Goal: Task Accomplishment & Management: Use online tool/utility

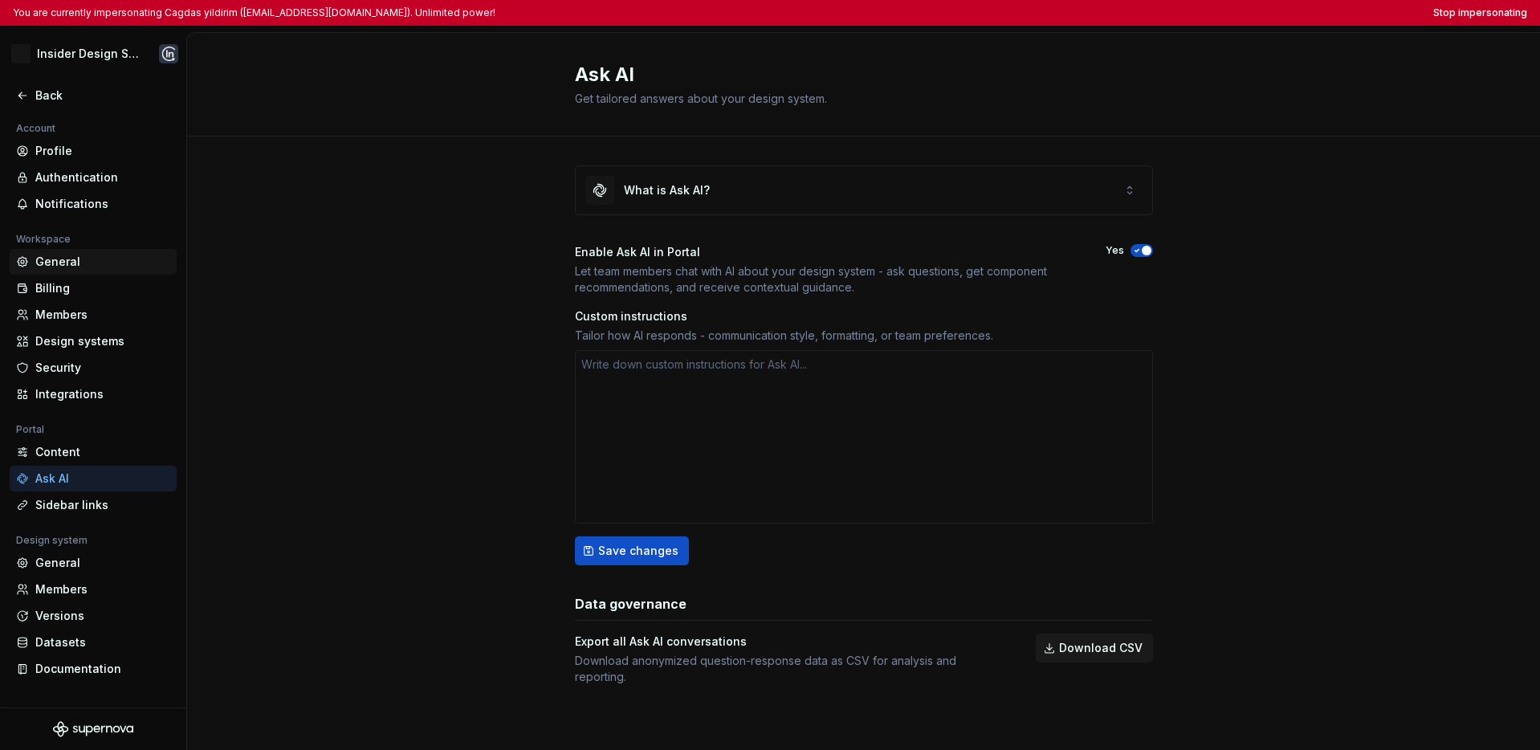
click at [64, 265] on div "General" at bounding box center [102, 262] width 135 height 16
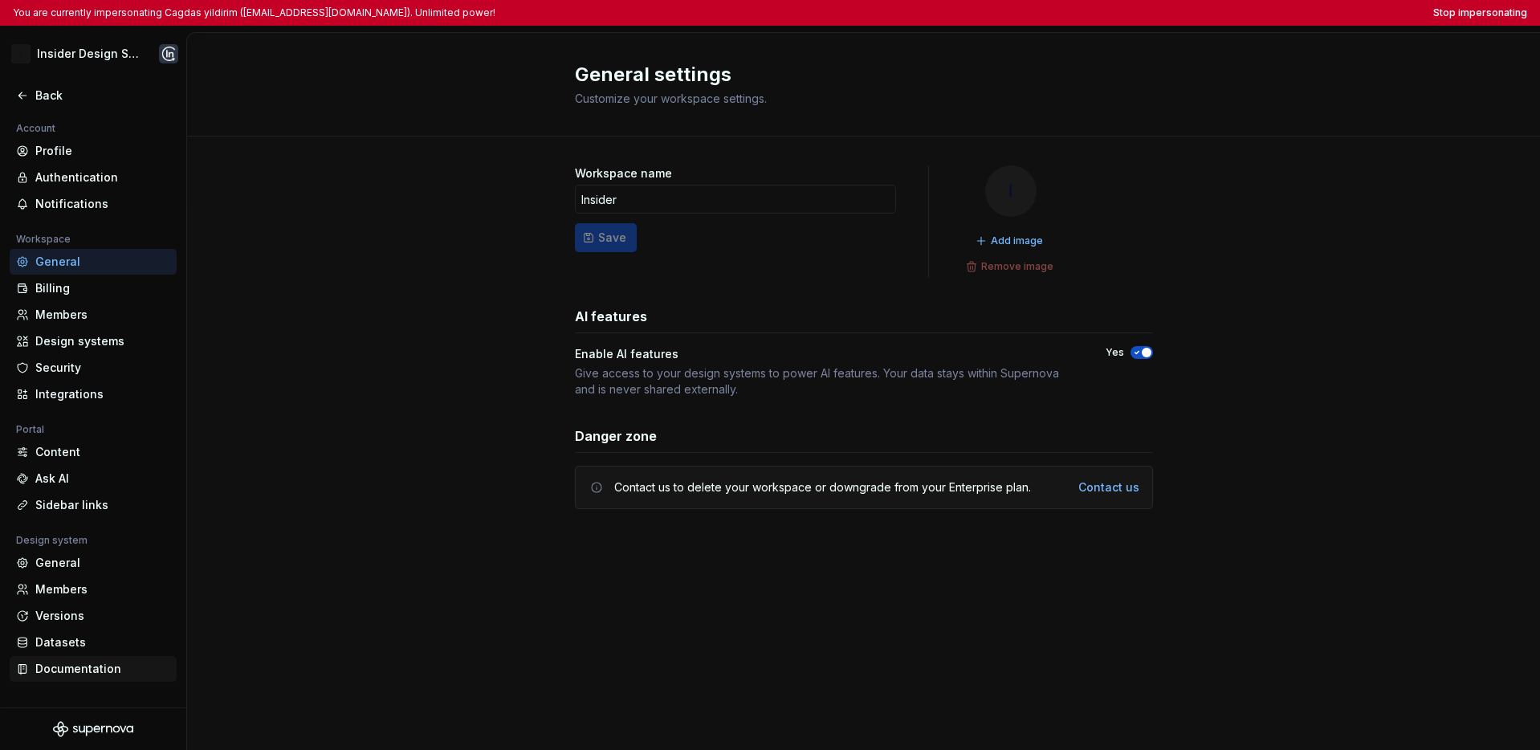
click at [84, 668] on div "Documentation" at bounding box center [102, 669] width 135 height 16
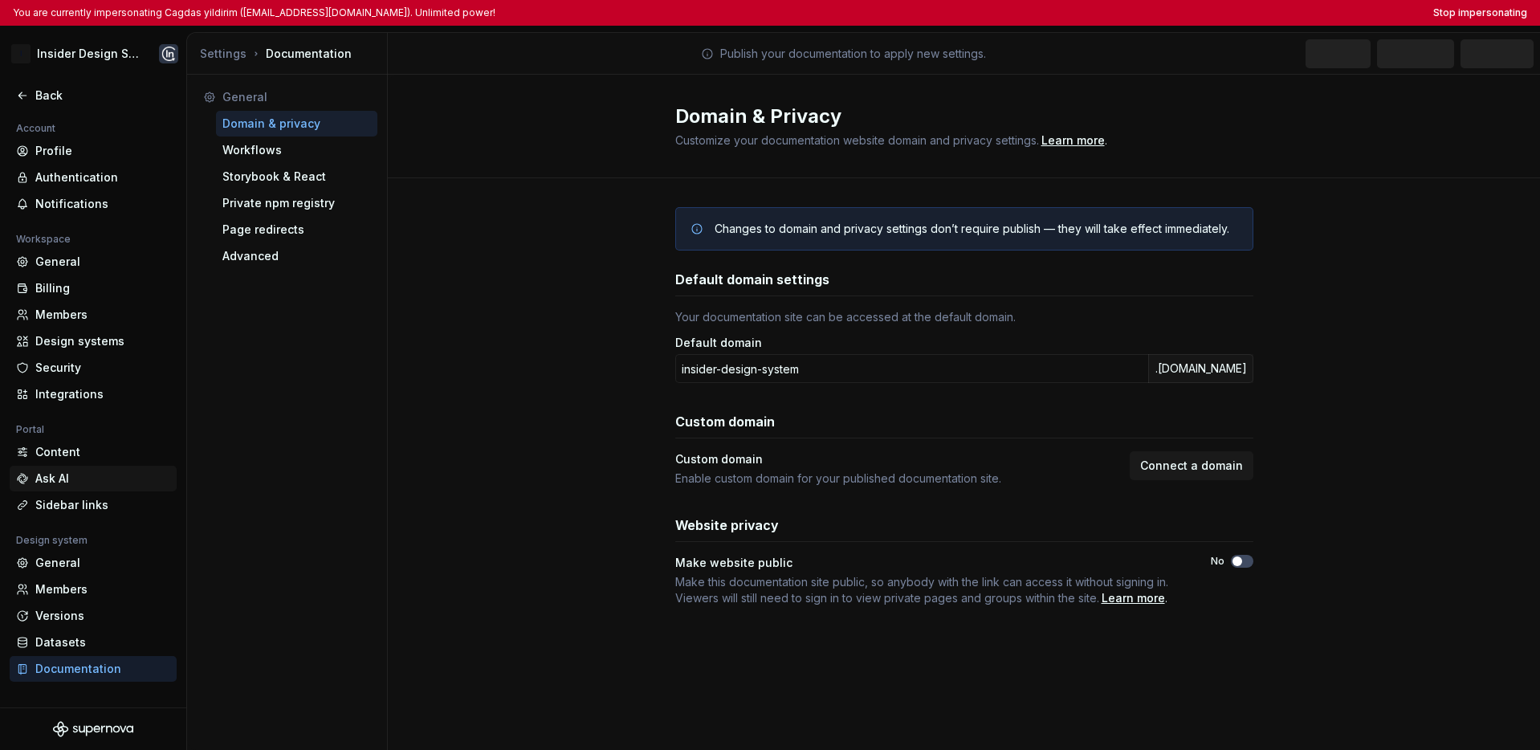
click at [77, 483] on div "Ask AI" at bounding box center [102, 479] width 135 height 16
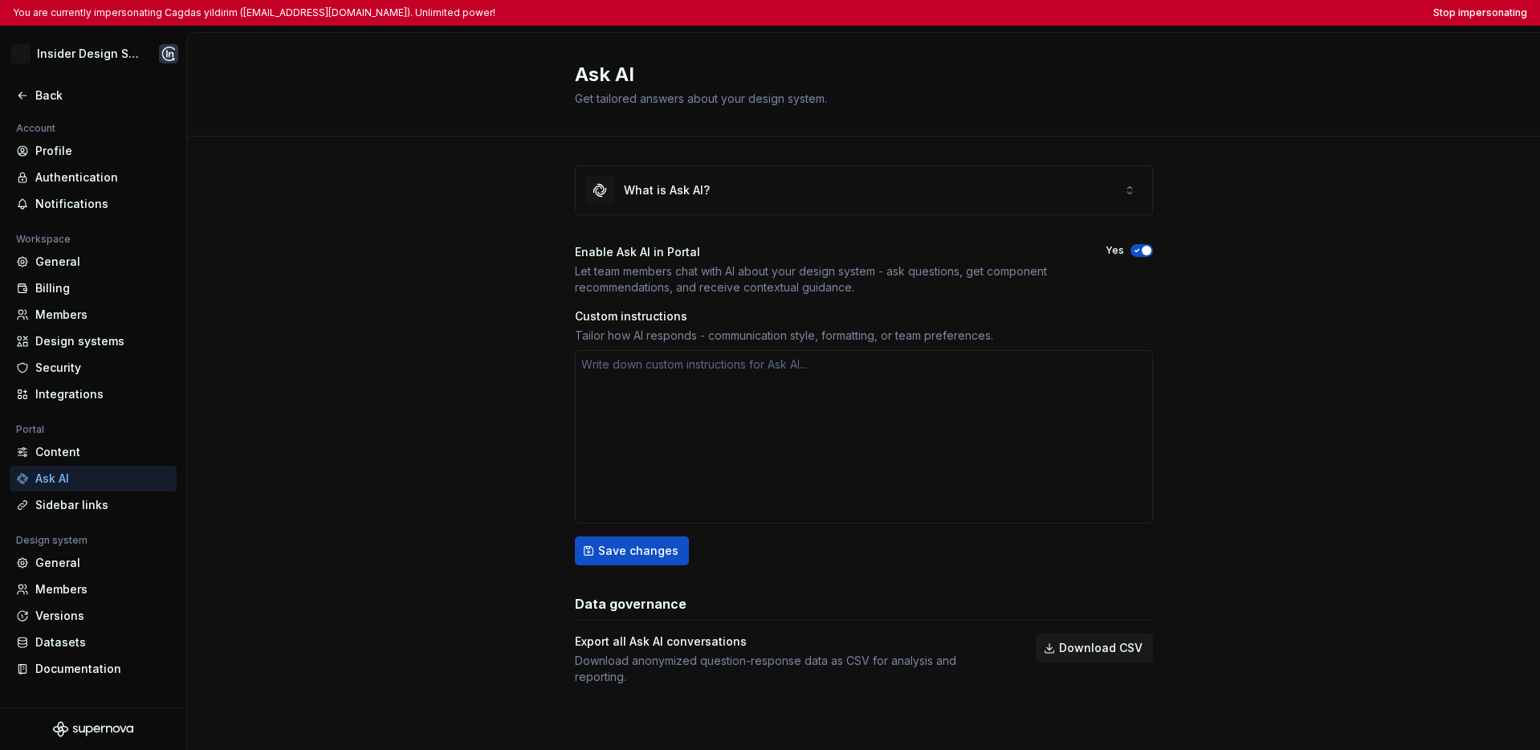
type textarea "*"
click at [69, 316] on div "Members" at bounding box center [102, 315] width 135 height 16
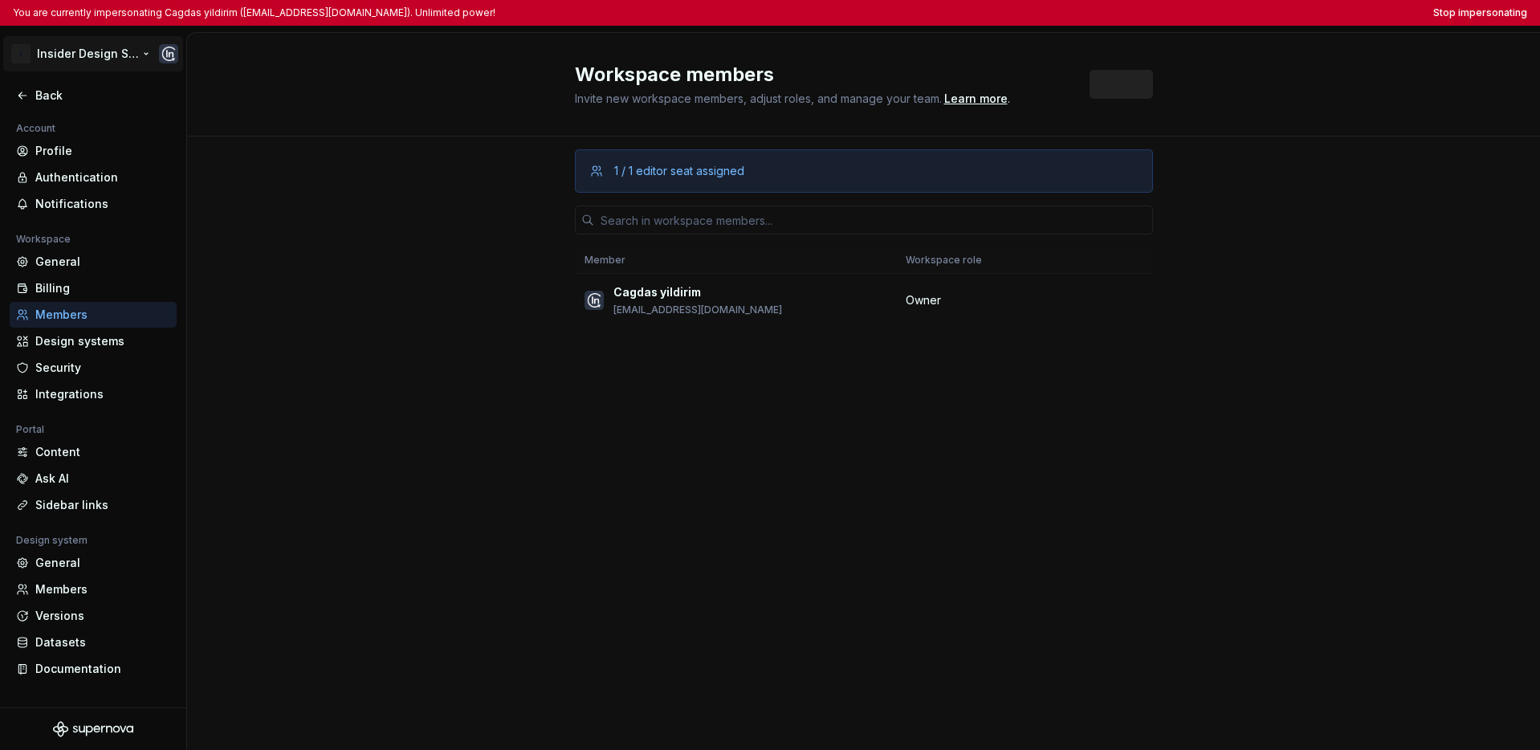
click at [84, 63] on html "You are currently impersonating Cagdas yildirim (cagdas.yildirim@useinsider.com…" at bounding box center [770, 375] width 1540 height 750
click at [275, 344] on html "You are currently impersonating Cagdas yildirim (cagdas.yildirim@useinsider.com…" at bounding box center [770, 375] width 1540 height 750
click at [83, 364] on div "Security" at bounding box center [102, 368] width 135 height 16
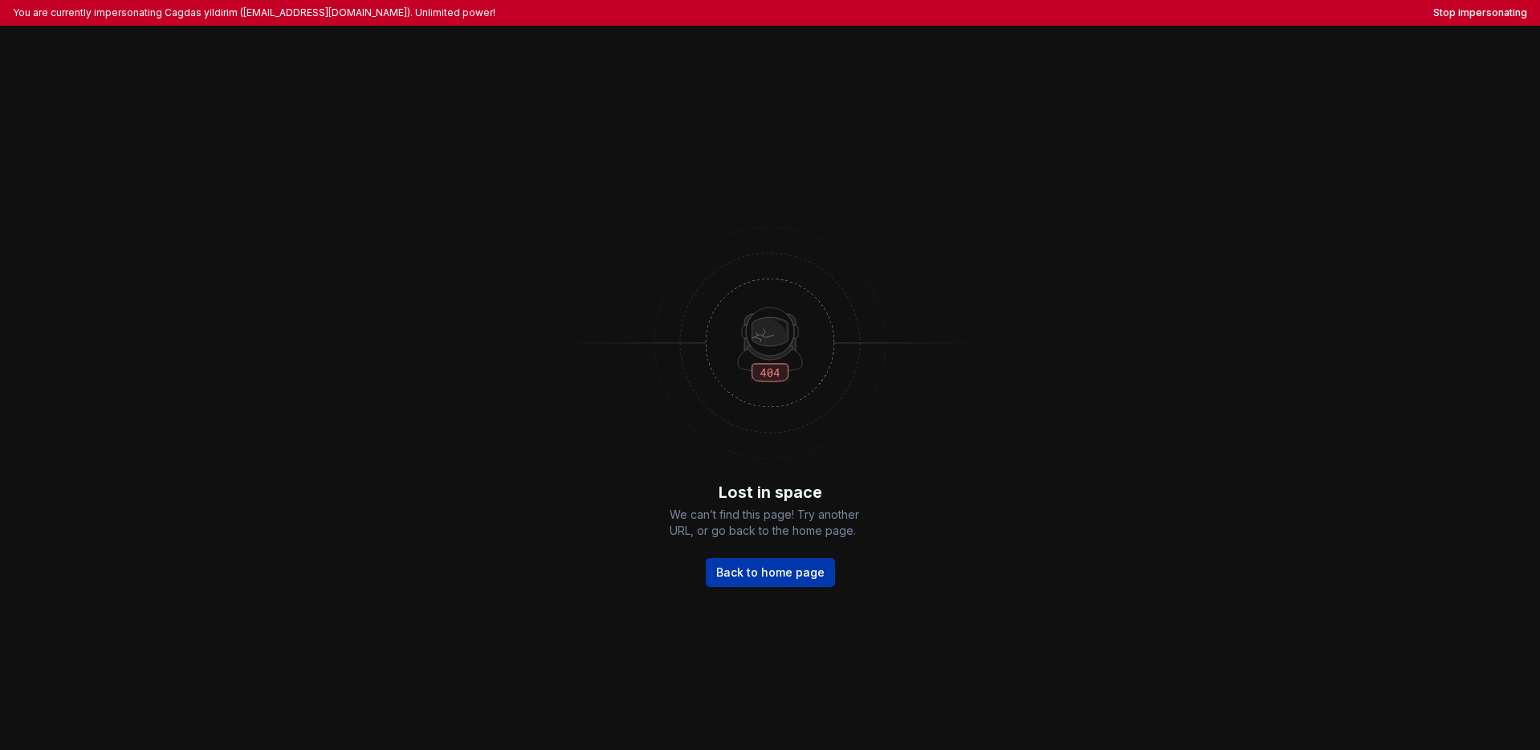
click at [819, 573] on span "Back to home page" at bounding box center [770, 573] width 108 height 16
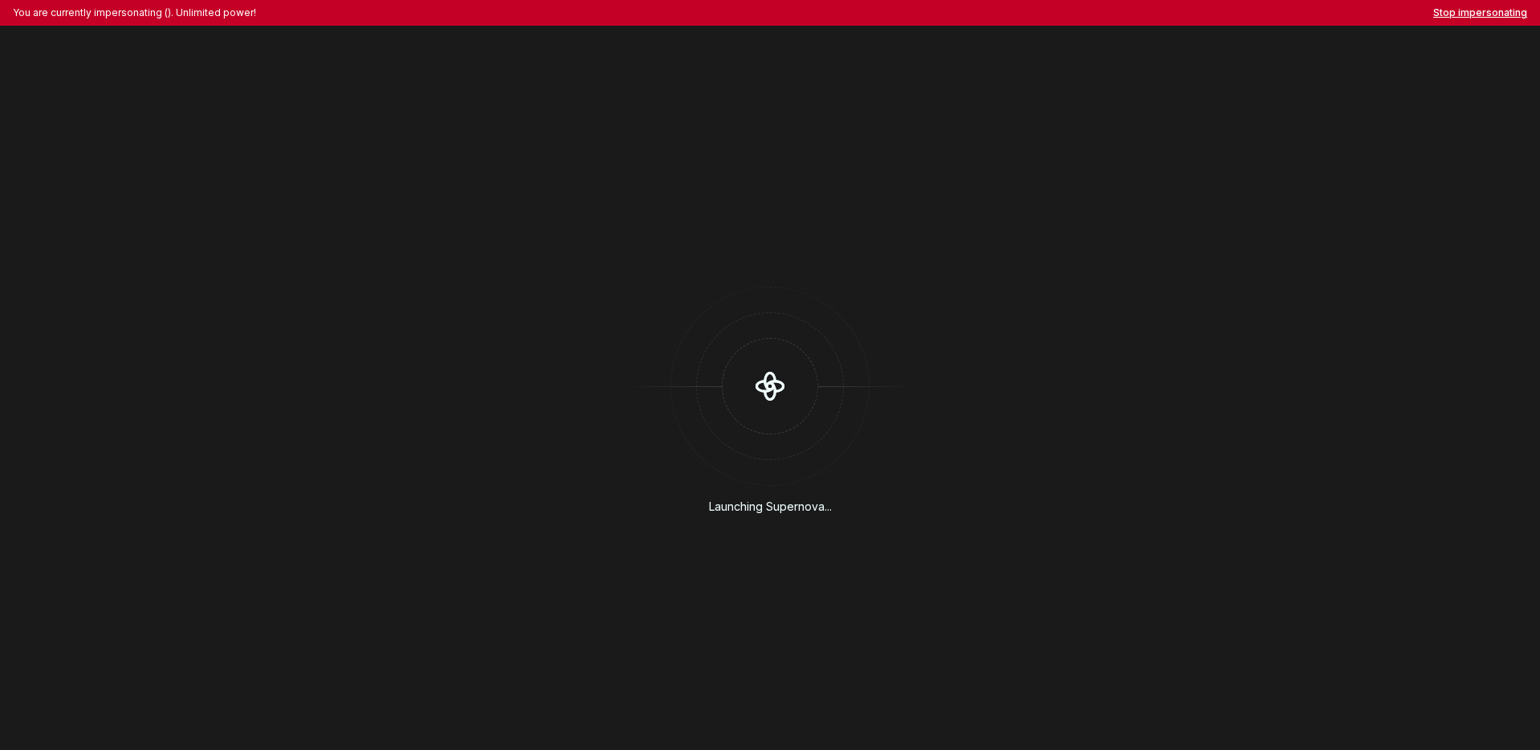
click at [1475, 17] on button "Stop impersonating" at bounding box center [1481, 12] width 94 height 13
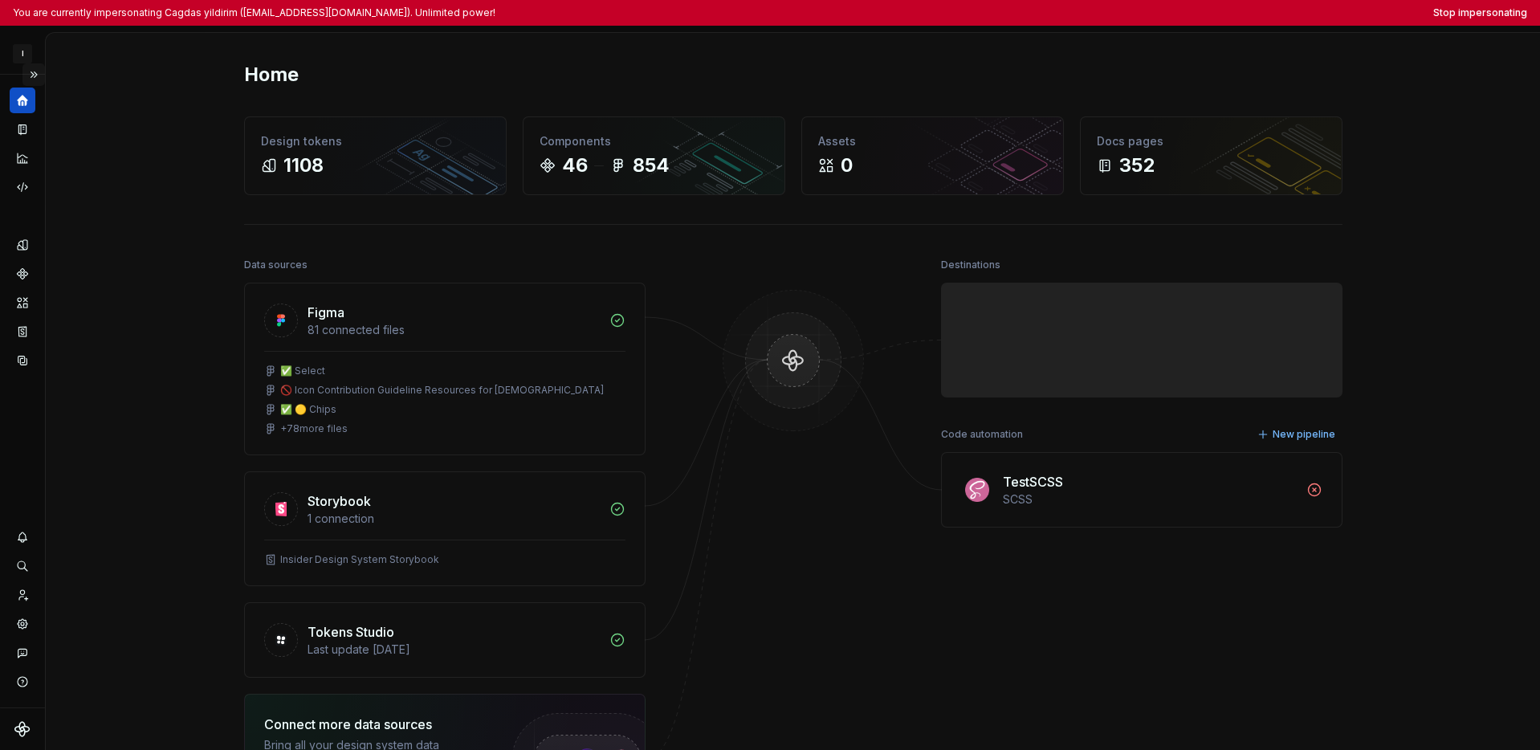
click at [39, 69] on button "Expand sidebar" at bounding box center [33, 74] width 22 height 22
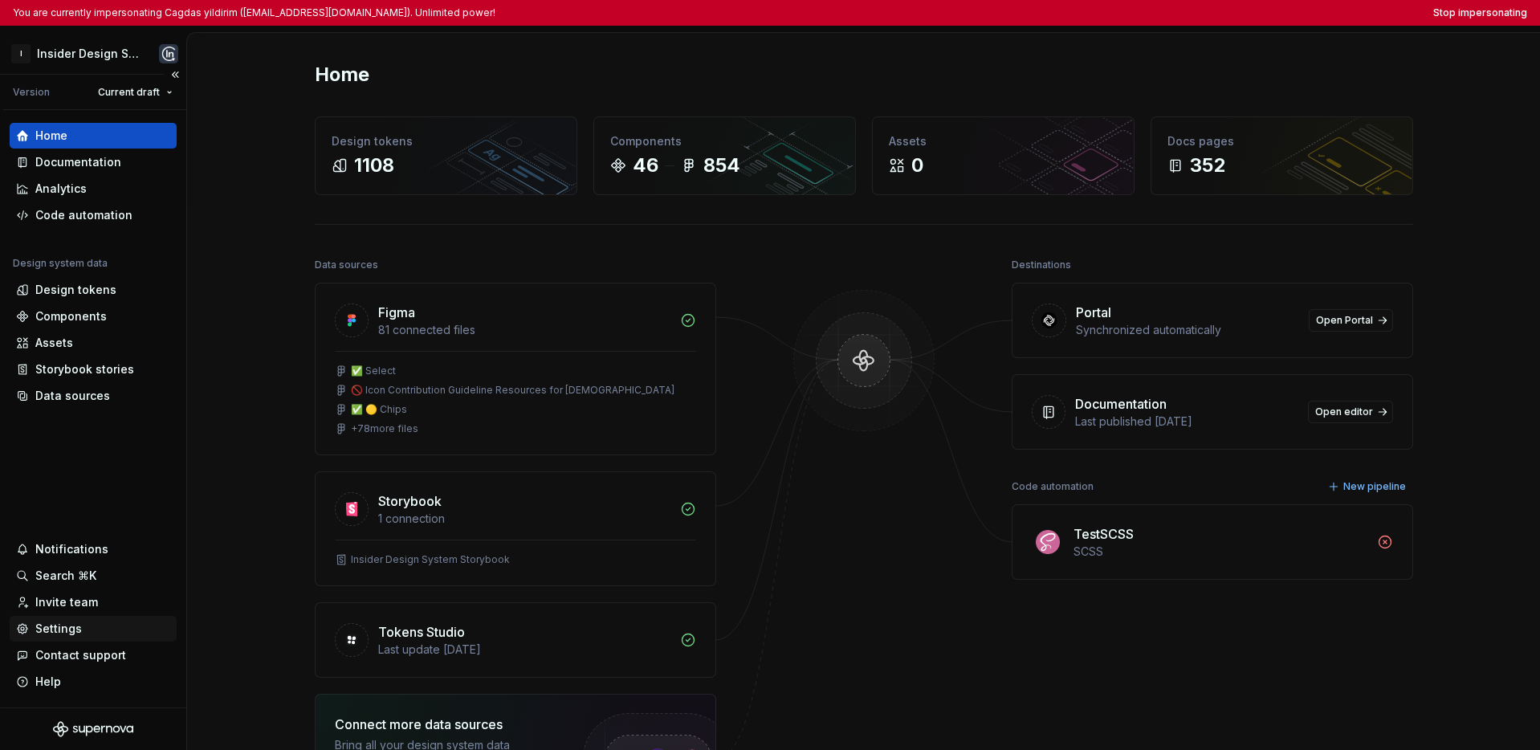
click at [55, 636] on div "Settings" at bounding box center [58, 629] width 47 height 16
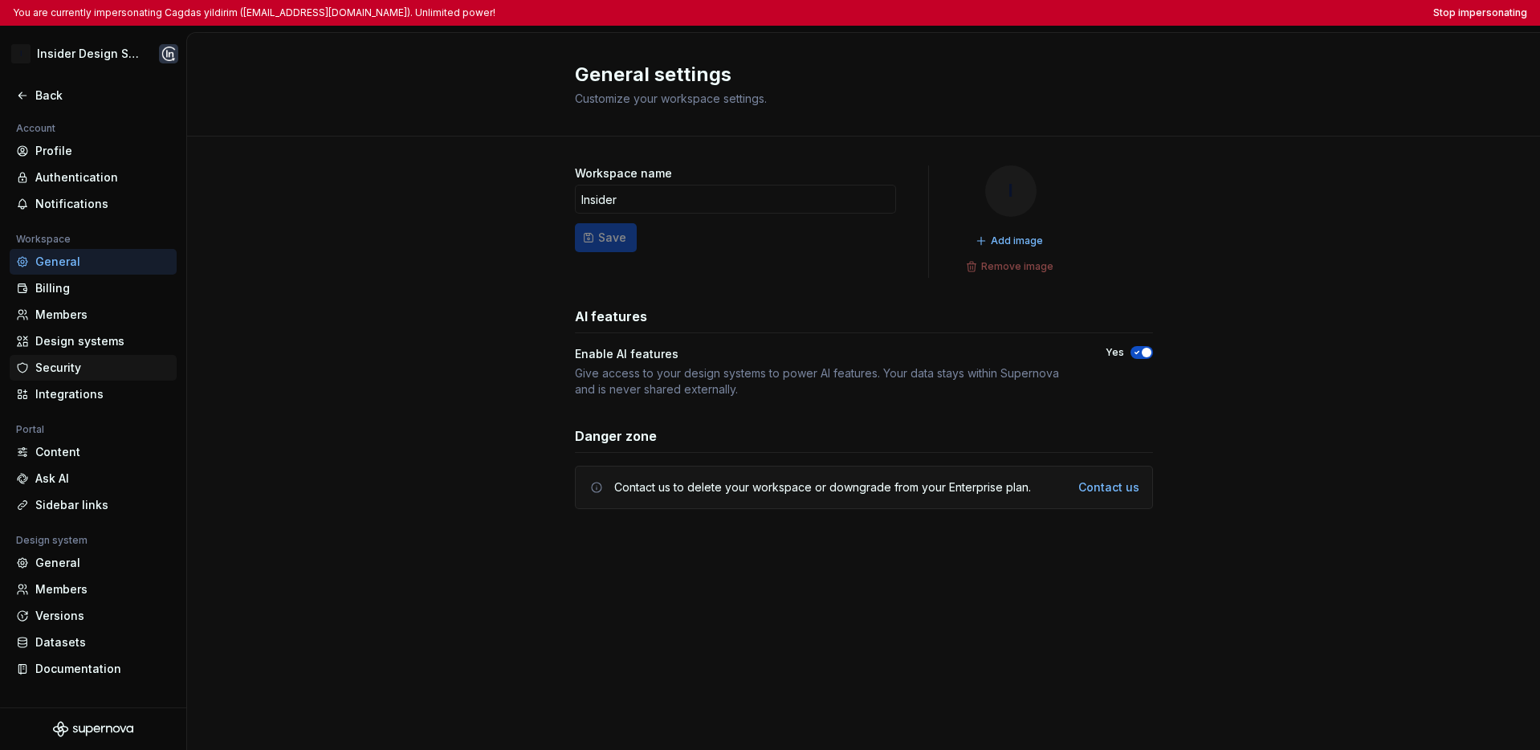
click at [59, 365] on div "Security" at bounding box center [102, 368] width 135 height 16
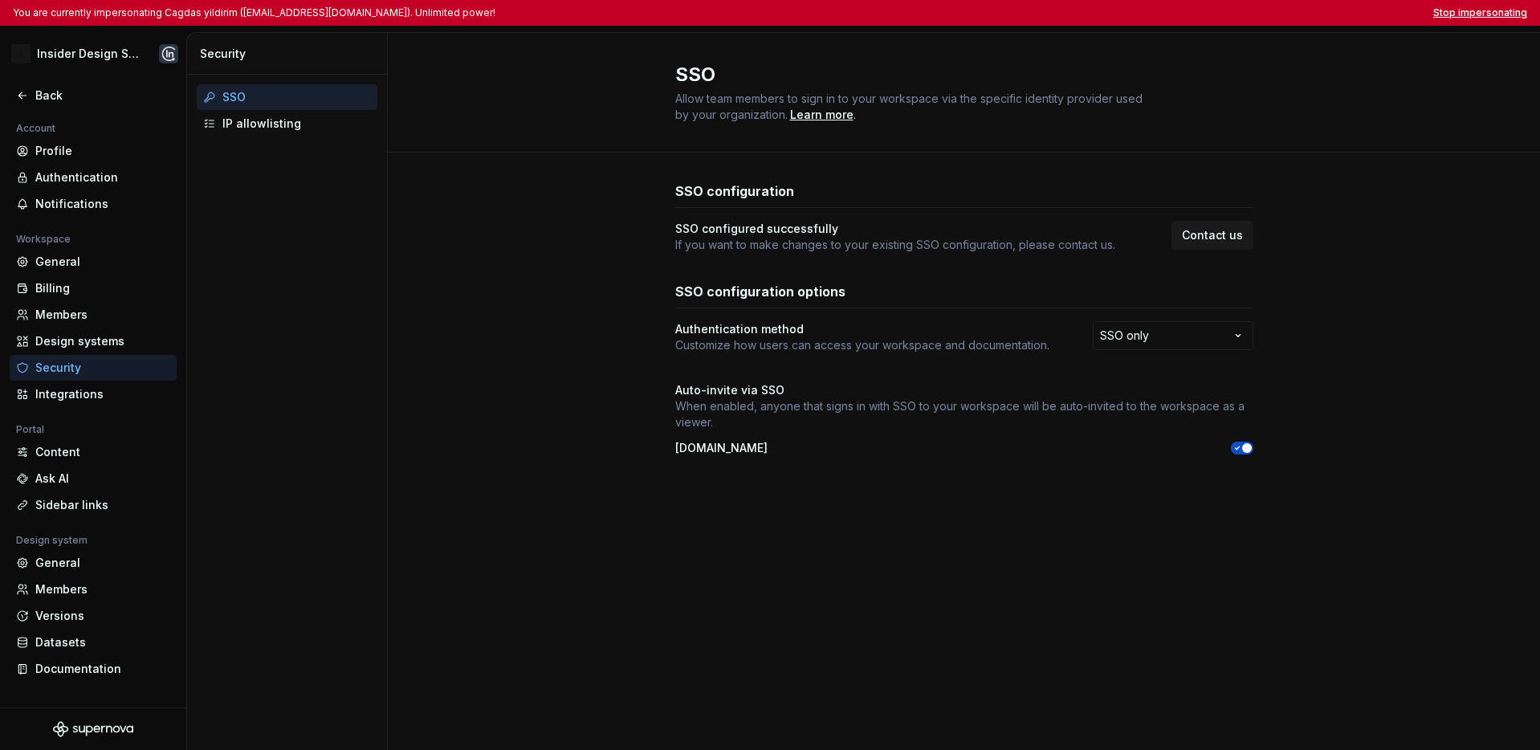
click at [1168, 18] on button "Stop impersonating" at bounding box center [1481, 12] width 94 height 13
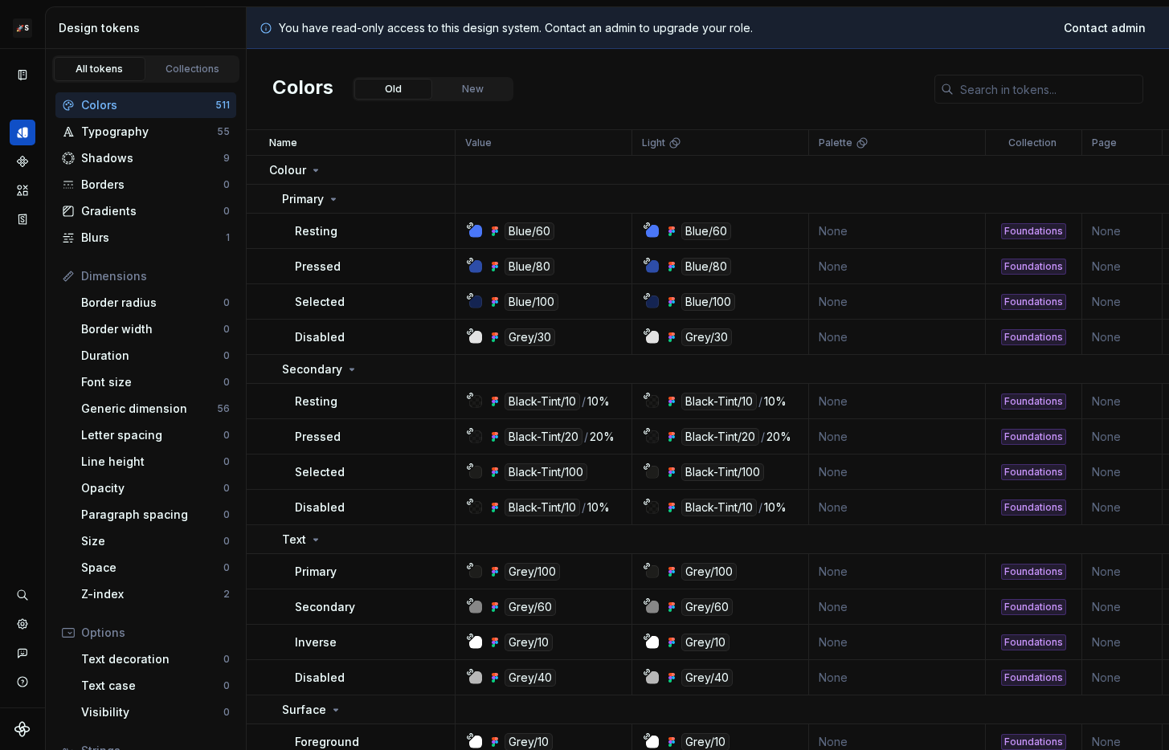
scroll to position [10, 0]
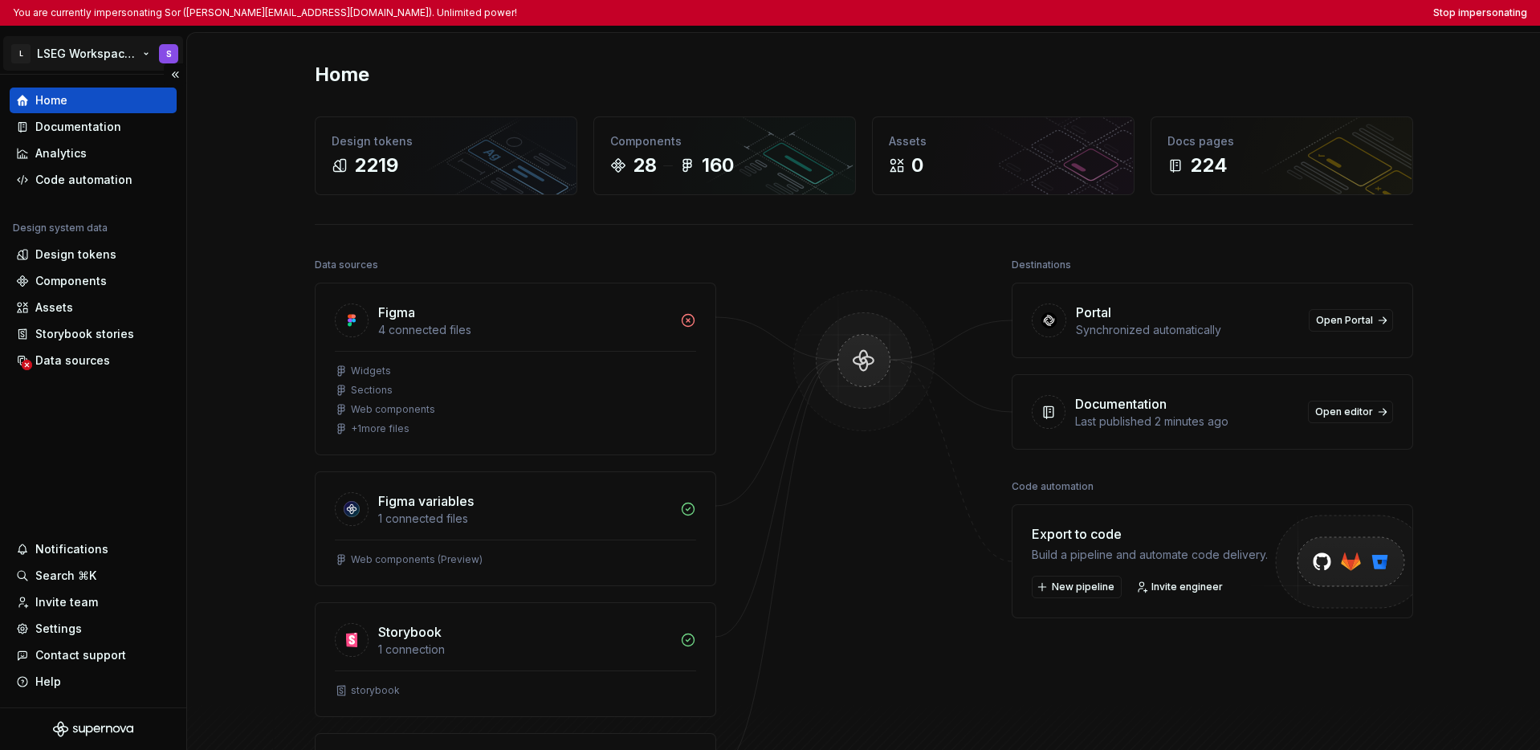
click at [93, 55] on html "You are currently impersonating Sor ([PERSON_NAME][EMAIL_ADDRESS][DOMAIN_NAME])…" at bounding box center [770, 375] width 1540 height 750
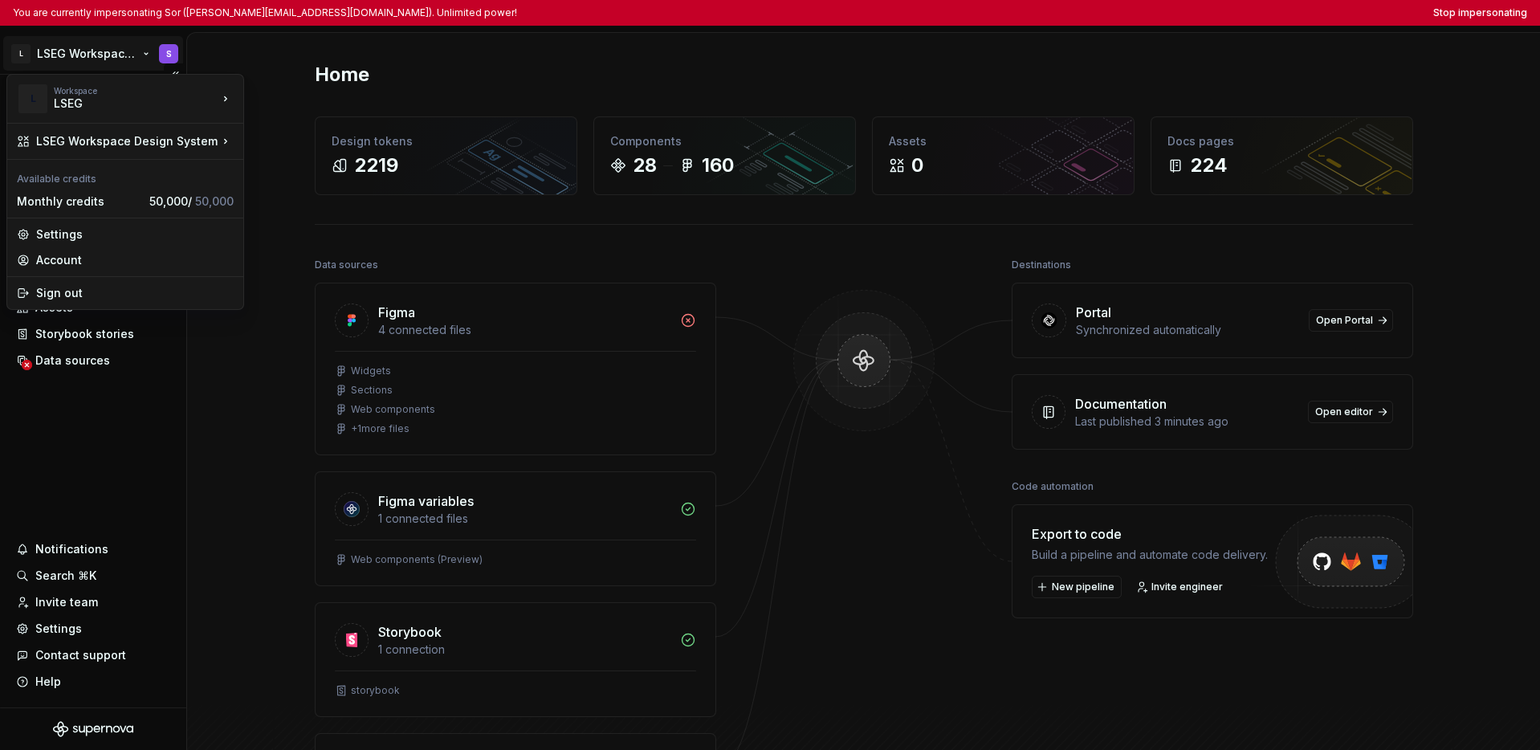
click at [100, 412] on html "You are currently impersonating Sor (theeraphat.sorasetsakul2@lseg.com). Unlimi…" at bounding box center [770, 375] width 1540 height 750
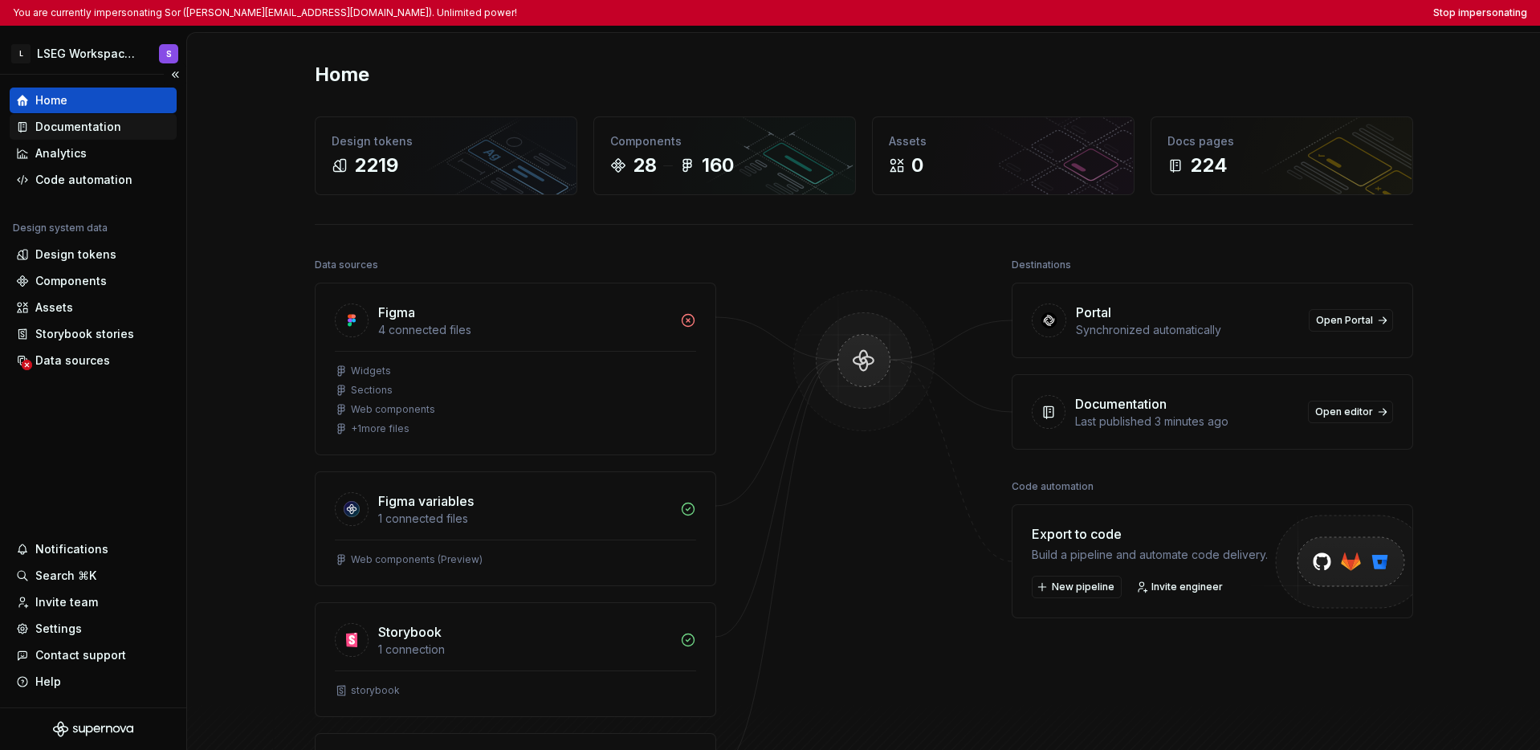
click at [86, 129] on div "Documentation" at bounding box center [78, 127] width 86 height 16
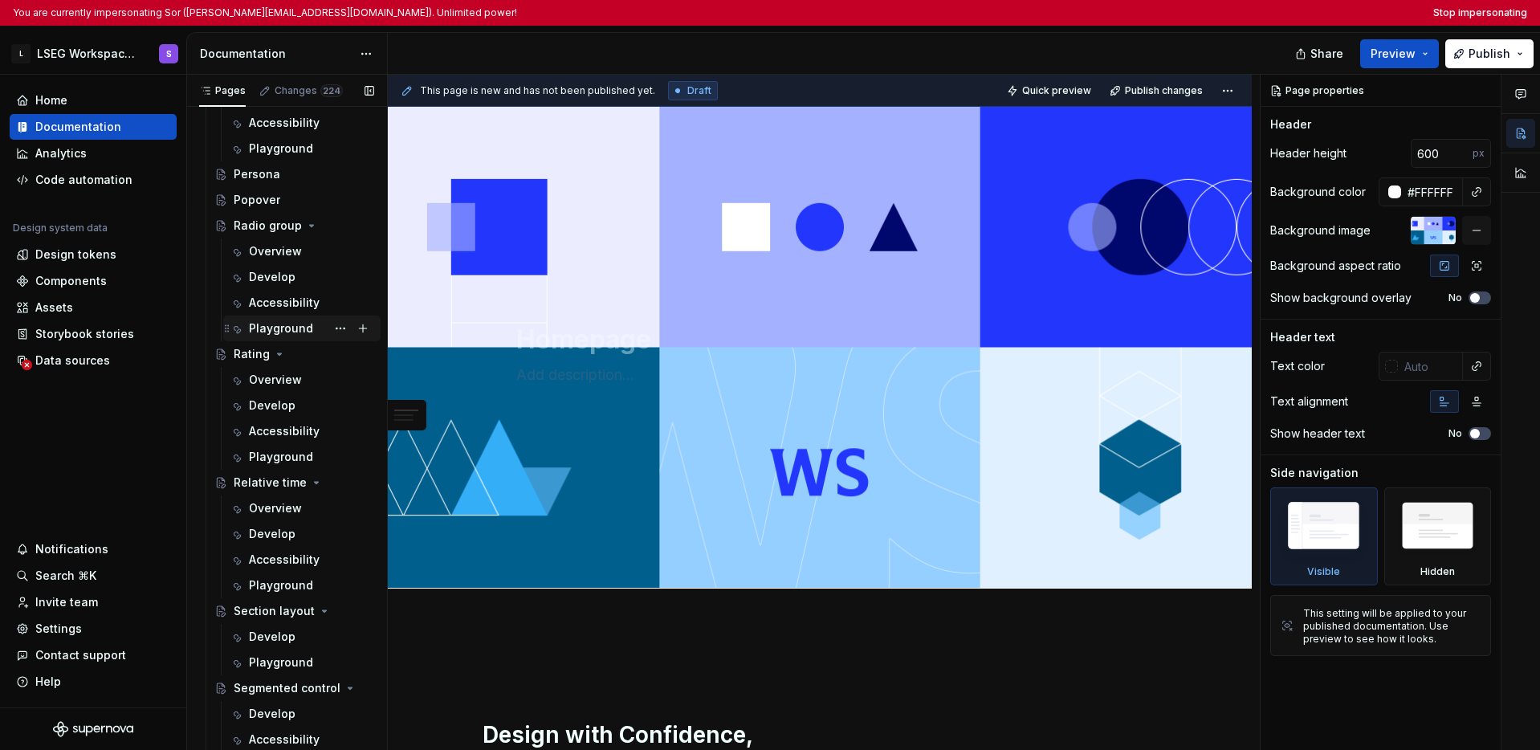
scroll to position [3973, 0]
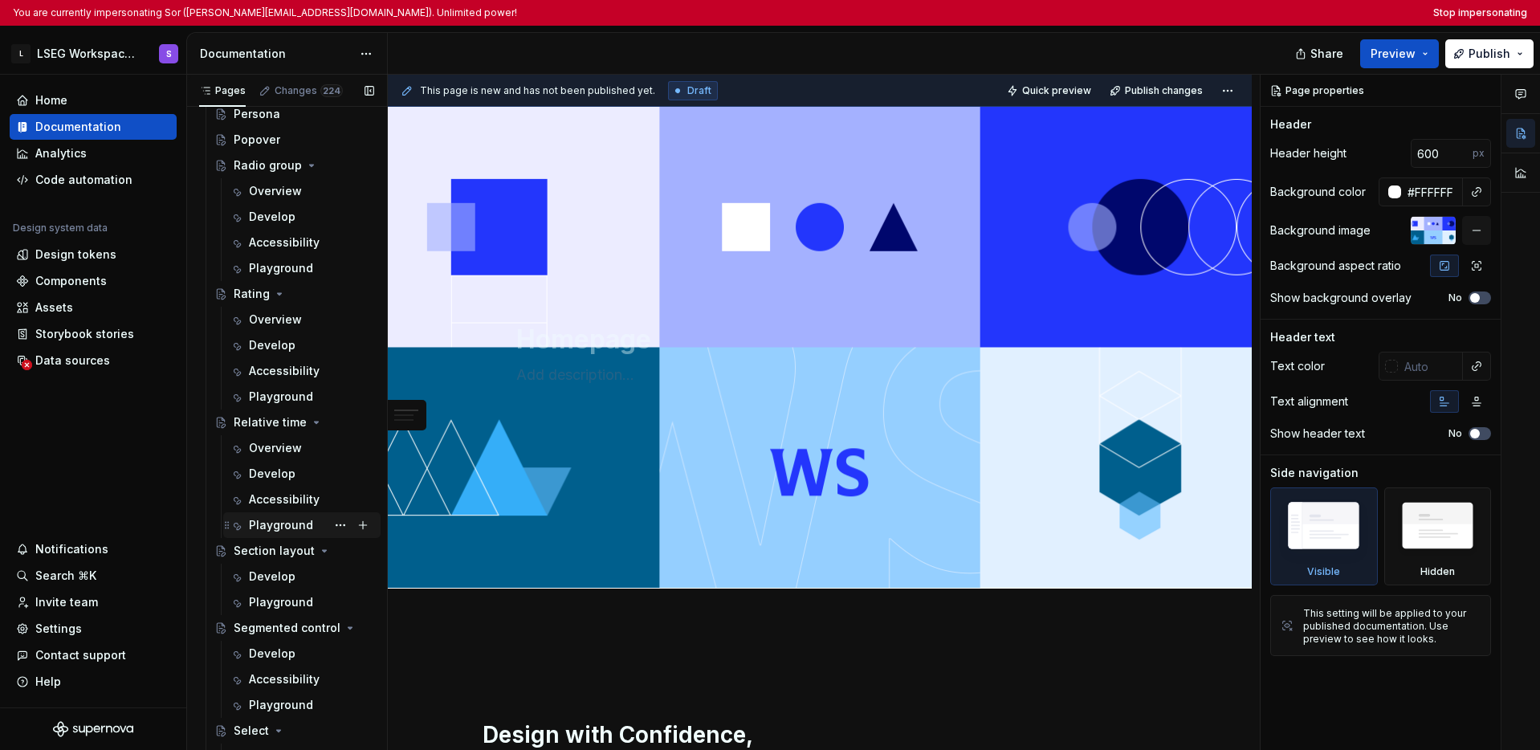
click at [282, 524] on div "Playground" at bounding box center [281, 525] width 64 height 16
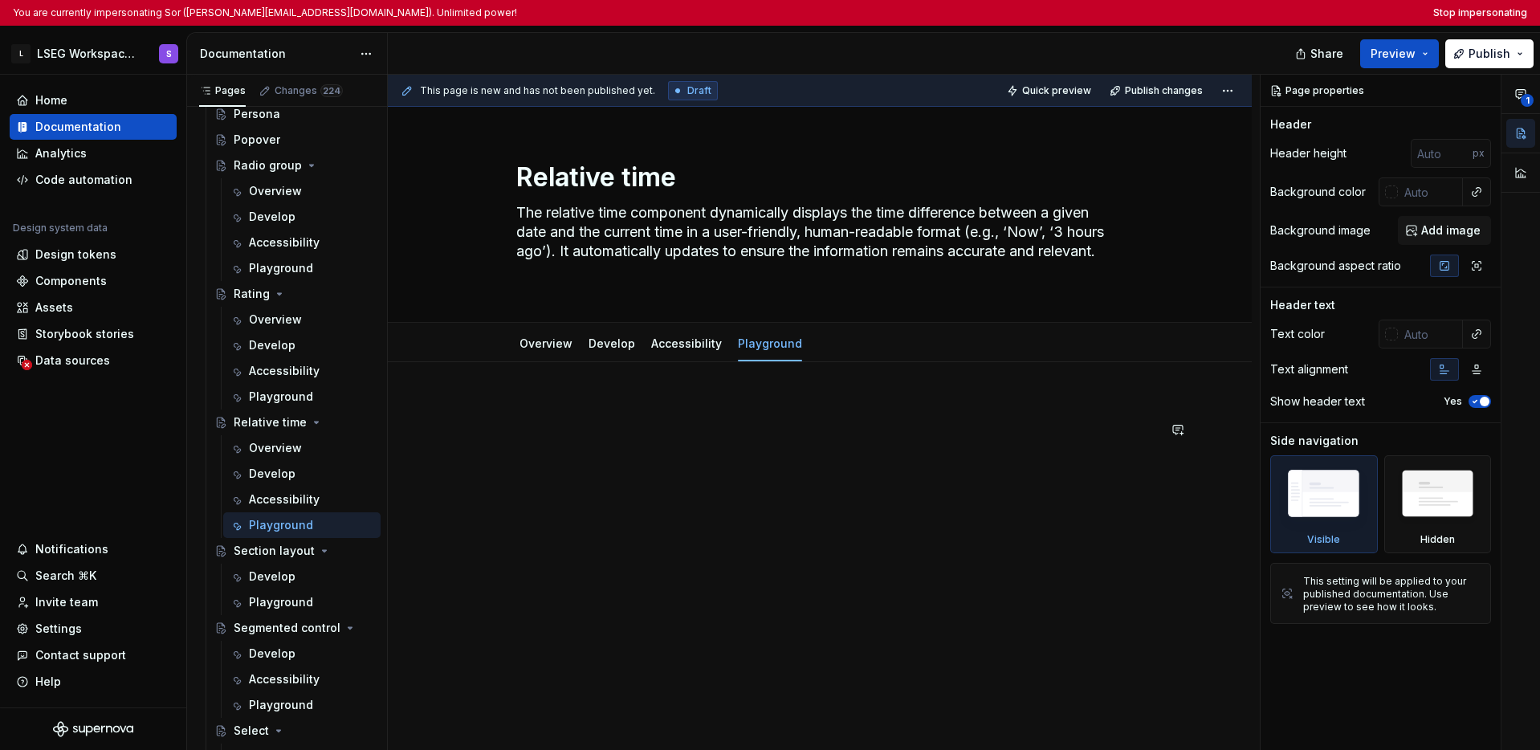
click at [855, 519] on div at bounding box center [820, 534] width 864 height 344
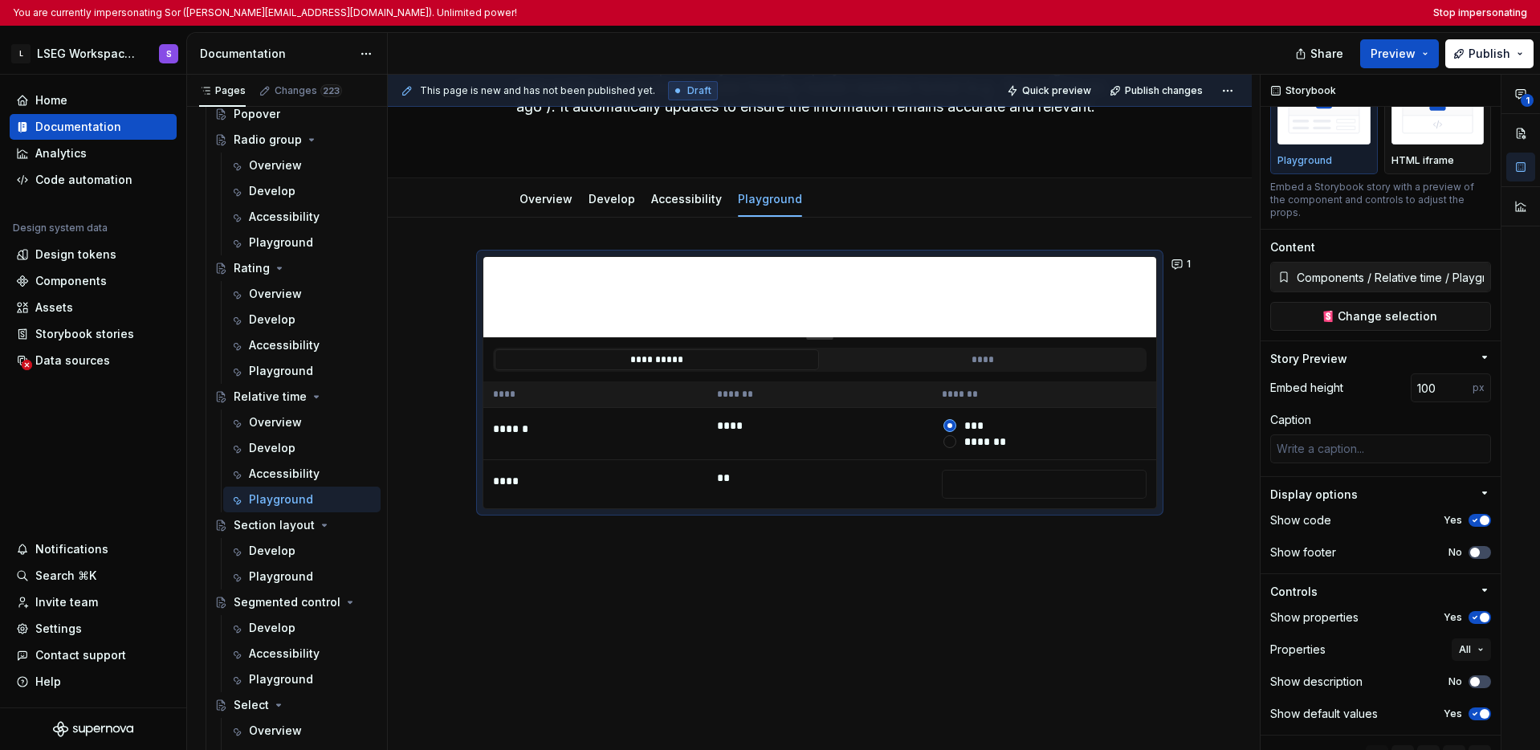
scroll to position [3947, 0]
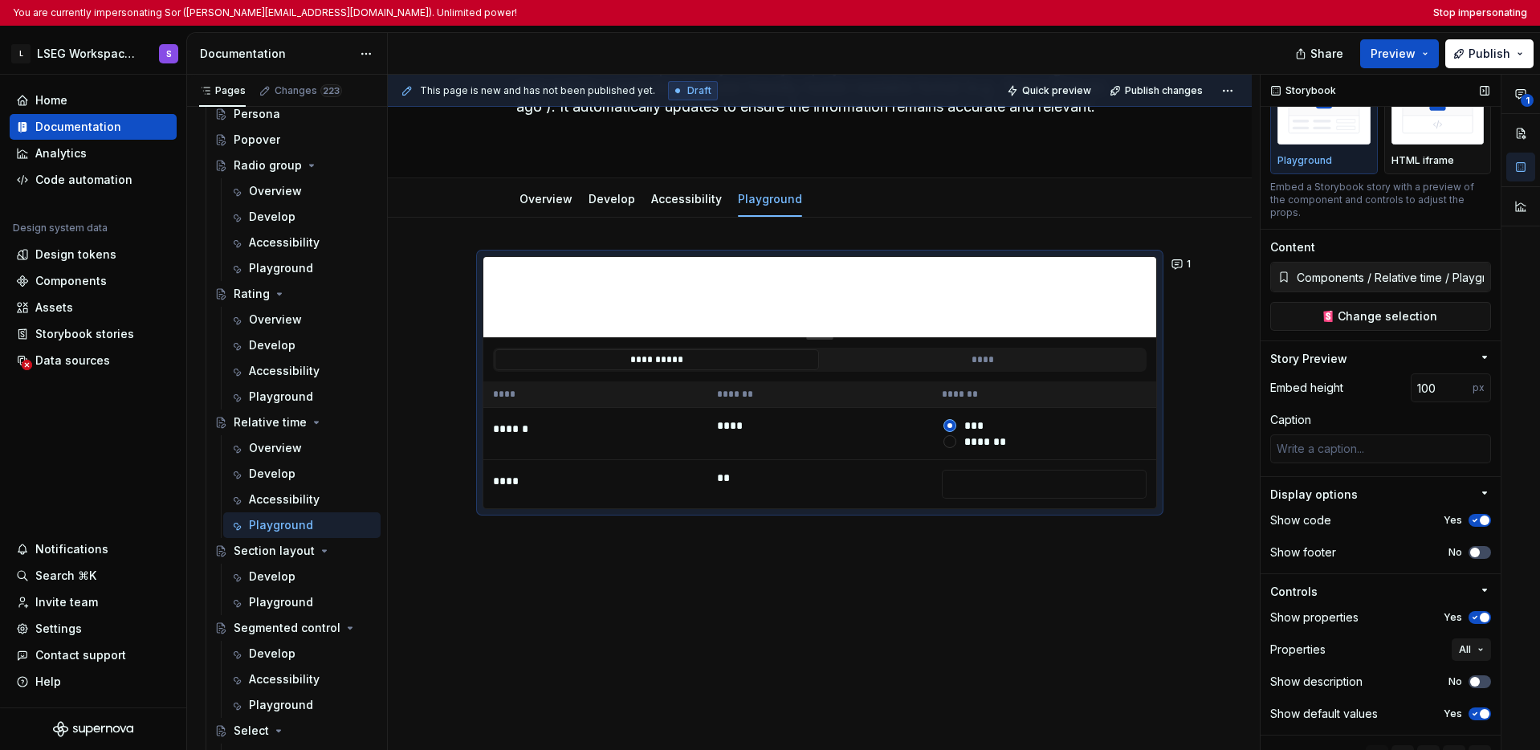
click at [1168, 656] on button "All" at bounding box center [1471, 649] width 39 height 22
click at [1168, 655] on div "Properties All" at bounding box center [1381, 649] width 221 height 22
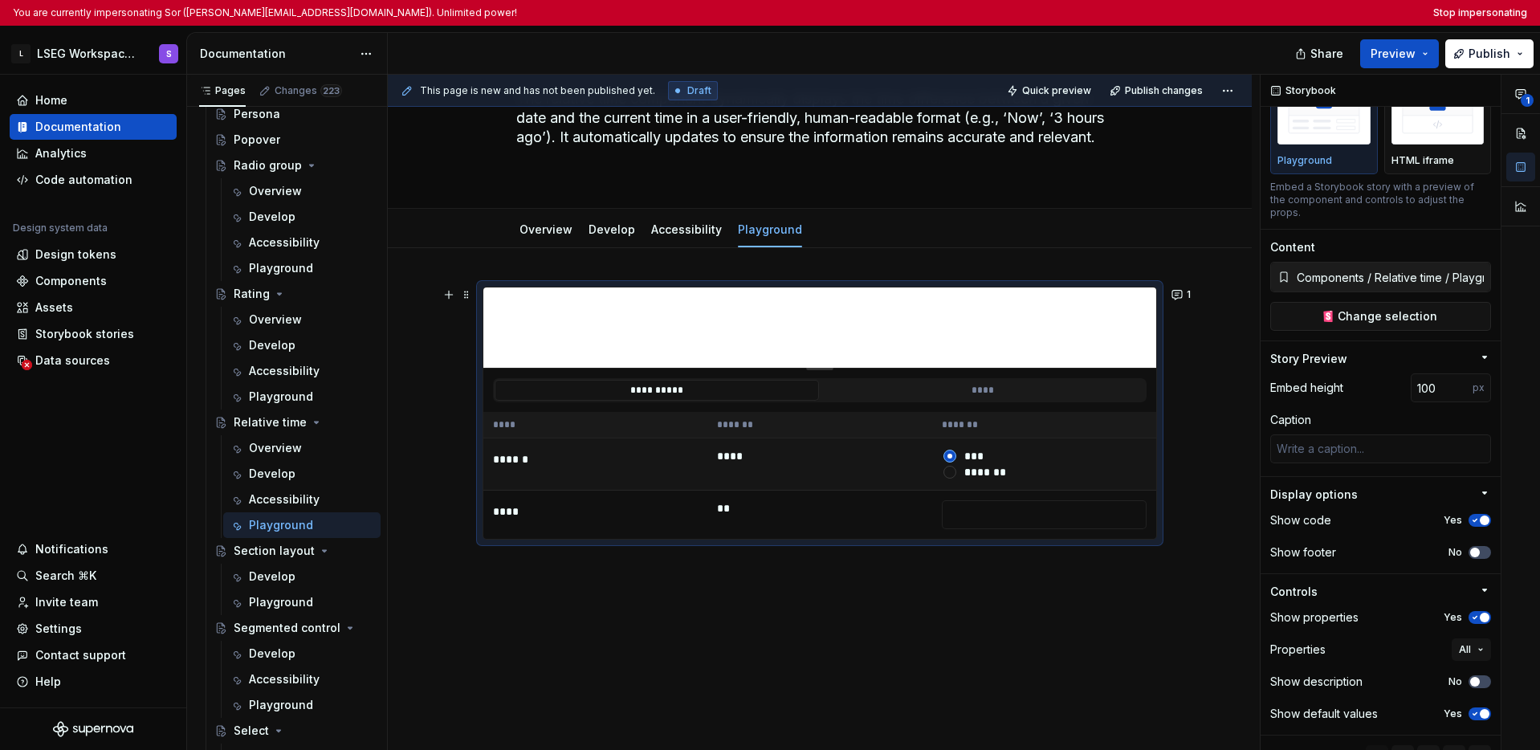
scroll to position [113, 0]
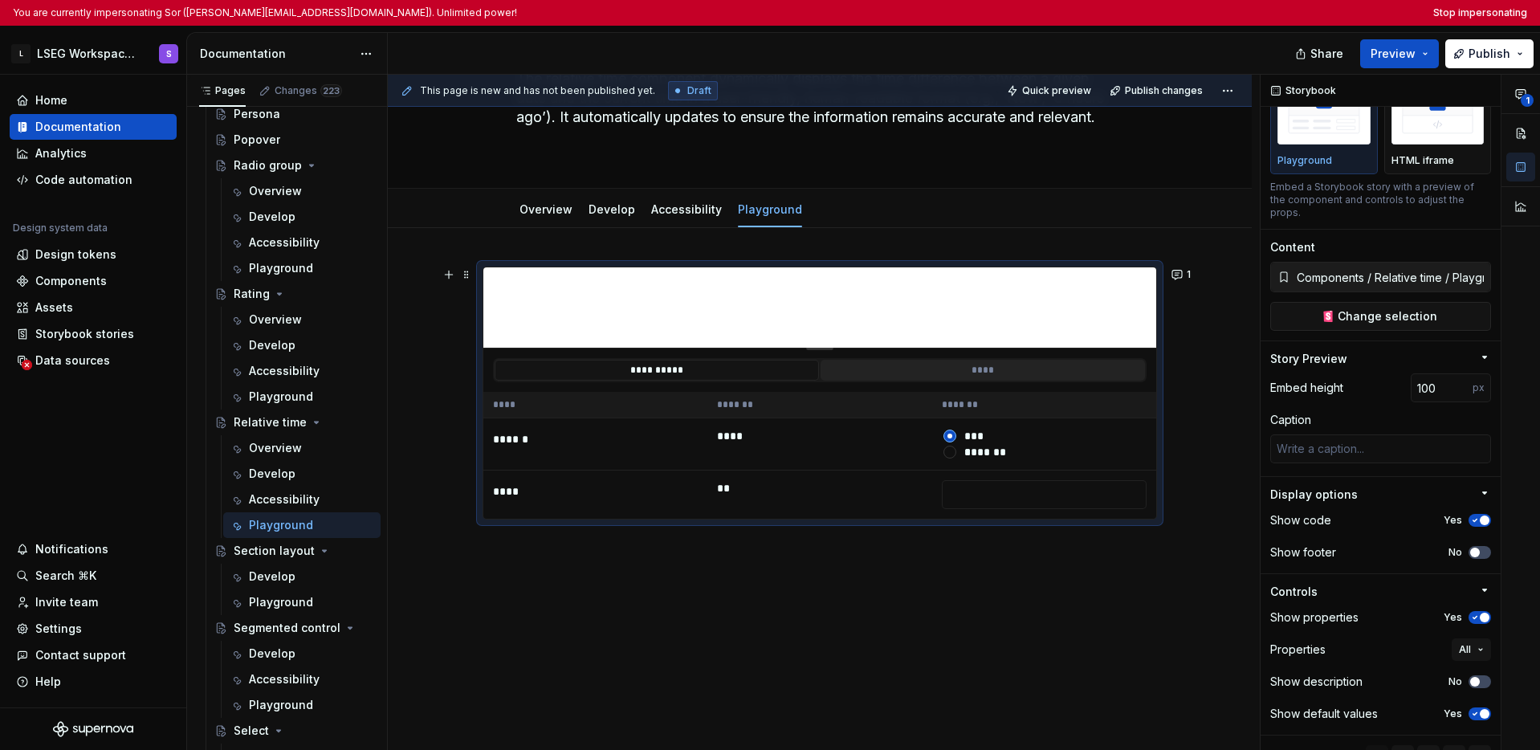
click at [887, 368] on button "****" at bounding box center [983, 370] width 324 height 21
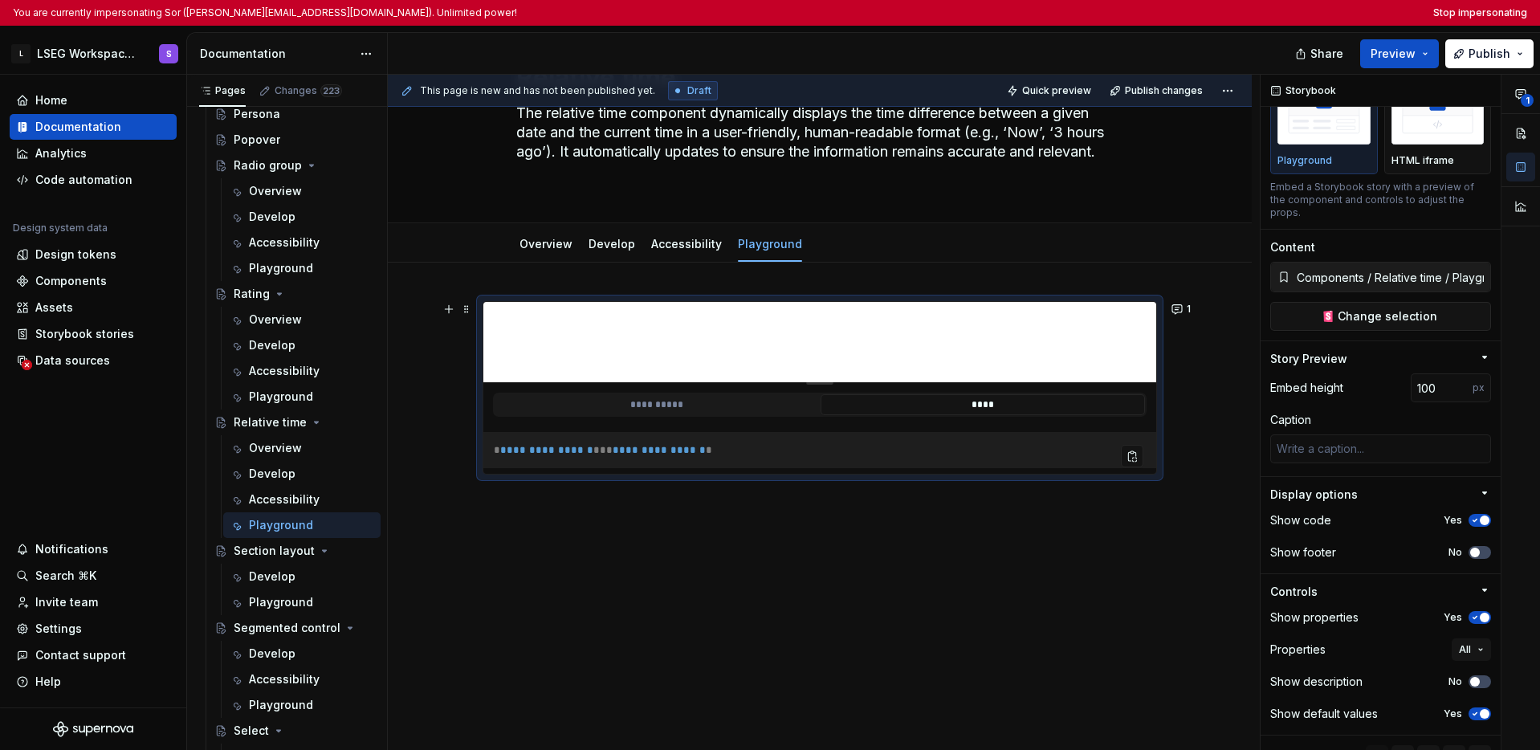
scroll to position [100, 0]
click at [689, 401] on button "**********" at bounding box center [657, 404] width 324 height 21
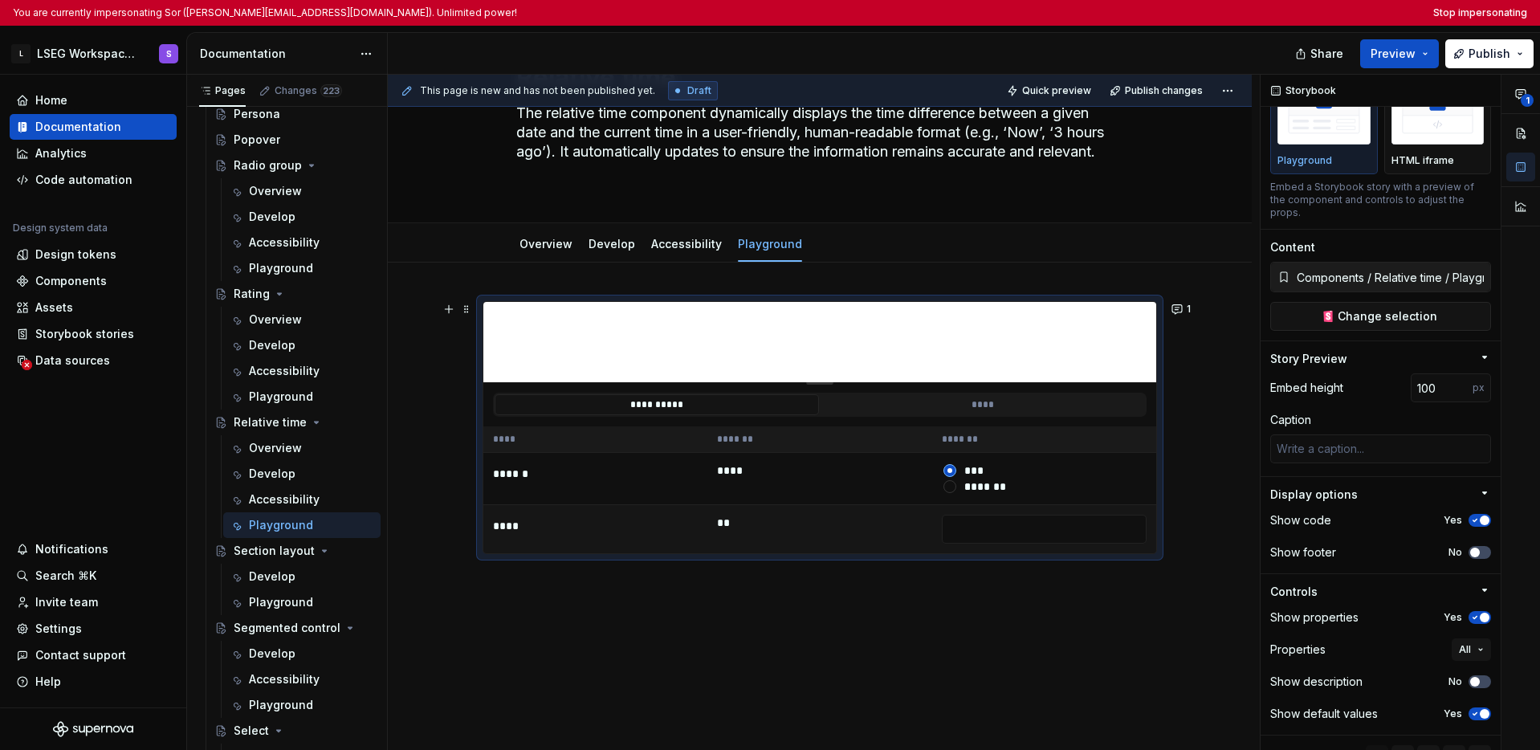
scroll to position [120, 0]
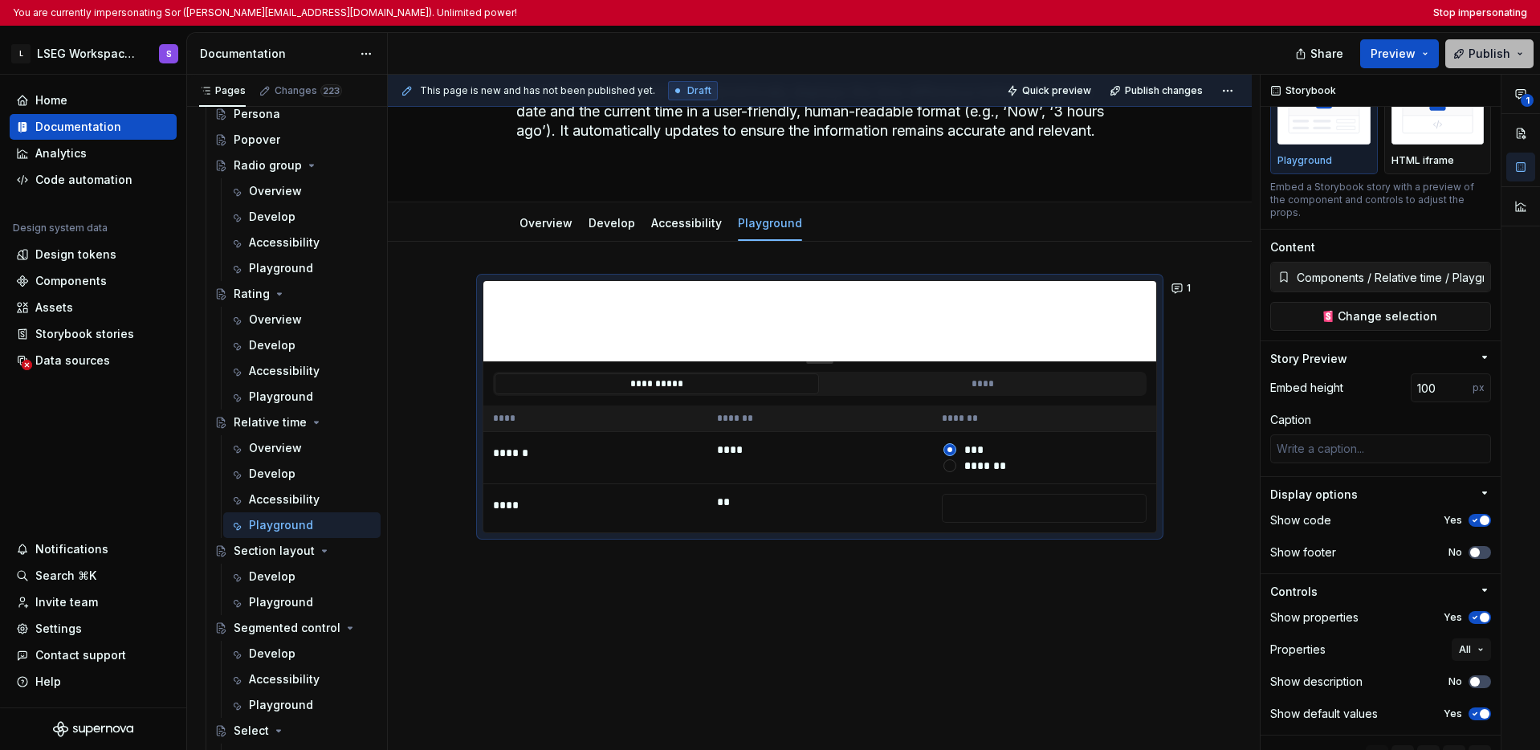
type textarea "*"
click at [1168, 16] on button "Stop impersonating" at bounding box center [1481, 12] width 94 height 13
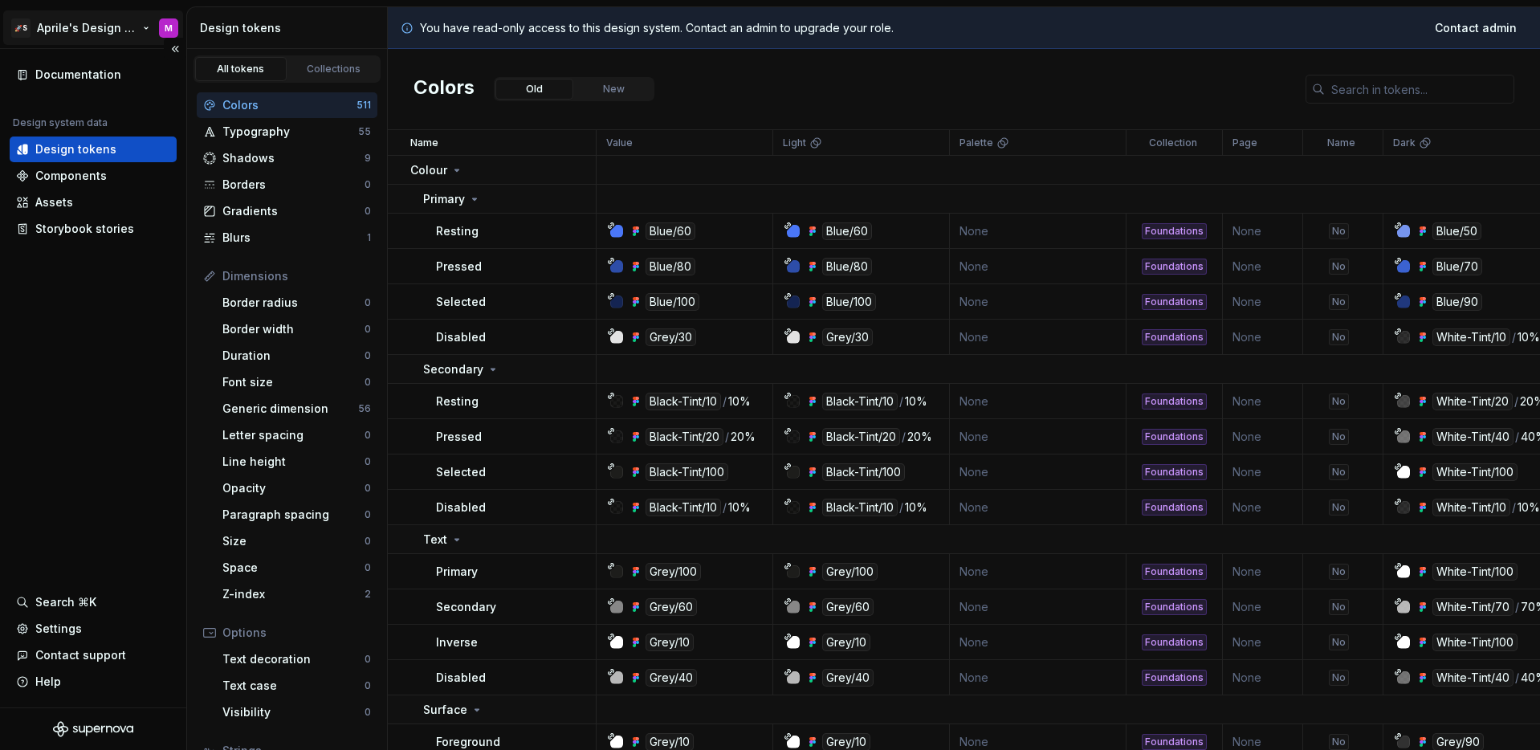
click at [92, 42] on html "🚀S Aprile's Design System M Documentation Design system data Design tokens Comp…" at bounding box center [770, 375] width 1540 height 750
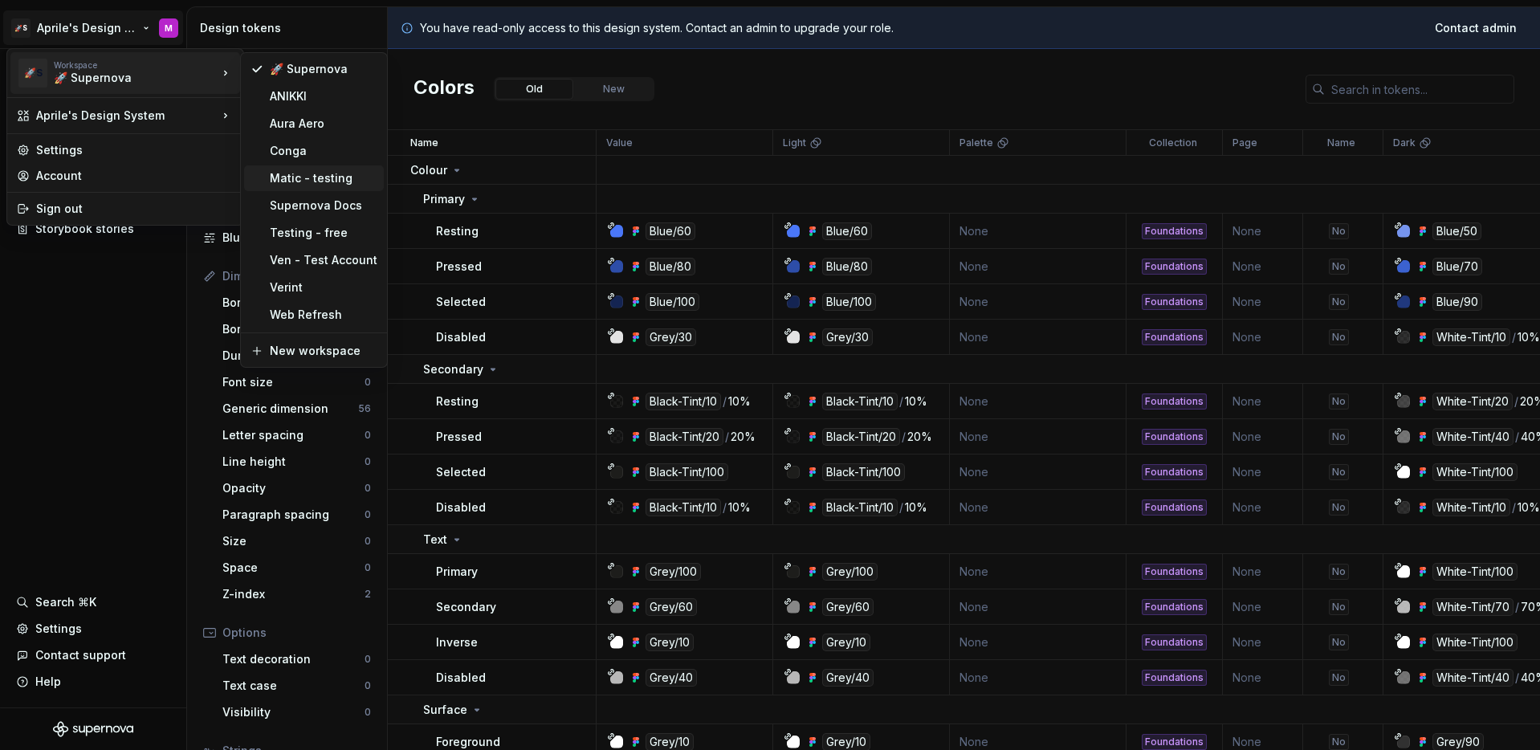
click at [314, 182] on div "Matic - testing" at bounding box center [324, 178] width 108 height 16
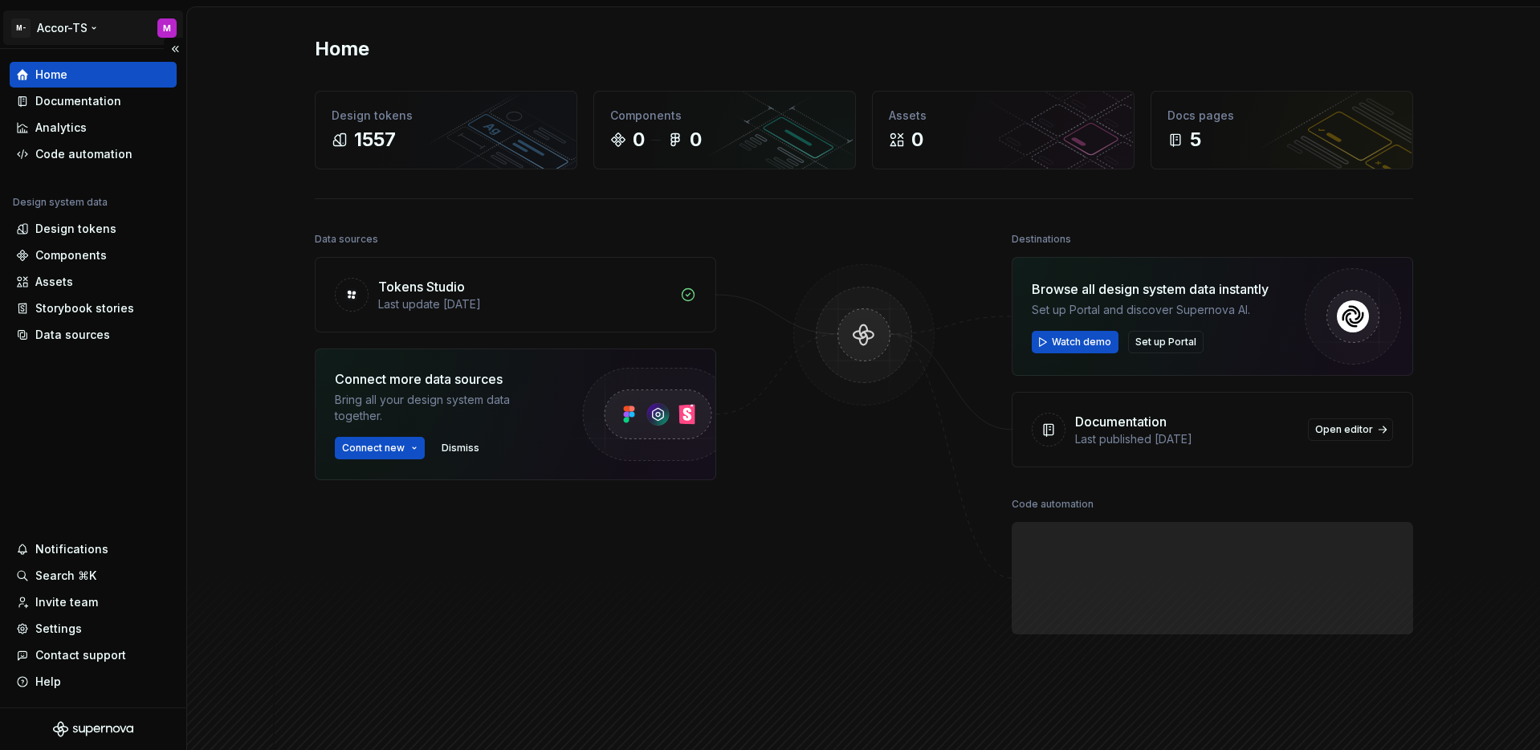
click at [74, 32] on html "M- Accor-TS M Home Documentation Analytics Code automation Design system data D…" at bounding box center [770, 375] width 1540 height 750
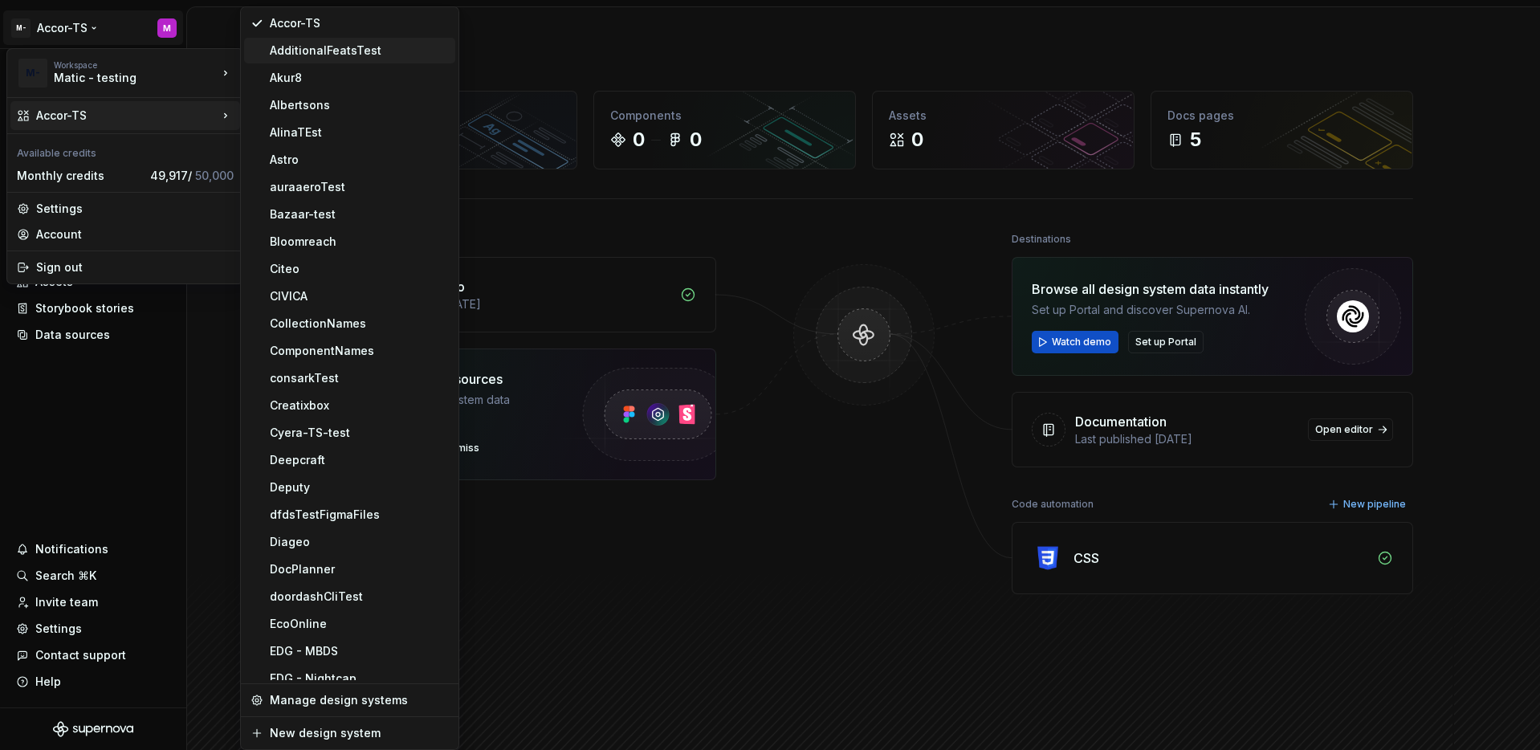
click at [328, 55] on div "AdditionalFeatsTest" at bounding box center [359, 51] width 179 height 16
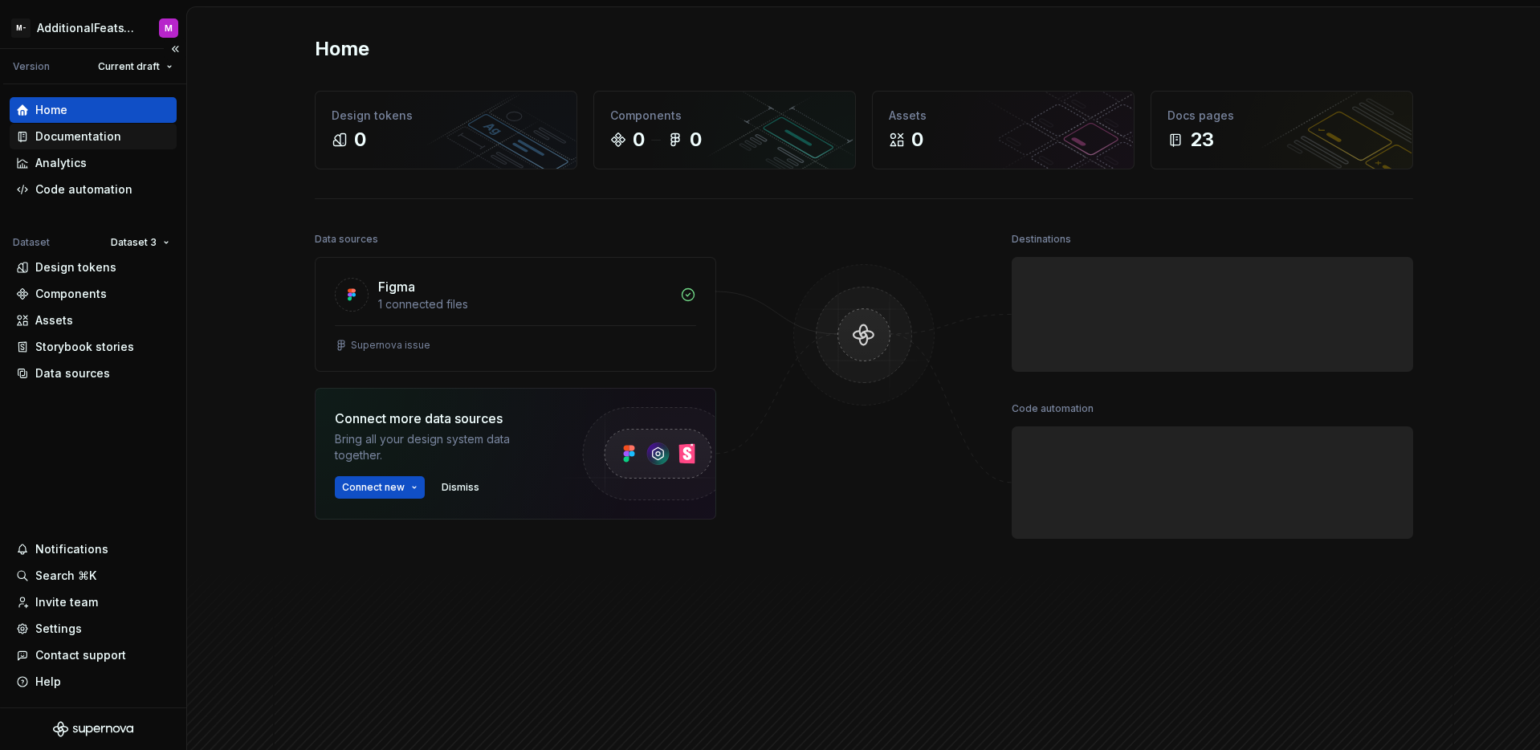
click at [105, 136] on div "Documentation" at bounding box center [78, 137] width 86 height 16
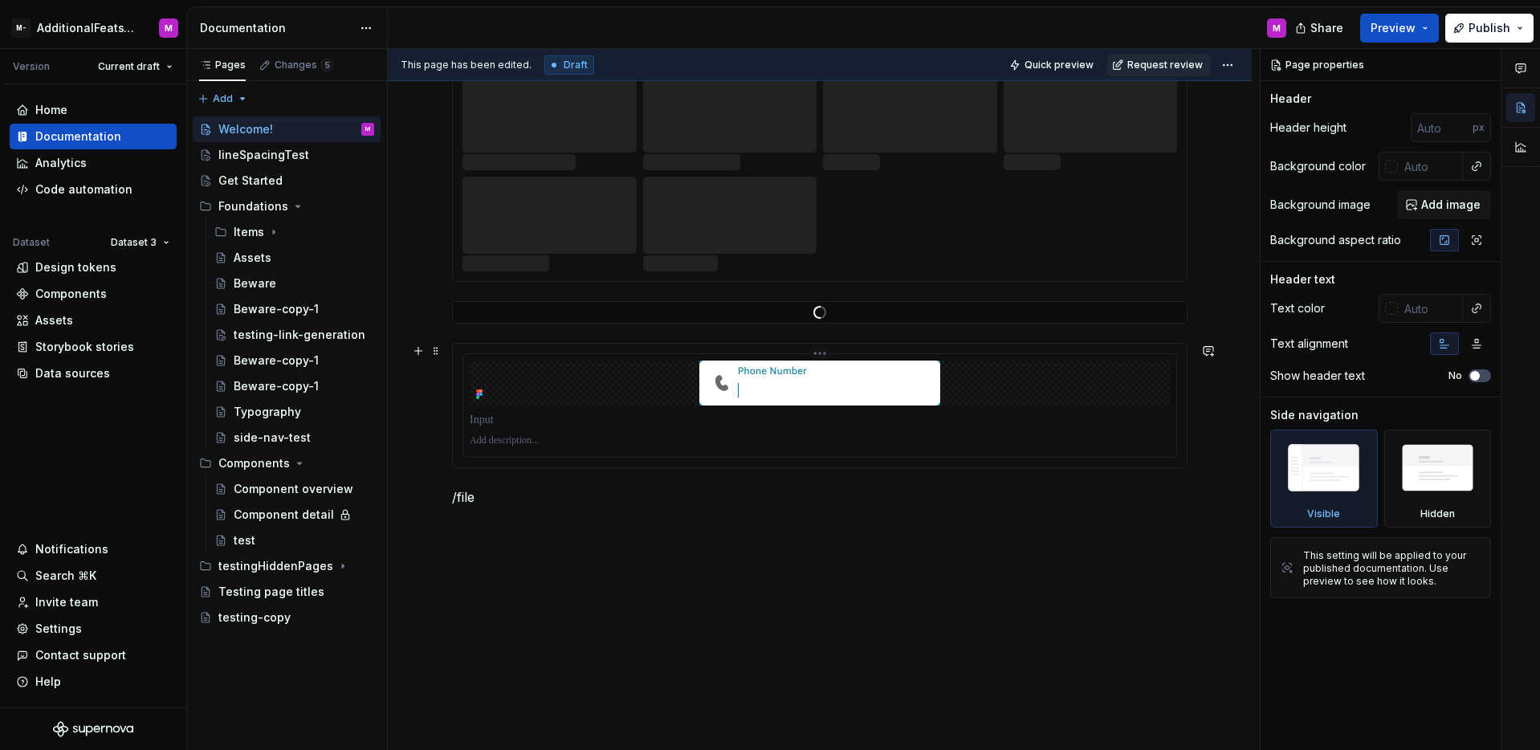
type textarea "*"
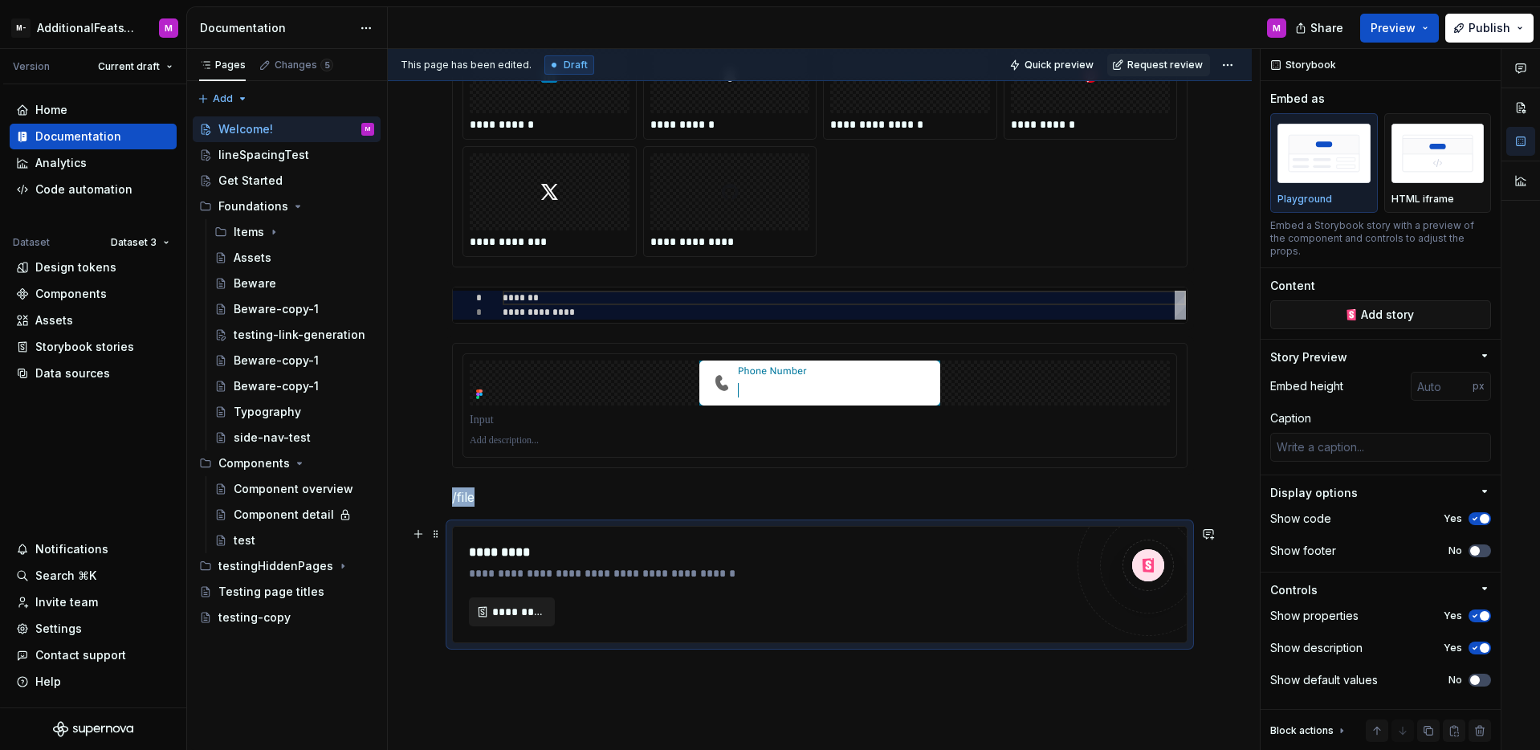
click at [500, 604] on span "*********" at bounding box center [518, 612] width 52 height 16
type textarea "*"
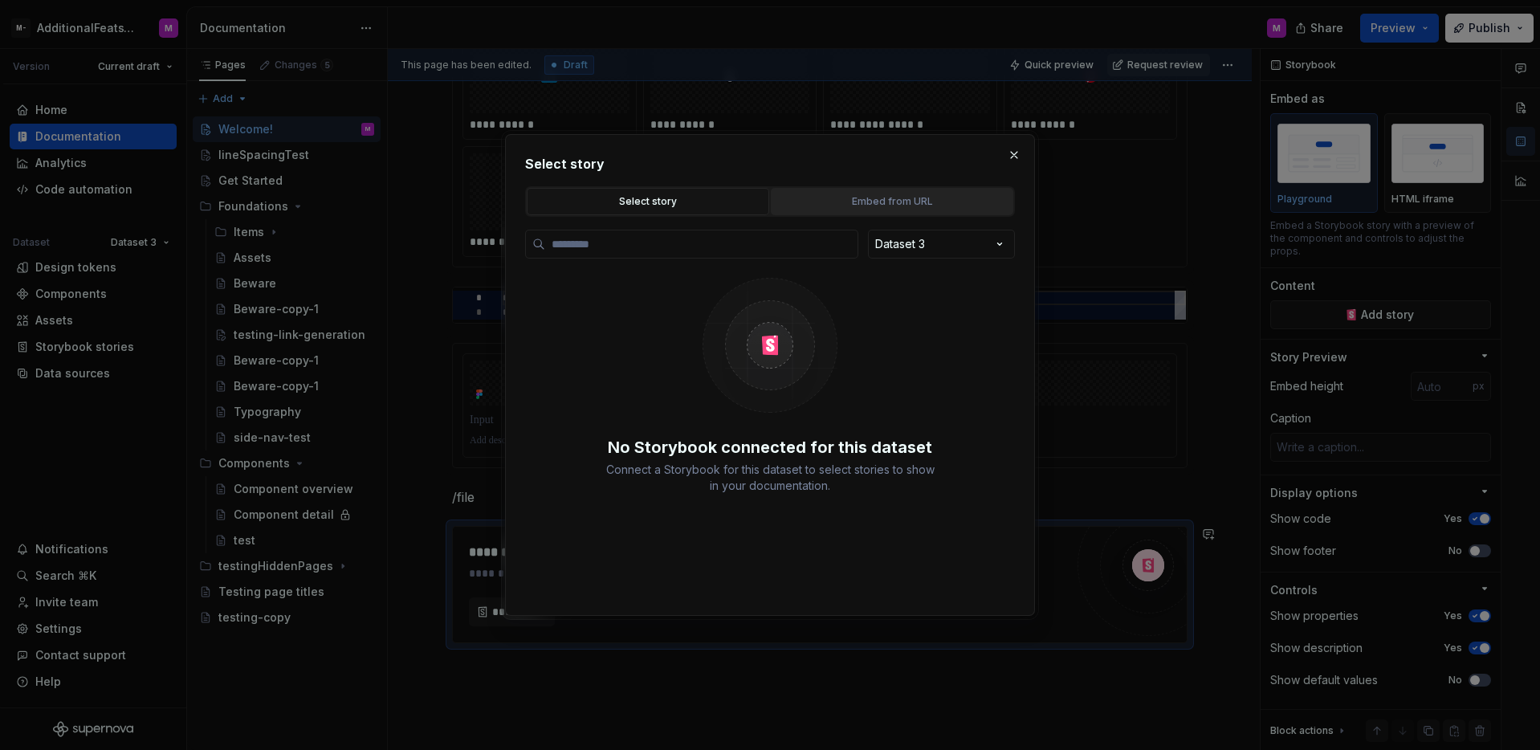
click at [892, 190] on button "Embed from URL" at bounding box center [892, 201] width 243 height 27
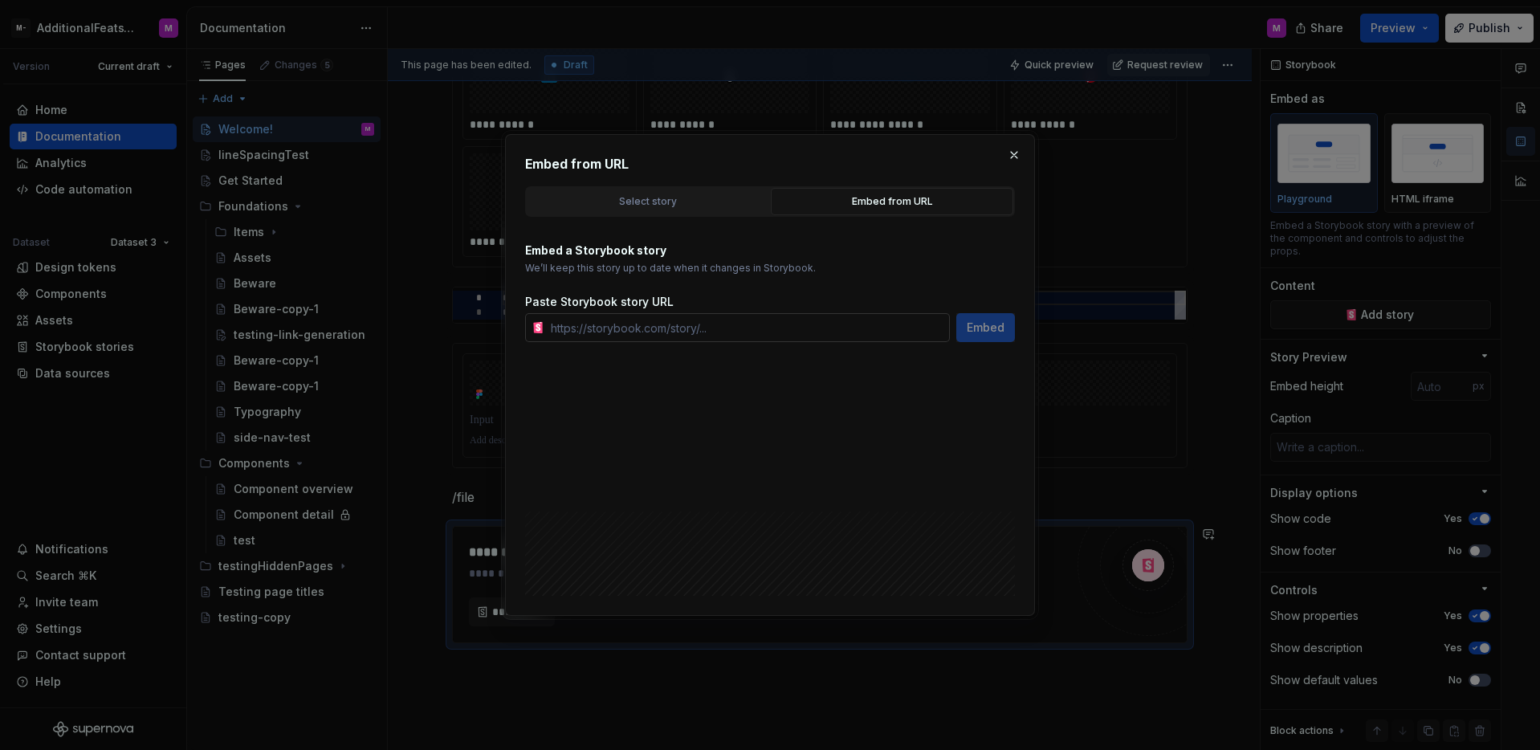
click at [646, 326] on input "text" at bounding box center [748, 327] width 406 height 29
paste input "https://storybook.supernova.io/design-systems/338571/alias/storybook/index.html…"
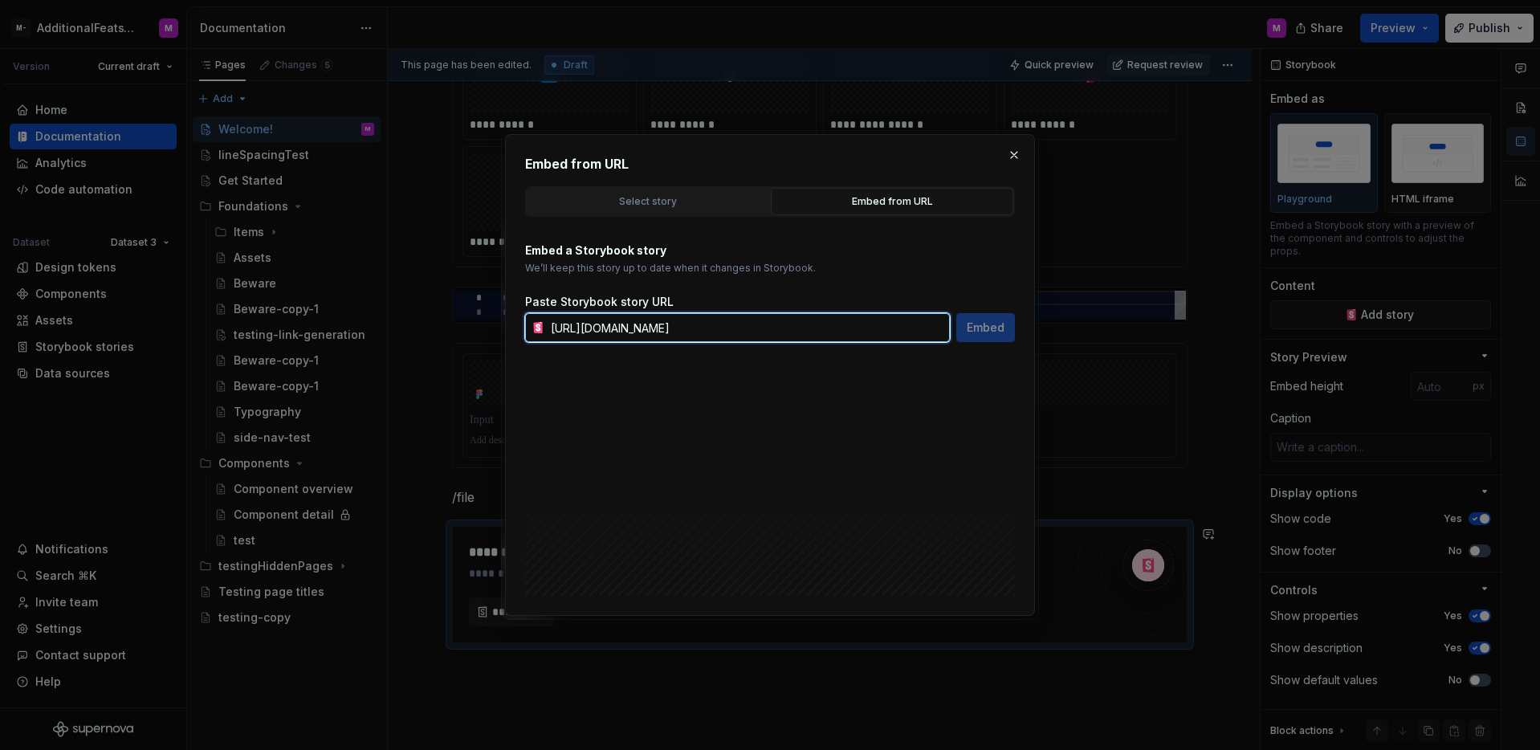
scroll to position [0, 325]
type input "https://storybook.supernova.io/design-systems/338571/alias/storybook/index.html…"
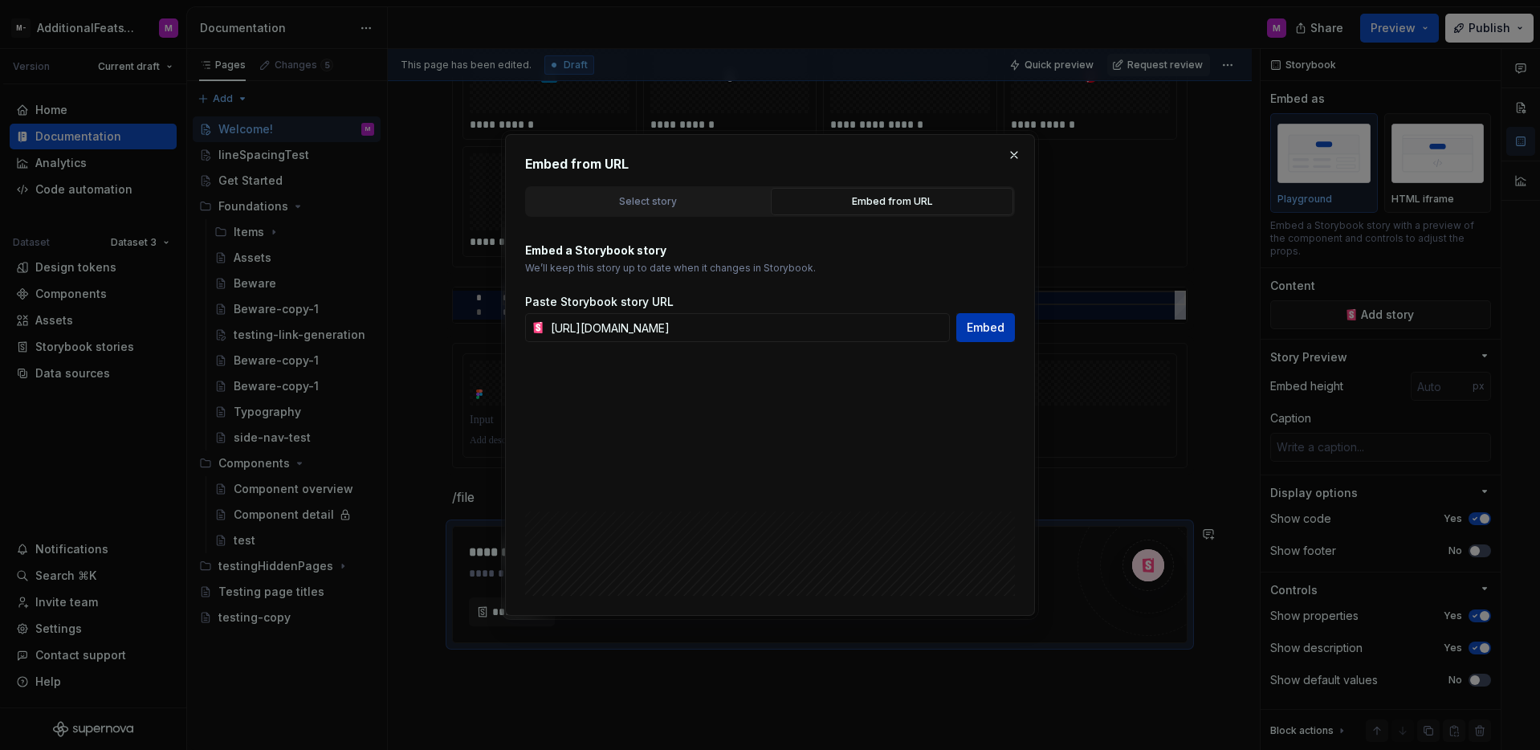
scroll to position [0, 0]
click at [965, 335] on button "Embed" at bounding box center [986, 327] width 59 height 29
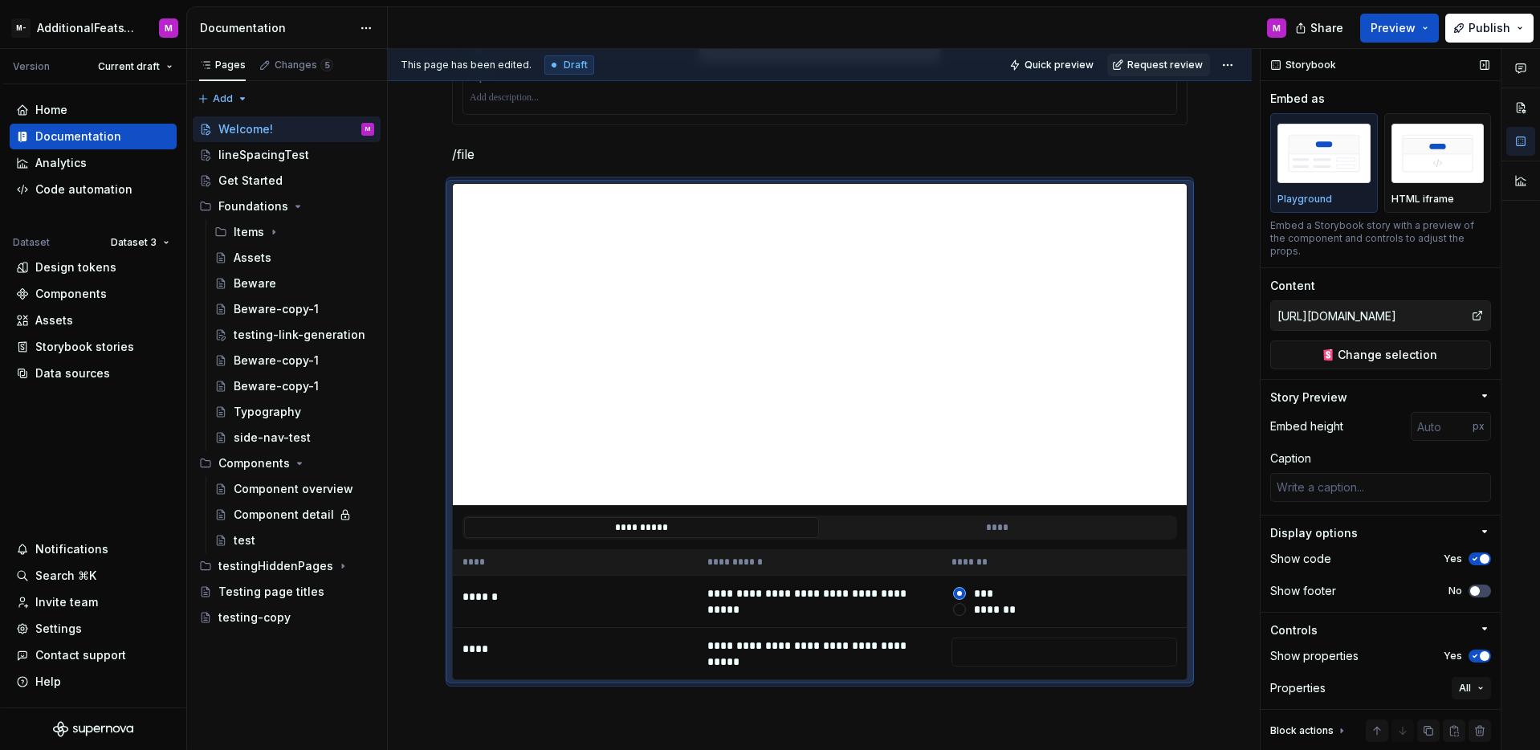
scroll to position [64, 0]
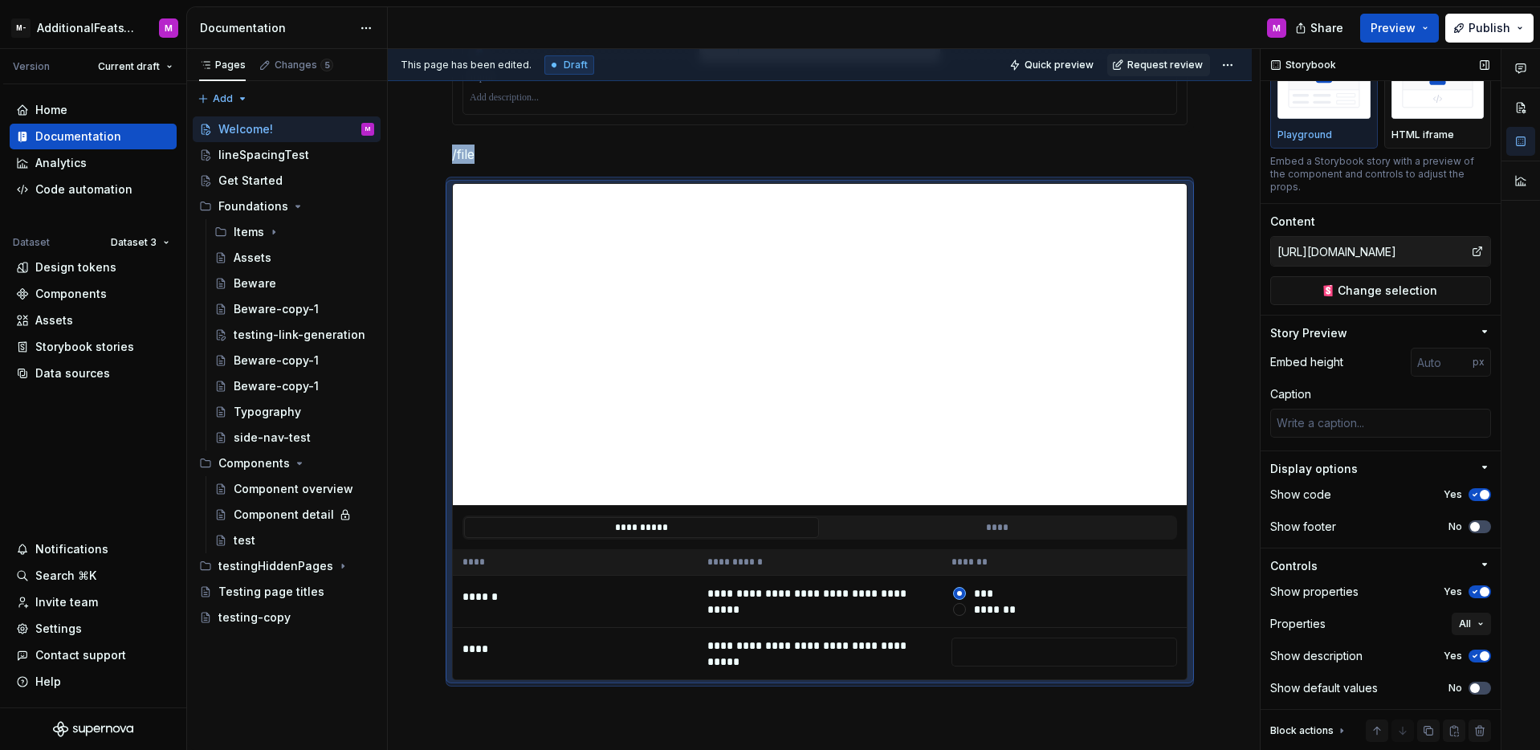
click at [1477, 633] on button "All" at bounding box center [1471, 624] width 39 height 22
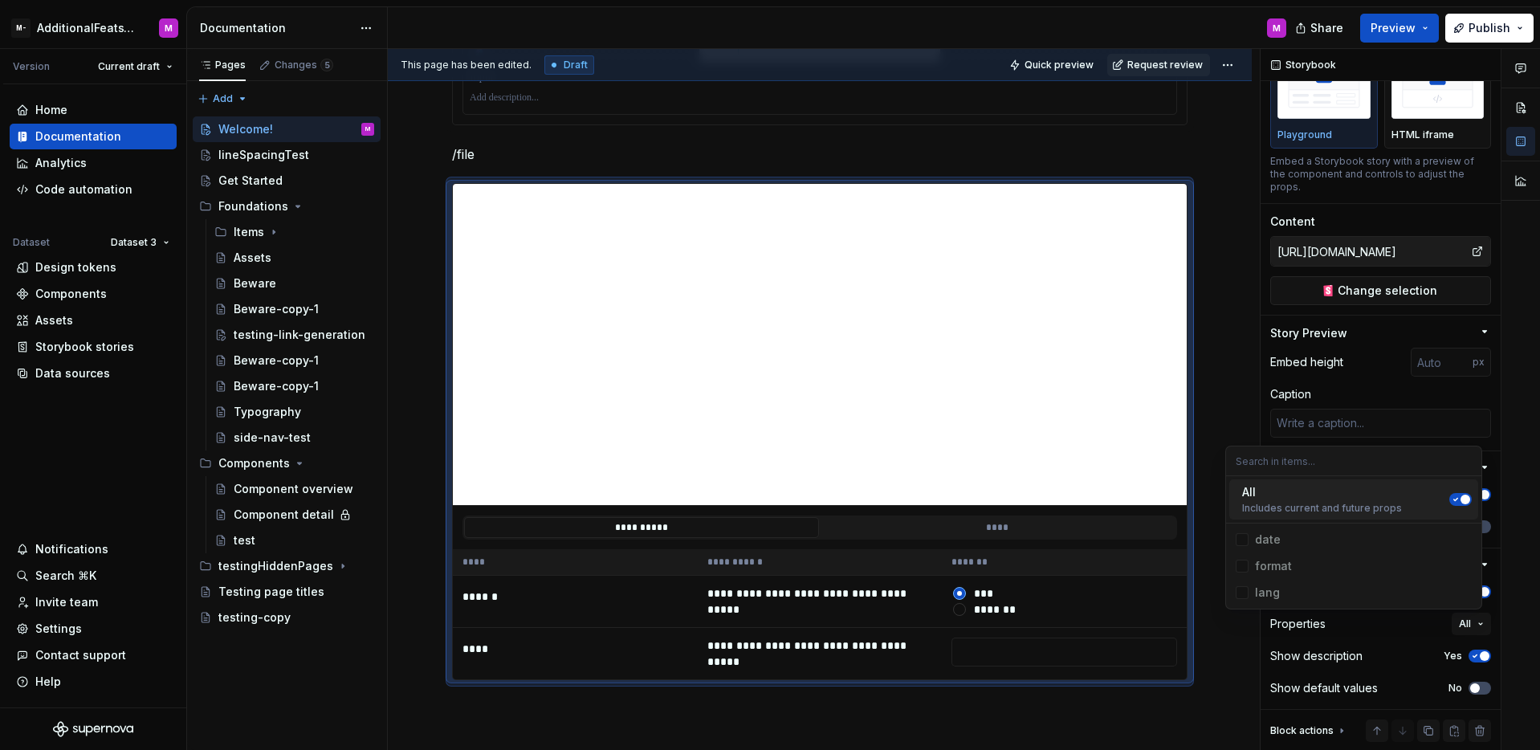
click at [1285, 600] on div "lang" at bounding box center [1354, 593] width 249 height 26
click at [1455, 506] on div "Suggestions" at bounding box center [1461, 499] width 22 height 31
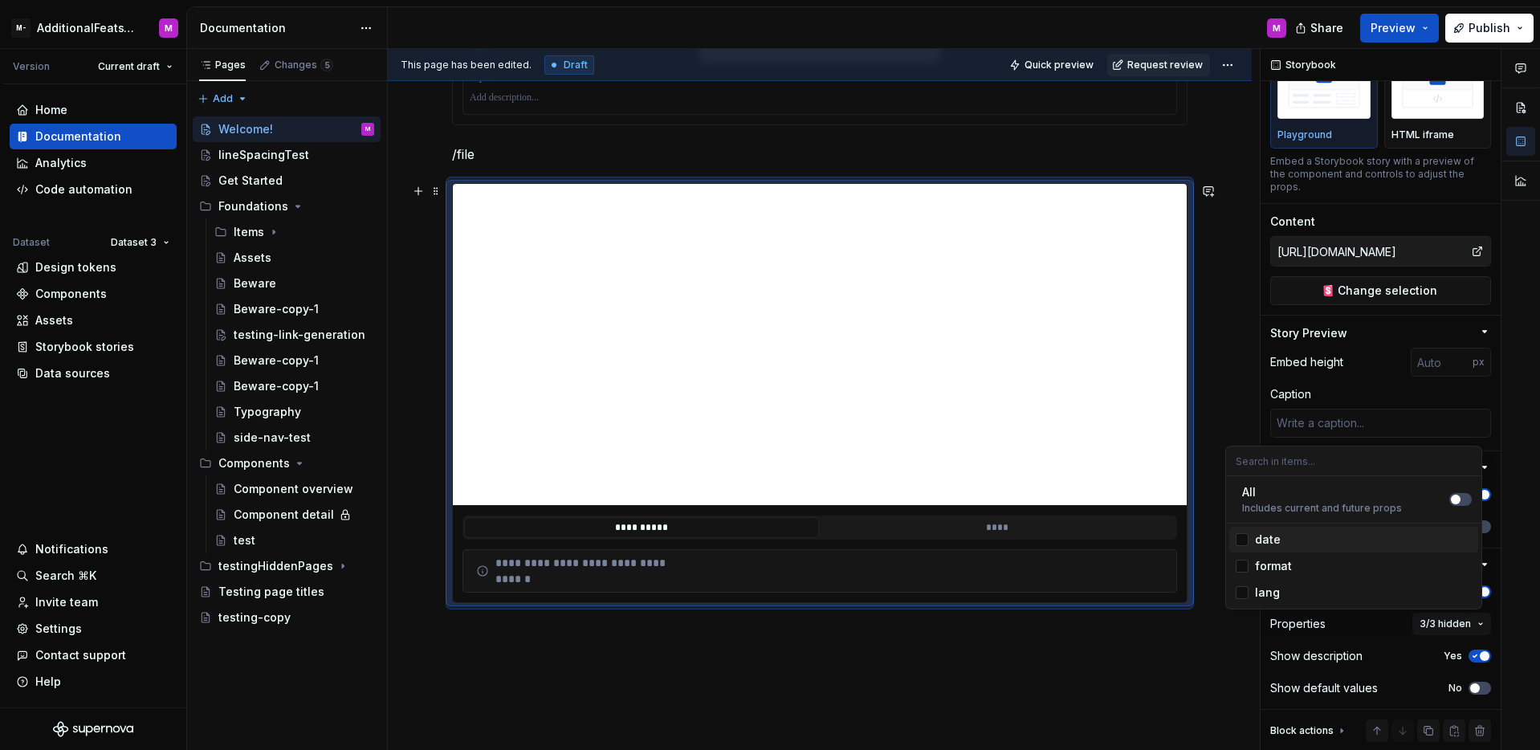
click at [1243, 546] on span "date" at bounding box center [1354, 540] width 249 height 26
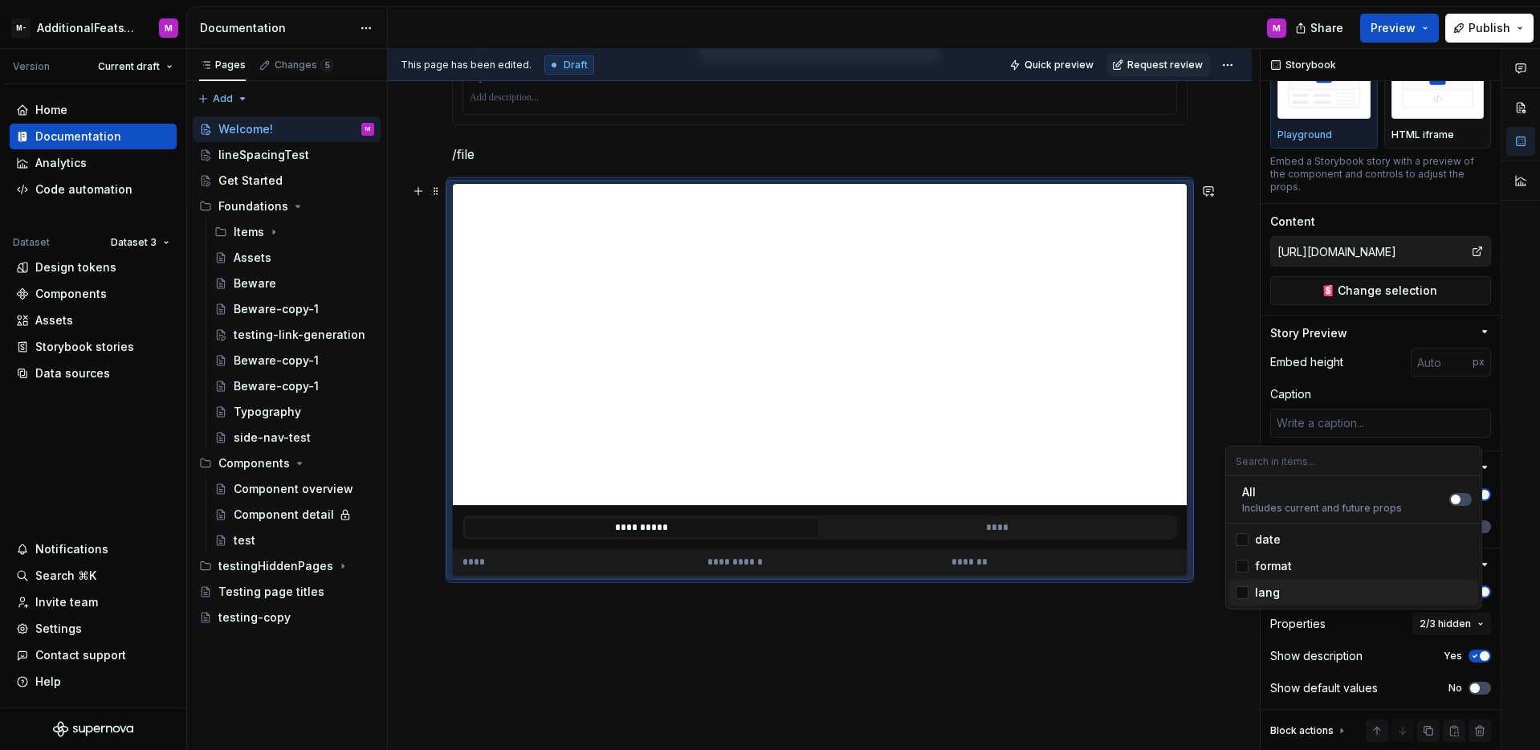
click at [1241, 580] on span "lang" at bounding box center [1354, 593] width 249 height 26
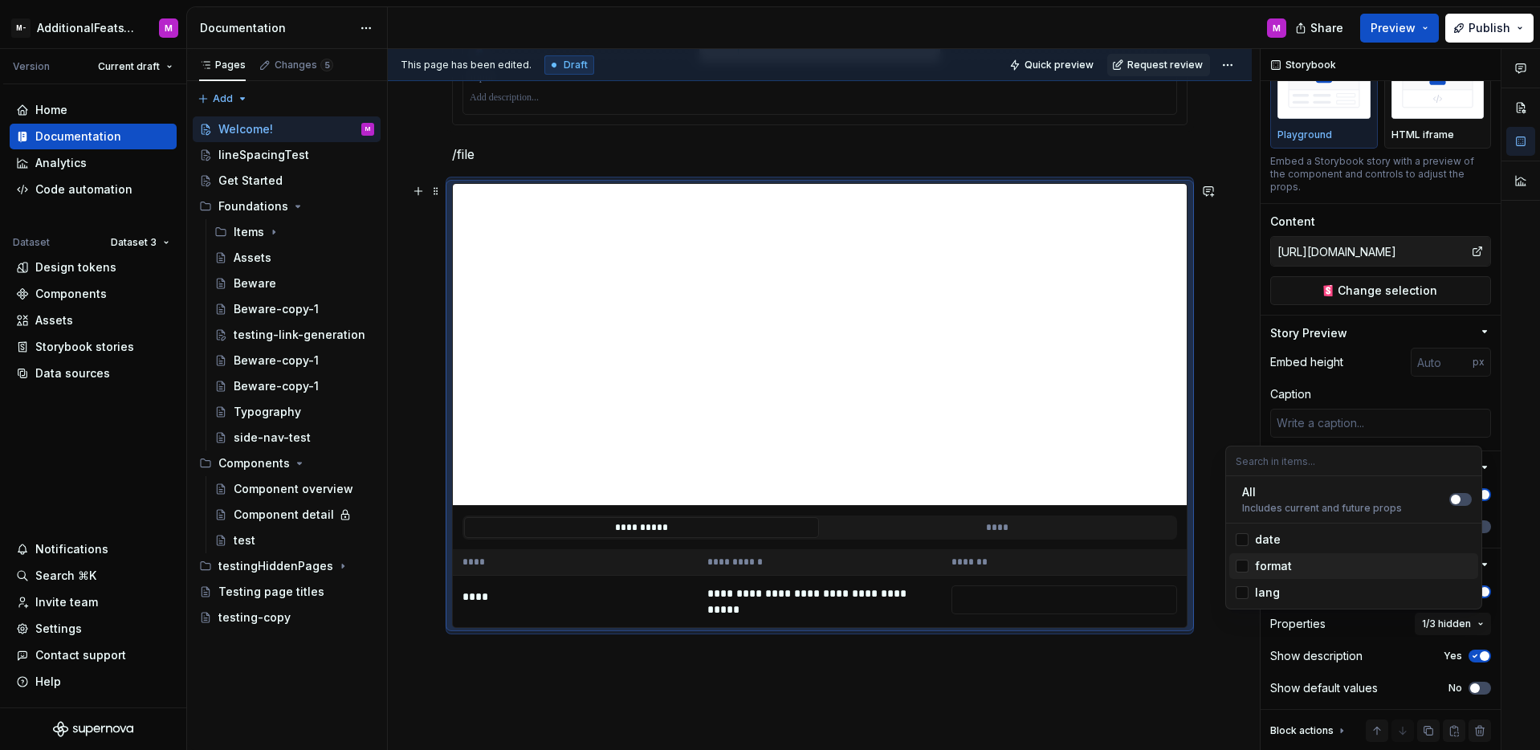
click at [1242, 570] on div "Suggestions" at bounding box center [1242, 566] width 13 height 13
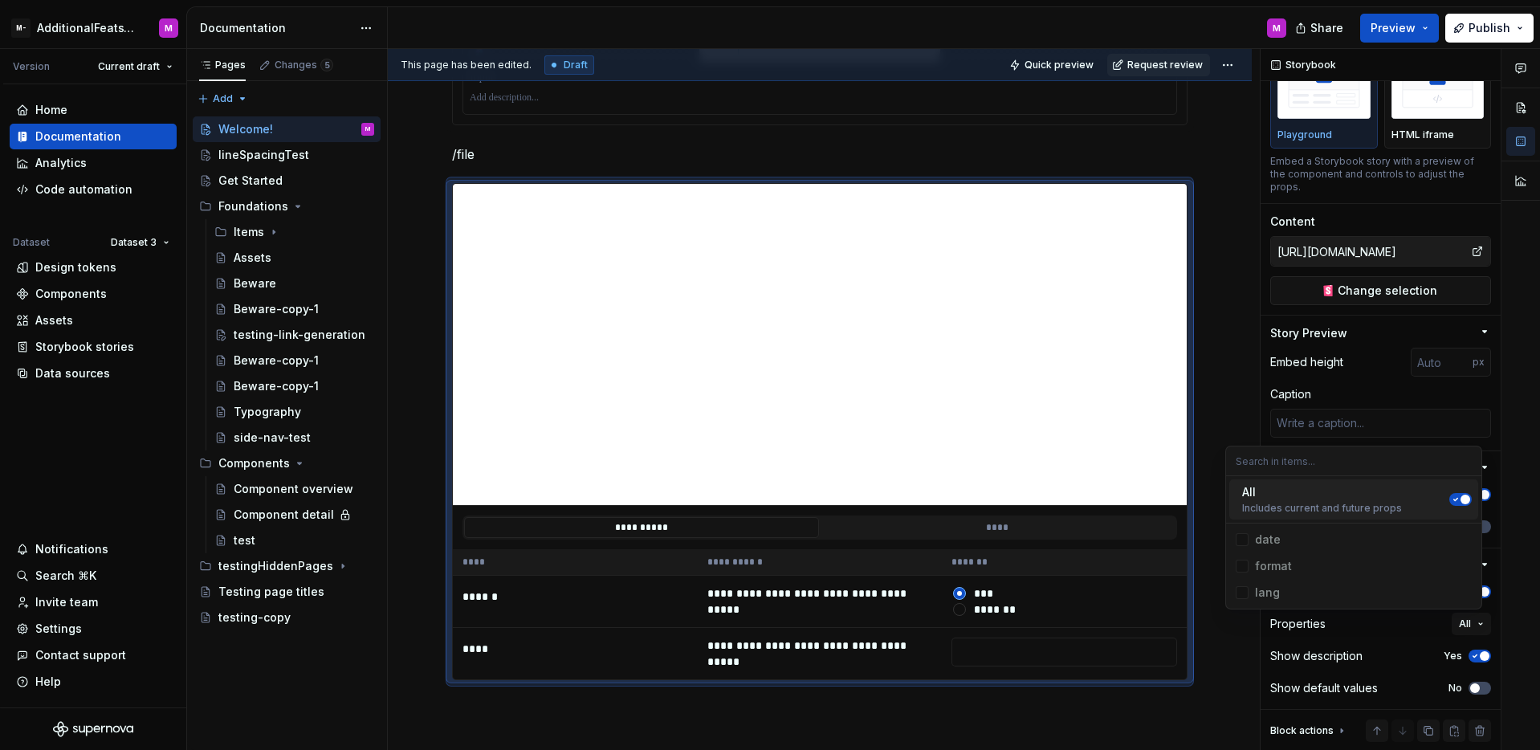
click at [1461, 504] on button "Suggestions" at bounding box center [1461, 499] width 22 height 13
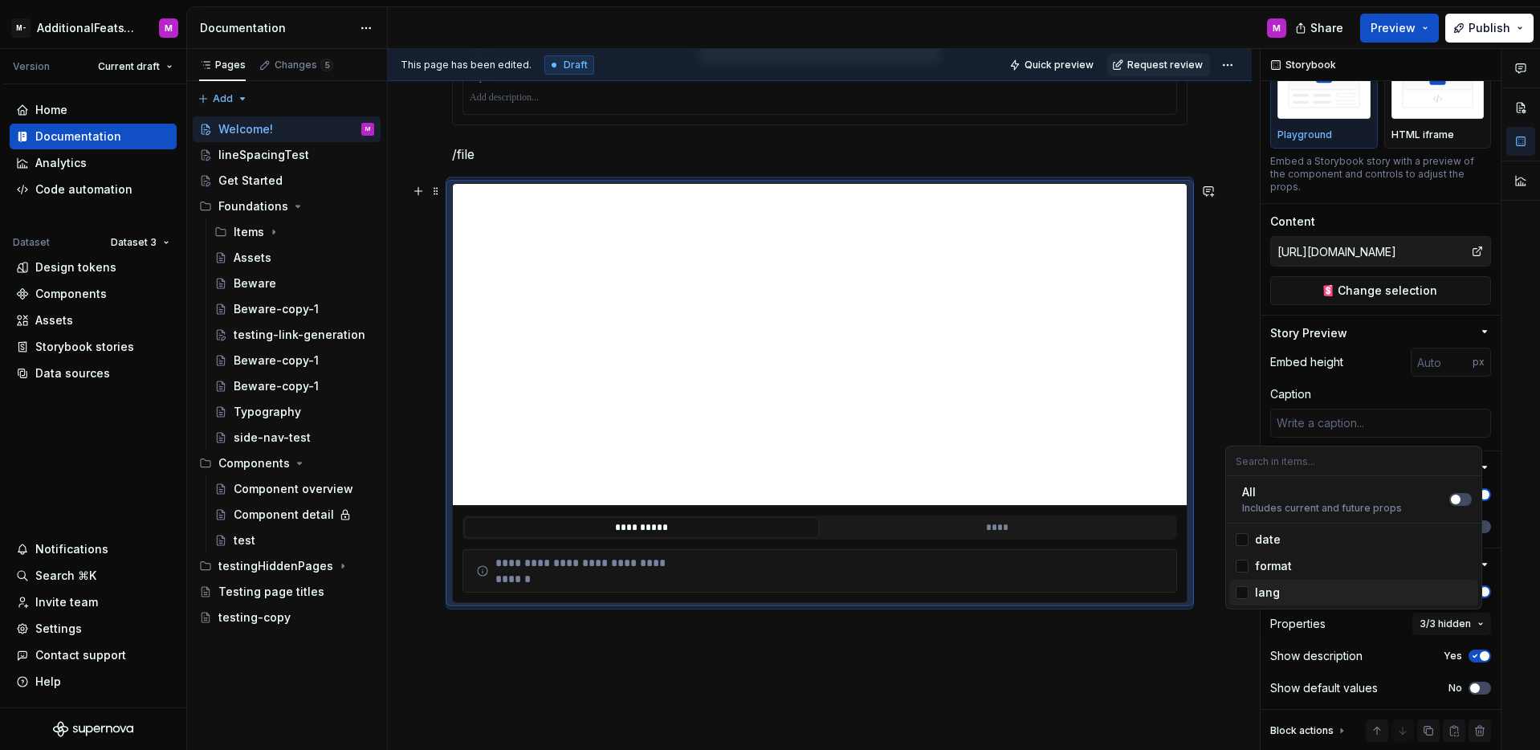
click at [1248, 592] on div "Suggestions" at bounding box center [1242, 592] width 13 height 13
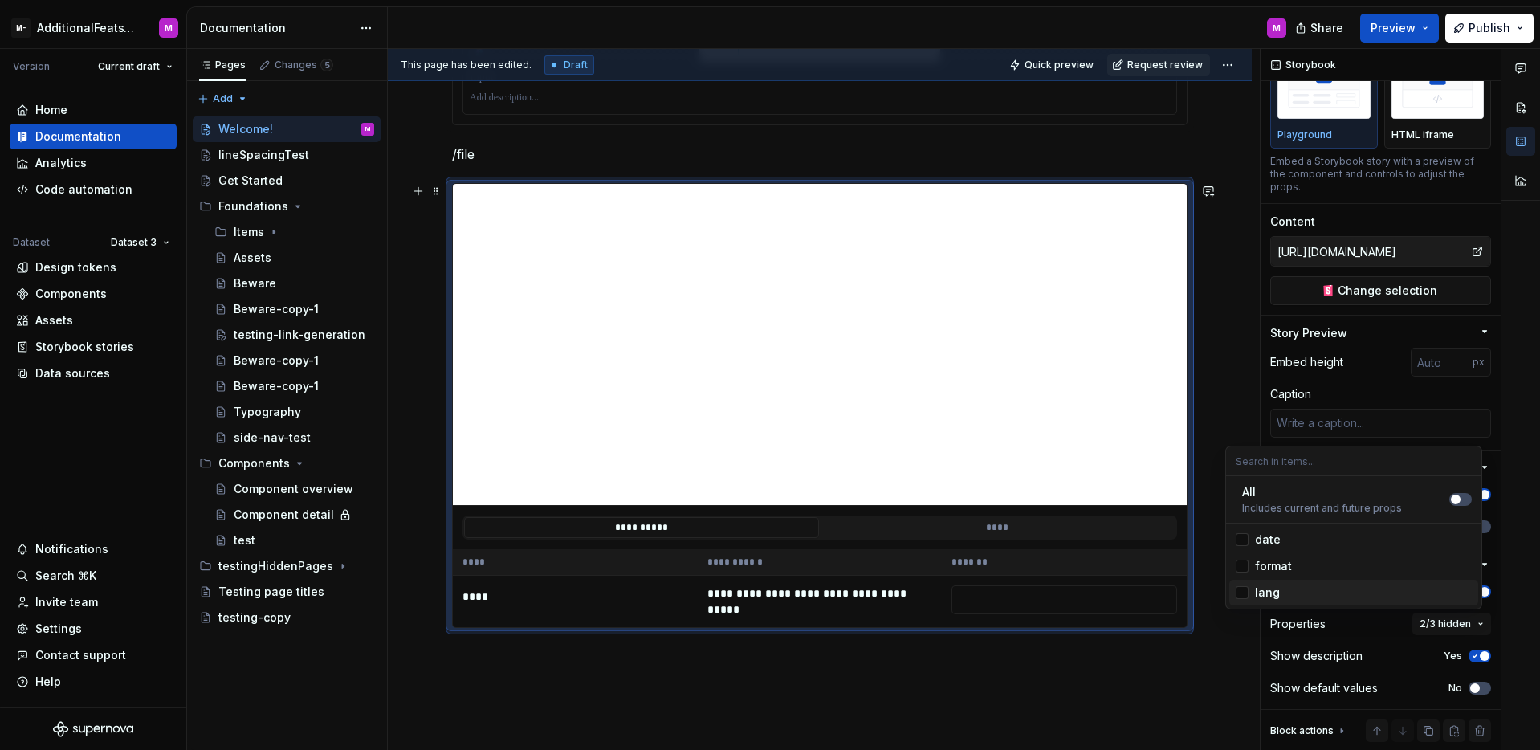
click at [1246, 598] on div "Suggestions" at bounding box center [1242, 592] width 13 height 13
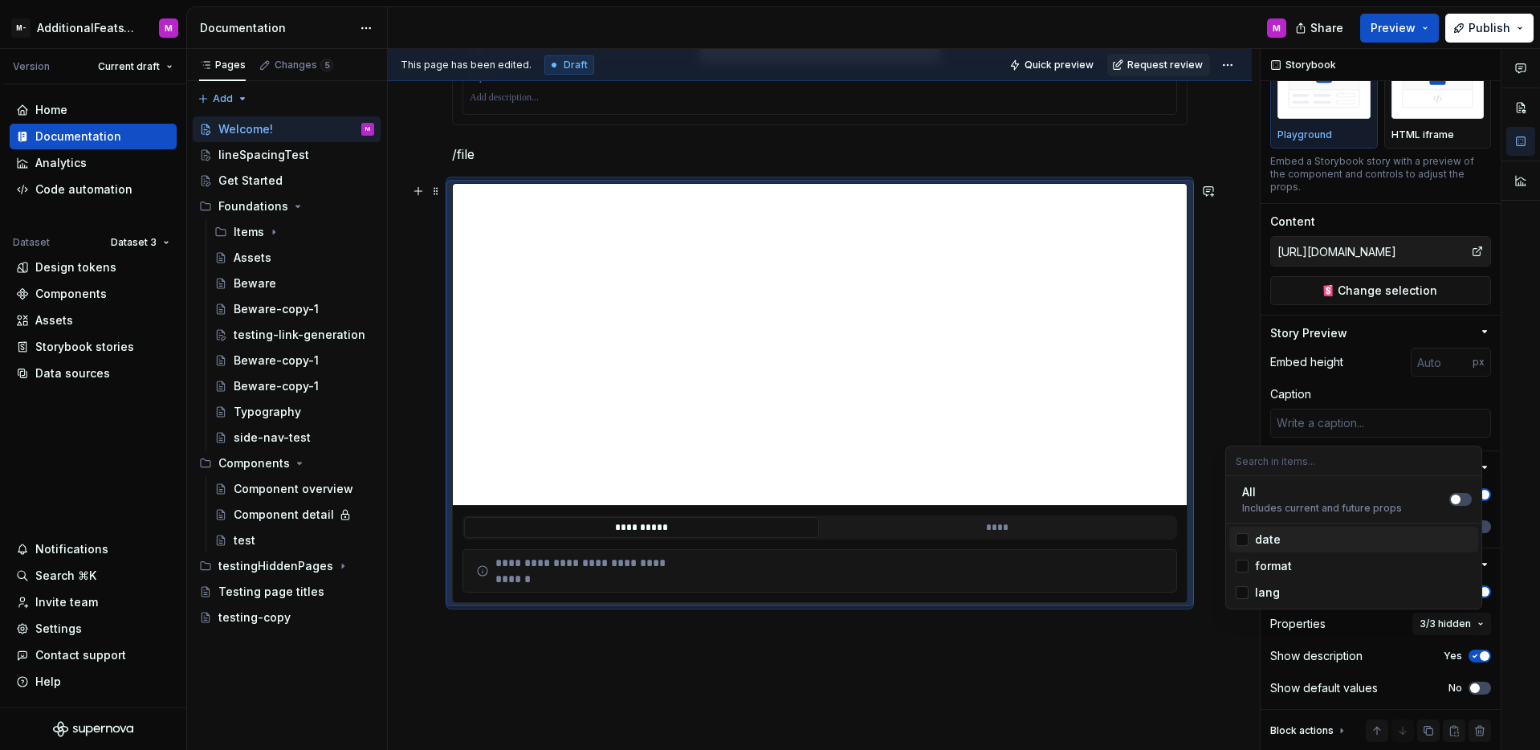
click at [1244, 541] on div "Suggestions" at bounding box center [1242, 539] width 13 height 13
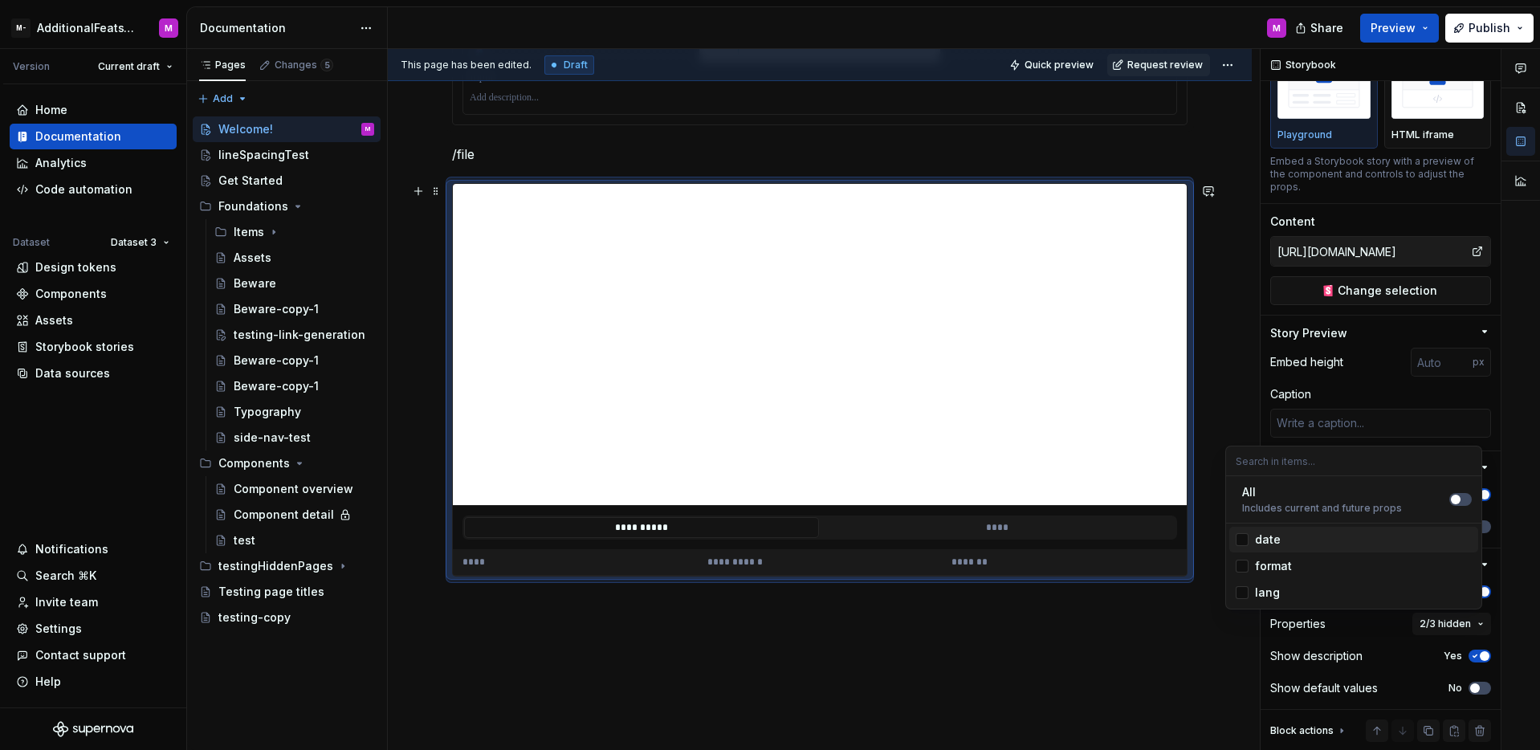
click at [1244, 541] on div "Suggestions" at bounding box center [1242, 539] width 13 height 13
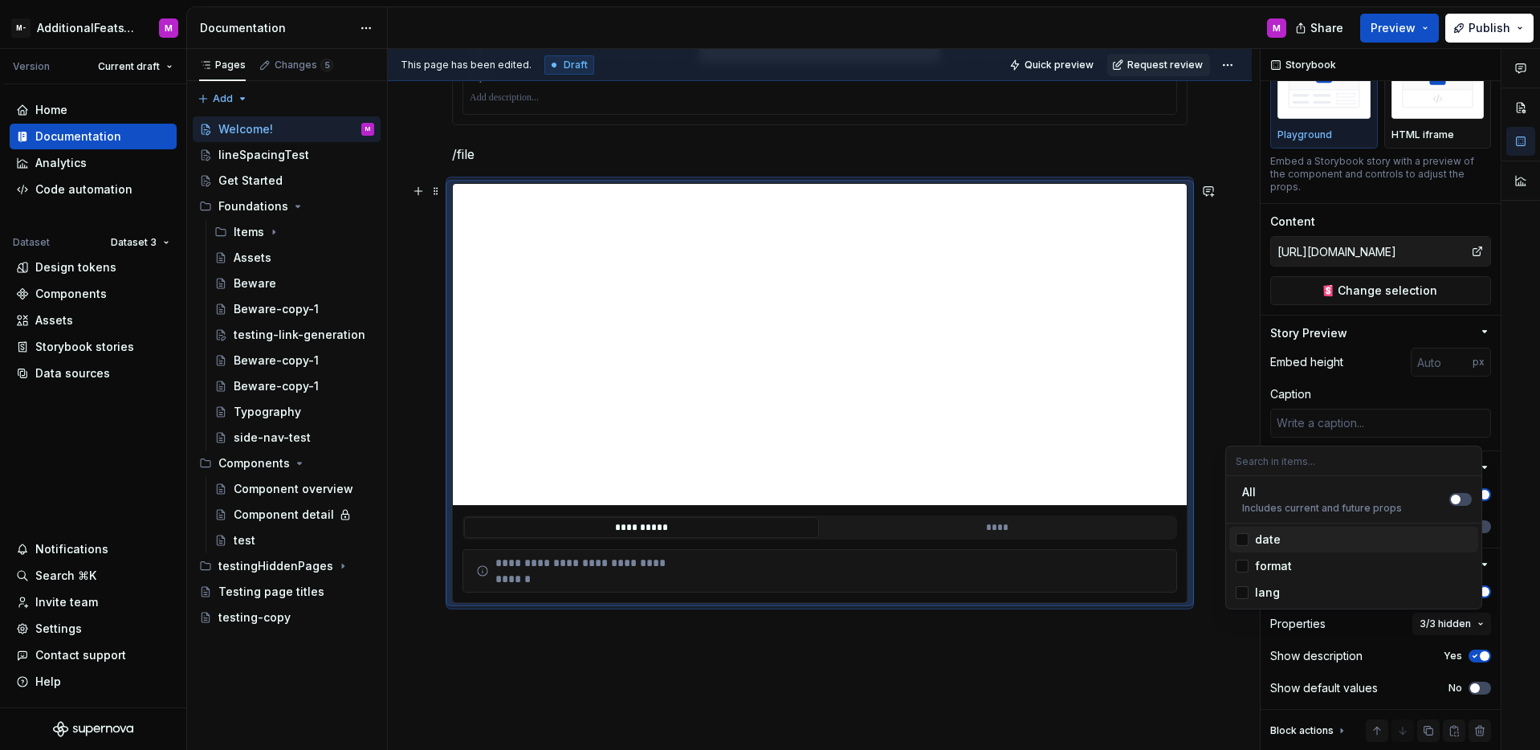
click at [1244, 541] on div "Suggestions" at bounding box center [1242, 539] width 13 height 13
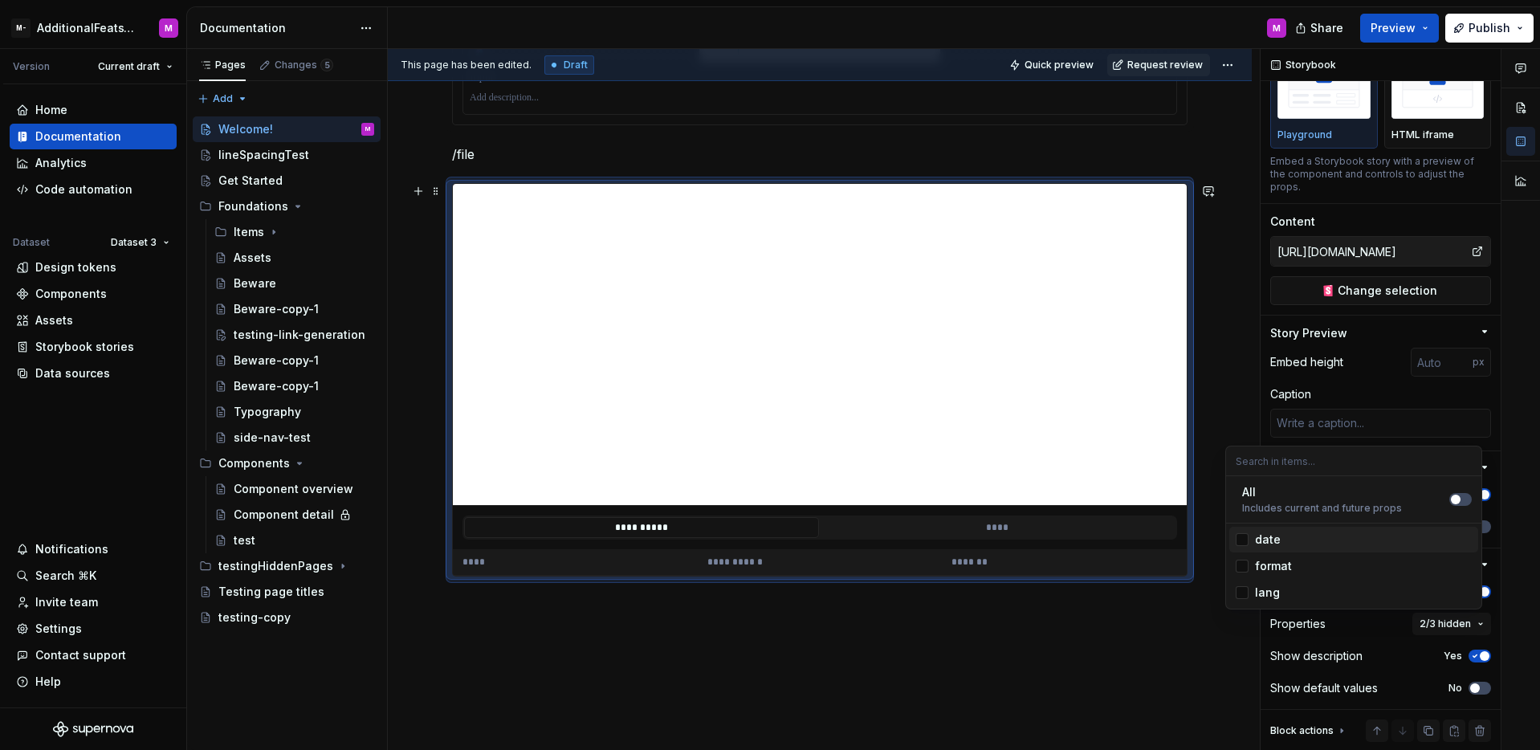
click at [1244, 541] on div "Suggestions" at bounding box center [1242, 539] width 13 height 13
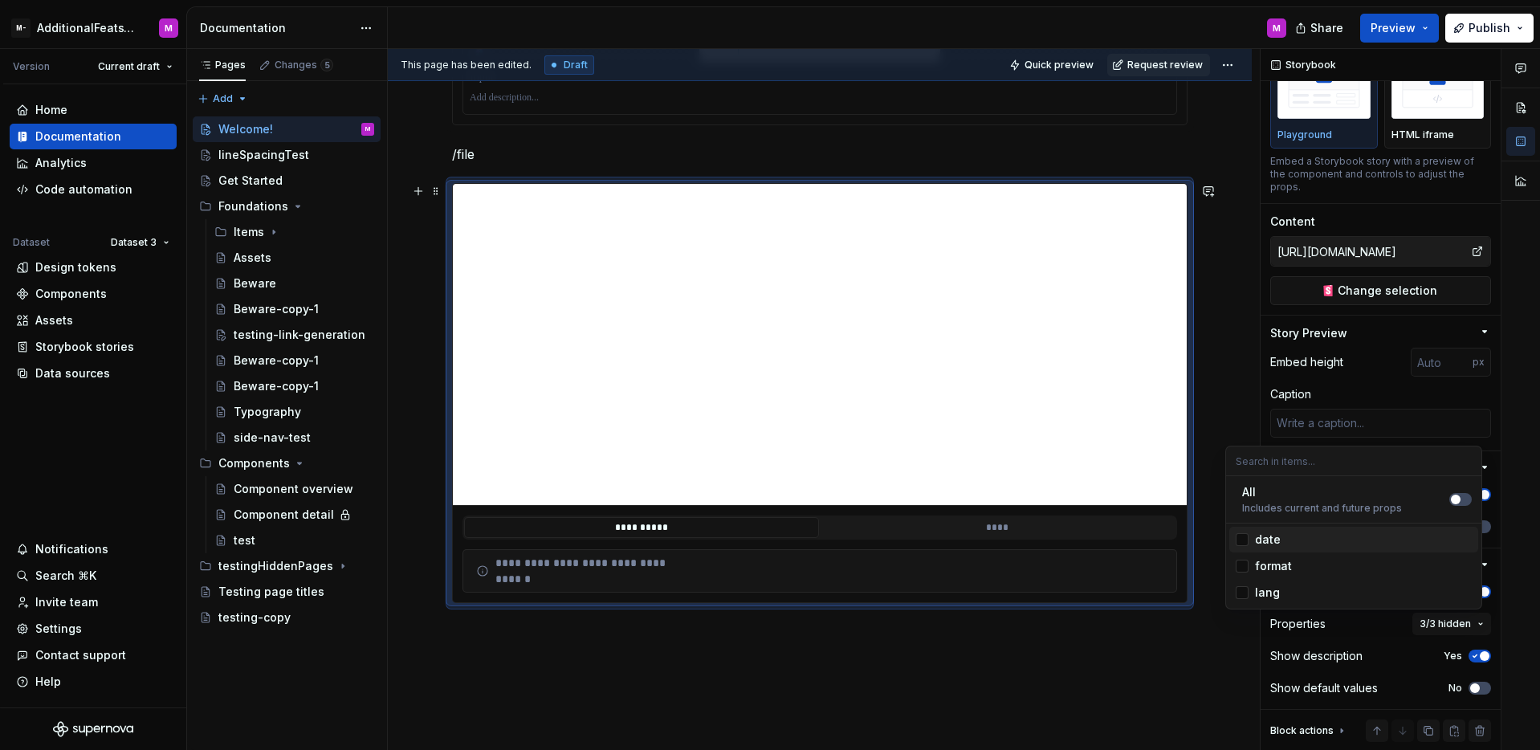
click at [1244, 541] on div "Suggestions" at bounding box center [1242, 539] width 13 height 13
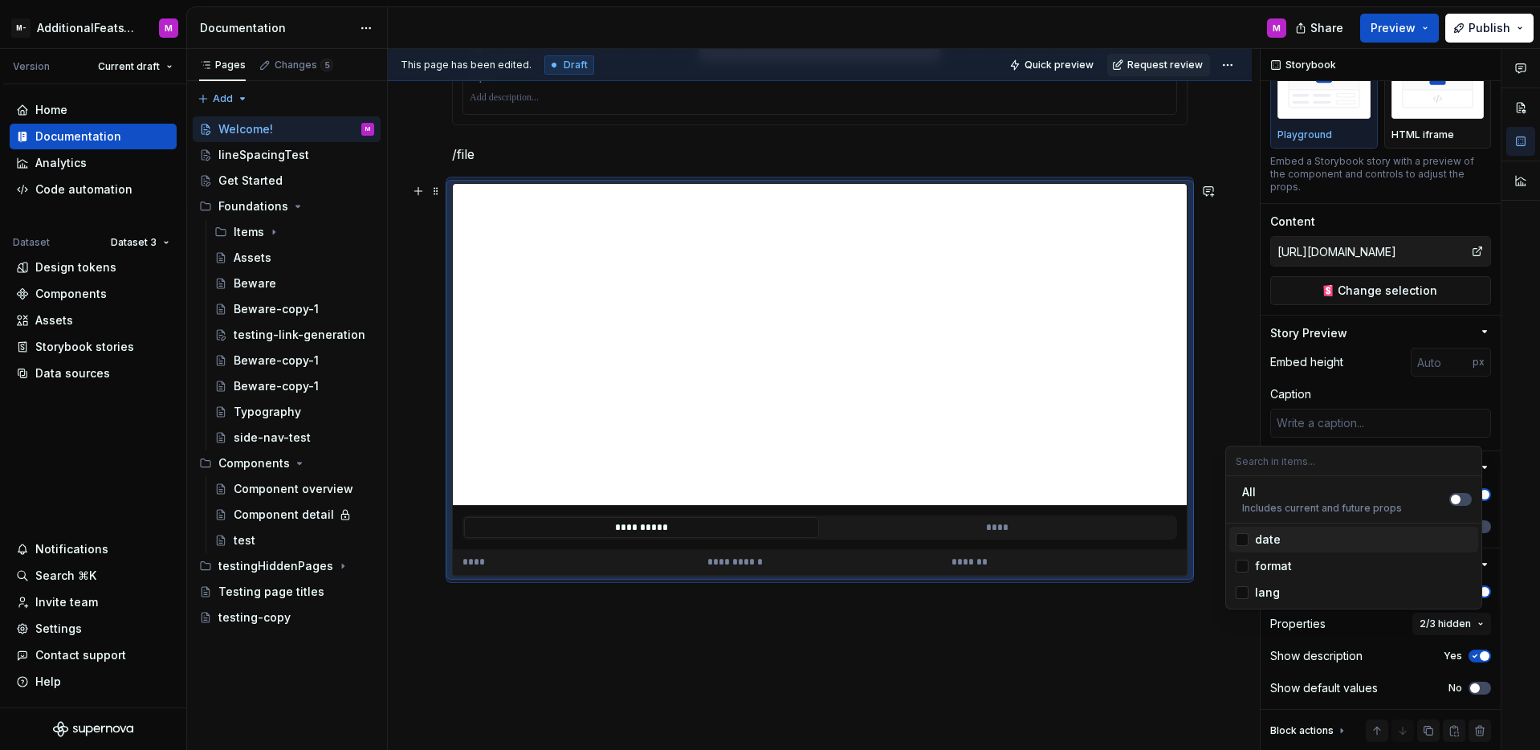
click at [1243, 542] on div "Suggestions" at bounding box center [1242, 539] width 13 height 13
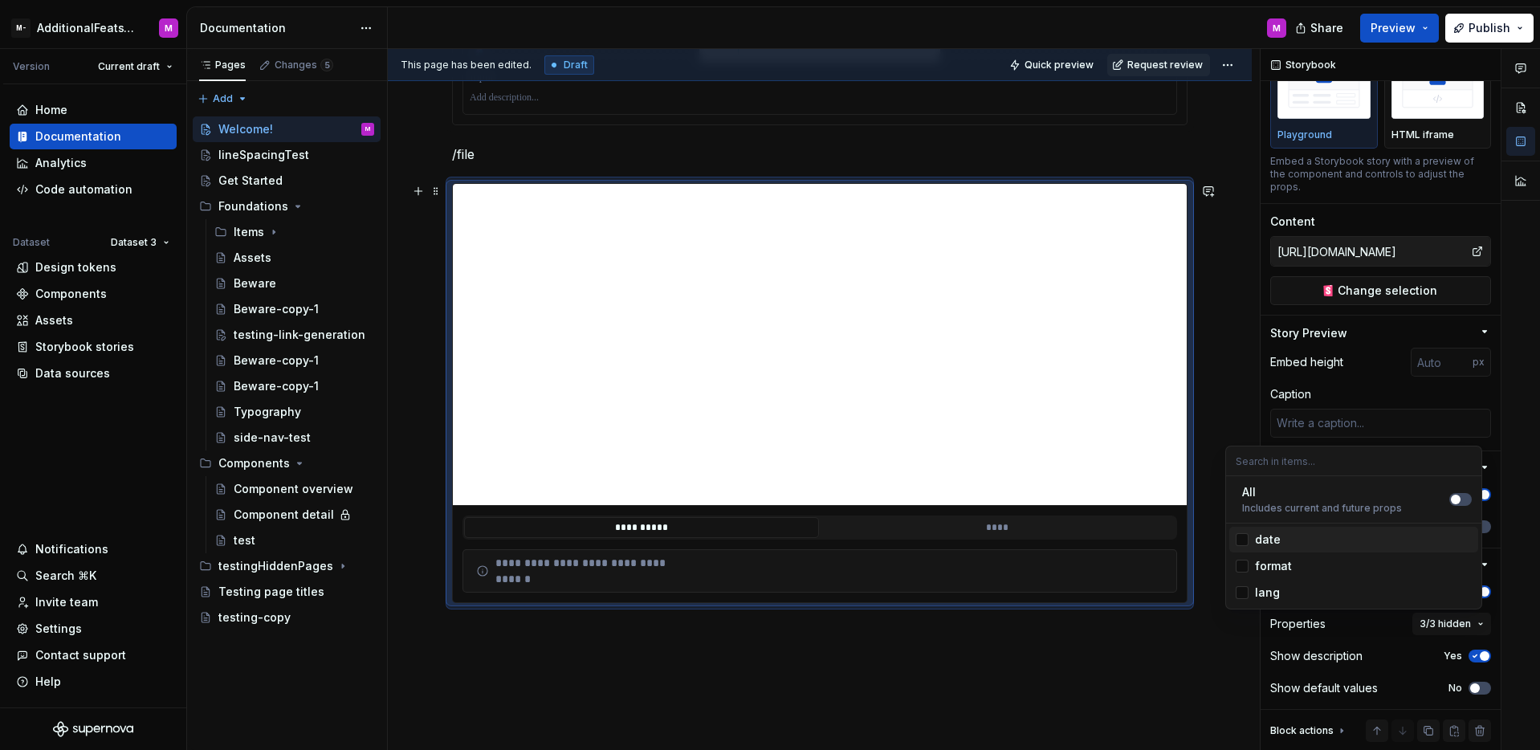
click at [1243, 542] on div "Suggestions" at bounding box center [1242, 539] width 13 height 13
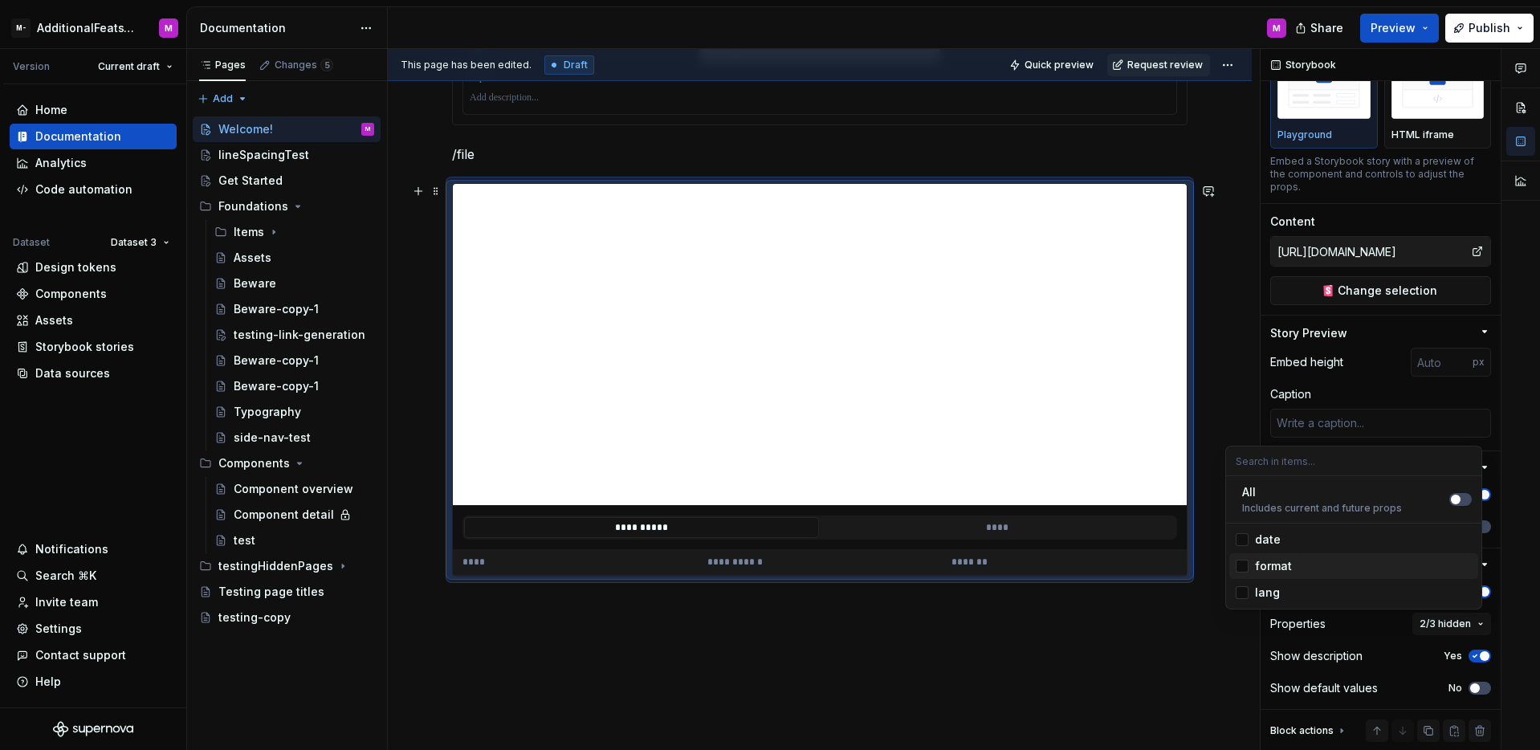
click at [1245, 569] on div "Suggestions" at bounding box center [1242, 566] width 13 height 13
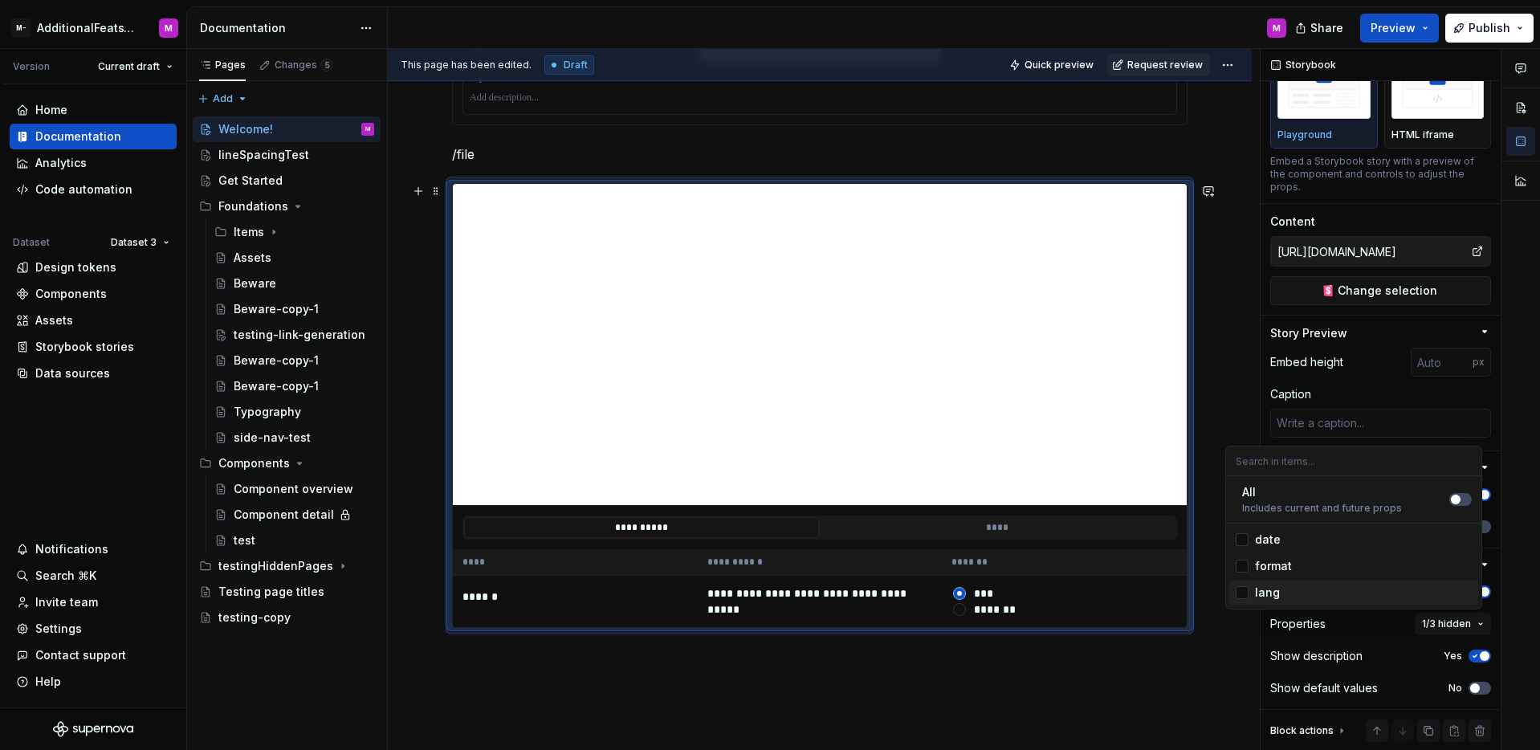
click at [1247, 592] on div "Suggestions" at bounding box center [1242, 592] width 13 height 13
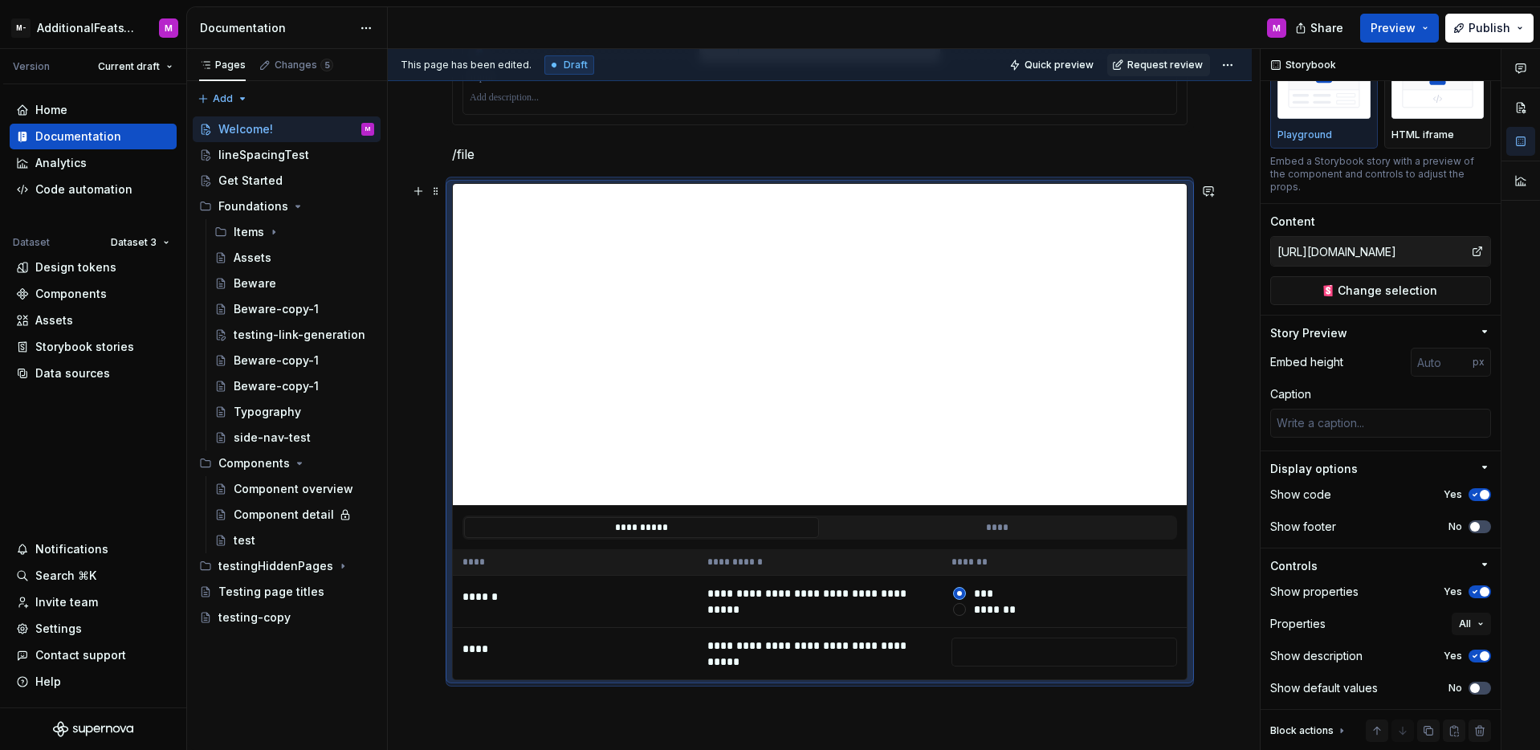
scroll to position [1683, 0]
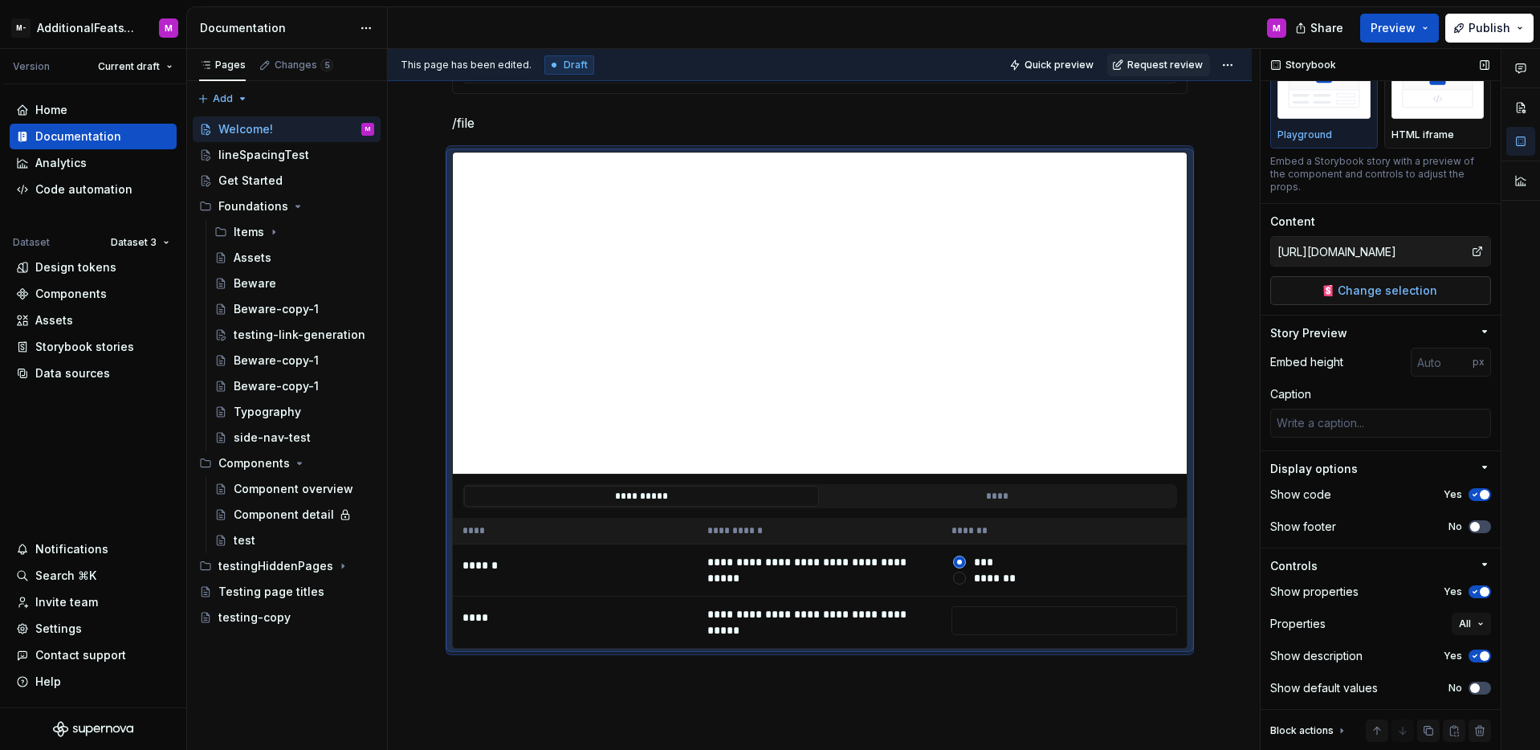
click at [1409, 283] on span "Change selection" at bounding box center [1388, 291] width 100 height 16
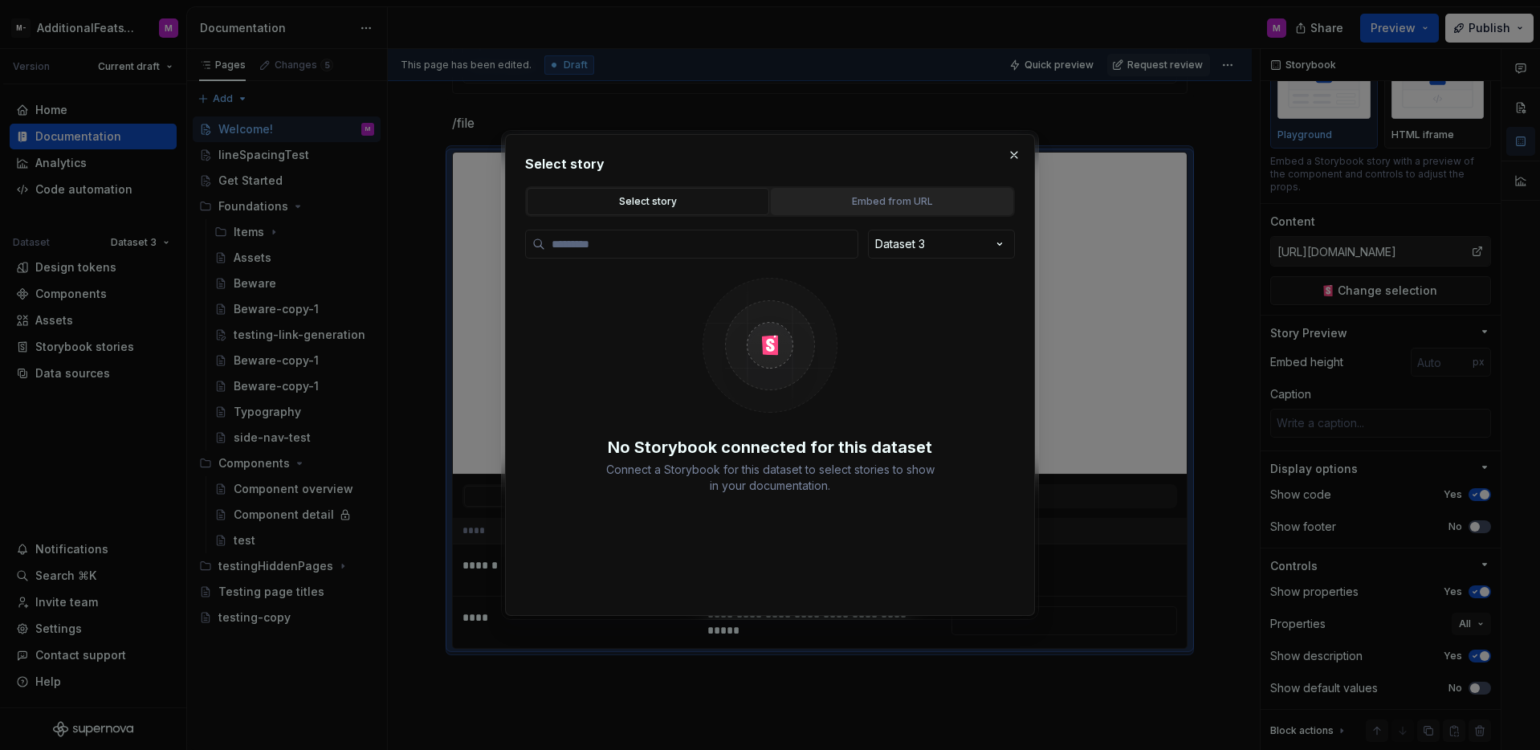
click at [855, 197] on div "Embed from URL" at bounding box center [892, 202] width 231 height 16
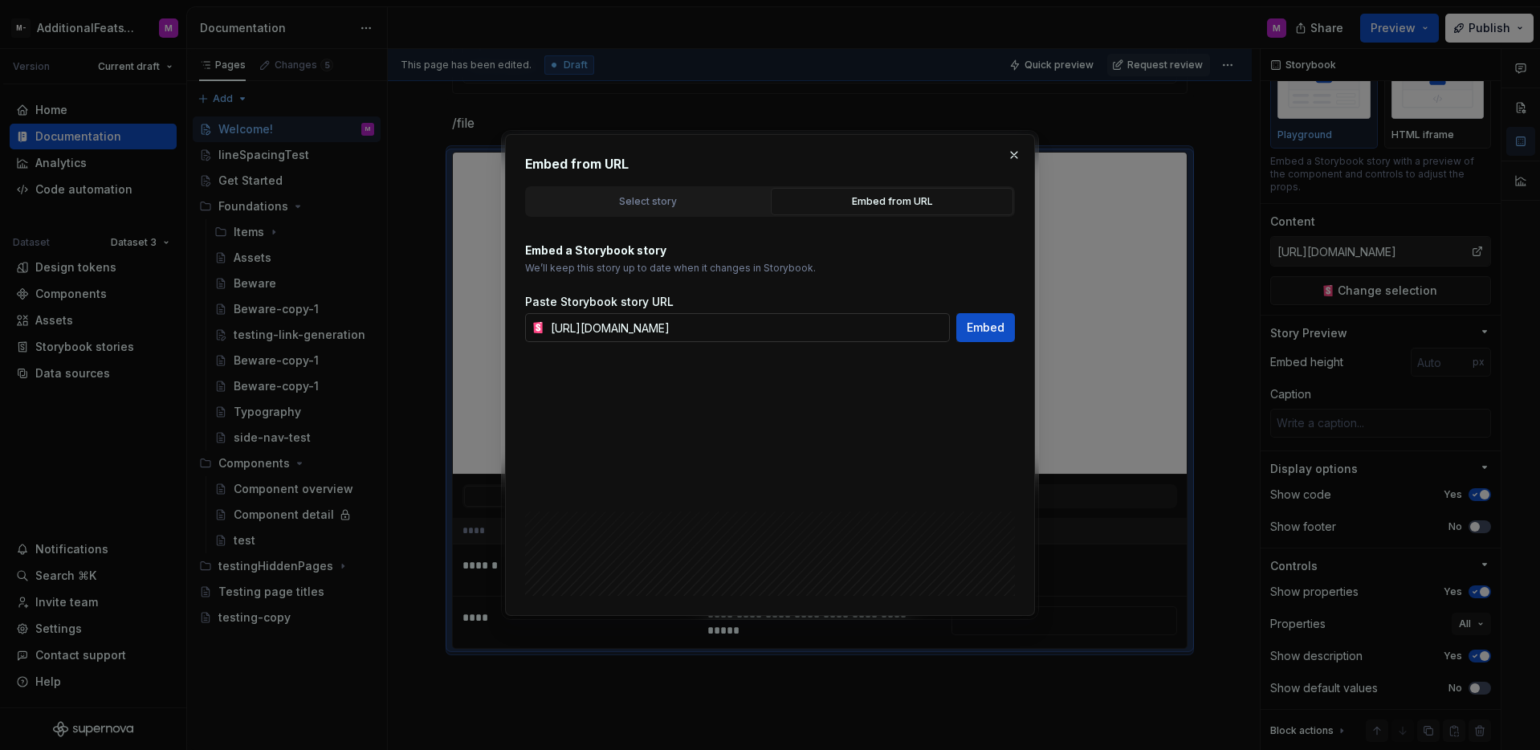
click at [863, 346] on div "Embed from URL Select story Embed from URL Dataset 3 No Storybook connected for…" at bounding box center [770, 375] width 530 height 482
click at [865, 336] on input "https://storybook.supernova.io/design-systems/338571/alias/storybook/index.html…" at bounding box center [748, 327] width 406 height 29
type textarea "*"
click at [865, 336] on input "https://storybook.supernova.io/design-systems/338571/alias/storybook/index.html…" at bounding box center [748, 327] width 406 height 29
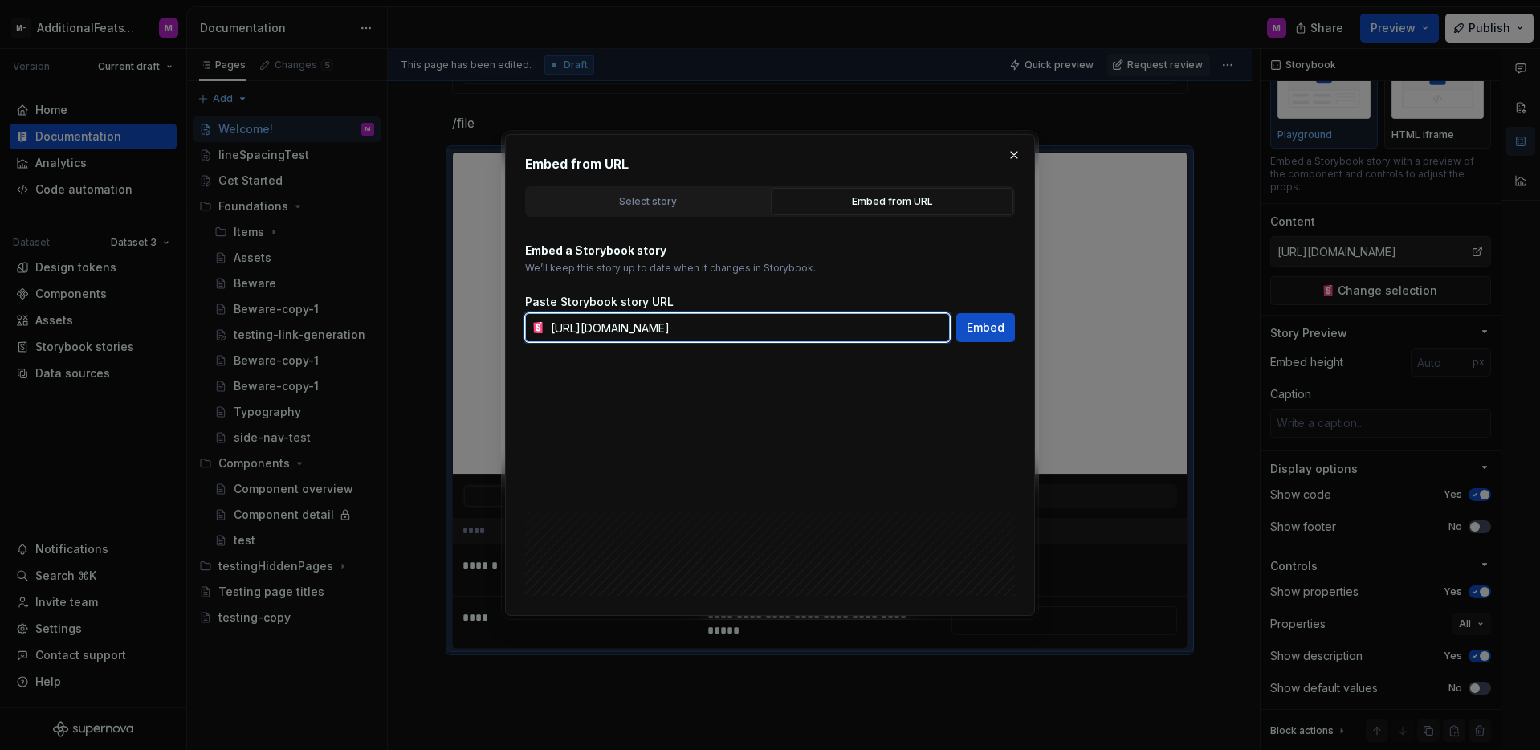
click at [863, 339] on input "https://storybook.supernova.io/design-systems/338571/alias/storybook/index.html…" at bounding box center [748, 327] width 406 height 29
click at [861, 334] on input "https://storybook.supernova.io/design-systems/338571/alias/storybook/index.html…" at bounding box center [748, 327] width 406 height 29
type textarea "*"
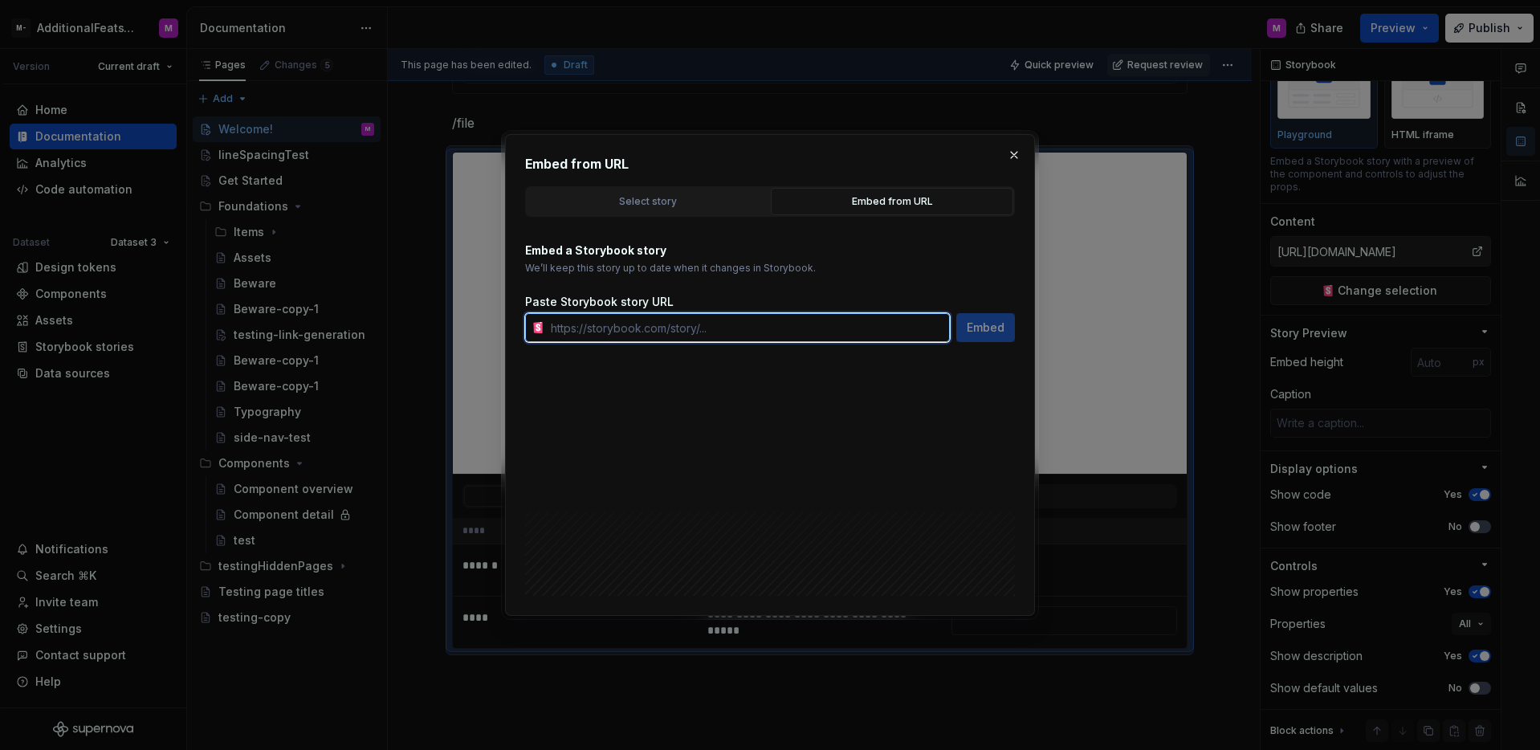
click at [833, 330] on input "text" at bounding box center [748, 327] width 406 height 29
paste input "https://storybook.activecampaign.design/?path=/docs/components-datepicker-date-…"
type input "https://storybook.activecampaign.design/?path=/docs/components-datepicker-date-…"
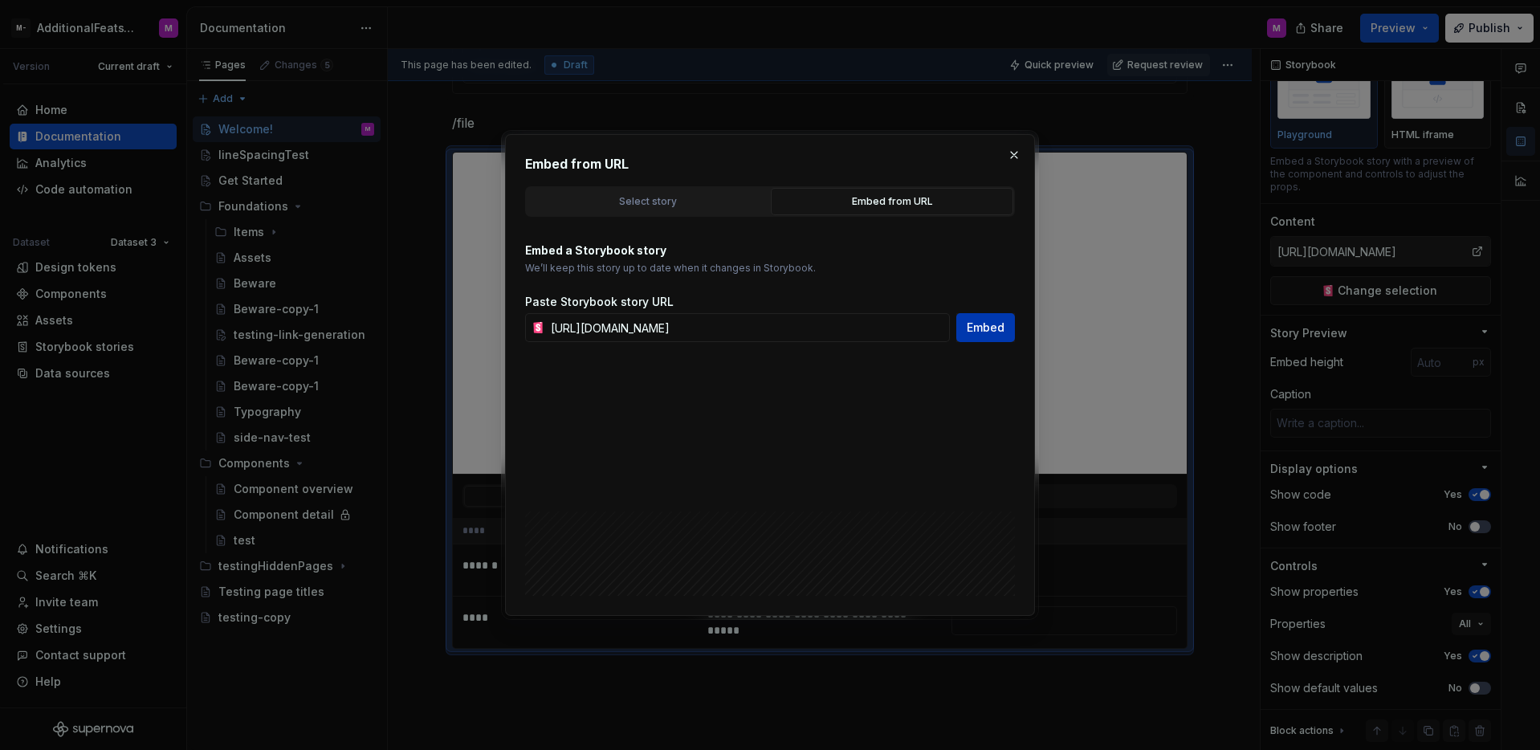
scroll to position [0, 0]
click at [968, 337] on button "Embed" at bounding box center [986, 327] width 59 height 29
type textarea "*"
type input "https://storybook.activecampaign.design/?path=/docs/components-datepicker-date-…"
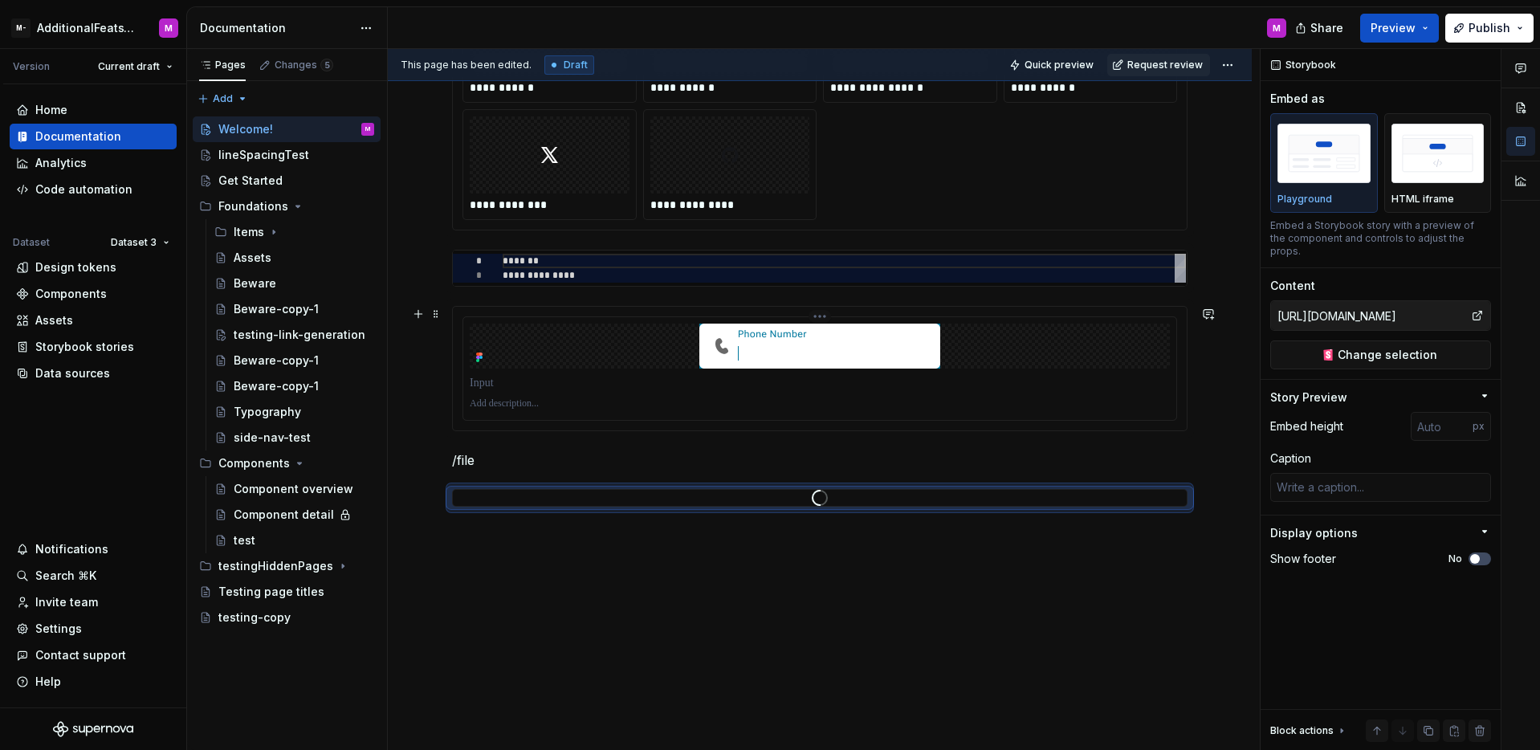
scroll to position [1651, 0]
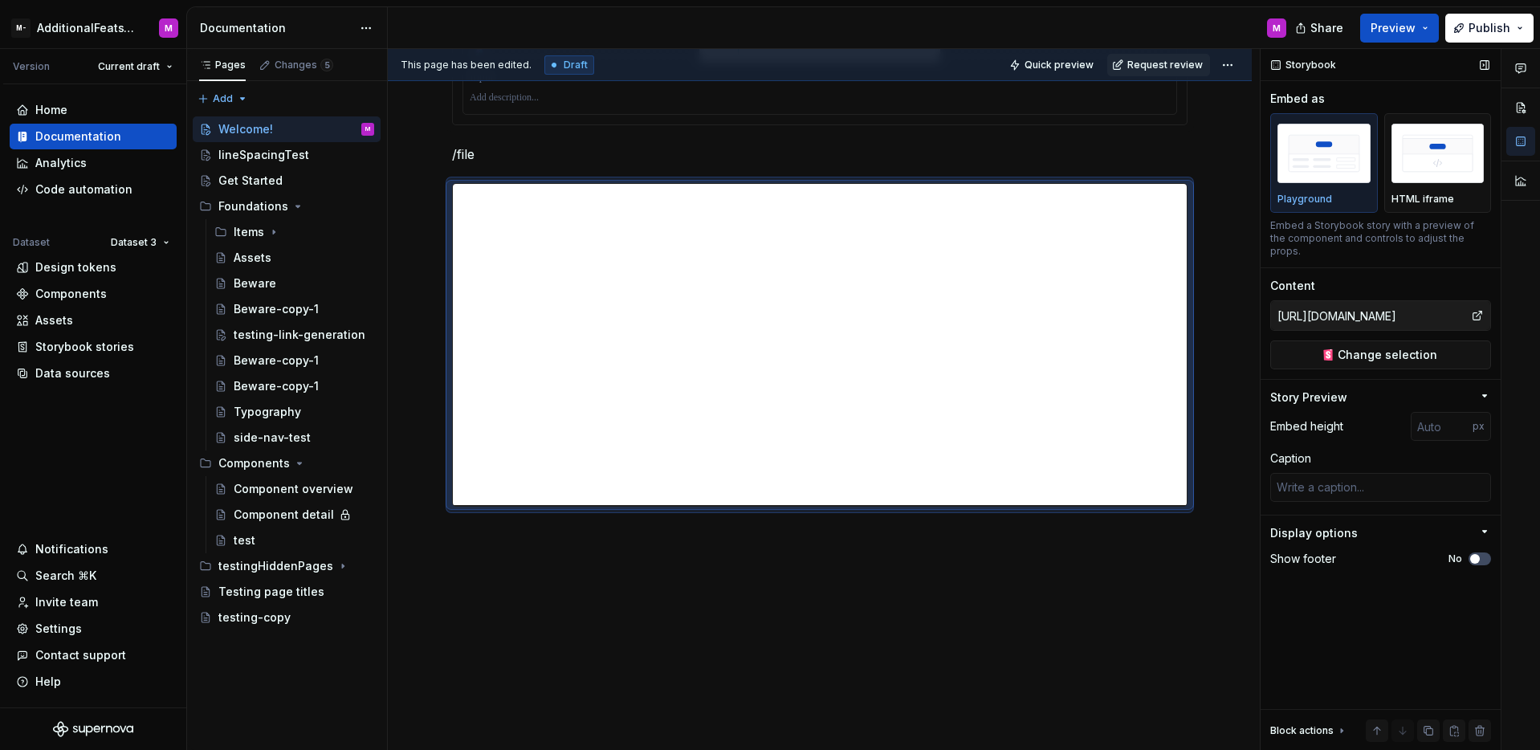
click at [1342, 183] on div "button" at bounding box center [1324, 153] width 93 height 66
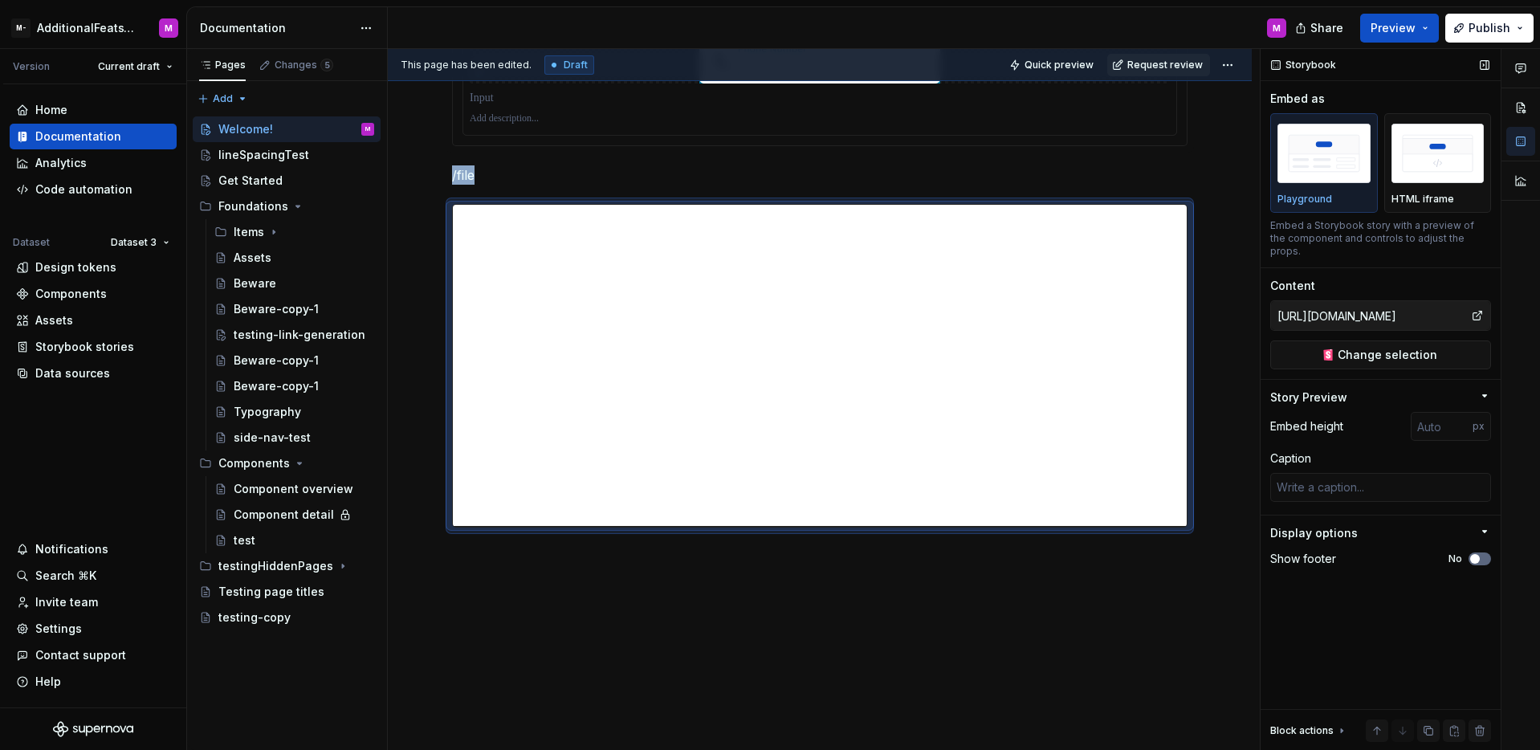
click at [1469, 554] on icon "button" at bounding box center [1475, 559] width 13 height 10
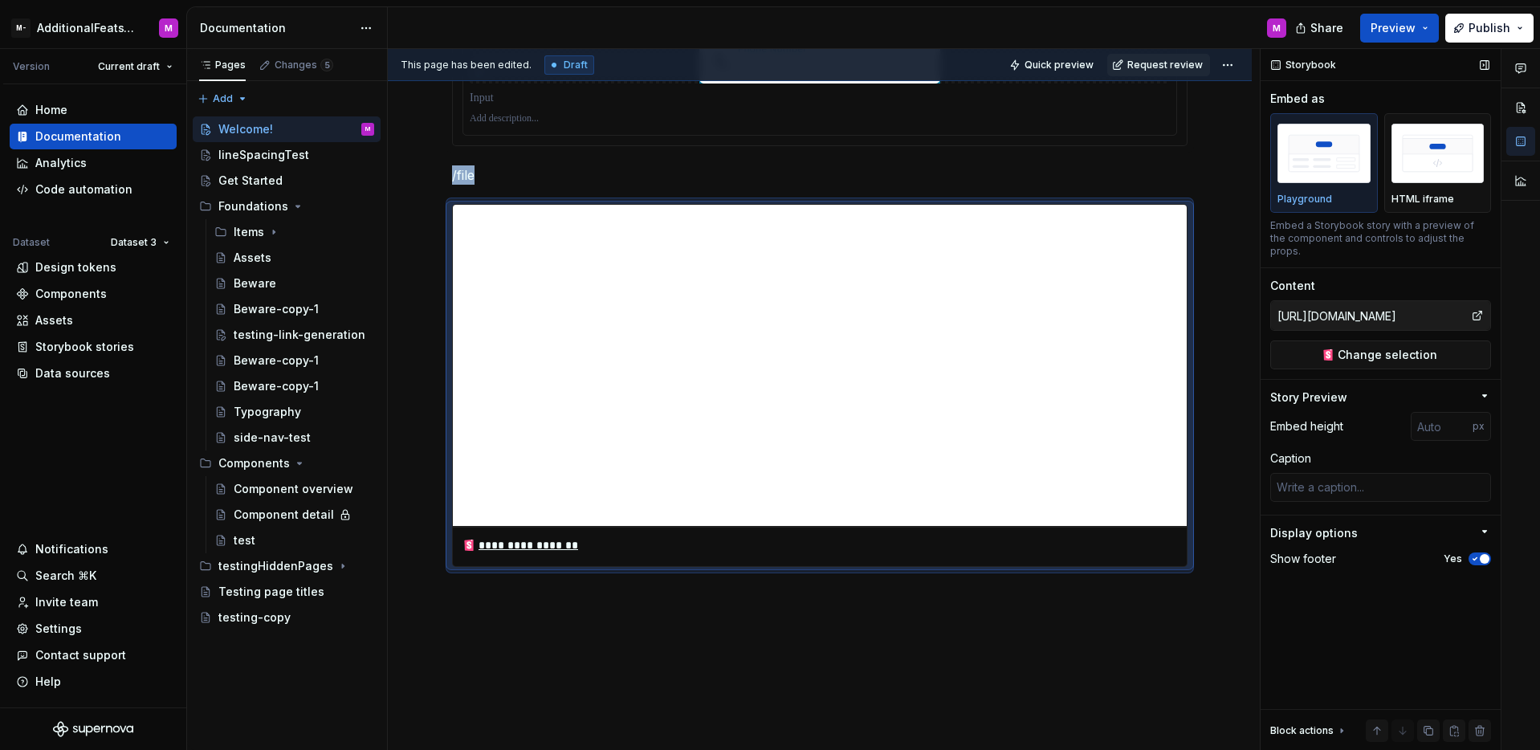
click at [1474, 558] on icon "button" at bounding box center [1476, 559] width 4 height 2
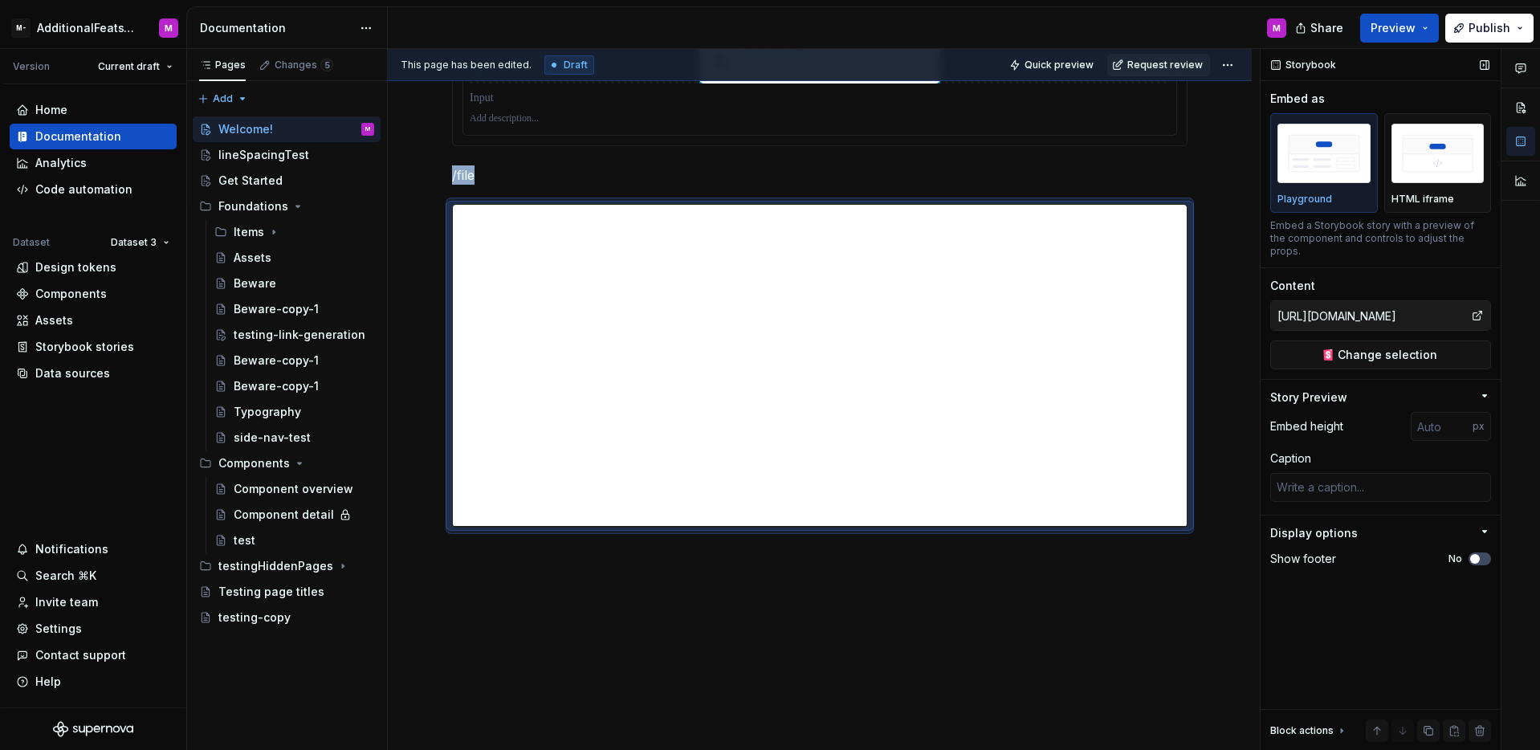
click at [1386, 525] on div "Display options" at bounding box center [1375, 533] width 208 height 16
click at [1389, 525] on div "Display options" at bounding box center [1375, 536] width 208 height 22
click at [1385, 347] on span "Change selection" at bounding box center [1388, 355] width 100 height 16
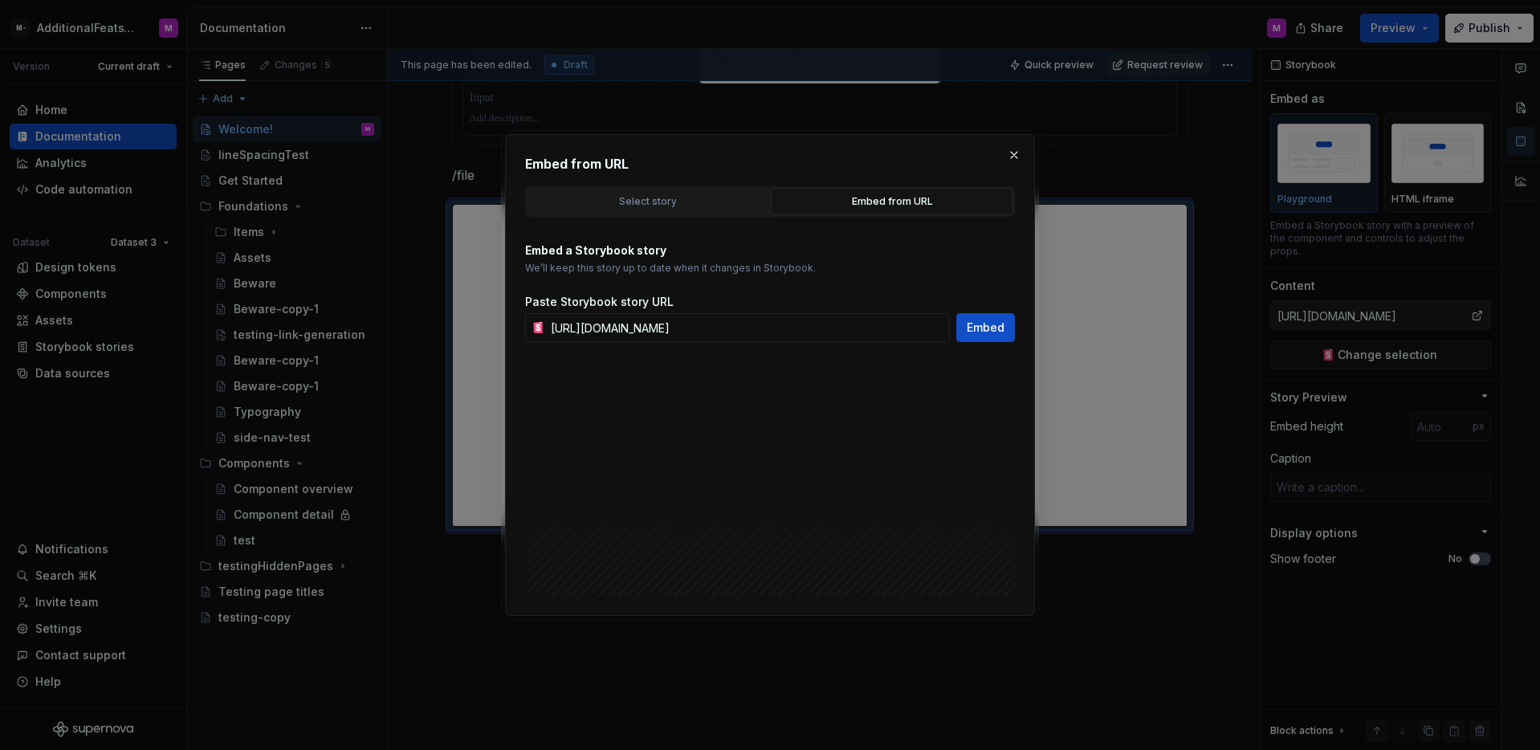
scroll to position [0, 127]
click at [888, 328] on input "https://storybook.activecampaign.design/?path=/docs/components-datepicker-date-…" at bounding box center [748, 327] width 406 height 29
type textarea "*"
click at [888, 328] on input "https://storybook.activecampaign.design/?path=/docs/components-datepicker-date-…" at bounding box center [748, 327] width 406 height 29
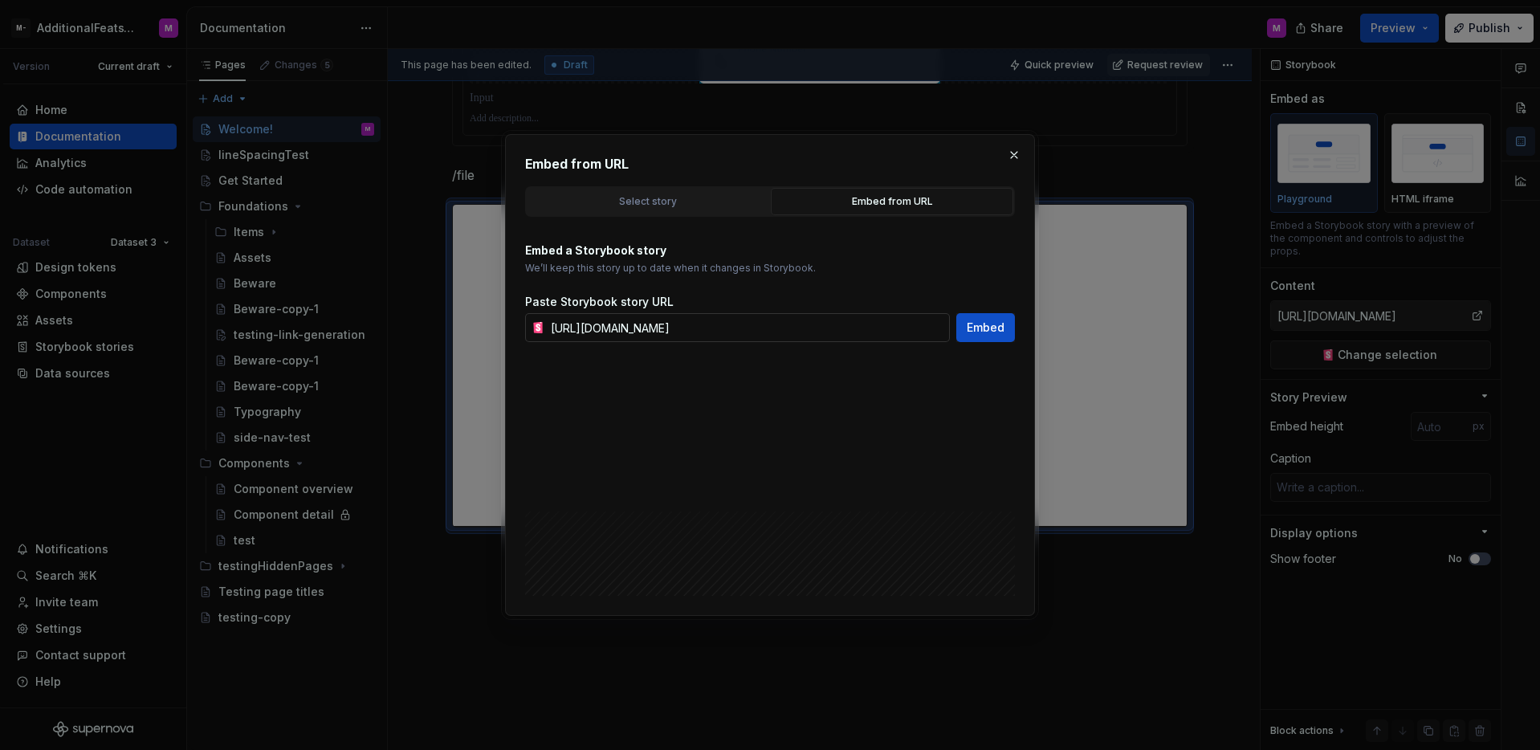
scroll to position [0, 228]
type input "https://storybook.activecampaign.design/?path=/story/components-datepicker-date…"
click at [968, 334] on span "Embed" at bounding box center [986, 328] width 38 height 16
type textarea "*"
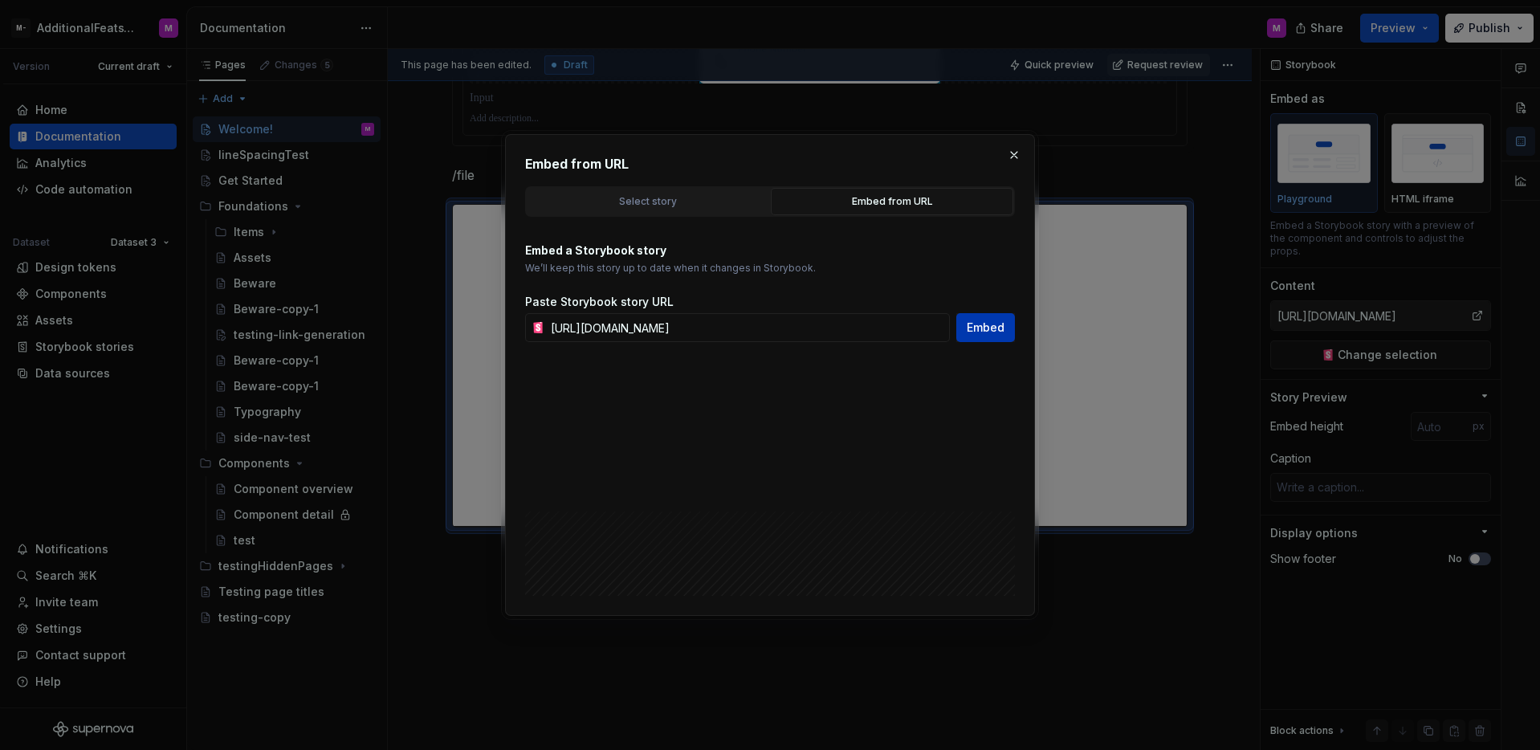
type input "https://storybook.activecampaign.design/?path=/story/components-datepicker-date…"
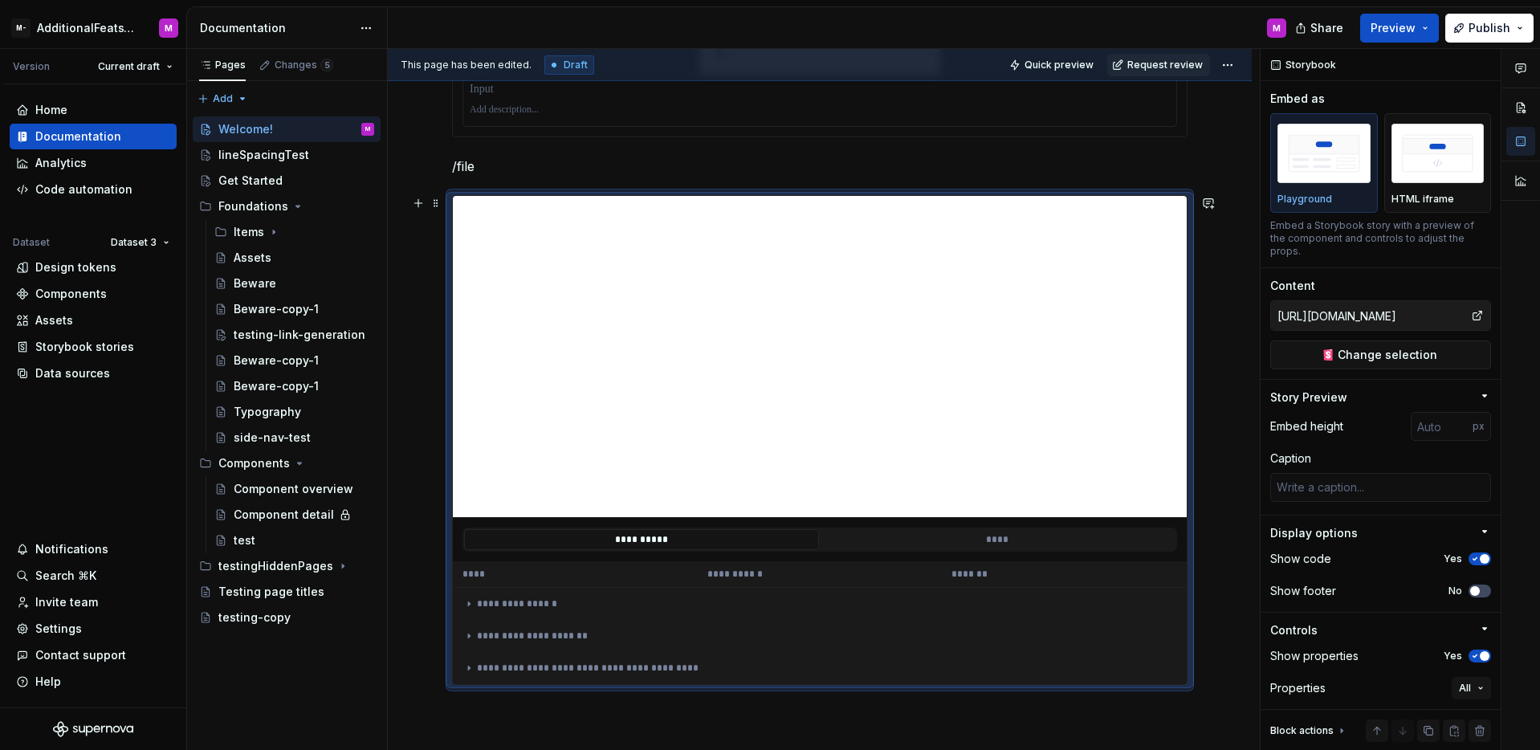
scroll to position [1650, 0]
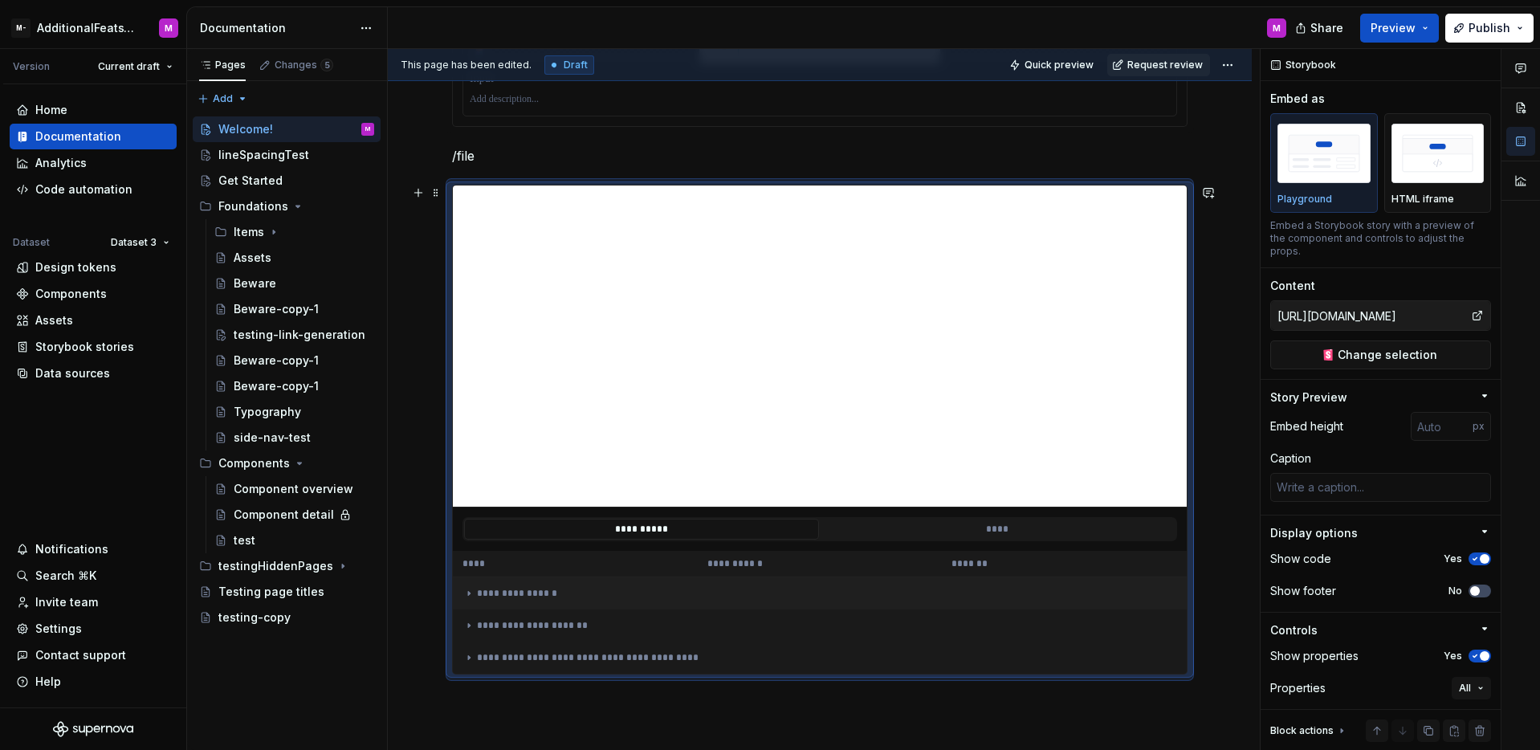
click at [464, 599] on icon at bounding box center [469, 593] width 13 height 13
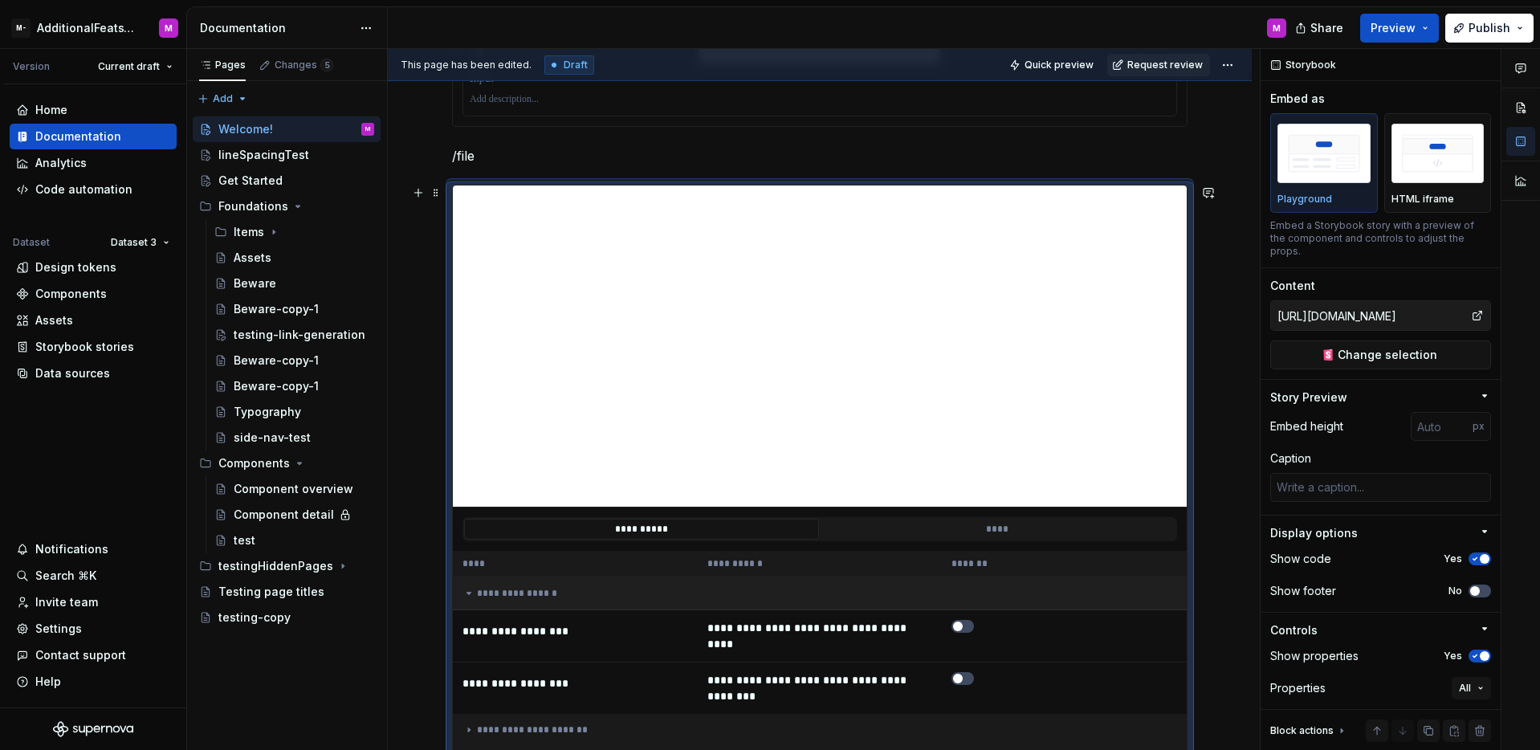
click at [467, 600] on td "**********" at bounding box center [820, 593] width 734 height 33
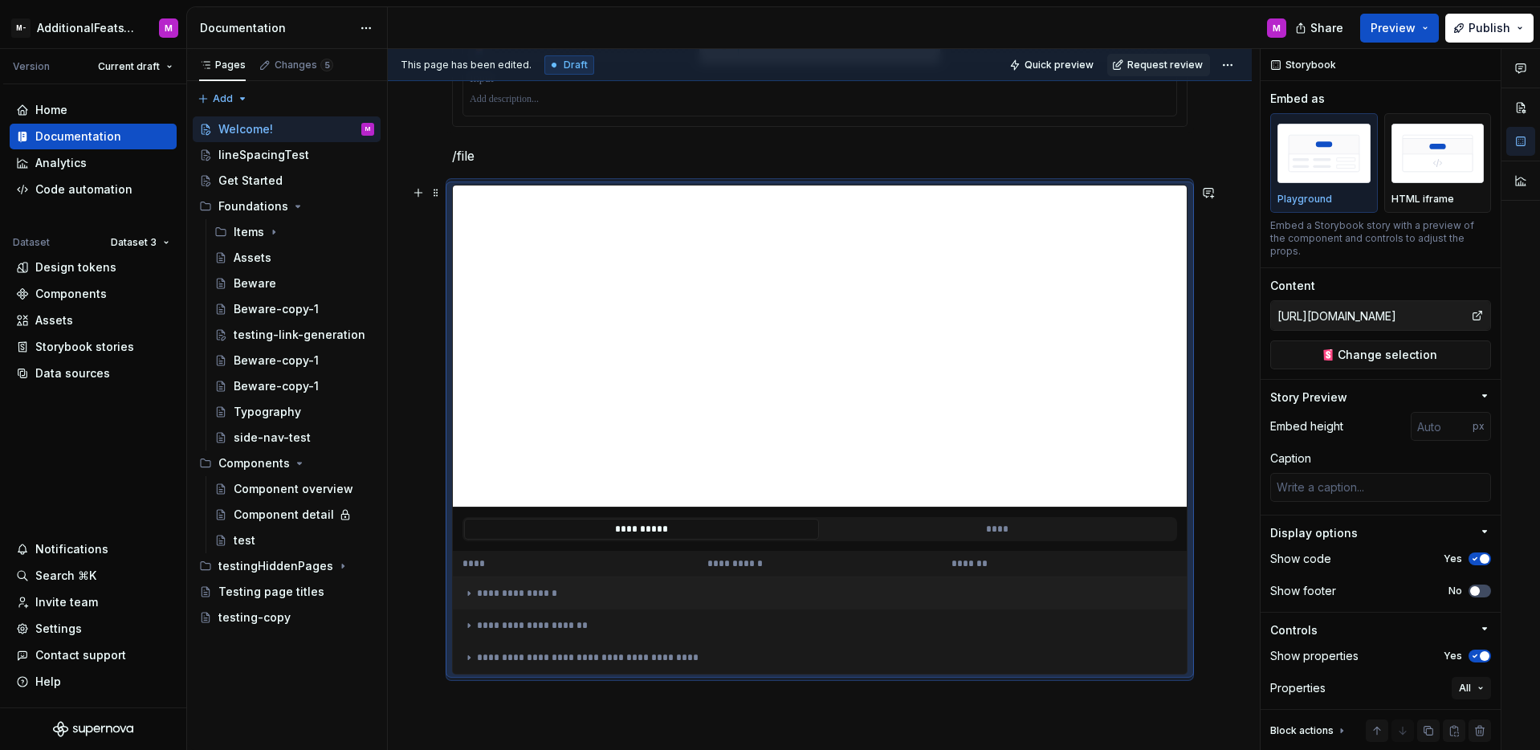
click at [467, 601] on td "**********" at bounding box center [820, 593] width 734 height 33
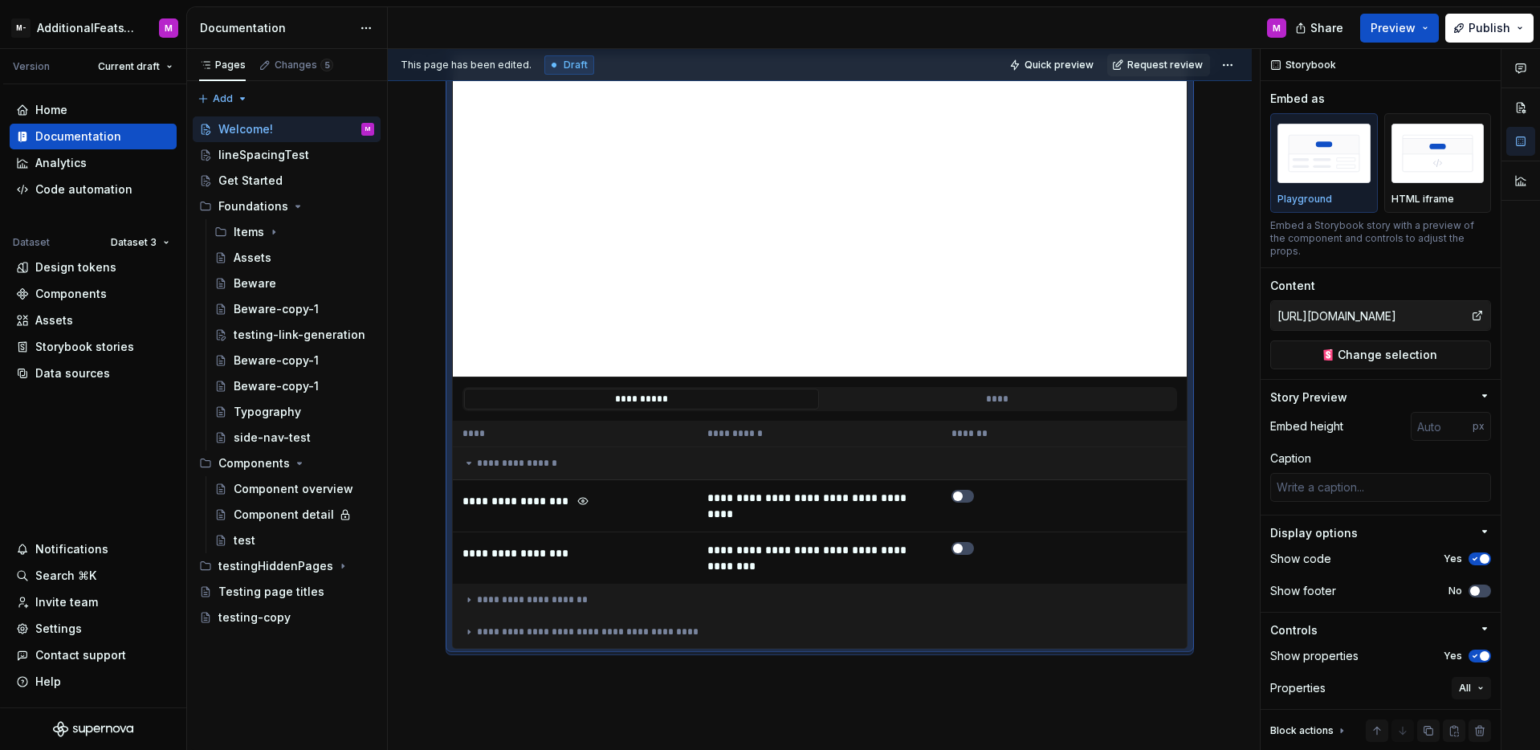
scroll to position [1858, 0]
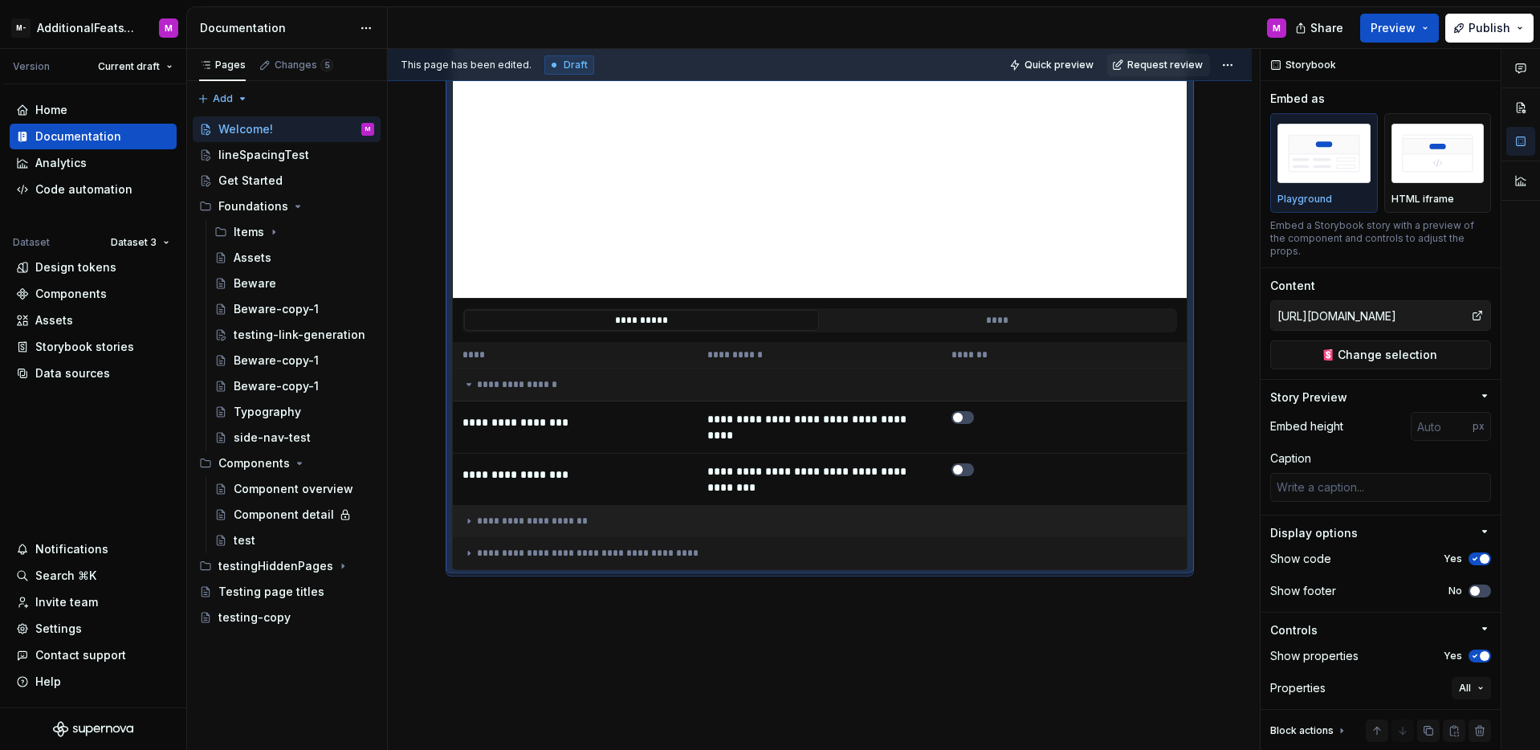
click at [467, 515] on icon at bounding box center [469, 521] width 13 height 13
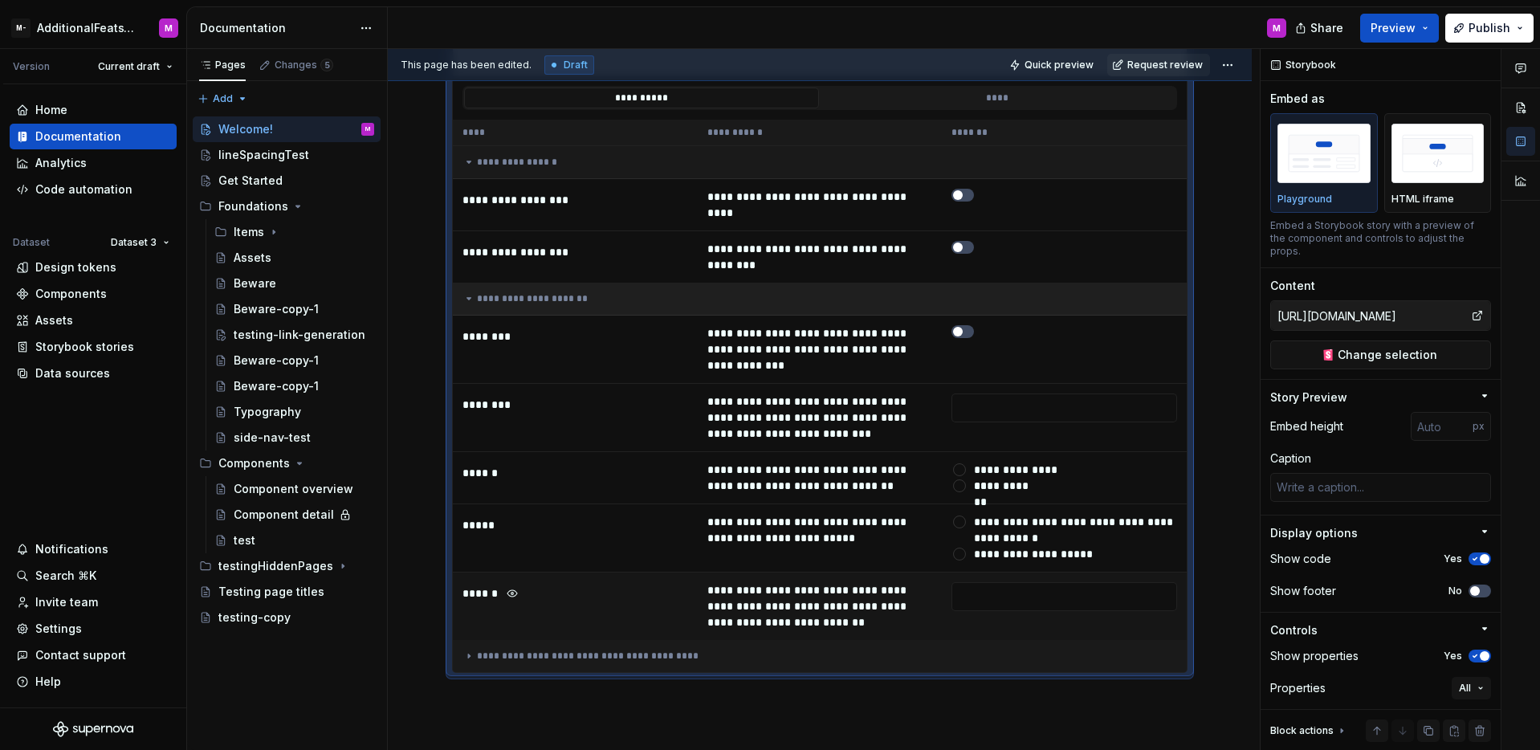
scroll to position [2101, 0]
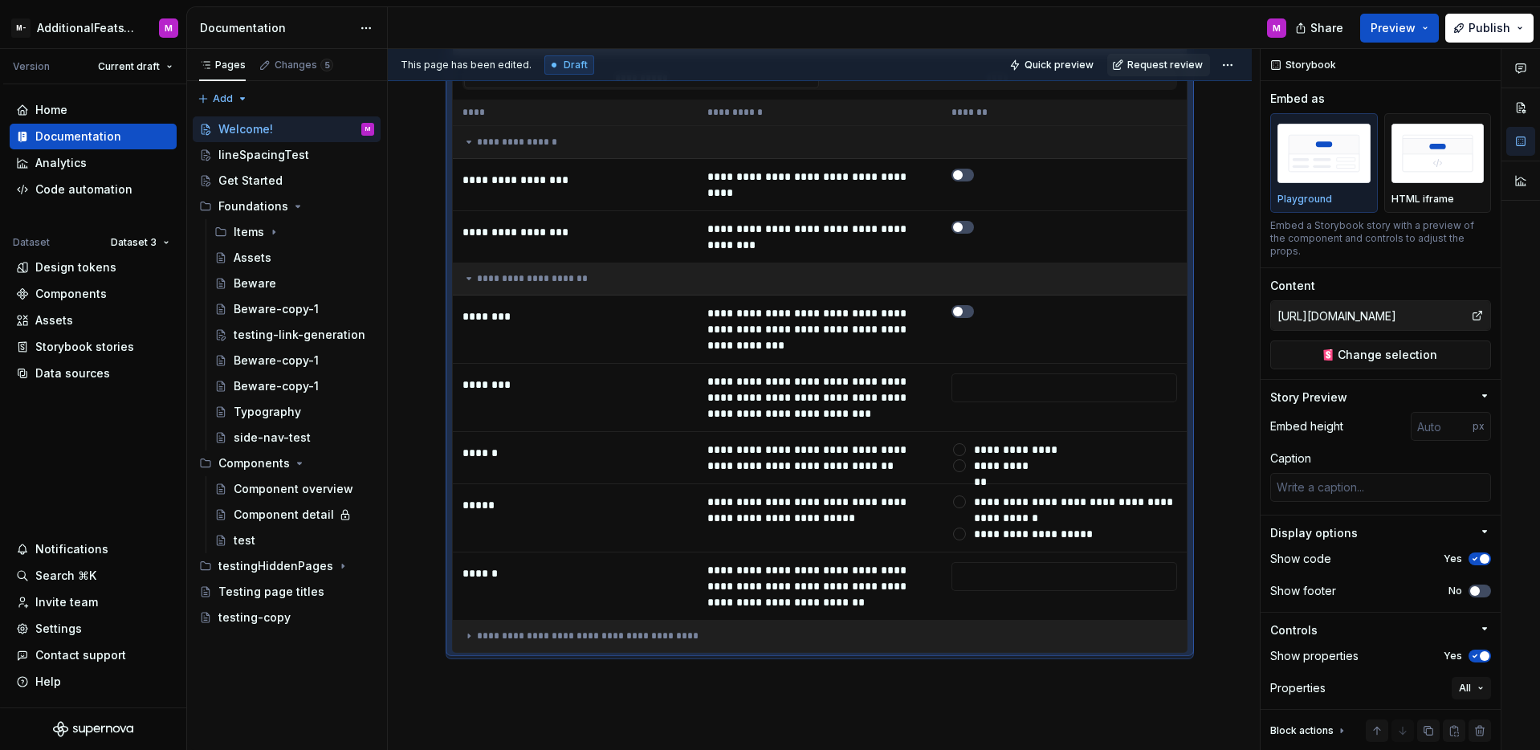
click at [463, 630] on icon at bounding box center [469, 636] width 13 height 13
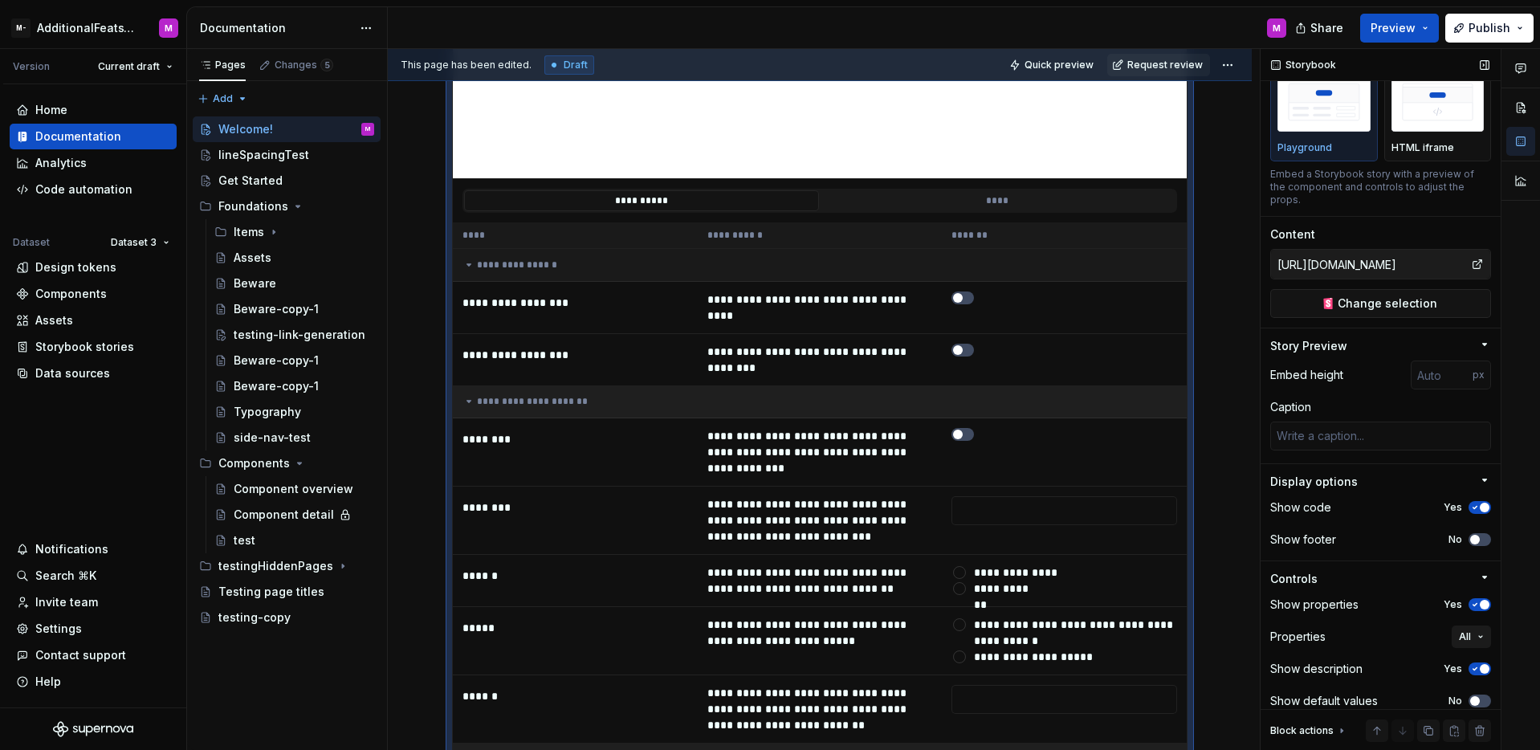
scroll to position [64, 0]
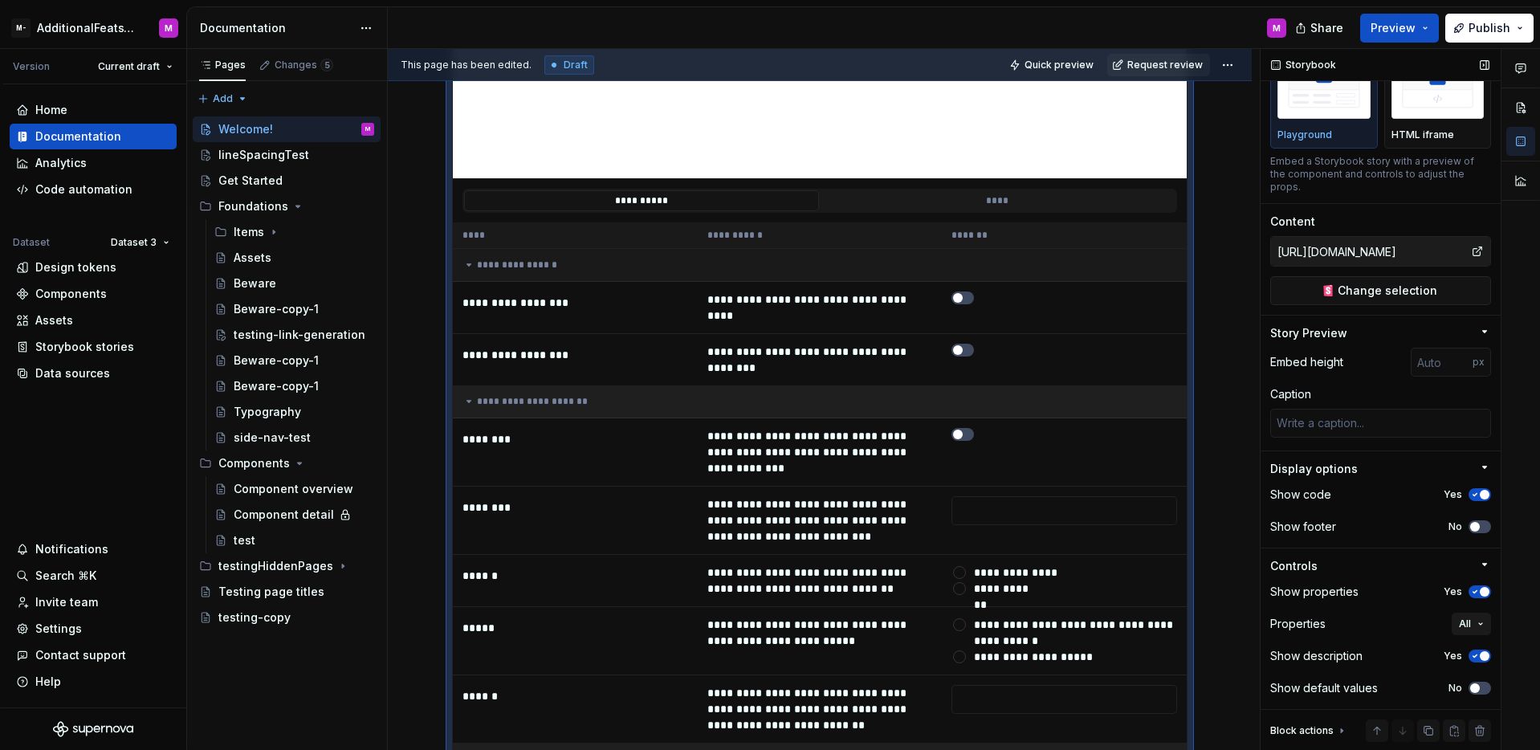
click at [1468, 620] on button "All" at bounding box center [1471, 624] width 39 height 22
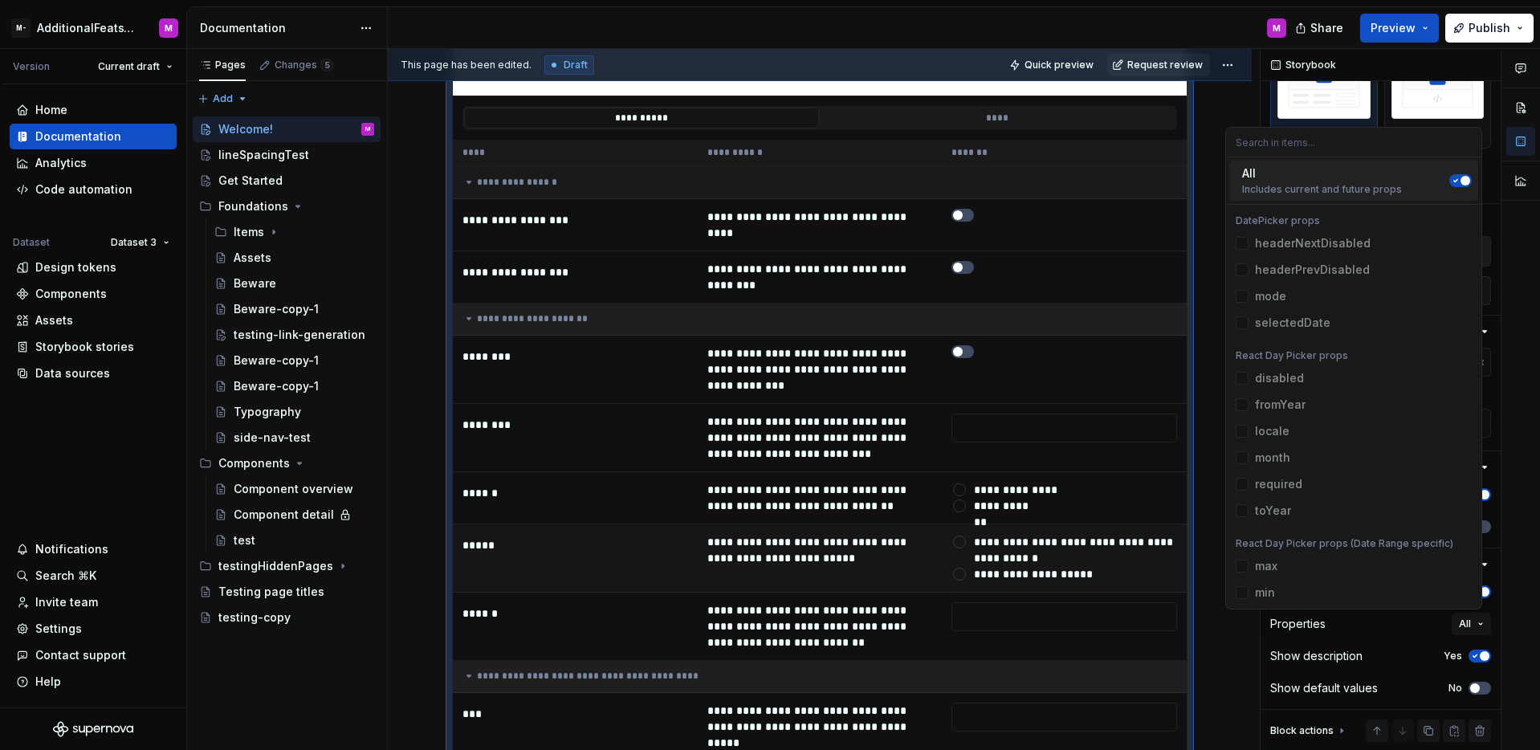
scroll to position [2290, 0]
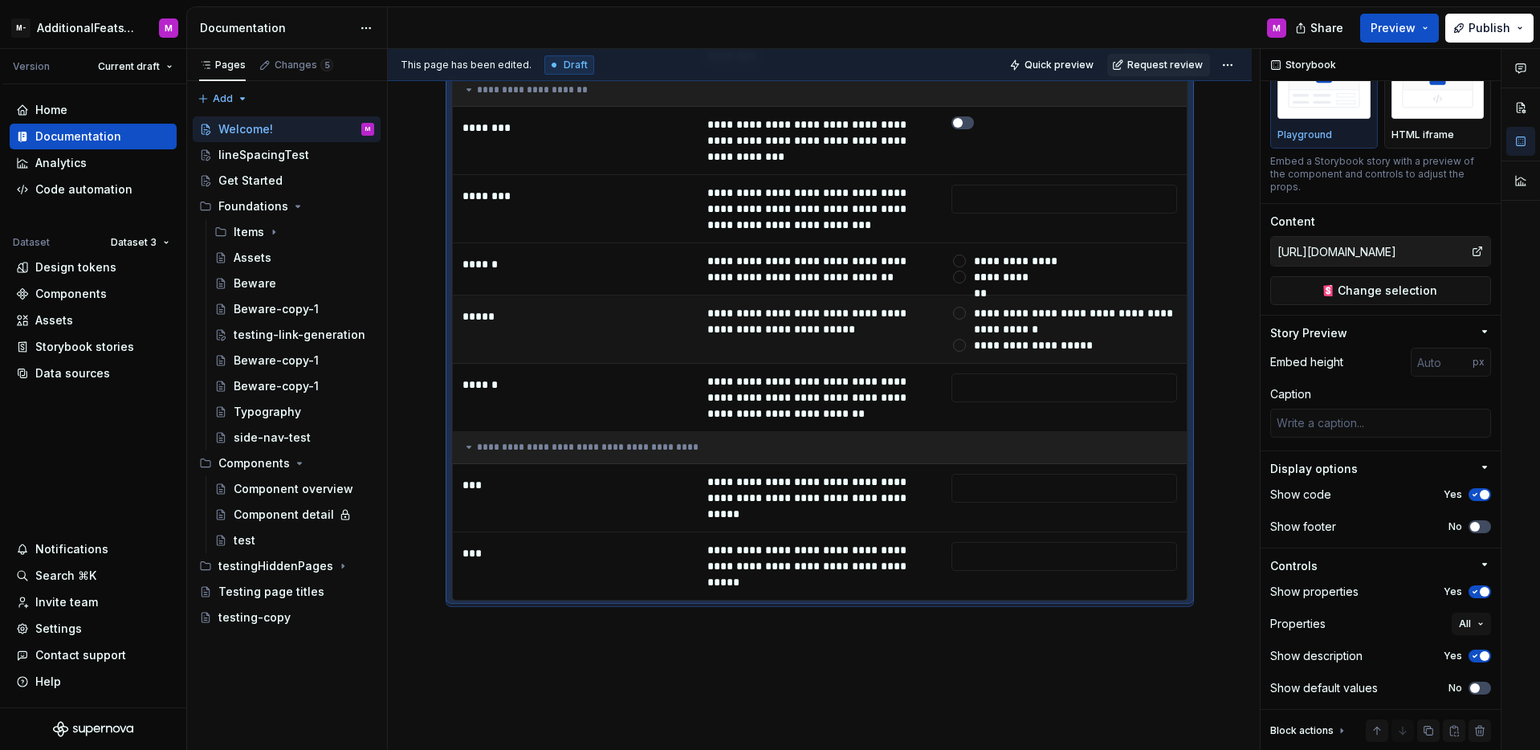
click at [824, 342] on td "**********" at bounding box center [820, 330] width 245 height 68
click at [1354, 300] on button "Change selection" at bounding box center [1381, 290] width 221 height 29
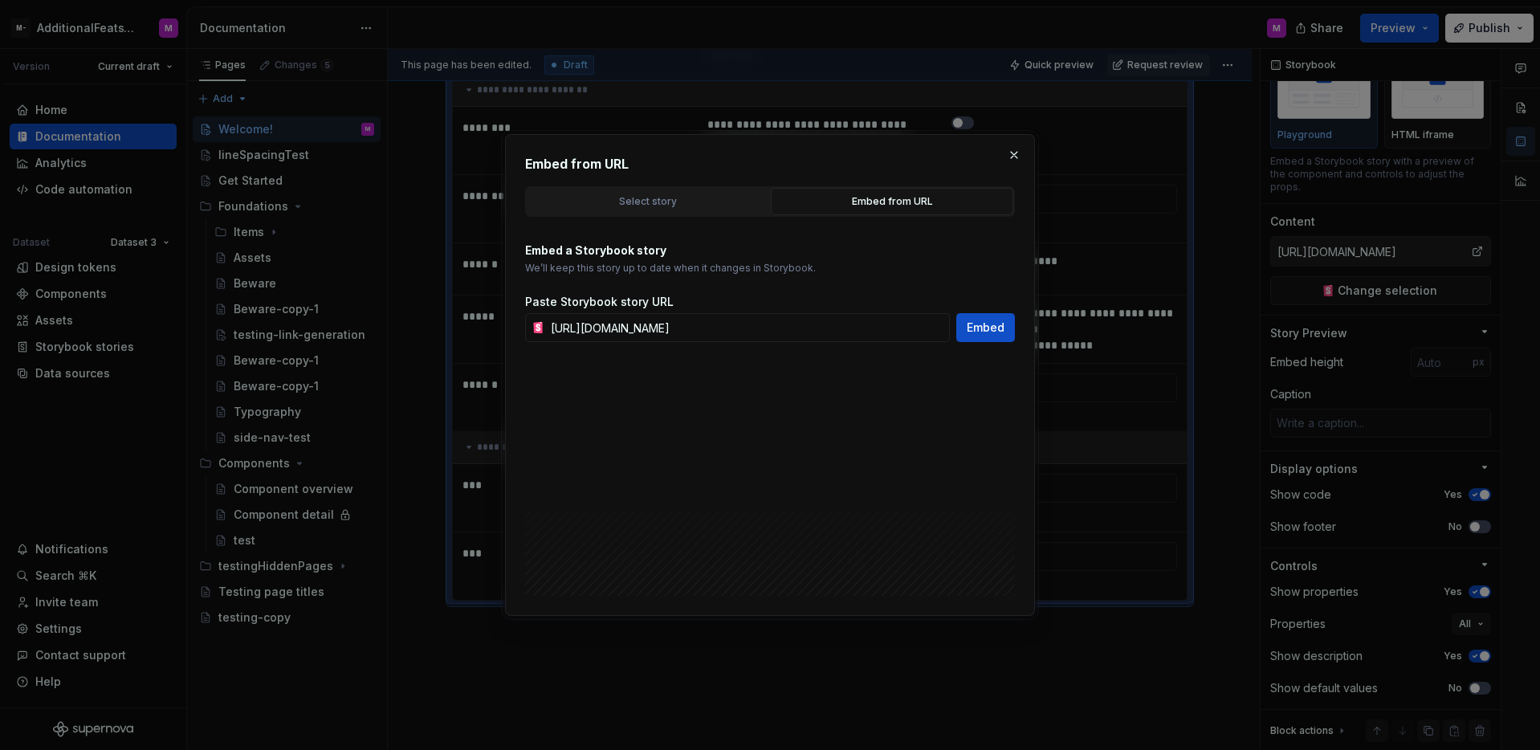
scroll to position [0, 228]
click at [915, 331] on input "https://storybook.activecampaign.design/?path=/story/components-datepicker-date…" at bounding box center [748, 327] width 406 height 29
type textarea "*"
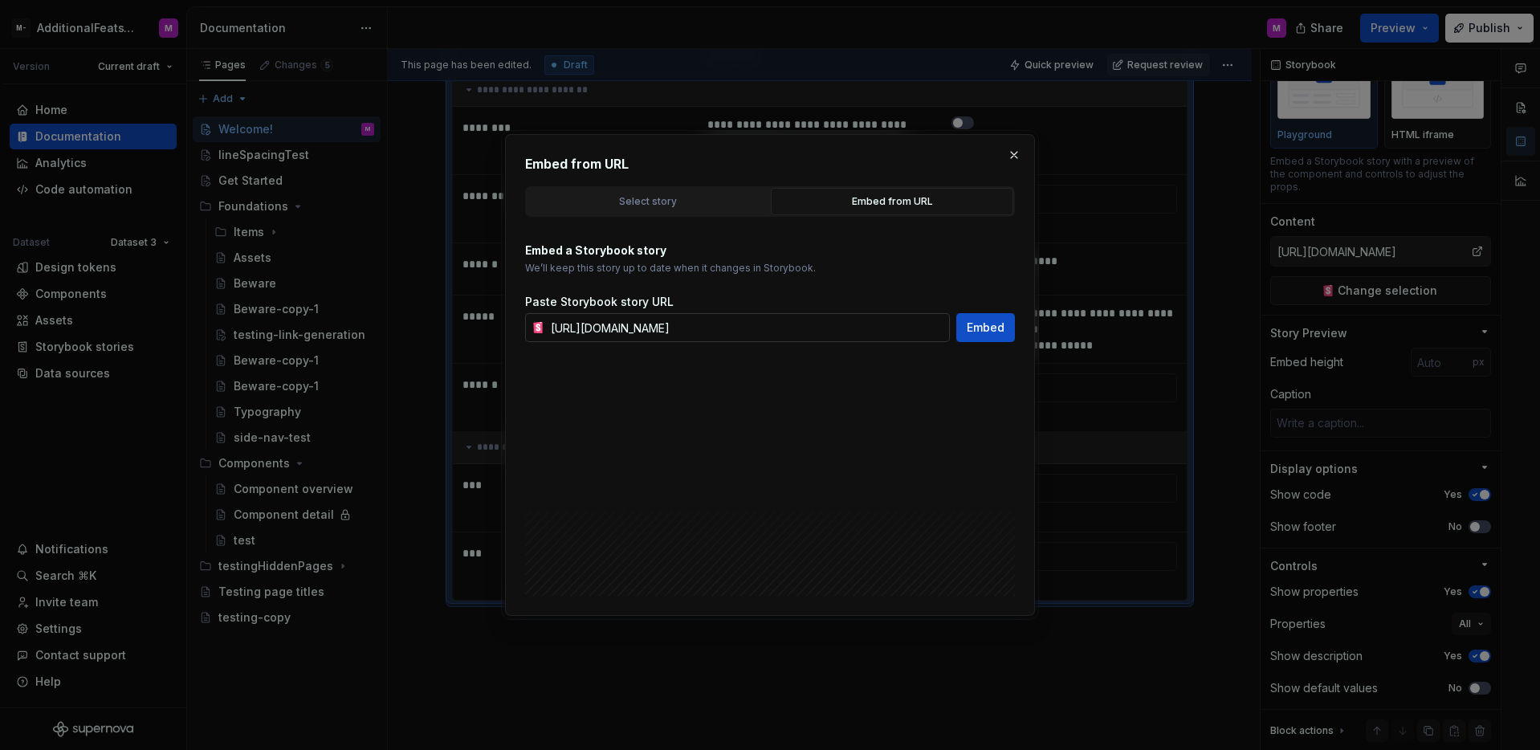
click at [915, 331] on input "https://storybook.activecampaign.design/?path=/story/components-datepicker-date…" at bounding box center [748, 327] width 406 height 29
type input "https://storybook.core.clarity.design/?path=/story/forms-date--page"
click at [987, 340] on button "Embed" at bounding box center [986, 327] width 59 height 29
type textarea "*"
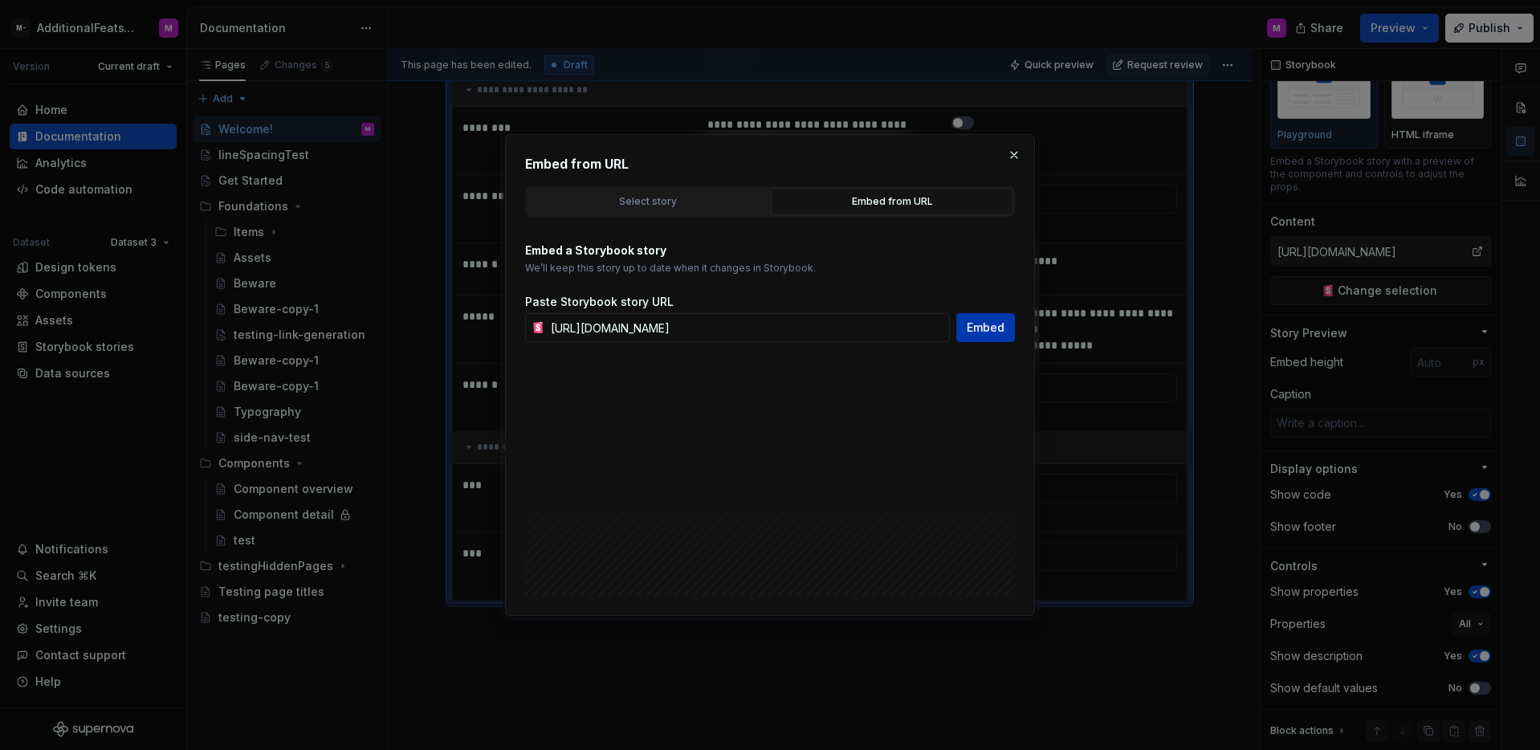
type input "https://storybook.core.clarity.design/?path=/story/forms-date--page"
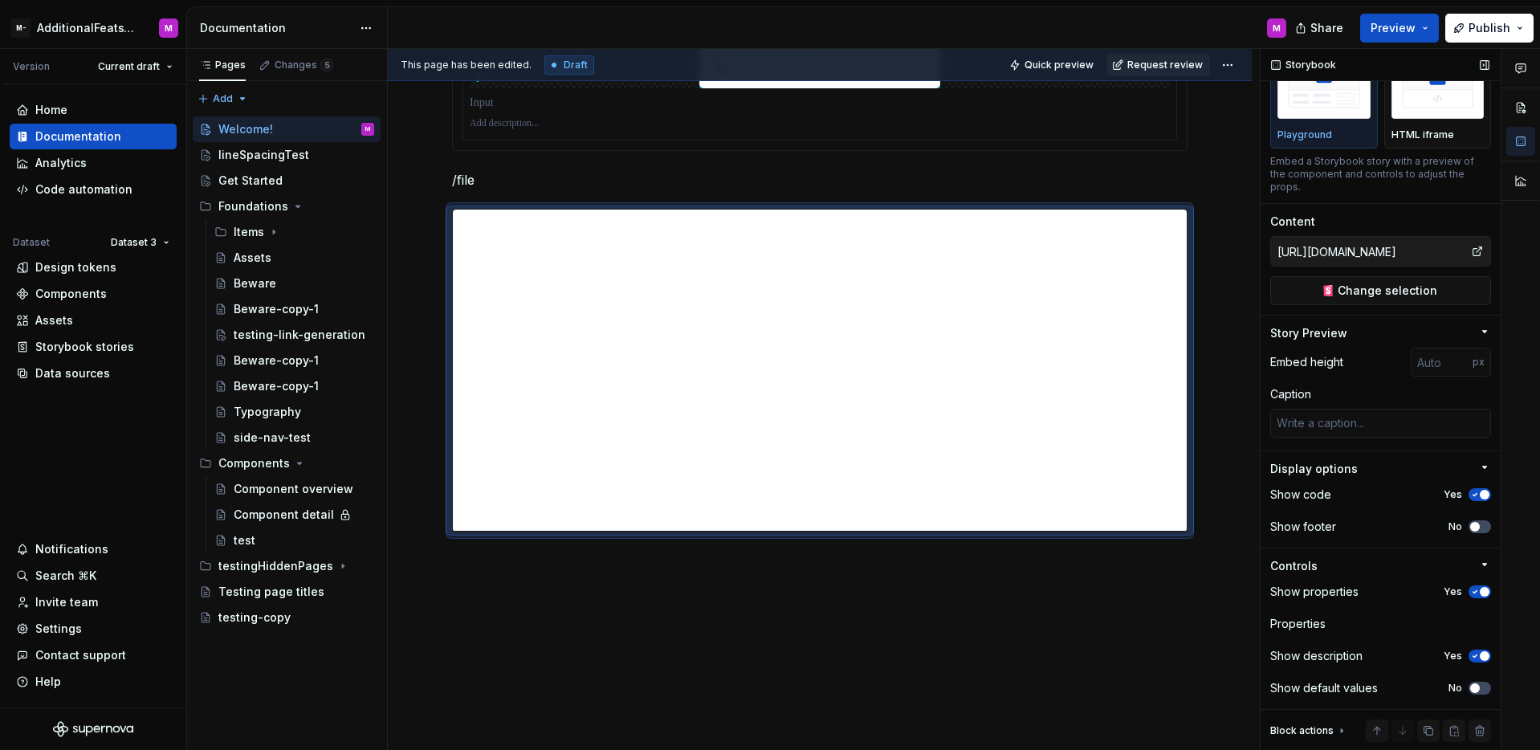
scroll to position [44, 0]
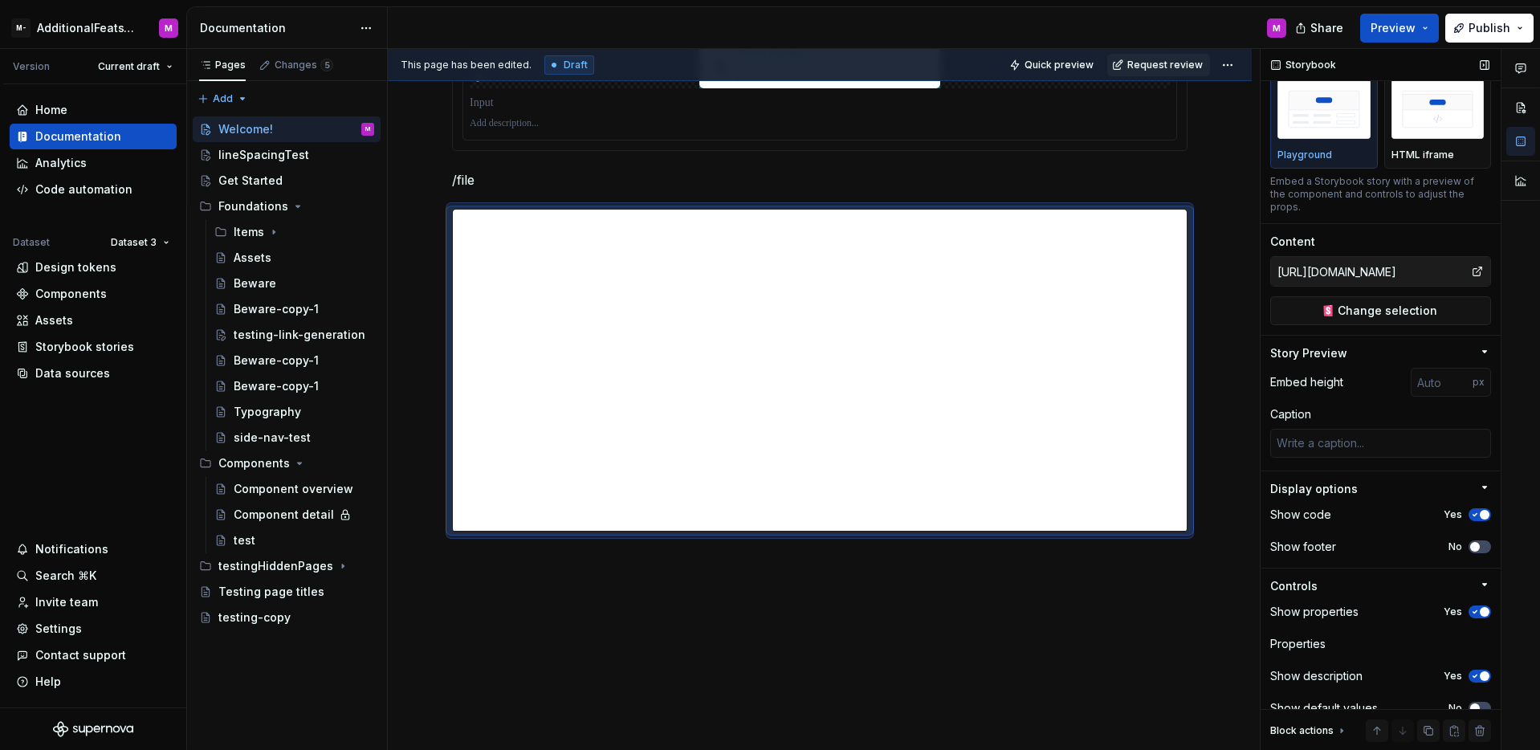
click at [1480, 612] on span "button" at bounding box center [1485, 612] width 10 height 10
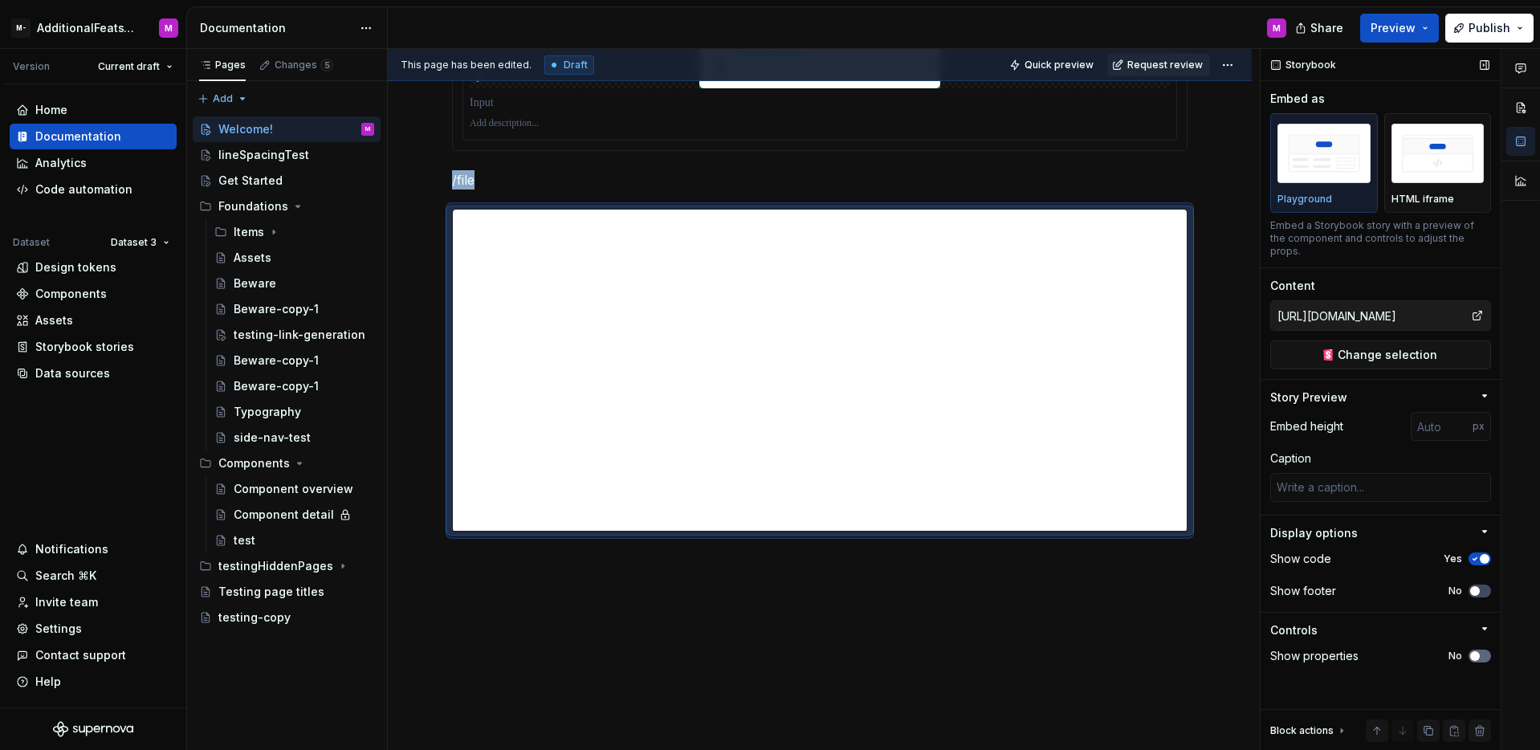
click at [1472, 651] on span "button" at bounding box center [1476, 656] width 10 height 10
click at [1343, 359] on span "Change selection" at bounding box center [1388, 355] width 100 height 16
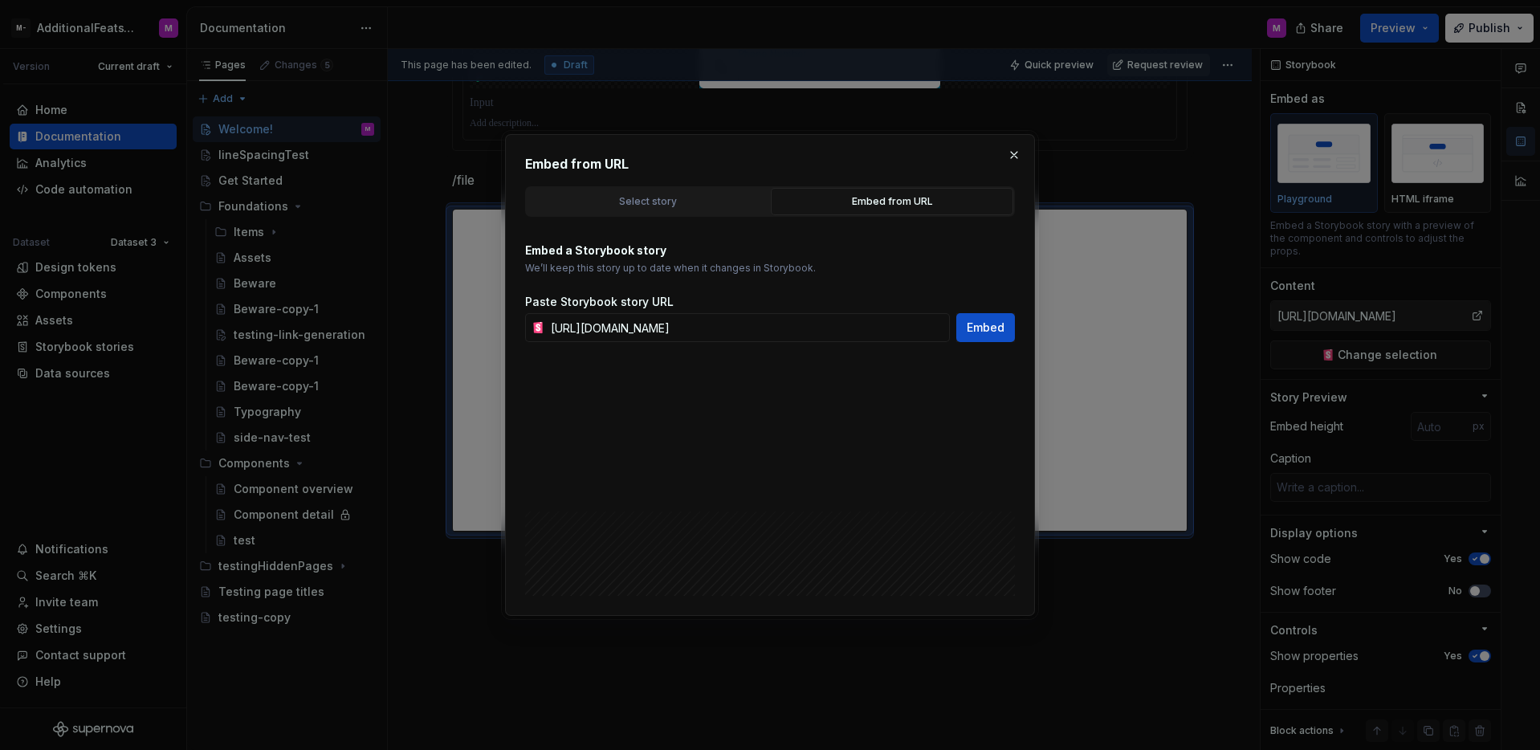
click at [840, 204] on div "Embed from URL" at bounding box center [892, 202] width 231 height 16
click at [702, 205] on div "Select story" at bounding box center [647, 202] width 231 height 16
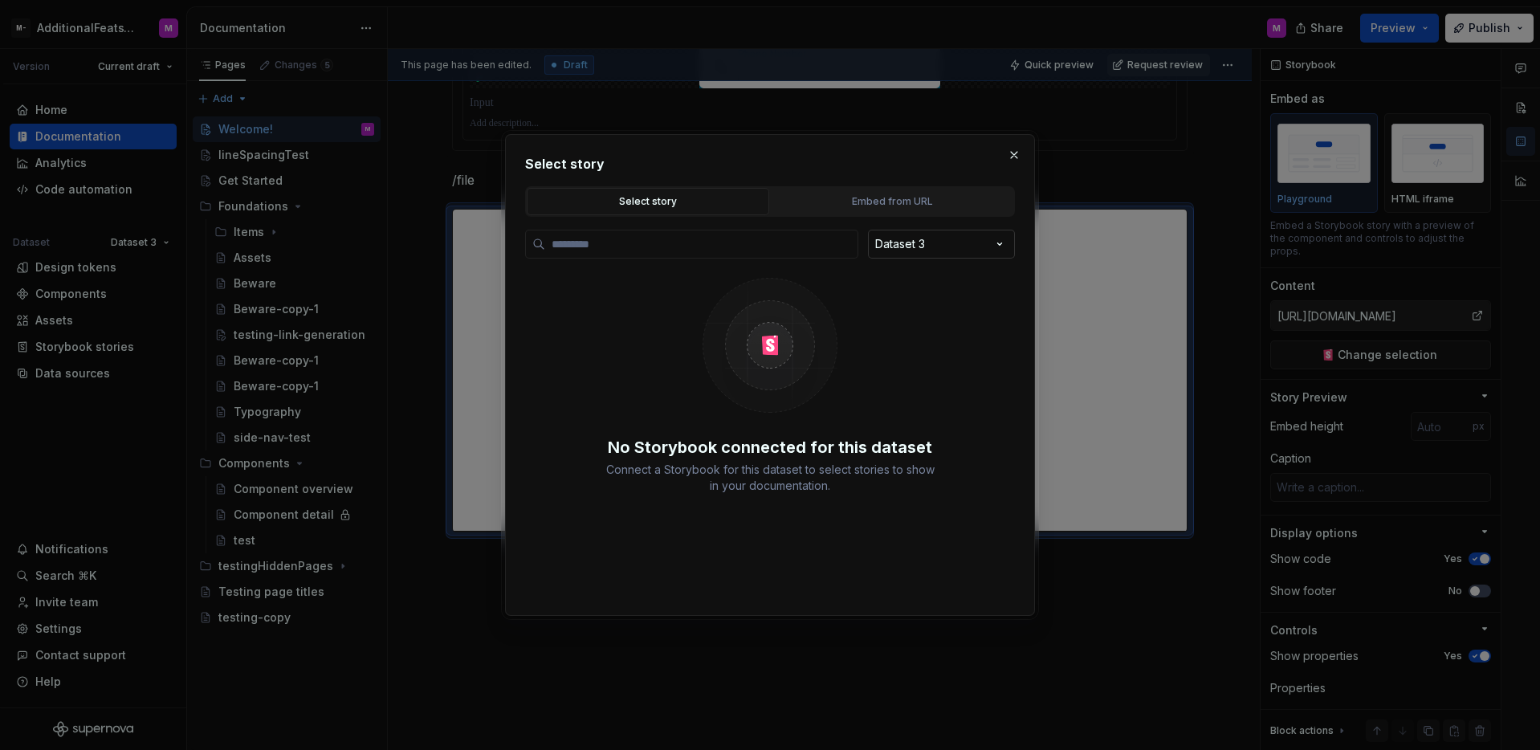
click at [899, 246] on div "Select story Select story Embed from URL Dataset 3 No Storybook connected for t…" at bounding box center [770, 375] width 1540 height 750
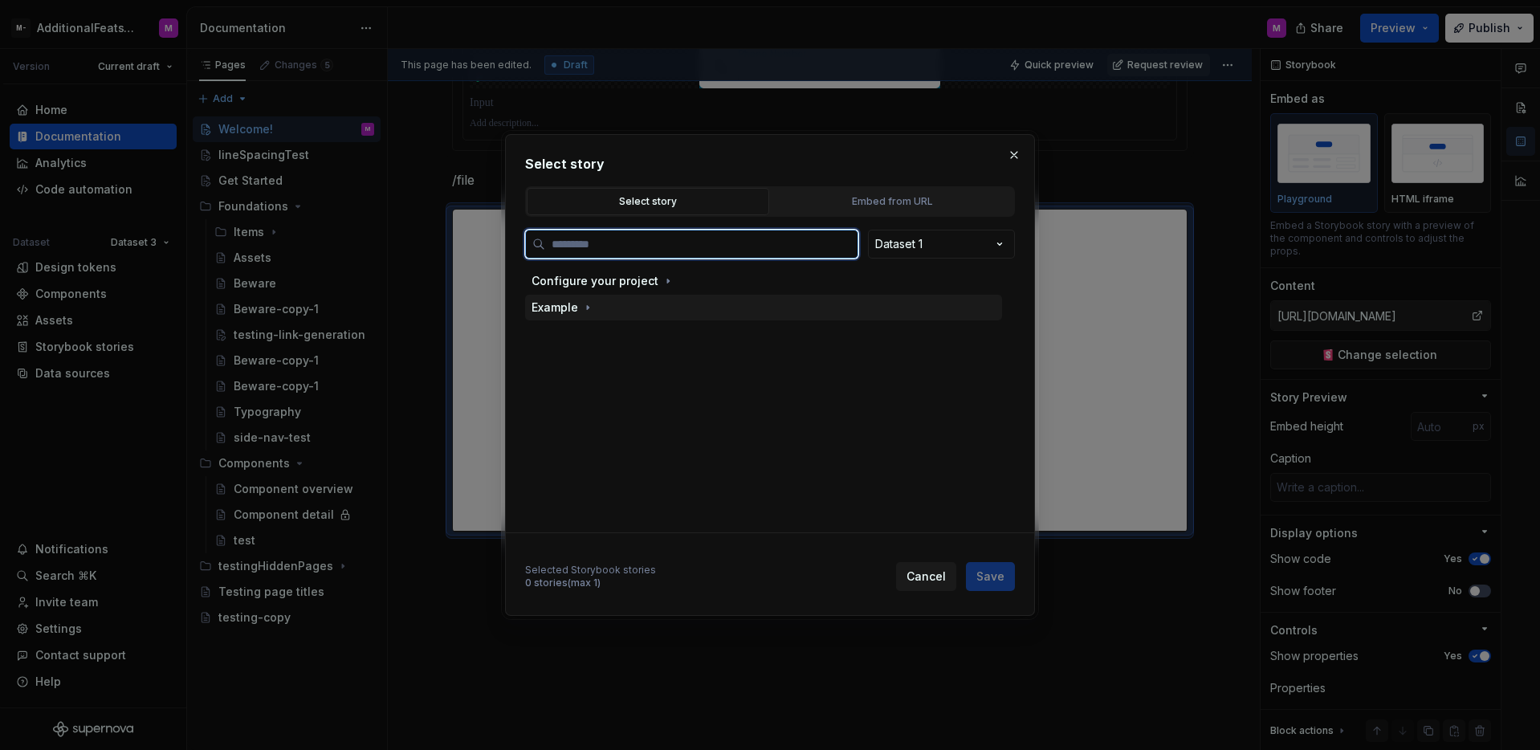
drag, startPoint x: 565, startPoint y: 308, endPoint x: 577, endPoint y: 312, distance: 12.7
click at [565, 308] on div "Example" at bounding box center [555, 308] width 47 height 16
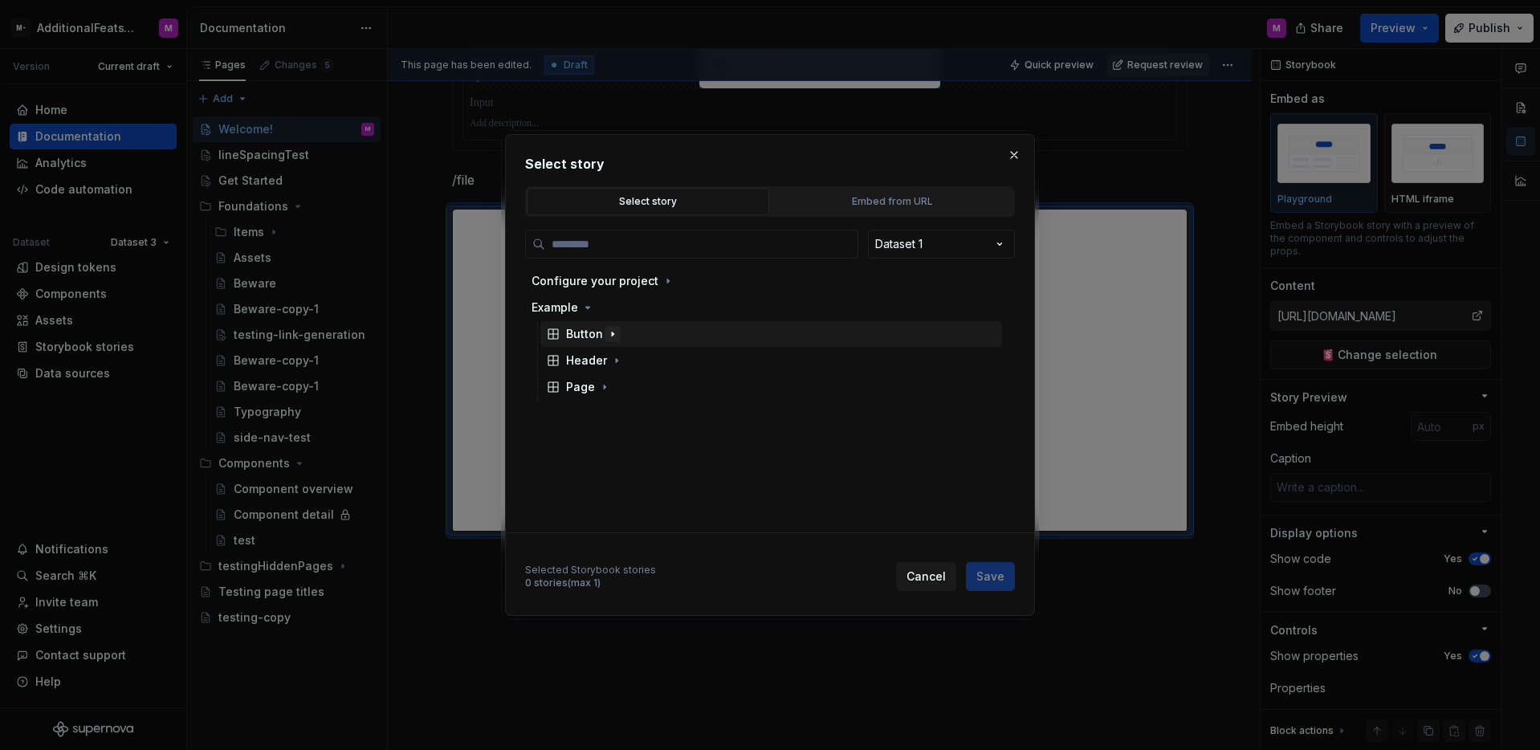
click at [612, 335] on icon "button" at bounding box center [613, 334] width 2 height 4
click at [614, 335] on icon "button" at bounding box center [612, 334] width 13 height 13
click at [614, 364] on icon "button" at bounding box center [616, 360] width 13 height 13
click at [603, 393] on icon "button" at bounding box center [604, 387] width 13 height 13
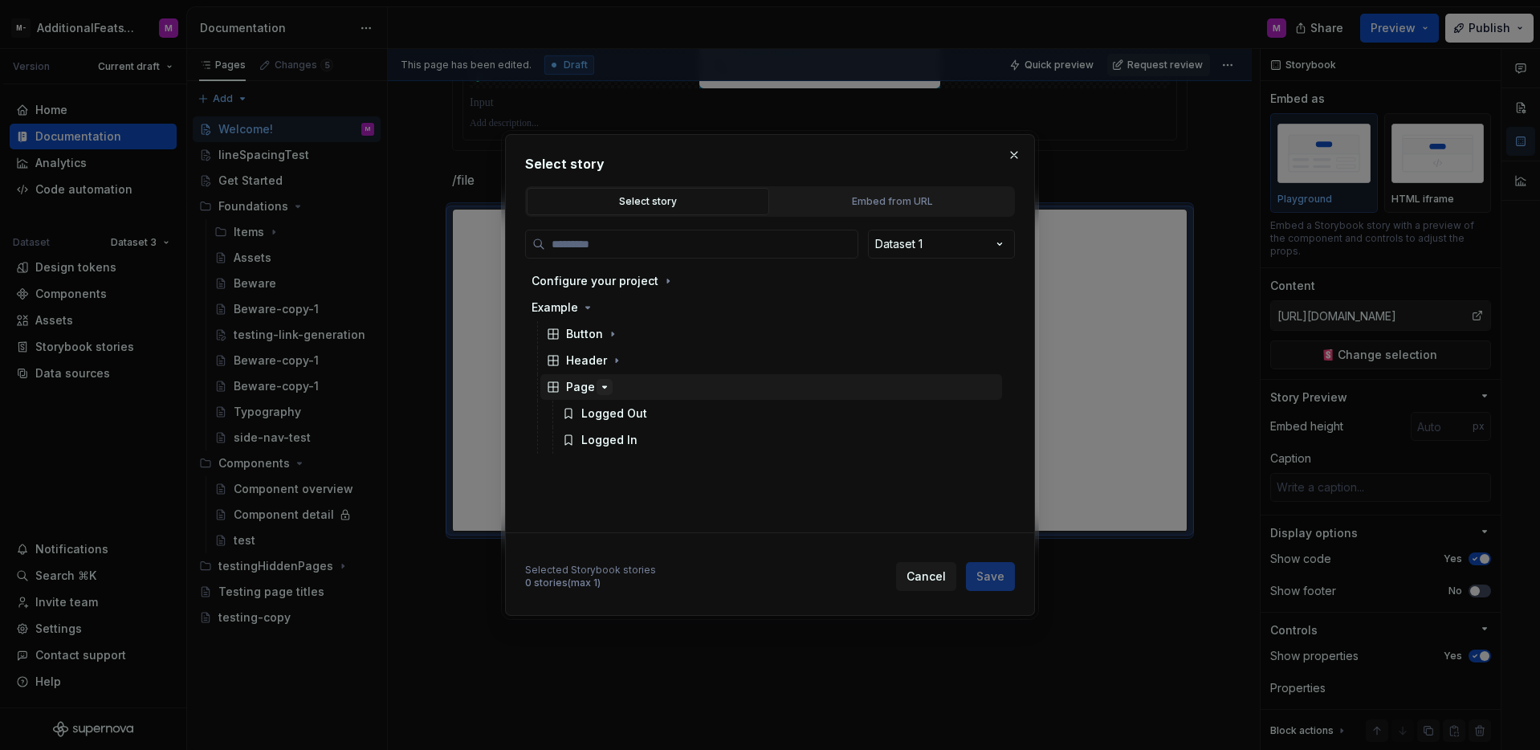
click at [603, 393] on icon "button" at bounding box center [604, 387] width 13 height 13
click at [612, 332] on icon "button" at bounding box center [613, 334] width 2 height 4
click at [611, 333] on icon "button" at bounding box center [613, 334] width 4 height 2
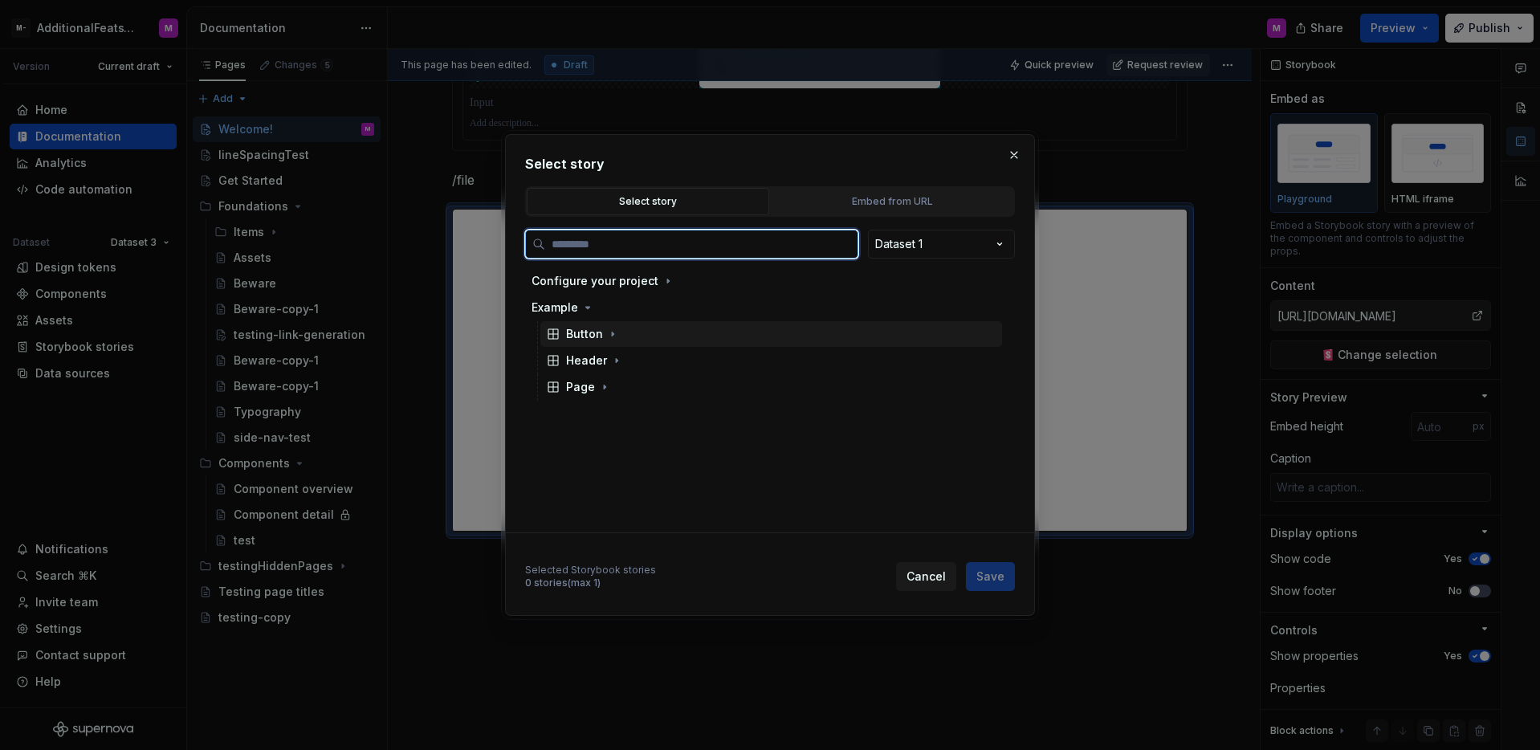
click at [863, 341] on div "Button" at bounding box center [772, 334] width 462 height 26
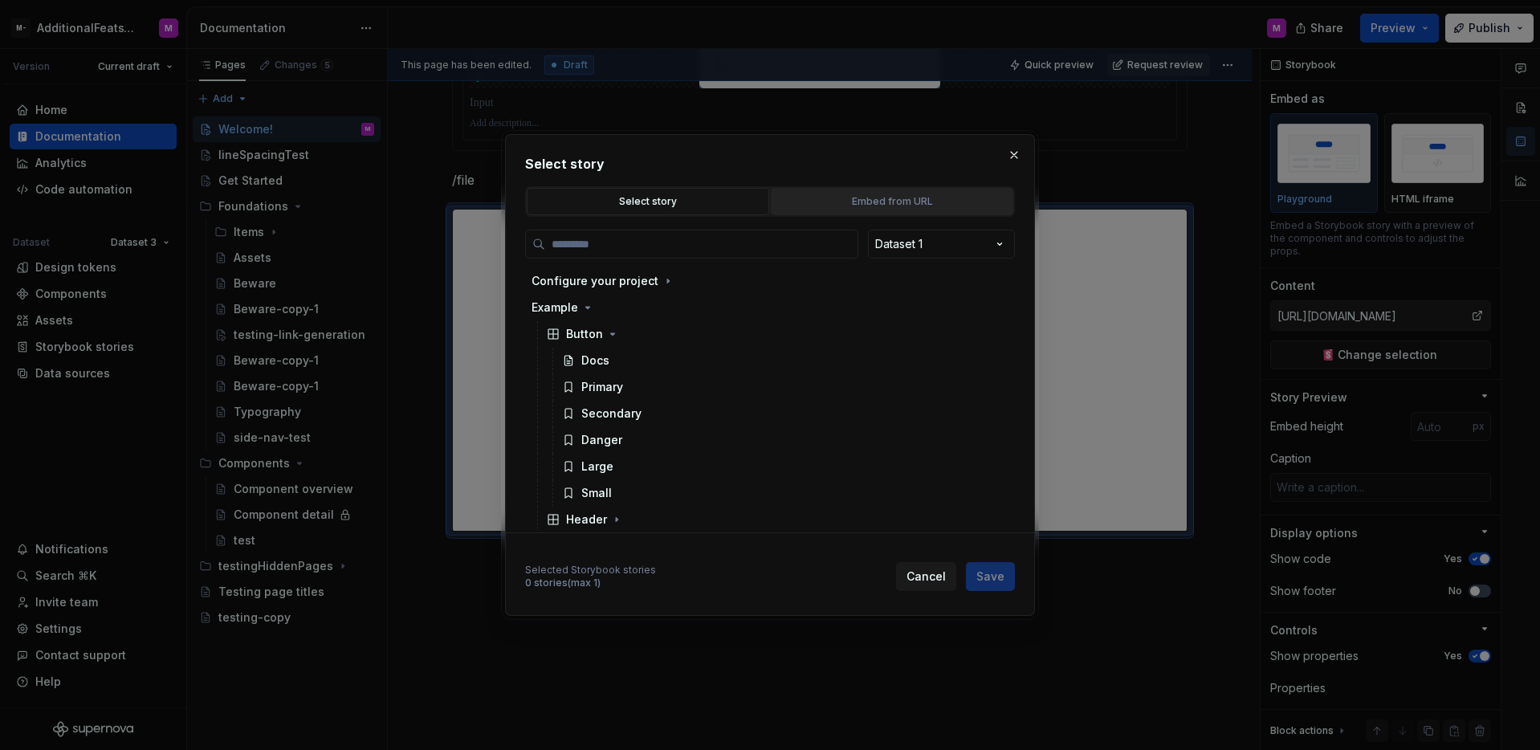
click at [864, 210] on button "Embed from URL" at bounding box center [892, 201] width 243 height 27
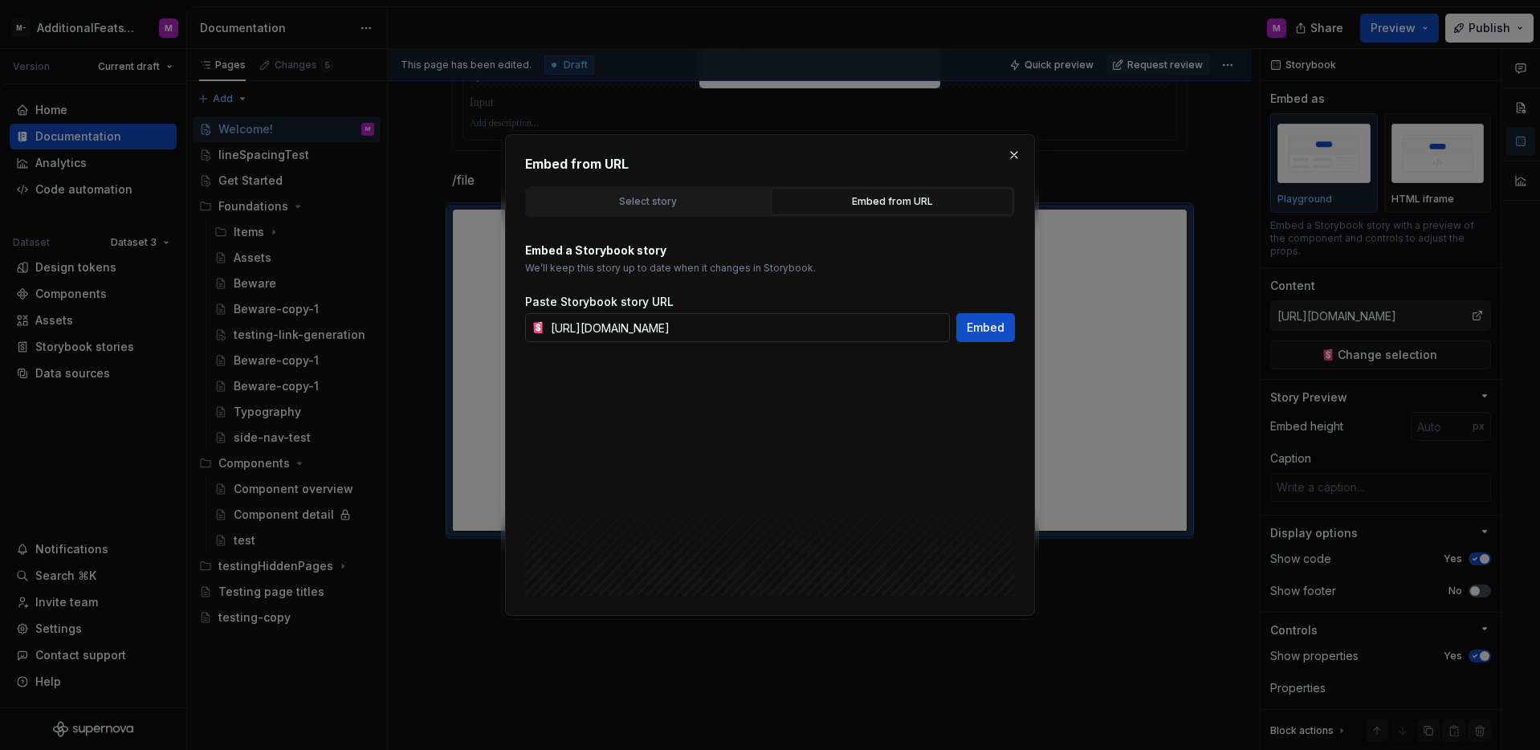
type textarea "*"
click at [771, 322] on input "https://storybook.core.clarity.design/?path=/story/forms-date--page" at bounding box center [748, 327] width 406 height 29
click at [773, 340] on input "https://storybook.core.clarity.design/?path=/story/forms-date--page" at bounding box center [748, 327] width 406 height 29
click at [777, 334] on input "https://storybook.core.clarity.design/?path=/story/forms-date--page" at bounding box center [748, 327] width 406 height 29
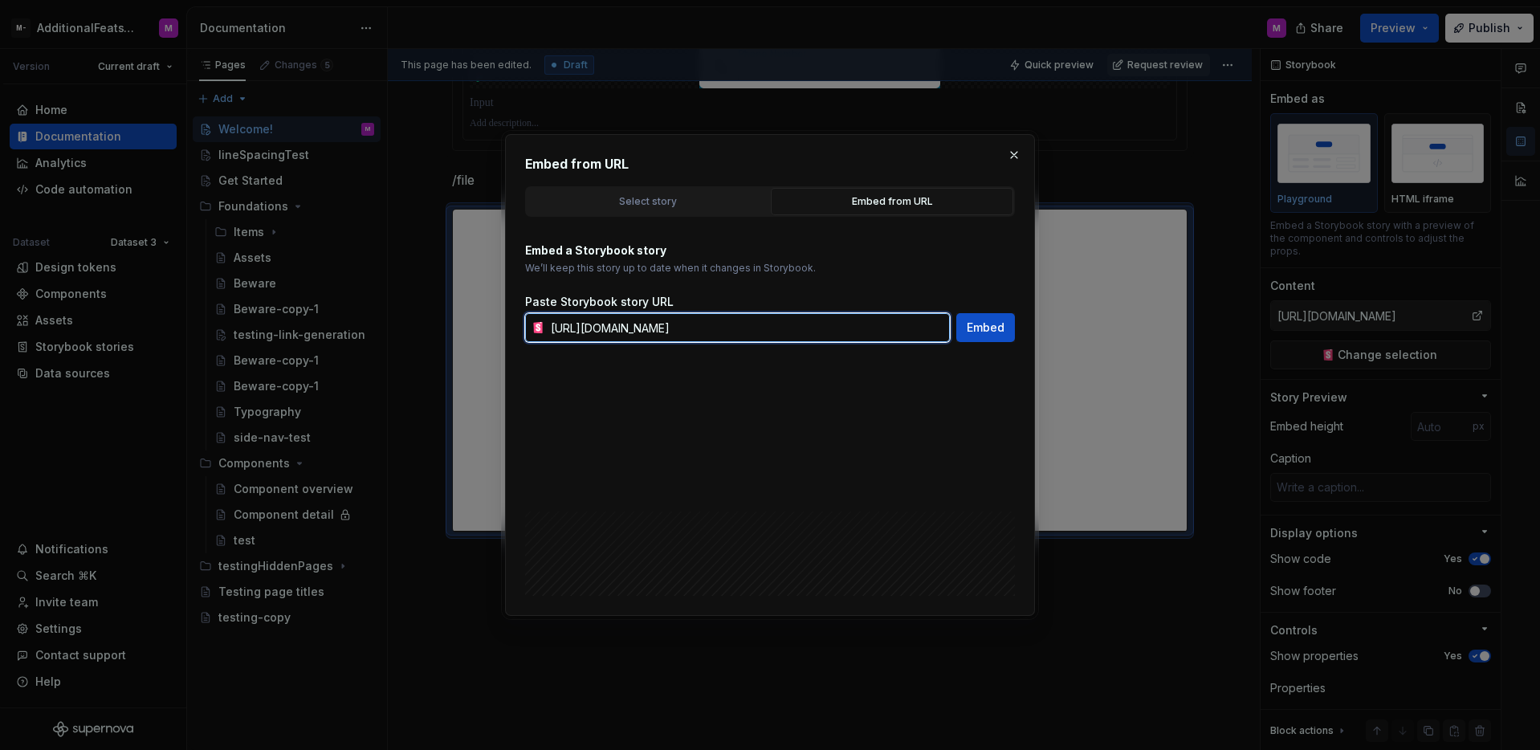
click at [777, 334] on input "https://storybook.core.clarity.design/?path=/story/forms-date--page" at bounding box center [748, 327] width 406 height 29
paste input "circuit.sumup.com/?path=/story/components-calendar--bas"
type input "https://circuit.sumup.com/?path=/story/components-calendar--base"
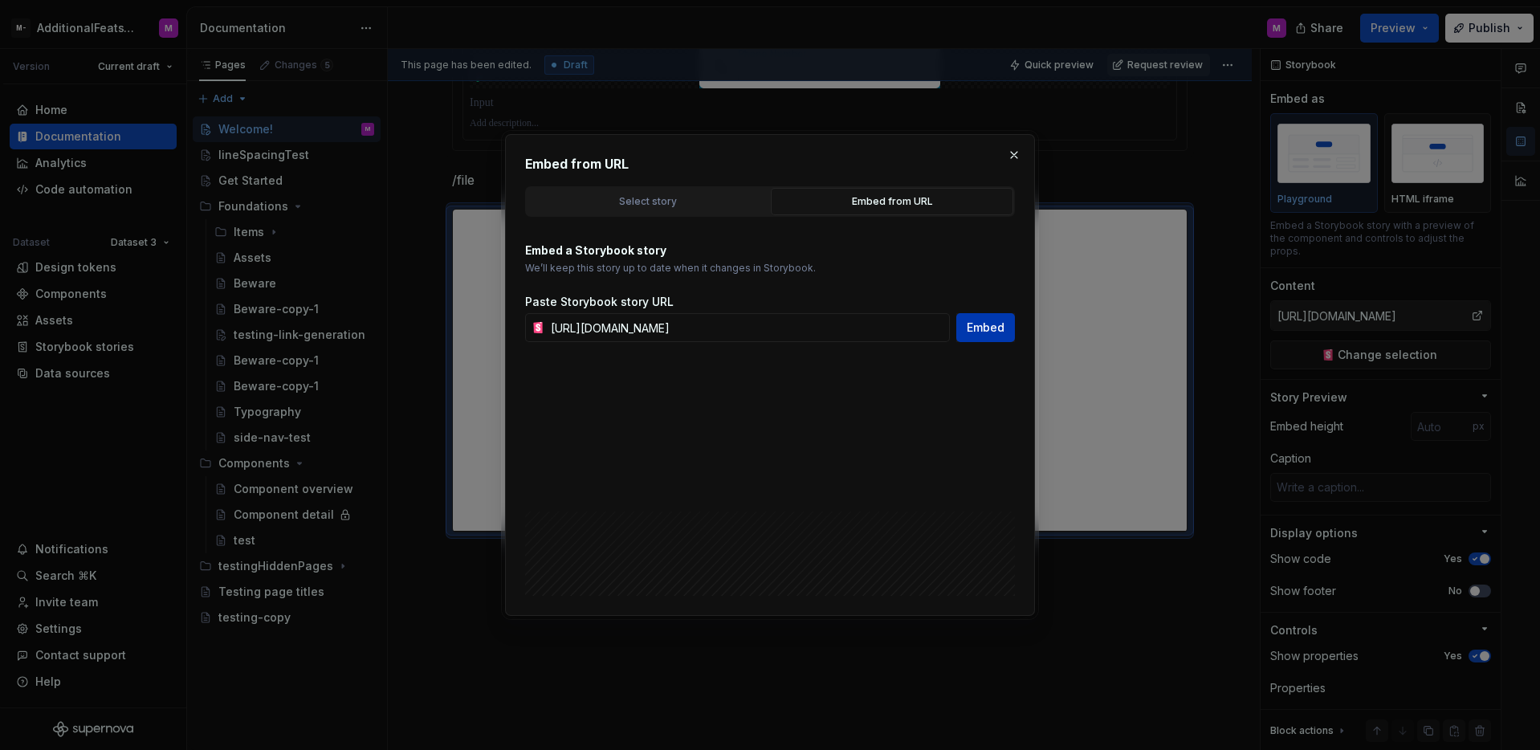
click at [969, 328] on span "Embed" at bounding box center [986, 328] width 38 height 16
type textarea "*"
type input "https://circuit.sumup.com/?path=/story/components-calendar--base"
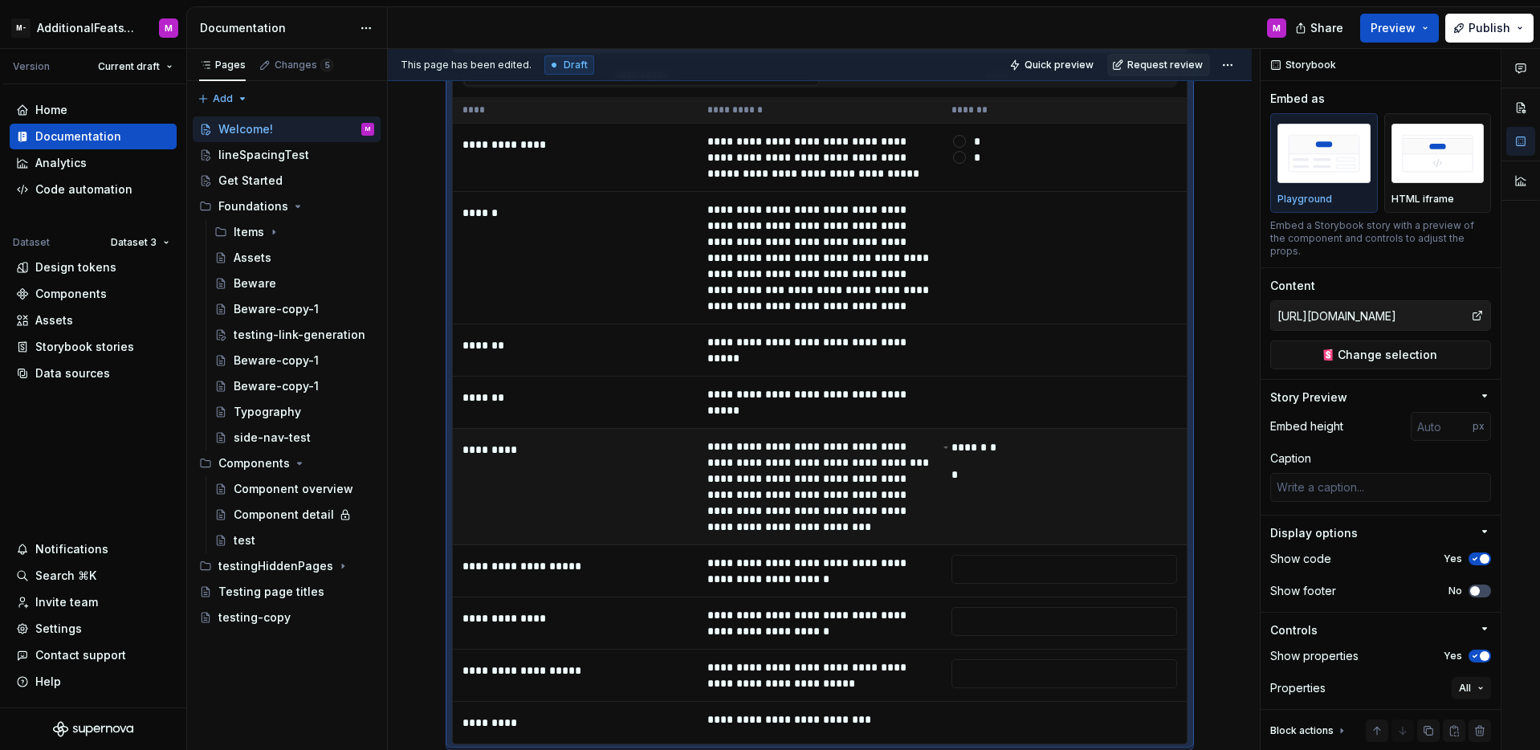
scroll to position [2114, 0]
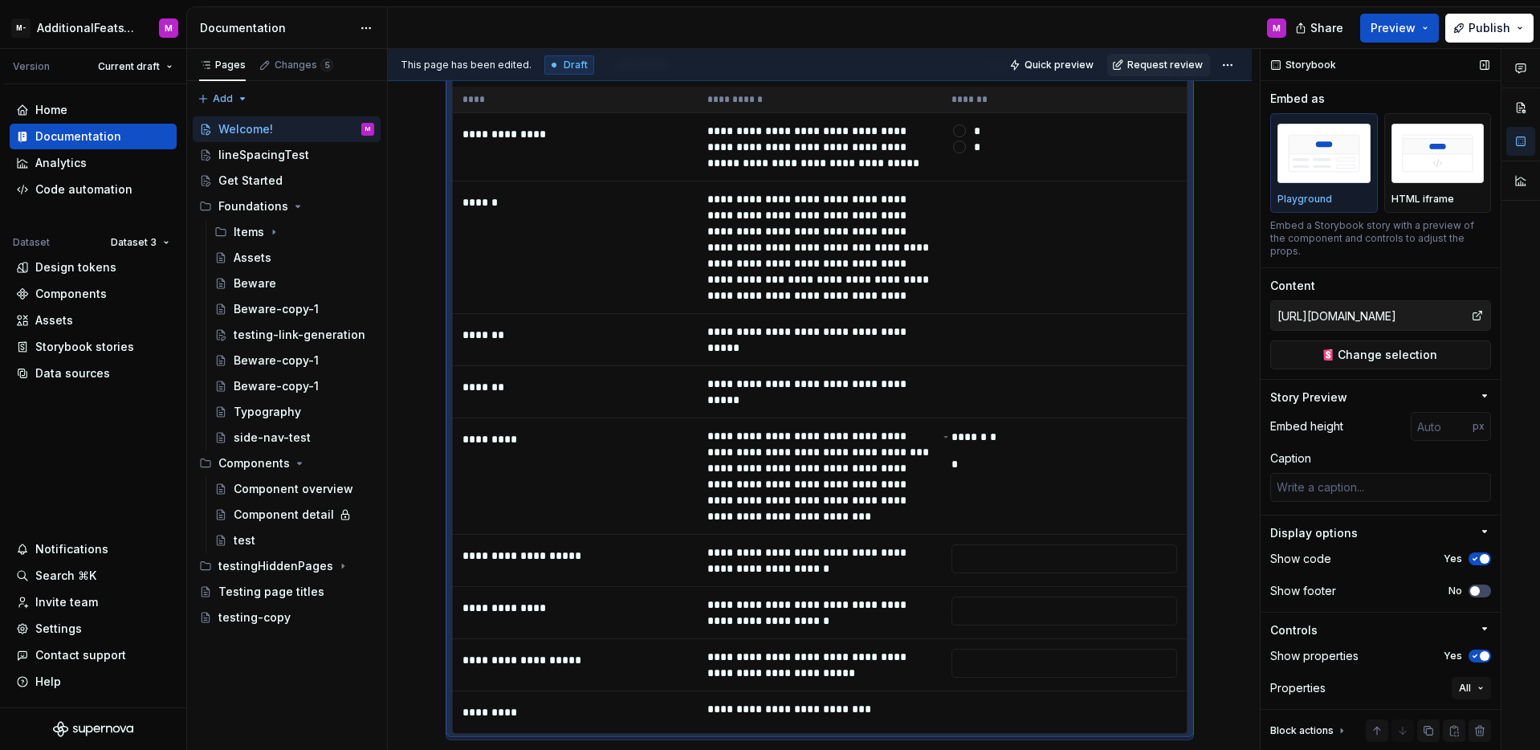
click at [1479, 630] on icon "button" at bounding box center [1485, 628] width 13 height 13
click at [1481, 623] on div "button" at bounding box center [1485, 633] width 13 height 22
click at [1397, 186] on div "HTML iframe" at bounding box center [1438, 162] width 93 height 85
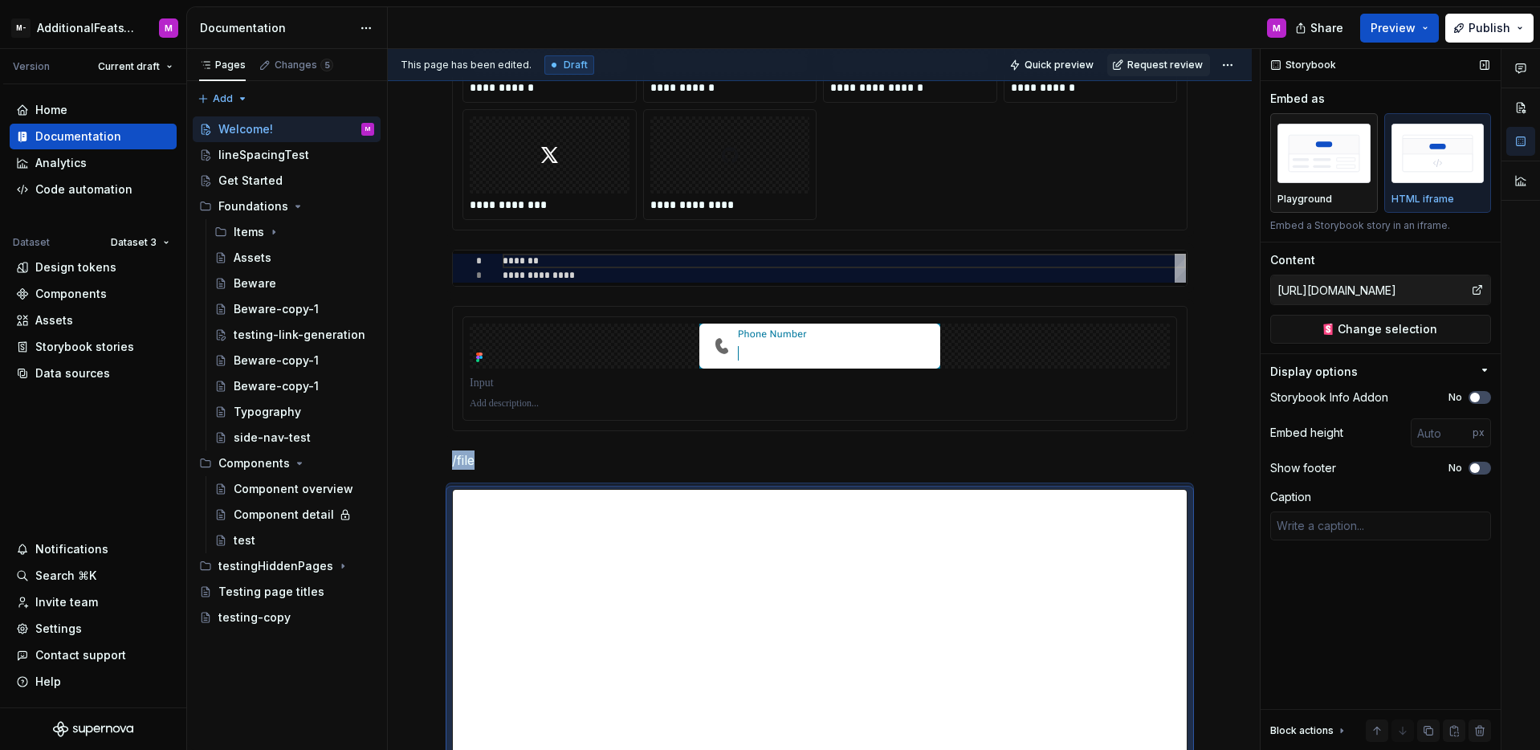
click at [1339, 177] on img "button" at bounding box center [1324, 153] width 93 height 59
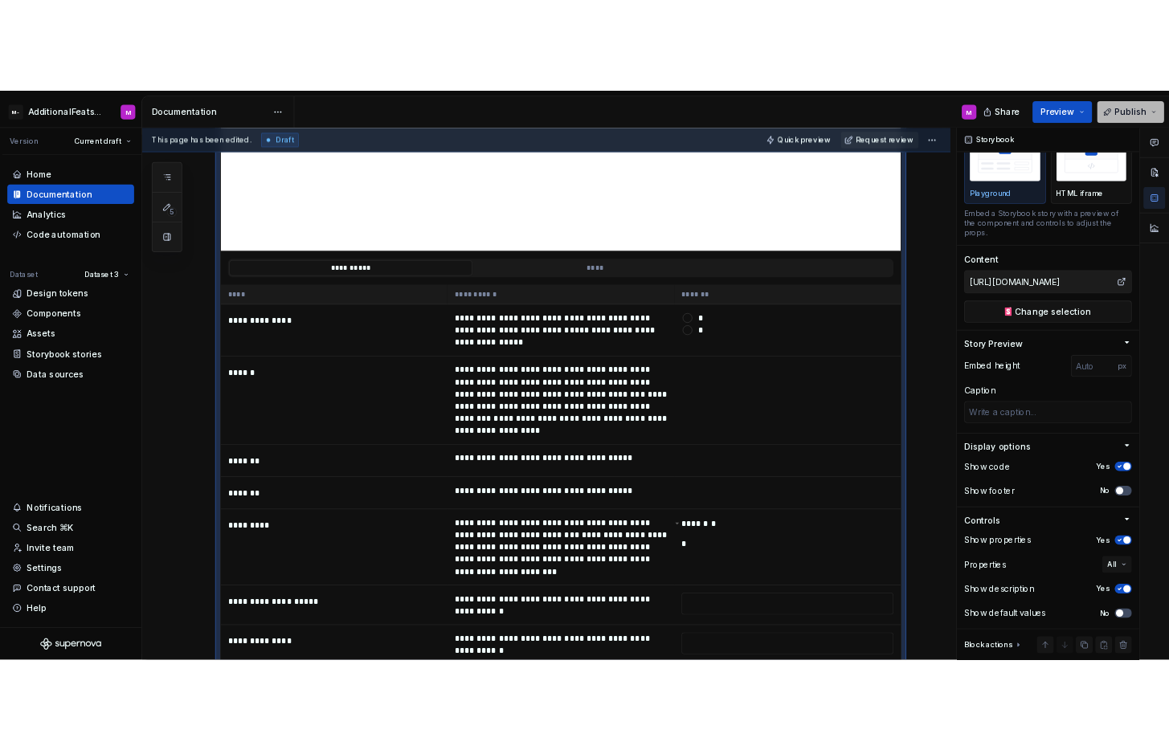
scroll to position [1944, 0]
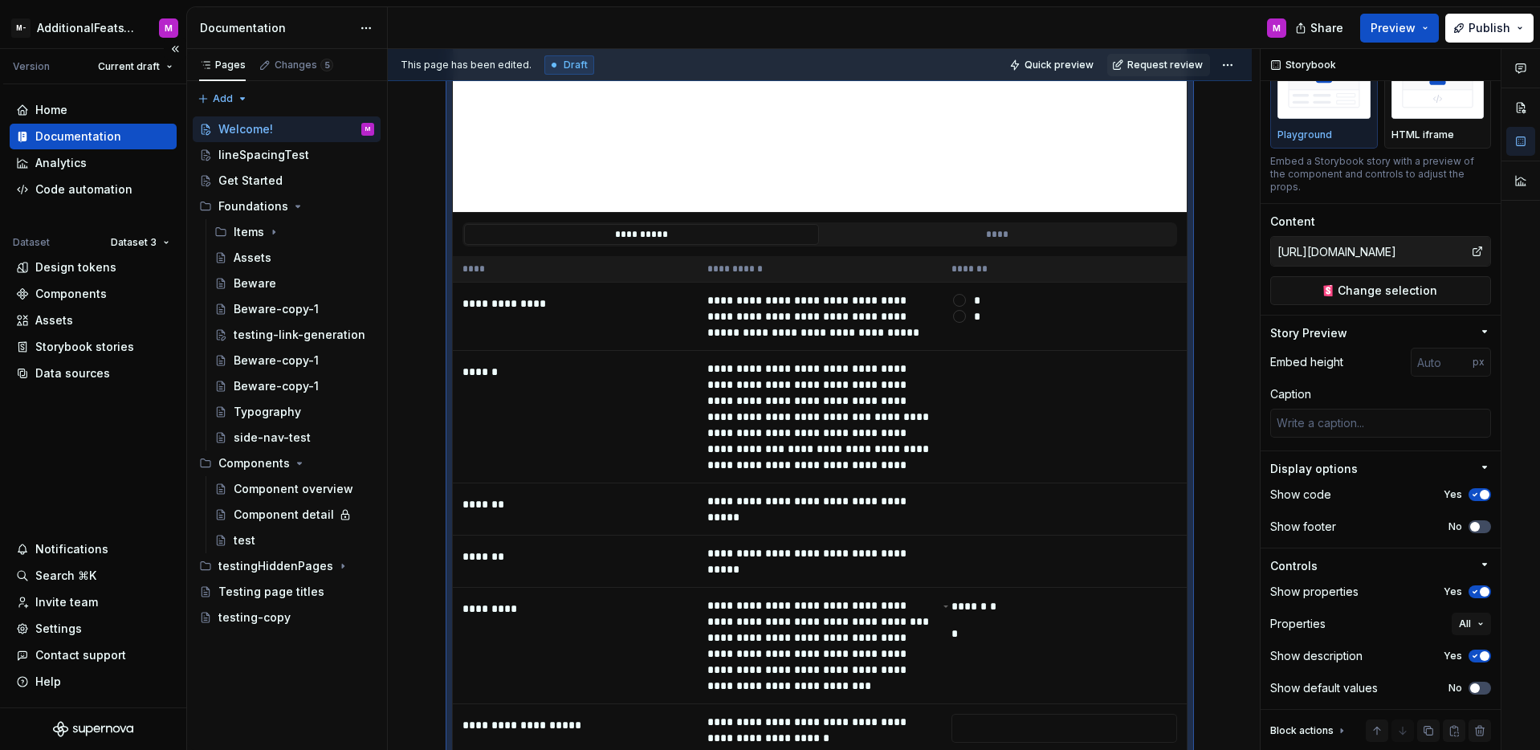
click at [112, 458] on div "Home Documentation Analytics Code automation Dataset Dataset 3 Design tokens Co…" at bounding box center [93, 395] width 186 height 623
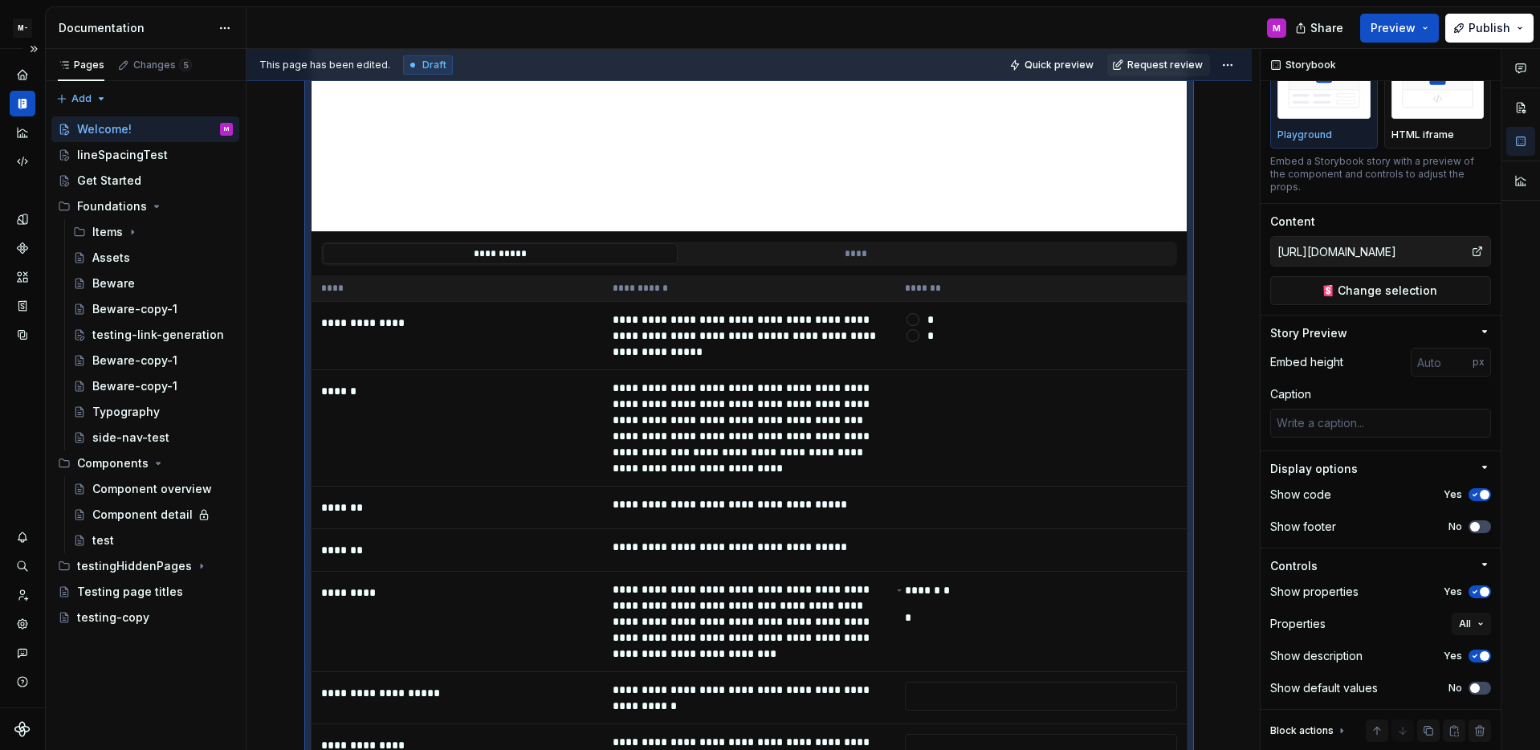
type textarea "*"
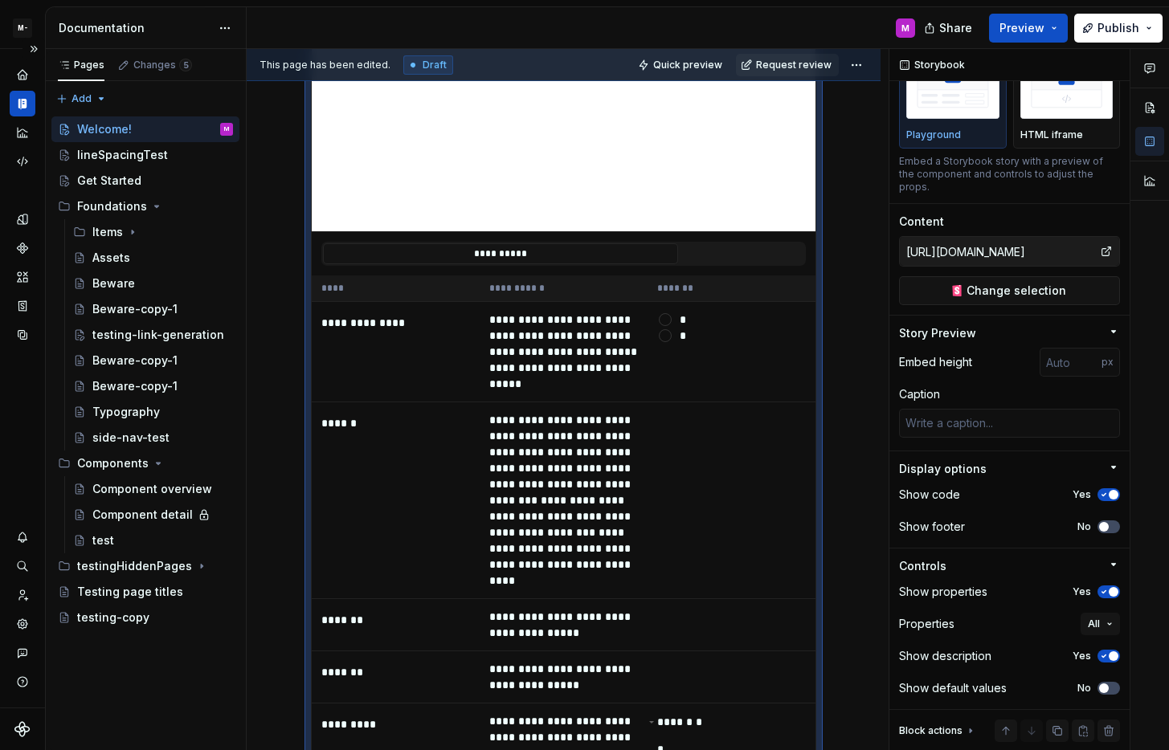
scroll to position [1964, 0]
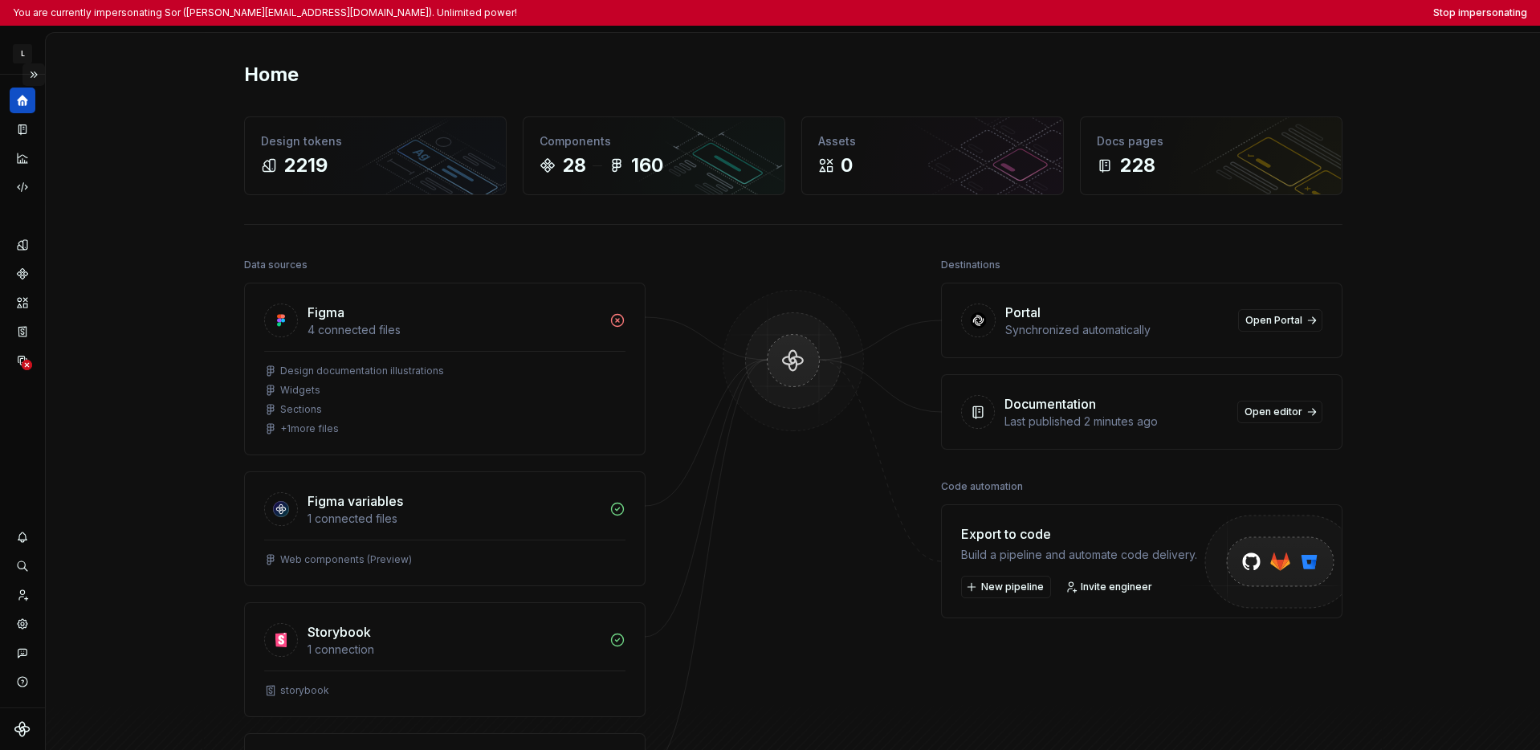
click at [35, 71] on button "Expand sidebar" at bounding box center [33, 74] width 22 height 22
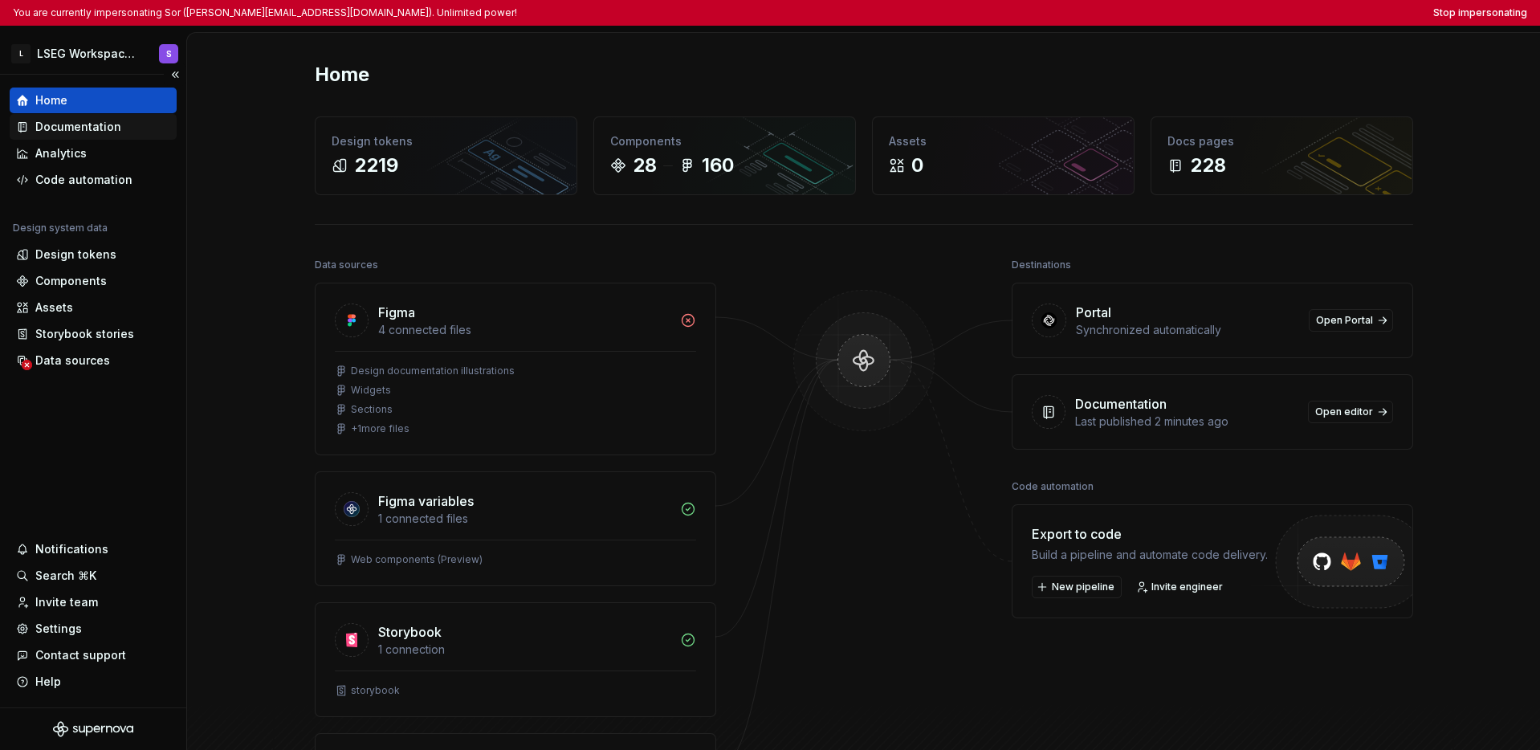
click at [79, 121] on div "Documentation" at bounding box center [78, 127] width 86 height 16
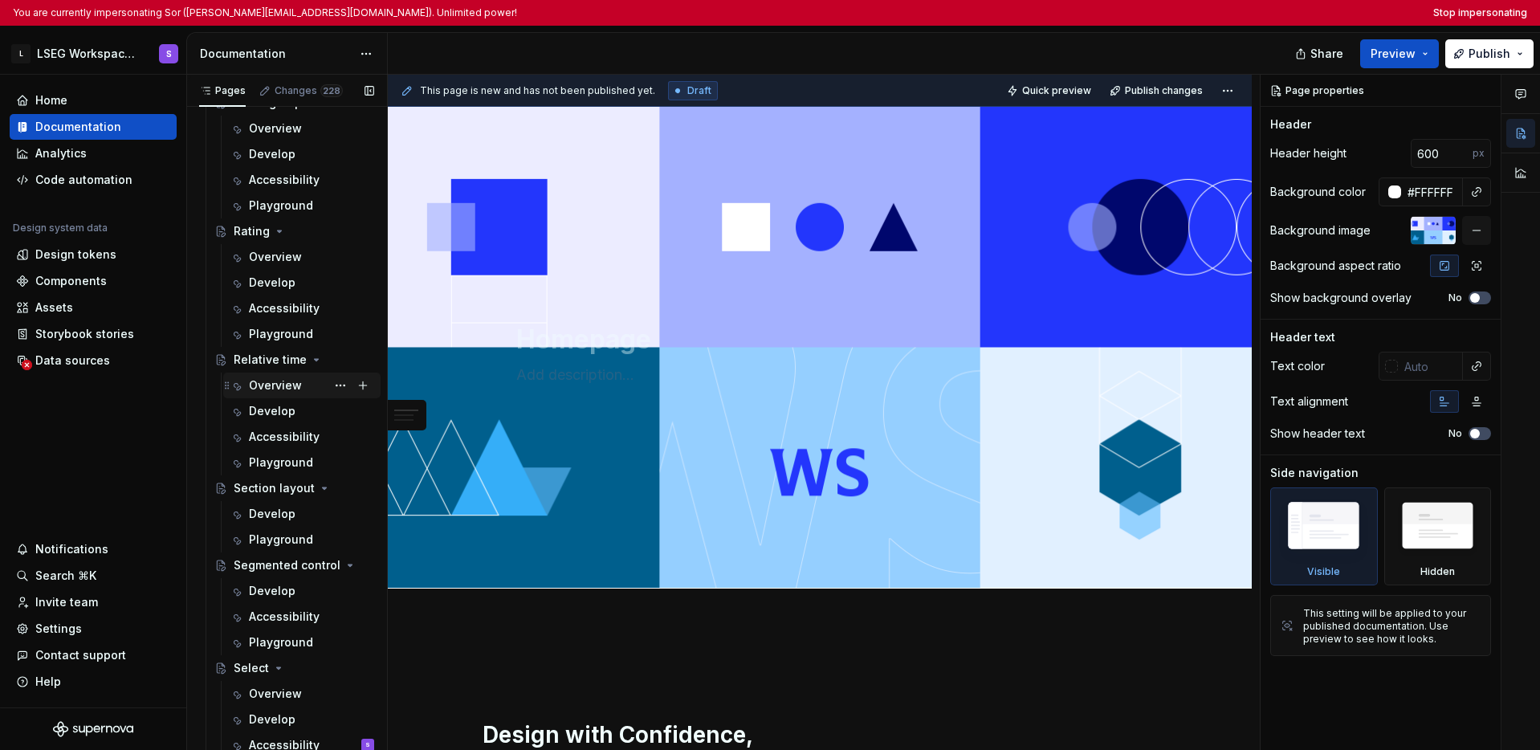
scroll to position [4200, 0]
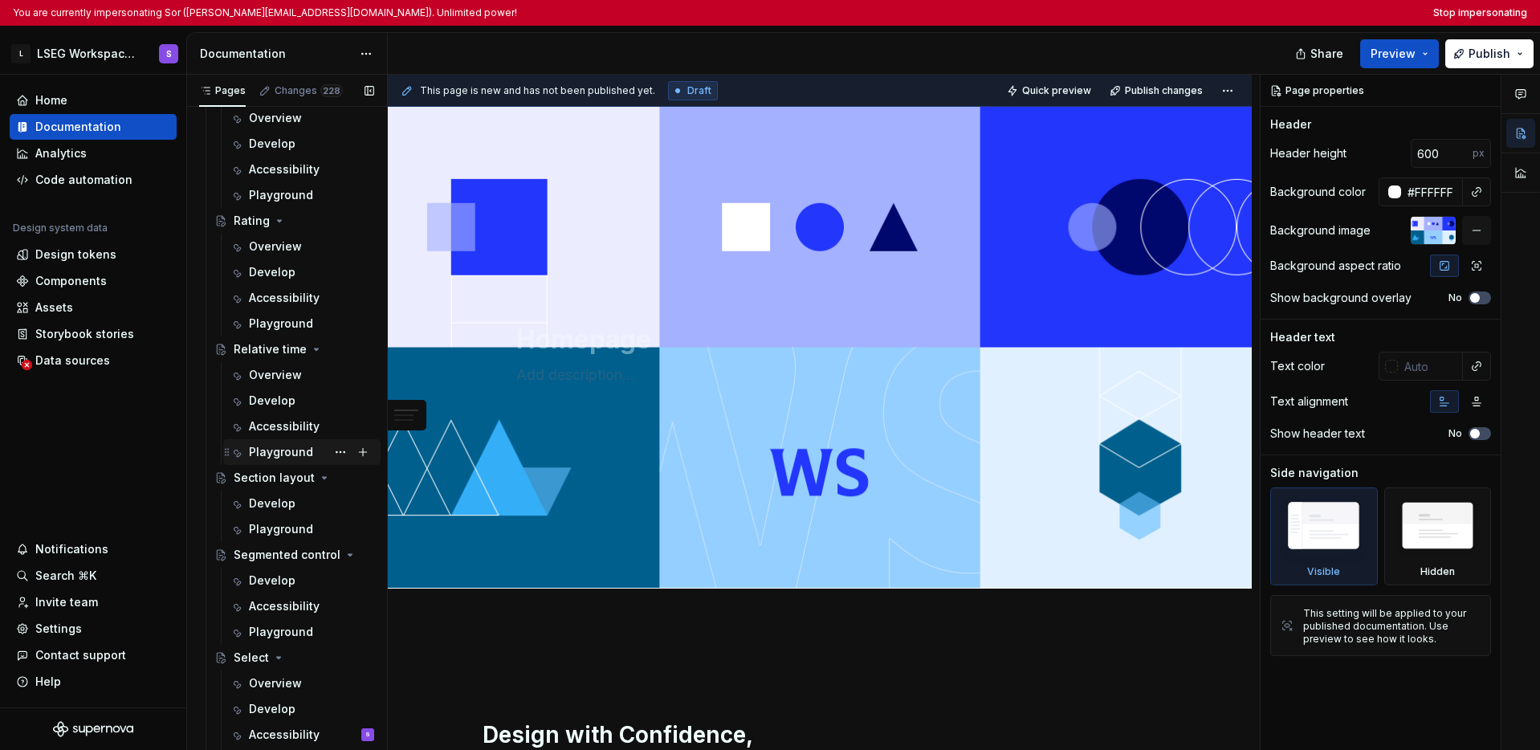
click at [281, 447] on div "Playground" at bounding box center [281, 452] width 64 height 16
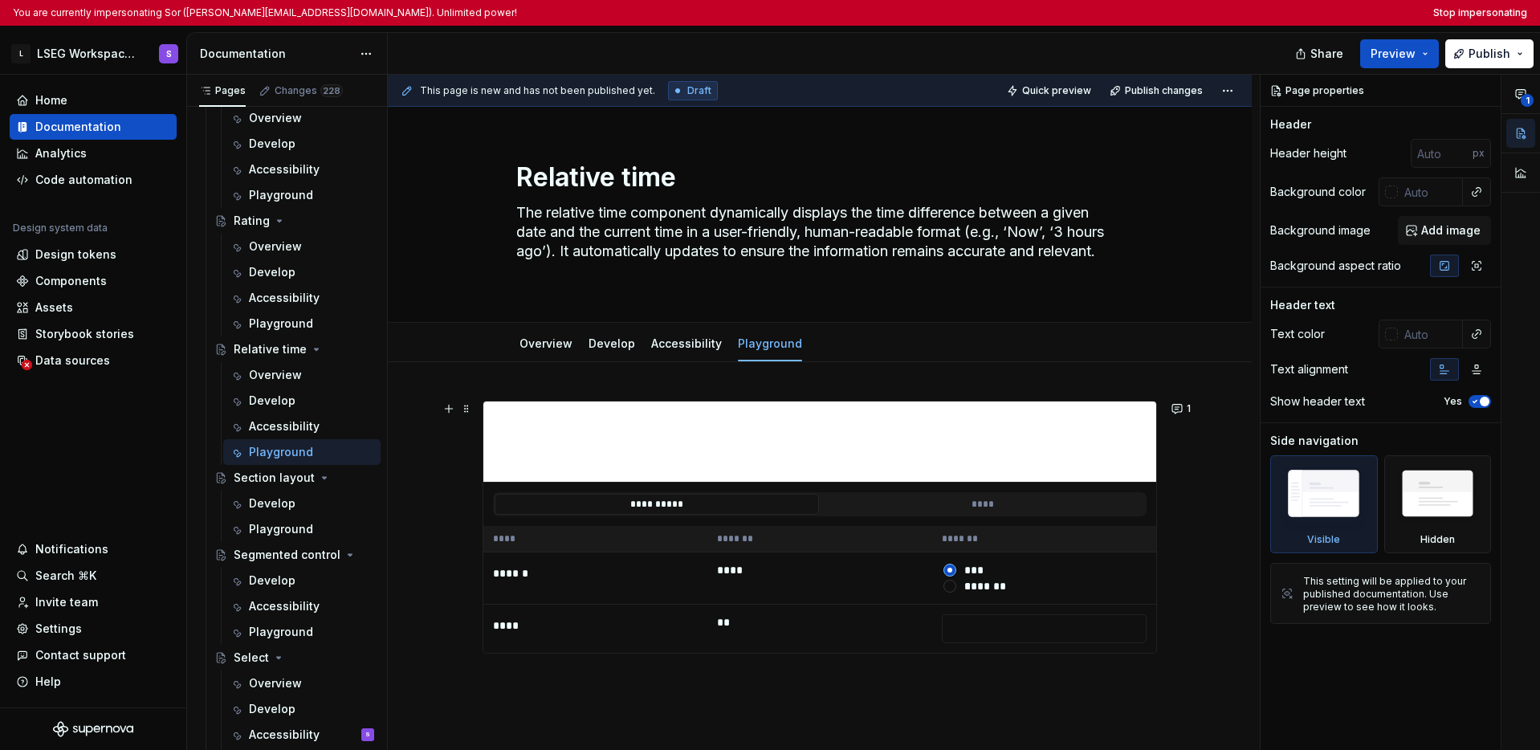
click at [1079, 515] on div "**********" at bounding box center [820, 504] width 654 height 24
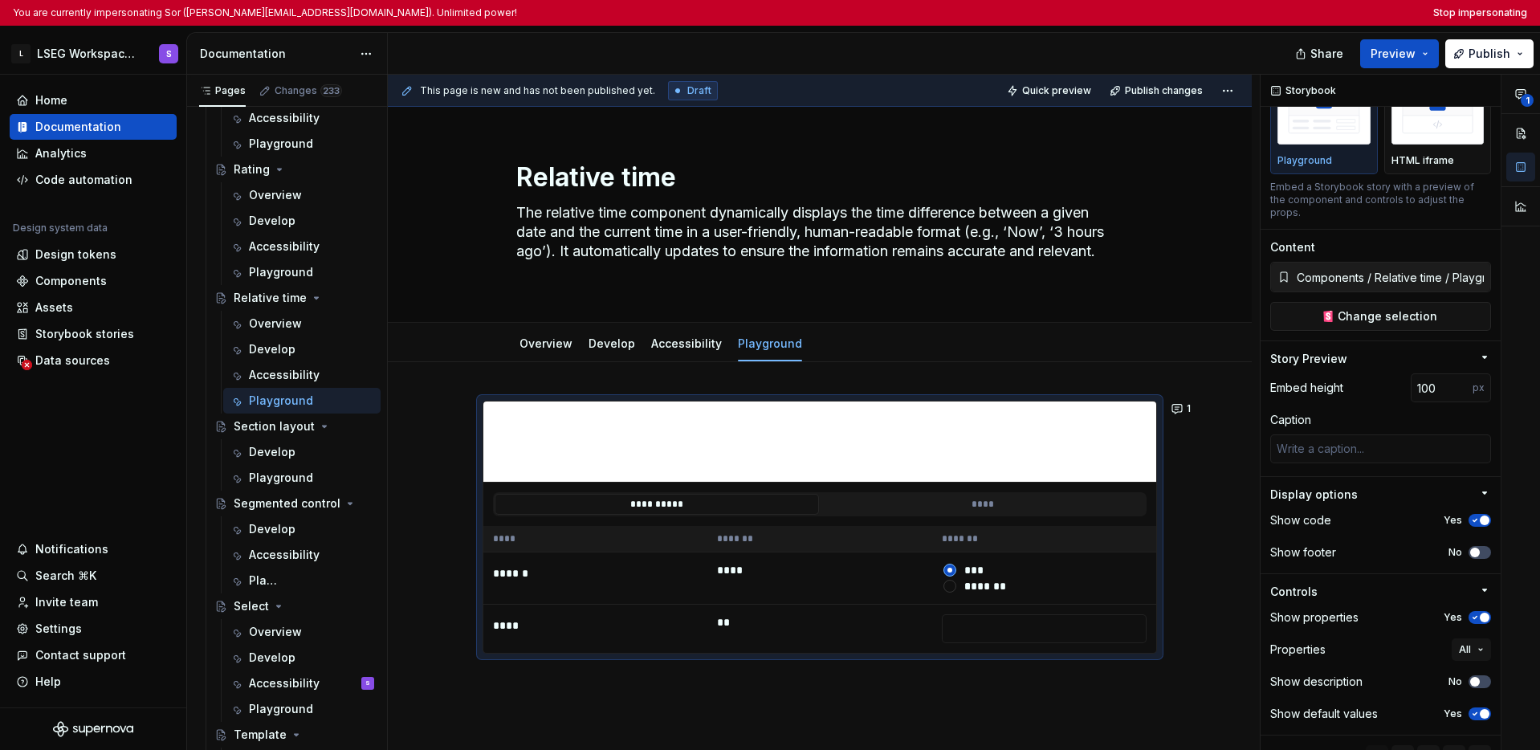
scroll to position [4149, 0]
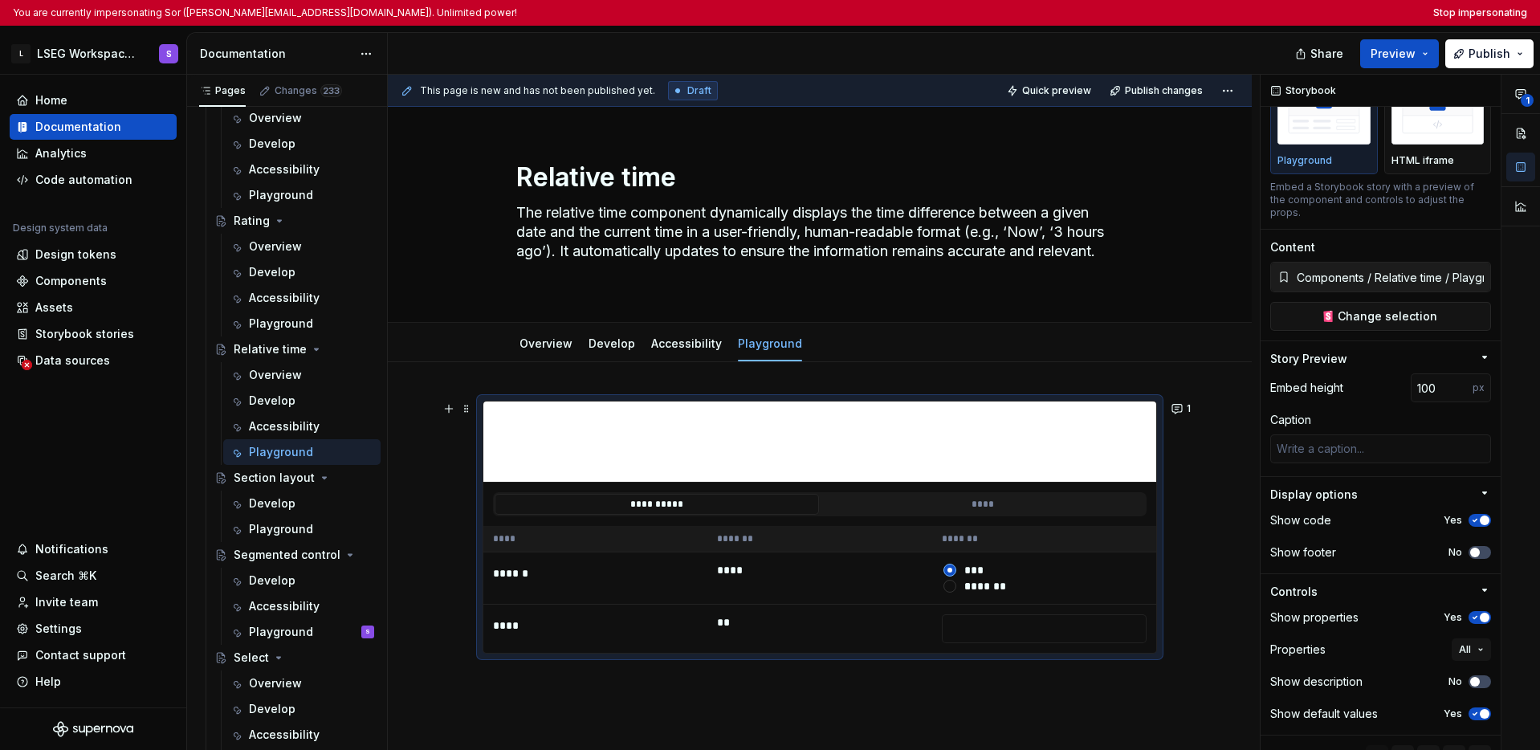
click at [1015, 524] on div "**********" at bounding box center [819, 504] width 673 height 43
click at [1168, 336] on div "Storybook Embed as Playground HTML iframe Embed a Storybook story with a previe…" at bounding box center [1381, 361] width 240 height 702
click at [1168, 314] on span "Change selection" at bounding box center [1388, 316] width 100 height 16
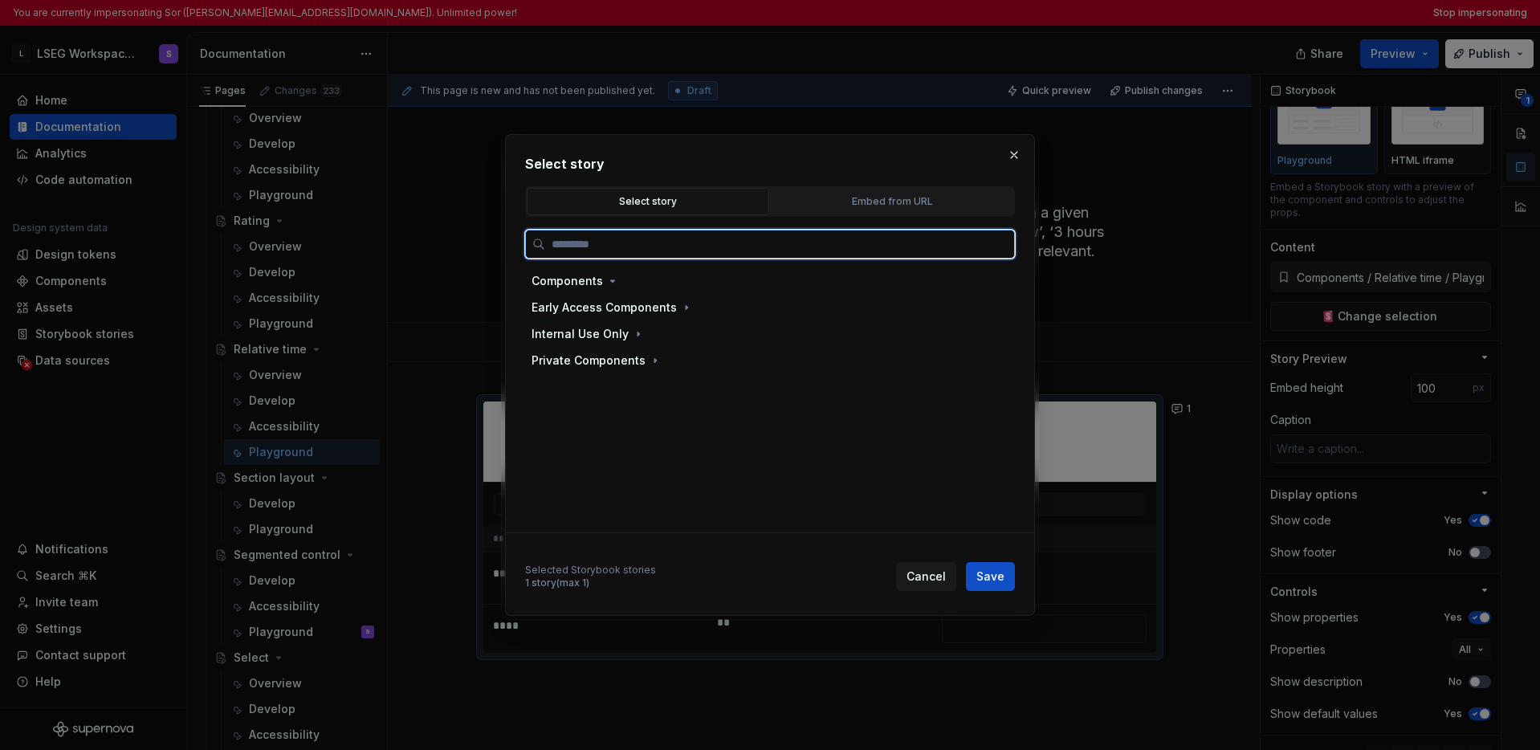
type textarea "*"
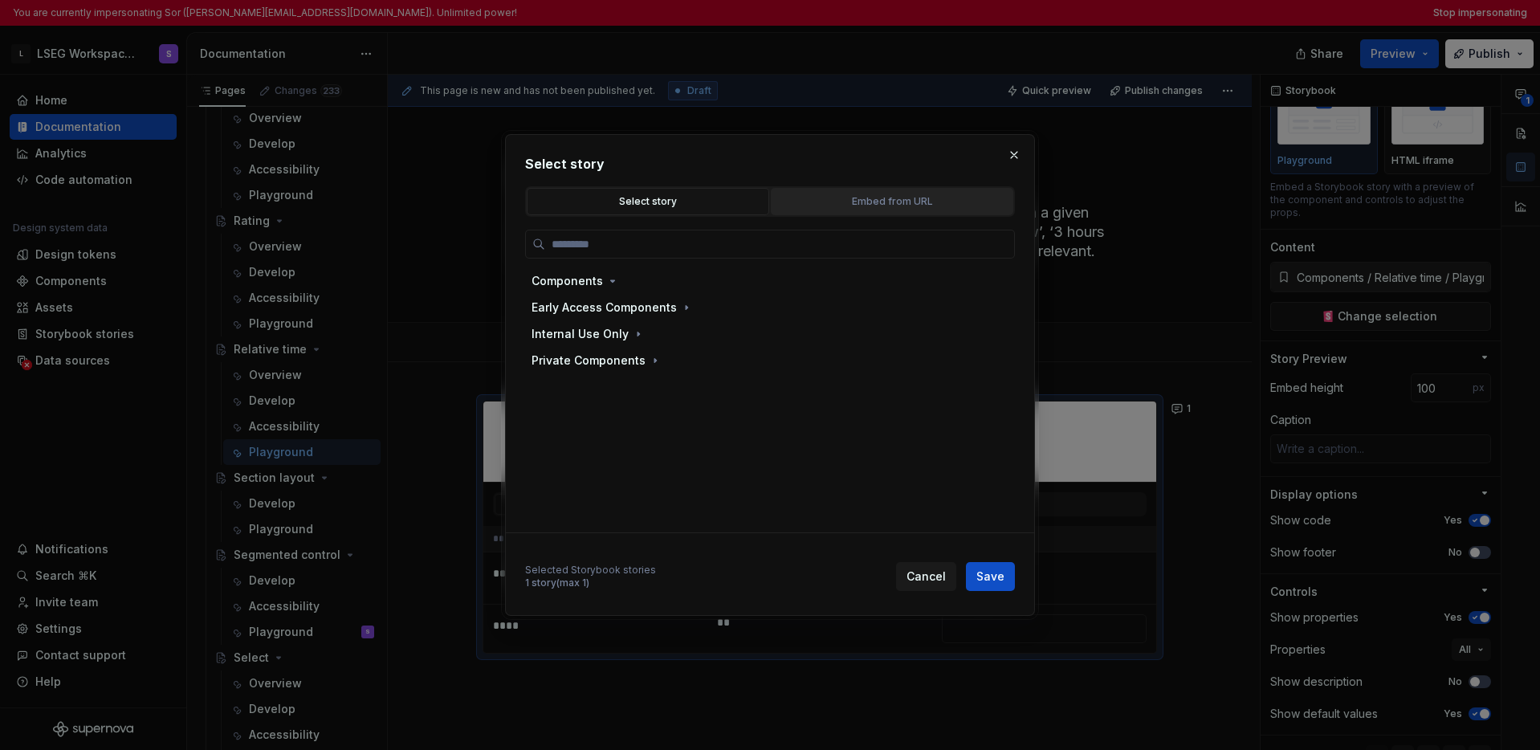
click at [834, 210] on button "Embed from URL" at bounding box center [892, 201] width 243 height 27
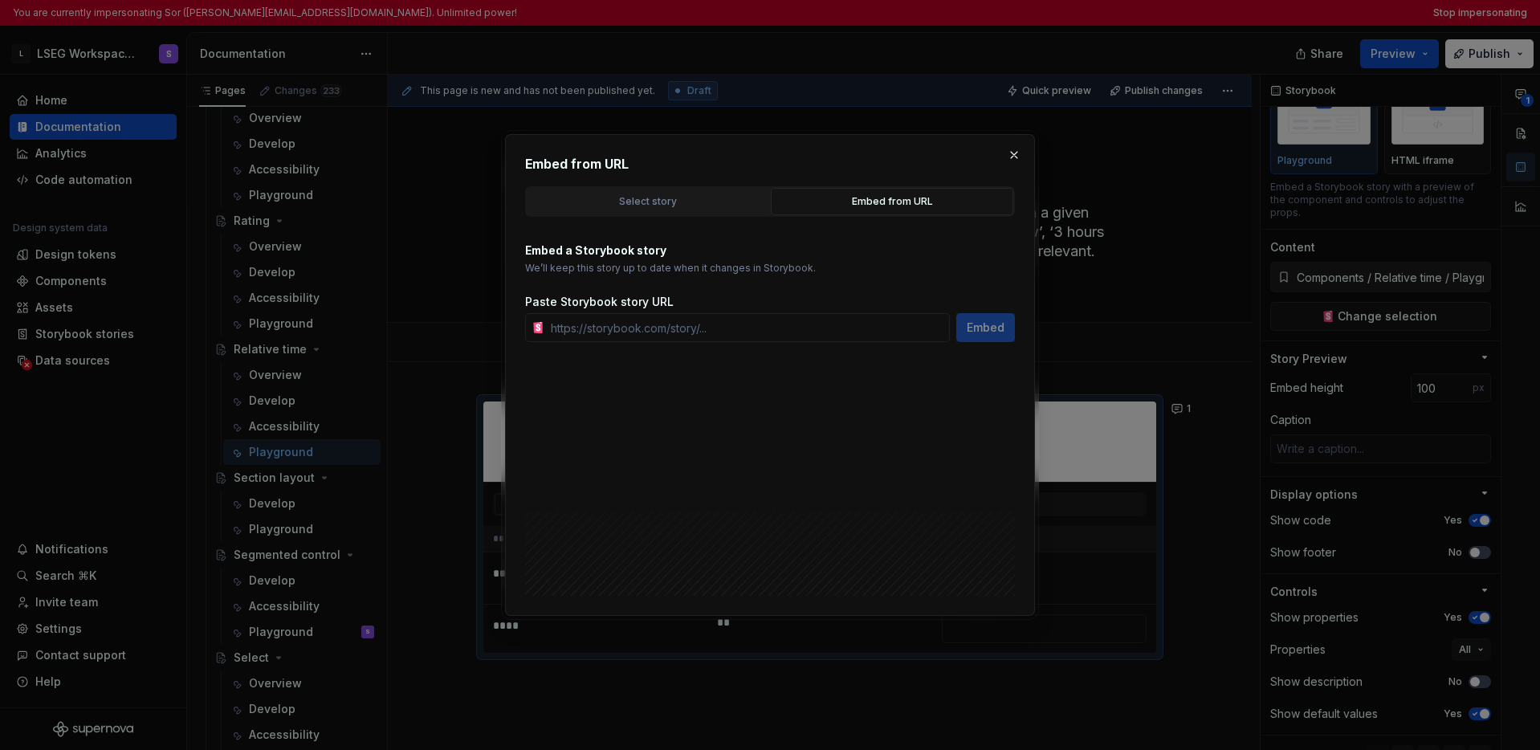
click at [793, 246] on p "Embed a Storybook story" at bounding box center [770, 251] width 490 height 16
click at [742, 322] on input "text" at bounding box center [748, 327] width 406 height 29
paste input "[URL][DOMAIN_NAME]"
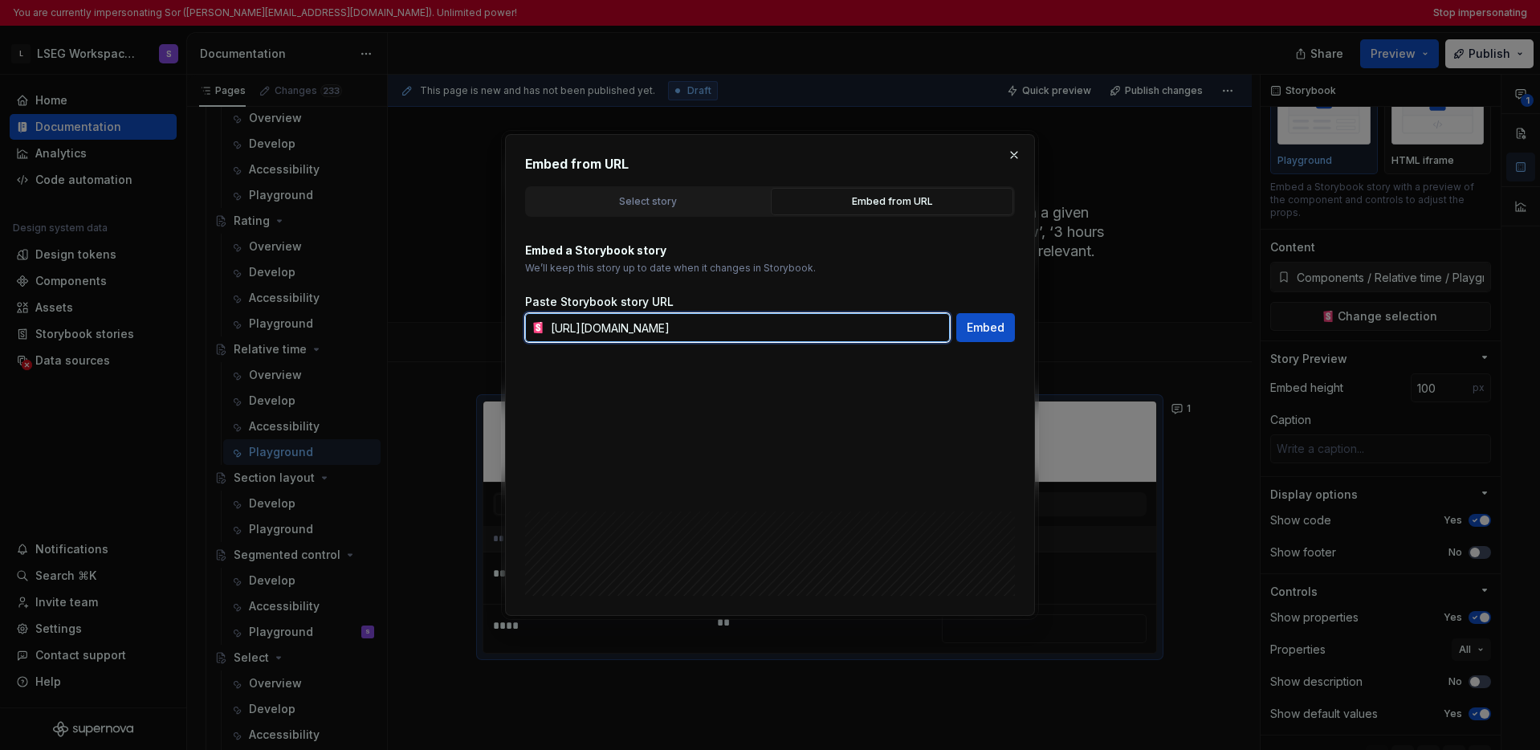
scroll to position [0, 120]
type input "[URL][DOMAIN_NAME]"
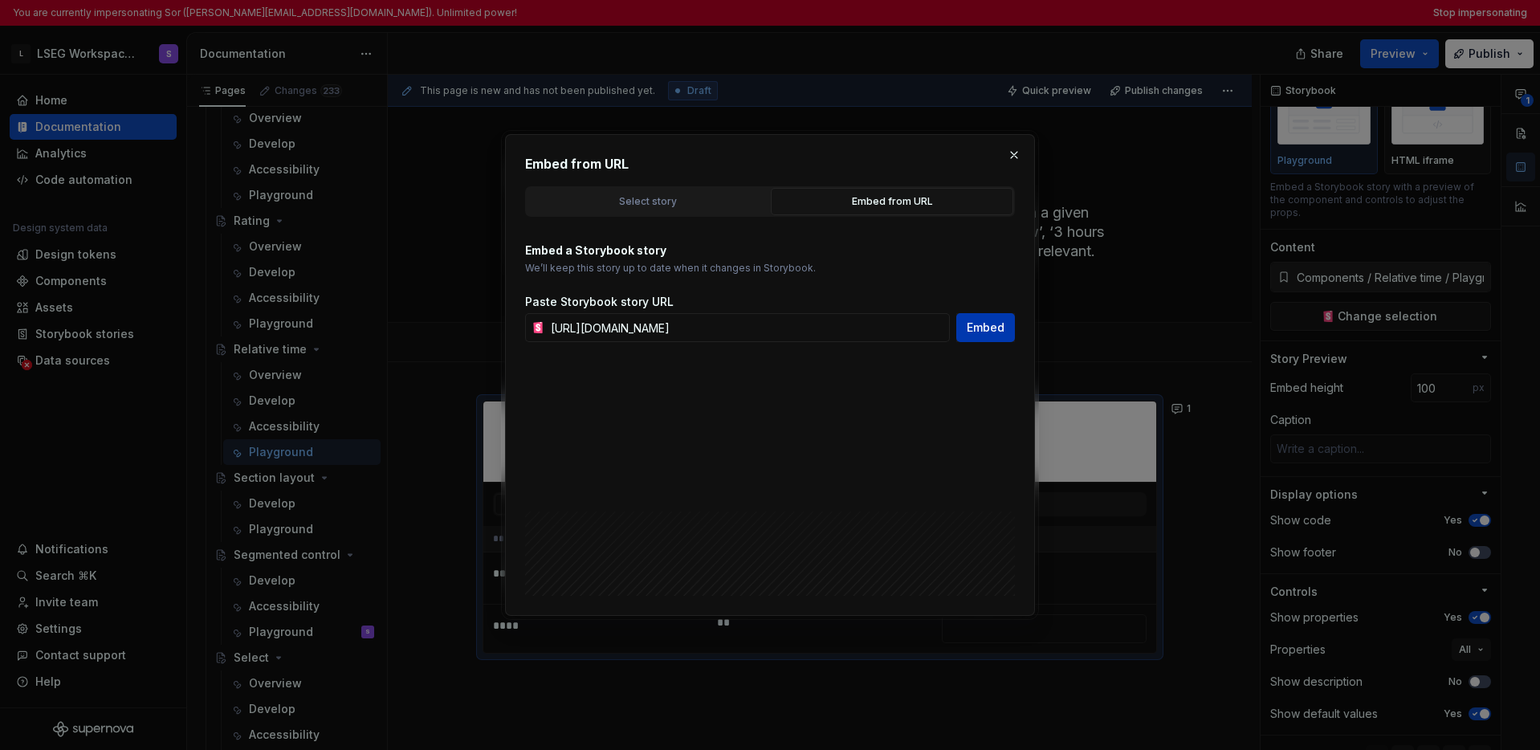
scroll to position [0, 0]
click at [995, 339] on button "Embed" at bounding box center [986, 327] width 59 height 29
type textarea "*"
type input "[URL][DOMAIN_NAME]"
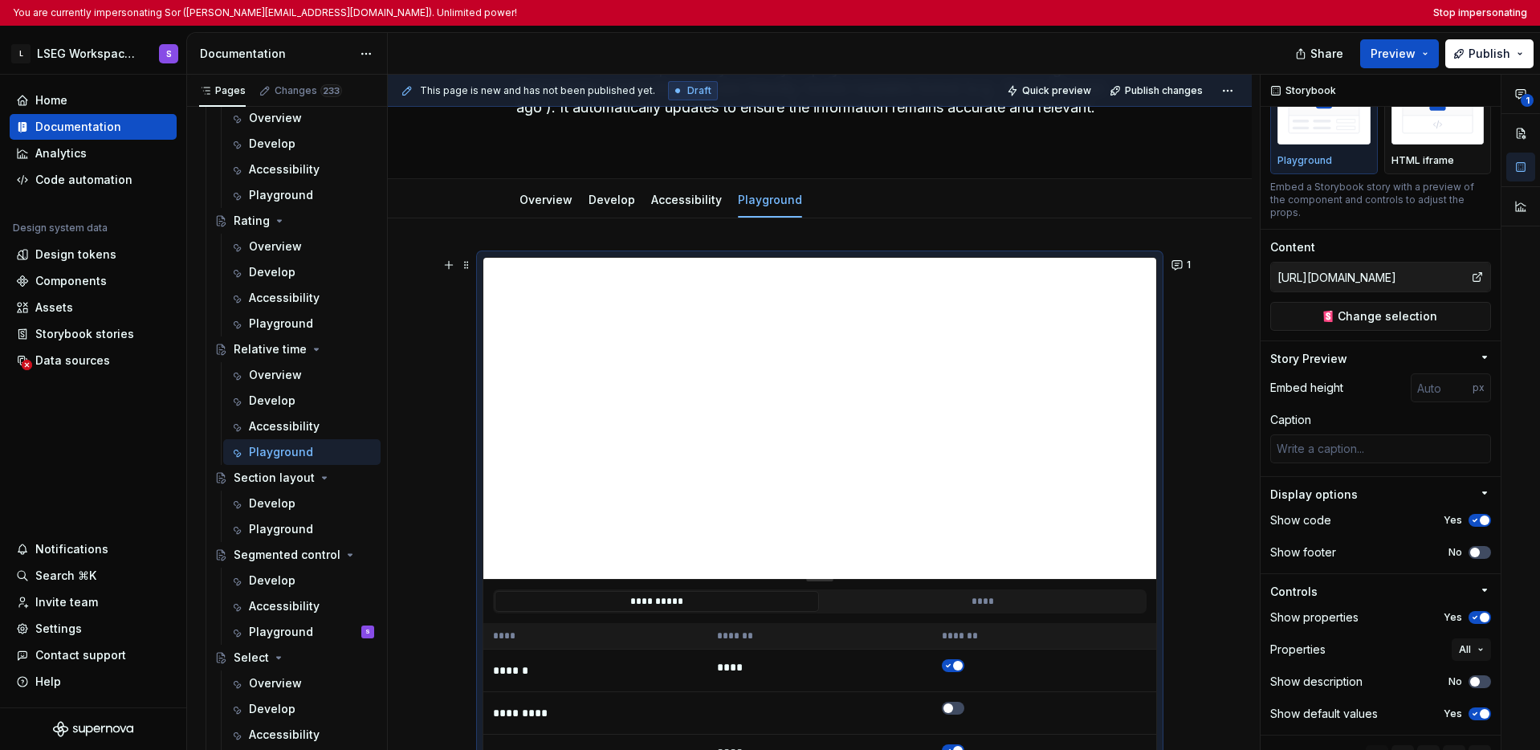
scroll to position [226, 0]
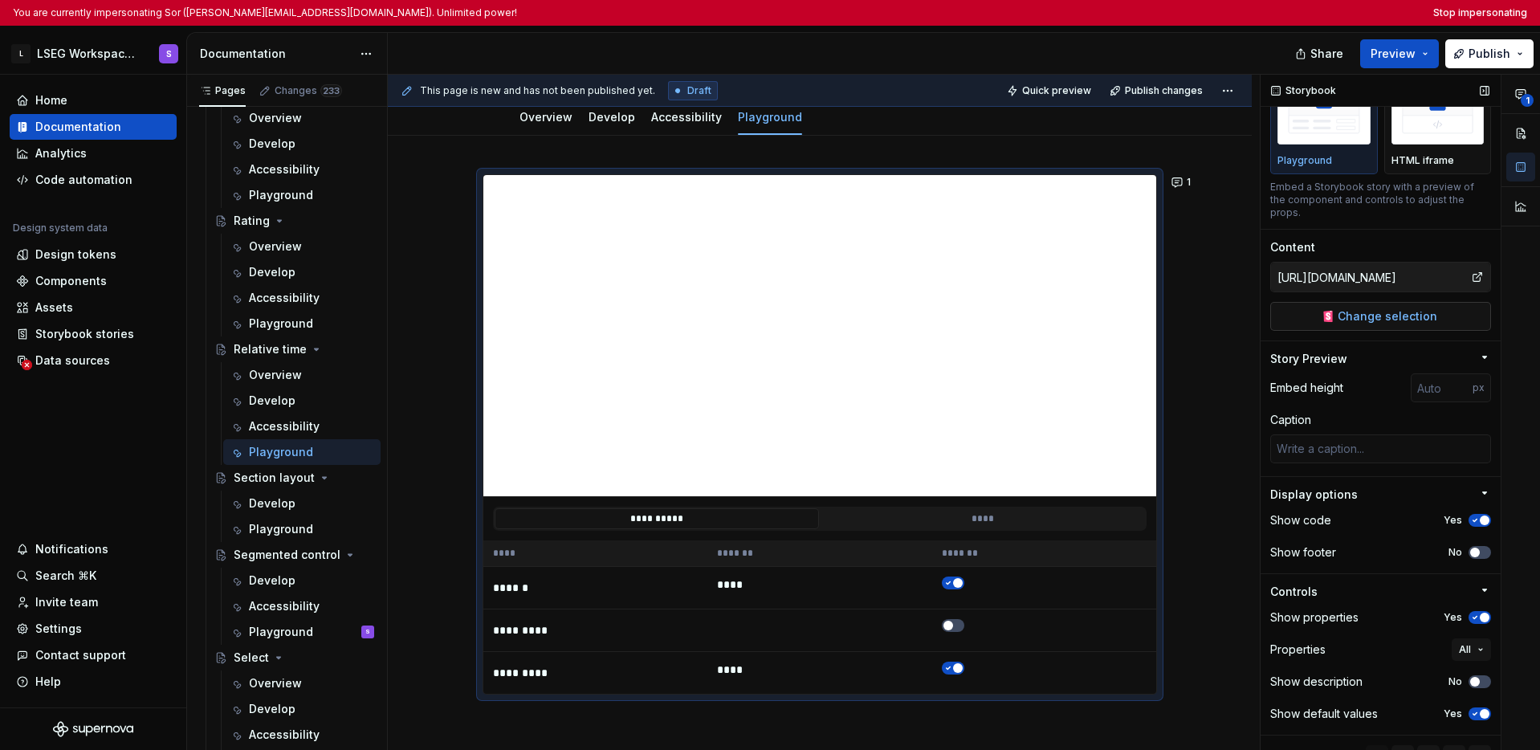
click at [1168, 320] on button "Change selection" at bounding box center [1381, 316] width 221 height 29
type textarea "*"
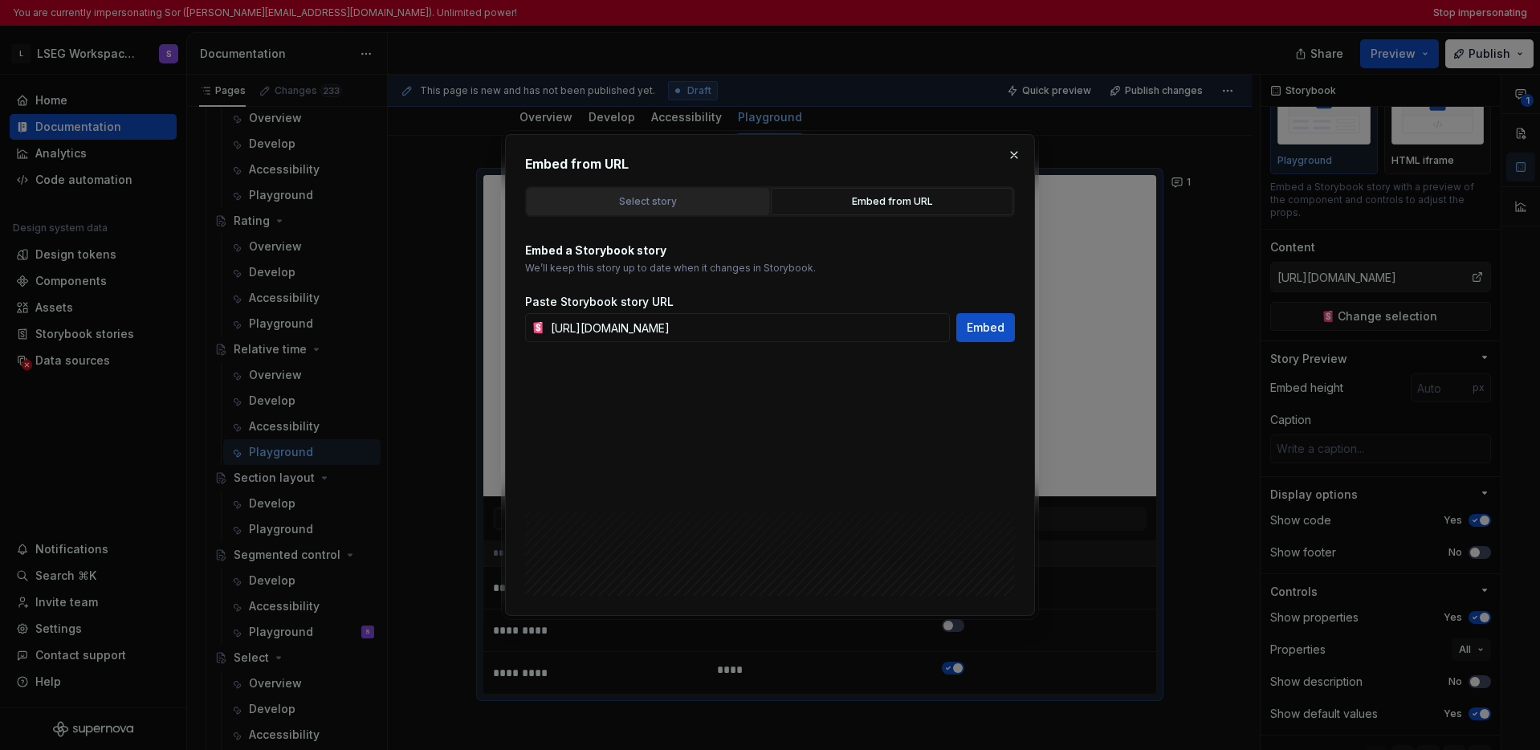
scroll to position [0, 0]
click at [659, 199] on div "Select story" at bounding box center [647, 202] width 231 height 16
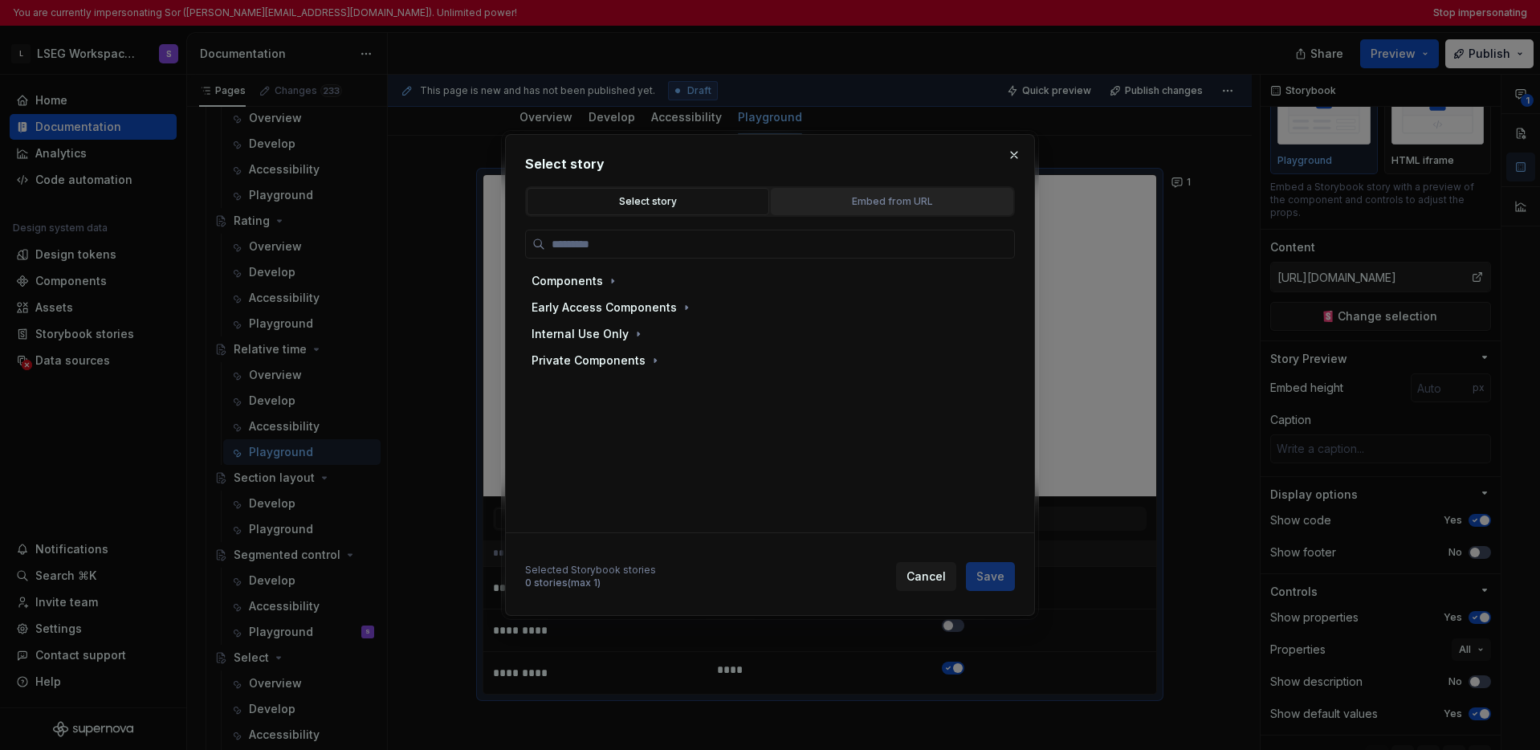
click at [821, 213] on button "Embed from URL" at bounding box center [892, 201] width 243 height 27
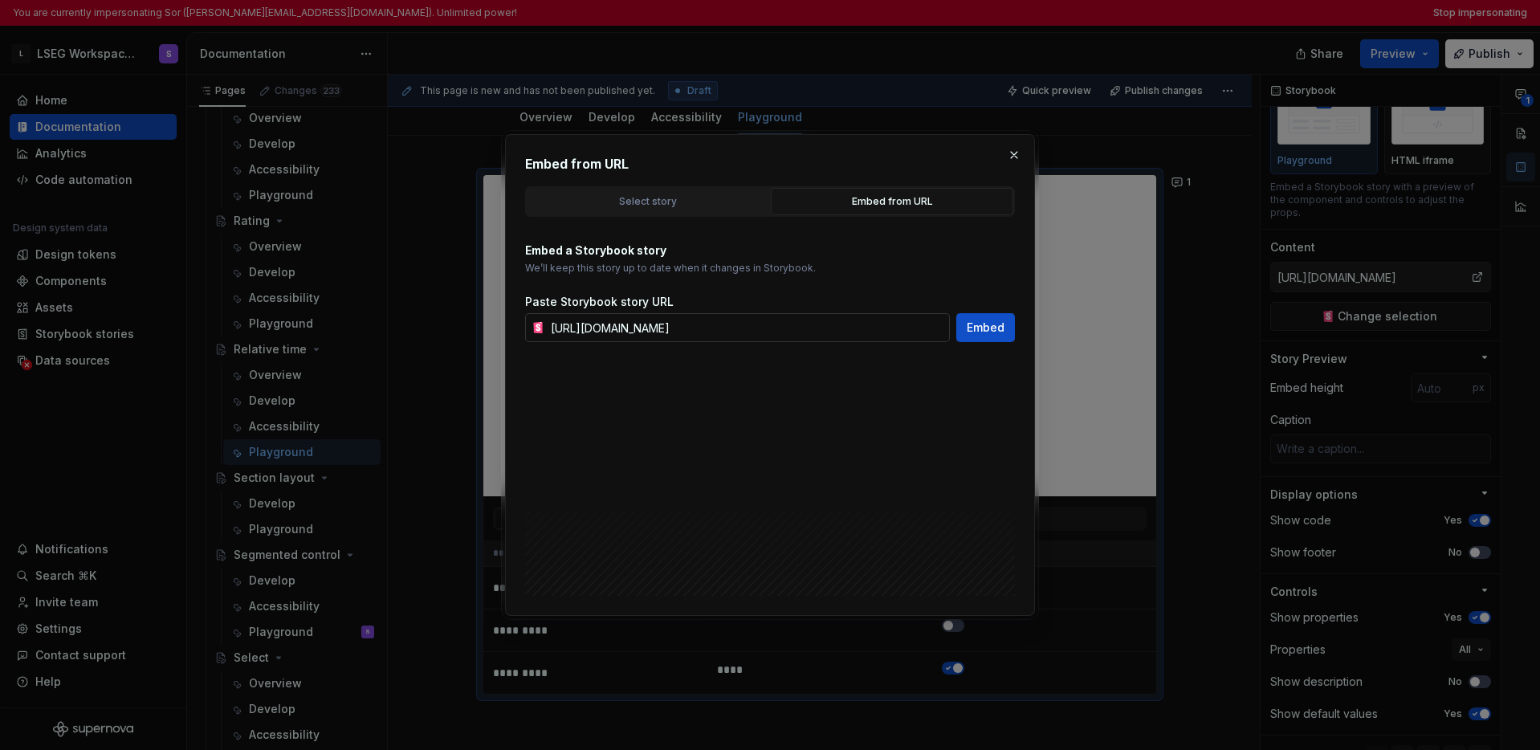
click at [903, 337] on input "https://storybook.activecampaign.design/?path=/story/components-colorpicker--br…" at bounding box center [748, 327] width 406 height 29
click at [659, 205] on div "Select story" at bounding box center [647, 202] width 231 height 16
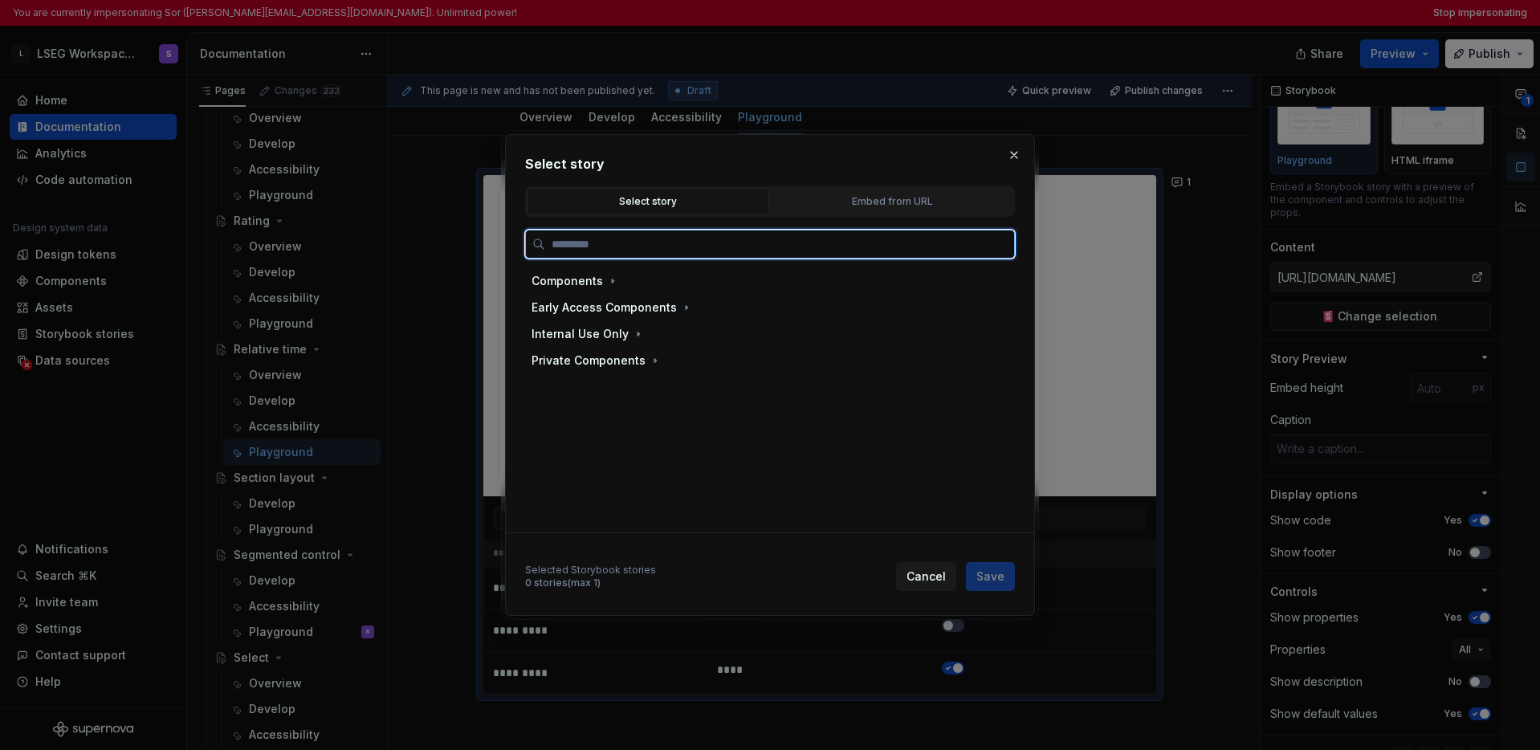
type textarea "*"
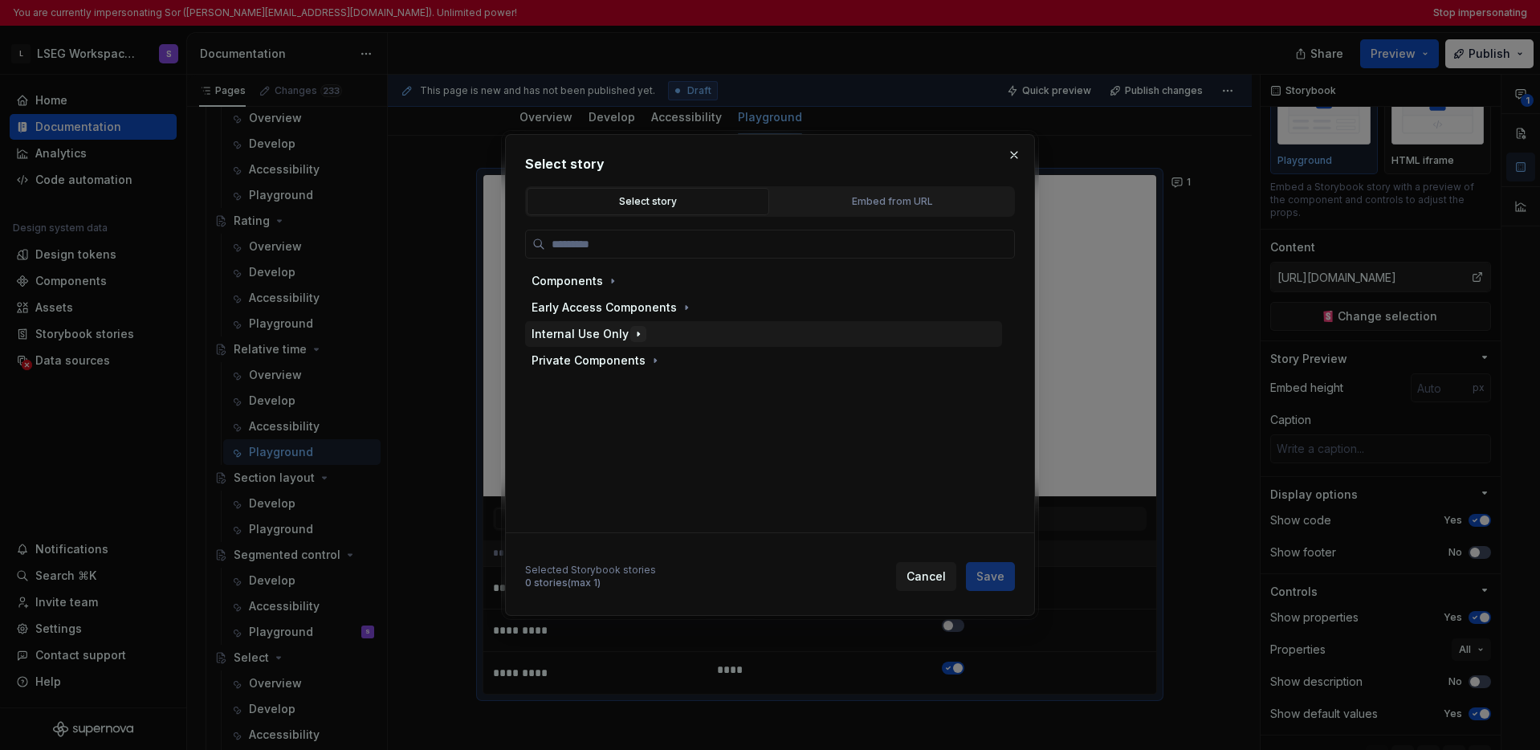
click at [632, 329] on icon "button" at bounding box center [638, 334] width 13 height 13
click at [633, 330] on icon "button" at bounding box center [638, 334] width 13 height 13
click at [681, 304] on icon "button" at bounding box center [686, 307] width 13 height 13
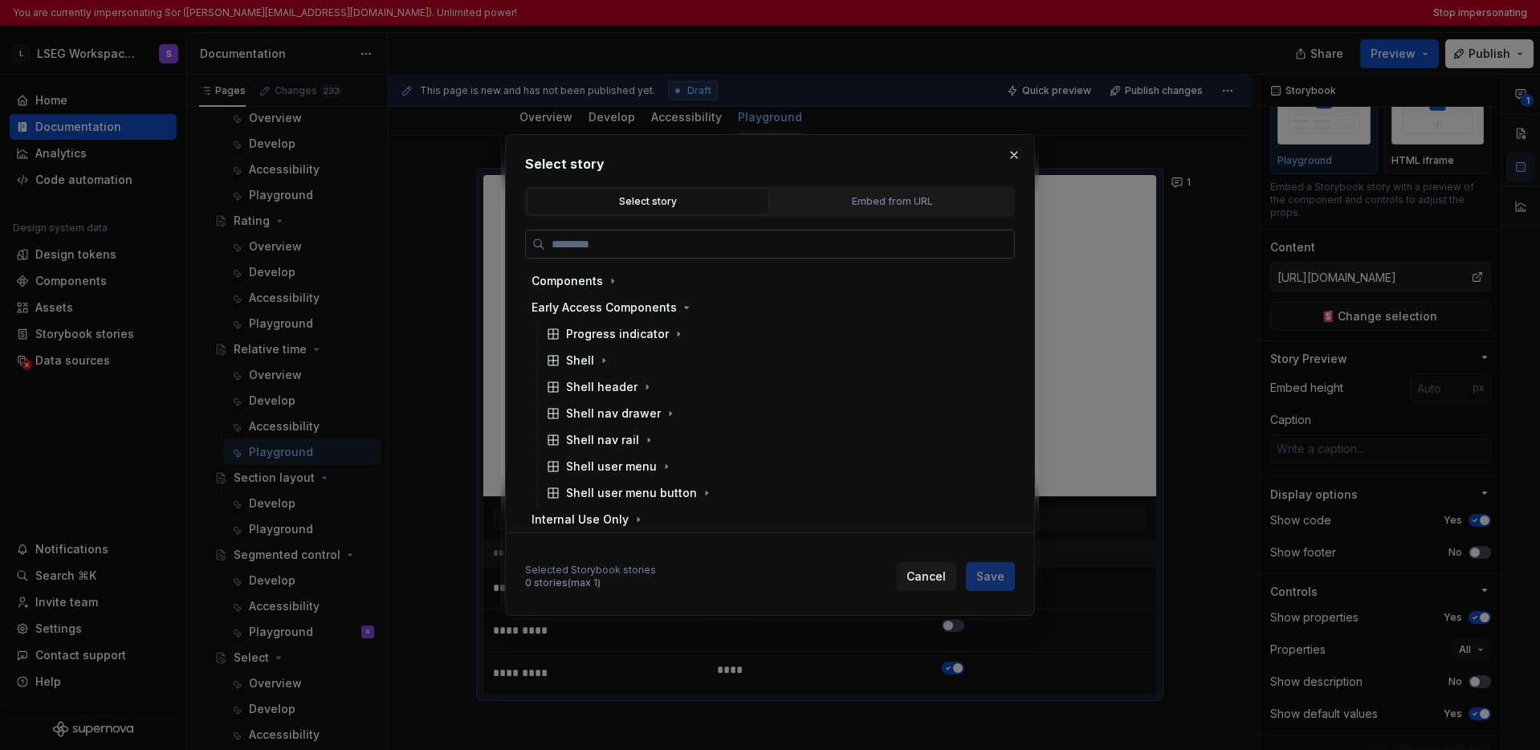
click at [675, 244] on input "search" at bounding box center [779, 244] width 469 height 16
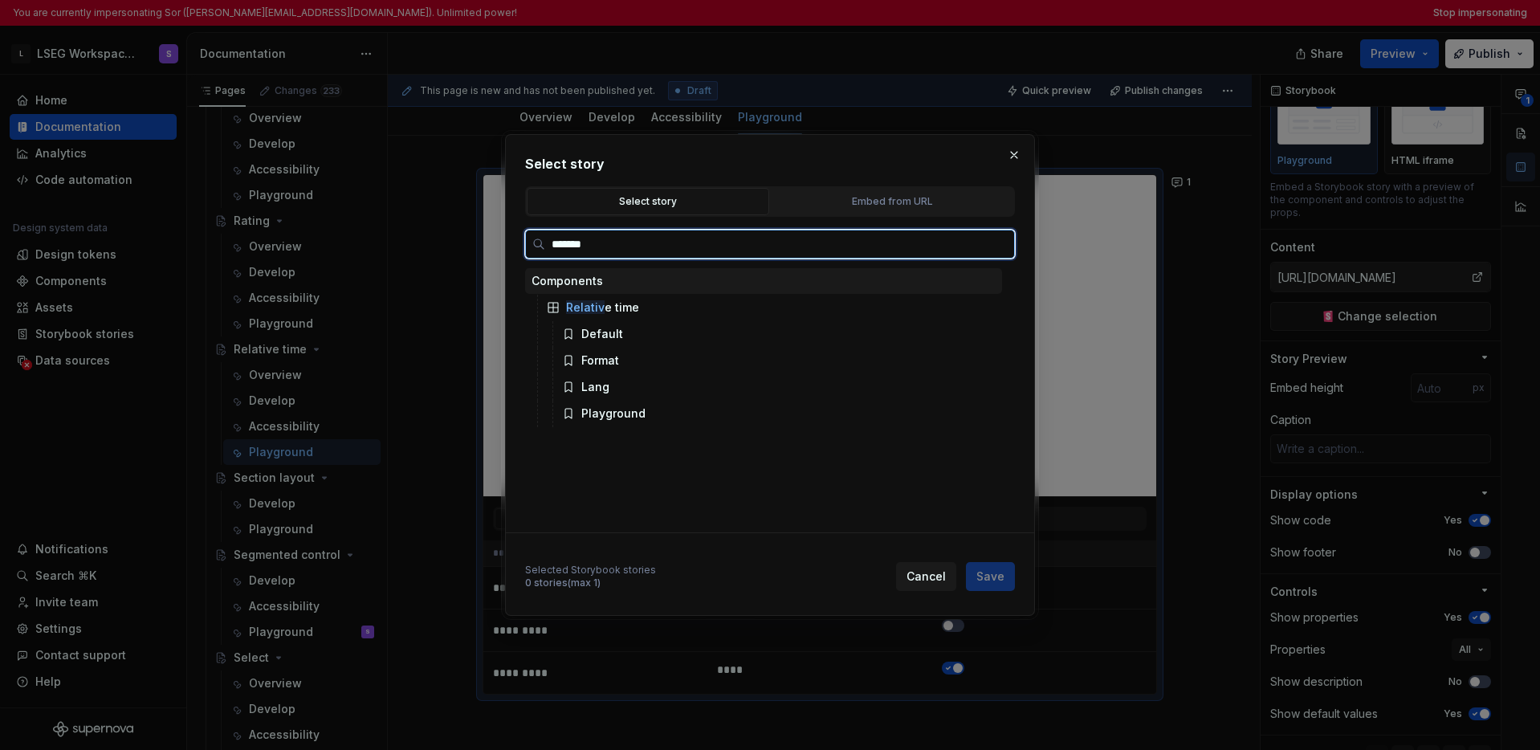
type input "********"
click at [660, 335] on div "Default" at bounding box center [779, 334] width 447 height 26
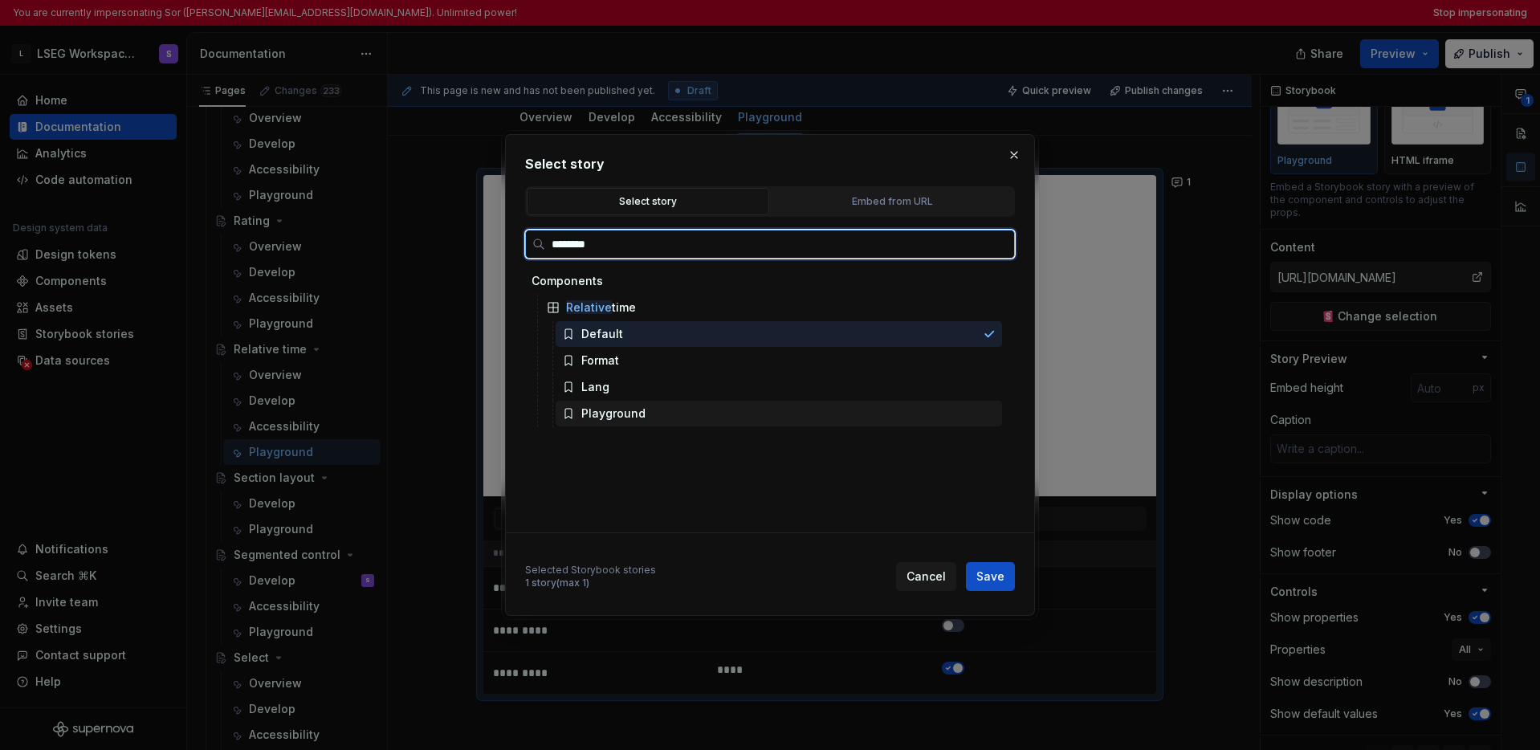
click at [636, 413] on div "Playground" at bounding box center [613, 414] width 64 height 16
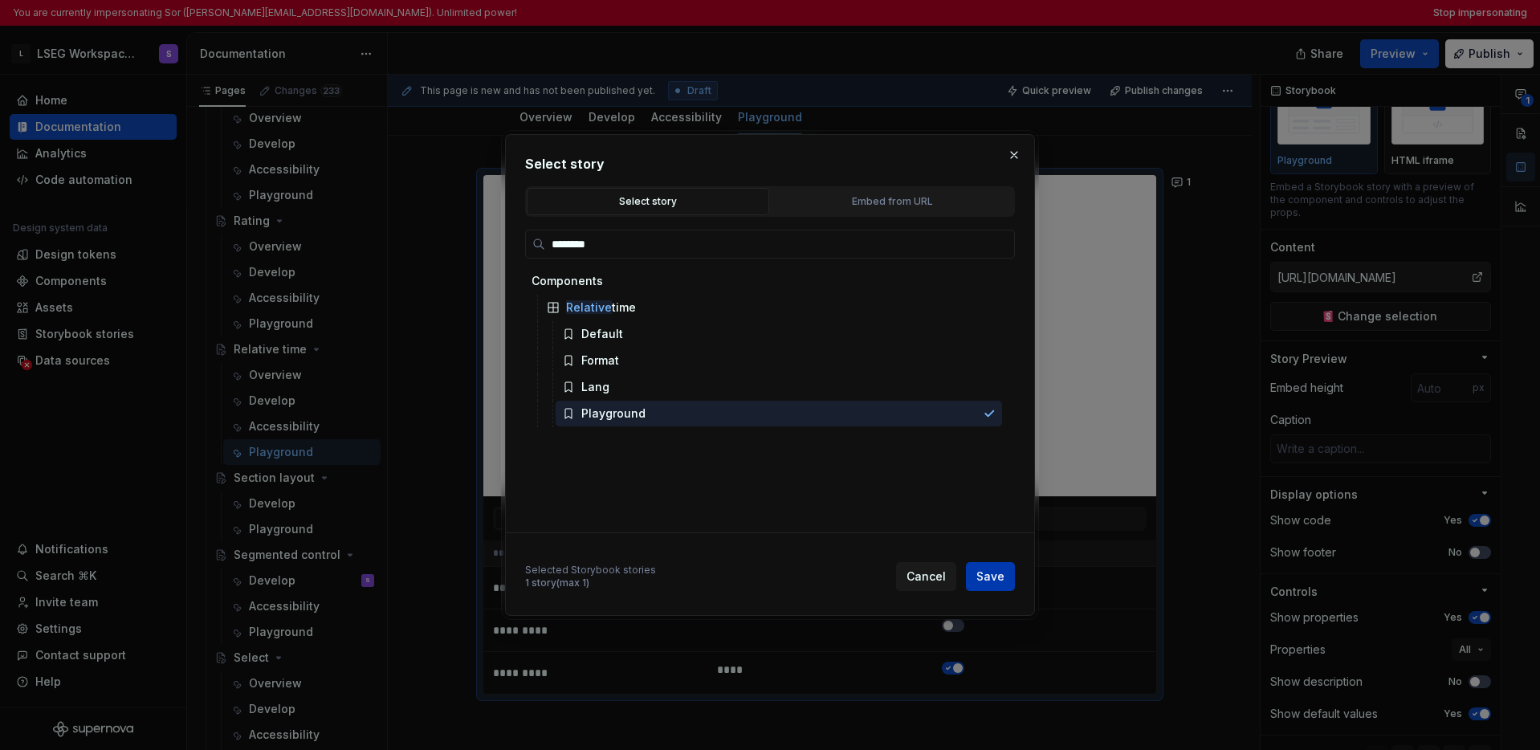
click at [981, 563] on button "Save" at bounding box center [990, 576] width 49 height 29
type textarea "*"
type input "Components / Relative time / Playground"
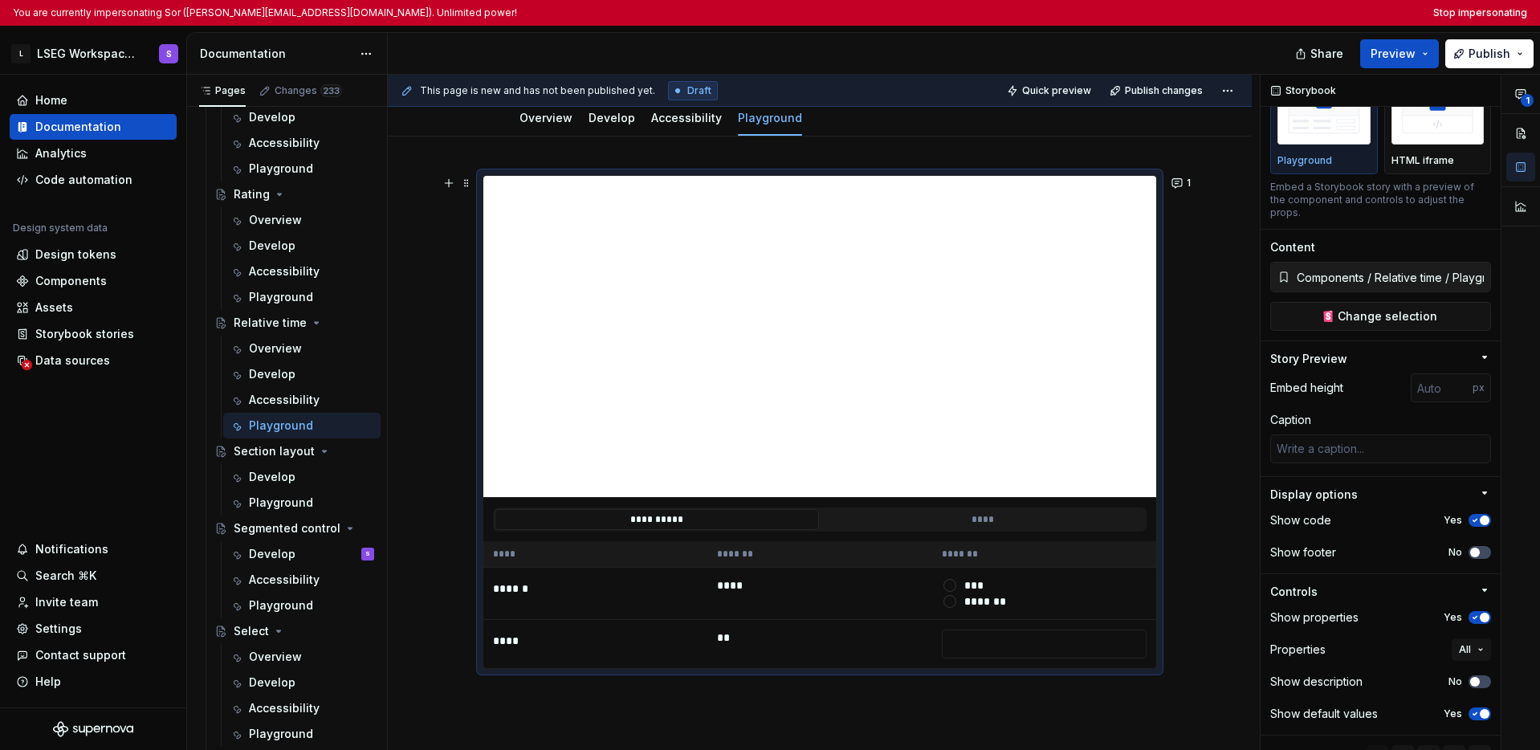
scroll to position [236, 0]
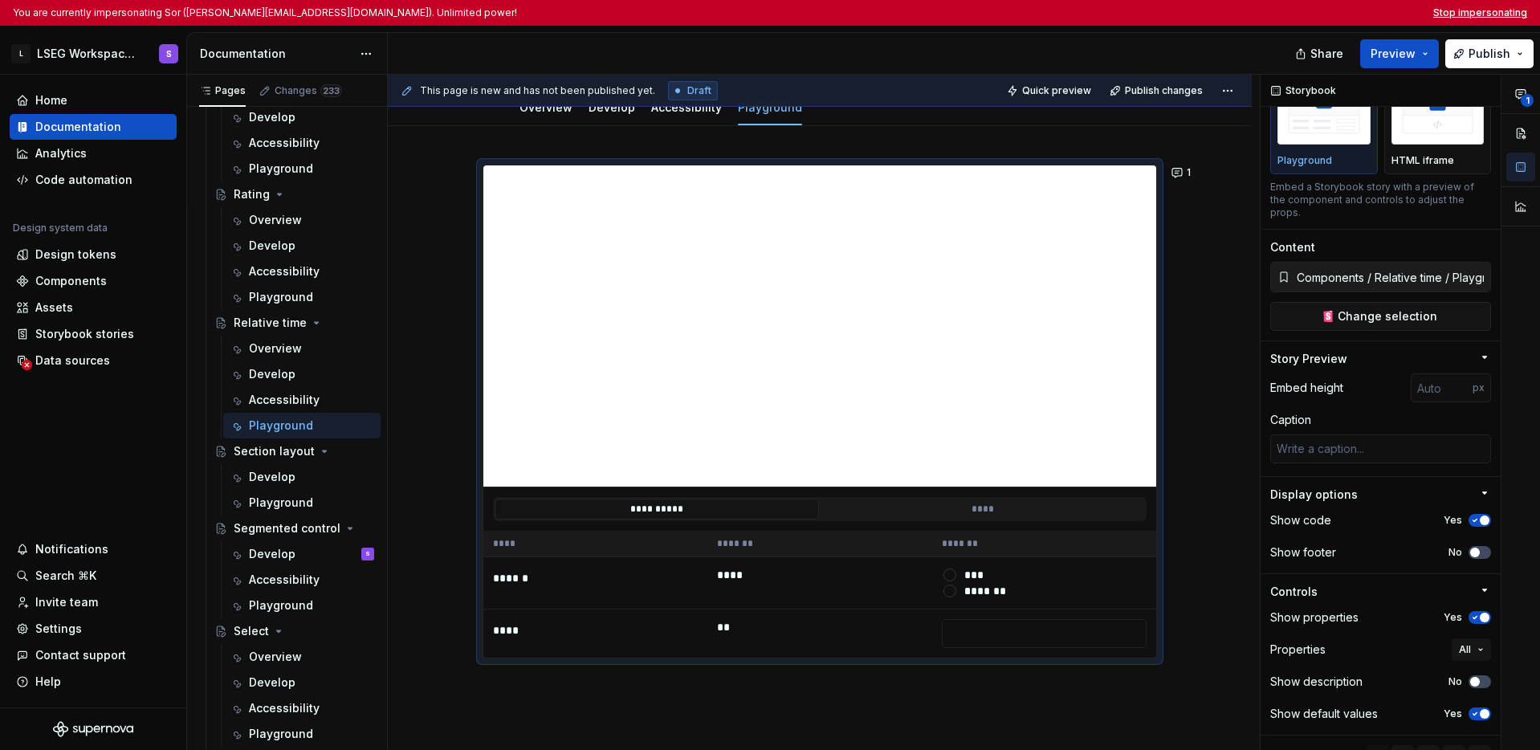
type textarea "*"
click at [1168, 10] on button "Stop impersonating" at bounding box center [1481, 12] width 94 height 13
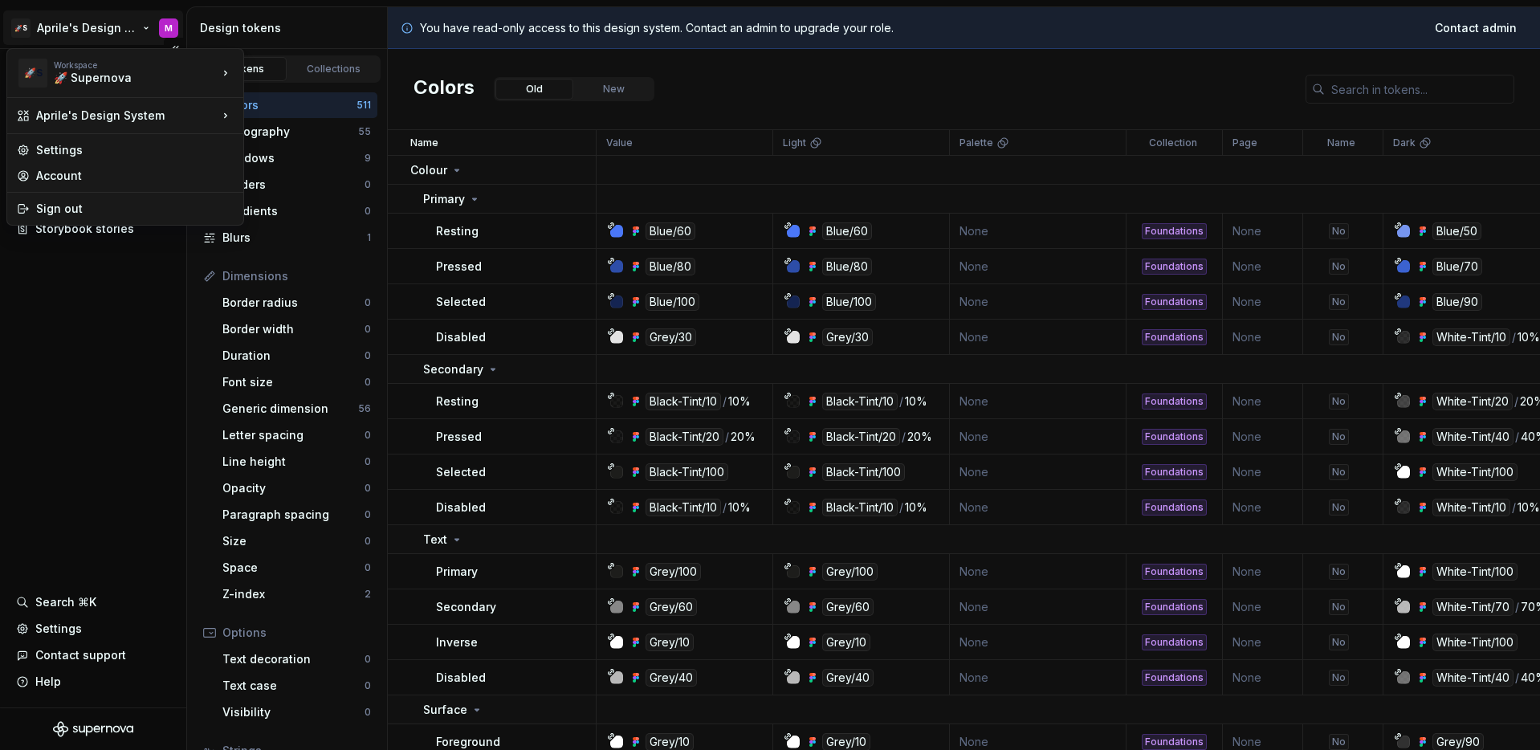
click at [86, 28] on html "🚀S Aprile's Design System M Documentation Design system data Design tokens Comp…" at bounding box center [770, 375] width 1540 height 750
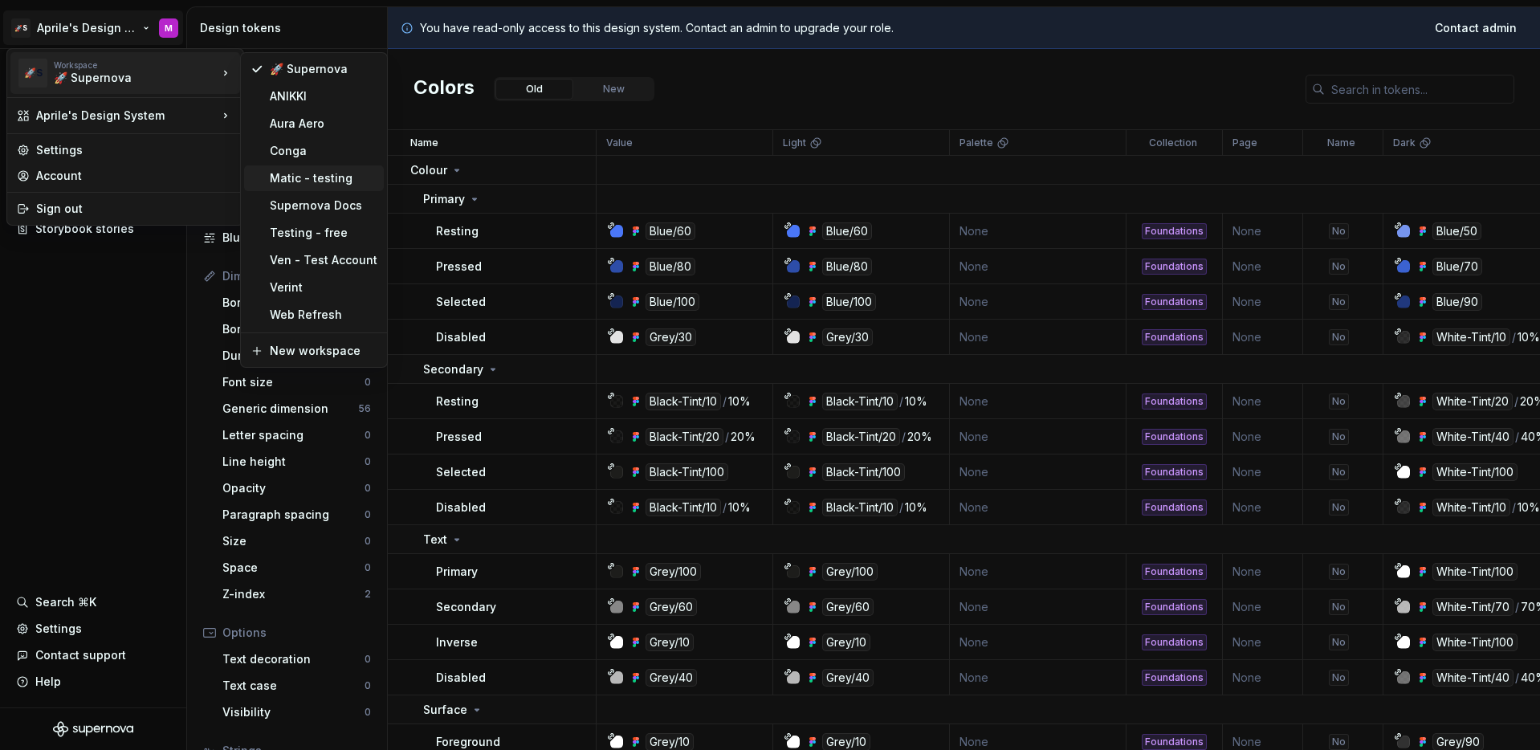
click at [342, 178] on div "Matic - testing" at bounding box center [324, 178] width 108 height 16
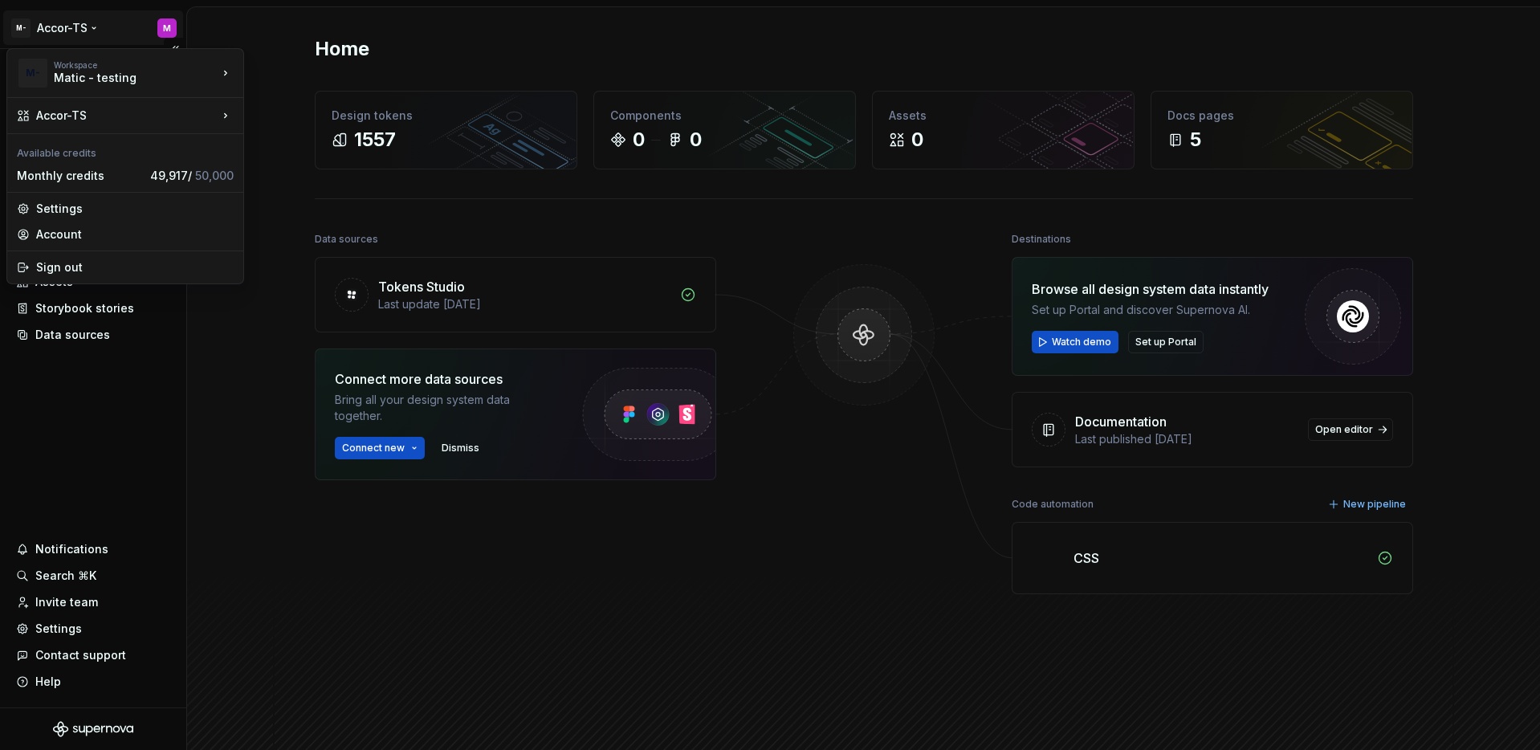
click at [69, 35] on html "M- Accor-TS M Home Documentation Analytics Code automation Design system data D…" at bounding box center [770, 375] width 1540 height 750
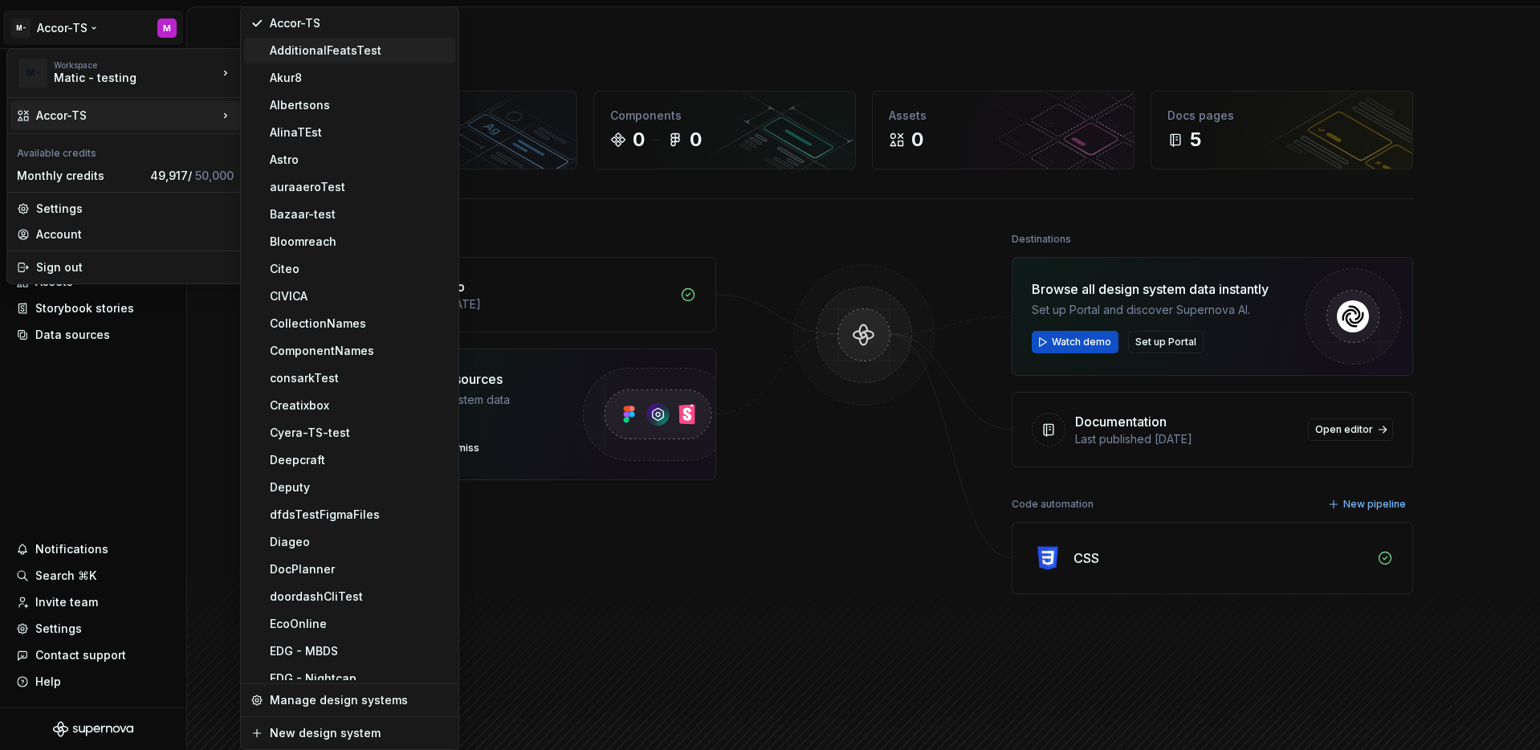
click at [337, 50] on div "AdditionalFeatsTest" at bounding box center [359, 51] width 179 height 16
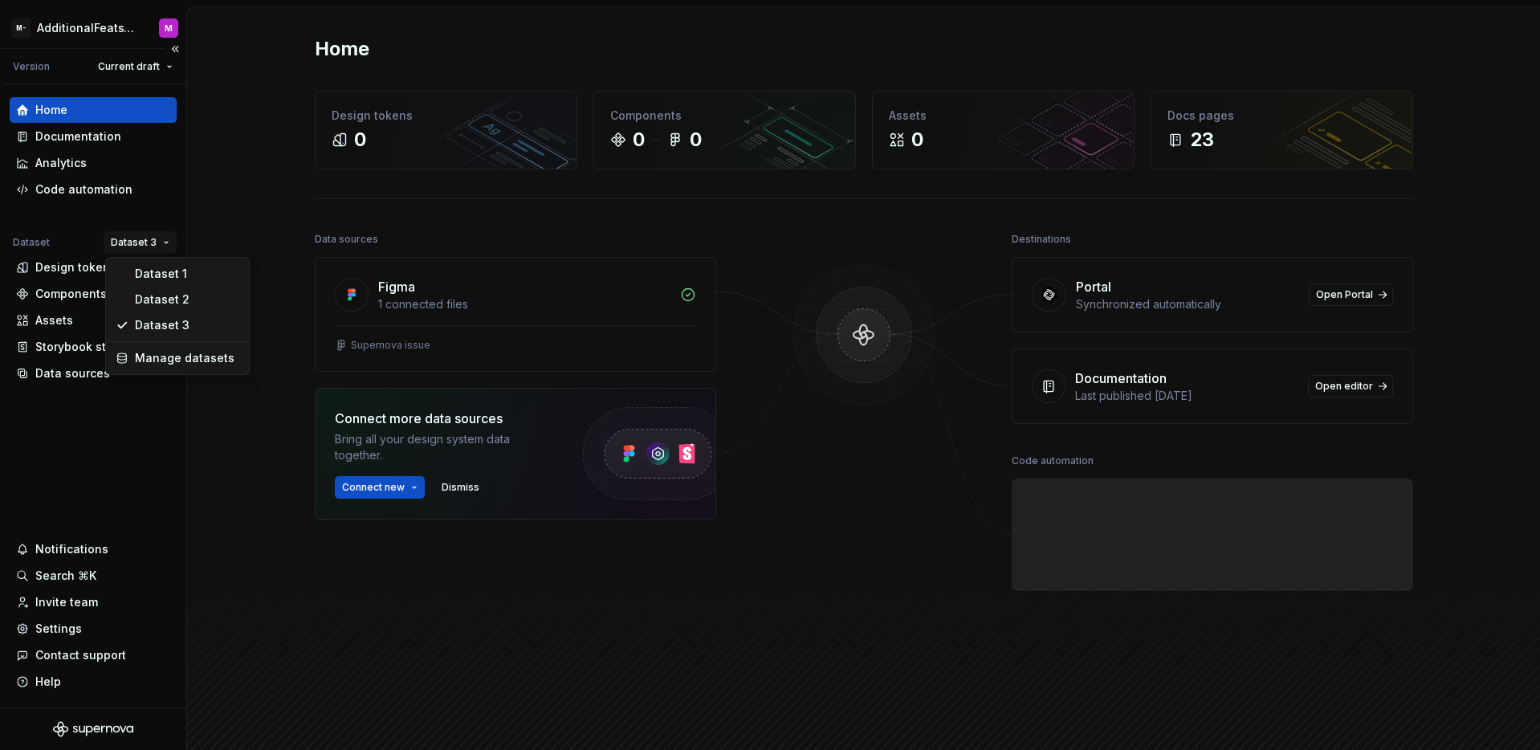
click at [147, 246] on html "M- AdditionalFeatsTest M Version Current draft Home Documentation Analytics Cod…" at bounding box center [770, 375] width 1540 height 750
click at [149, 276] on div "Dataset 1" at bounding box center [187, 274] width 104 height 16
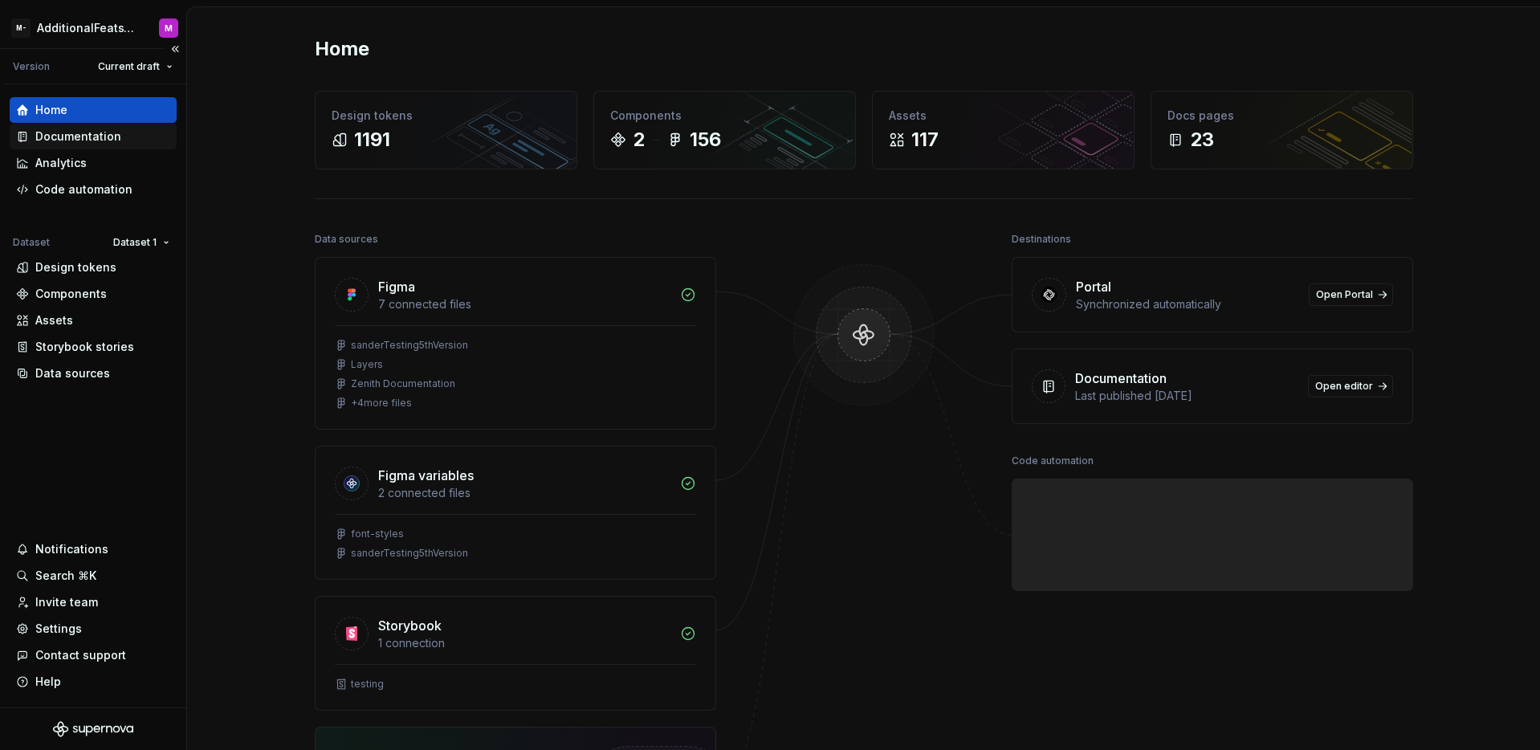
click at [124, 141] on div "Documentation" at bounding box center [93, 137] width 154 height 16
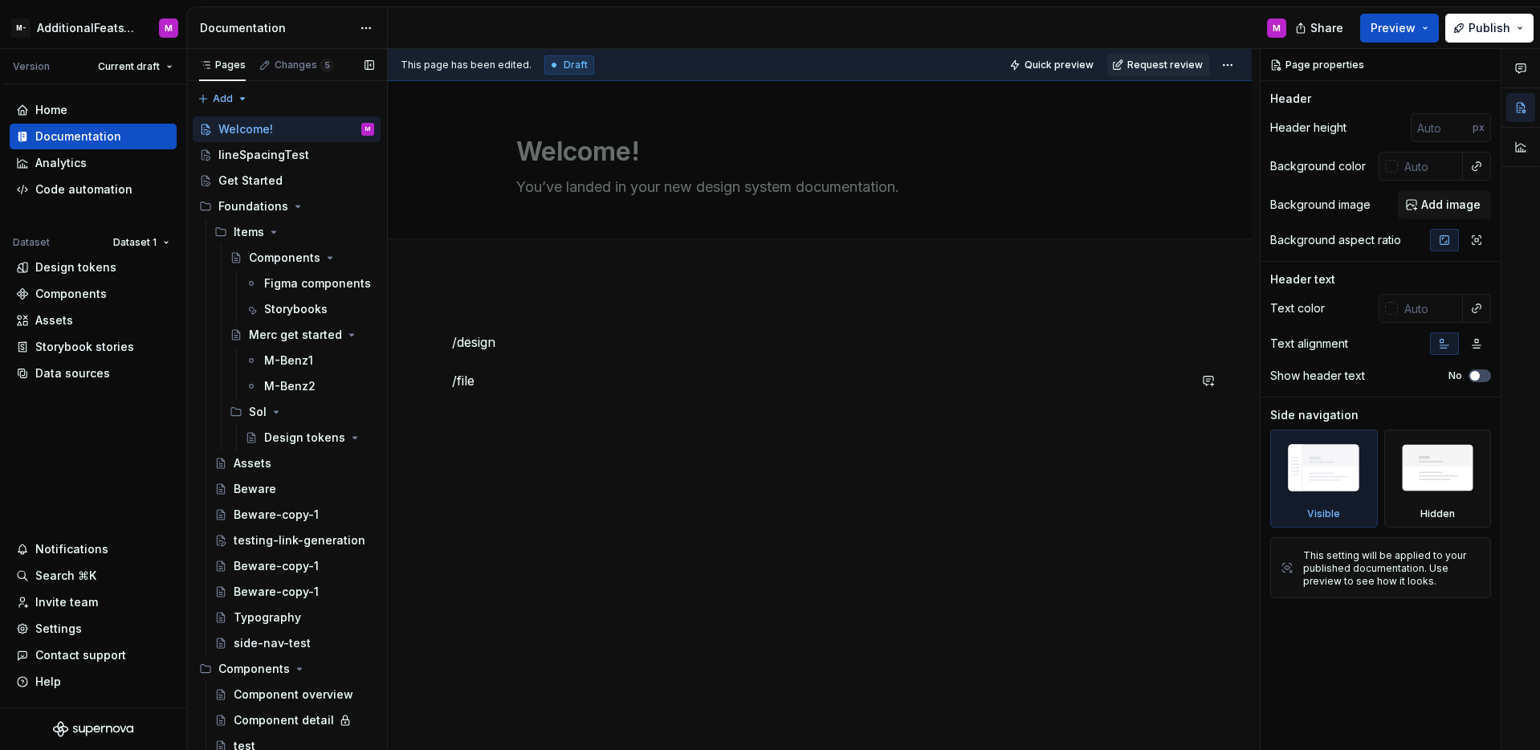
click at [650, 487] on div "/design /file" at bounding box center [820, 464] width 864 height 379
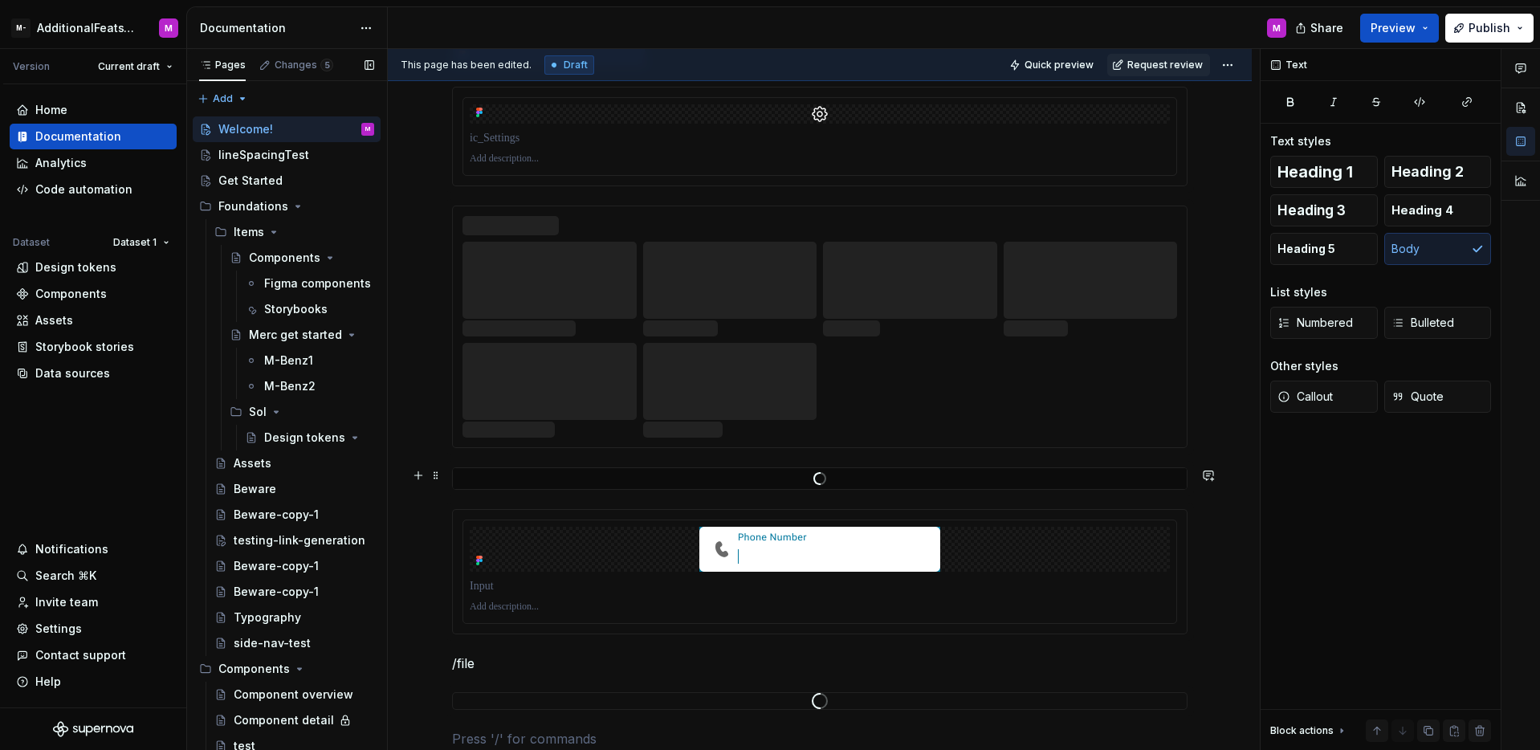
type textarea "*"
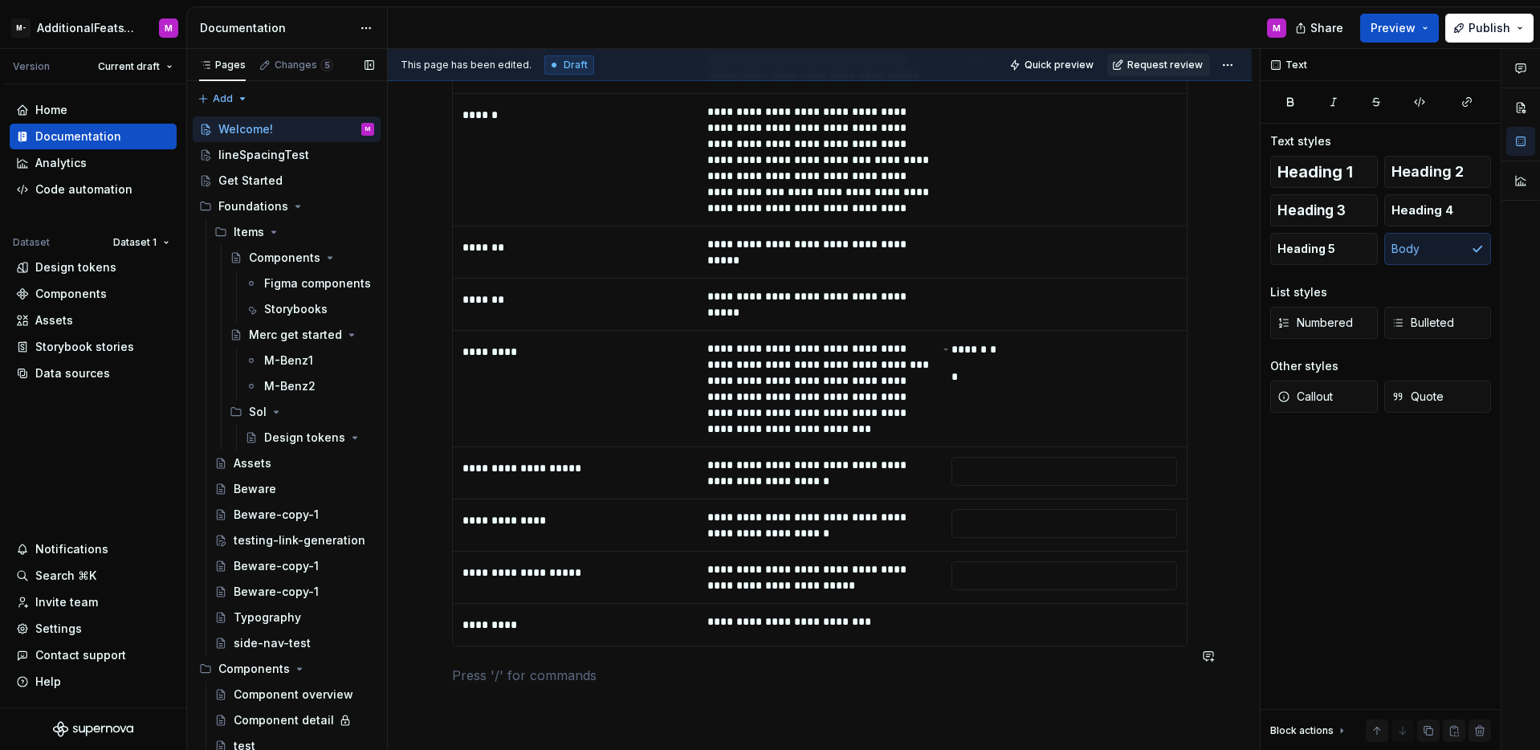
scroll to position [2351, 0]
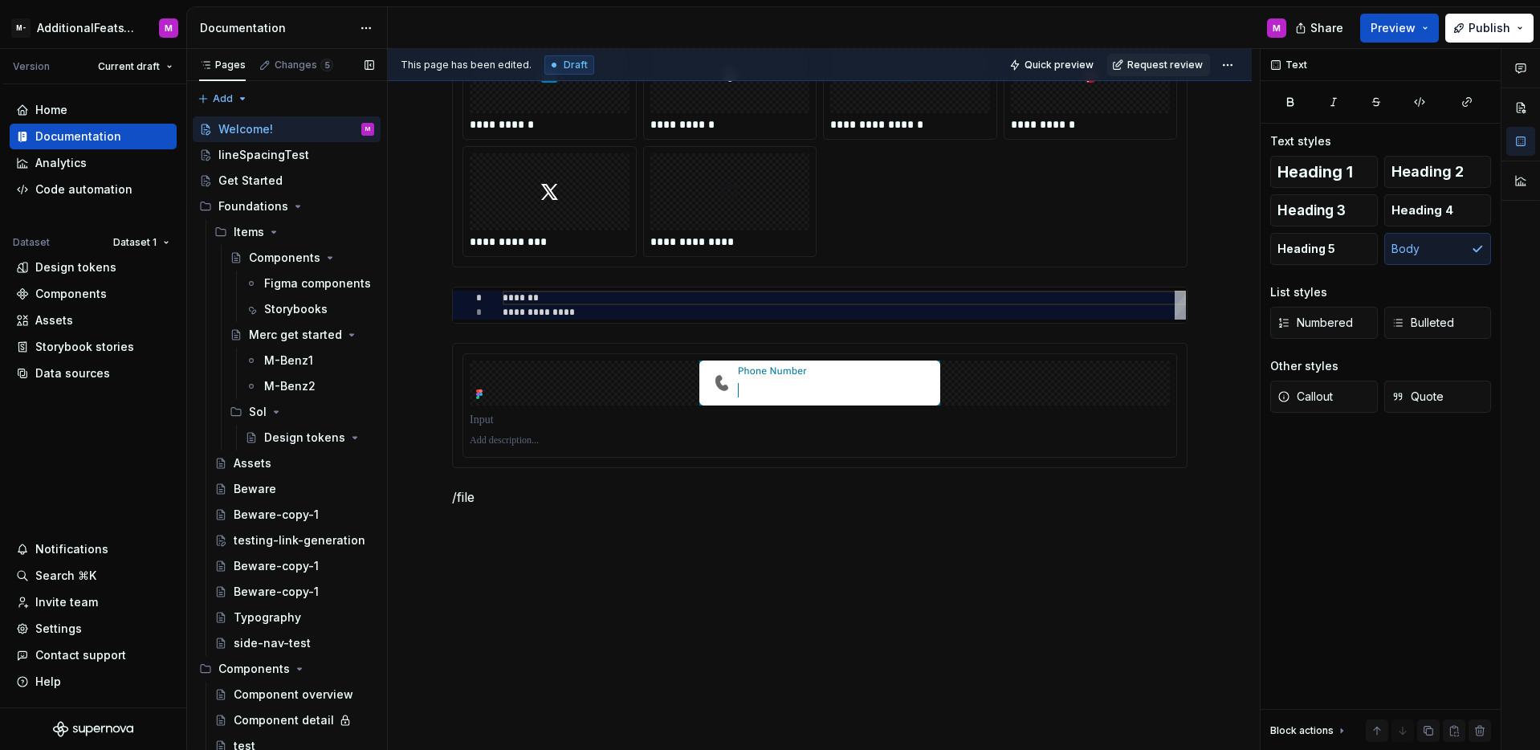
scroll to position [1298, 0]
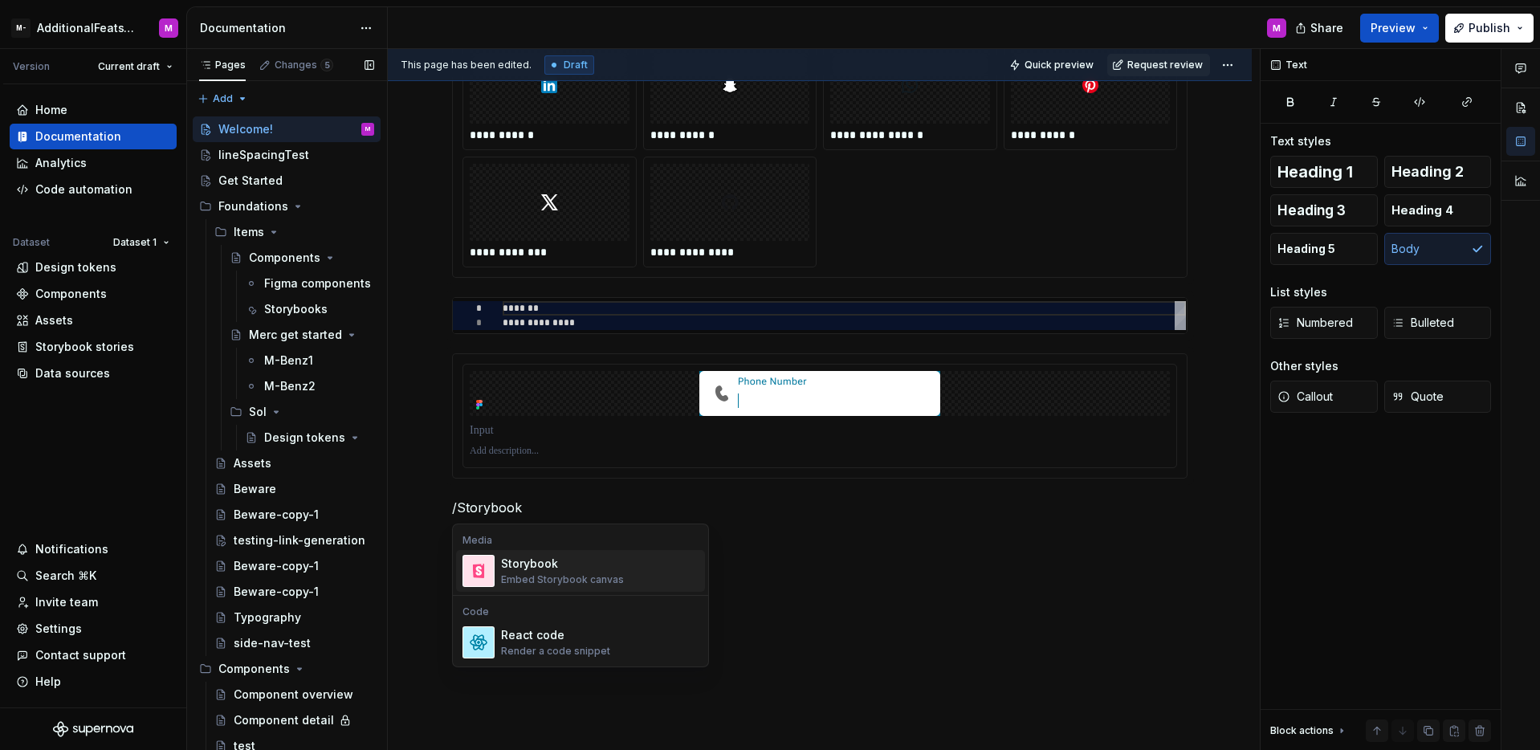
click at [586, 560] on div "Storybook" at bounding box center [562, 564] width 123 height 16
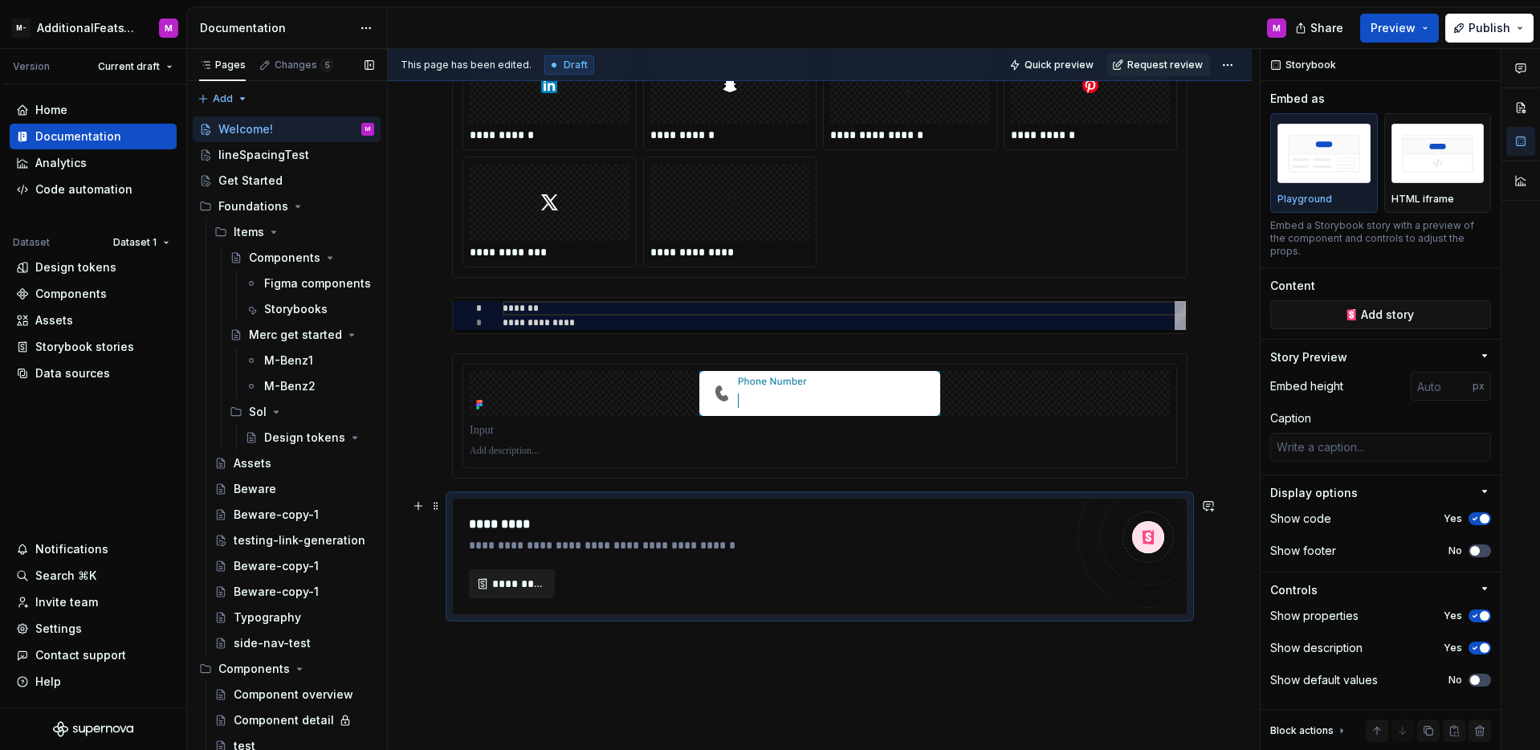
click at [544, 589] on button "*********" at bounding box center [512, 583] width 86 height 29
type textarea "*"
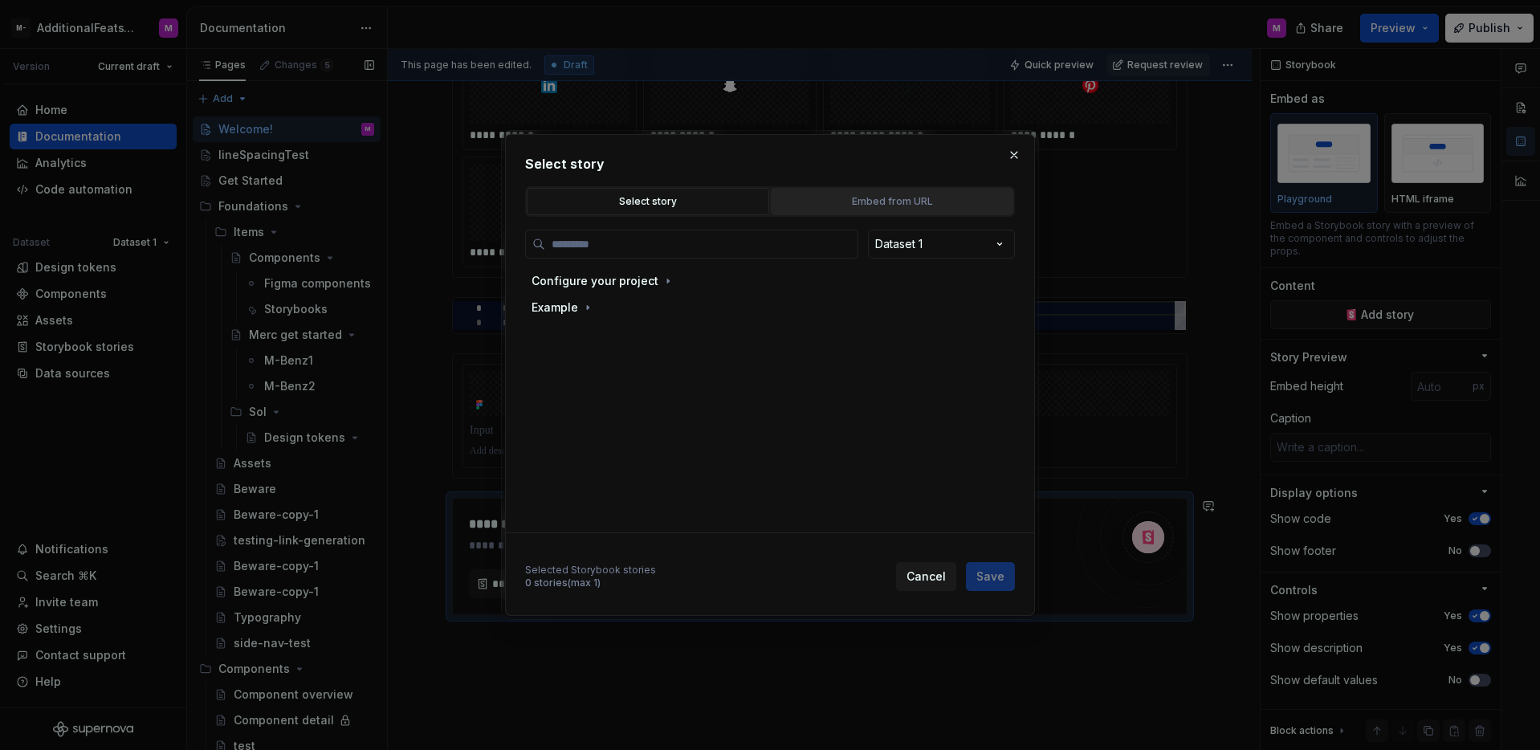
click at [848, 210] on button "Embed from URL" at bounding box center [892, 201] width 243 height 27
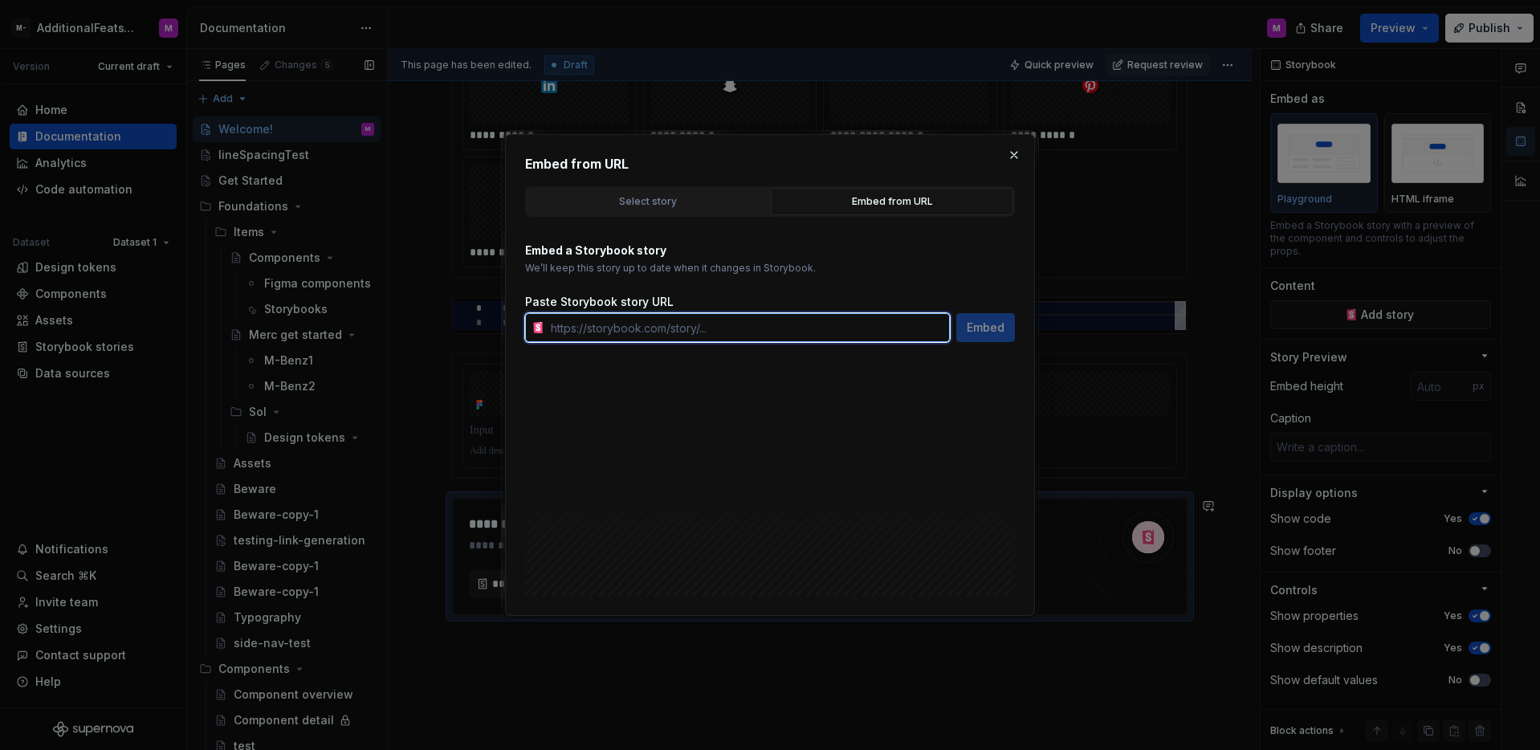
click at [770, 333] on input "text" at bounding box center [748, 327] width 406 height 29
paste input "https://storybook.activecampaign.design/?path=/story/components-colorpicker--br…"
type input "https://storybook.activecampaign.design/?path=/story/components-colorpicker--br…"
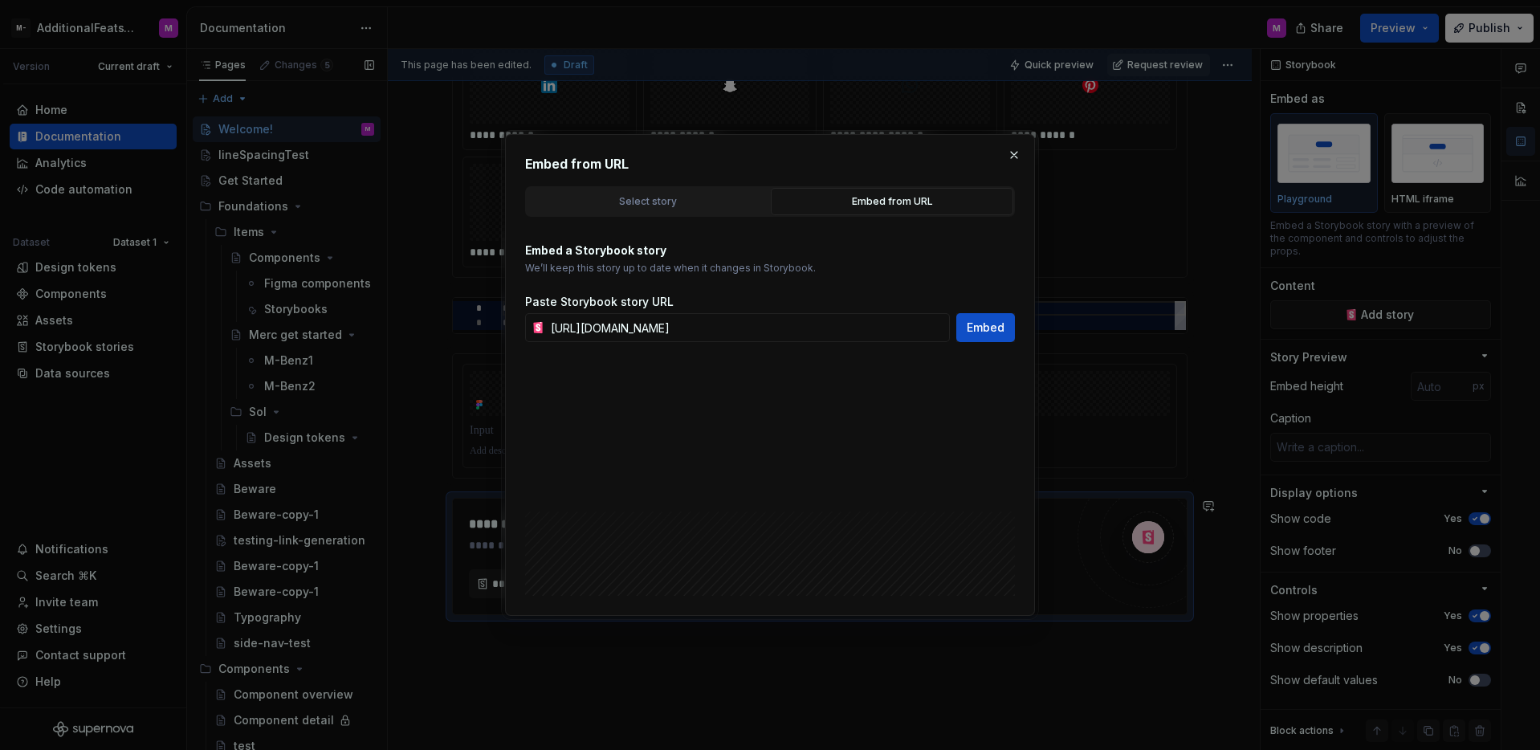
click at [969, 320] on span "Embed" at bounding box center [986, 328] width 38 height 16
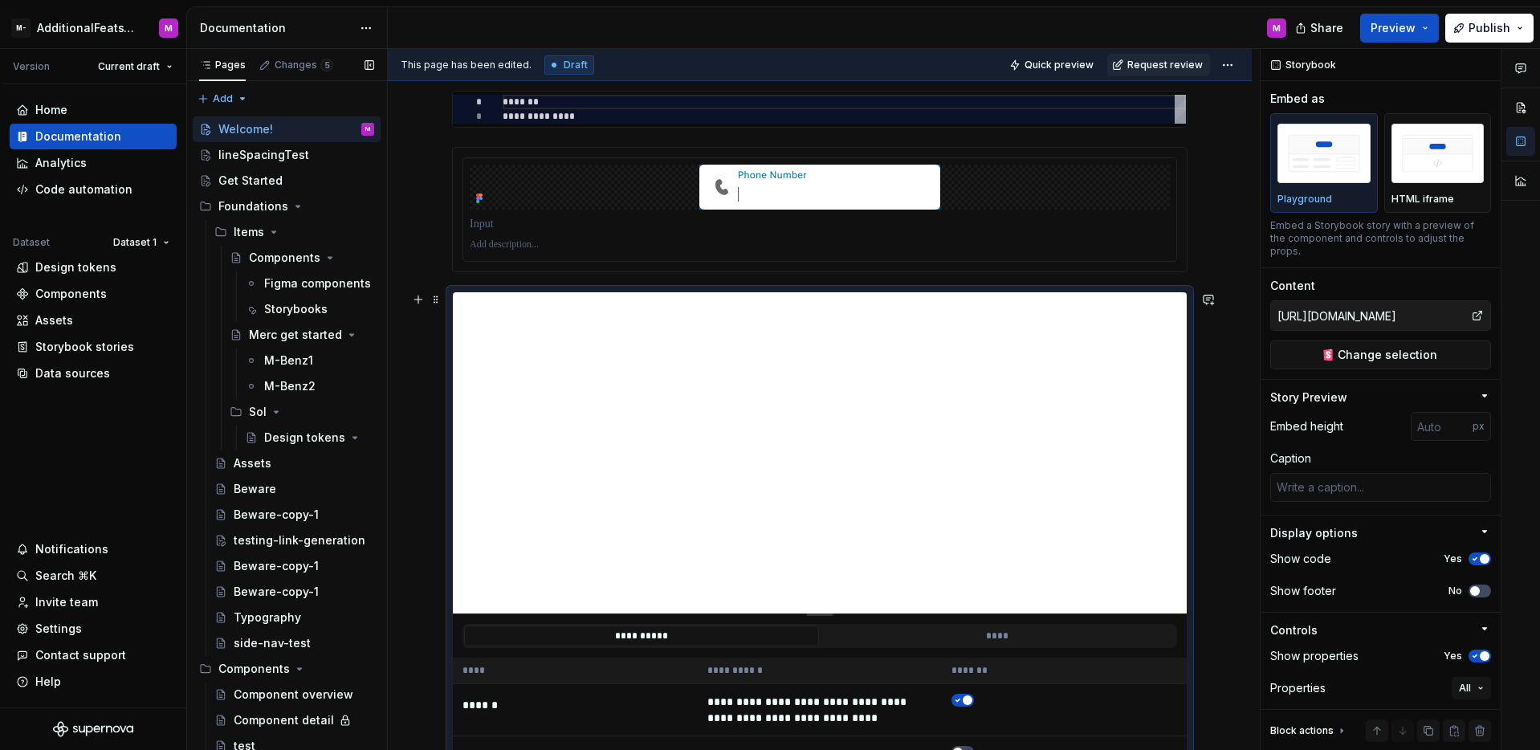
scroll to position [1819, 0]
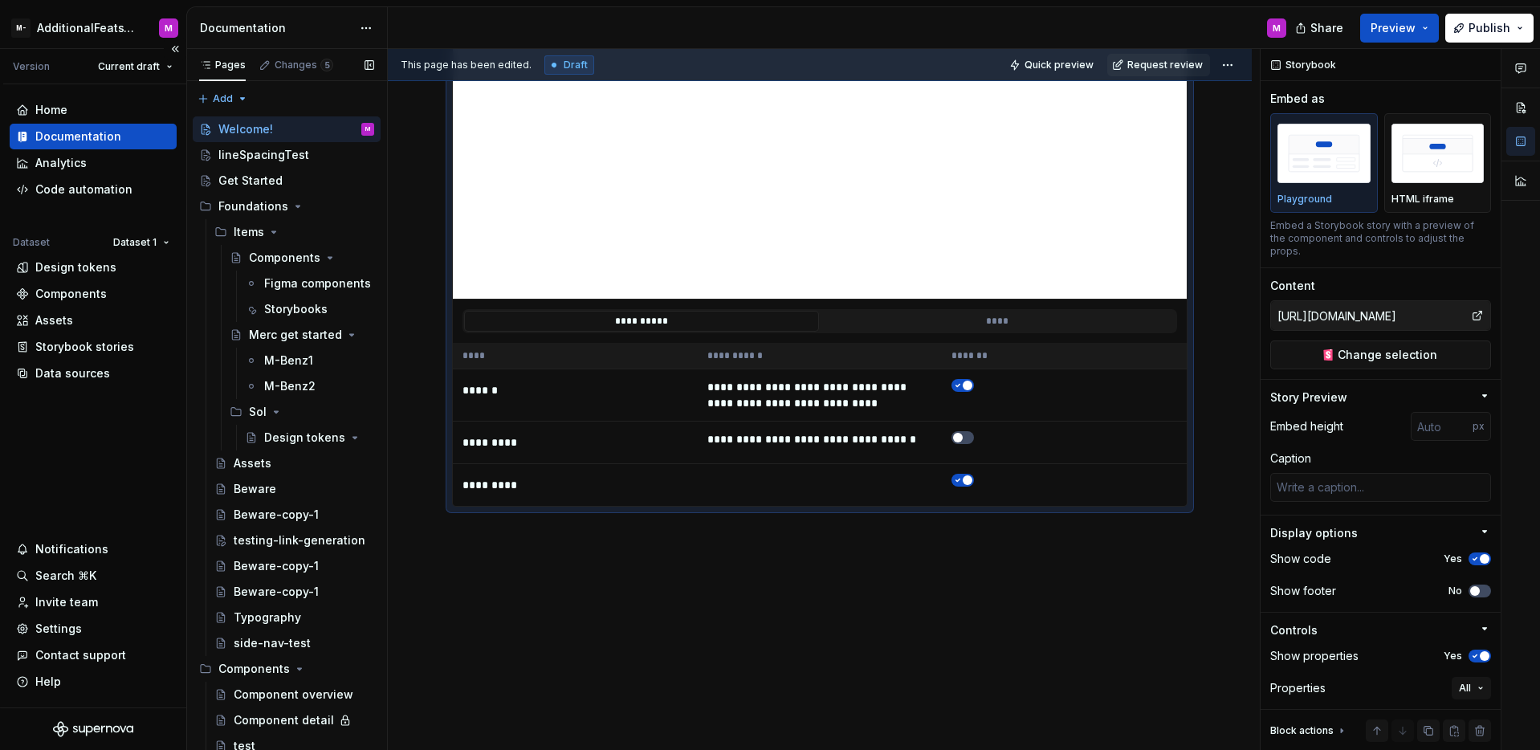
type textarea "*"
click at [52, 625] on div "Settings" at bounding box center [58, 629] width 47 height 16
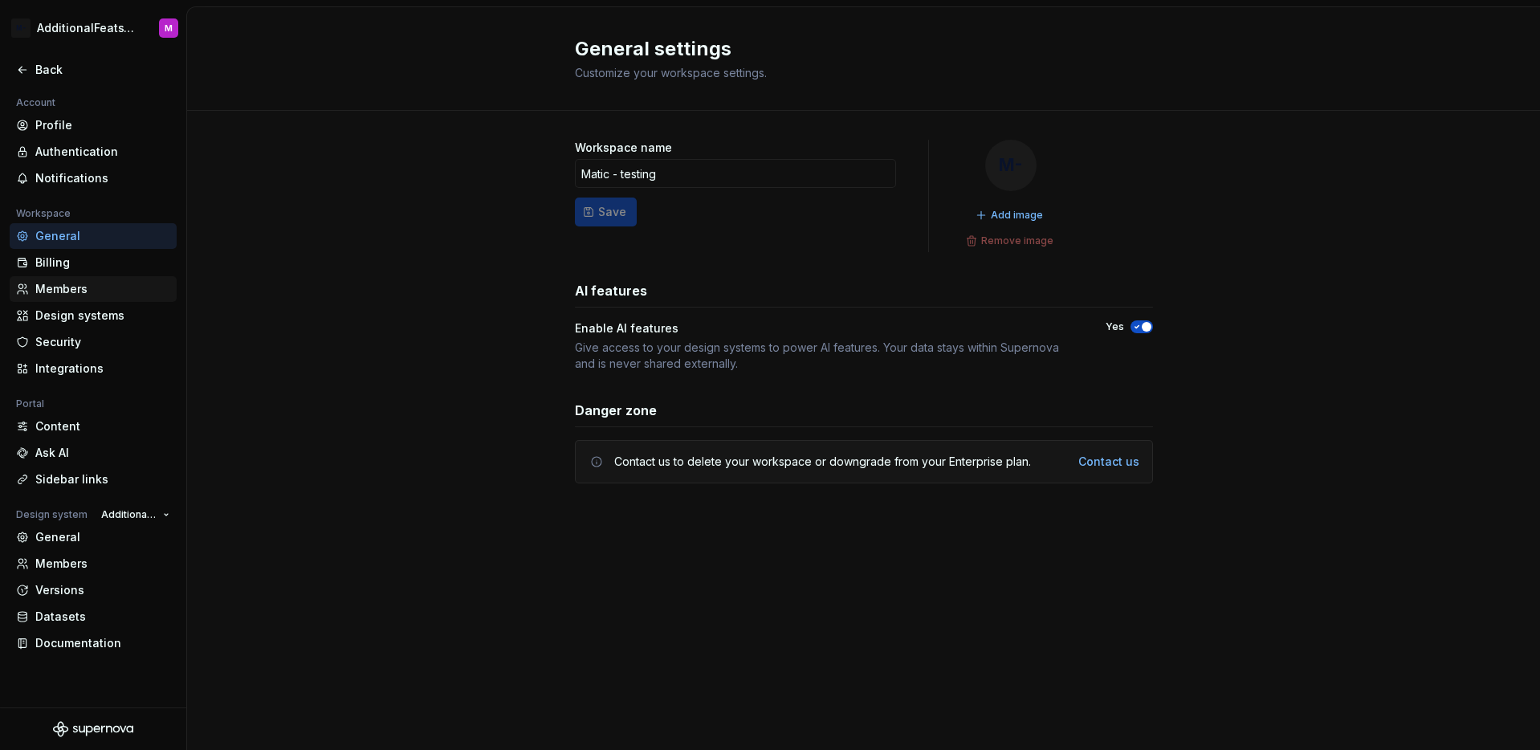
click at [89, 292] on div "Members" at bounding box center [102, 289] width 135 height 16
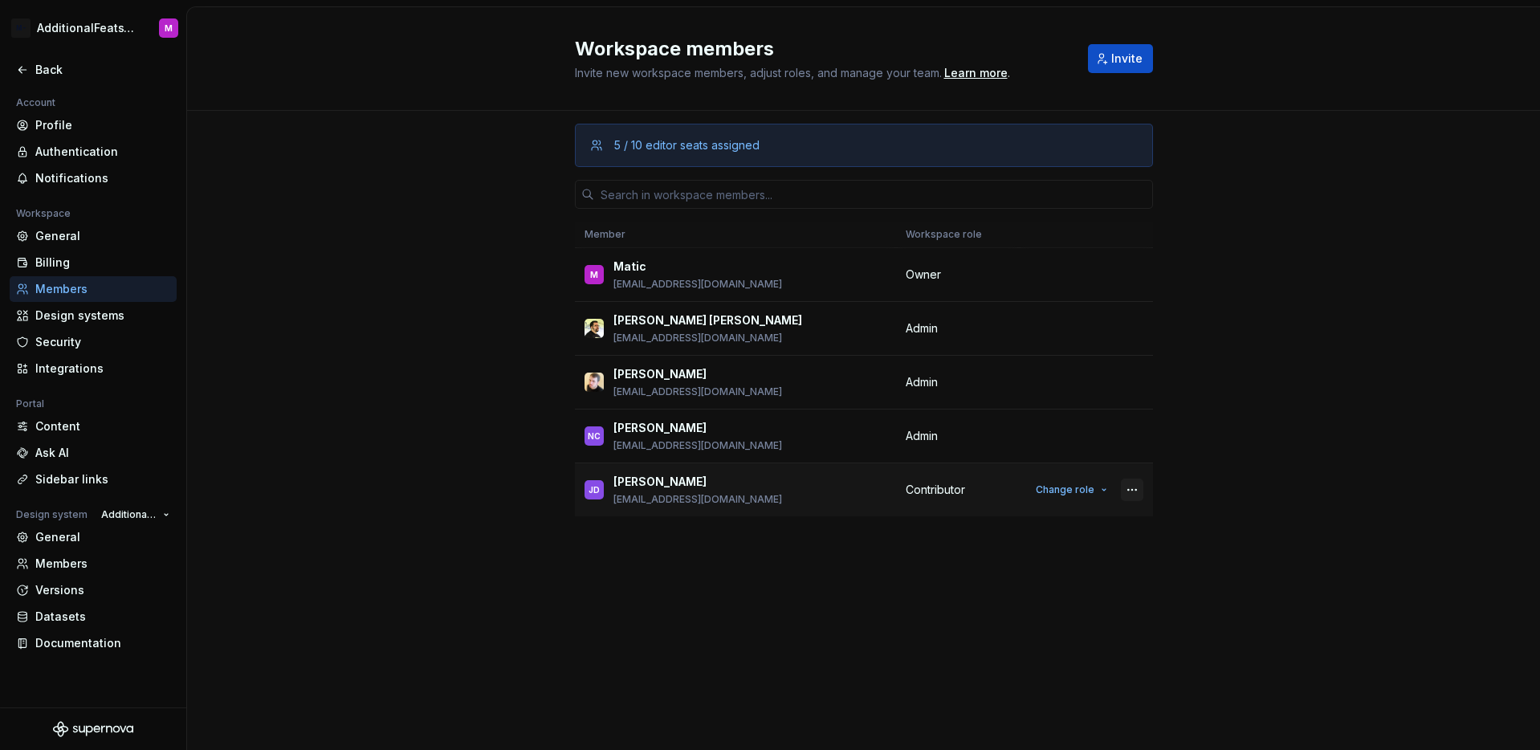
click at [1138, 492] on button "button" at bounding box center [1132, 490] width 22 height 22
click at [1092, 524] on div "Remove from workspace" at bounding box center [1034, 521] width 139 height 16
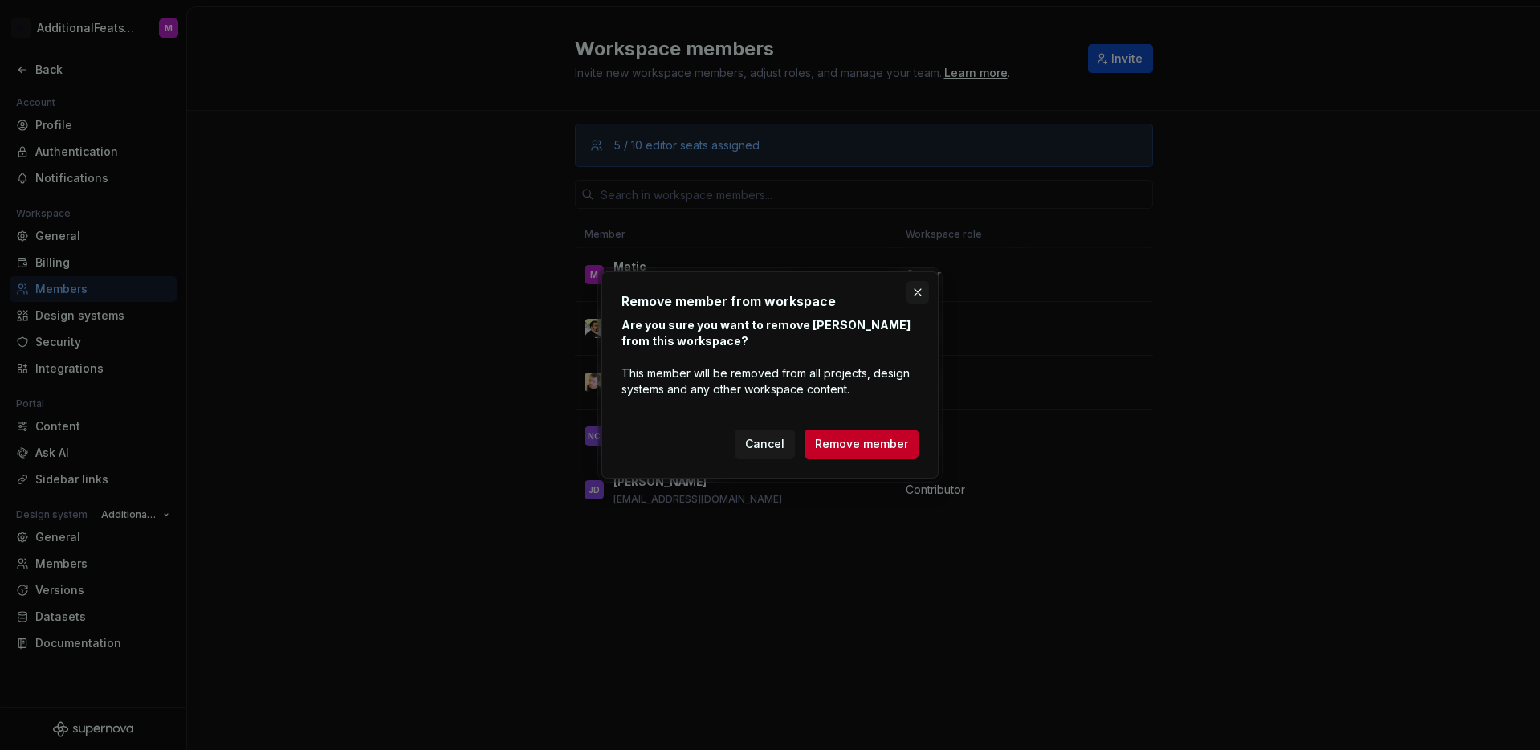
click at [923, 289] on button "button" at bounding box center [918, 292] width 22 height 22
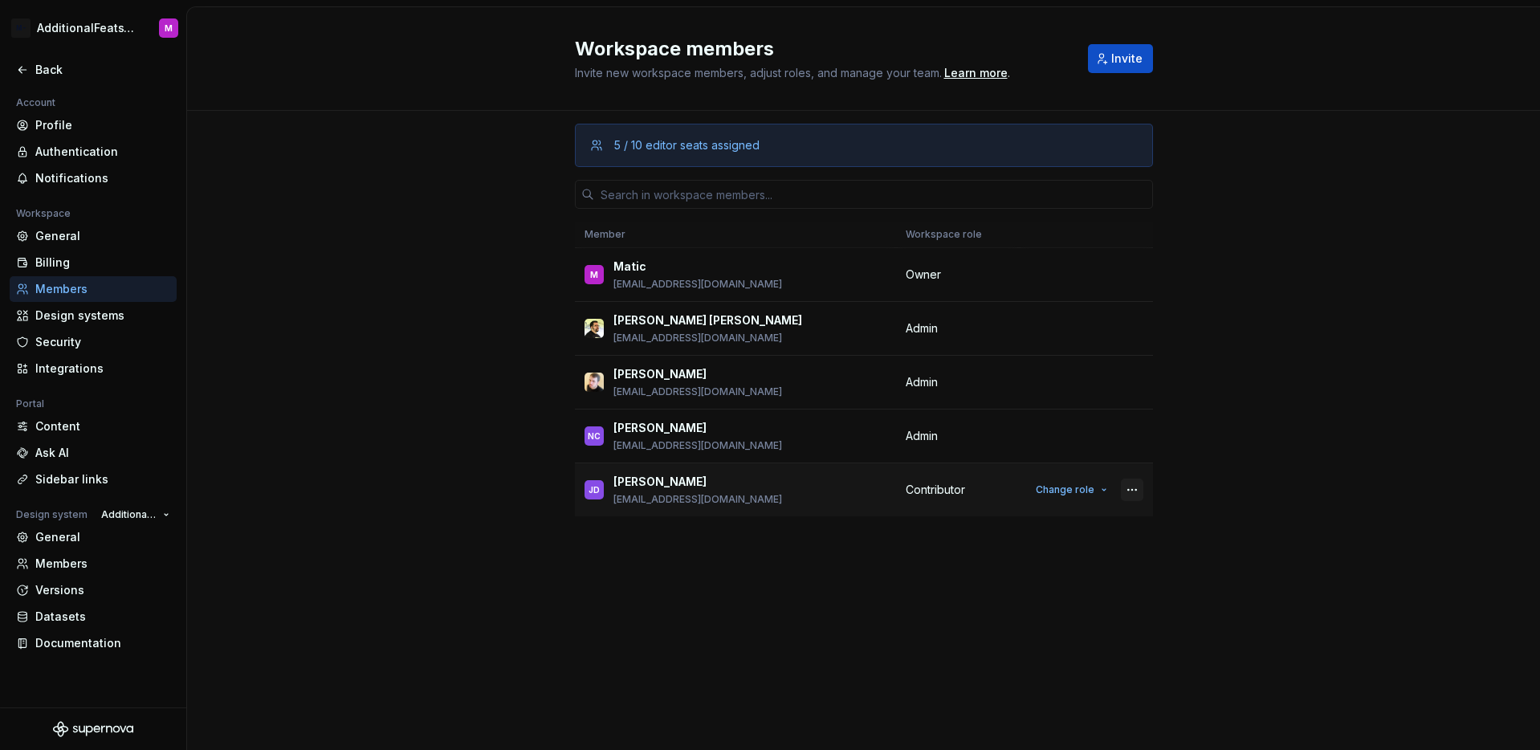
click at [1130, 488] on button "button" at bounding box center [1132, 490] width 22 height 22
click at [1083, 516] on div "Remove from workspace" at bounding box center [1034, 521] width 139 height 16
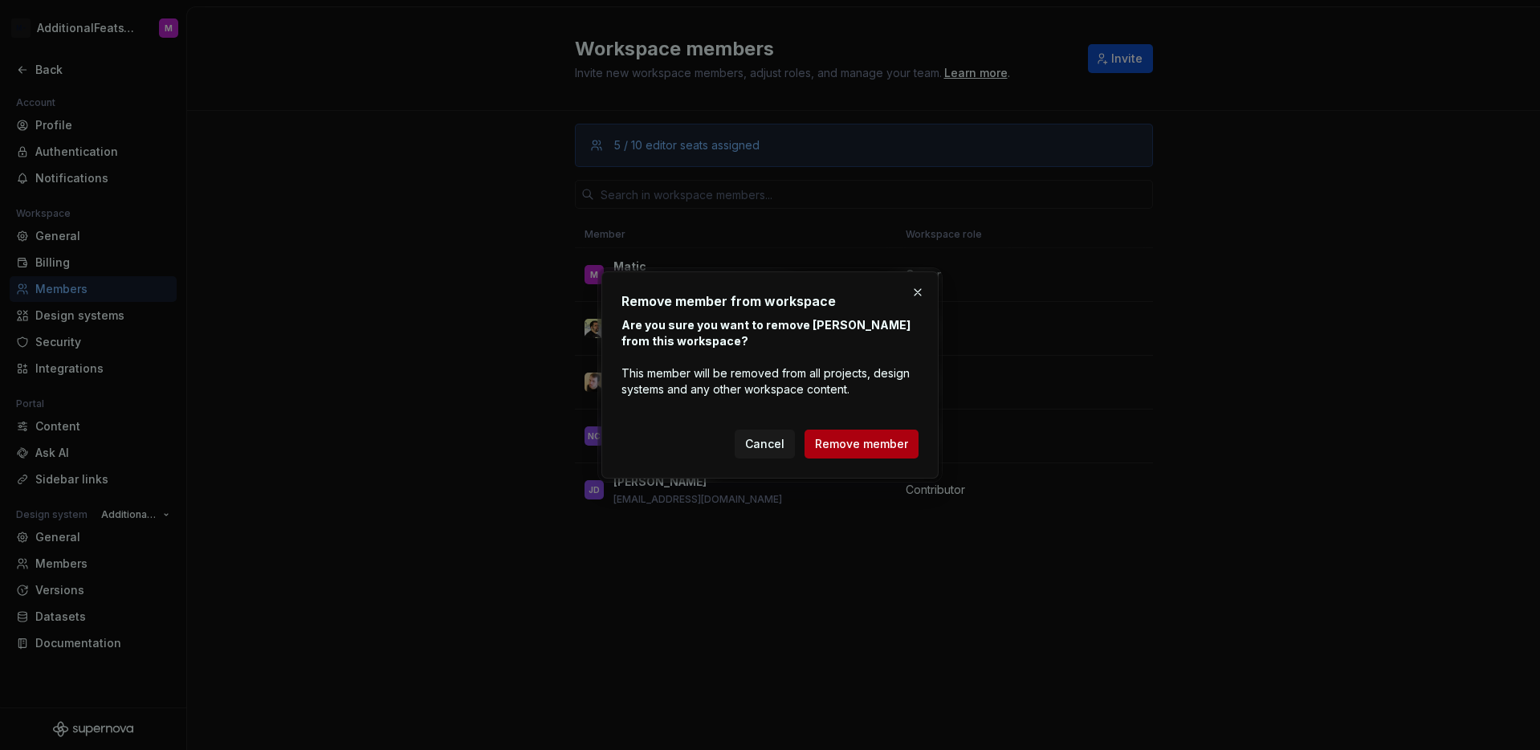
click at [900, 447] on span "Remove member" at bounding box center [861, 444] width 93 height 16
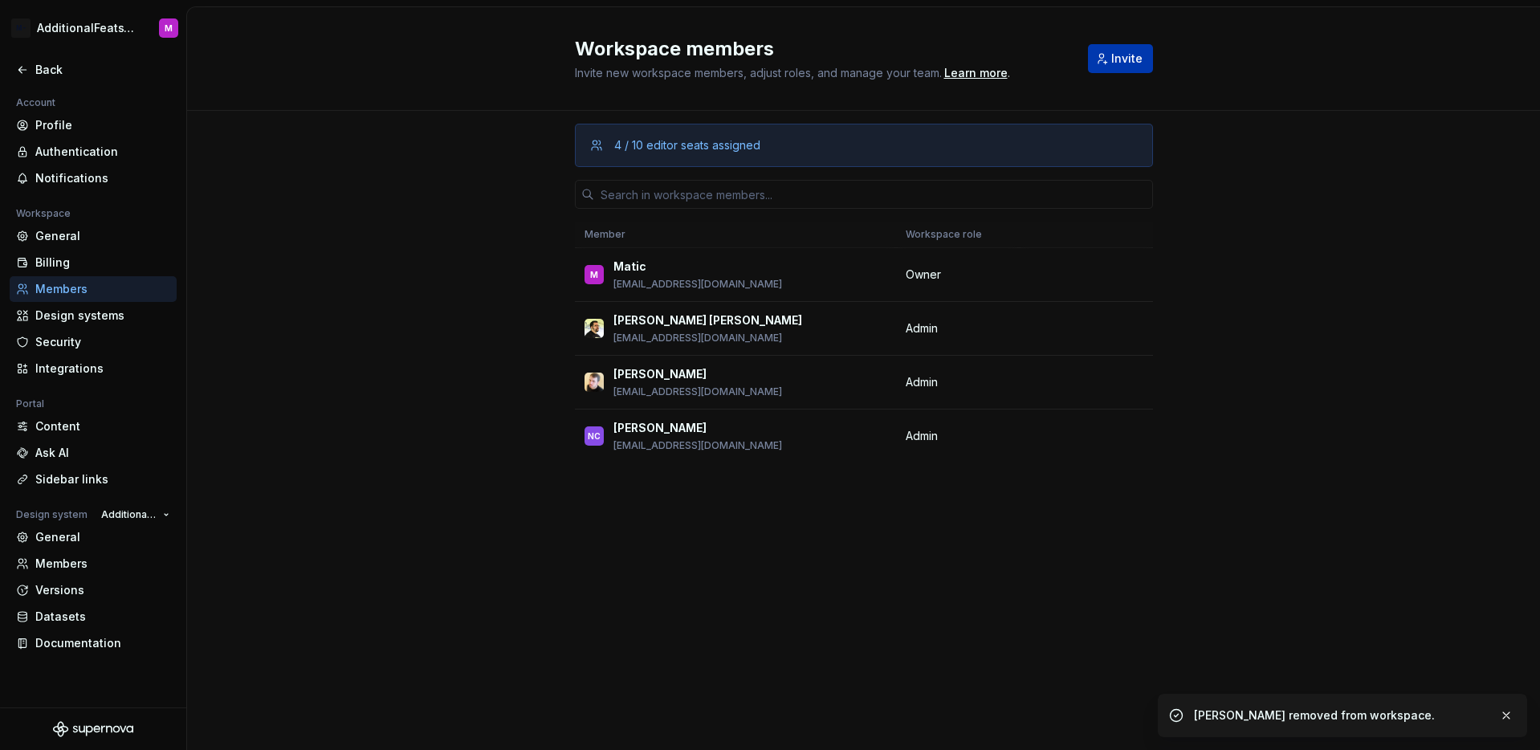
click at [1115, 49] on button "Invite" at bounding box center [1120, 58] width 65 height 29
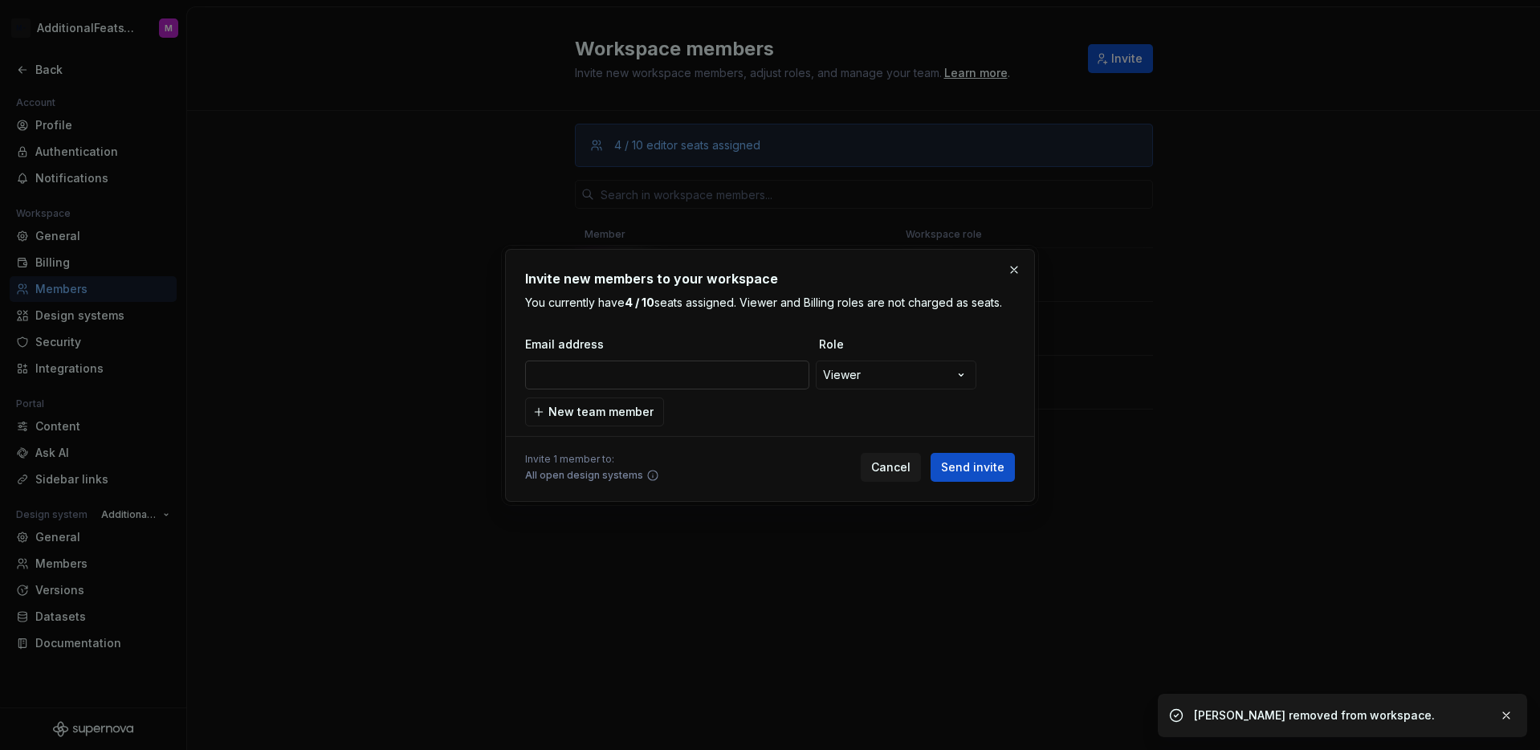
click at [764, 369] on input "email" at bounding box center [667, 375] width 284 height 29
type input "gorol18018@certve.com"
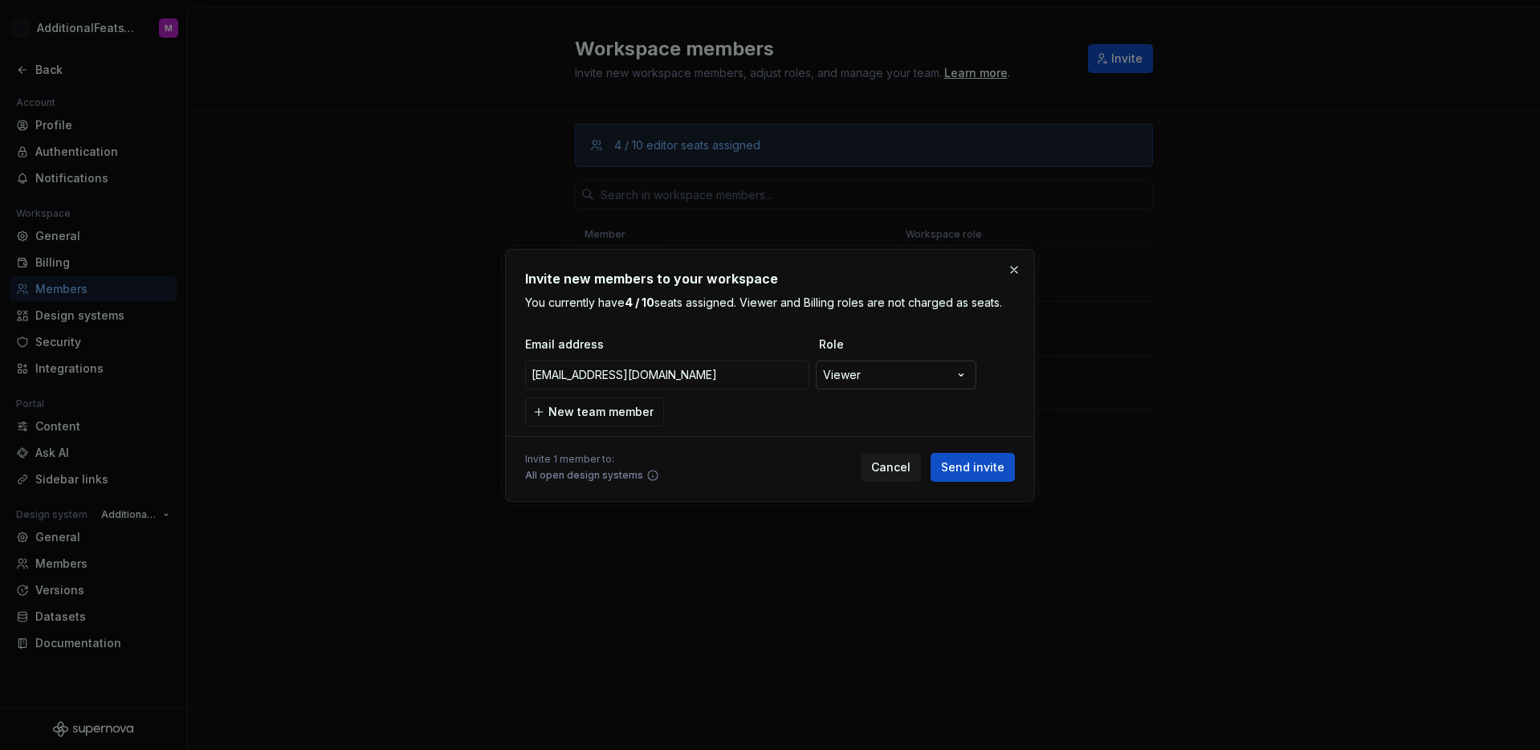
click at [909, 378] on div "**********" at bounding box center [770, 375] width 1540 height 750
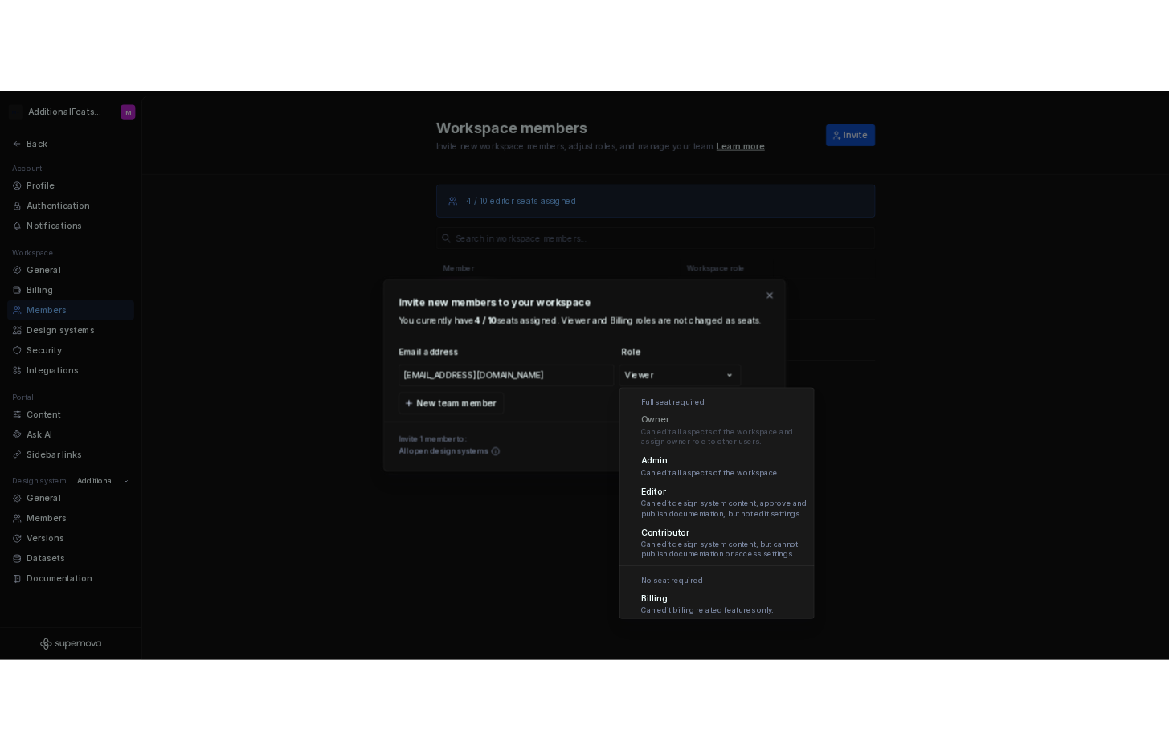
scroll to position [44, 0]
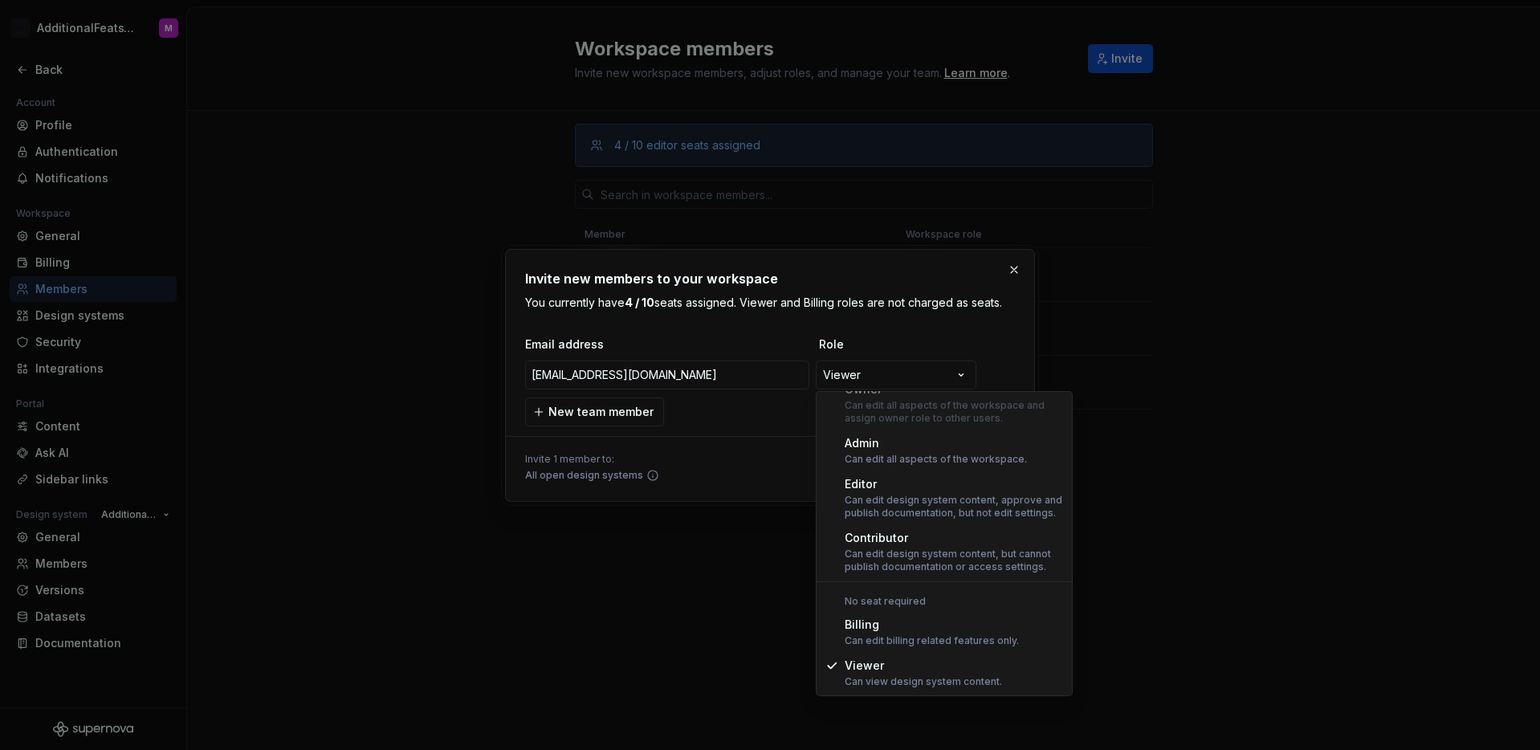
select select "**********"
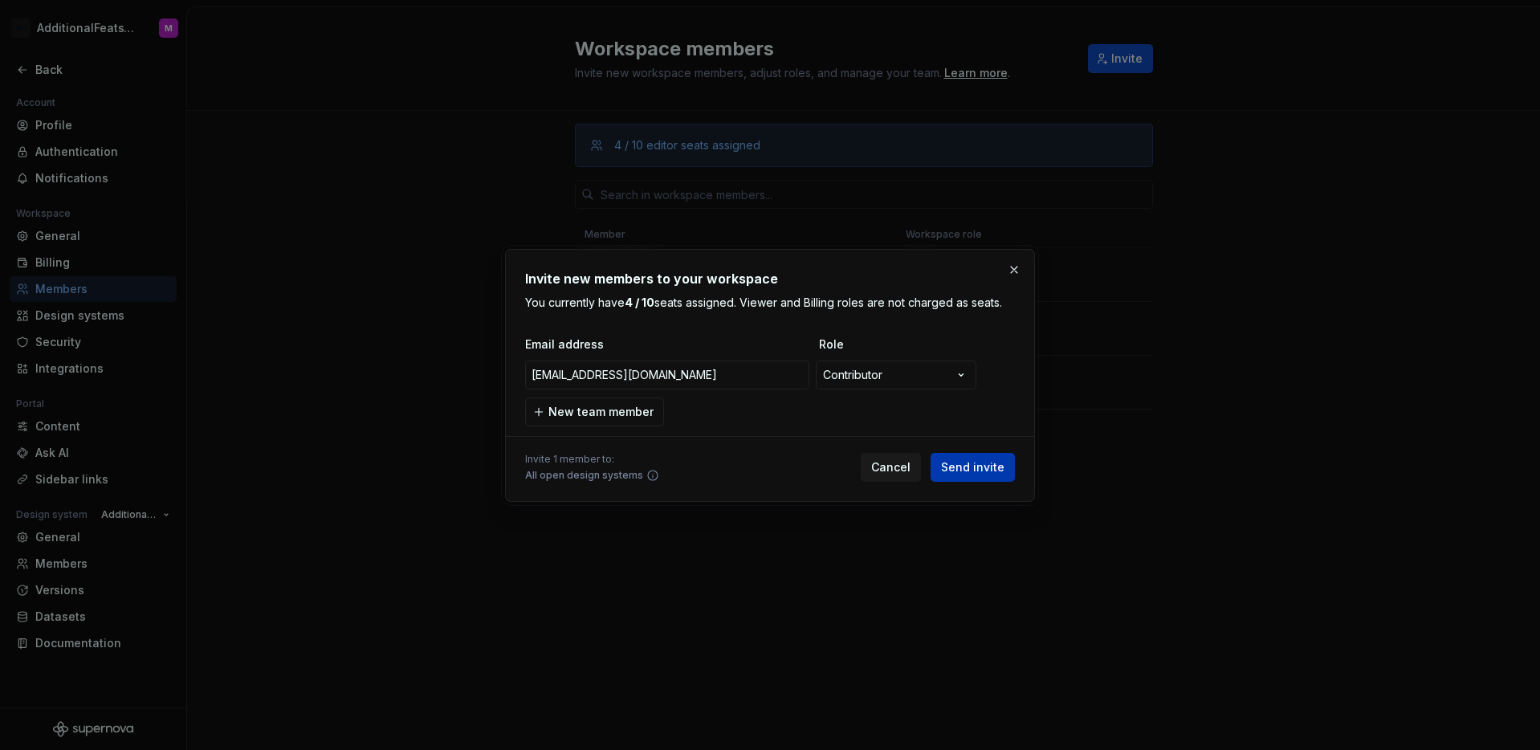
click at [962, 478] on button "Send invite" at bounding box center [973, 467] width 84 height 29
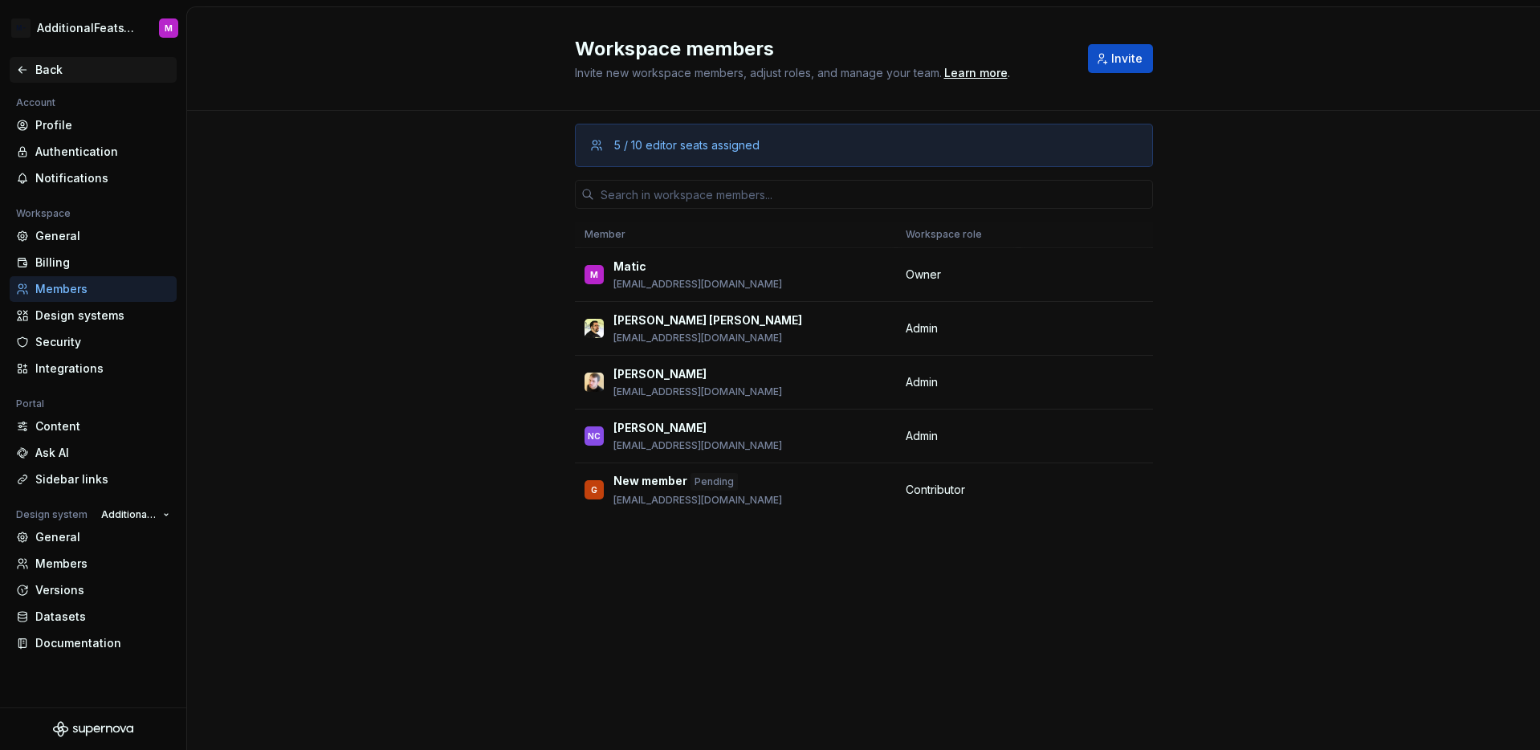
click at [45, 75] on div "Back" at bounding box center [102, 70] width 135 height 16
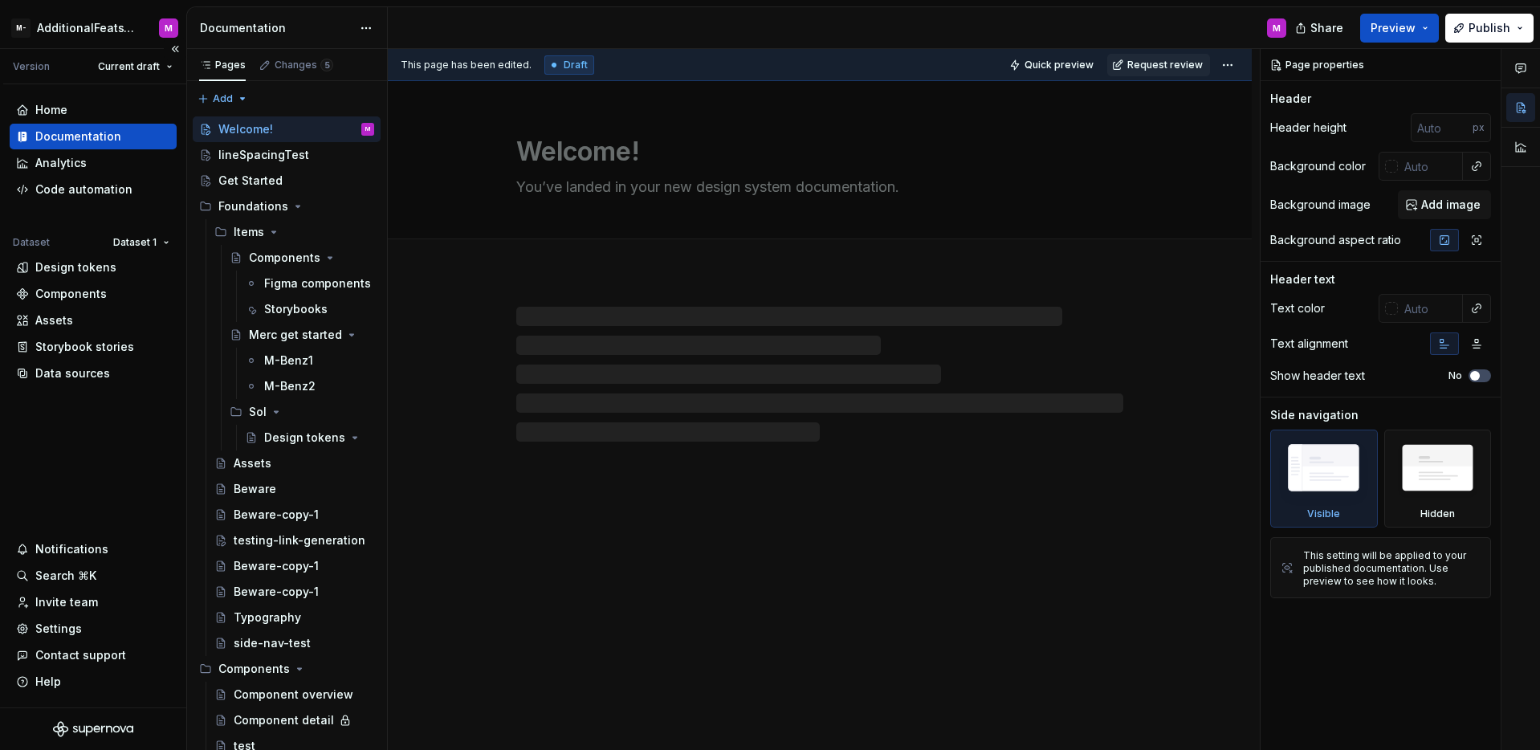
click at [84, 460] on div "Home Documentation Analytics Code automation Dataset Dataset 1 Design tokens Co…" at bounding box center [93, 395] width 186 height 623
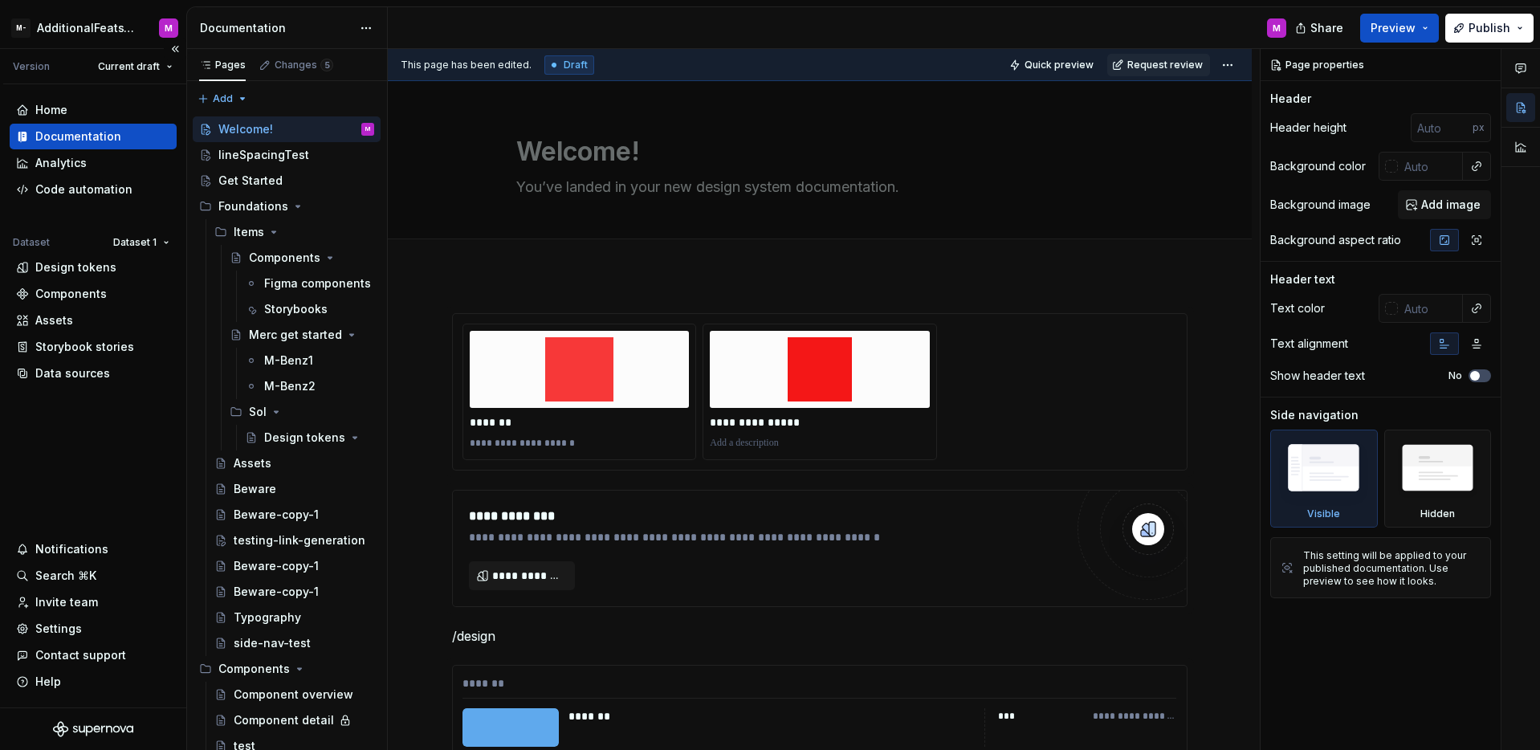
type textarea "*"
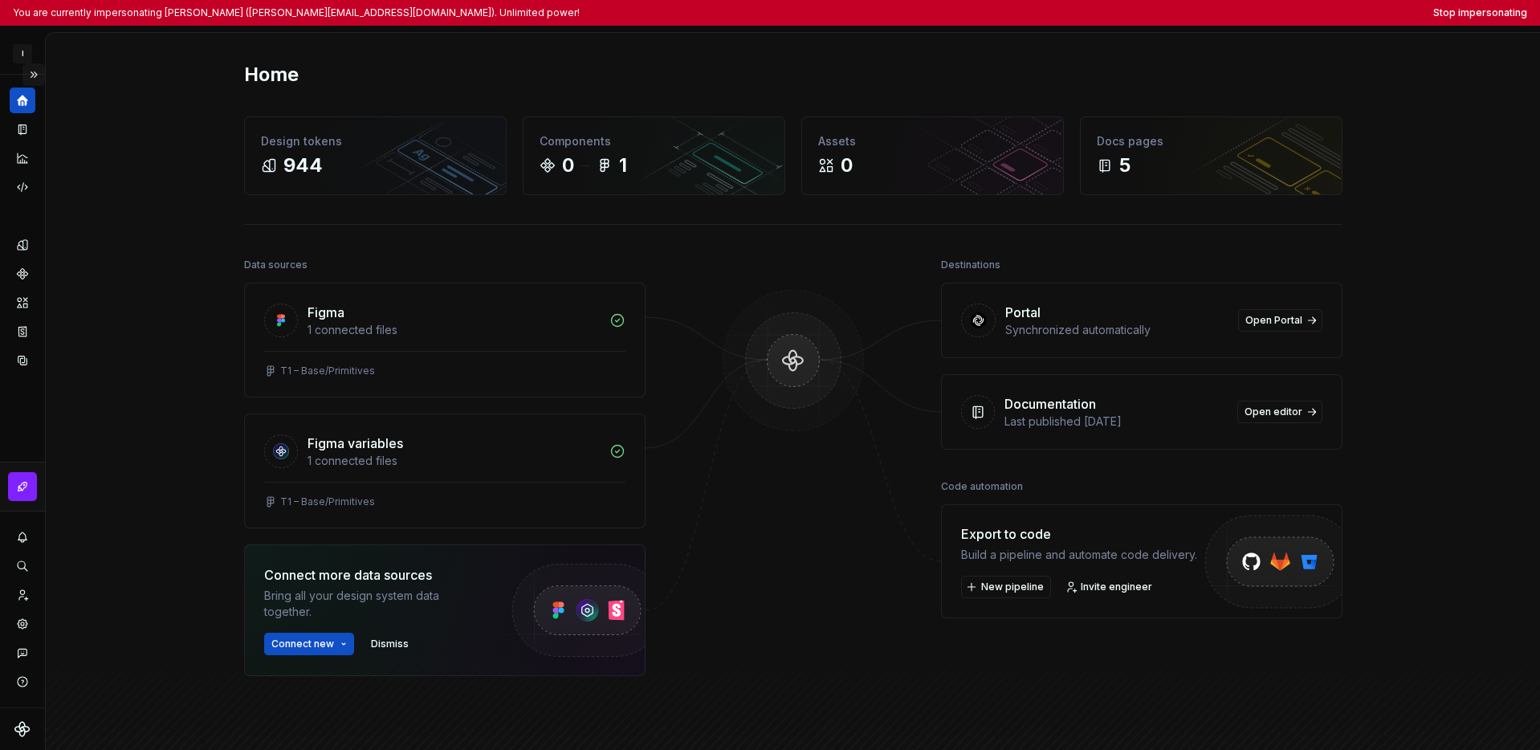
click at [36, 75] on button "Expand sidebar" at bounding box center [33, 74] width 22 height 22
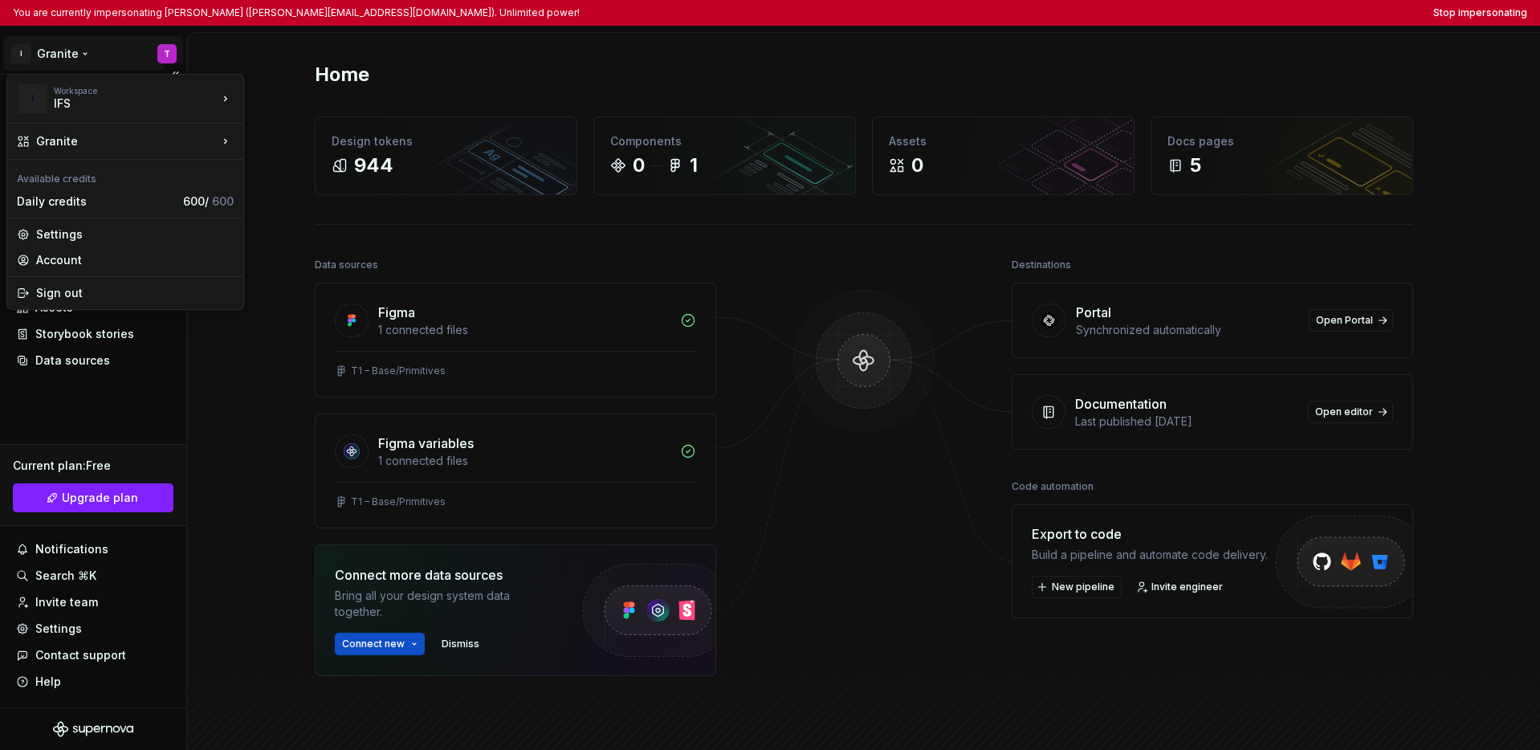
click at [51, 60] on html "You are currently impersonating [PERSON_NAME] ([PERSON_NAME][EMAIL_ADDRESS][DOM…" at bounding box center [770, 375] width 1540 height 750
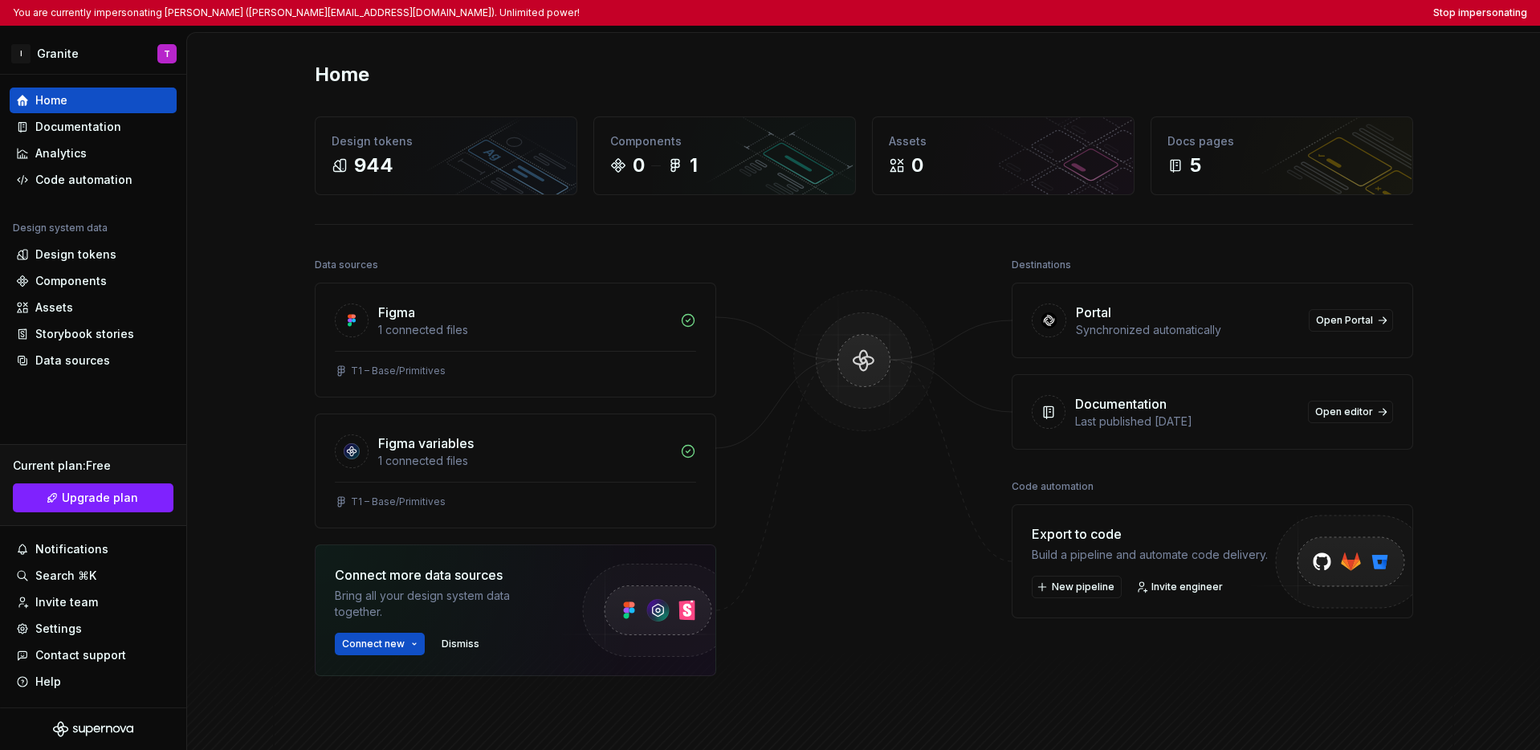
click at [103, 400] on html "You are currently impersonating [PERSON_NAME] ([PERSON_NAME][EMAIL_ADDRESS][DOM…" at bounding box center [770, 375] width 1540 height 750
click at [84, 626] on div "Settings" at bounding box center [93, 629] width 154 height 16
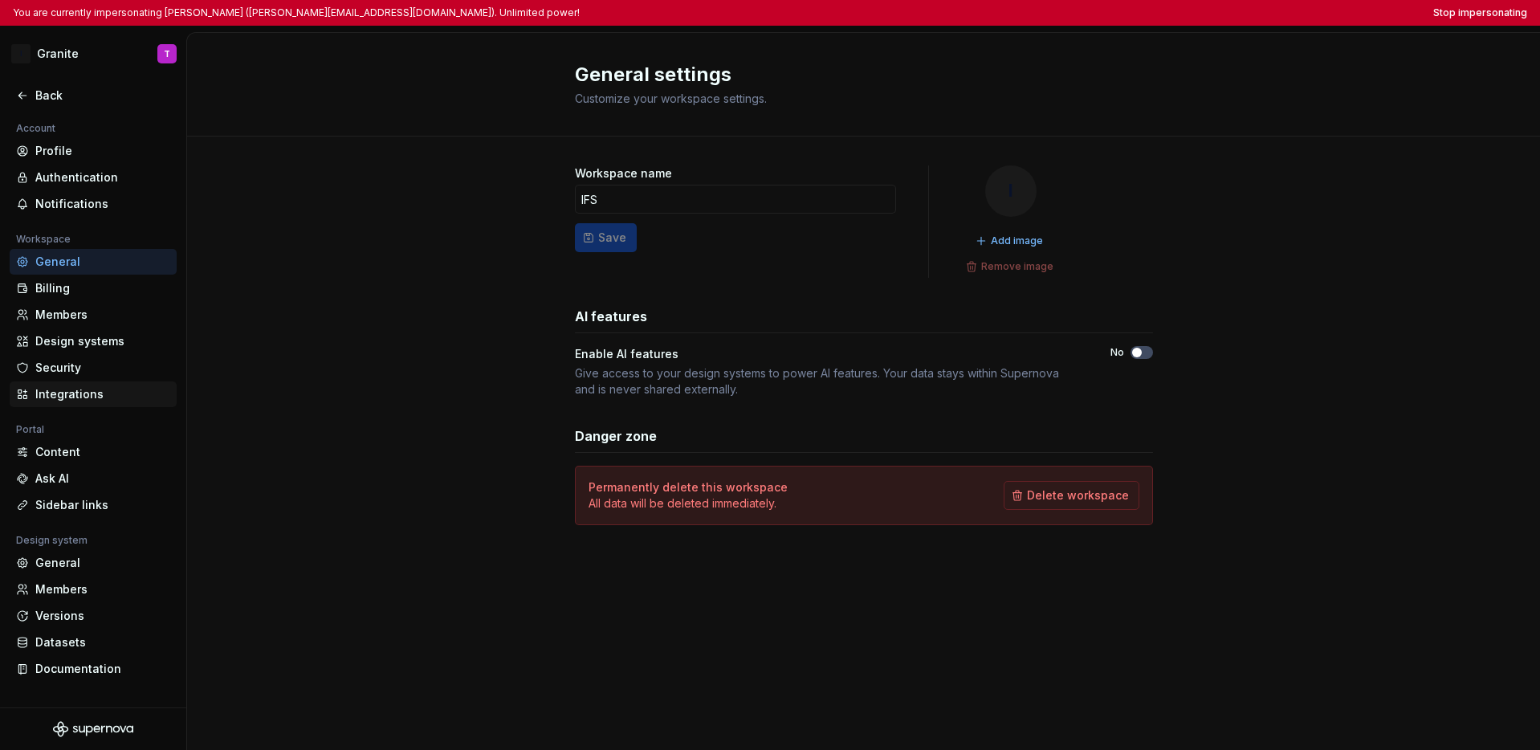
click at [87, 391] on div "Integrations" at bounding box center [102, 394] width 135 height 16
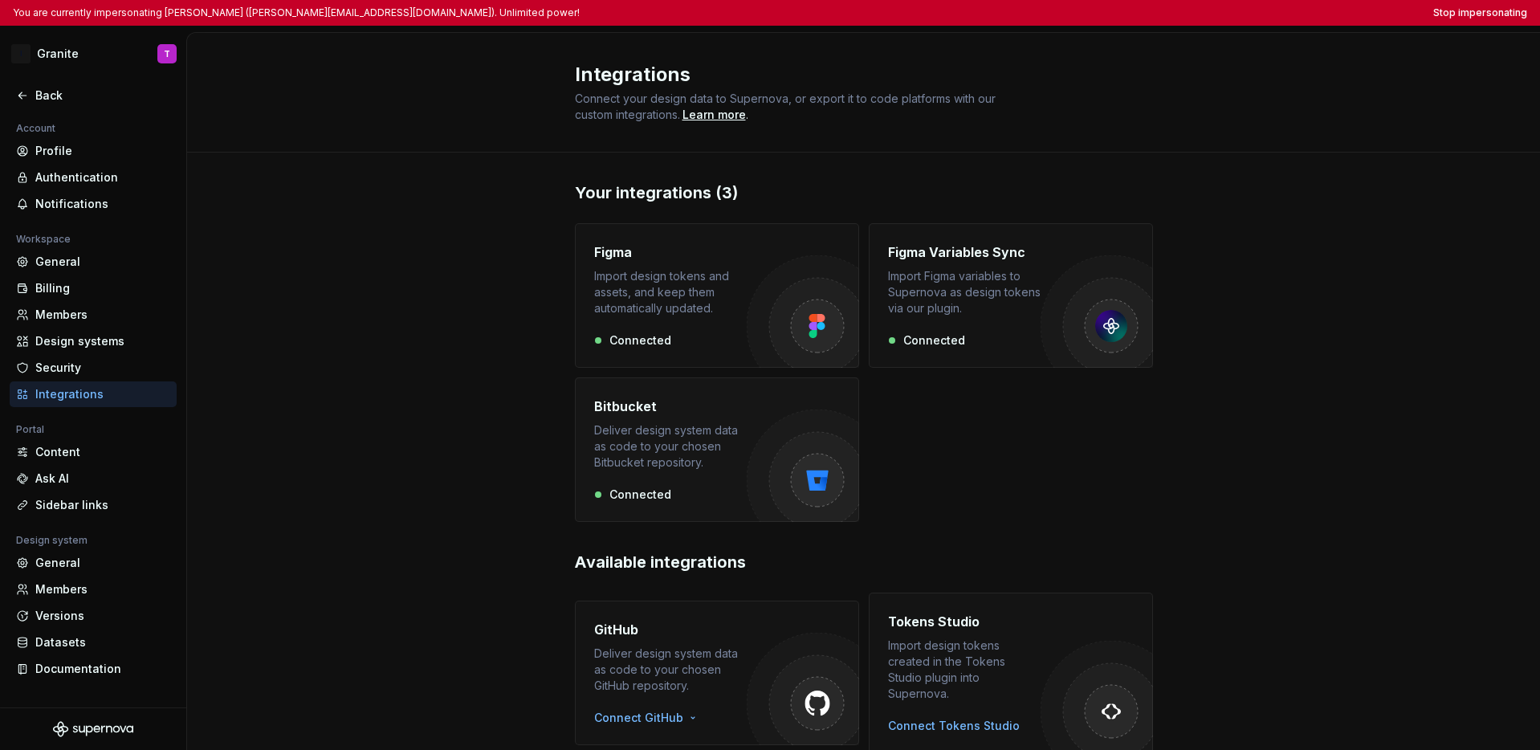
click at [747, 417] on img "button" at bounding box center [803, 466] width 112 height 112
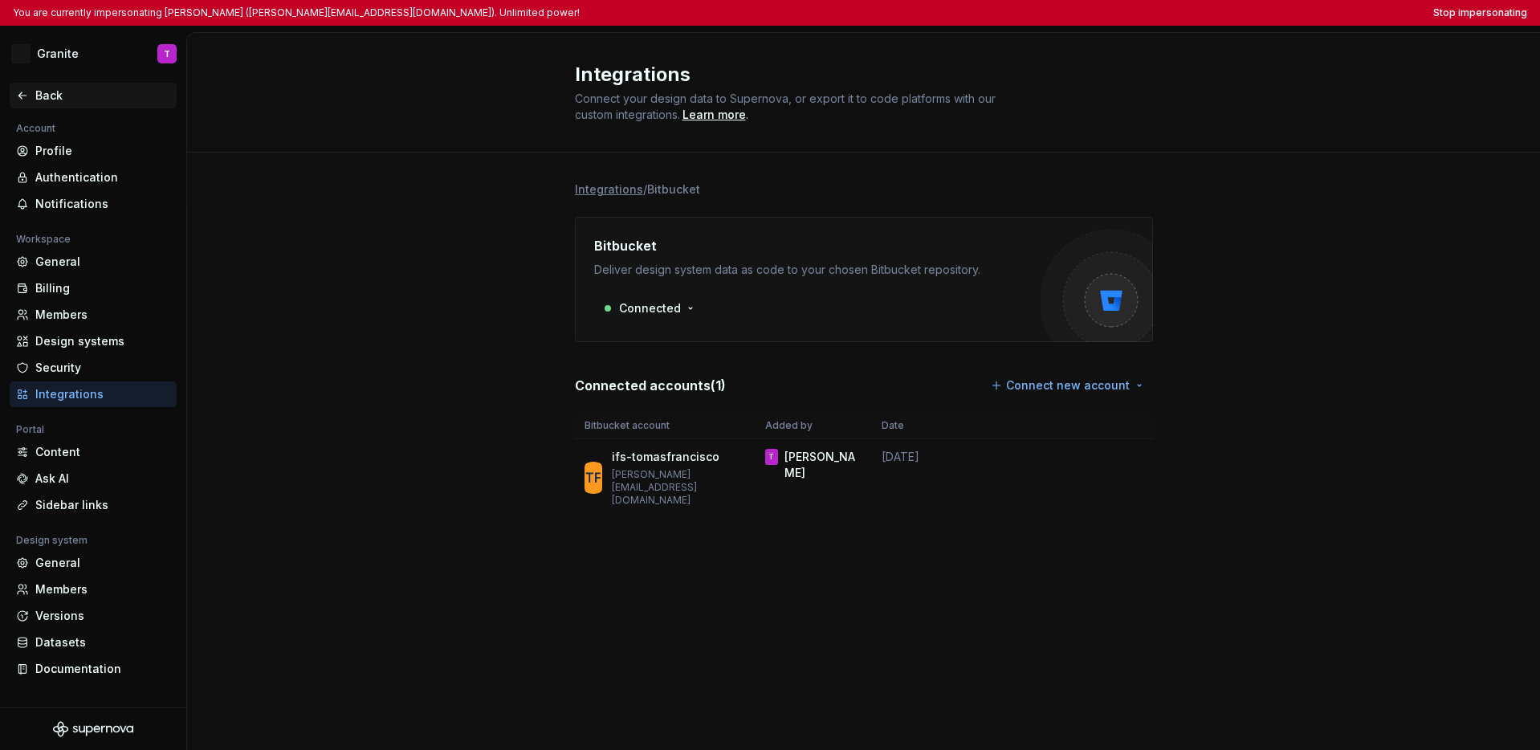
click at [46, 98] on div "Back" at bounding box center [102, 96] width 135 height 16
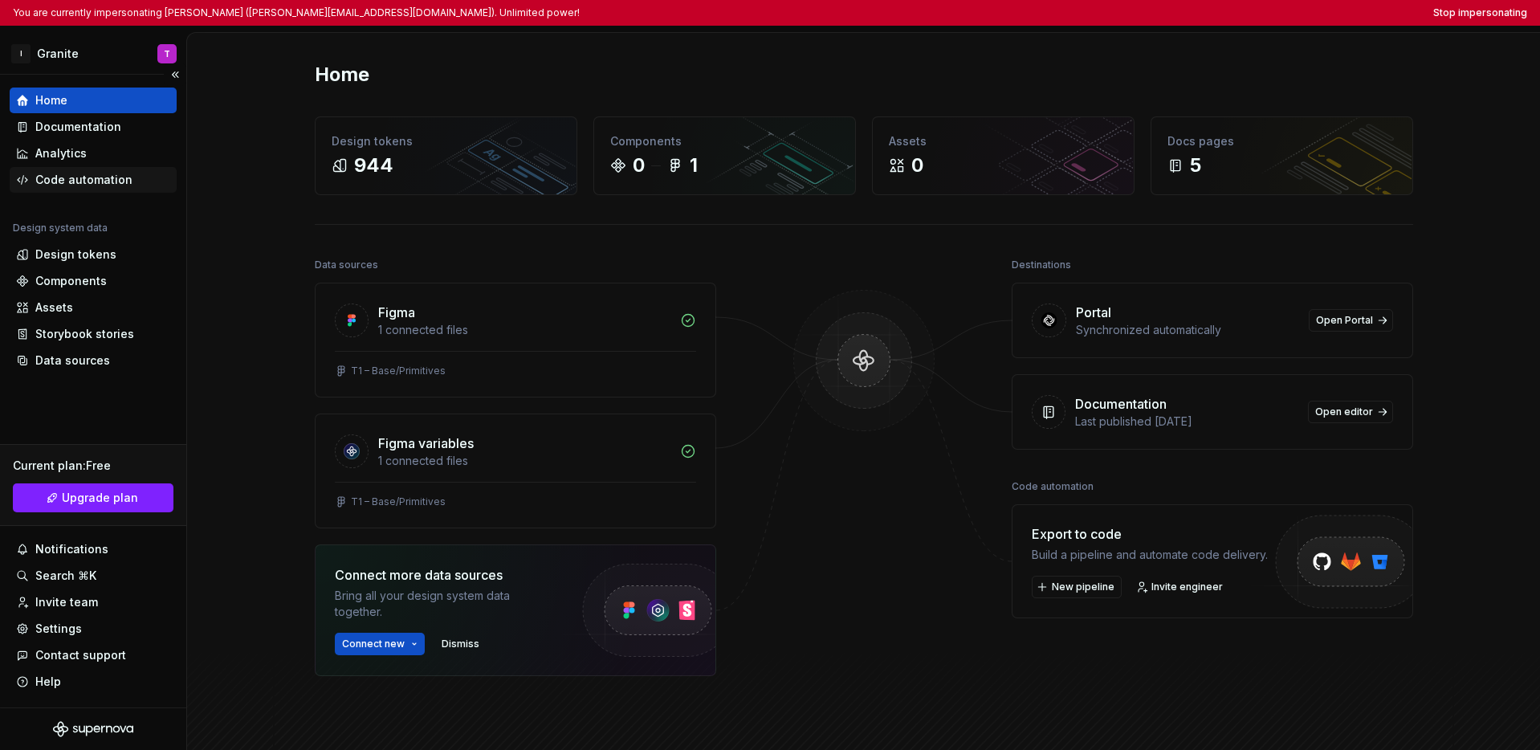
click at [99, 186] on div "Code automation" at bounding box center [83, 180] width 97 height 16
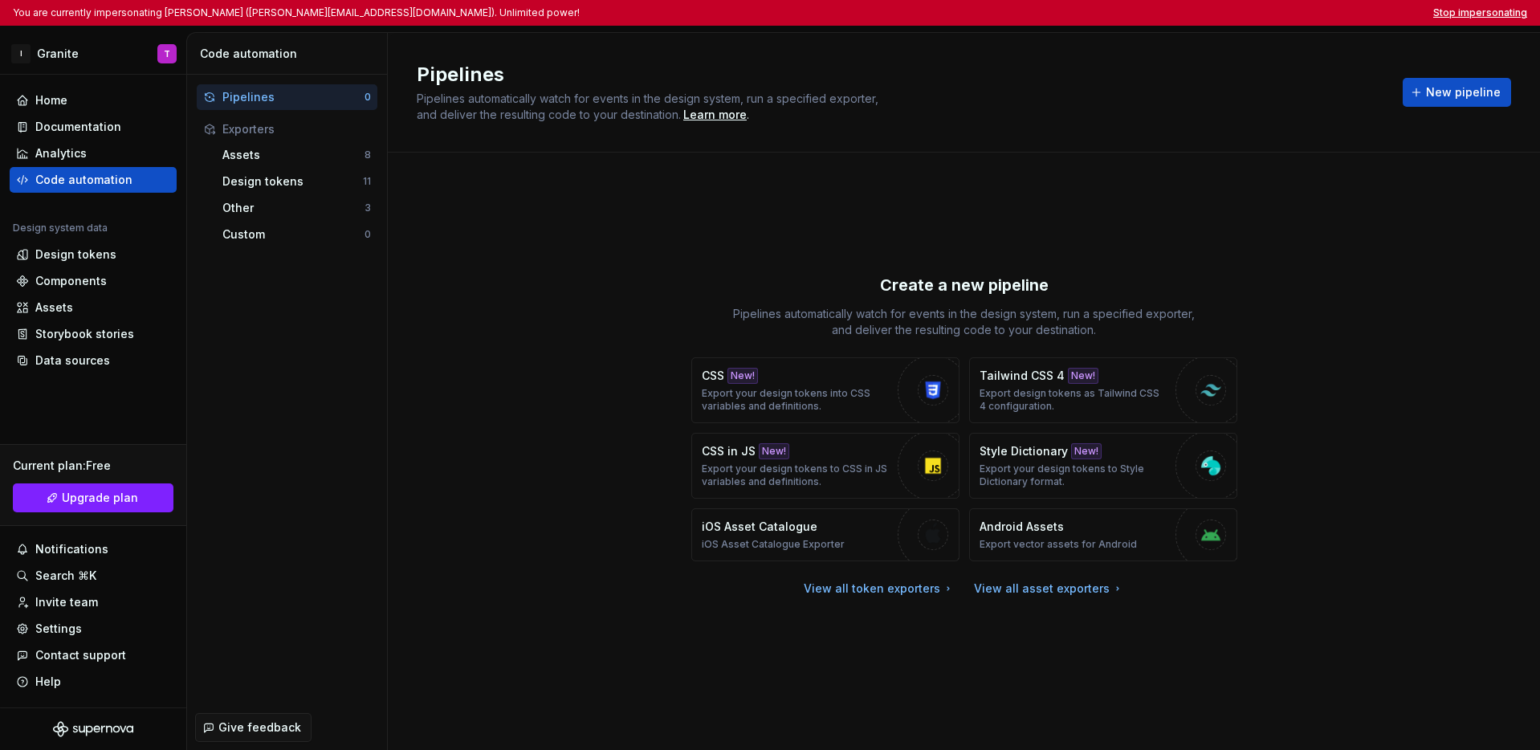
click at [1168, 14] on button "Stop impersonating" at bounding box center [1481, 12] width 94 height 13
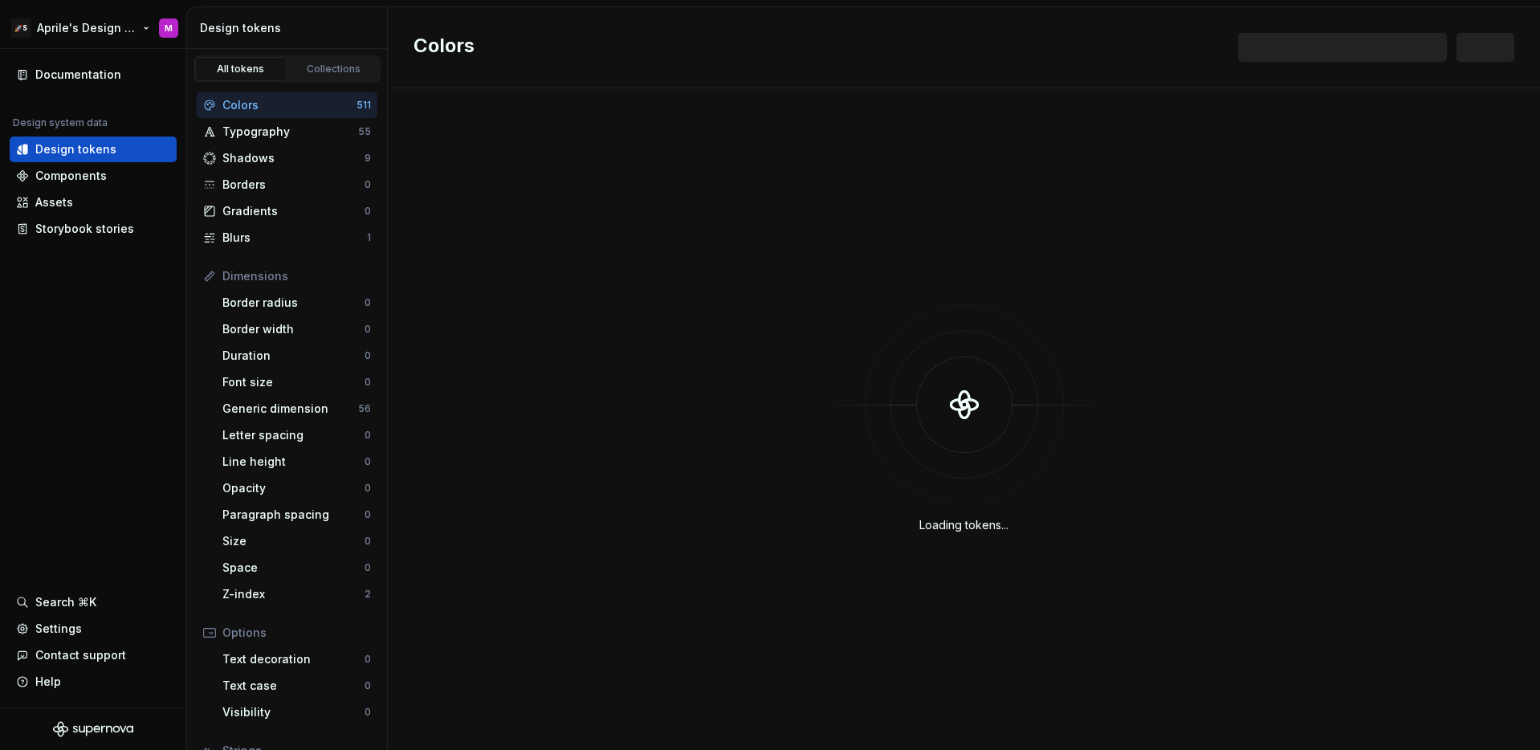
click at [90, 29] on html "🚀S Aprile's Design System M Documentation Design system data Design tokens Comp…" at bounding box center [770, 375] width 1540 height 750
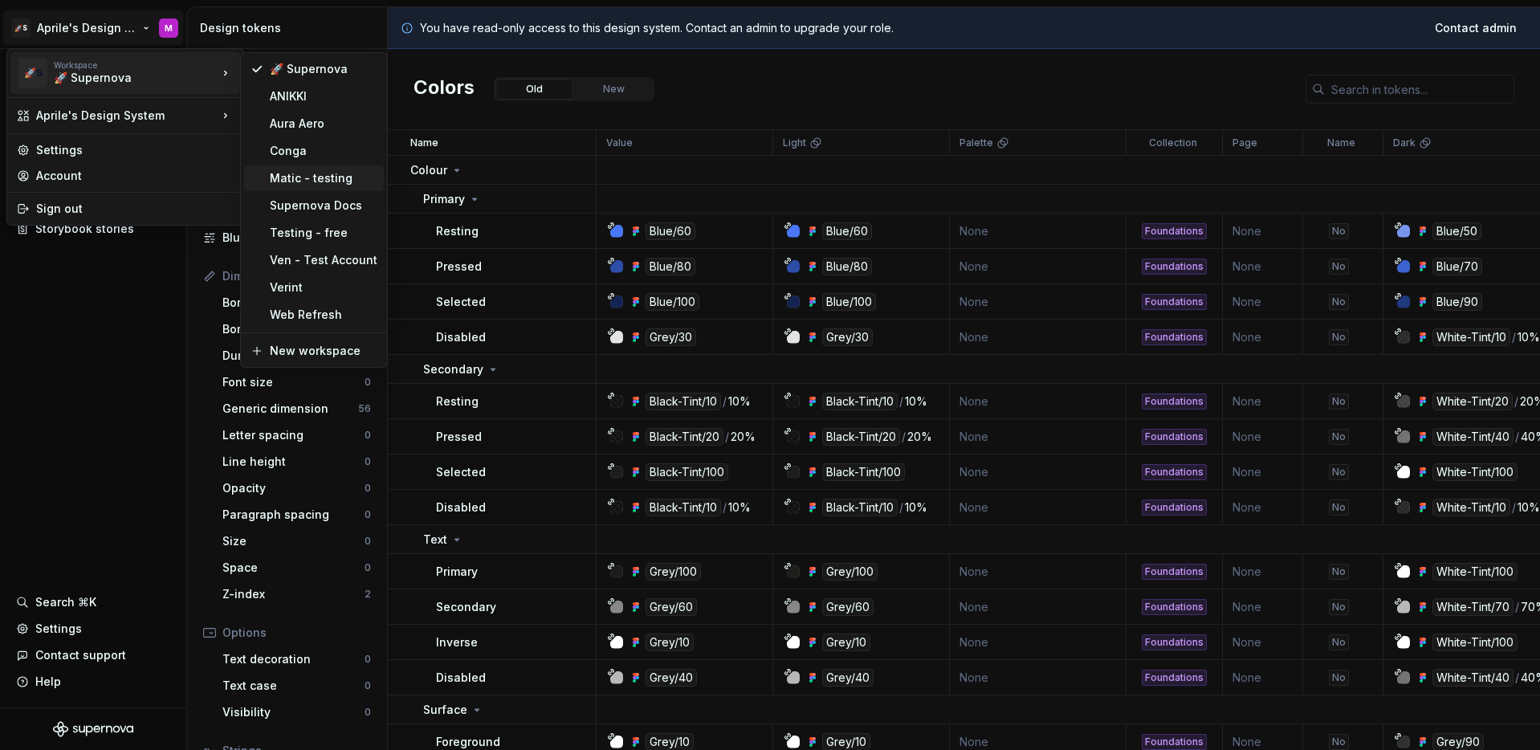
click at [320, 188] on div "Matic - testing" at bounding box center [314, 178] width 140 height 26
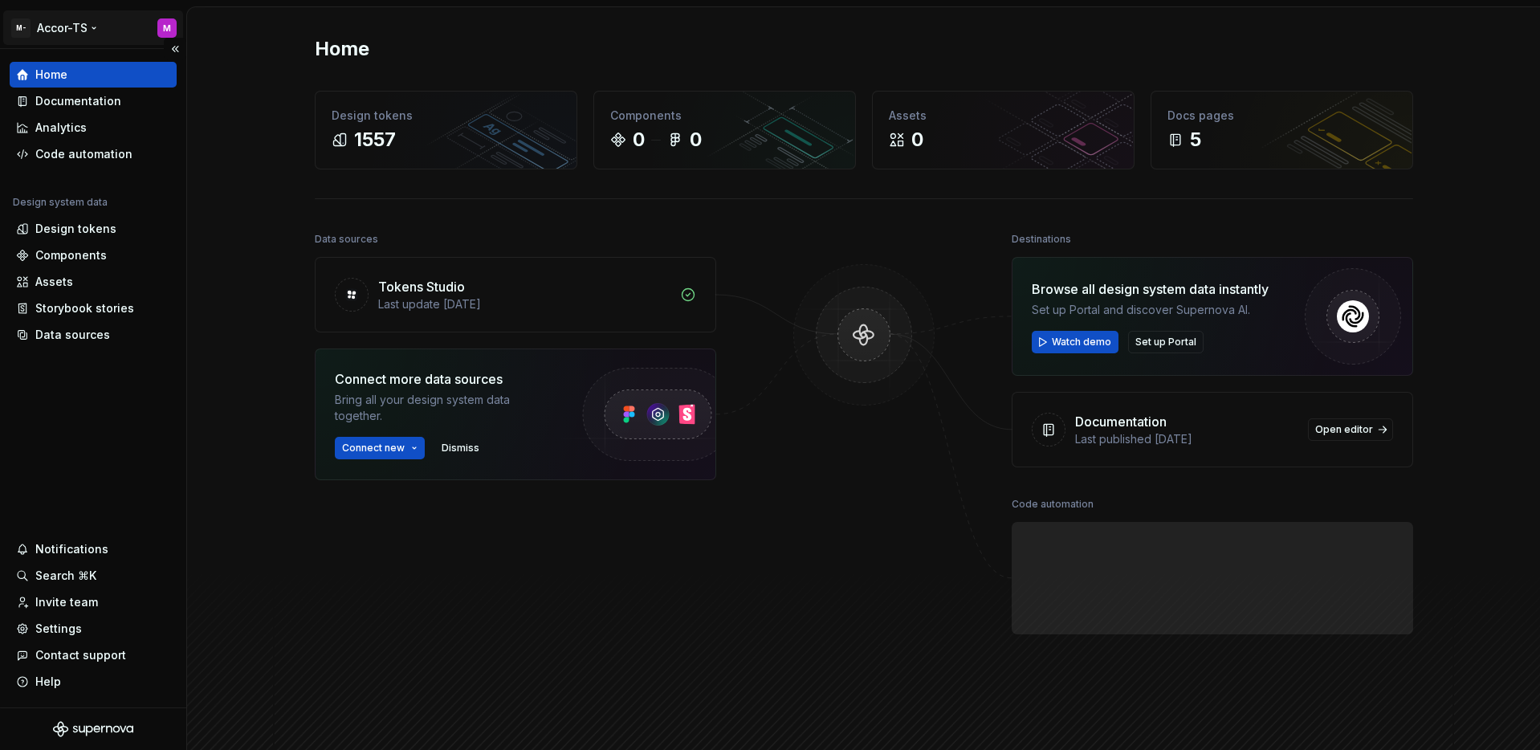
click at [81, 26] on html "M- Accor-TS M Home Documentation Analytics Code automation Design system data D…" at bounding box center [770, 375] width 1540 height 750
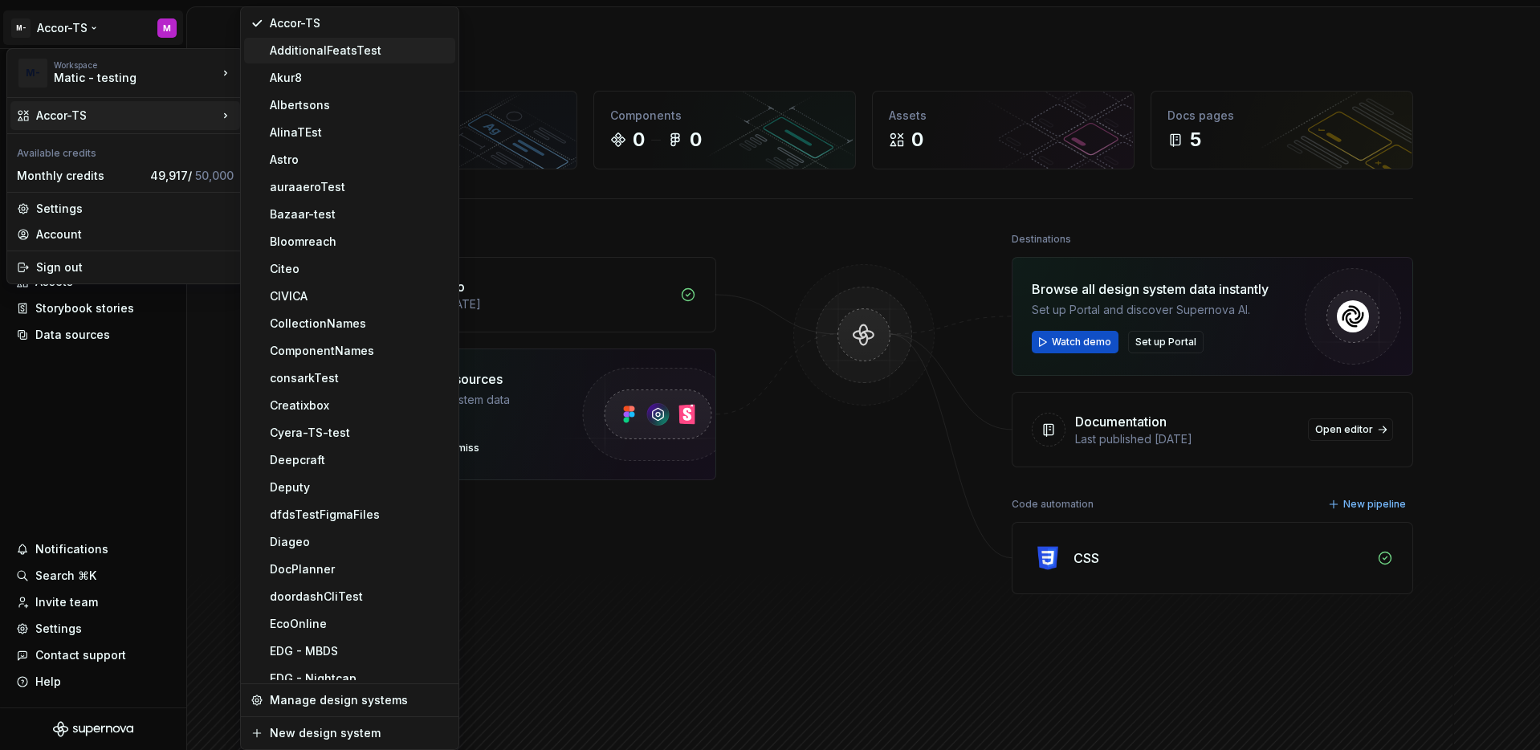
click at [391, 51] on div "AdditionalFeatsTest" at bounding box center [359, 51] width 179 height 16
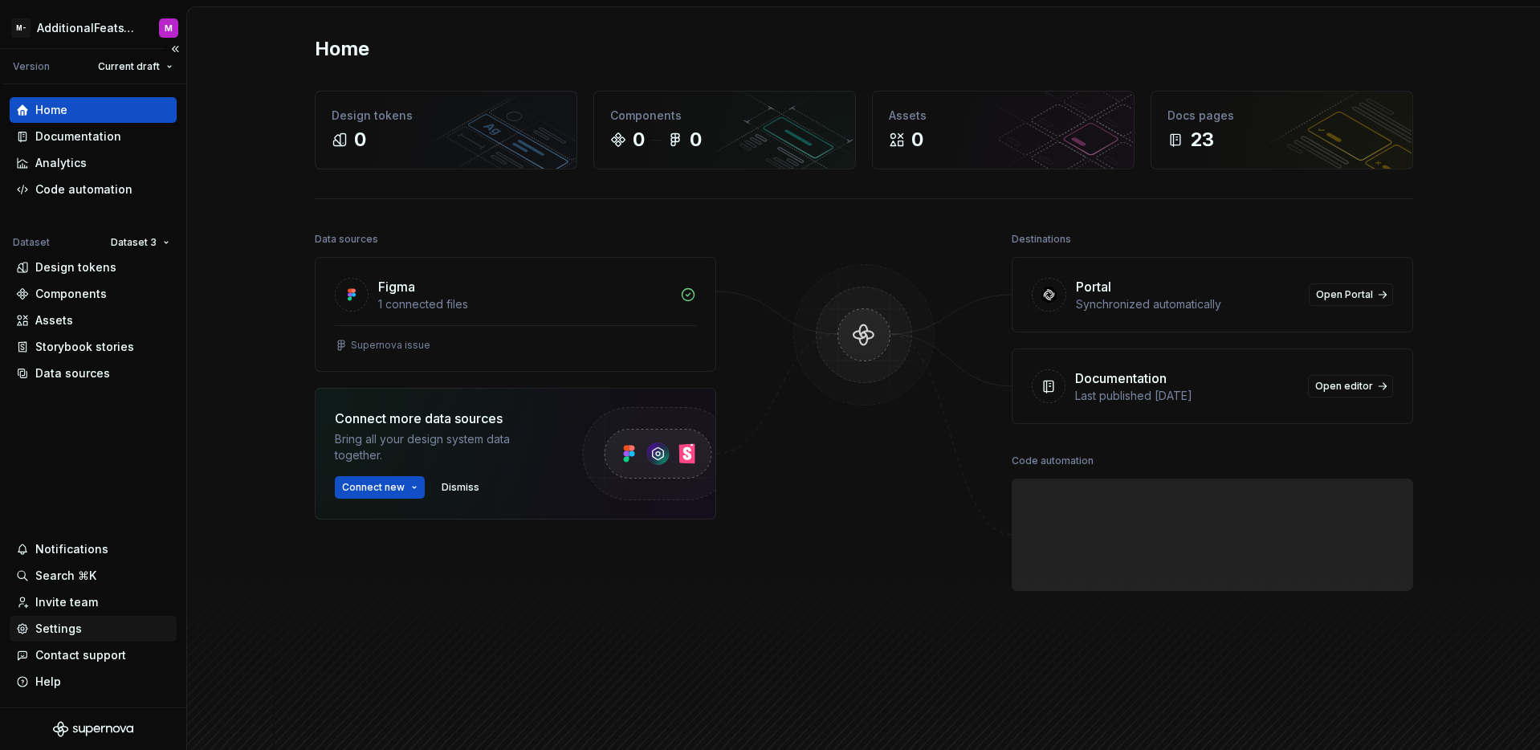
click at [50, 626] on div "Settings" at bounding box center [58, 629] width 47 height 16
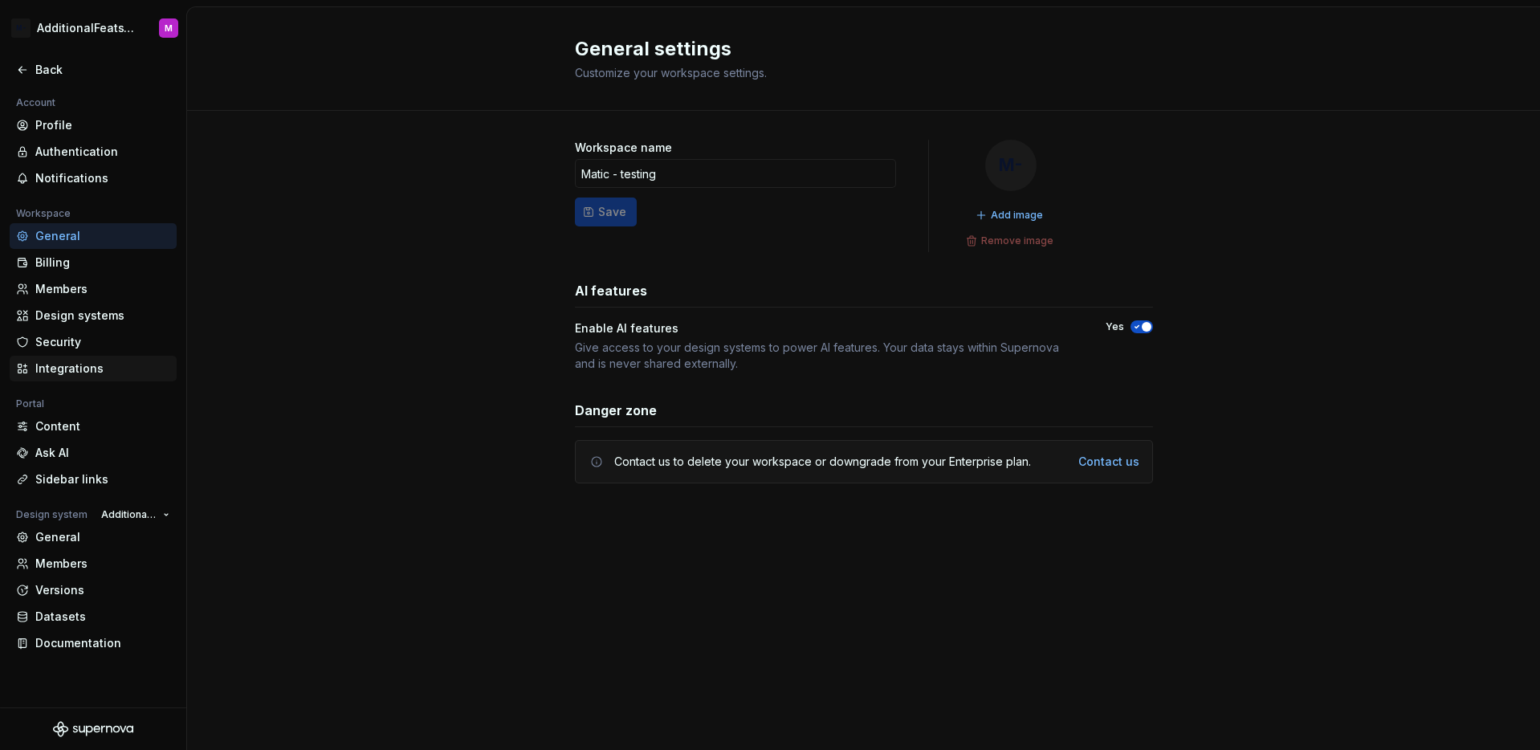
click at [85, 368] on div "Integrations" at bounding box center [102, 369] width 135 height 16
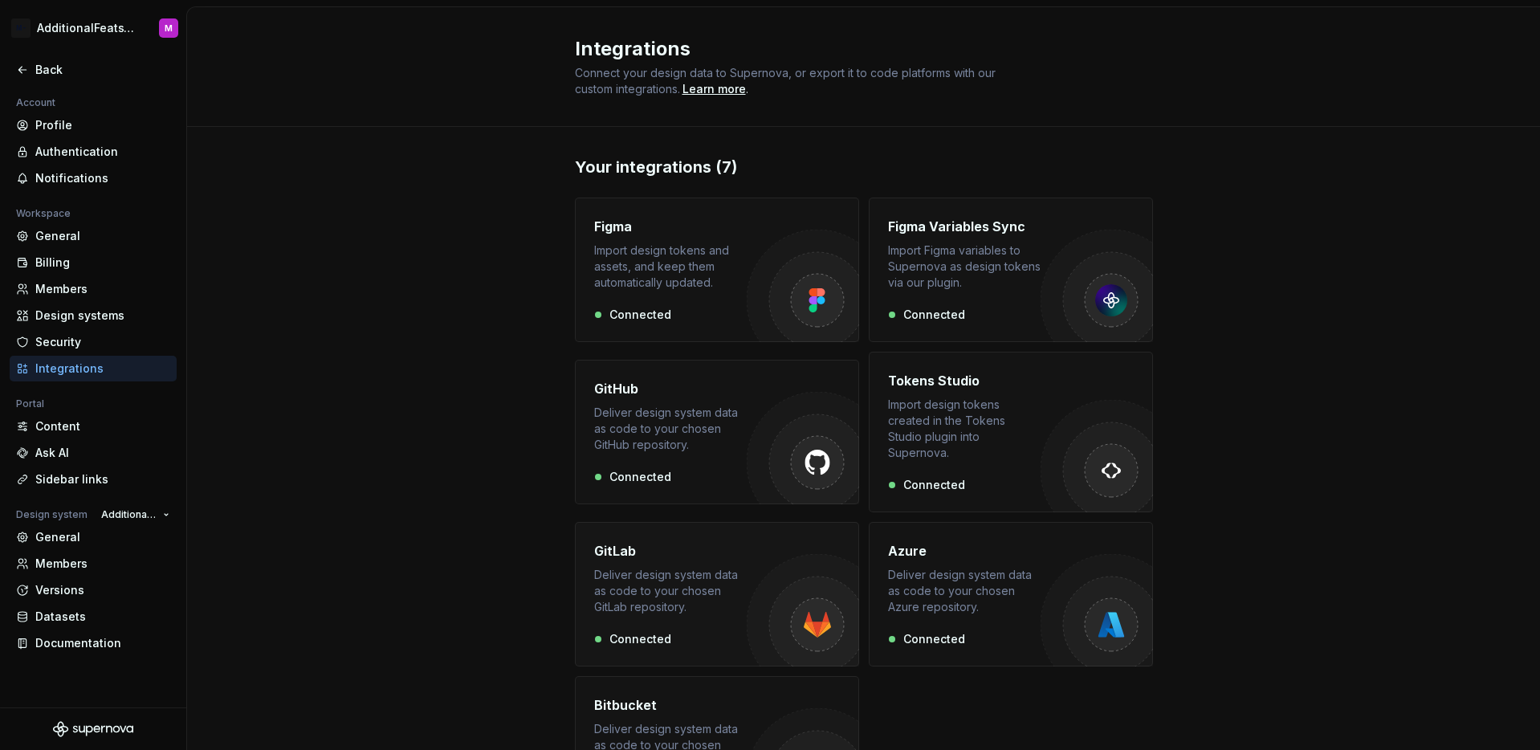
scroll to position [116, 0]
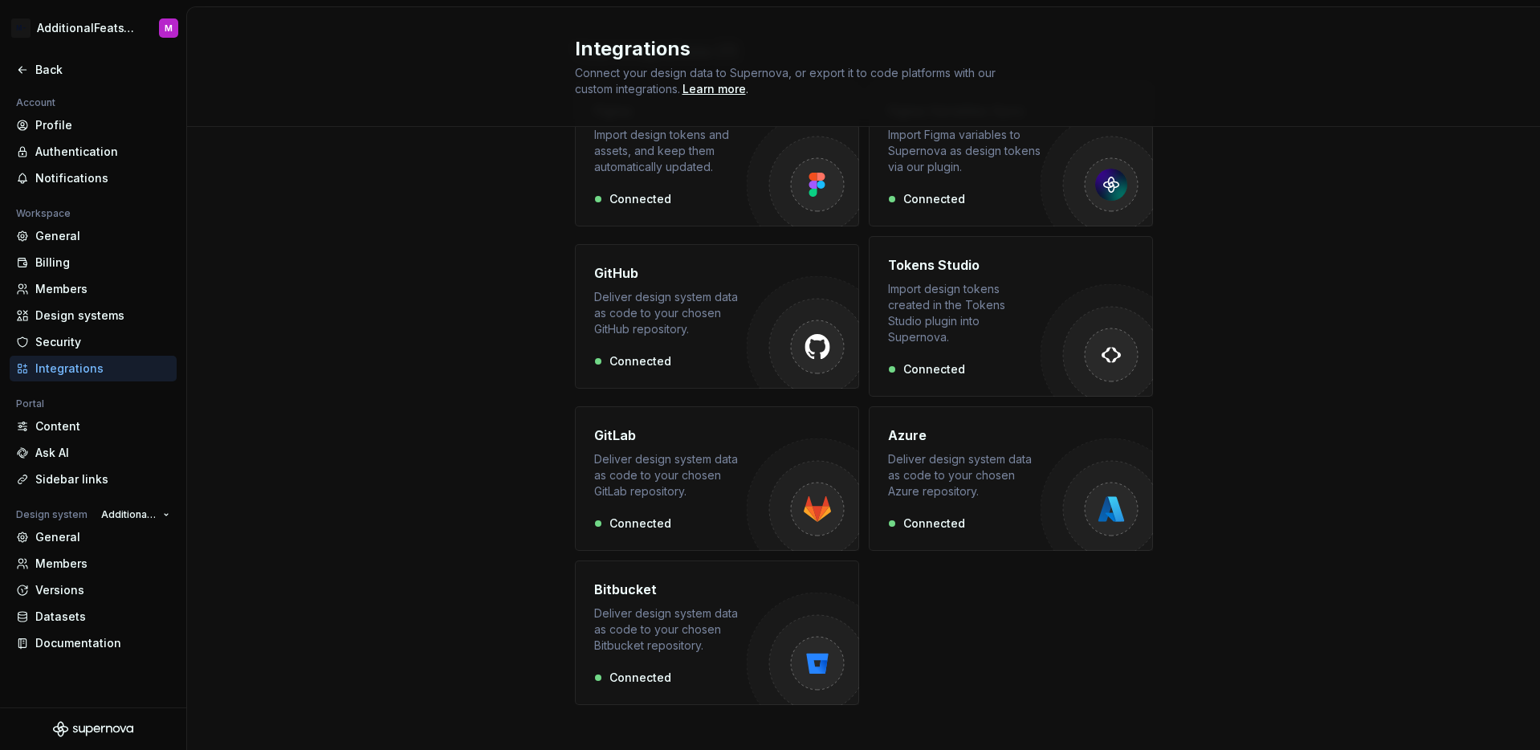
click at [728, 540] on div "Figma Import design tokens and assets, and keep them automatically updated. Con…" at bounding box center [864, 393] width 578 height 623
click at [724, 561] on div "Bitbucket Deliver design system data as code to your chosen Bitbucket repositor…" at bounding box center [717, 633] width 284 height 145
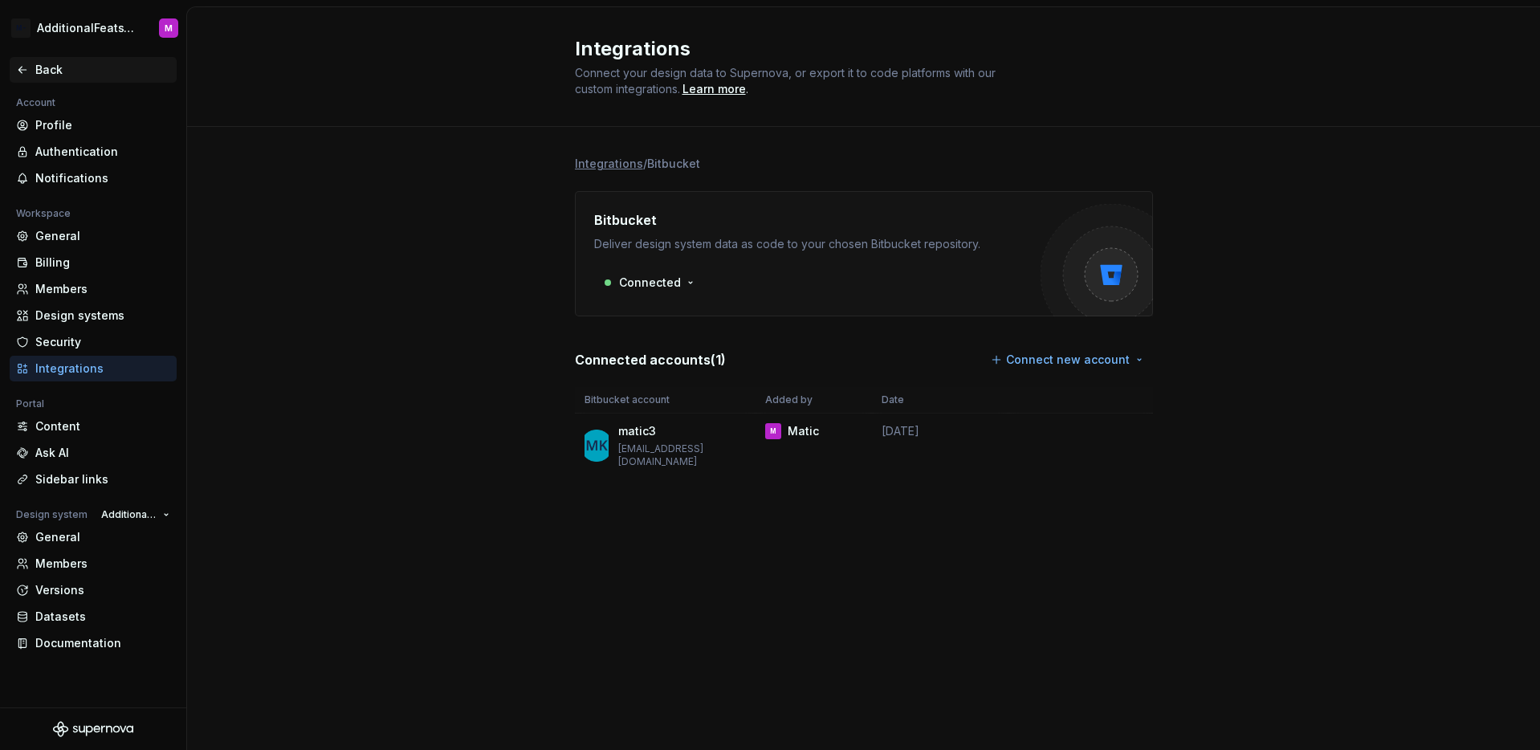
click at [46, 71] on div "Back" at bounding box center [102, 70] width 135 height 16
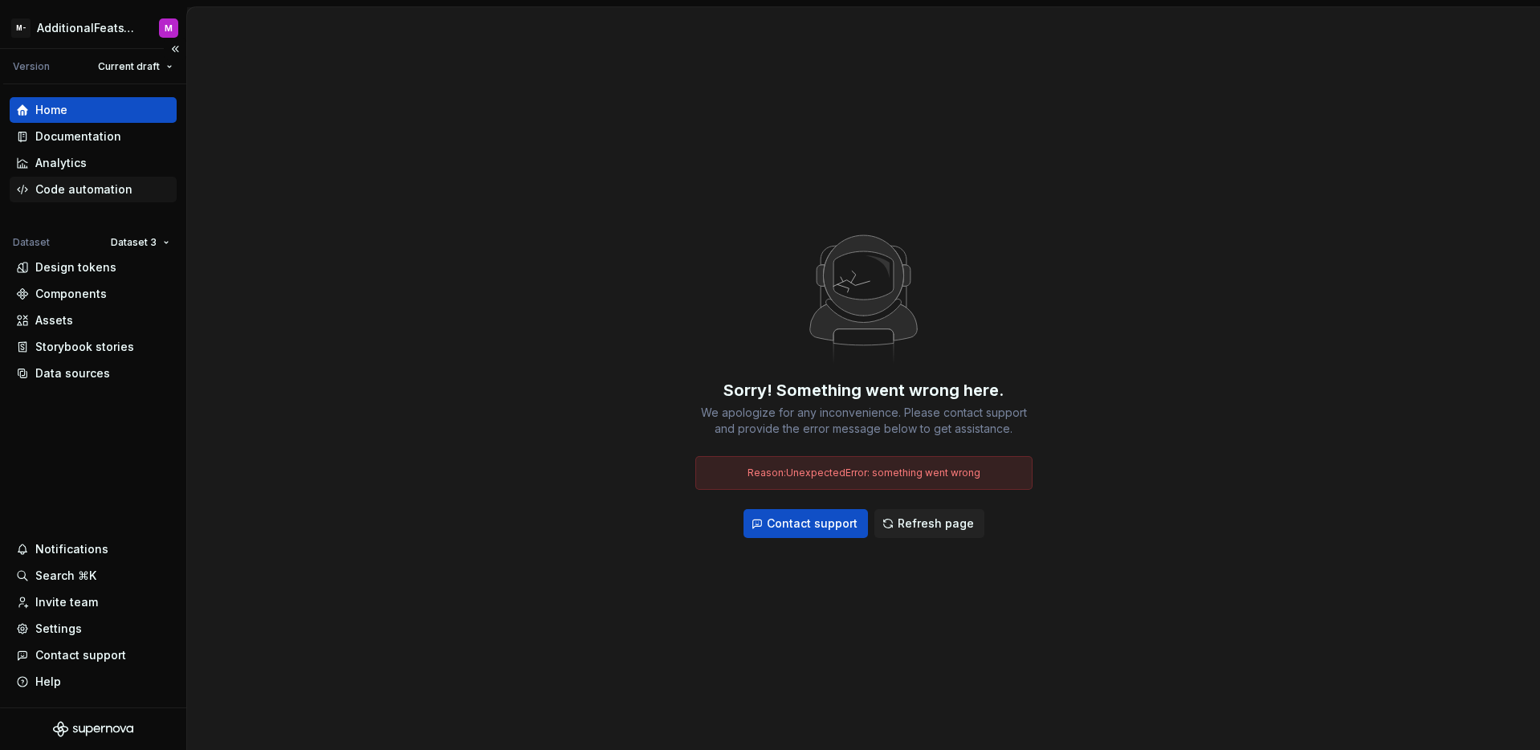
click at [82, 187] on div "Code automation" at bounding box center [83, 190] width 97 height 16
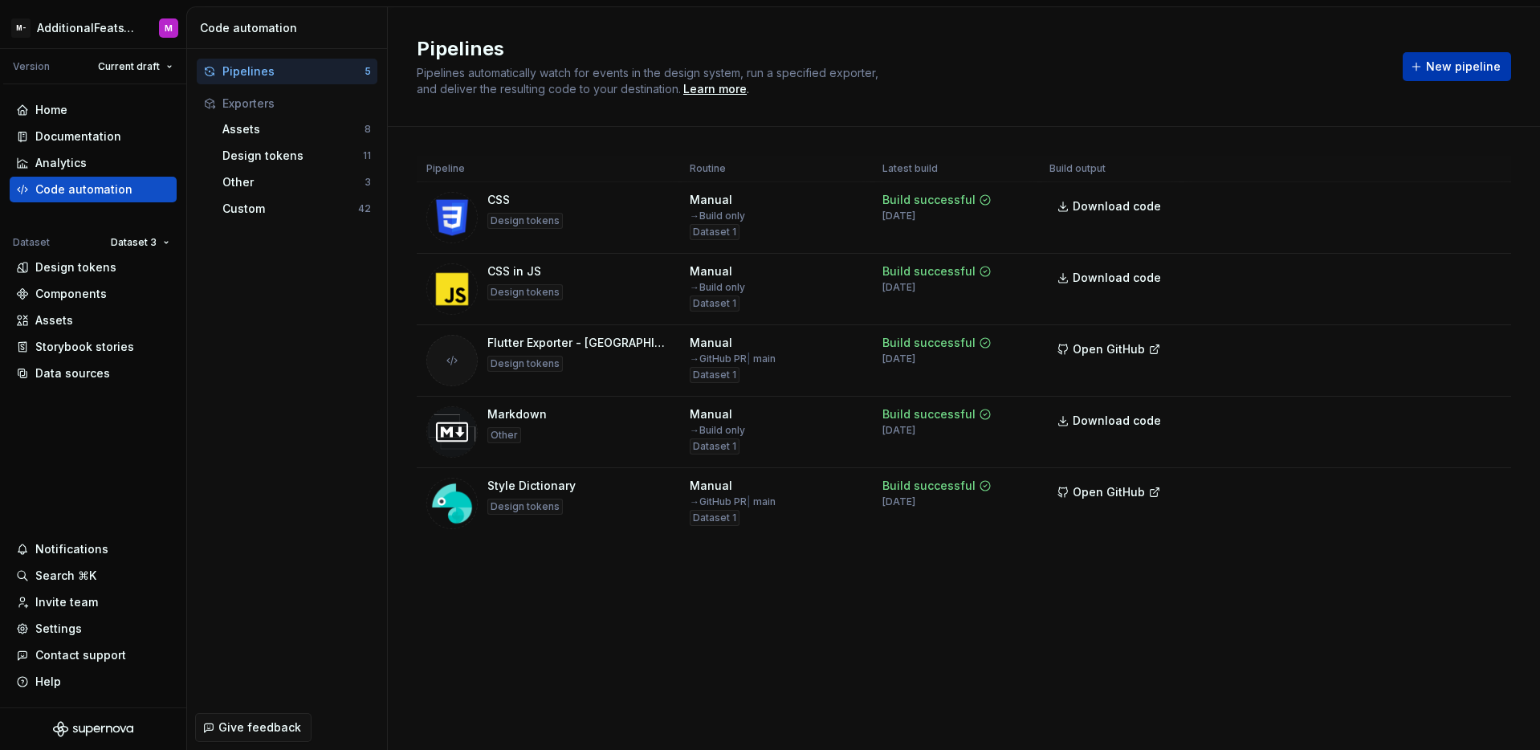
click at [1437, 63] on span "New pipeline" at bounding box center [1463, 67] width 75 height 16
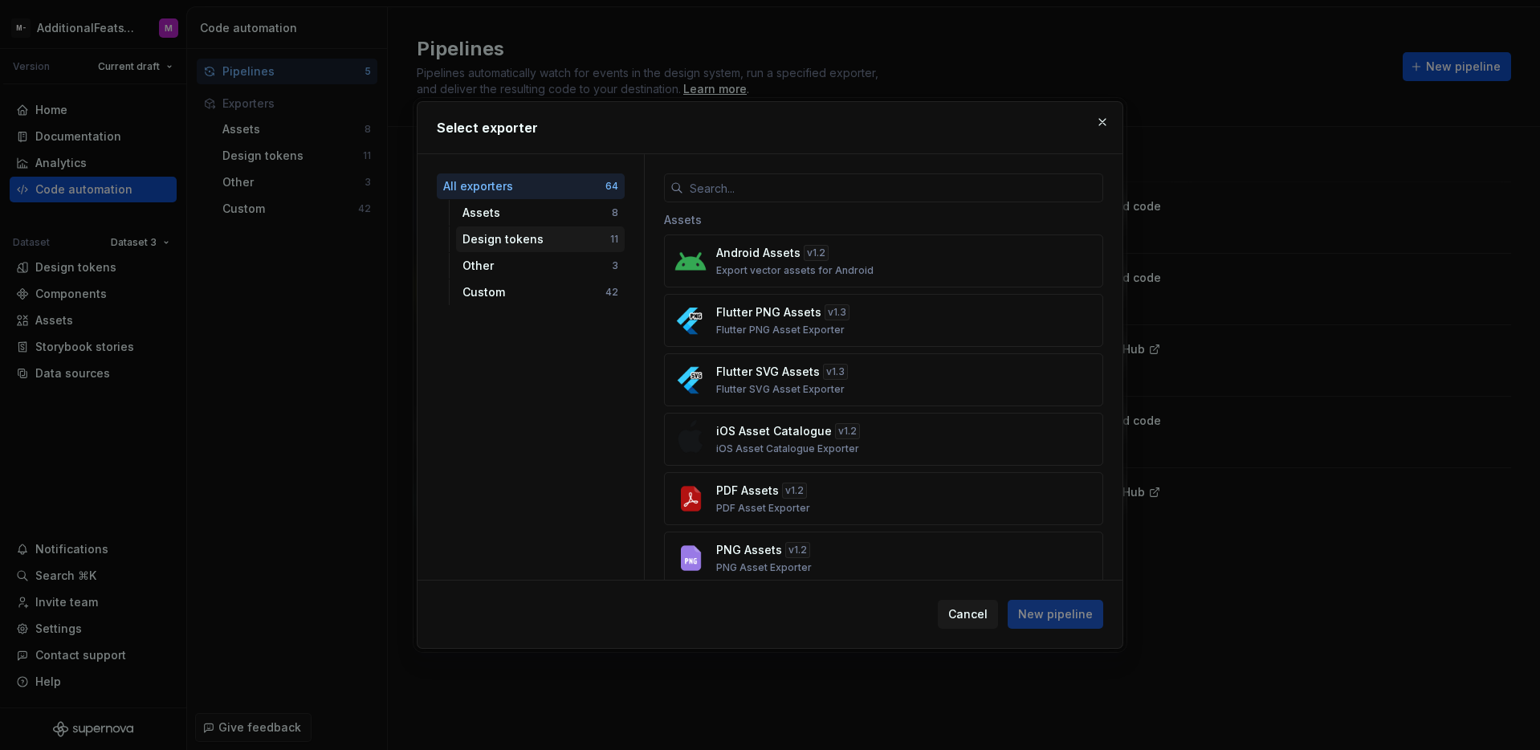
click at [527, 244] on div "Design tokens" at bounding box center [537, 239] width 148 height 16
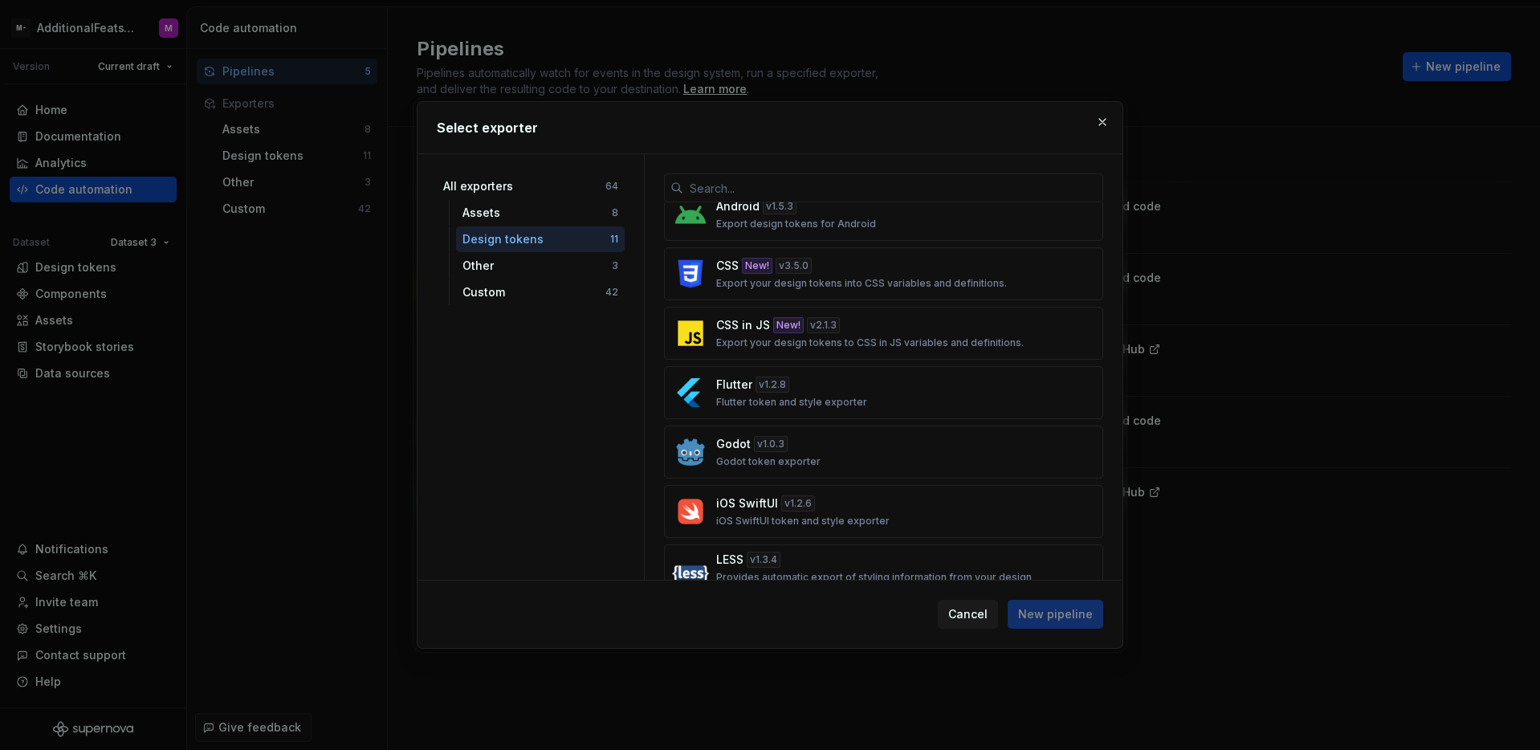
scroll to position [302, 0]
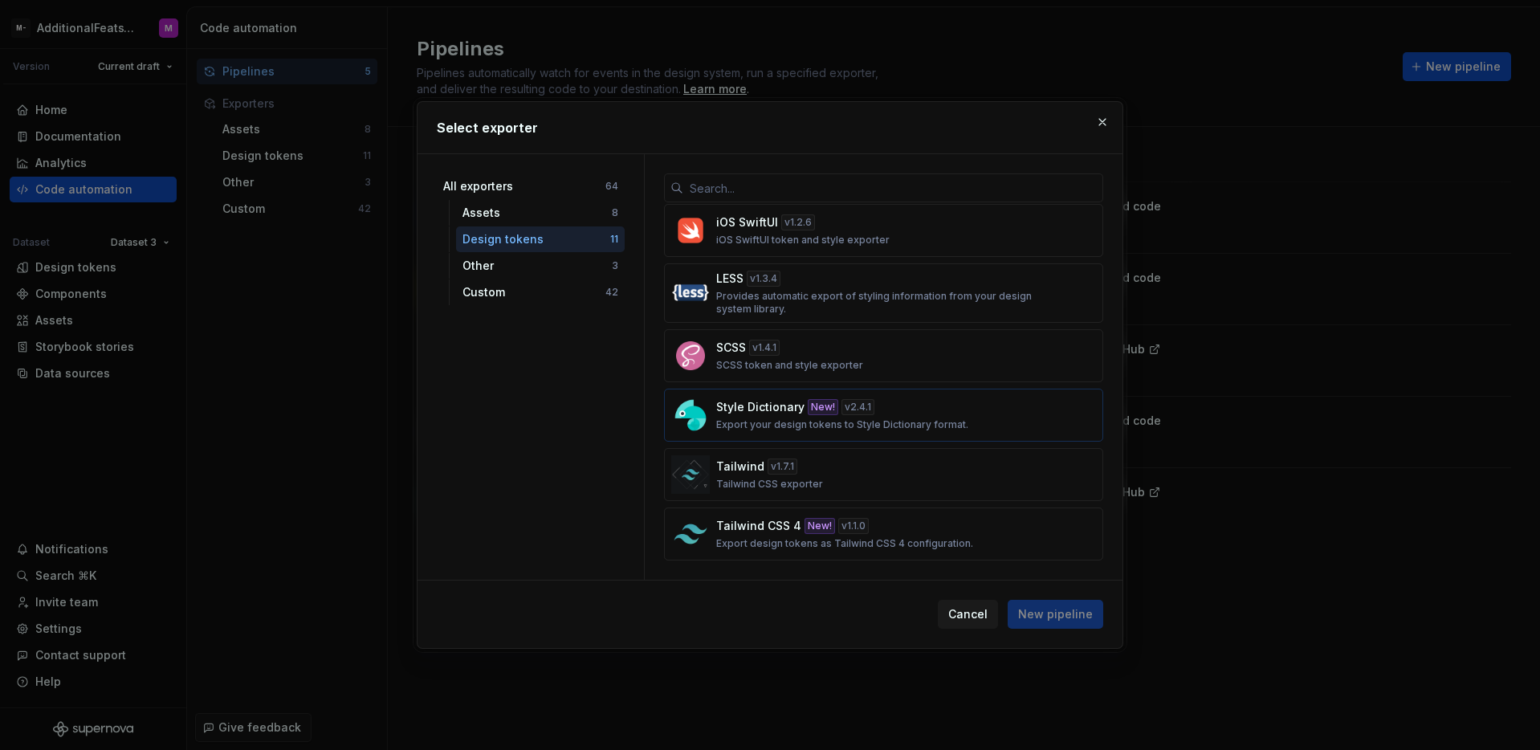
click at [765, 414] on p "Style Dictionary" at bounding box center [760, 407] width 88 height 16
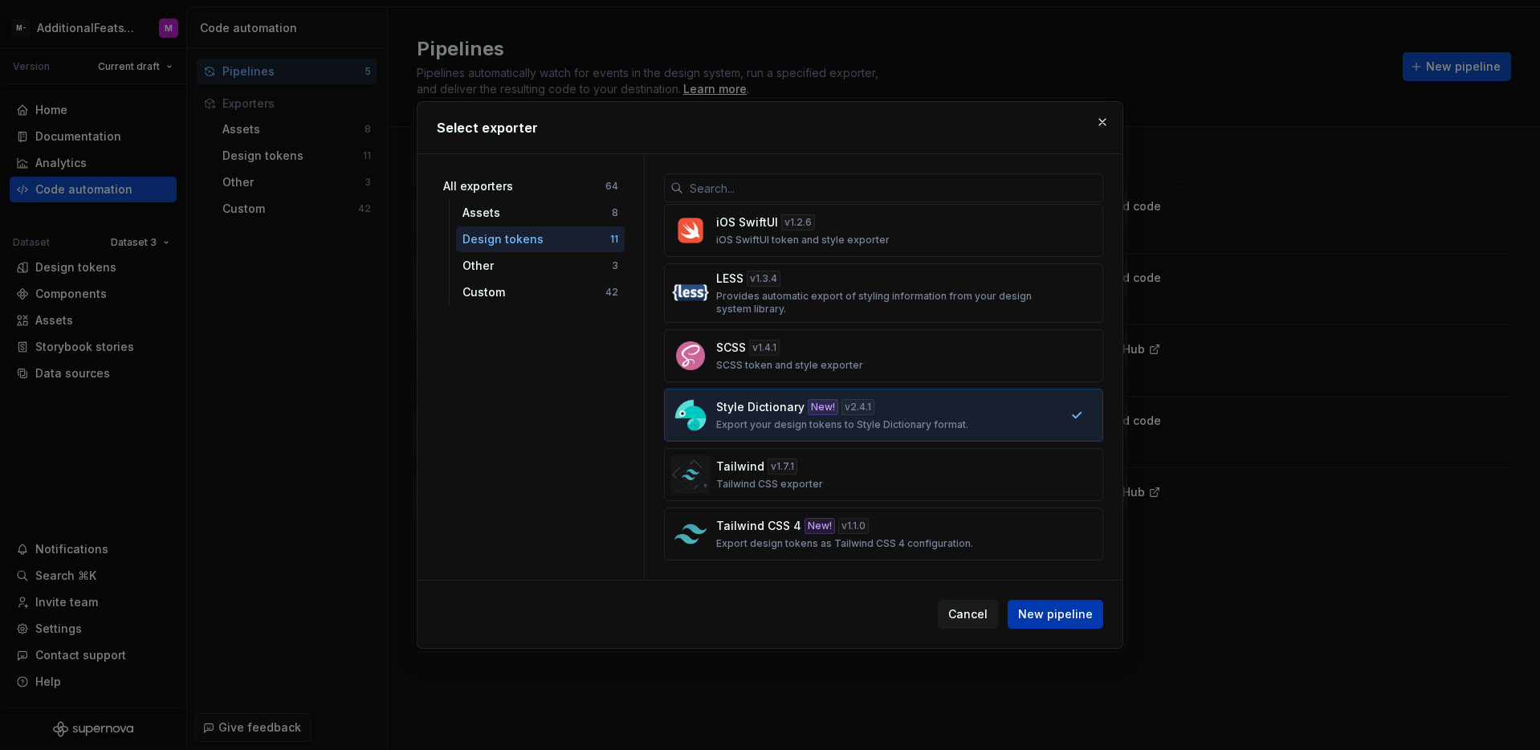
click at [1057, 617] on span "New pipeline" at bounding box center [1055, 614] width 75 height 16
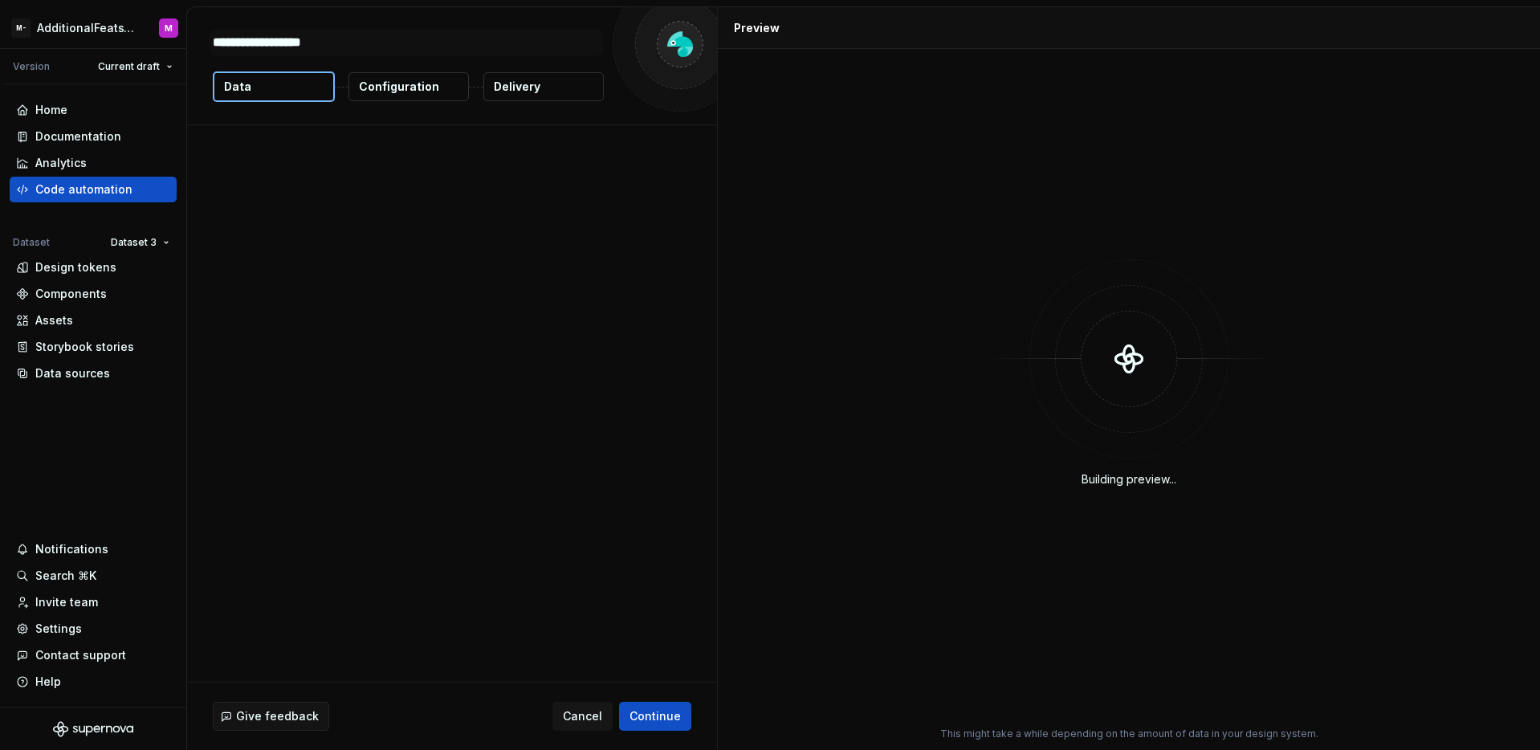
type textarea "*"
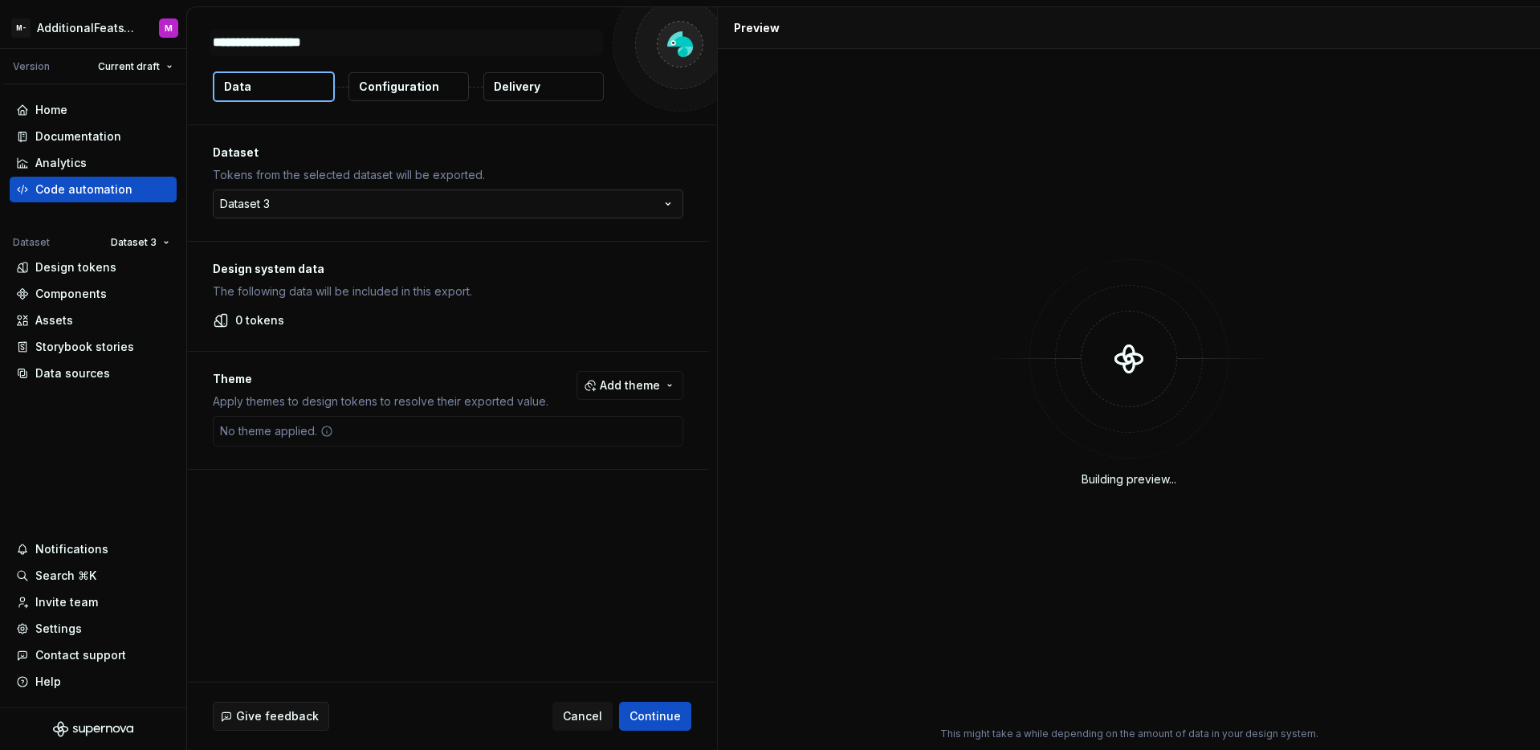
click at [523, 210] on html "**********" at bounding box center [770, 375] width 1540 height 750
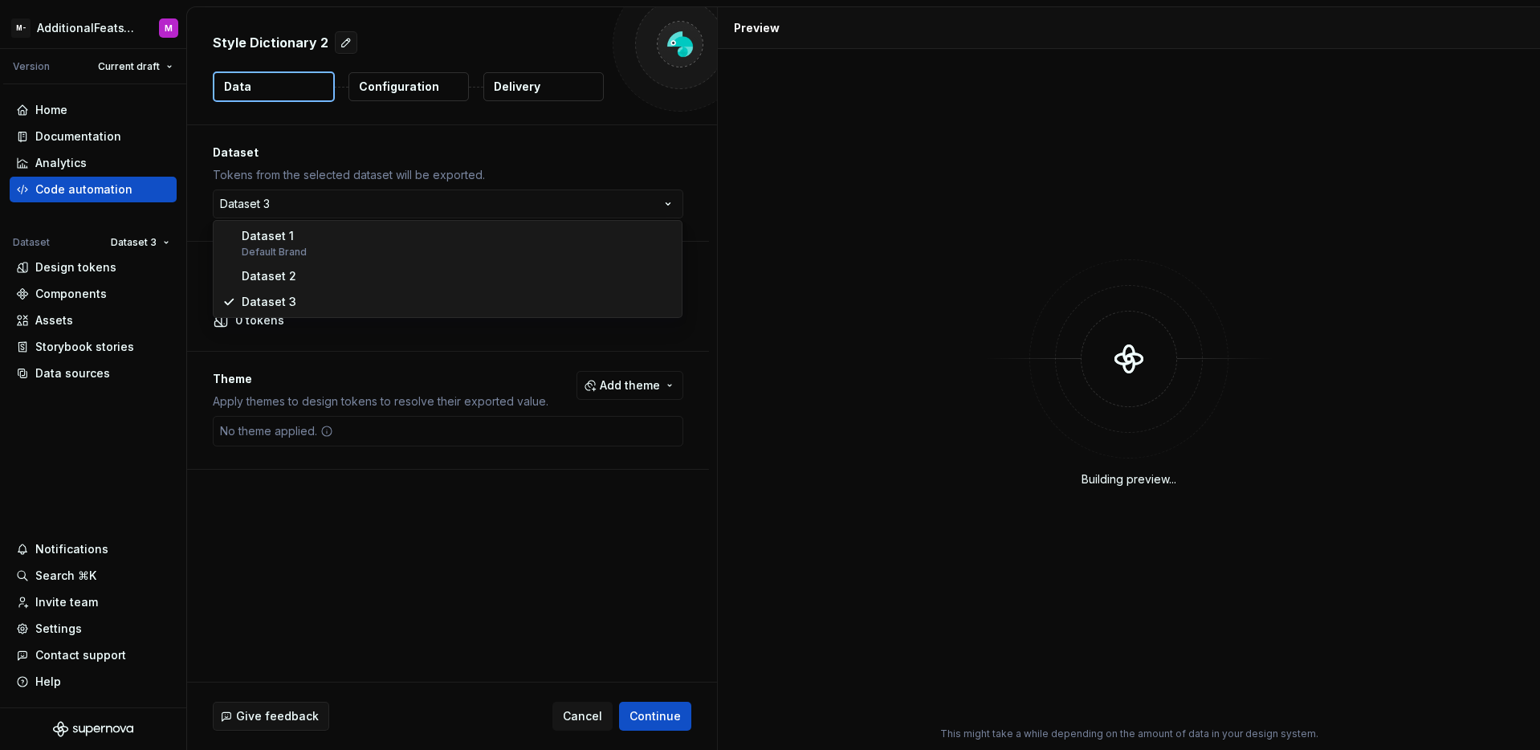
select select "**********"
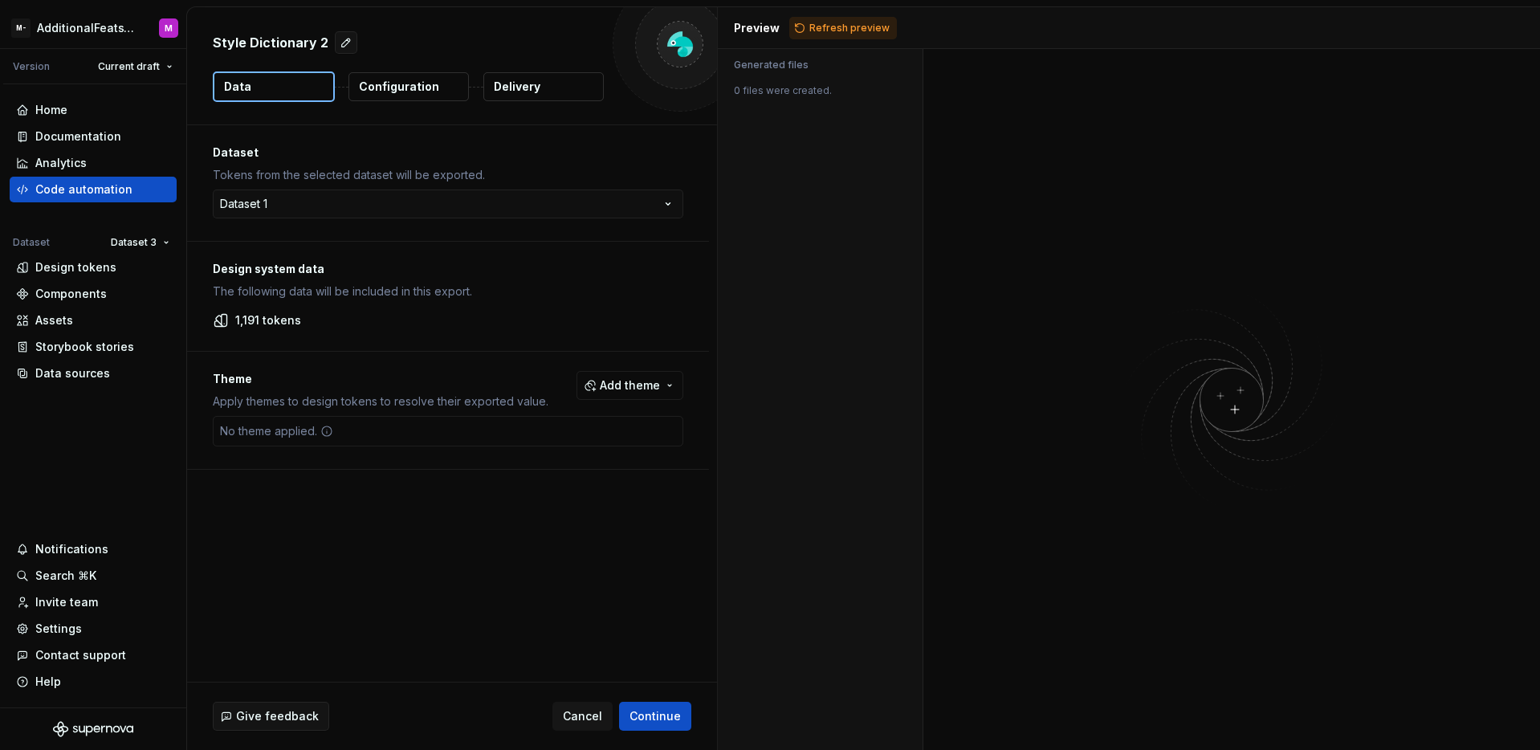
click at [502, 82] on p "Delivery" at bounding box center [517, 87] width 47 height 16
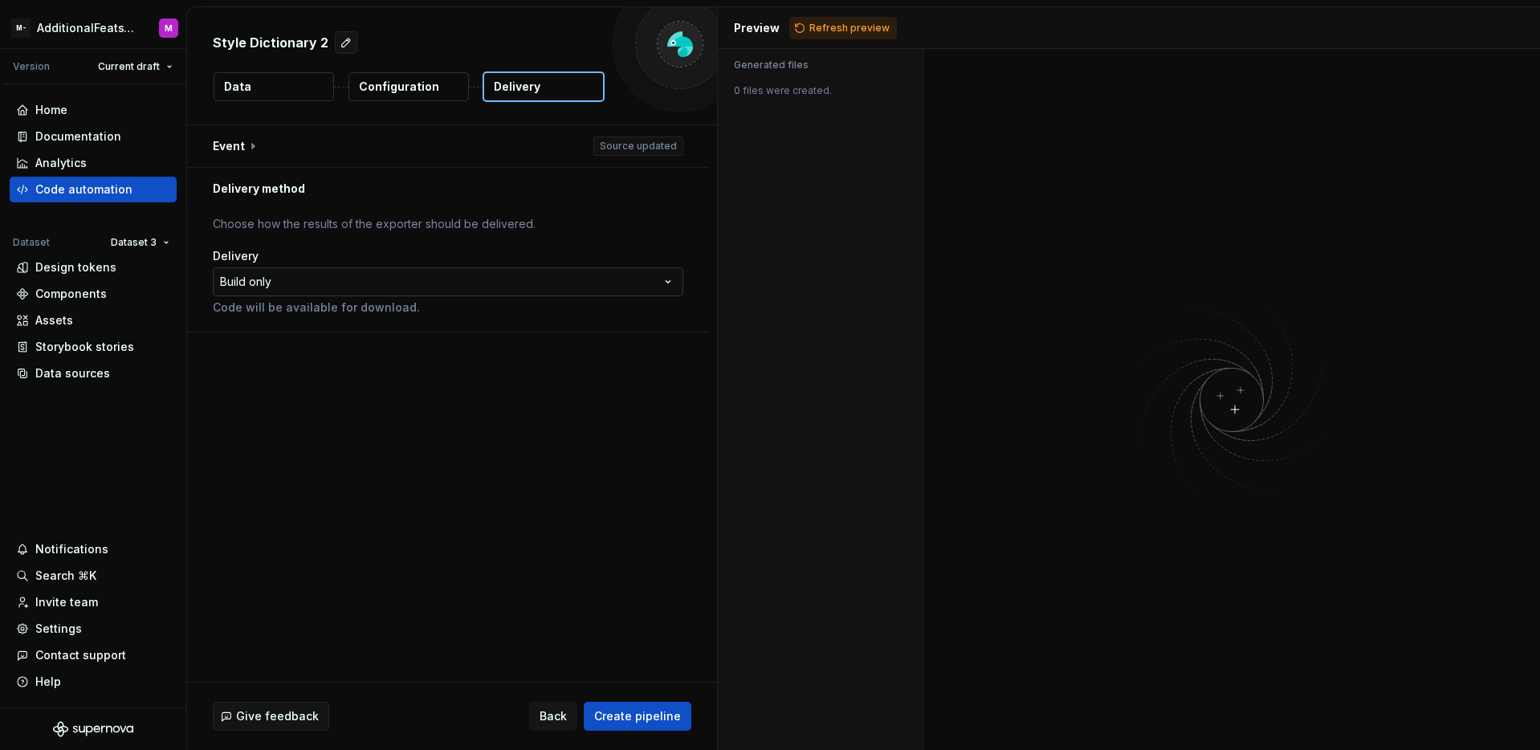
click at [406, 275] on html "**********" at bounding box center [770, 375] width 1540 height 750
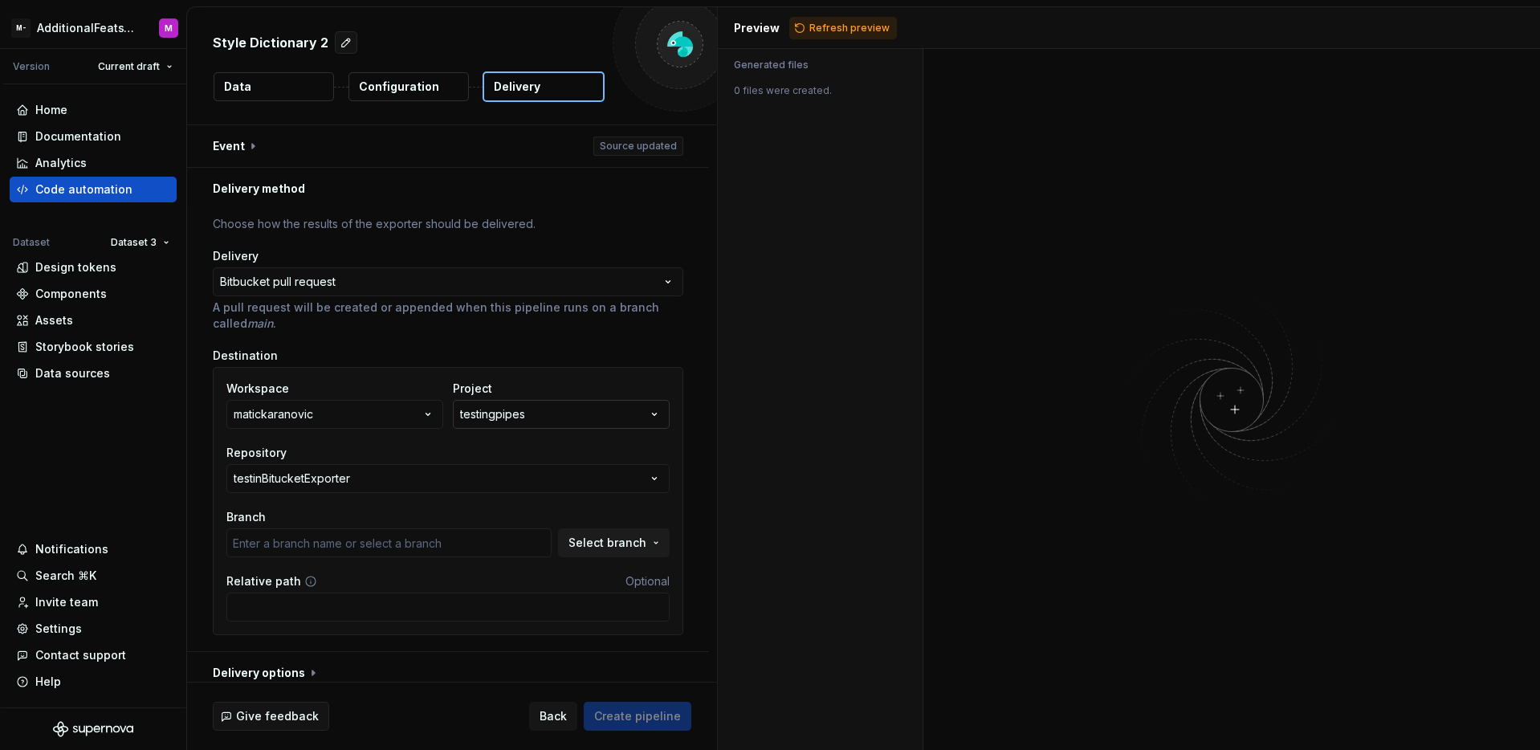
click at [593, 413] on button "testingpipes" at bounding box center [561, 414] width 217 height 29
type input "main"
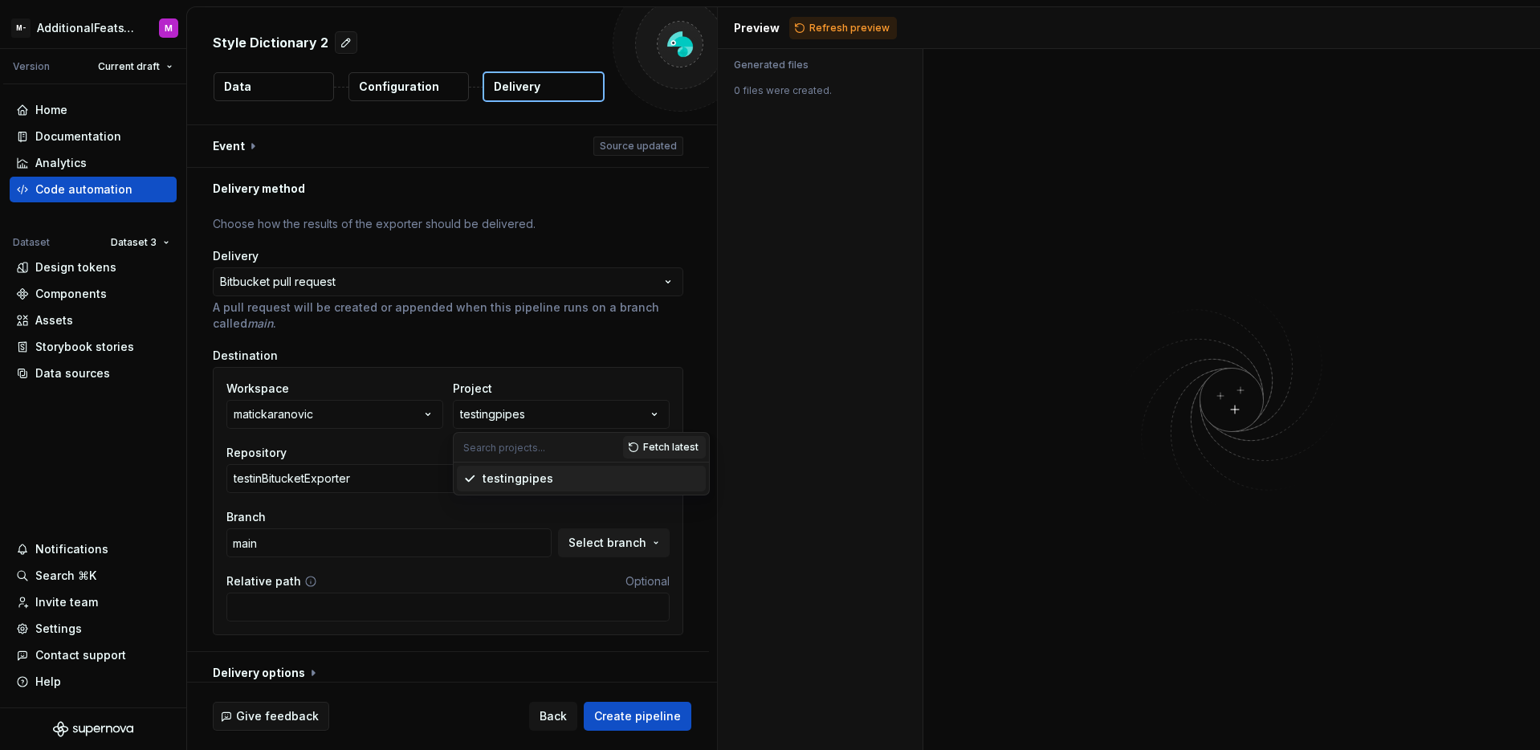
click at [311, 435] on div "Workspace matickaranovic Project testingpipes Repository testinBitucketExporter…" at bounding box center [447, 469] width 443 height 177
click at [430, 476] on button "testinBitucketExporter" at bounding box center [447, 478] width 443 height 29
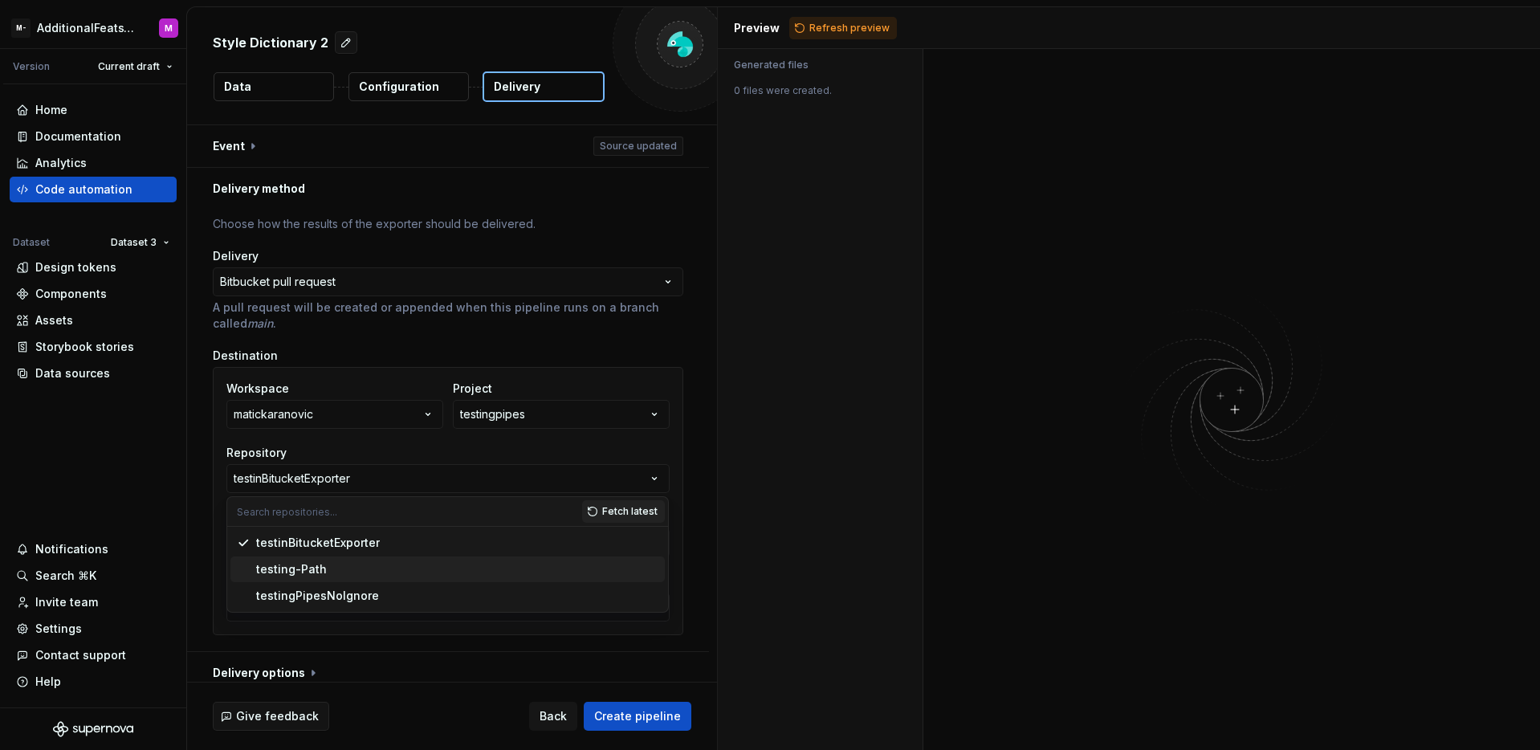
click at [331, 561] on div "testing-Path" at bounding box center [457, 569] width 402 height 16
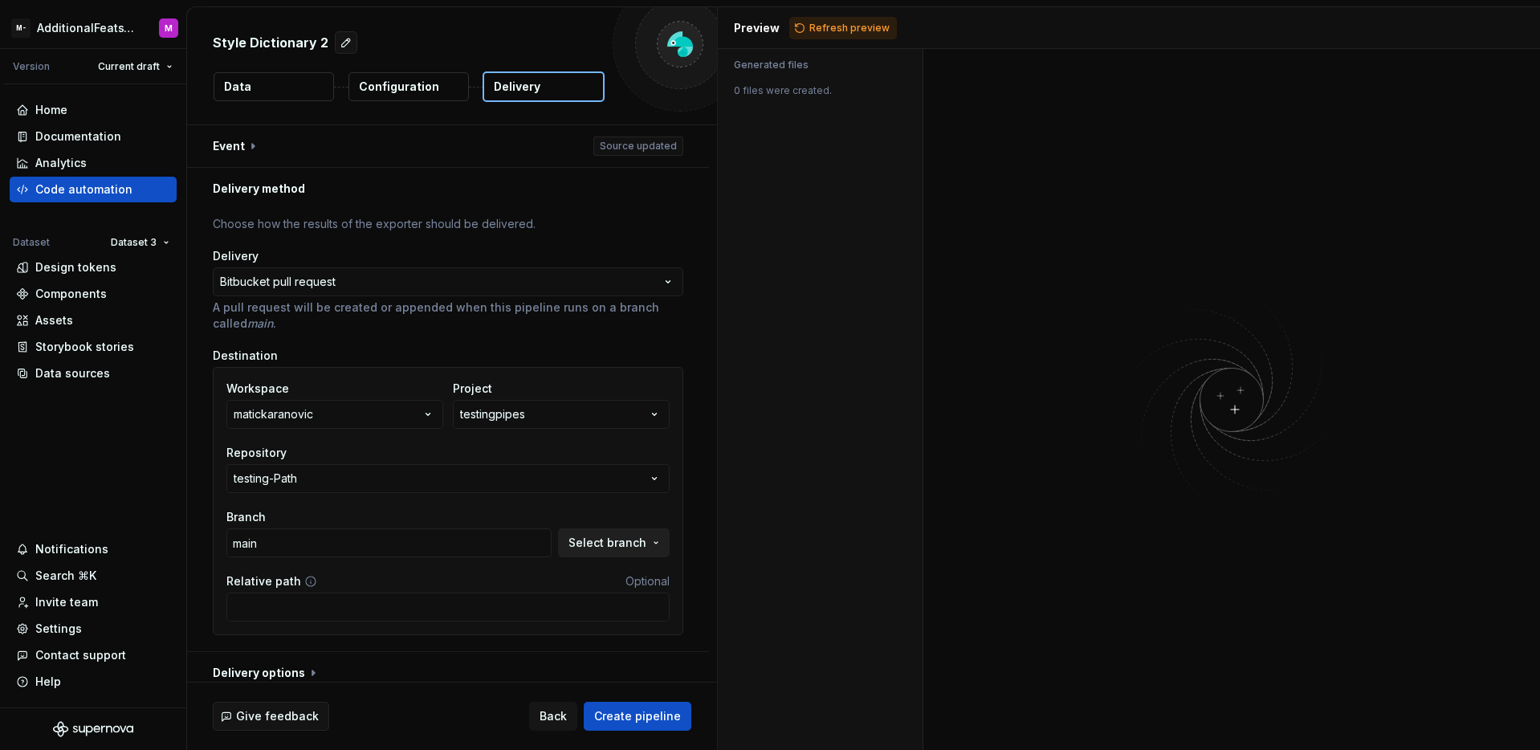
click at [577, 547] on span "Select branch" at bounding box center [608, 543] width 78 height 16
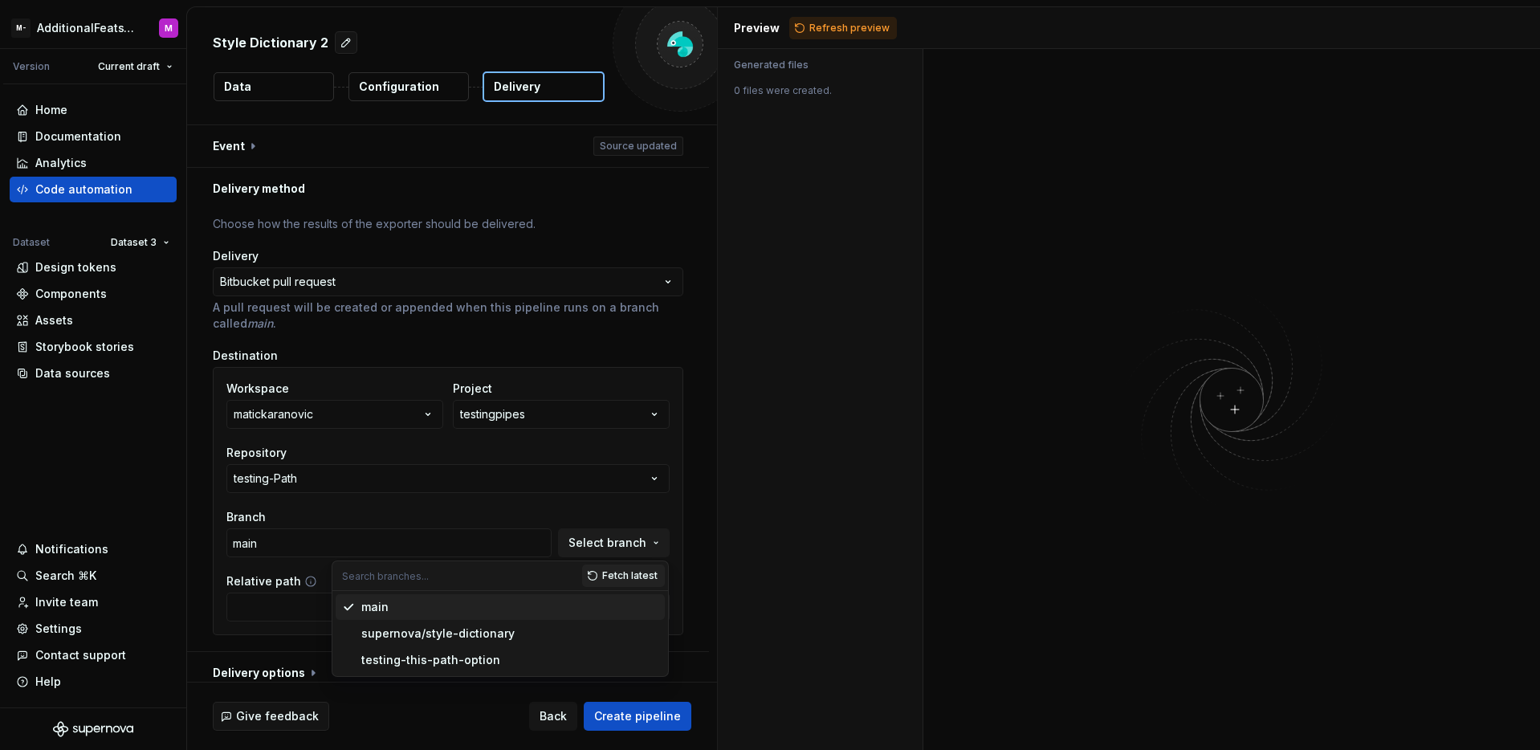
click at [448, 610] on div "main" at bounding box center [509, 607] width 297 height 16
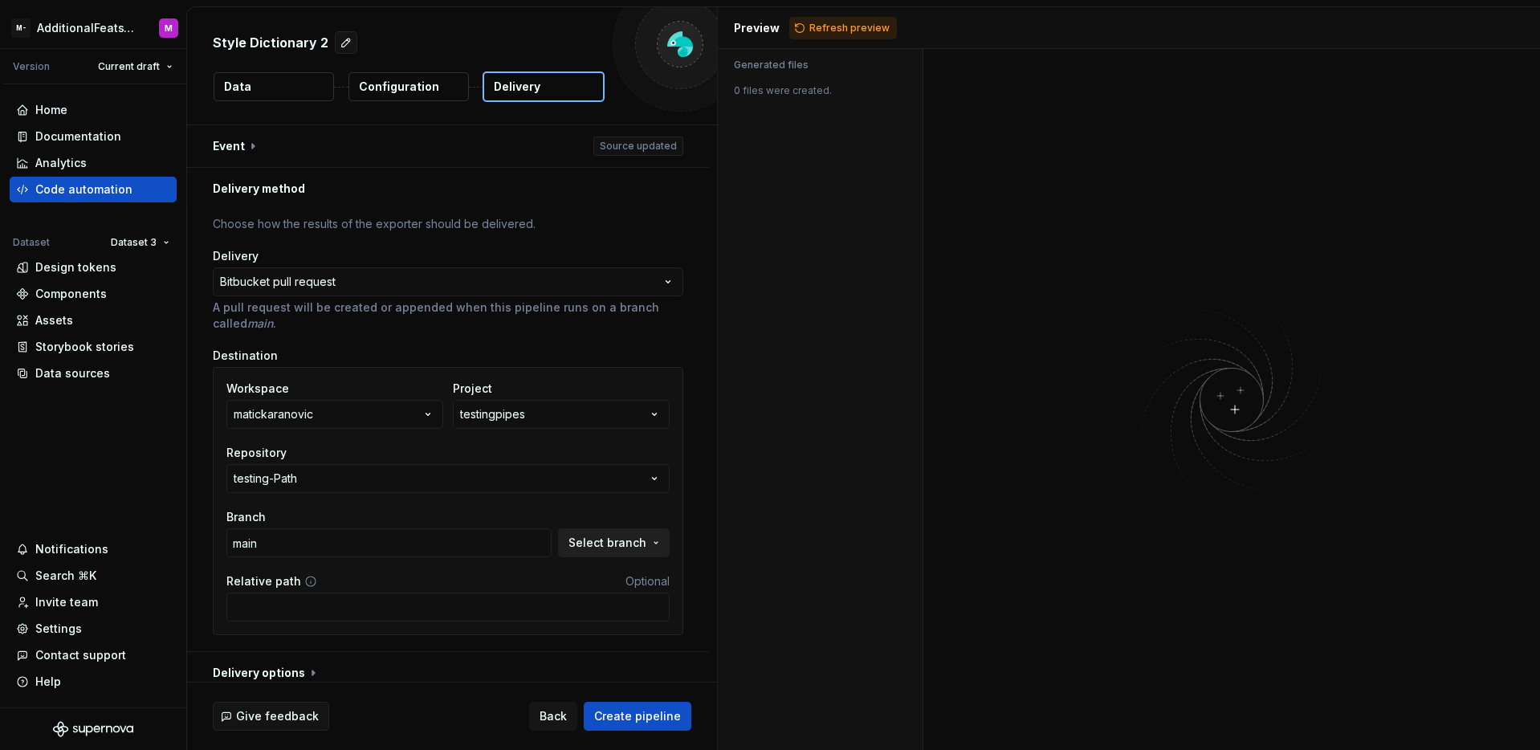
click at [598, 550] on span "Select branch" at bounding box center [608, 543] width 78 height 16
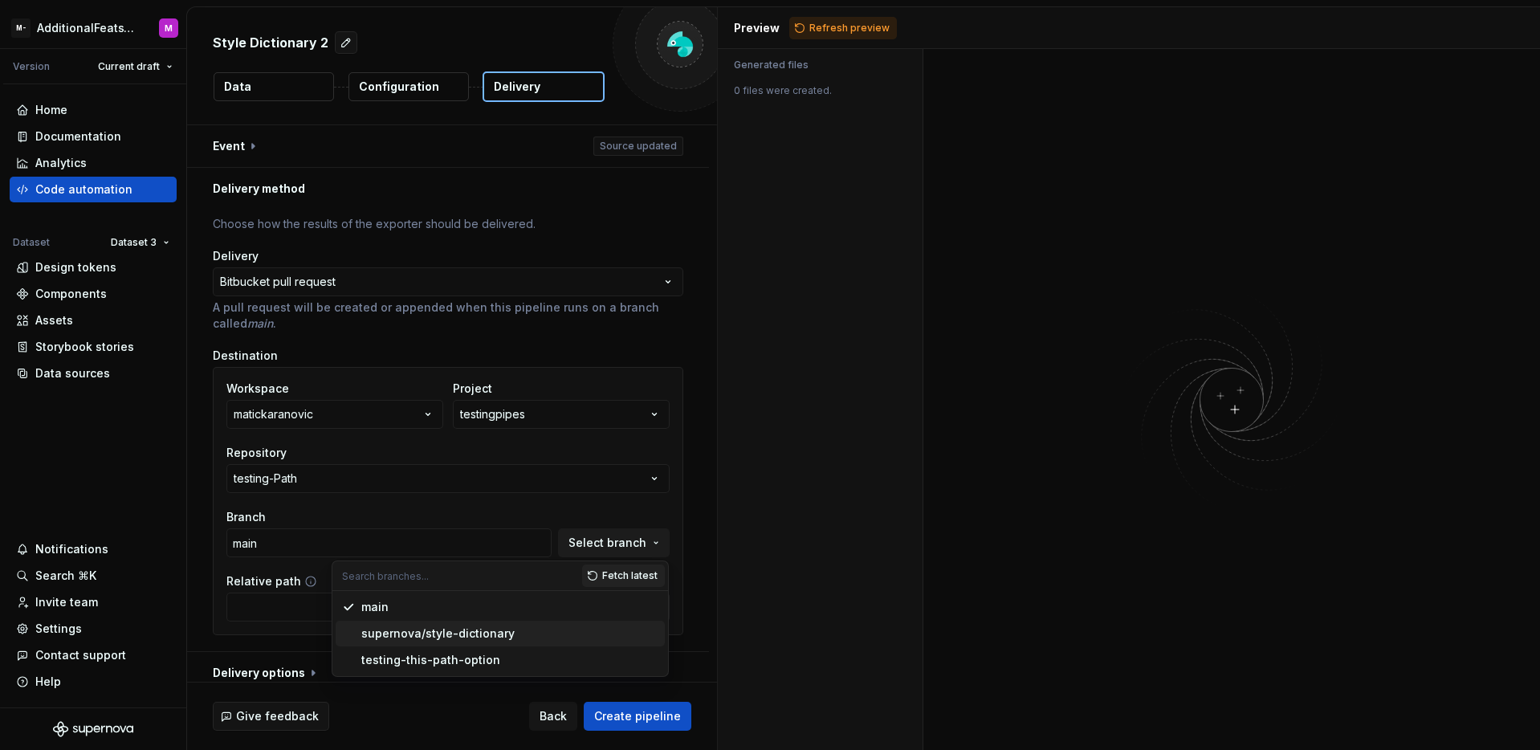
click at [476, 633] on div "supernova/style-dictionary" at bounding box center [437, 634] width 153 height 16
type input "supernova/style-dictionary"
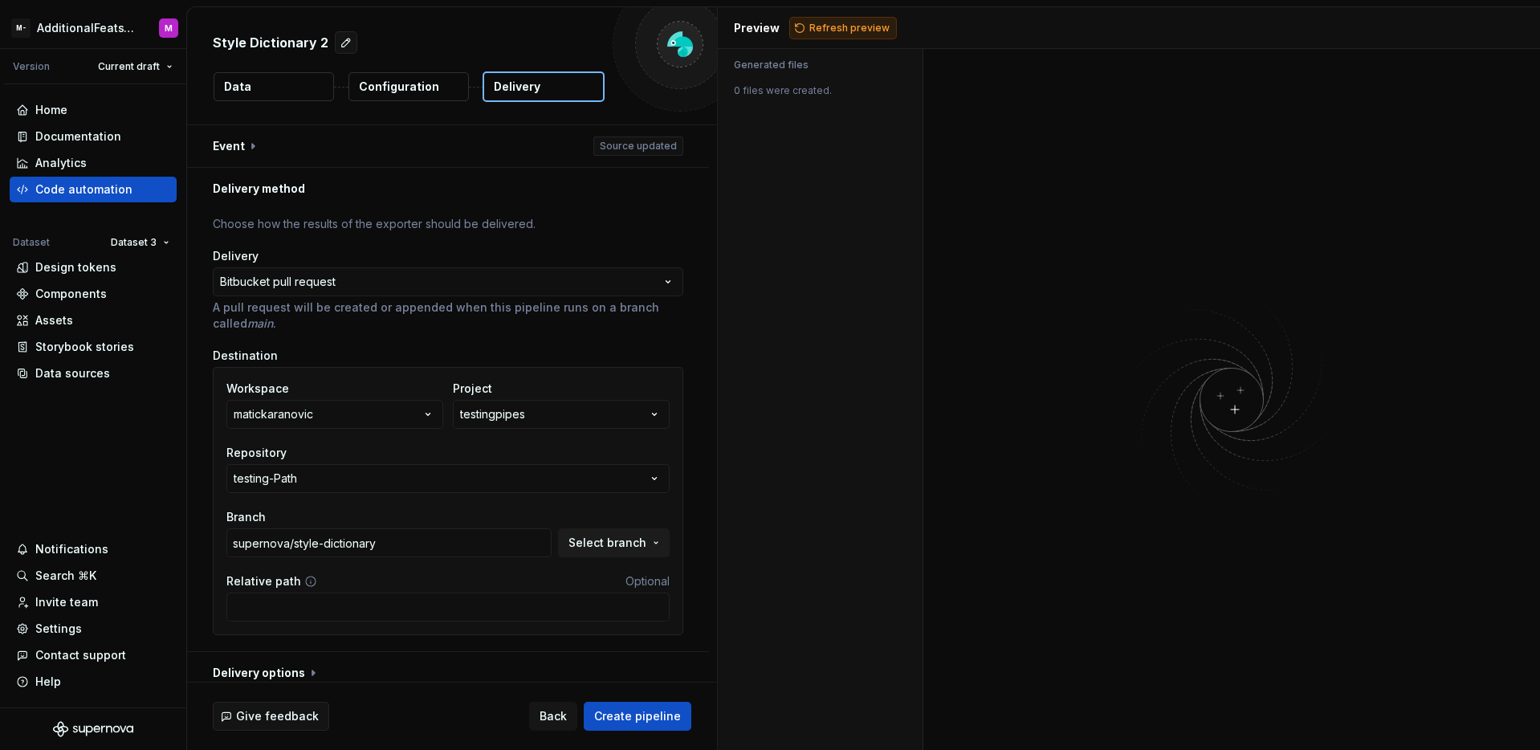
click at [835, 26] on span "Refresh preview" at bounding box center [850, 28] width 80 height 13
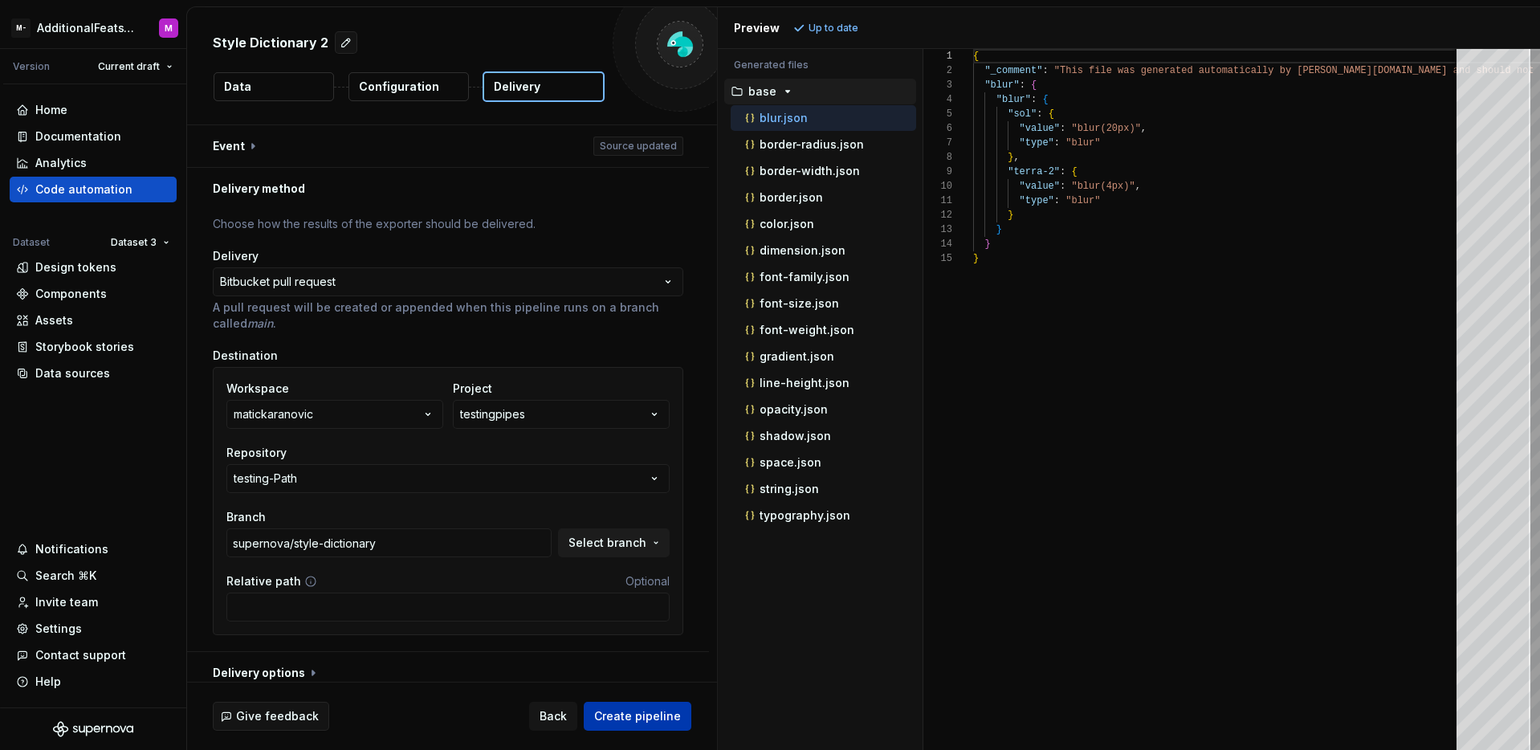
click at [619, 711] on span "Create pipeline" at bounding box center [637, 716] width 87 height 16
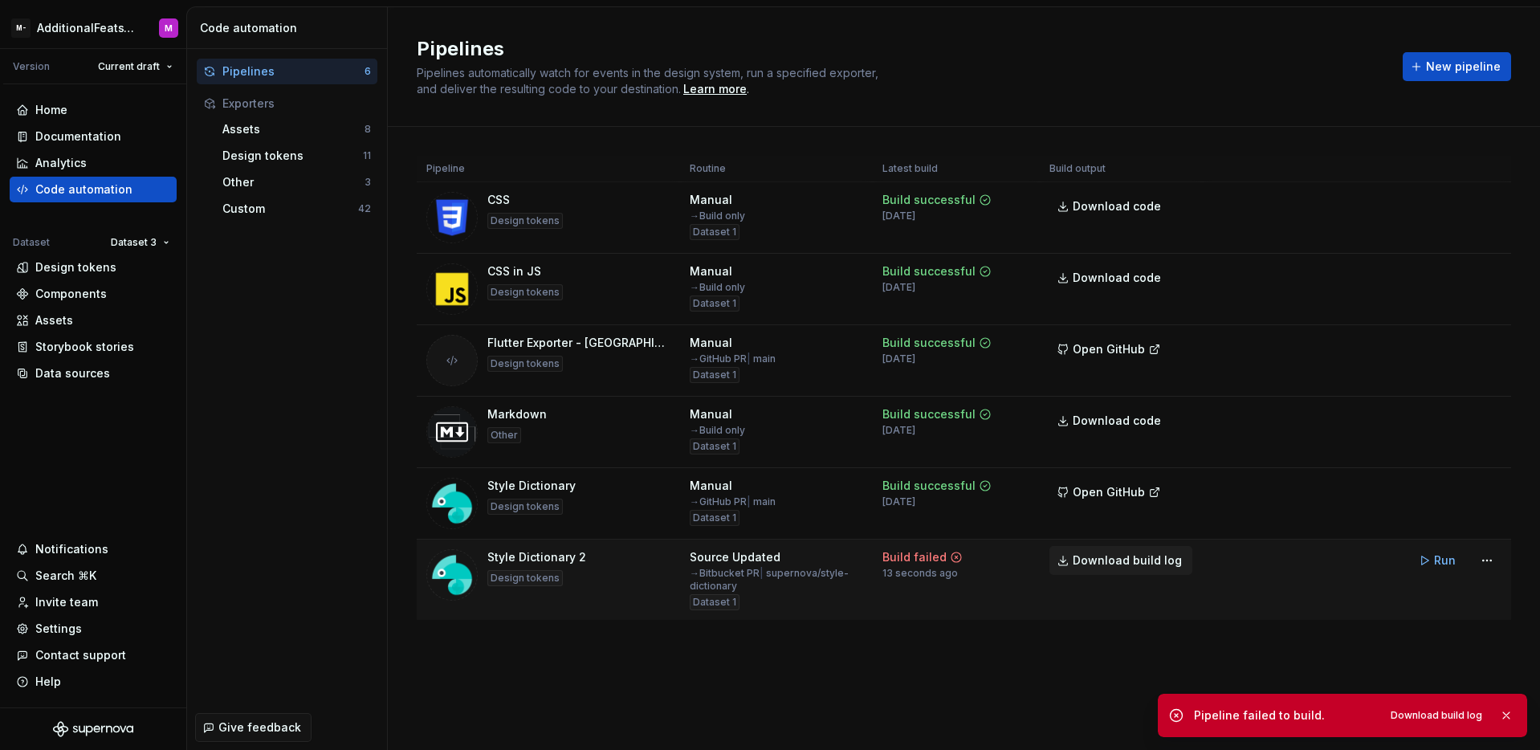
click at [1120, 555] on span "Download build log" at bounding box center [1127, 561] width 109 height 16
click at [1485, 561] on html "M- AdditionalFeatsTest M Version Current draft Home Documentation Analytics Cod…" at bounding box center [770, 375] width 1540 height 750
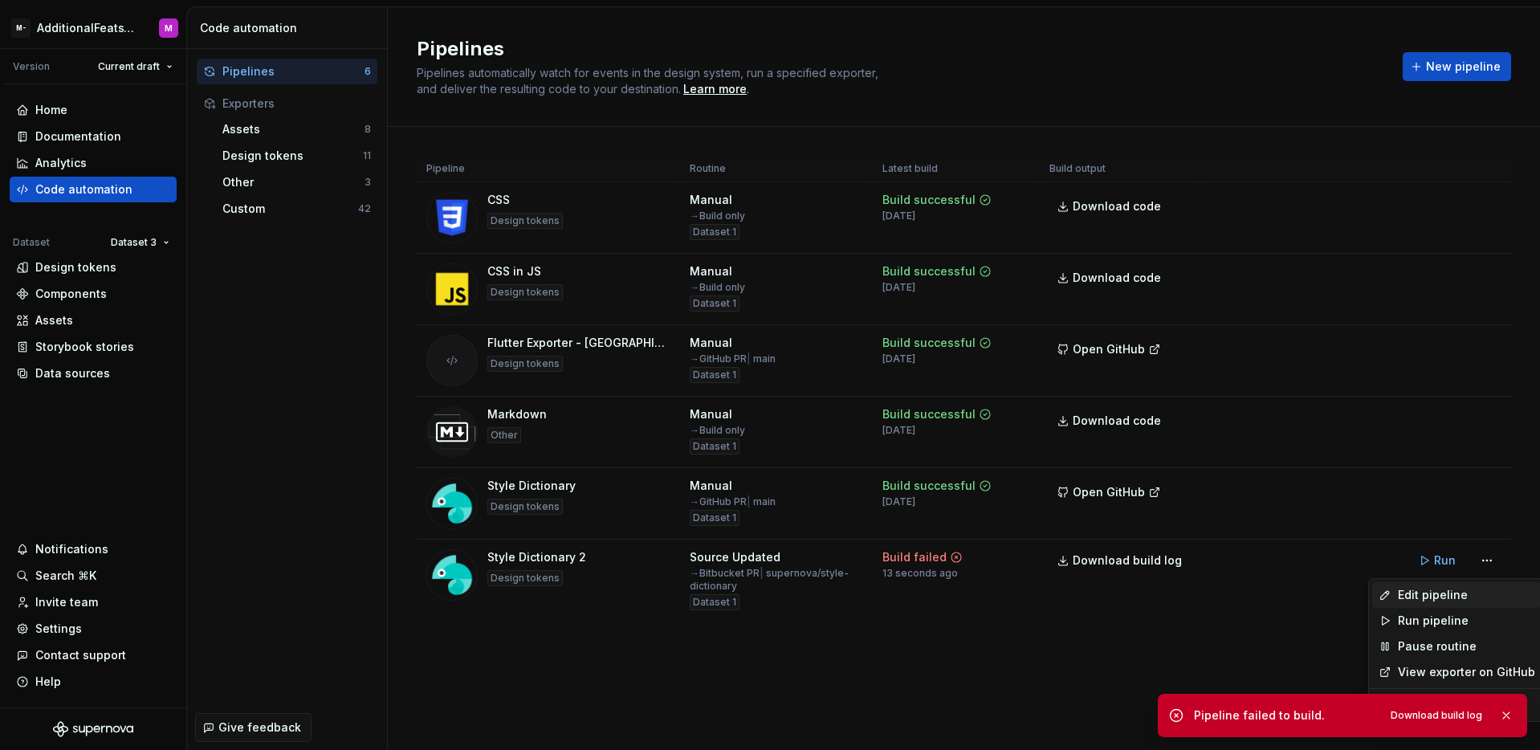
click at [1432, 596] on div "Edit pipeline" at bounding box center [1466, 595] width 137 height 16
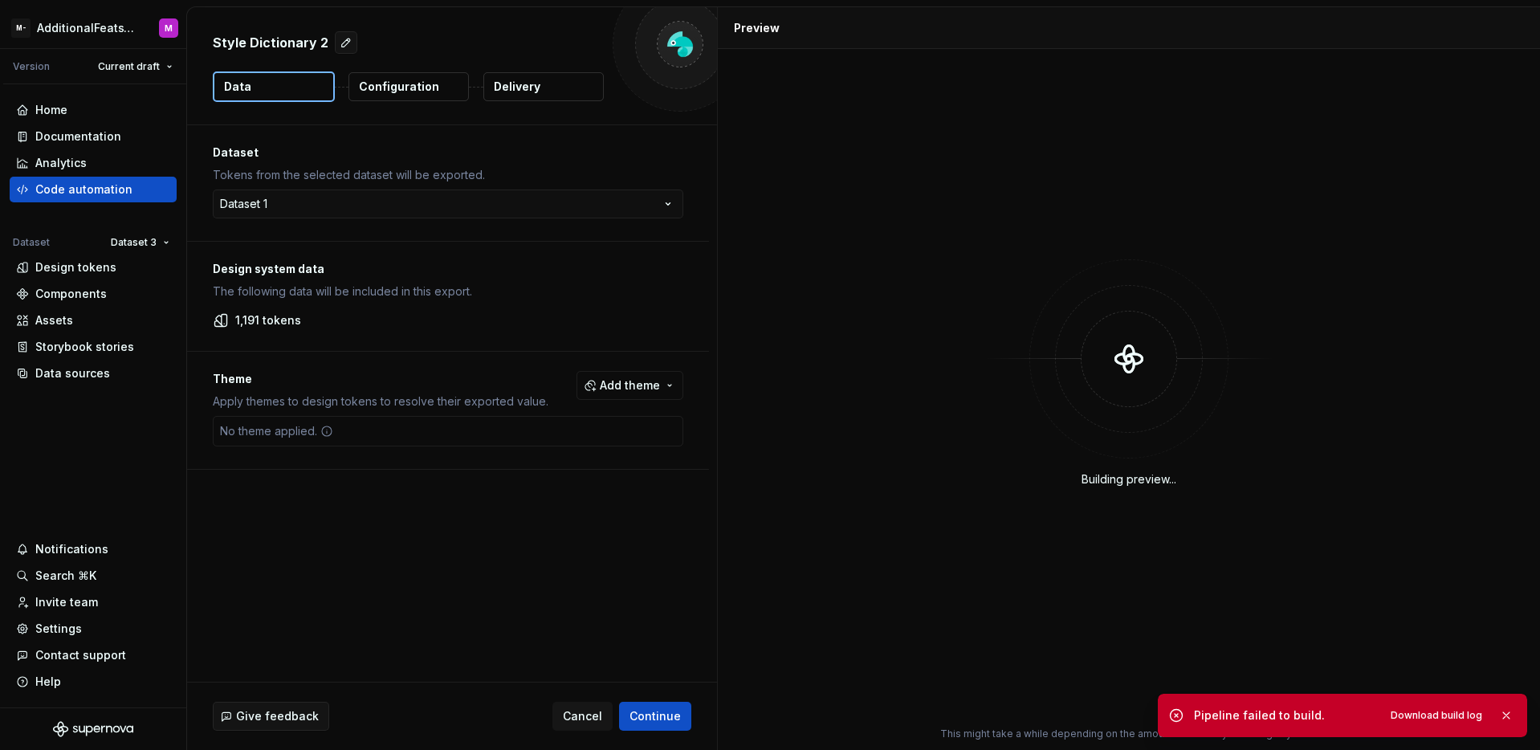
click at [550, 102] on div "Style Dictionary 2 Data Configuration Delivery" at bounding box center [452, 65] width 530 height 117
click at [551, 96] on button "Delivery" at bounding box center [543, 86] width 120 height 29
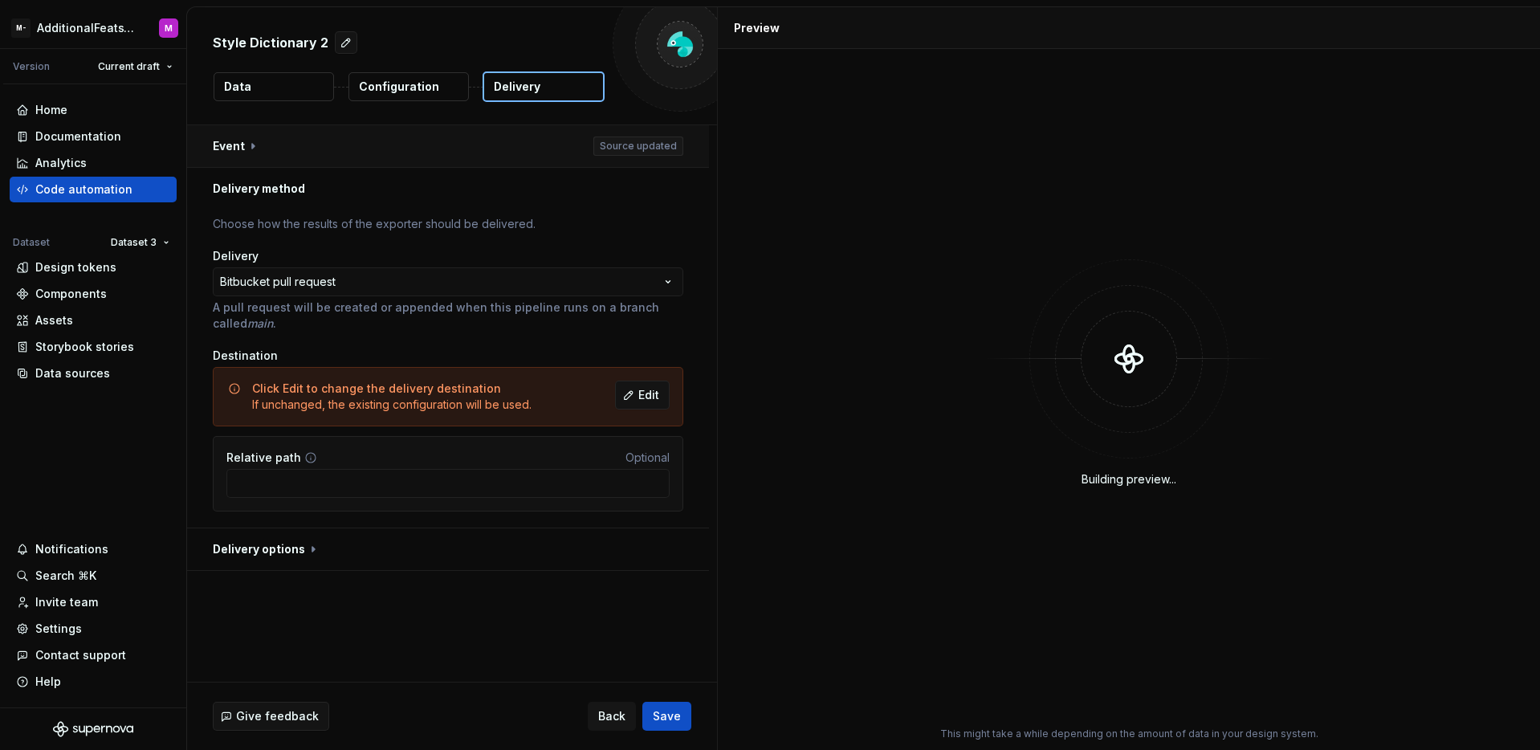
click at [404, 155] on button "button" at bounding box center [448, 146] width 522 height 42
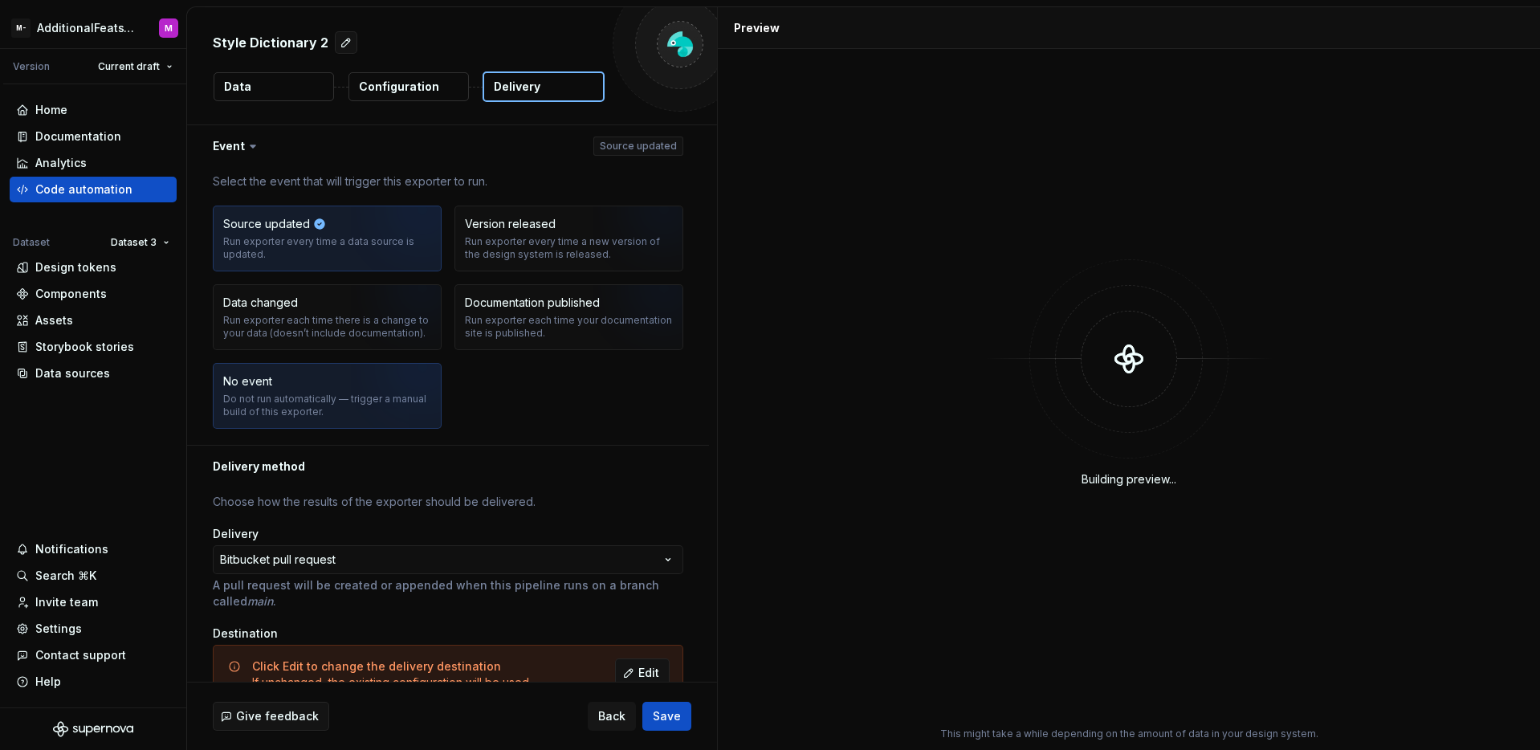
click at [287, 407] on div "Do not run automatically — trigger a manual build of this exporter." at bounding box center [327, 406] width 208 height 26
click at [519, 406] on div "Source updated Run exporter every time a data source is updated. Version releas…" at bounding box center [448, 317] width 471 height 223
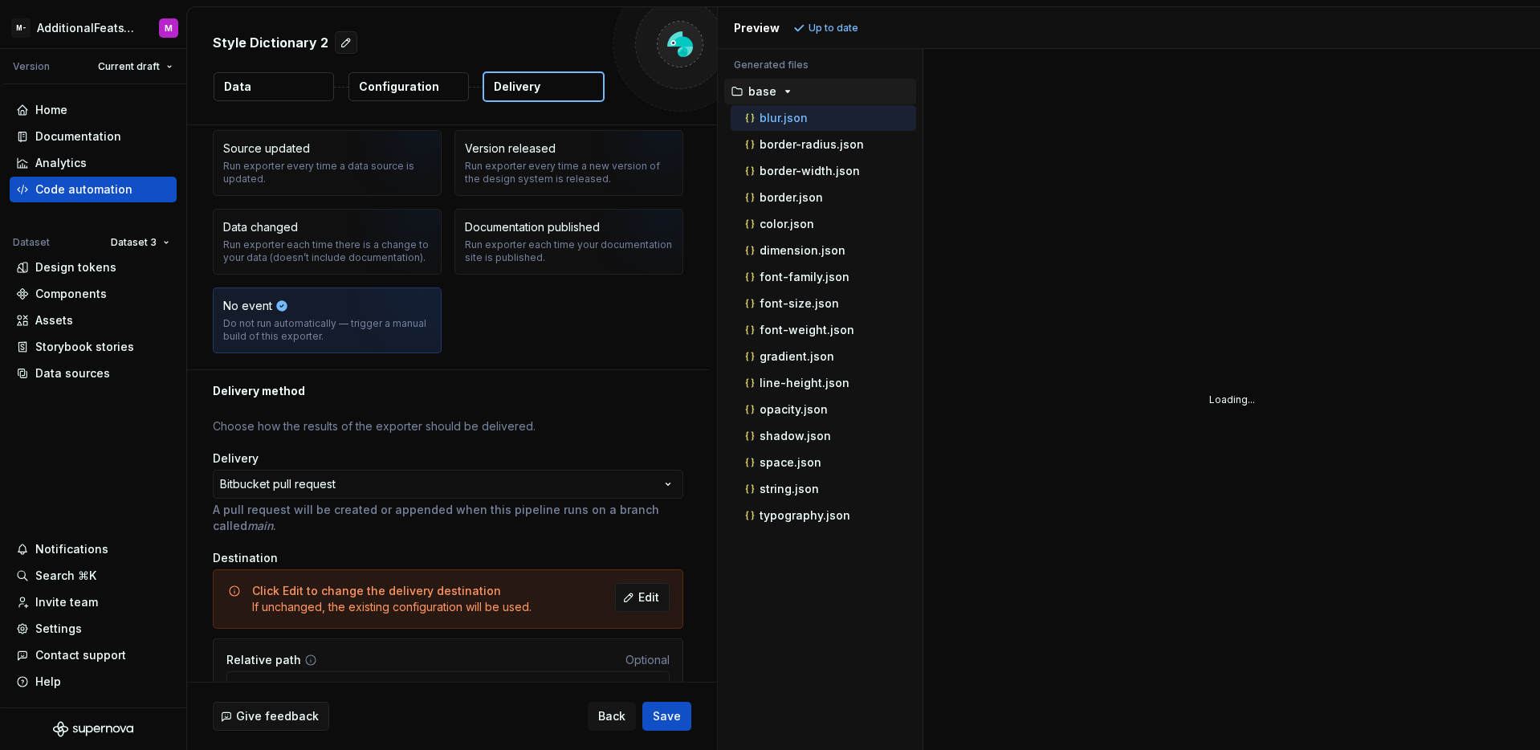
scroll to position [145, 0]
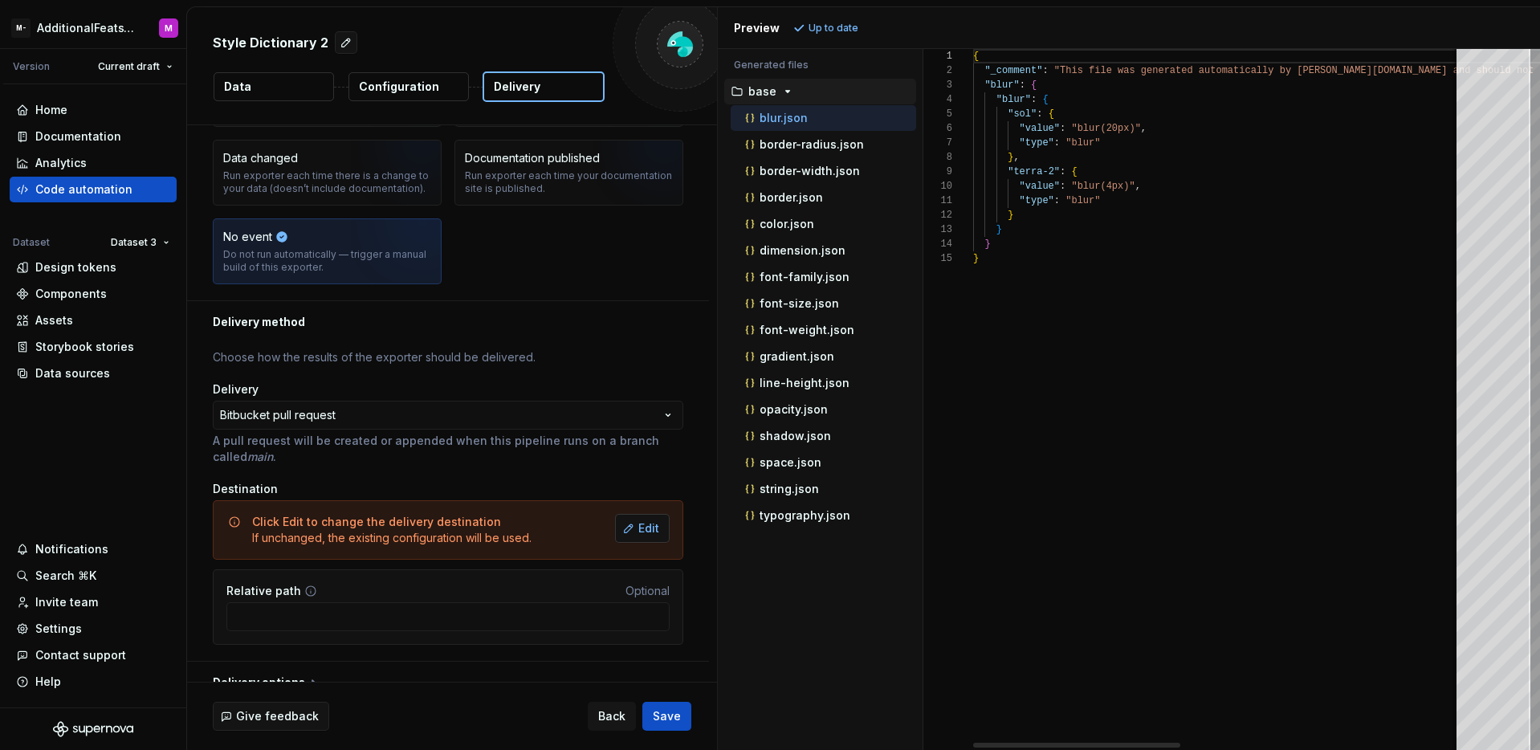
click at [635, 525] on button "Edit" at bounding box center [642, 528] width 55 height 29
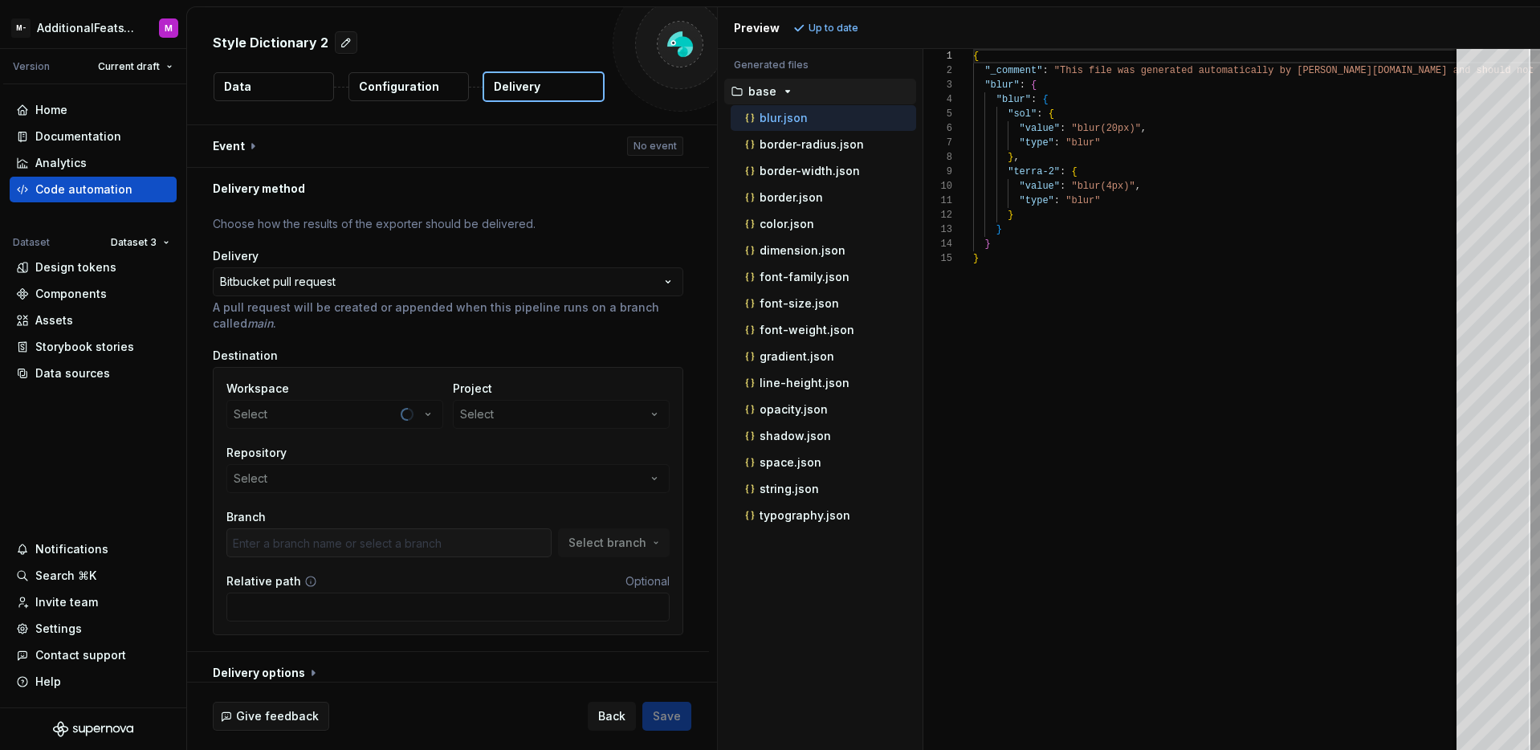
scroll to position [13, 0]
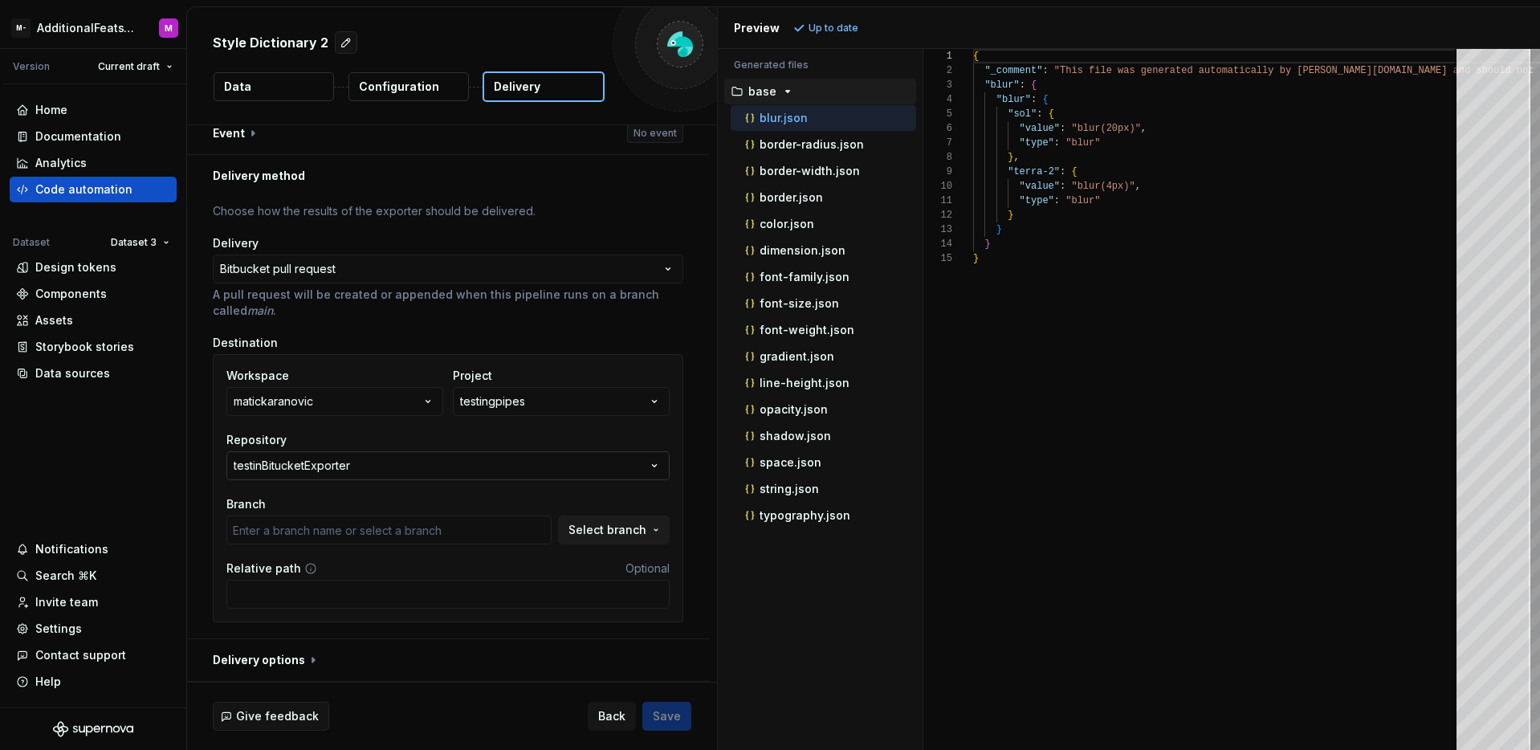
type input "main"
click at [613, 471] on button "testinBitucketExporter" at bounding box center [447, 465] width 443 height 29
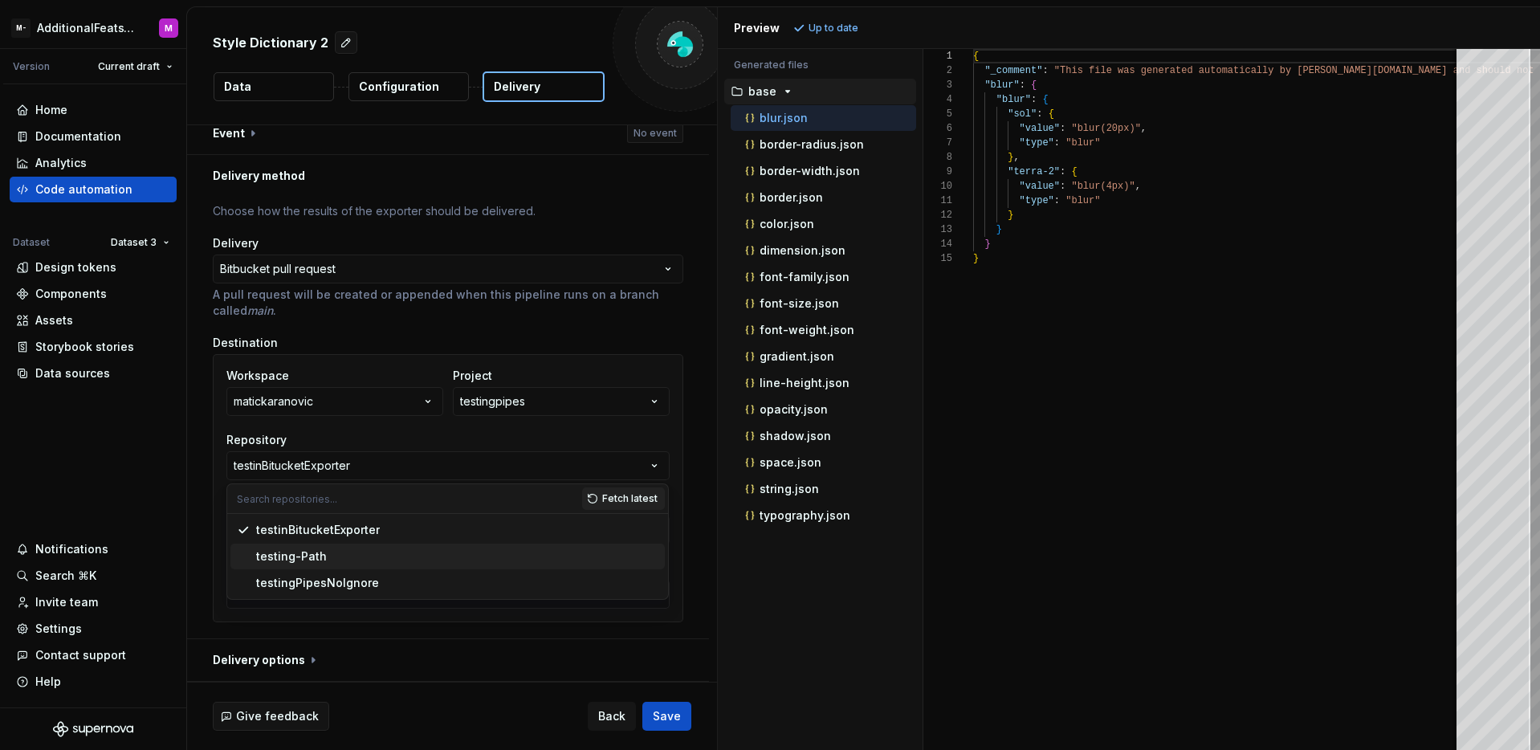
click at [414, 557] on div "testing-Path" at bounding box center [457, 557] width 402 height 16
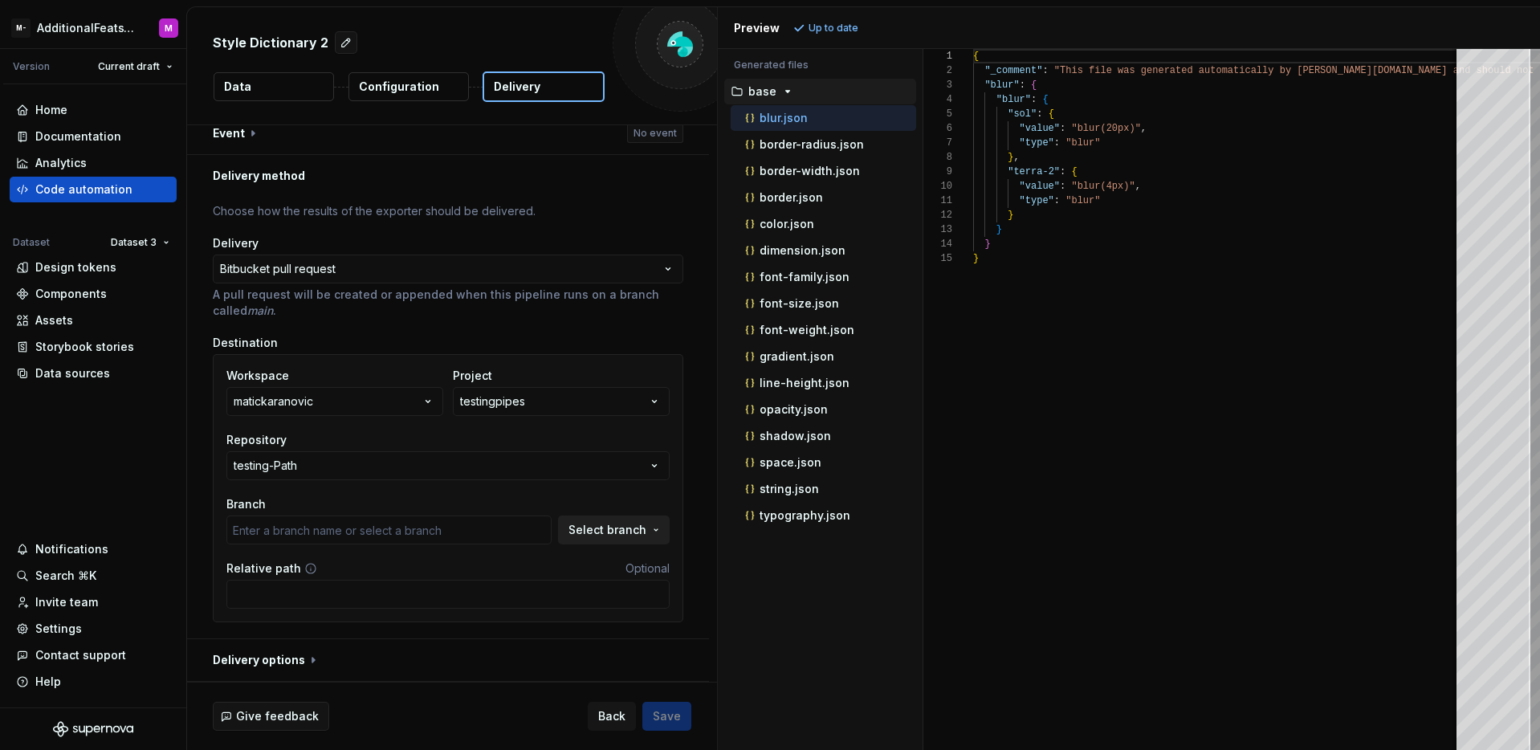
click at [598, 529] on span "Select branch" at bounding box center [608, 530] width 78 height 16
type input "main"
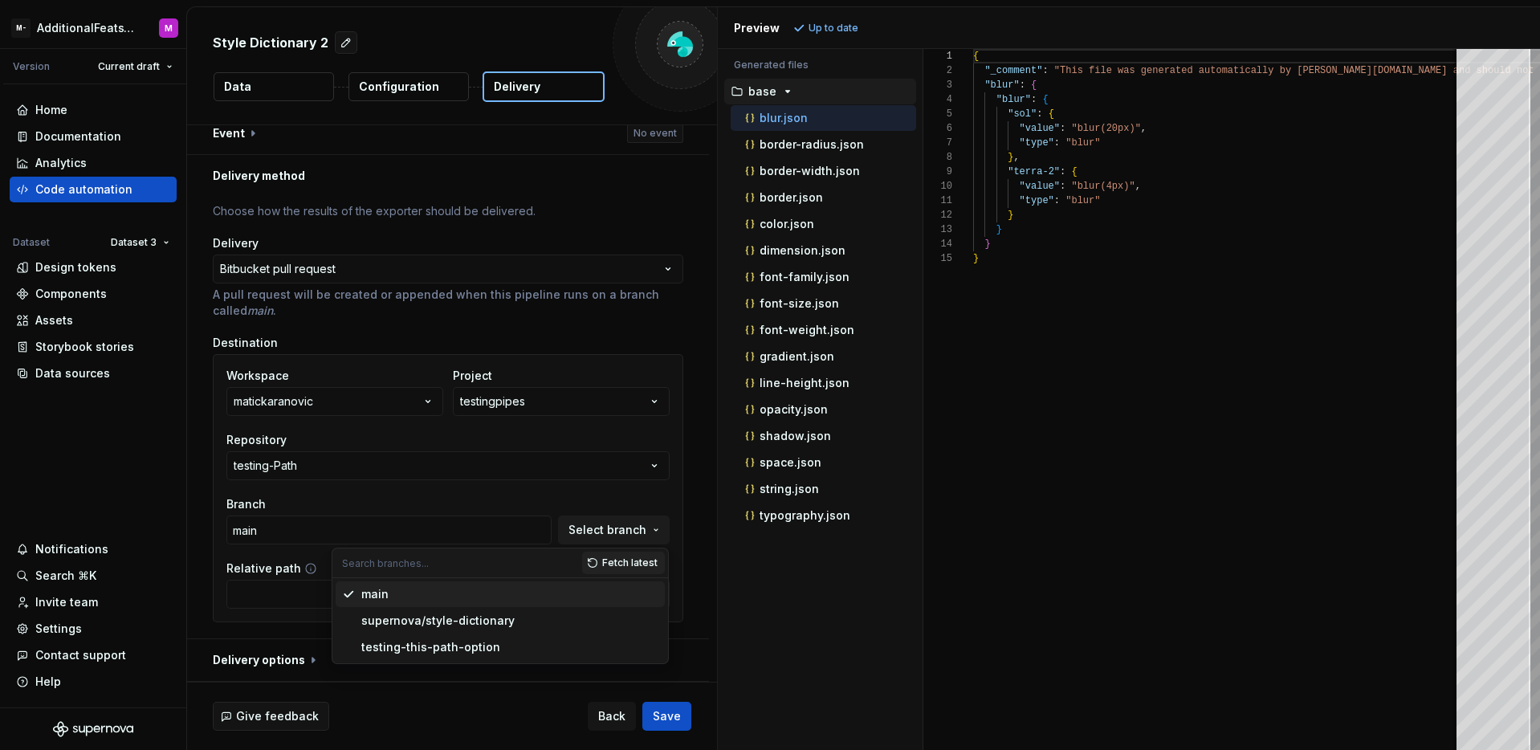
click at [543, 589] on div "main" at bounding box center [509, 594] width 297 height 16
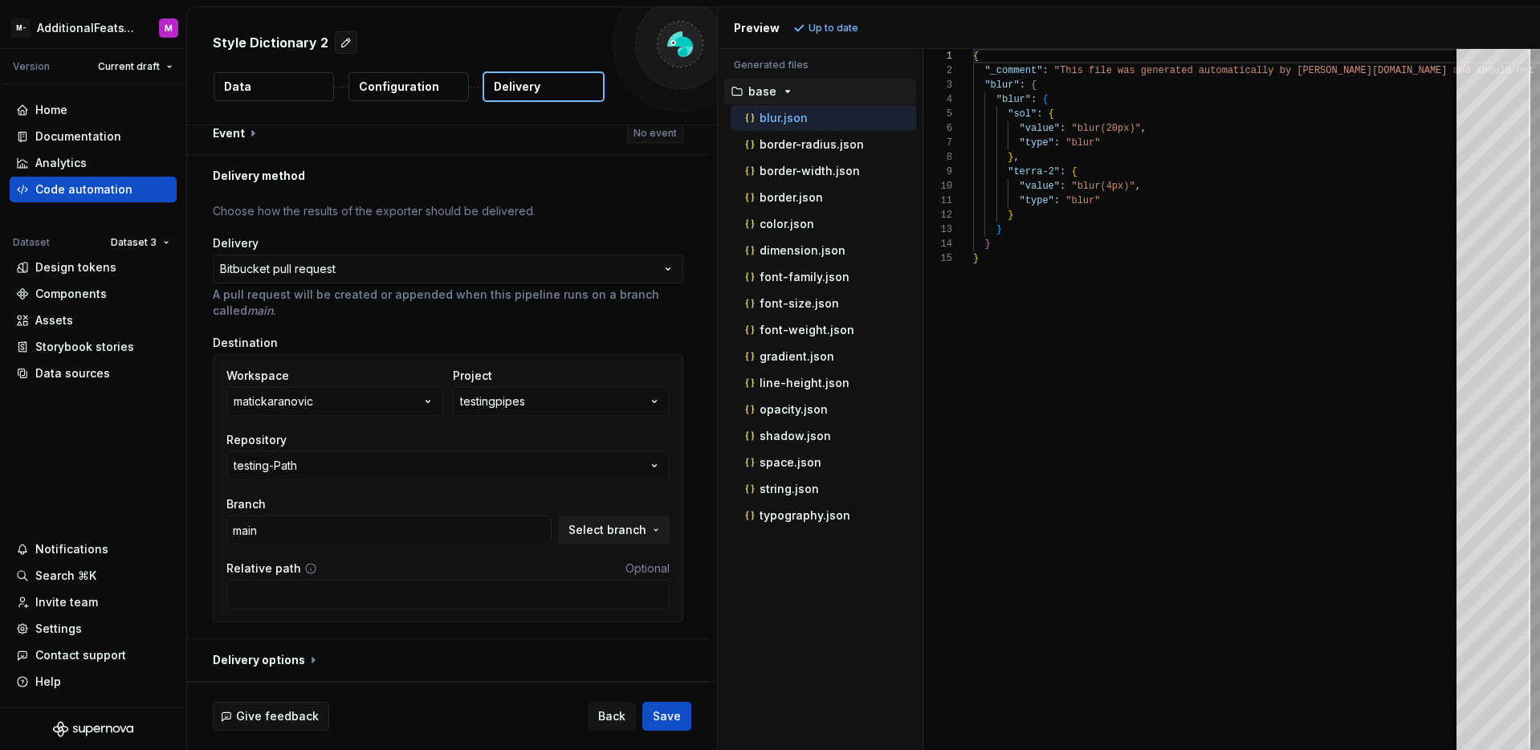
click at [691, 501] on div "**********" at bounding box center [448, 418] width 522 height 442
click at [655, 715] on span "Save" at bounding box center [667, 716] width 28 height 16
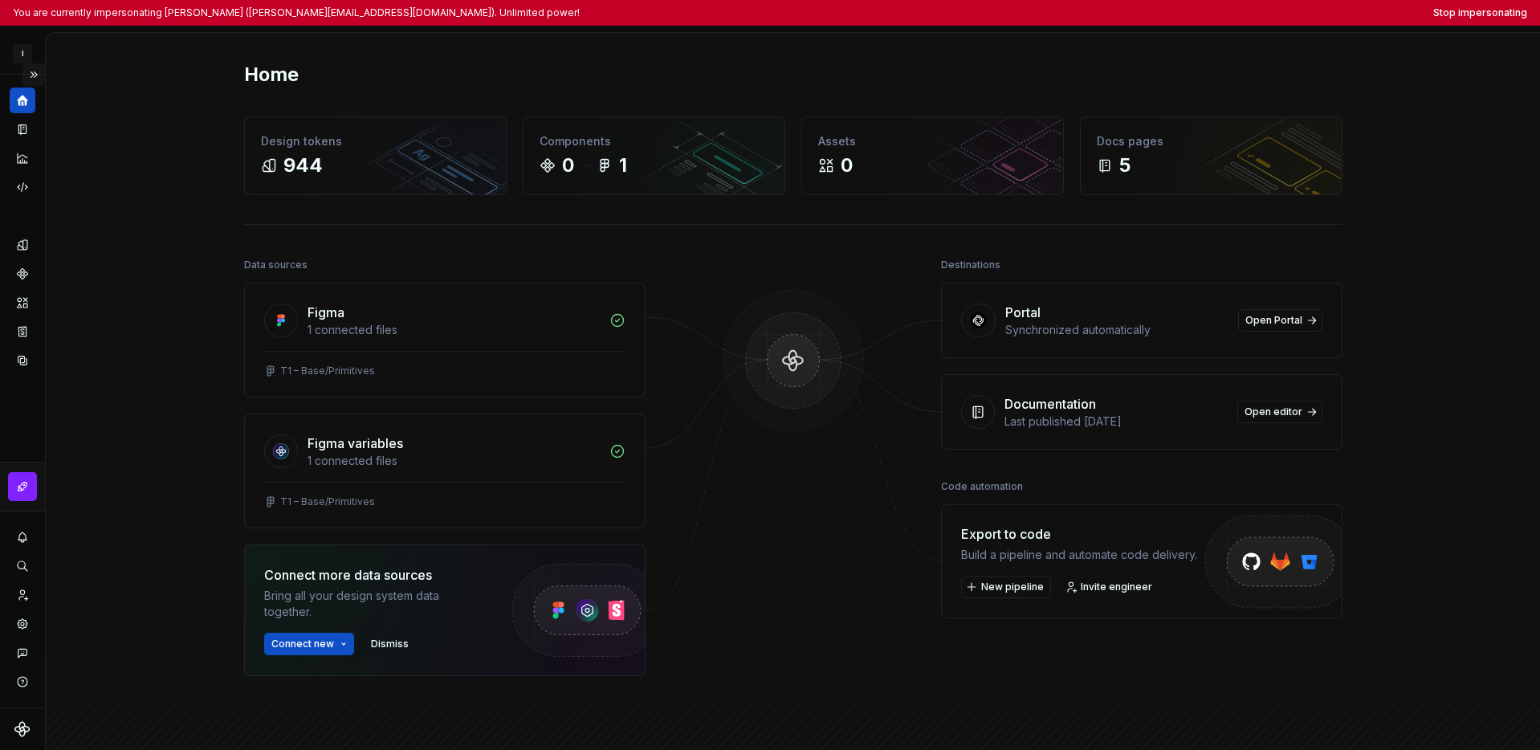
click at [43, 68] on button "Expand sidebar" at bounding box center [33, 74] width 22 height 22
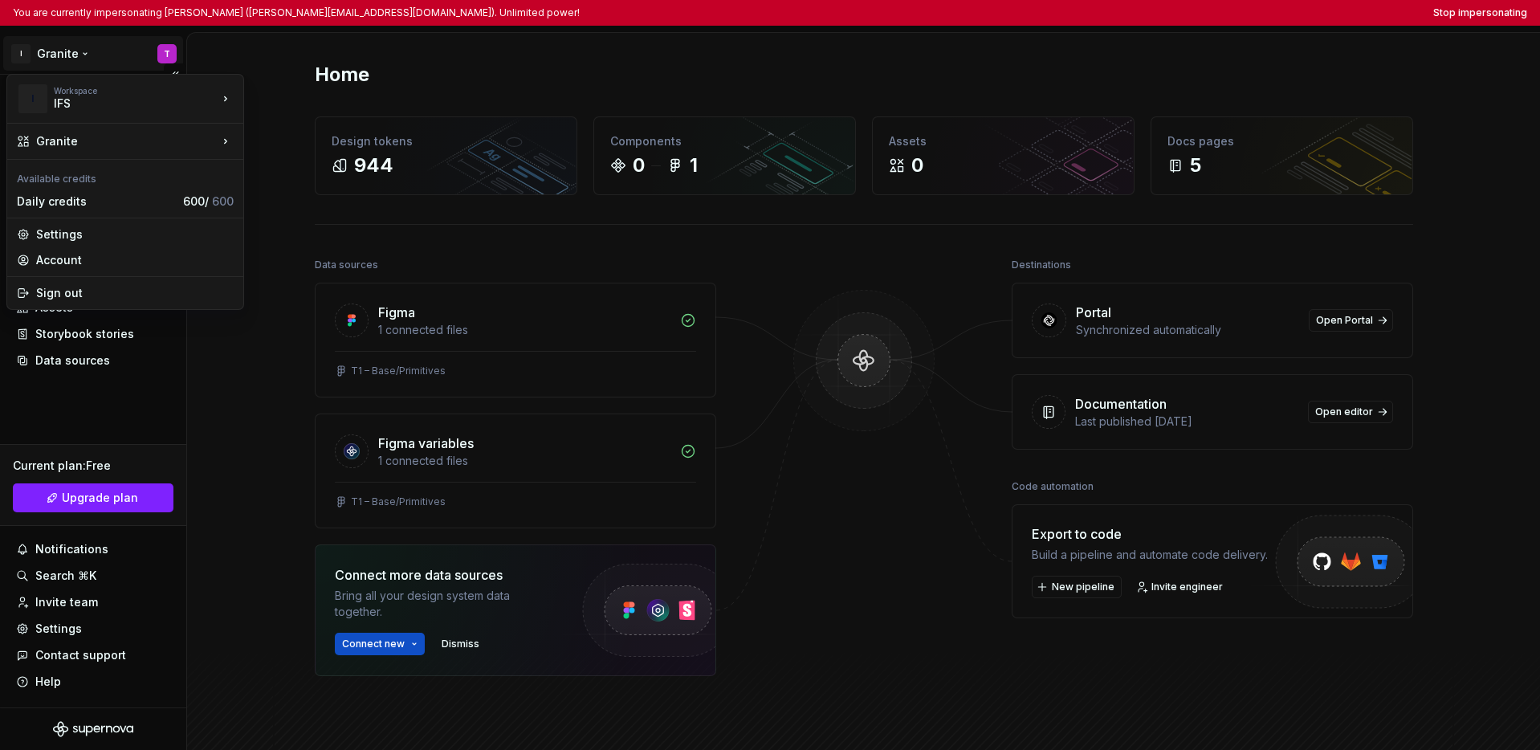
click at [60, 54] on html "You are currently impersonating [PERSON_NAME] ([PERSON_NAME][EMAIL_ADDRESS][DOM…" at bounding box center [770, 375] width 1540 height 750
click at [22, 402] on html "You are currently impersonating [PERSON_NAME] ([PERSON_NAME][EMAIL_ADDRESS][DOM…" at bounding box center [770, 375] width 1540 height 750
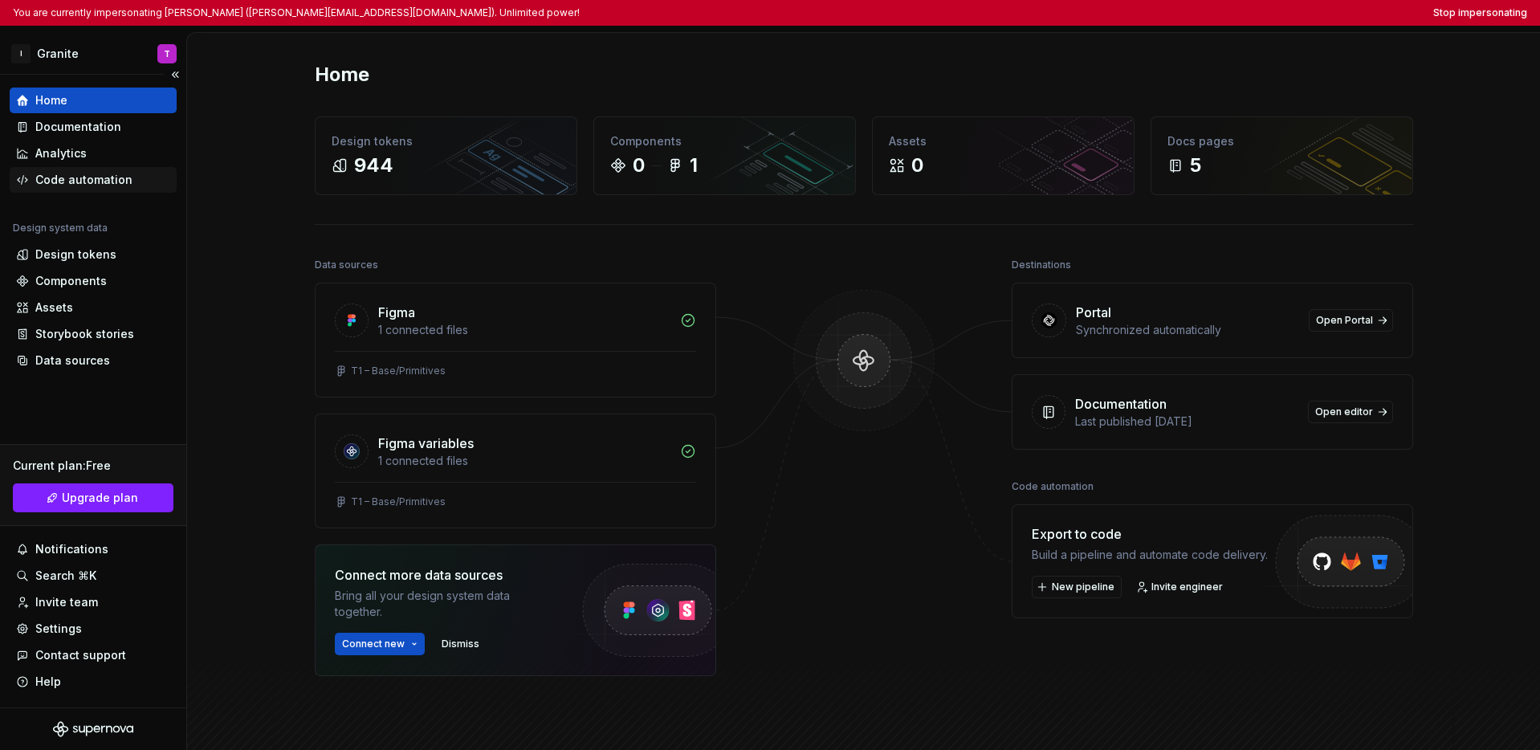
click at [46, 179] on div "Code automation" at bounding box center [83, 180] width 97 height 16
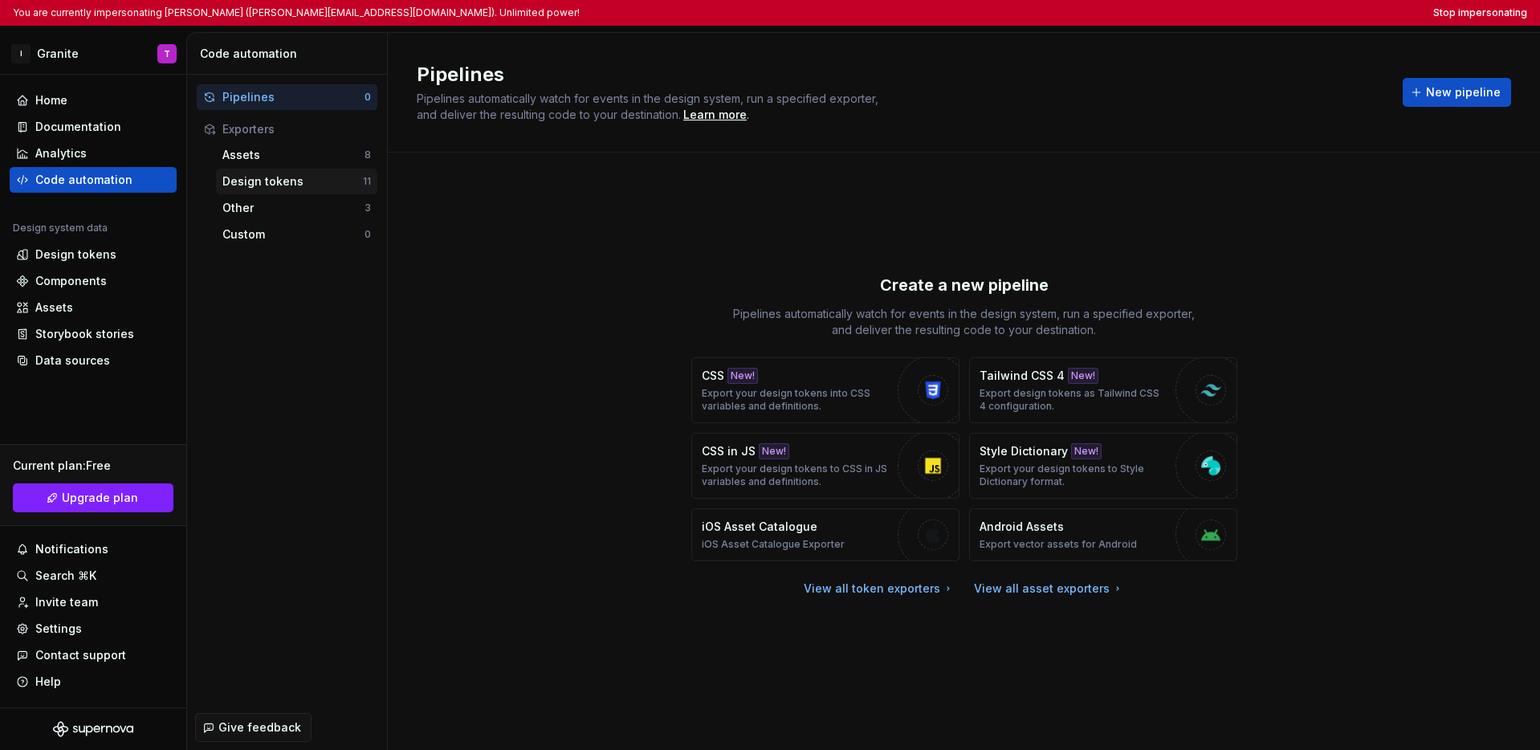
click at [284, 181] on div "Design tokens" at bounding box center [292, 181] width 141 height 16
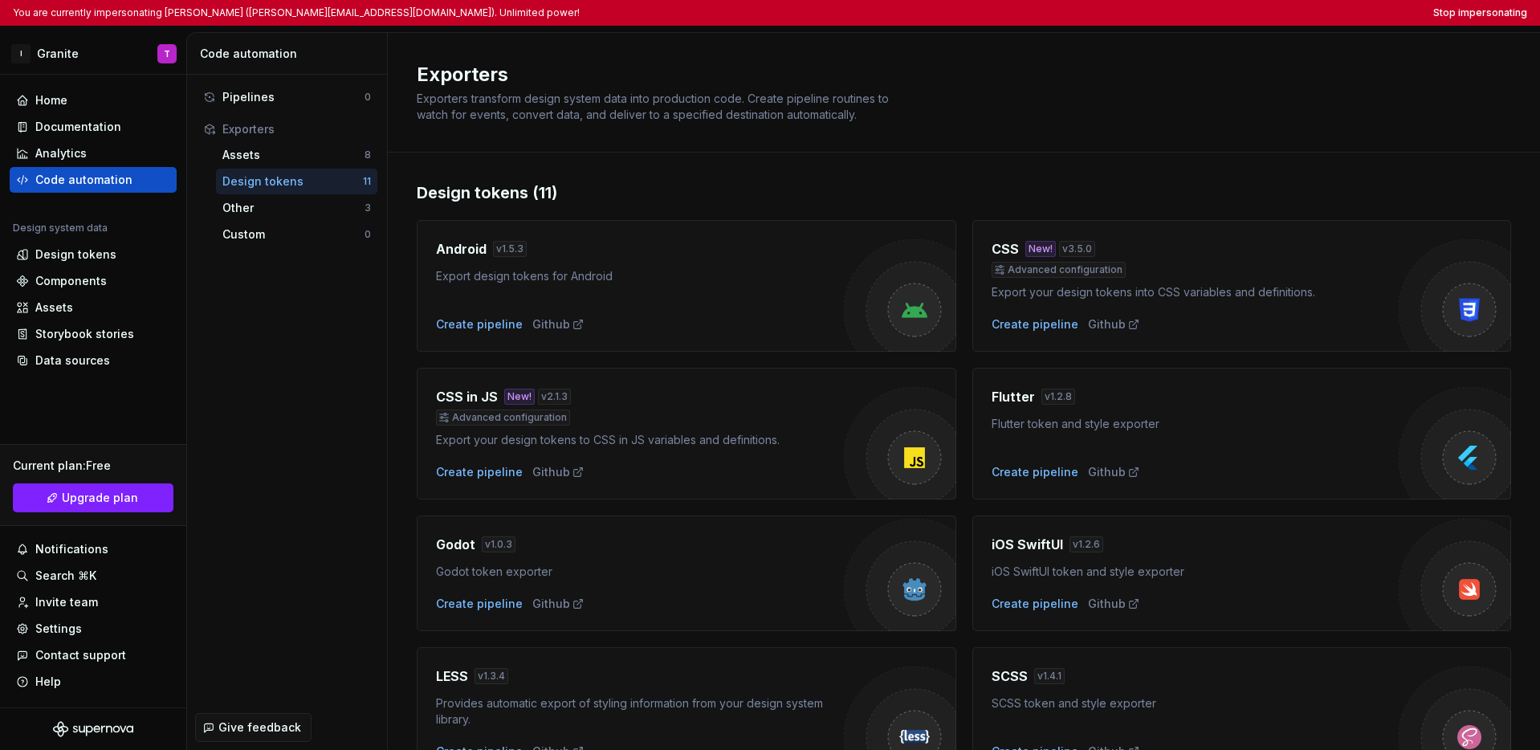
scroll to position [386, 0]
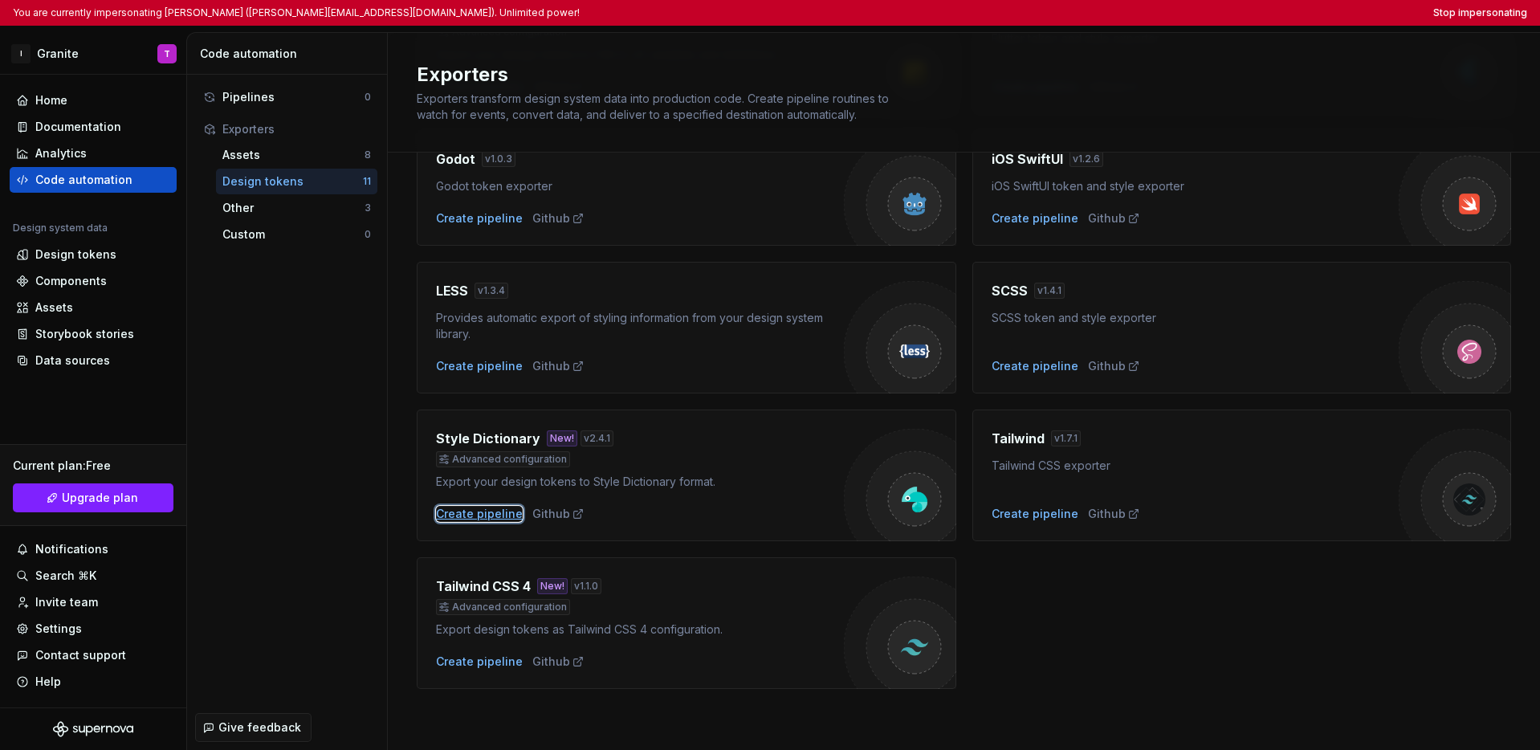
click at [500, 507] on div "Create pipeline" at bounding box center [479, 514] width 87 height 16
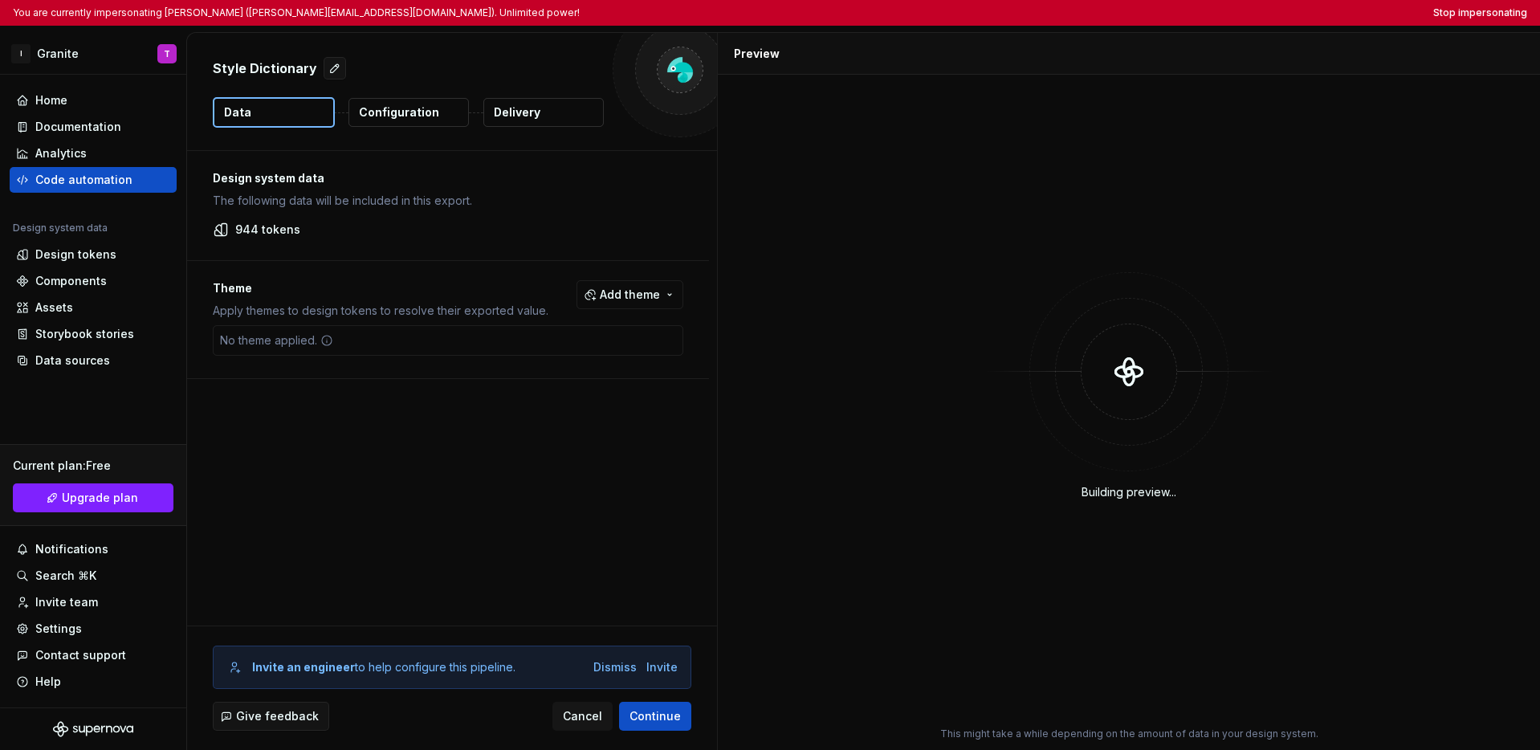
click at [517, 107] on p "Delivery" at bounding box center [517, 112] width 47 height 16
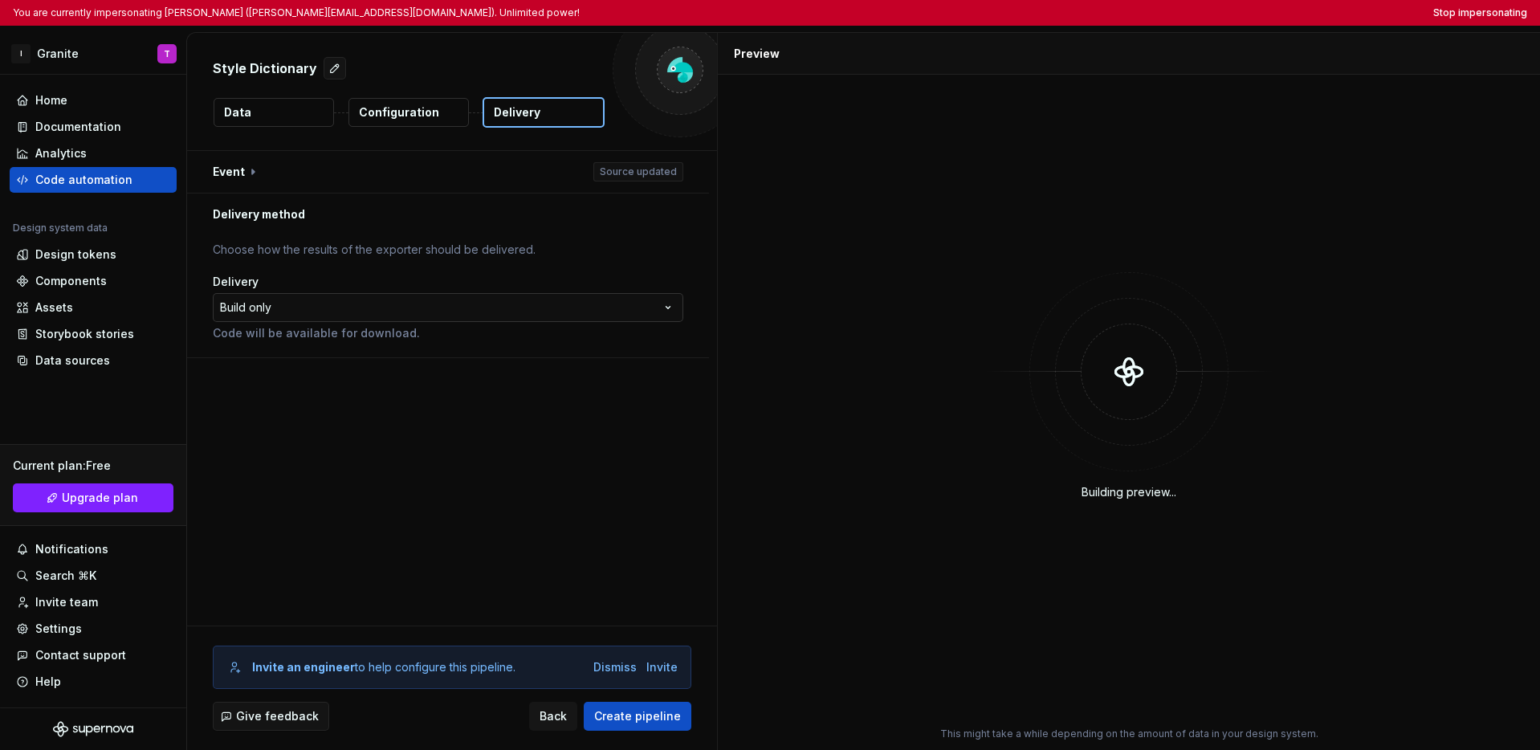
click at [536, 312] on html "**********" at bounding box center [770, 375] width 1540 height 750
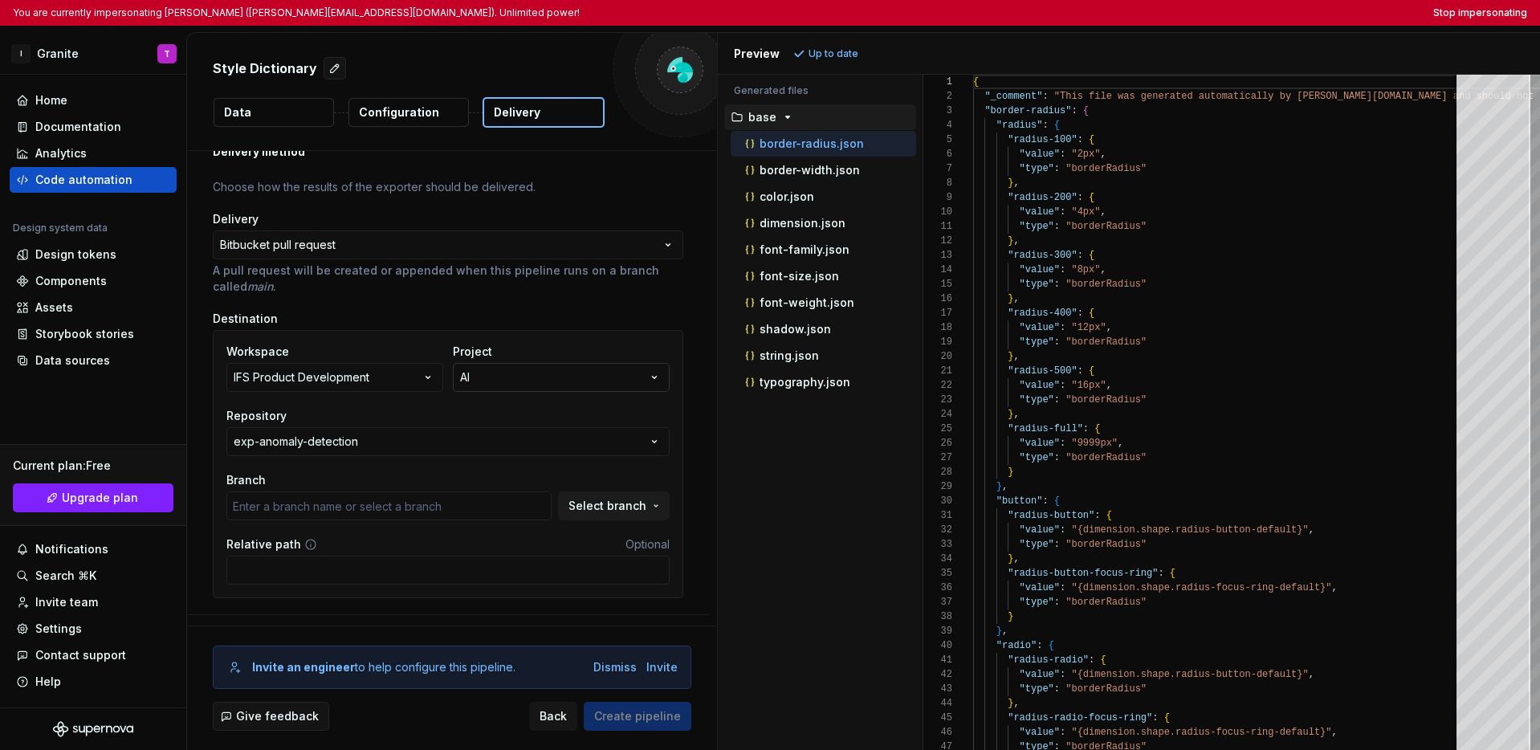
scroll to position [73, 0]
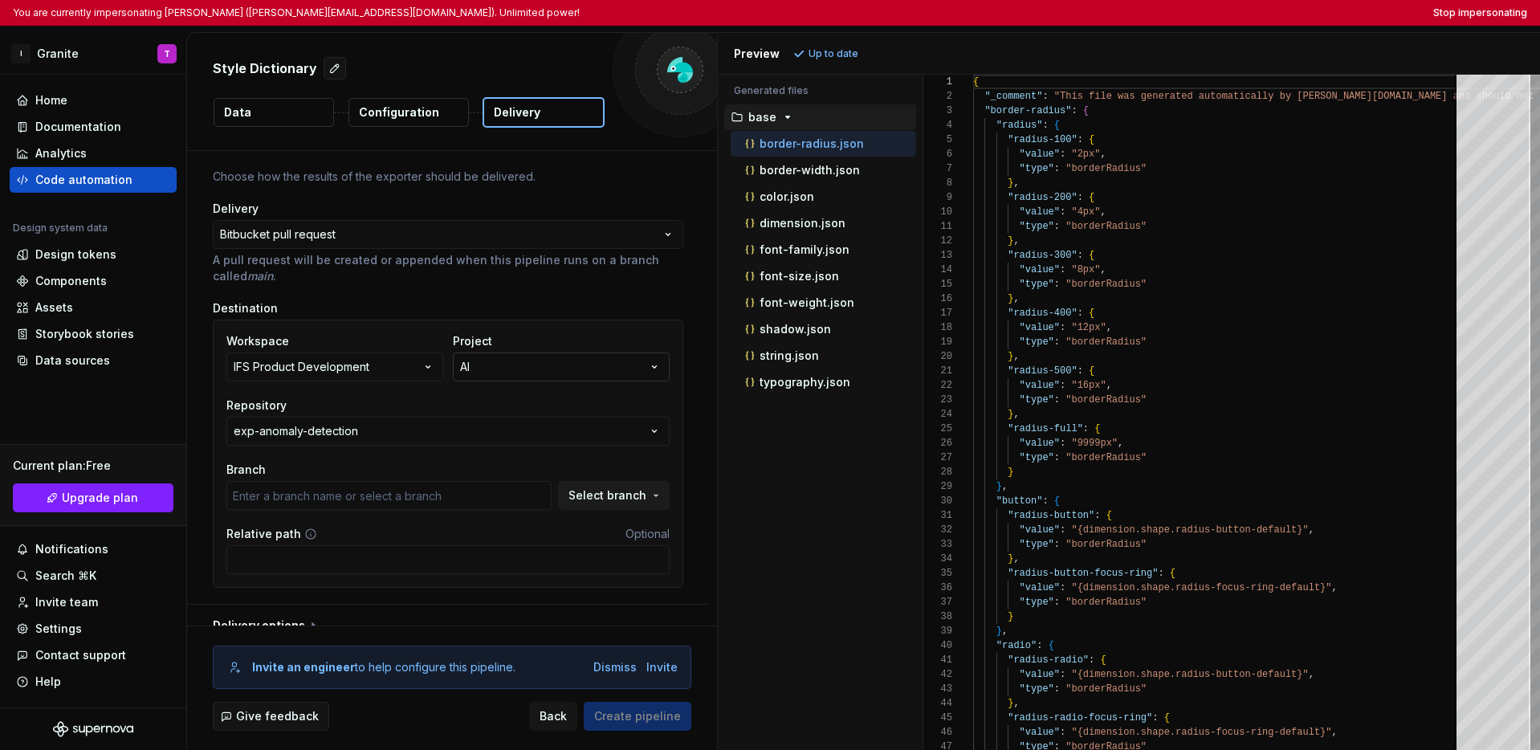
type input "main"
click at [579, 371] on button "AI" at bounding box center [561, 367] width 217 height 29
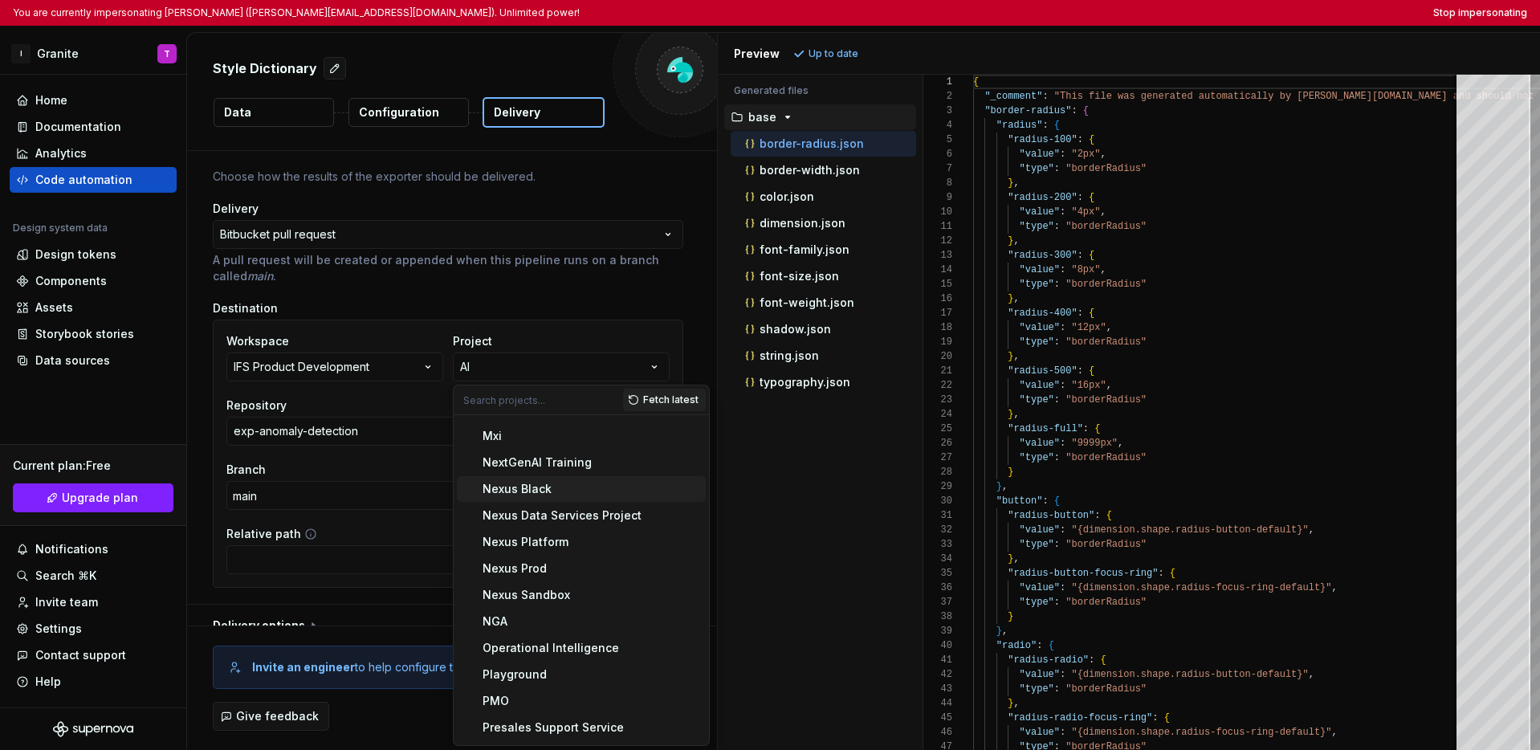
scroll to position [1531, 0]
click at [423, 365] on icon "button" at bounding box center [428, 367] width 16 height 16
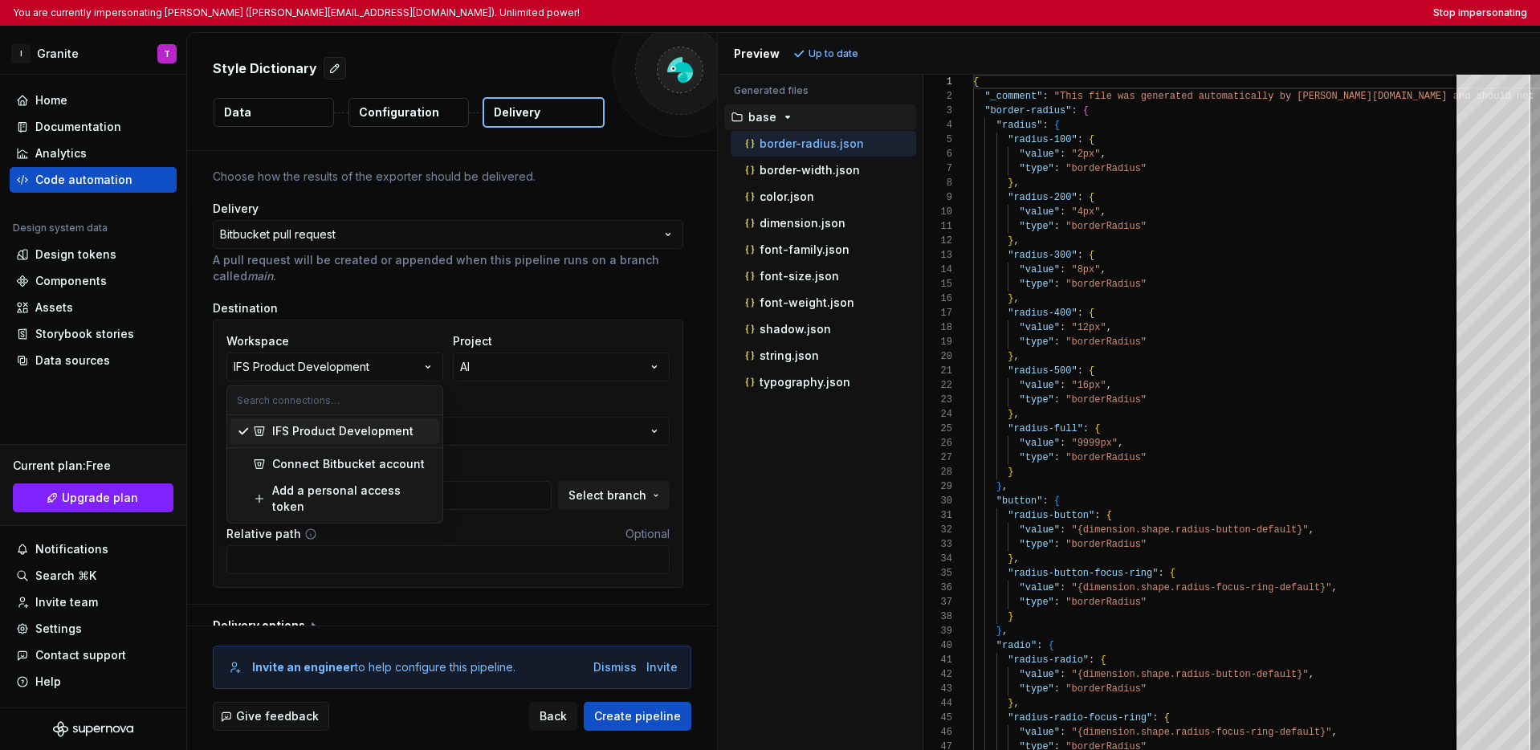
click at [527, 293] on div "**********" at bounding box center [448, 383] width 471 height 429
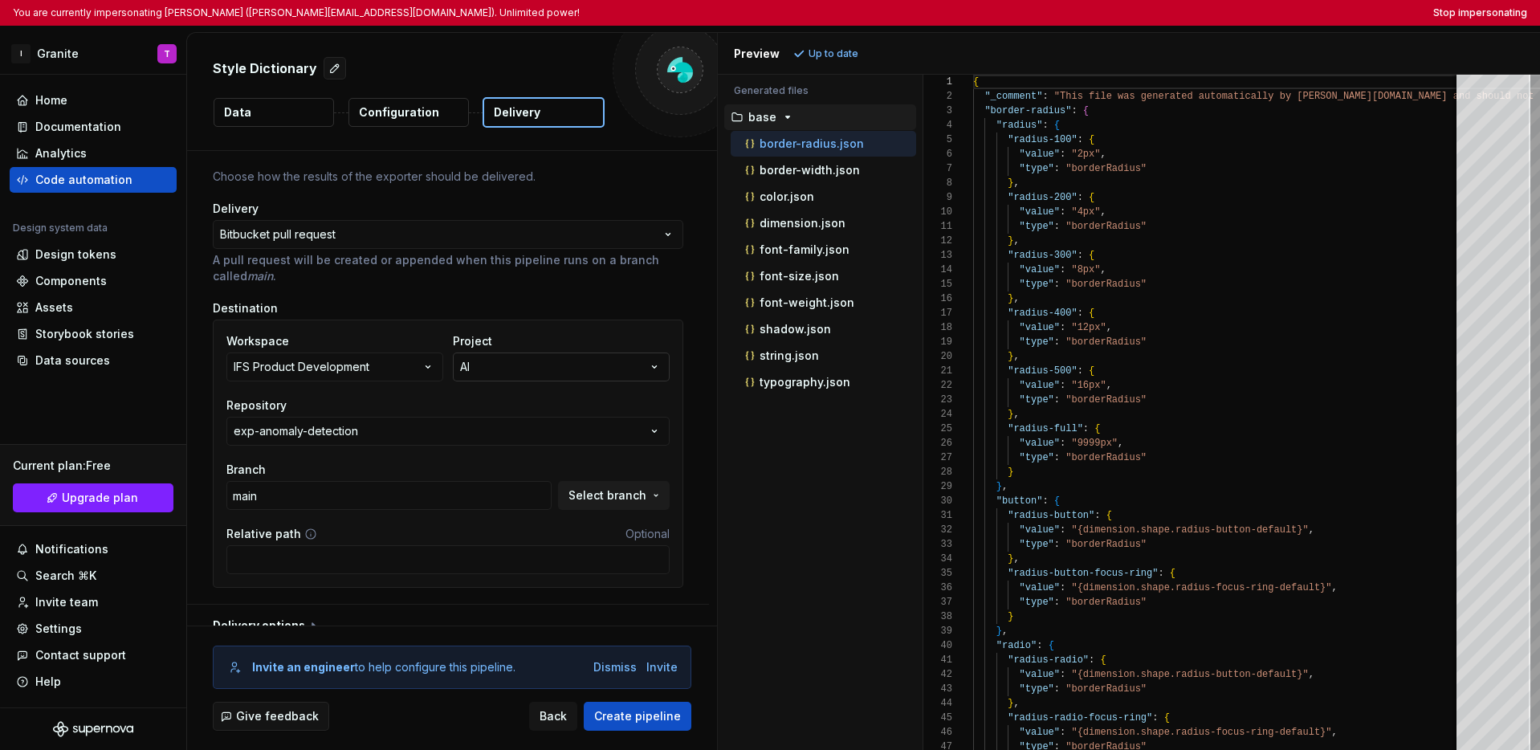
click at [643, 365] on button "AI" at bounding box center [561, 367] width 217 height 29
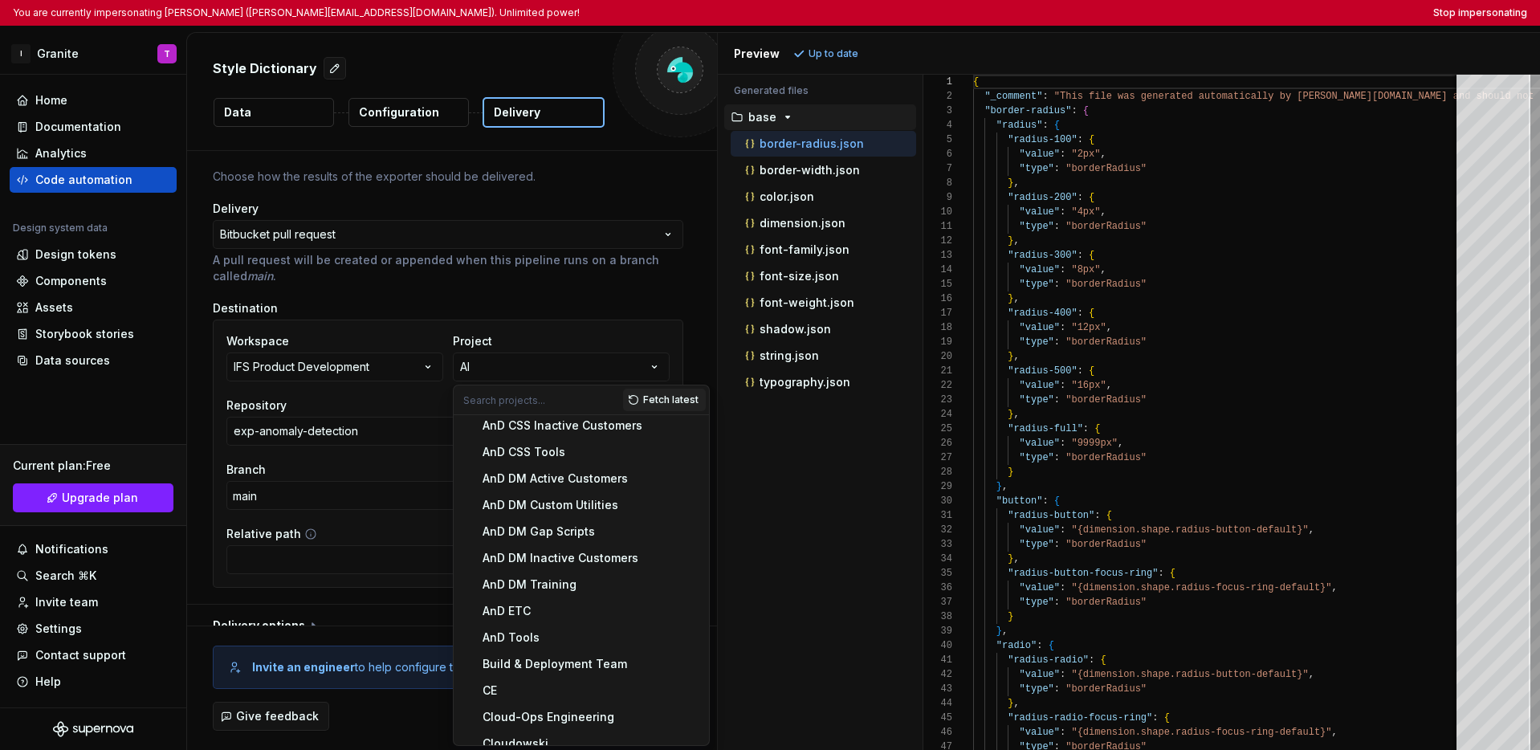
scroll to position [175, 0]
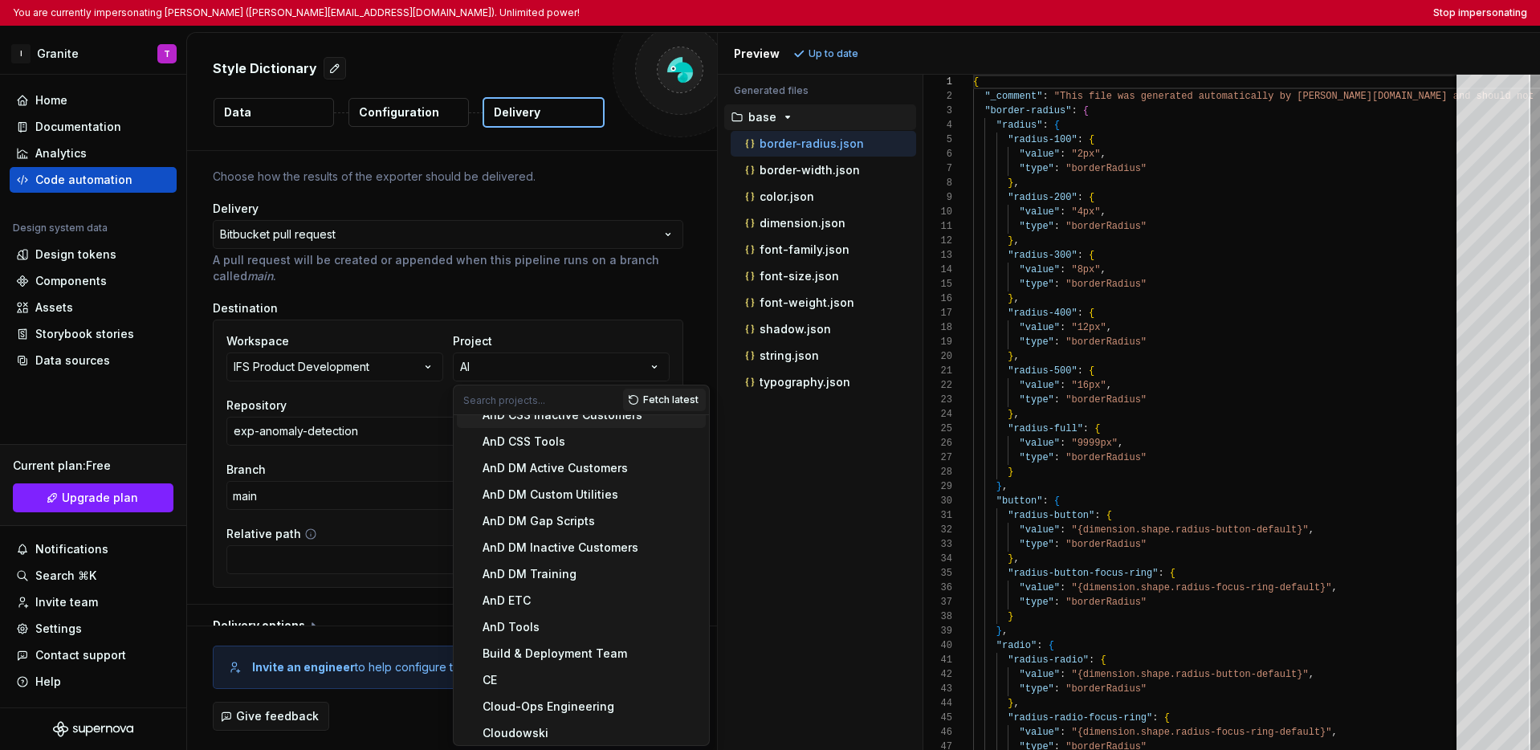
click at [699, 338] on div "**********" at bounding box center [448, 383] width 522 height 442
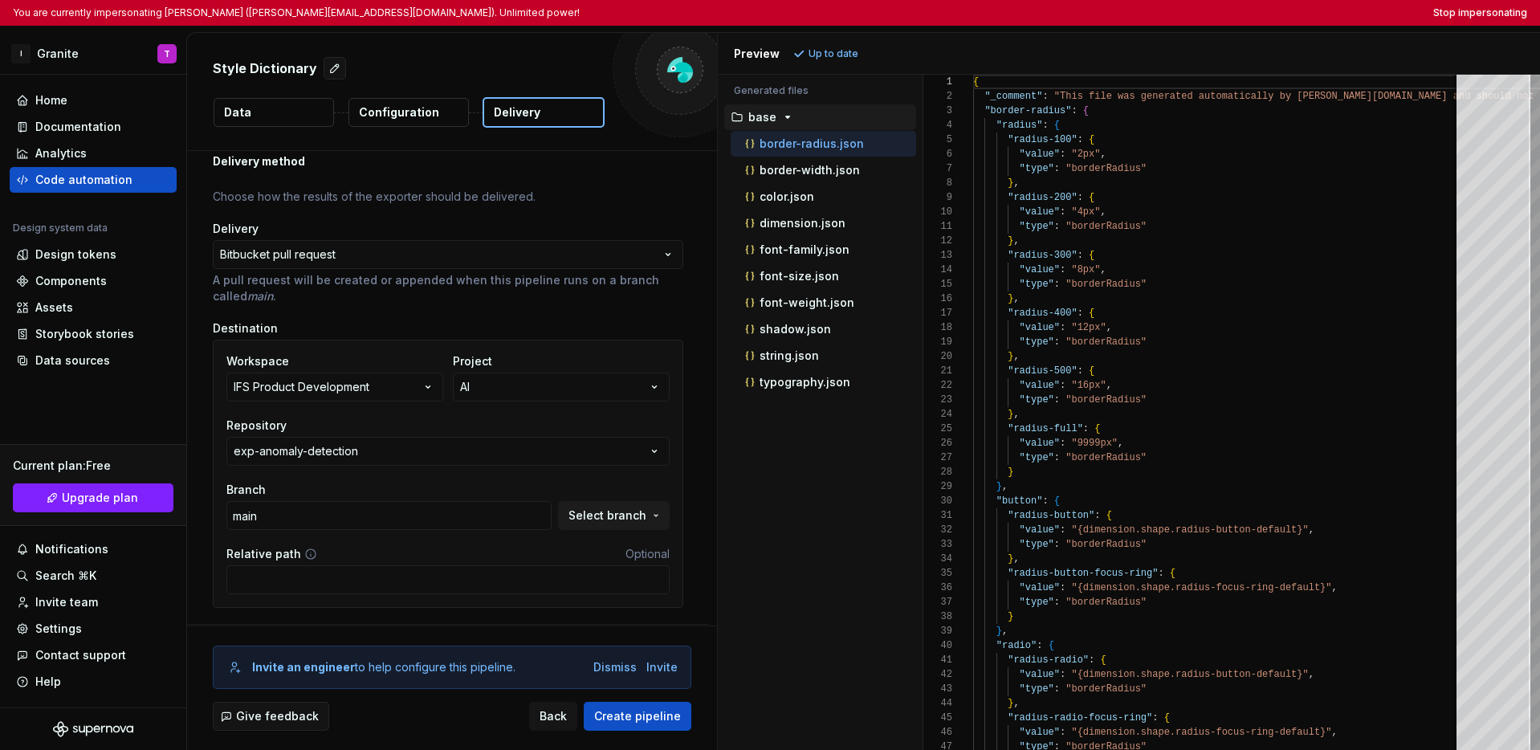
scroll to position [0, 0]
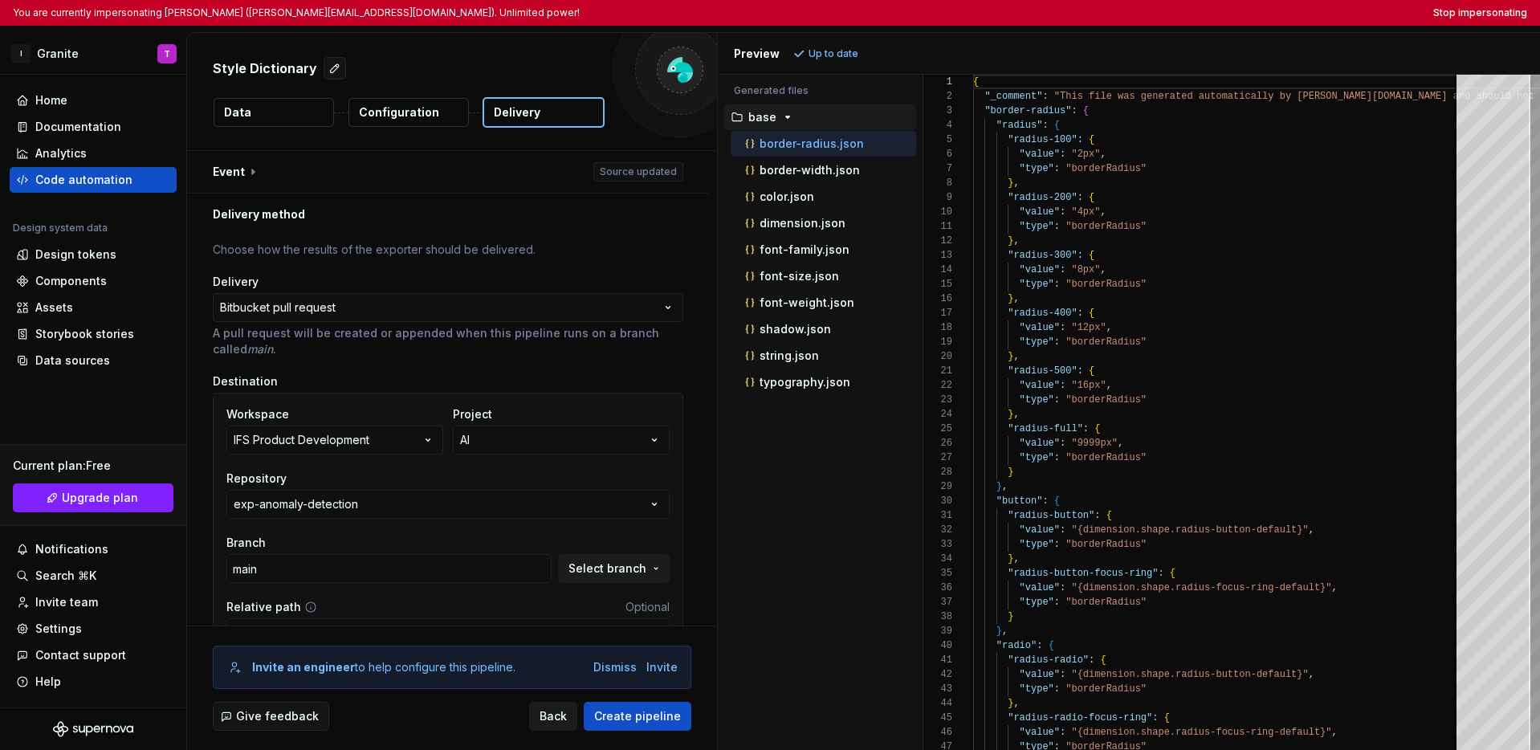
click at [562, 724] on span "Back" at bounding box center [553, 716] width 27 height 16
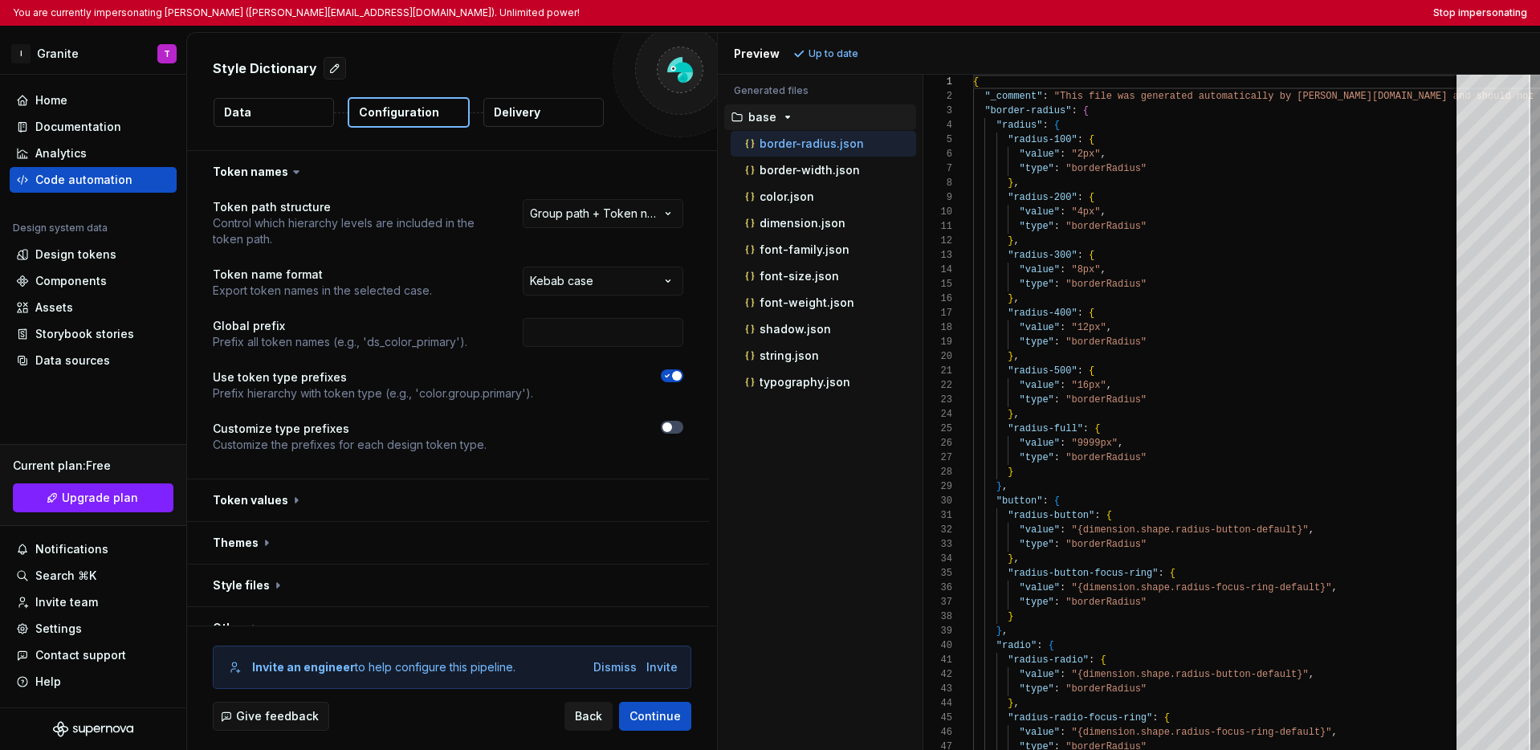
click at [576, 718] on button "Back" at bounding box center [589, 716] width 48 height 29
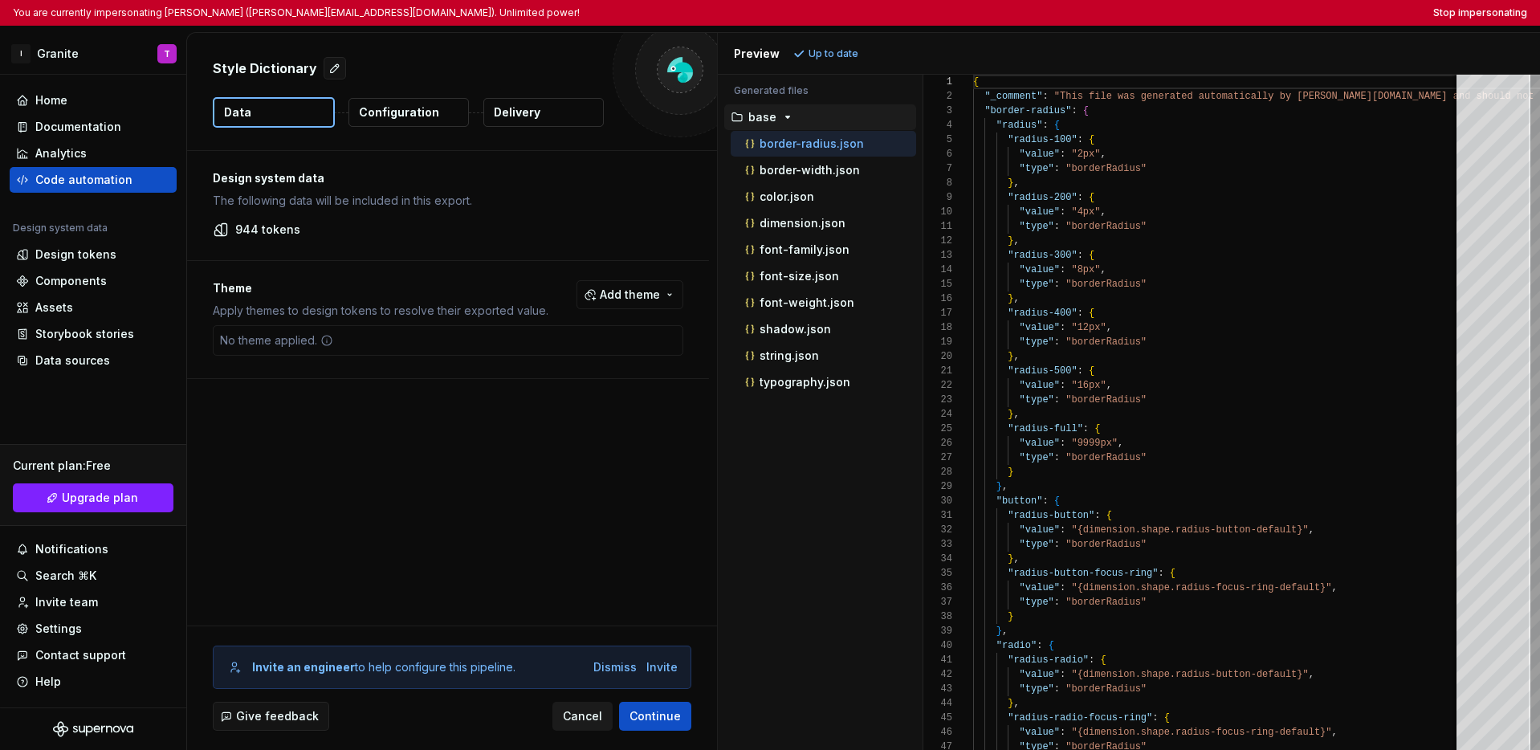
click at [573, 716] on span "Cancel" at bounding box center [582, 716] width 39 height 16
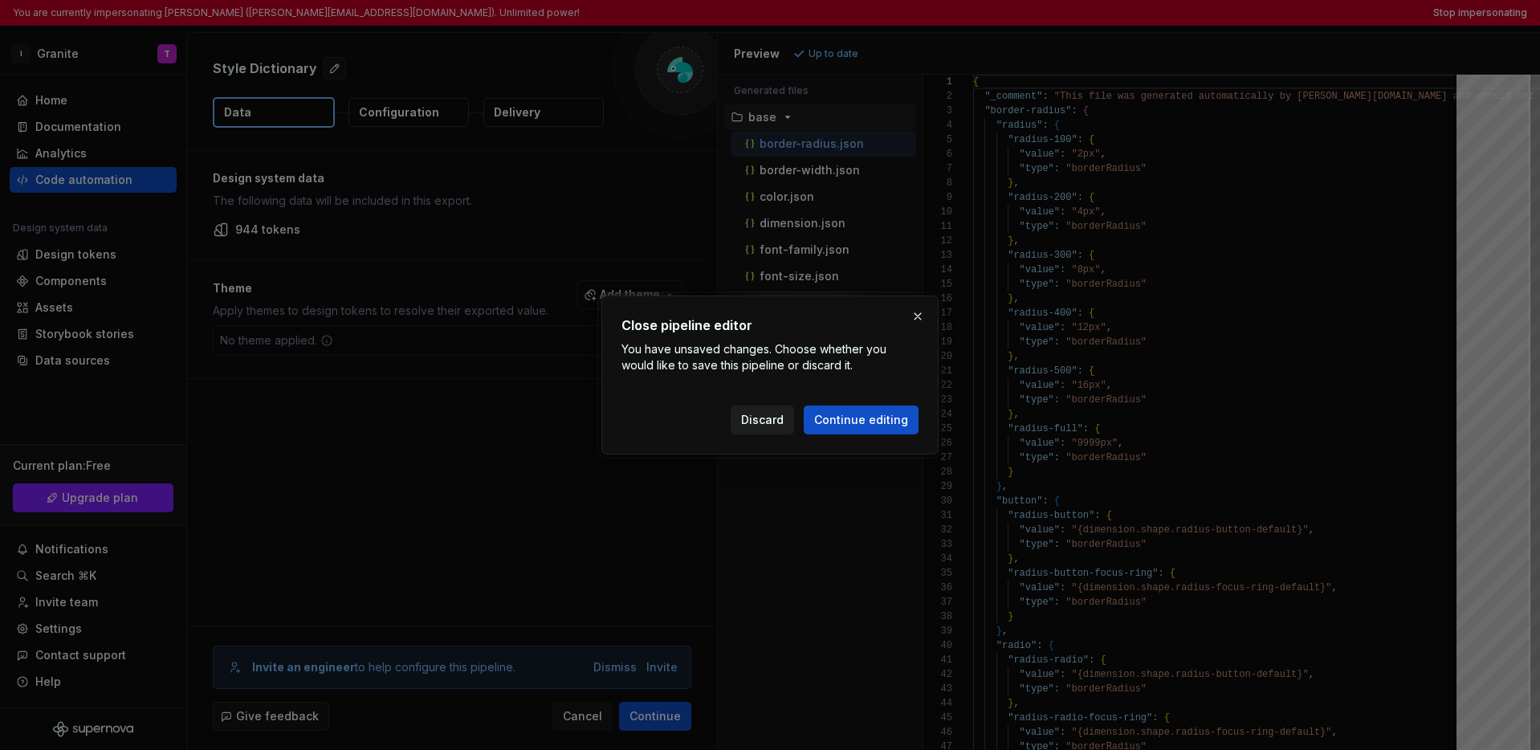
click at [771, 422] on span "Discard" at bounding box center [762, 420] width 43 height 16
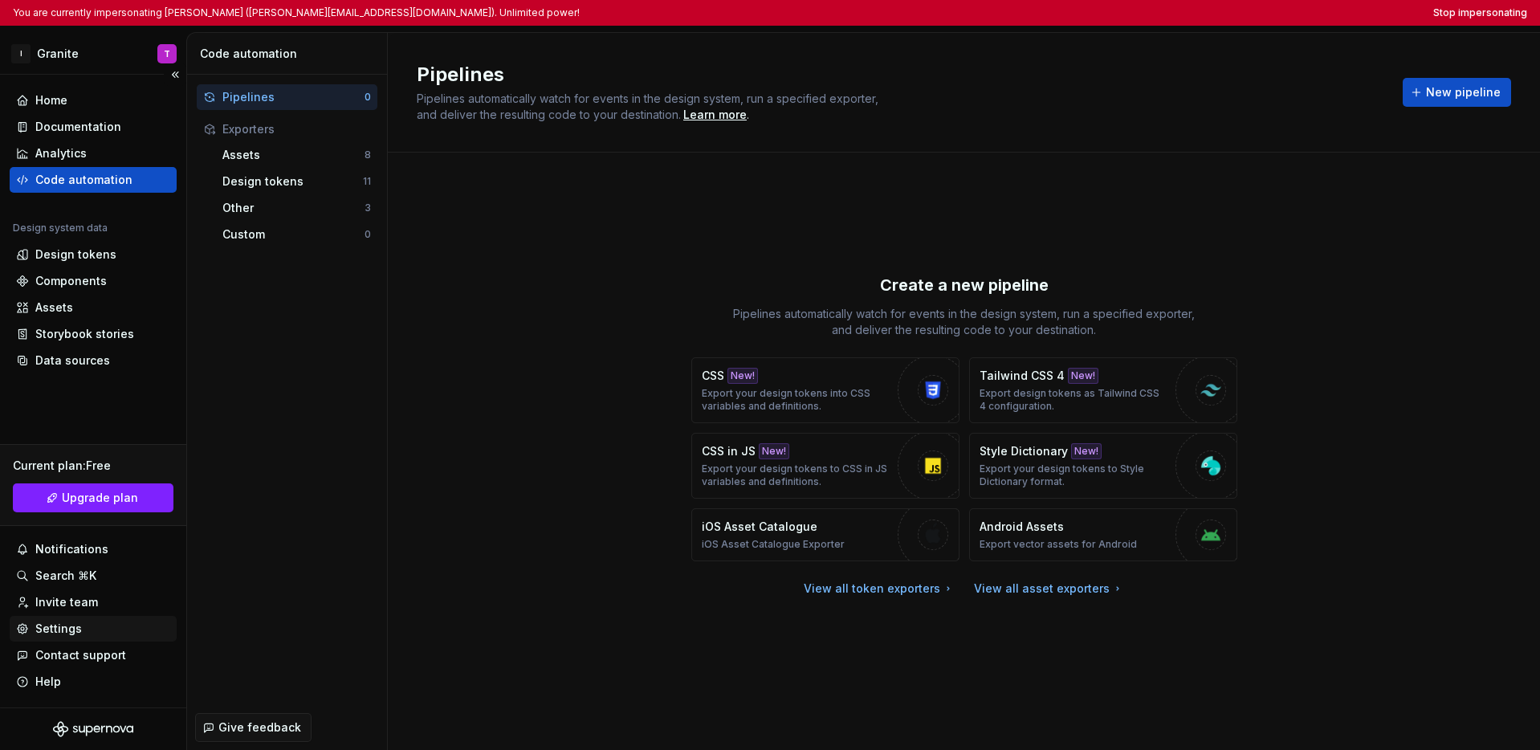
click at [77, 624] on div "Settings" at bounding box center [58, 629] width 47 height 16
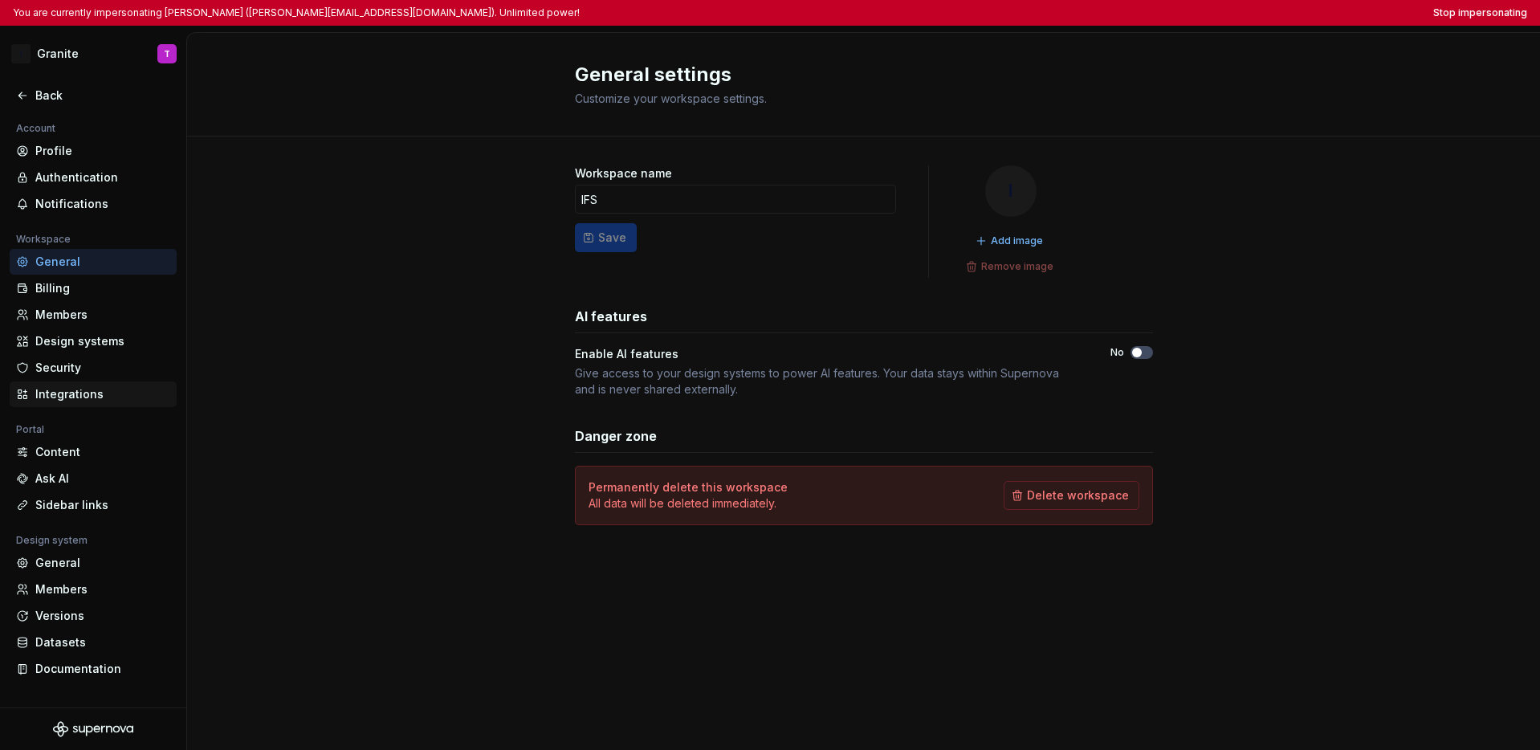
click at [104, 396] on div "Integrations" at bounding box center [102, 394] width 135 height 16
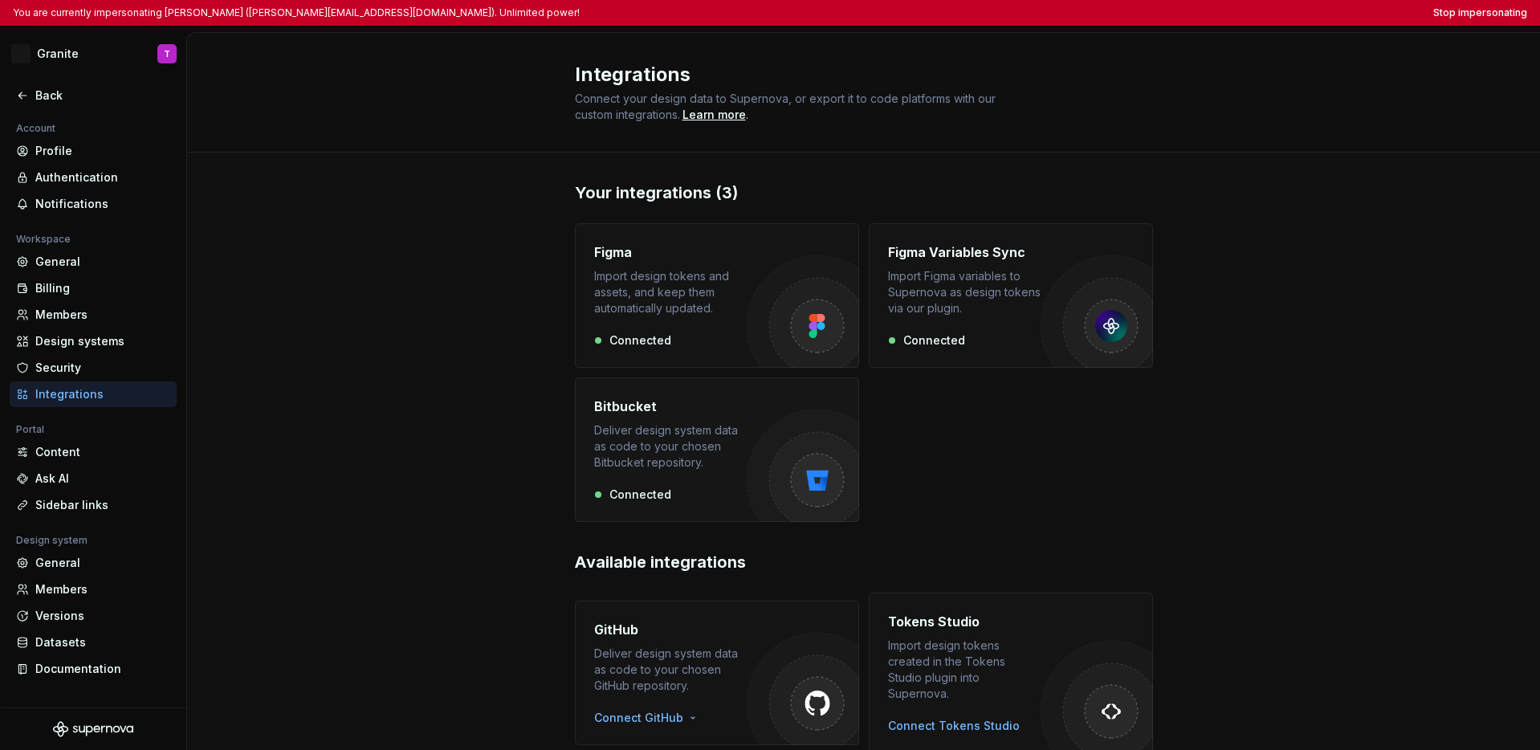
click at [667, 415] on div "Bitbucket" at bounding box center [670, 406] width 153 height 19
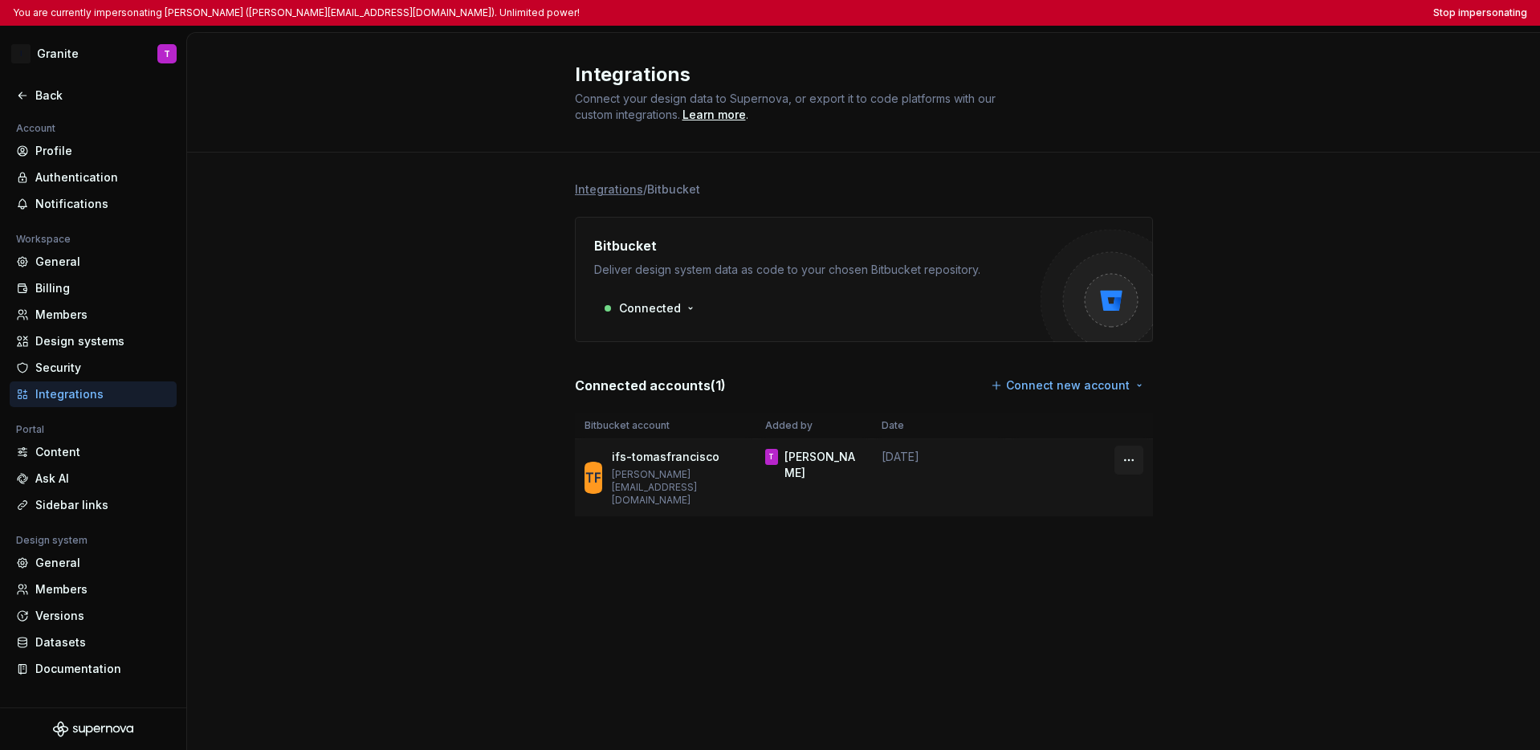
click at [1124, 463] on html "You are currently impersonating Tomas (tomas.francisco@ifs.com). Unlimited powe…" at bounding box center [770, 375] width 1540 height 750
click at [1168, 464] on html "You are currently impersonating Tomas (tomas.francisco@ifs.com). Unlimited powe…" at bounding box center [770, 375] width 1540 height 750
click at [1168, 15] on button "Stop impersonating" at bounding box center [1481, 12] width 94 height 13
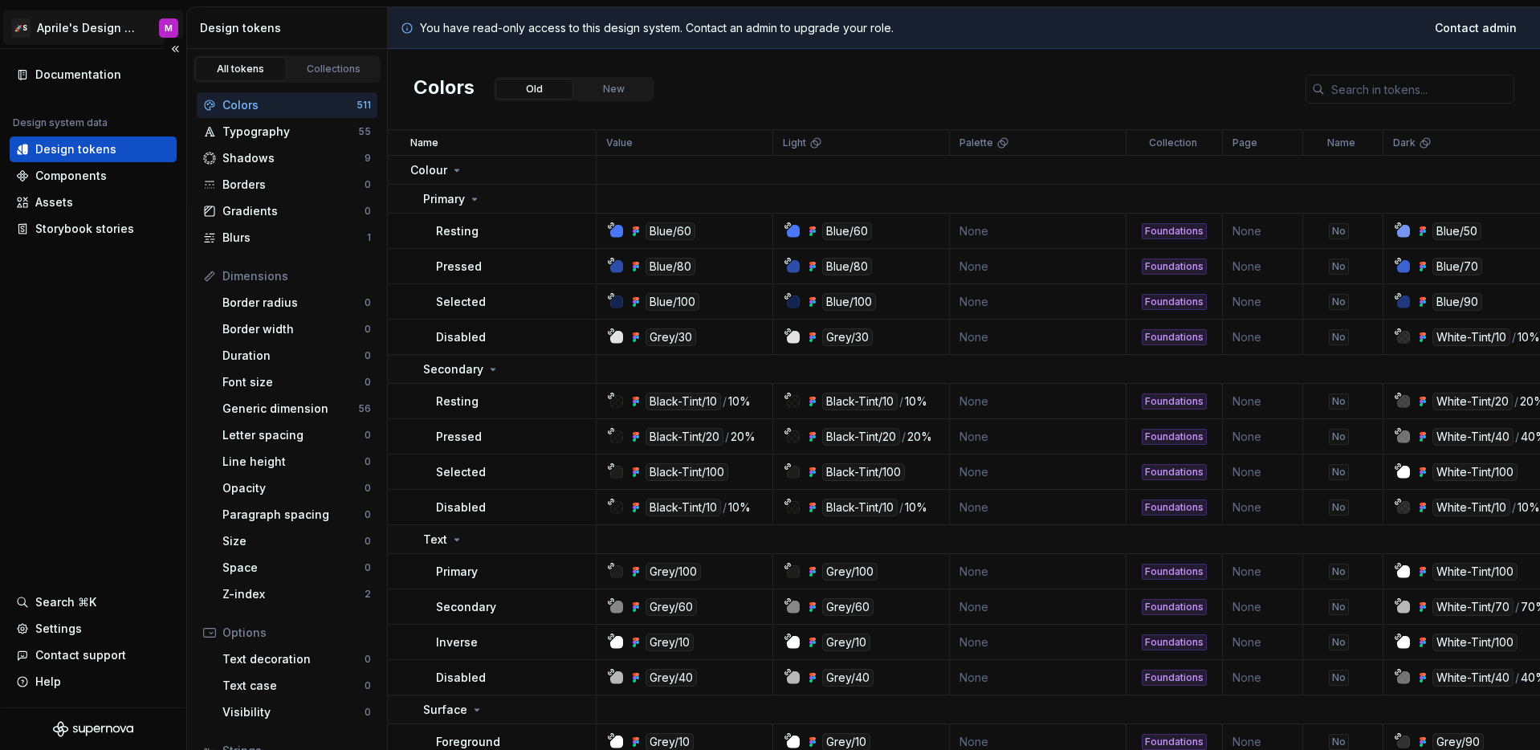
click at [89, 17] on html "🚀S Aprile's Design System M Documentation Design system data Design tokens Comp…" at bounding box center [770, 375] width 1540 height 750
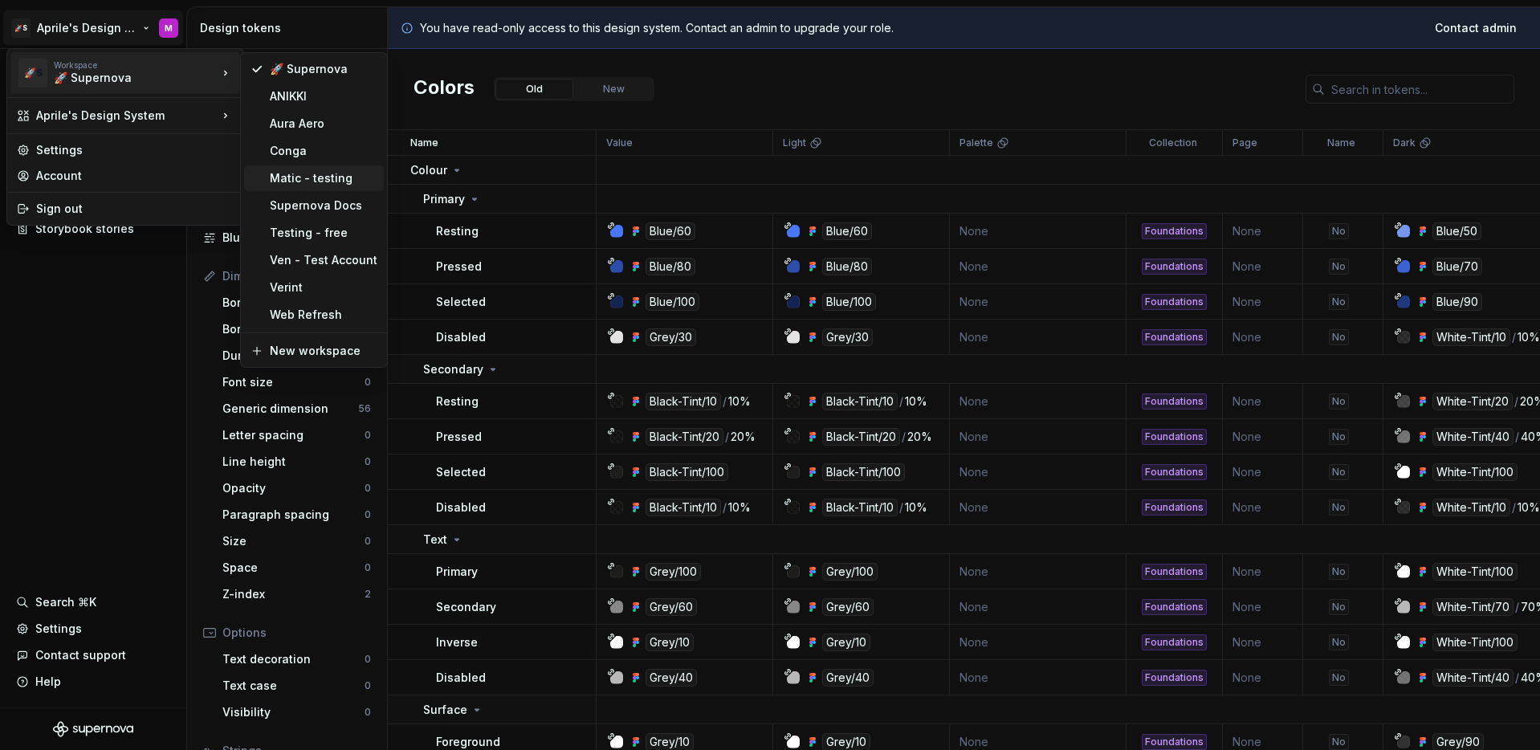
click at [320, 185] on div "Matic - testing" at bounding box center [324, 178] width 108 height 16
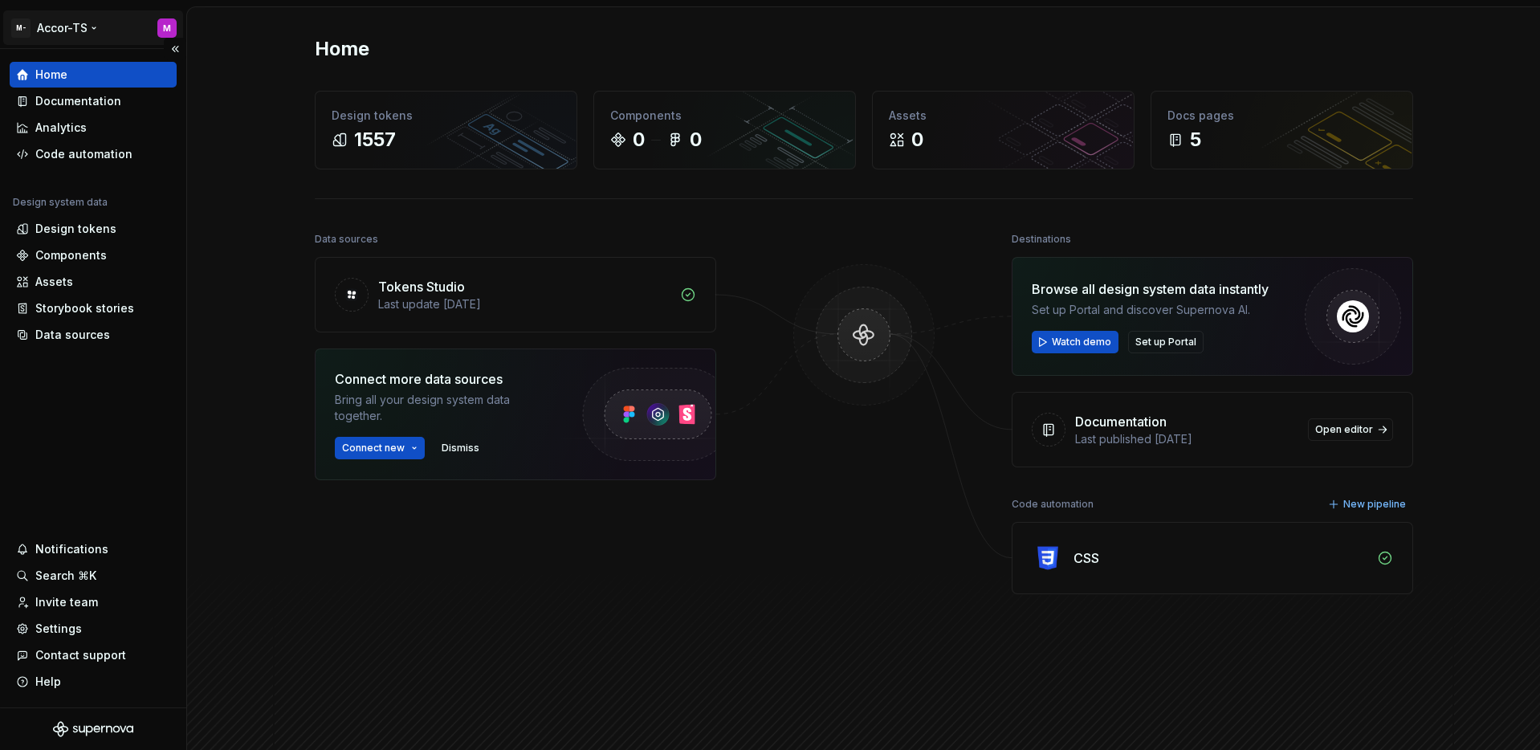
click at [75, 27] on html "M- Accor-TS M Home Documentation Analytics Code automation Design system data D…" at bounding box center [770, 375] width 1540 height 750
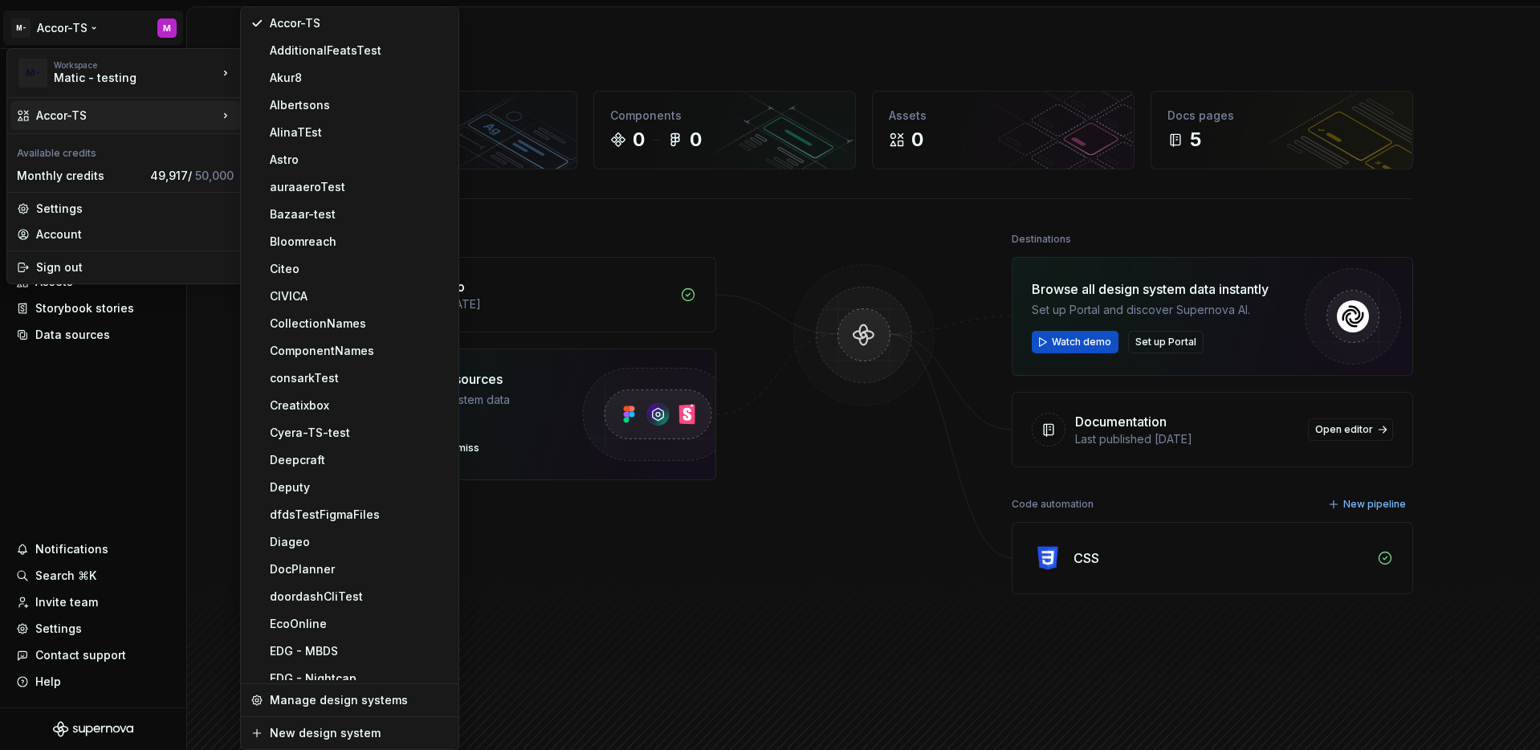
click at [328, 44] on div "AdditionalFeatsTest" at bounding box center [359, 51] width 179 height 16
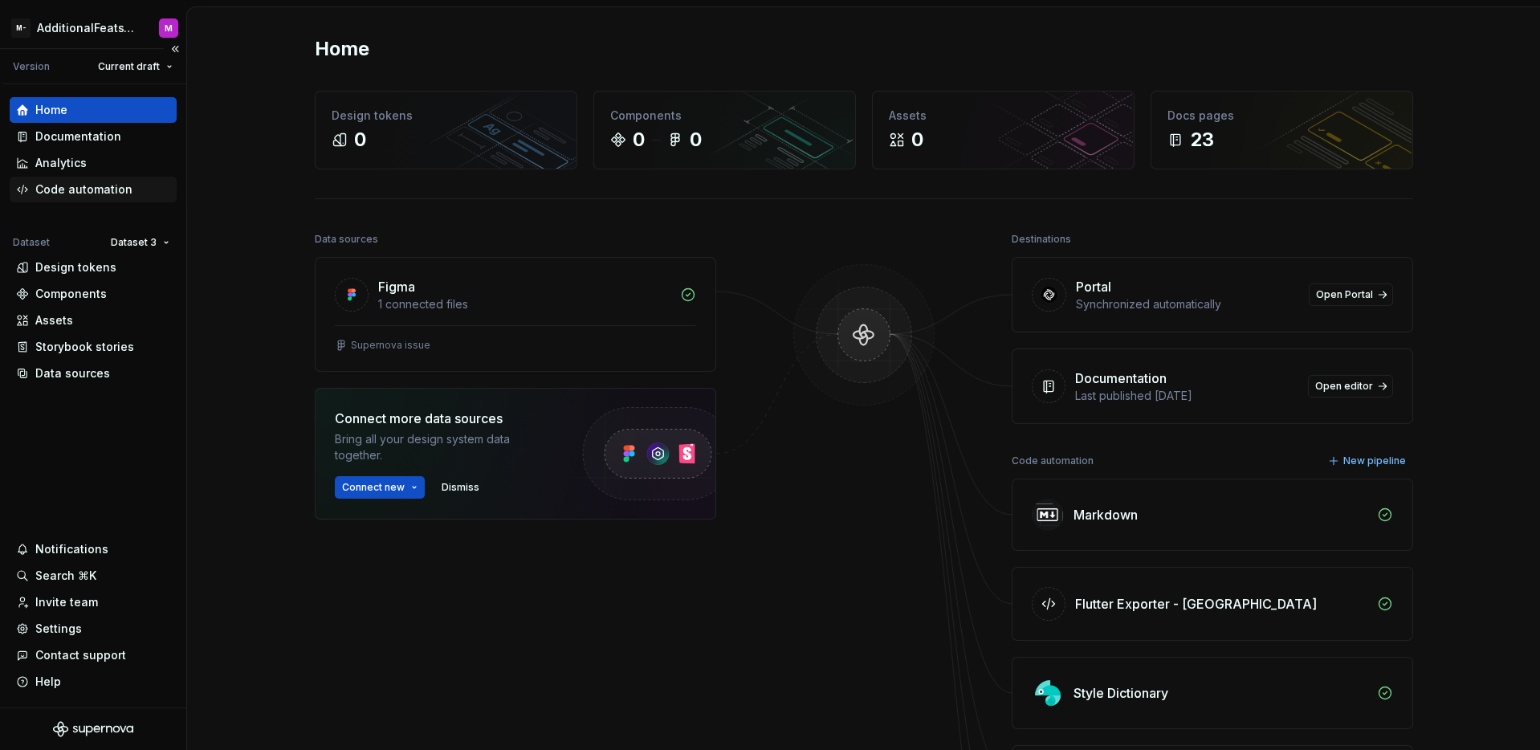
click at [84, 182] on div "Code automation" at bounding box center [83, 190] width 97 height 16
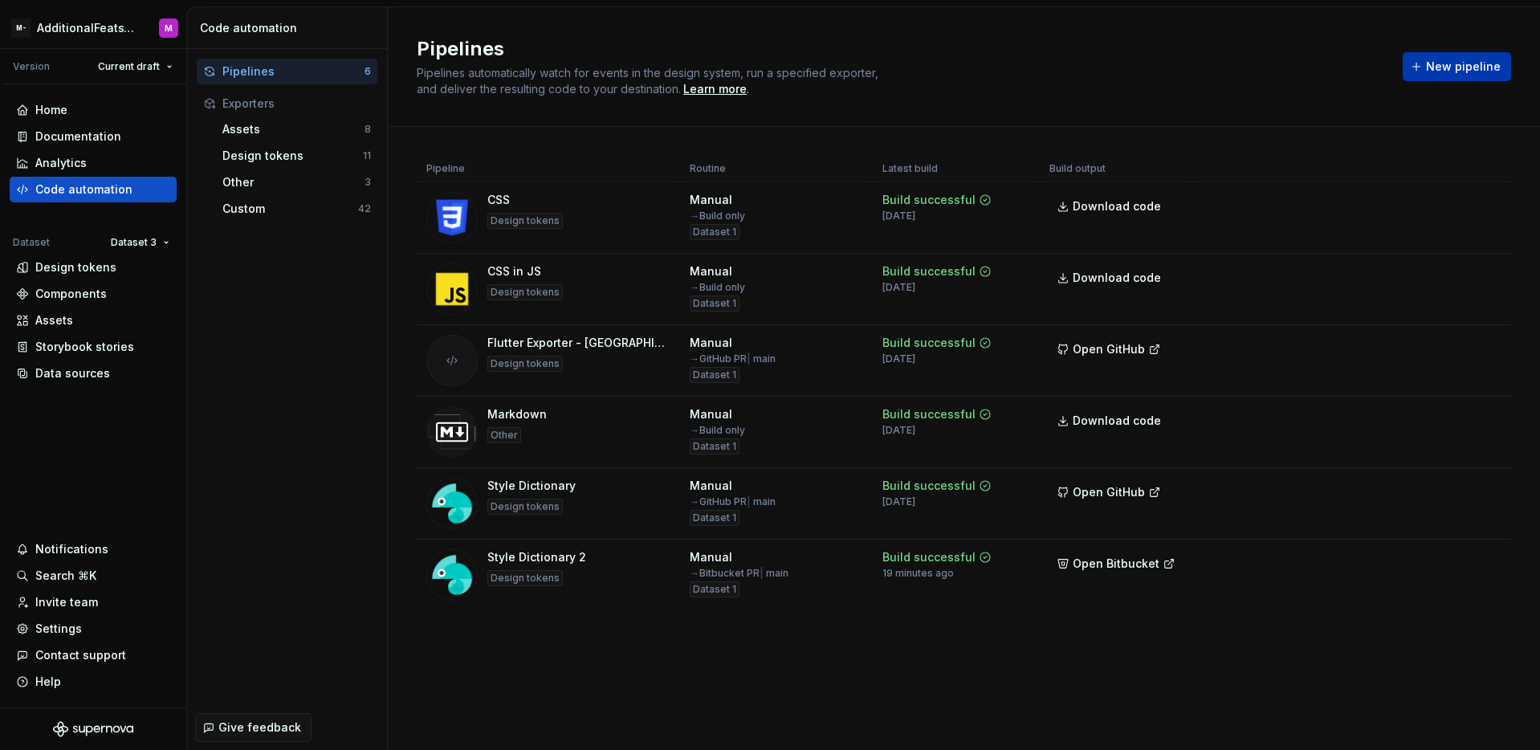
click at [1458, 70] on span "New pipeline" at bounding box center [1463, 67] width 75 height 16
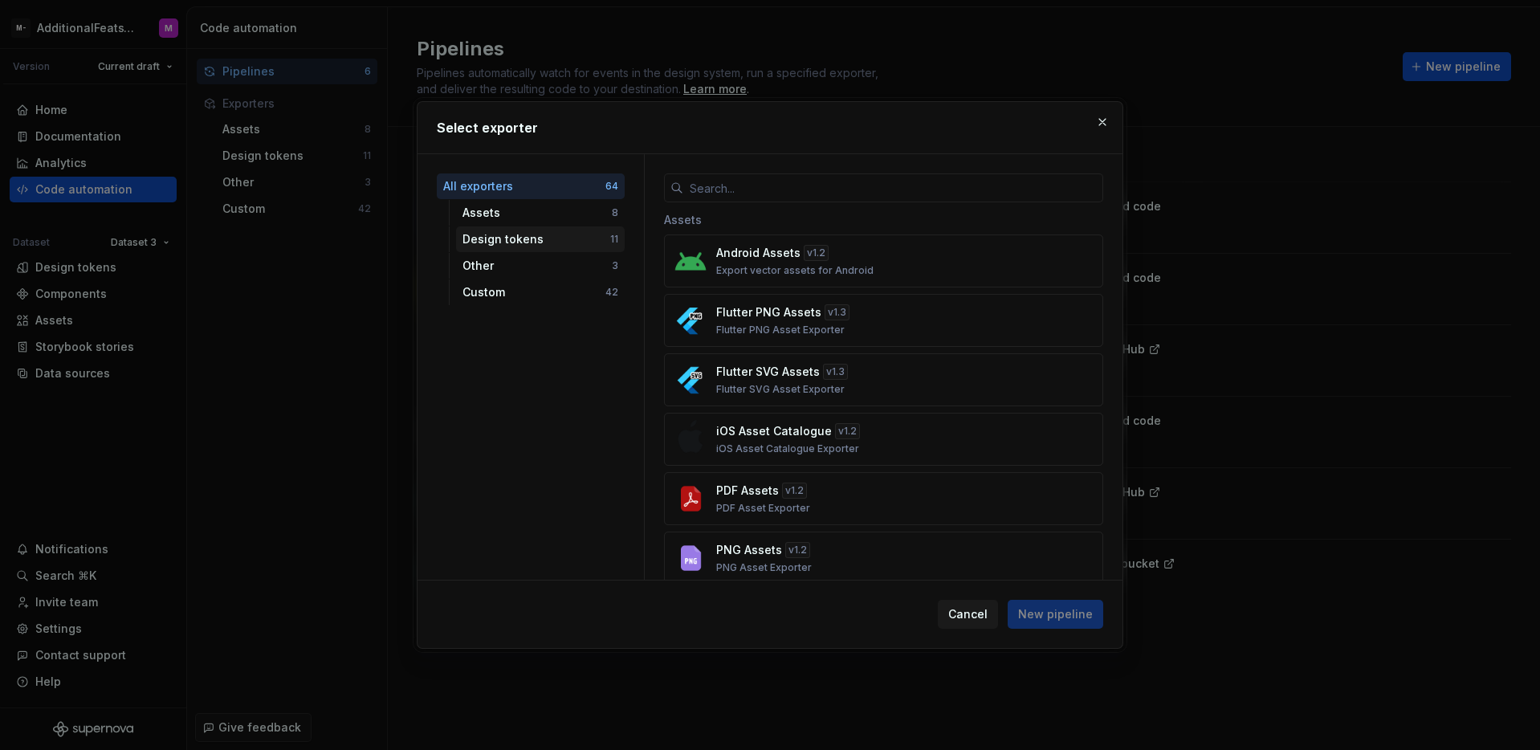
click at [494, 236] on div "Design tokens" at bounding box center [537, 239] width 148 height 16
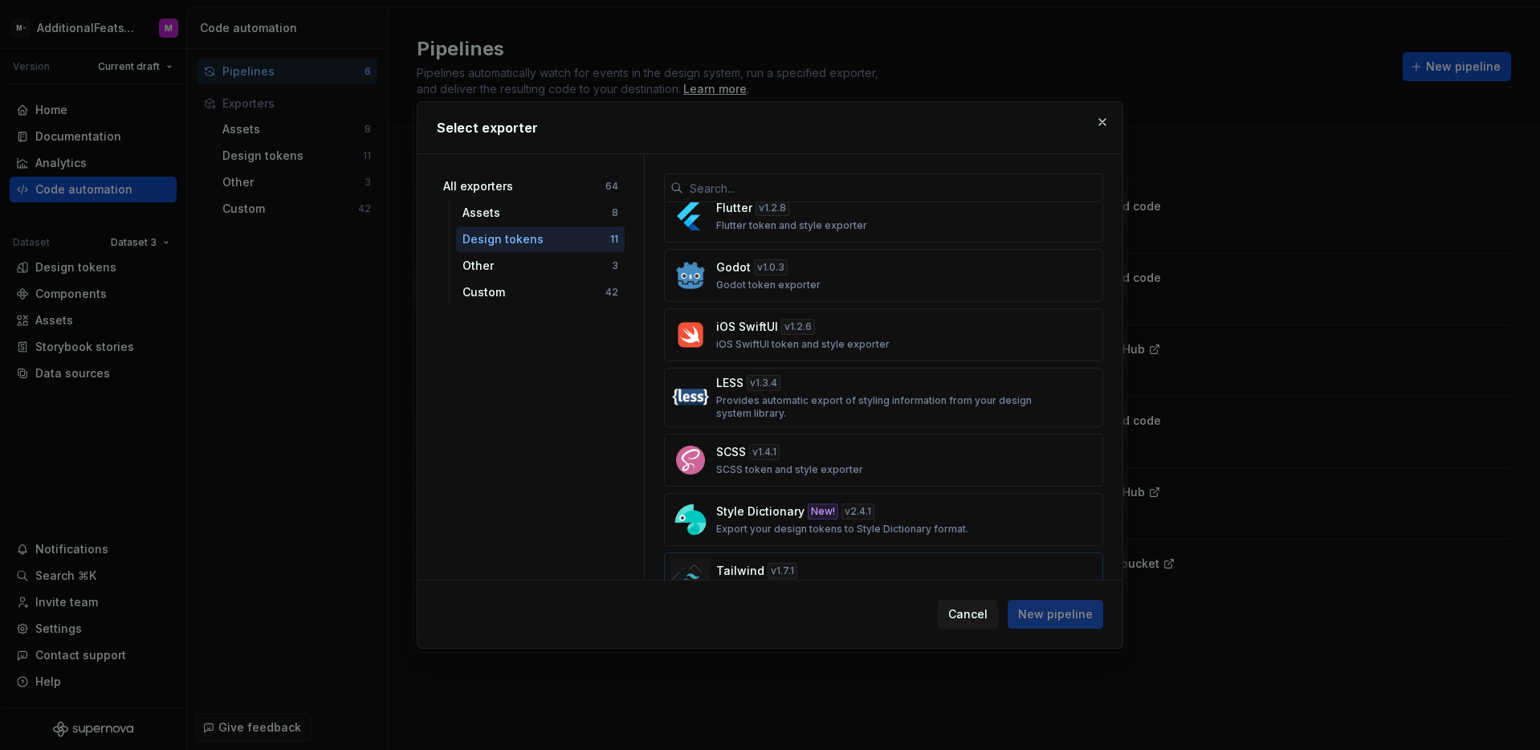
scroll to position [302, 0]
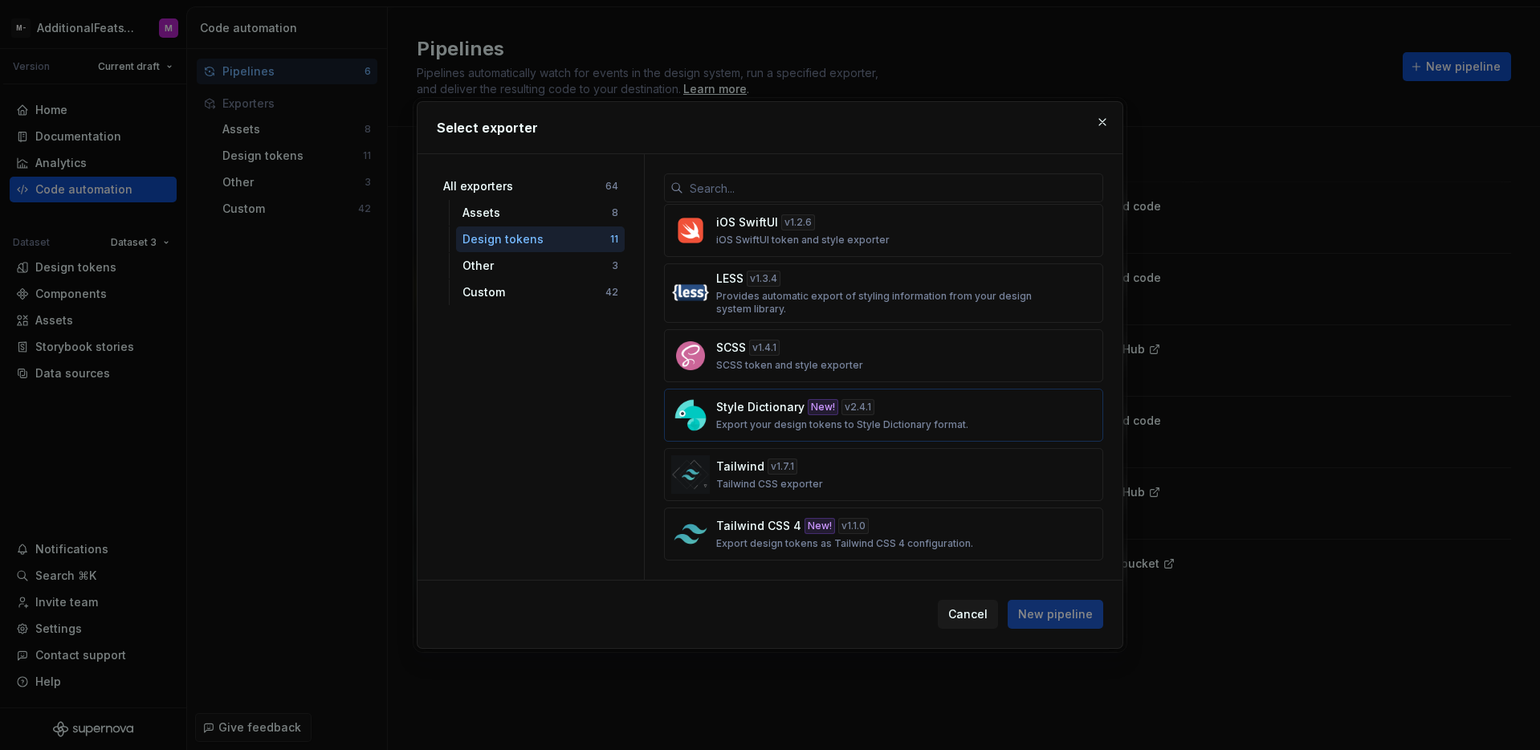
click at [831, 420] on p "Export your design tokens to Style Dictionary format." at bounding box center [842, 424] width 252 height 13
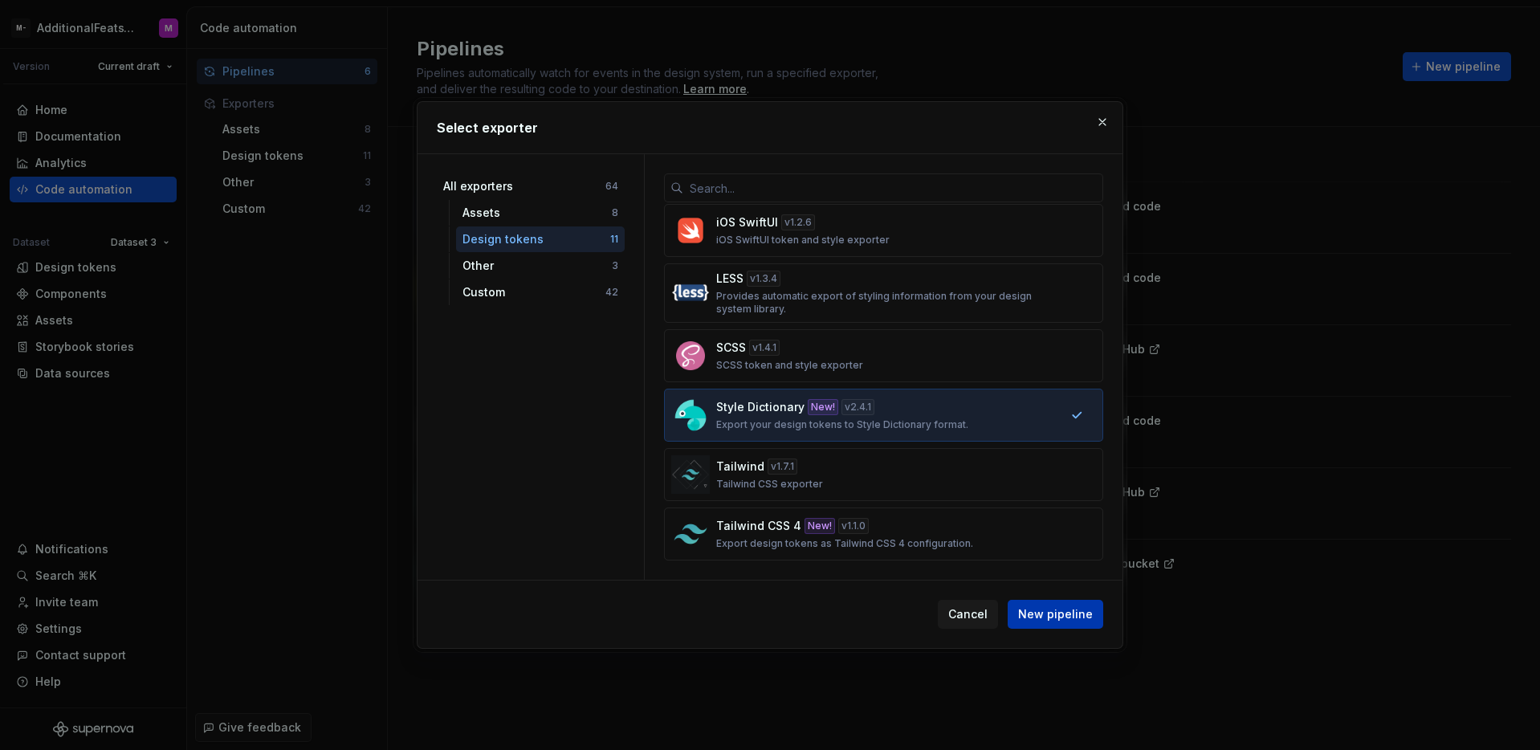
click at [1071, 611] on span "New pipeline" at bounding box center [1055, 614] width 75 height 16
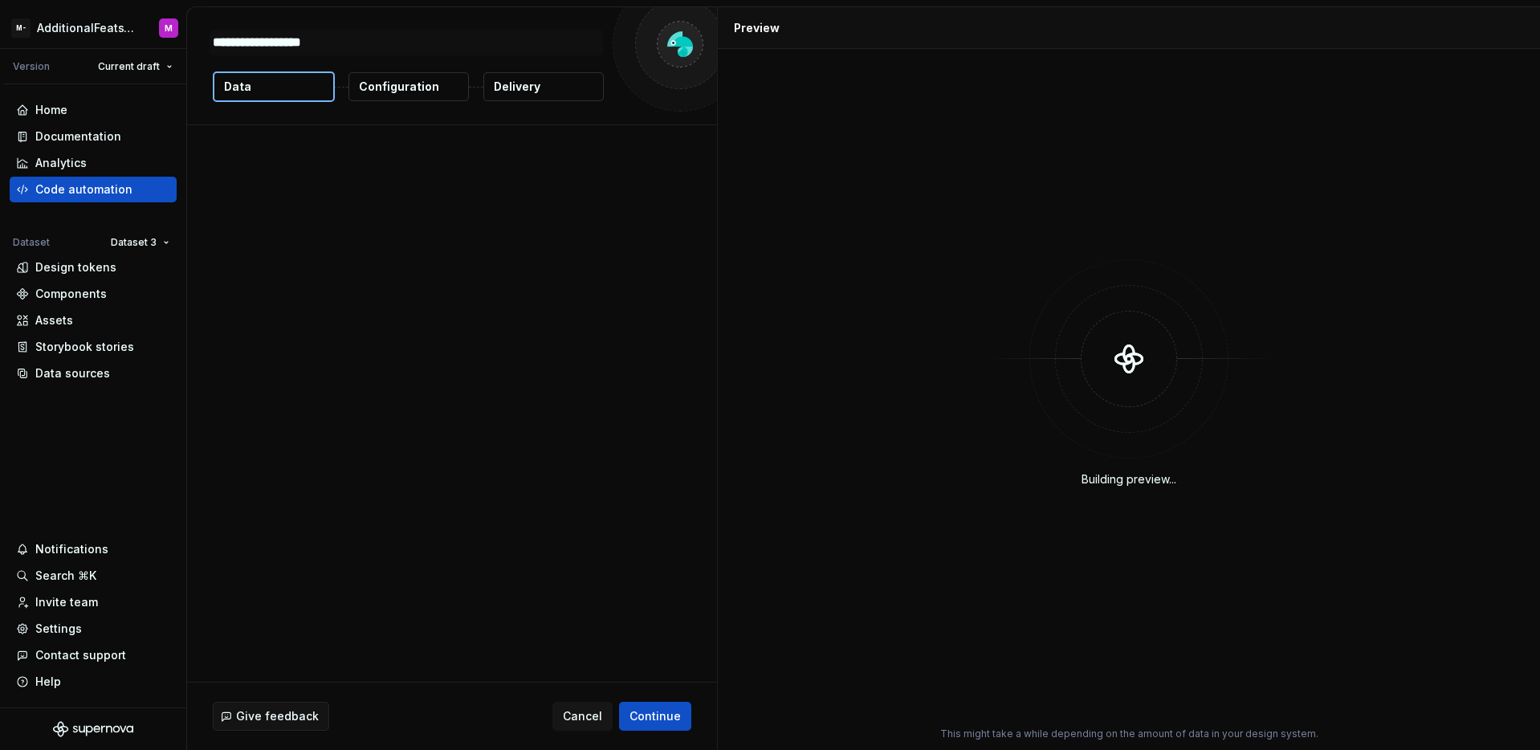
type textarea "*"
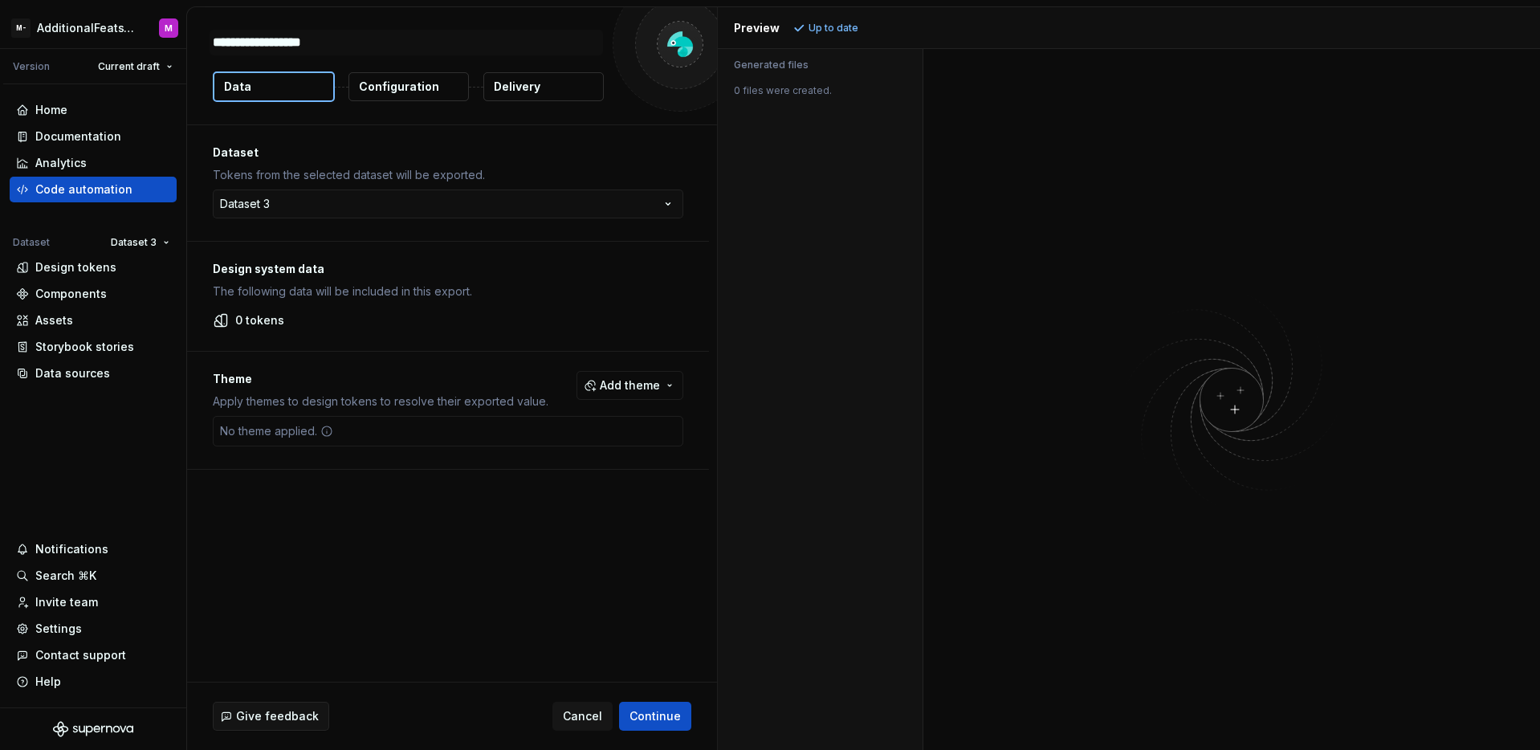
click at [516, 88] on p "Delivery" at bounding box center [517, 87] width 47 height 16
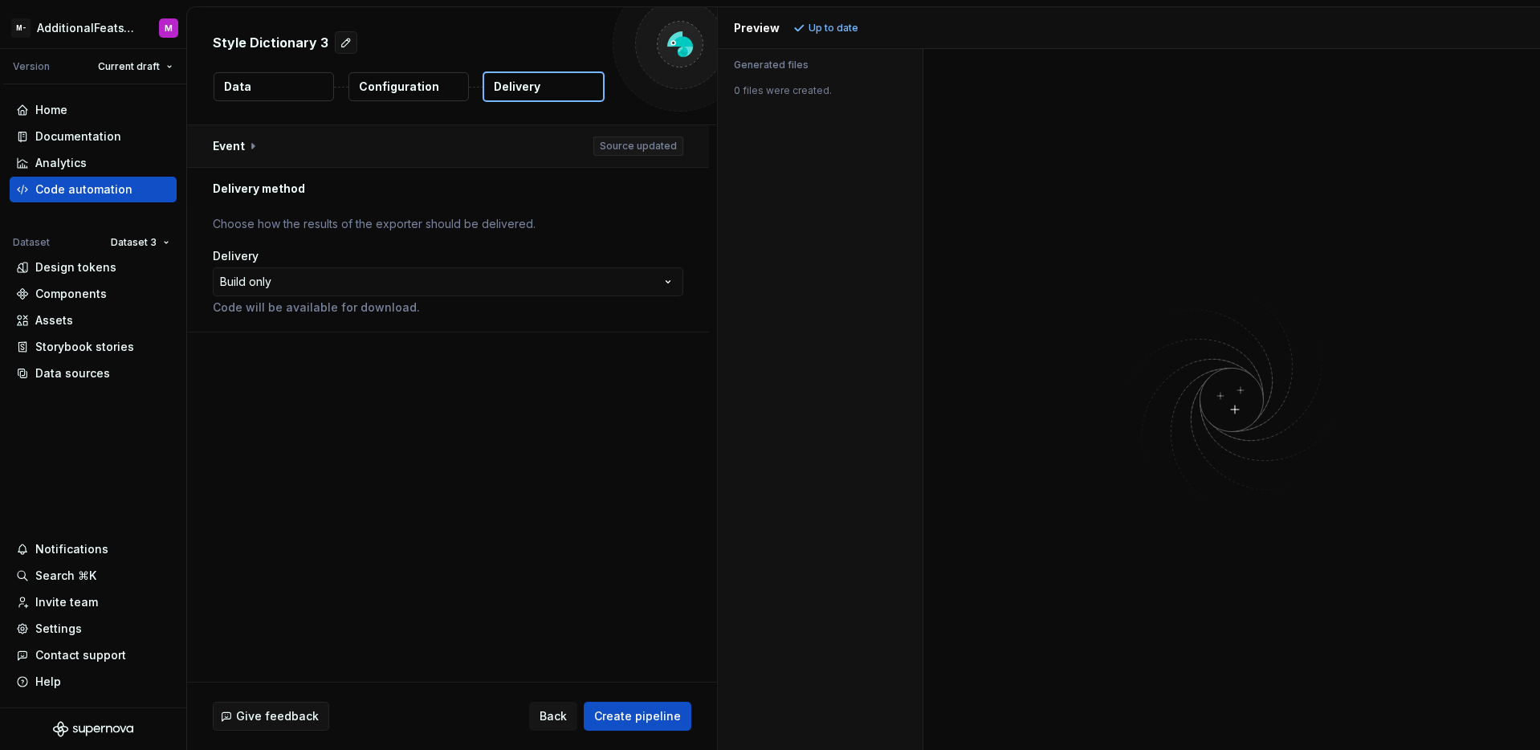
click at [304, 153] on button "button" at bounding box center [448, 146] width 522 height 42
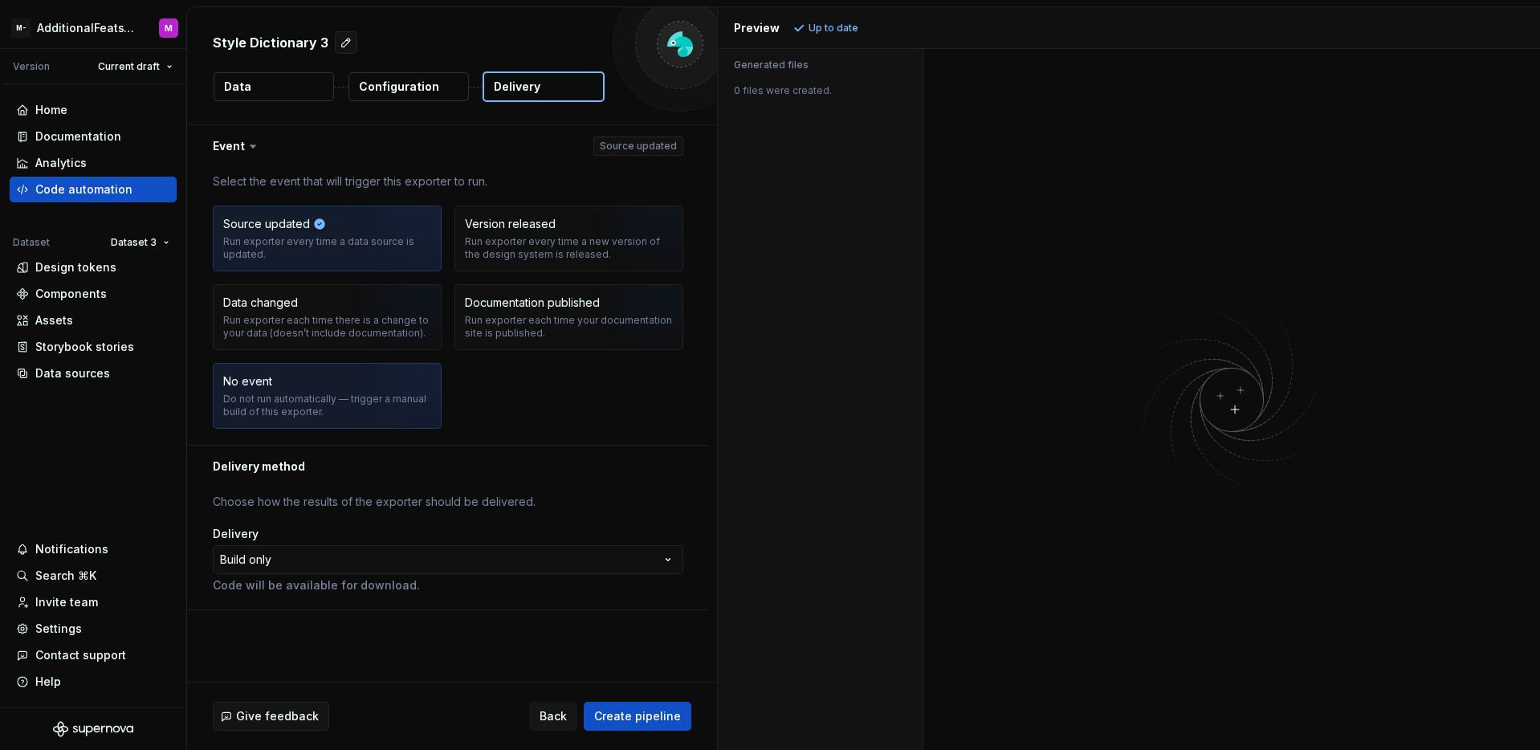
click at [303, 410] on div "Do not run automatically — trigger a manual build of this exporter." at bounding box center [327, 406] width 208 height 26
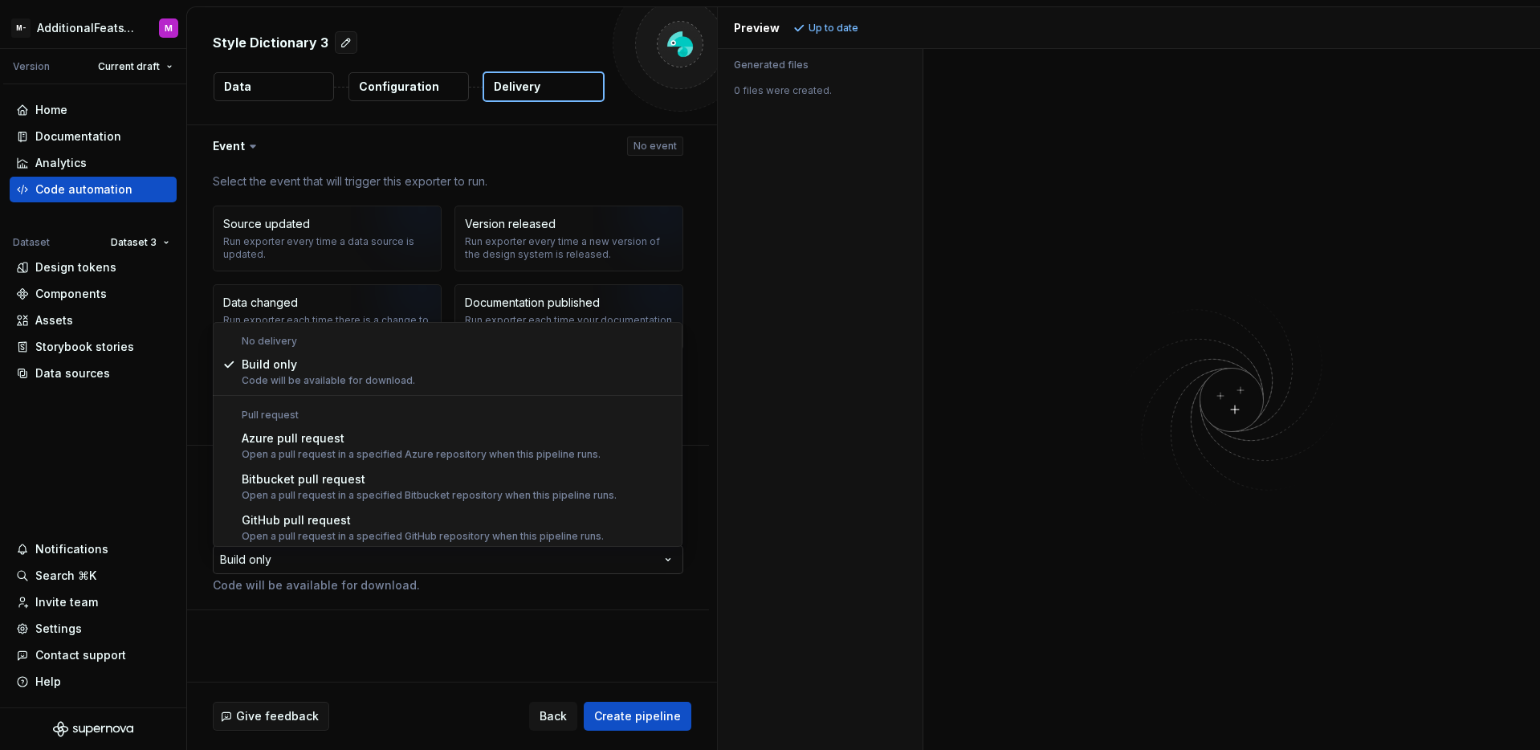
click at [421, 551] on html "**********" at bounding box center [770, 375] width 1540 height 750
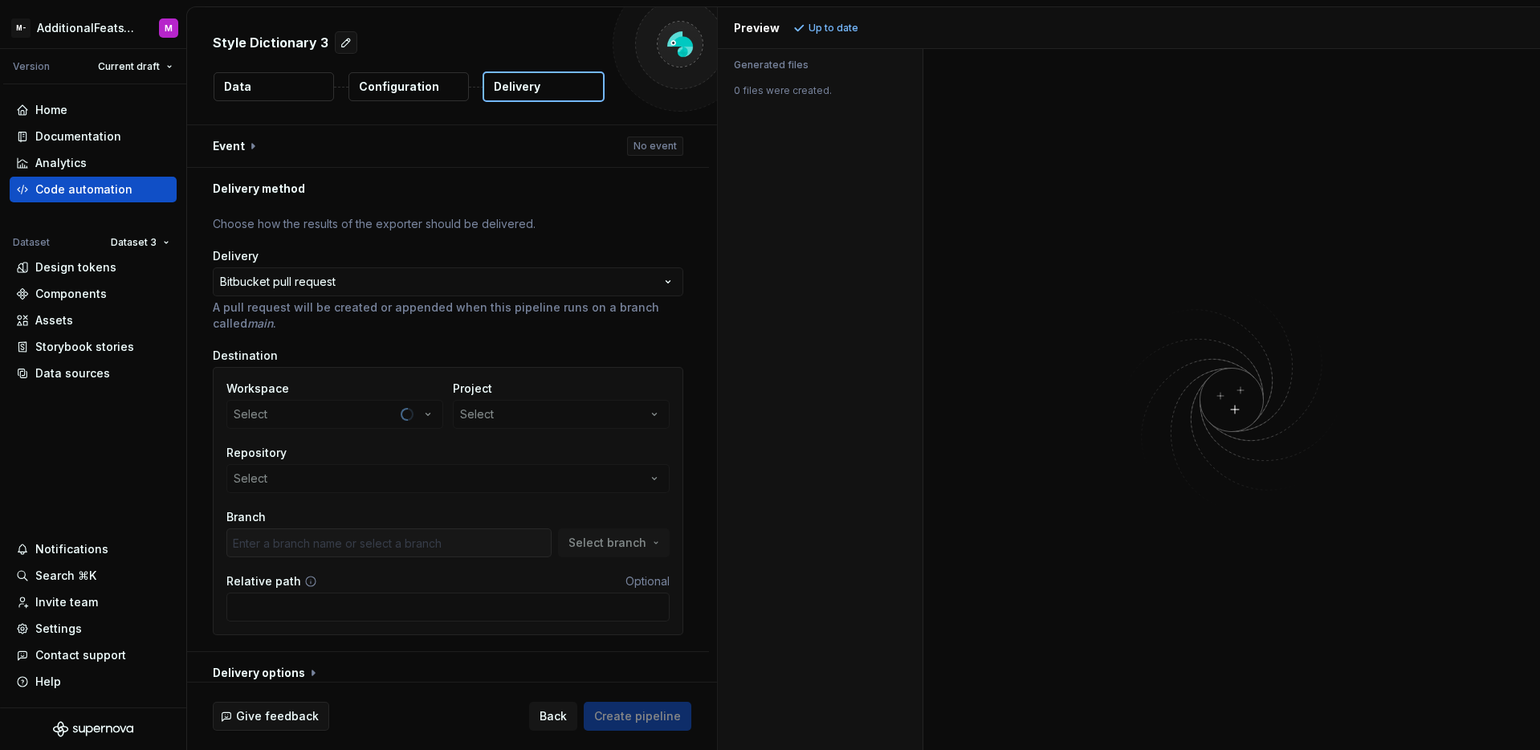
scroll to position [13, 0]
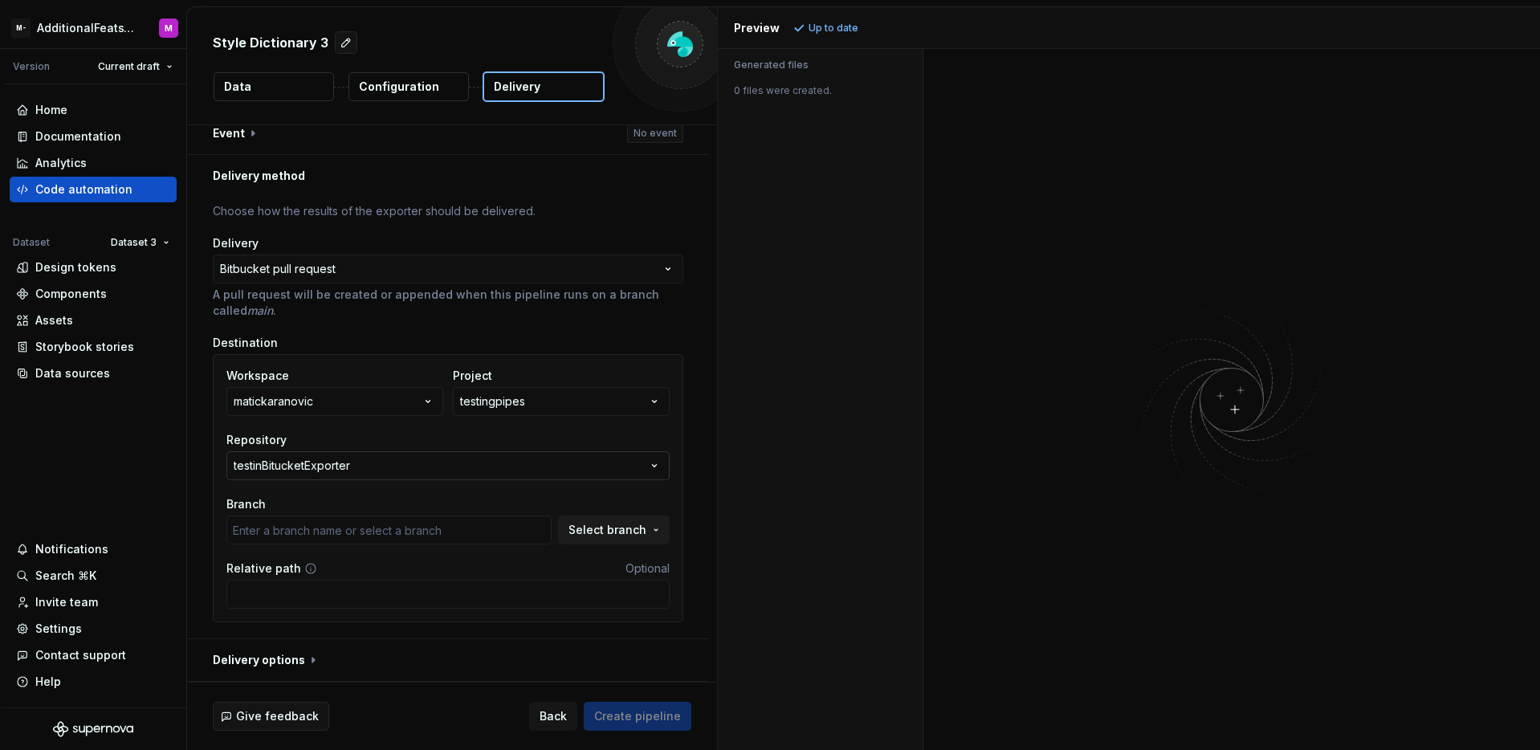
click at [514, 469] on button "testinBitucketExporter" at bounding box center [447, 465] width 443 height 29
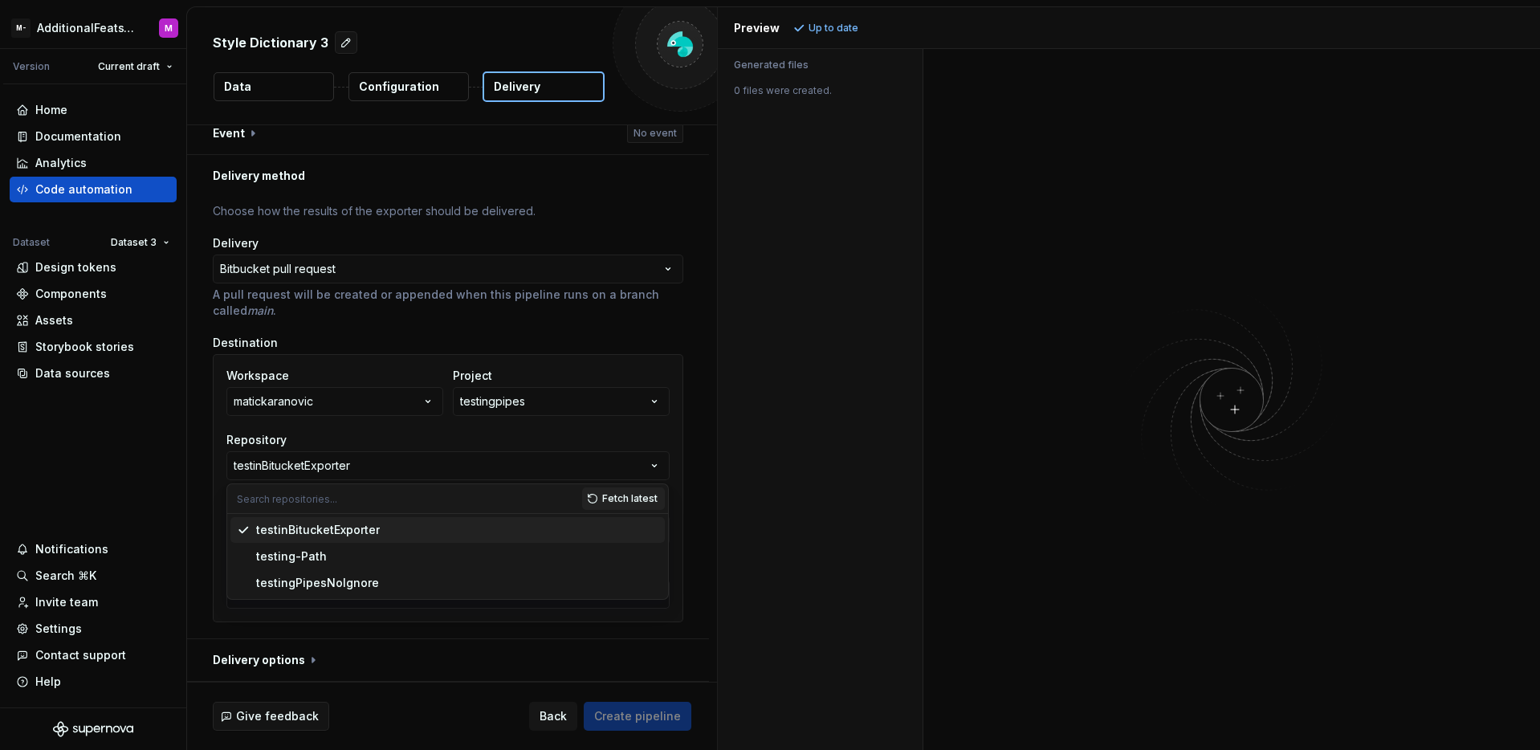
type input "main"
click at [376, 565] on span "testing-Path" at bounding box center [447, 557] width 434 height 26
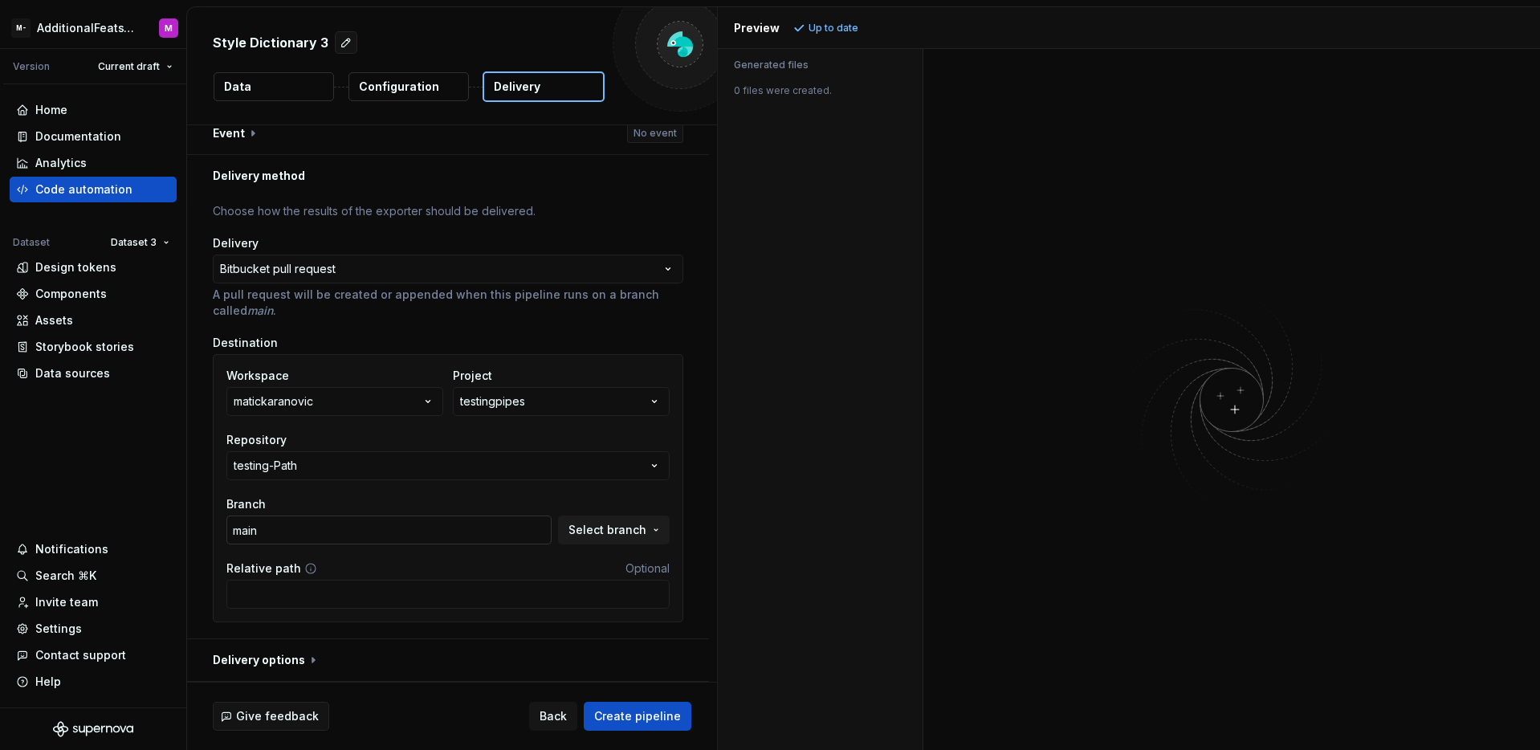
click at [532, 543] on input "main" at bounding box center [388, 530] width 325 height 29
click at [596, 535] on span "Select branch" at bounding box center [608, 530] width 78 height 16
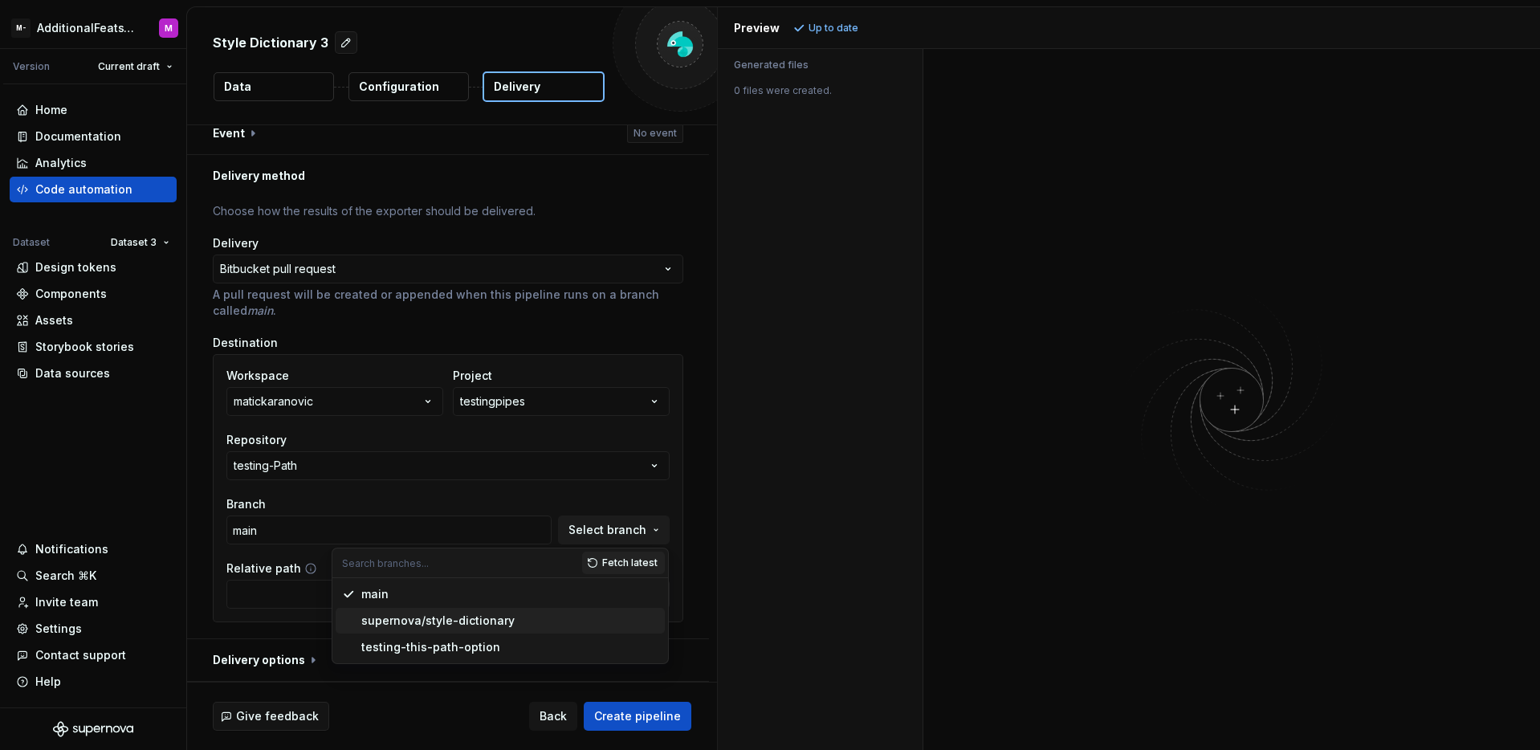
click at [478, 624] on div "supernova/style-dictionary" at bounding box center [437, 621] width 153 height 16
type input "supernova/style-dictionary"
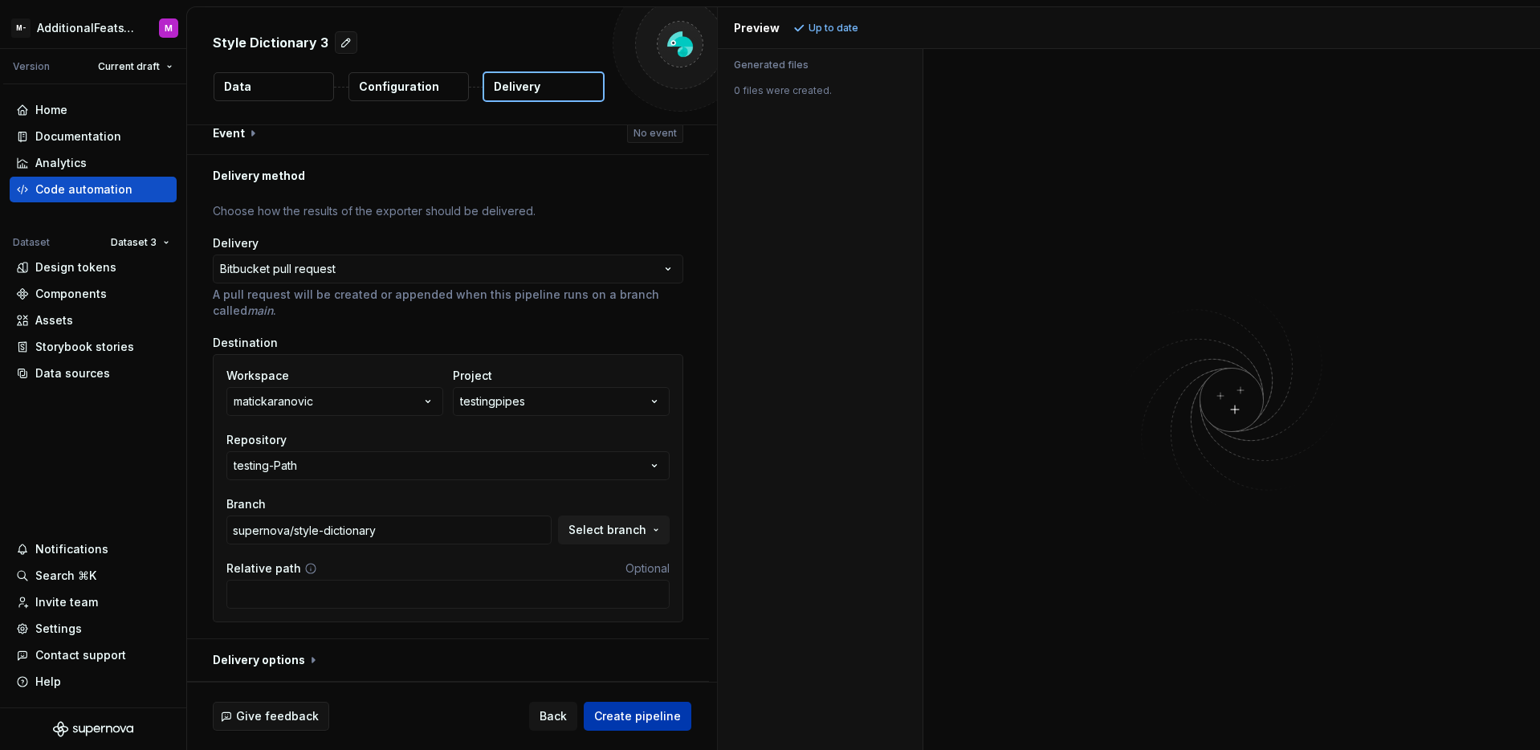
click at [641, 712] on span "Create pipeline" at bounding box center [637, 716] width 87 height 16
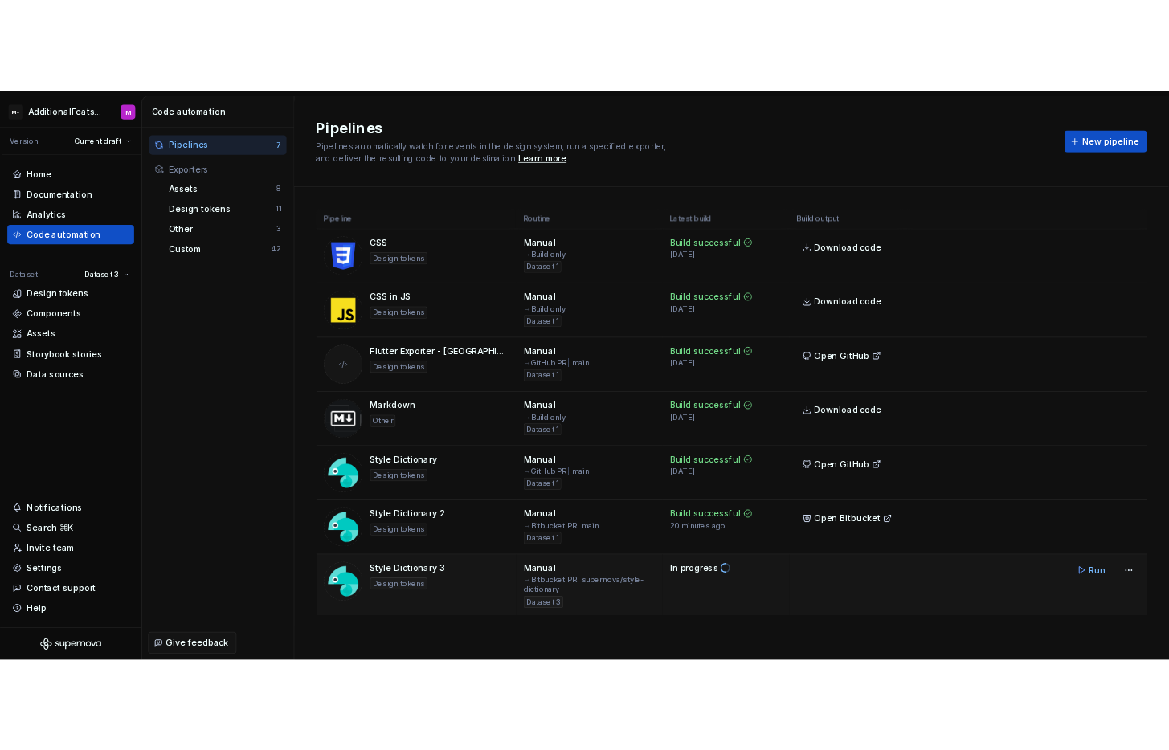
scroll to position [2, 0]
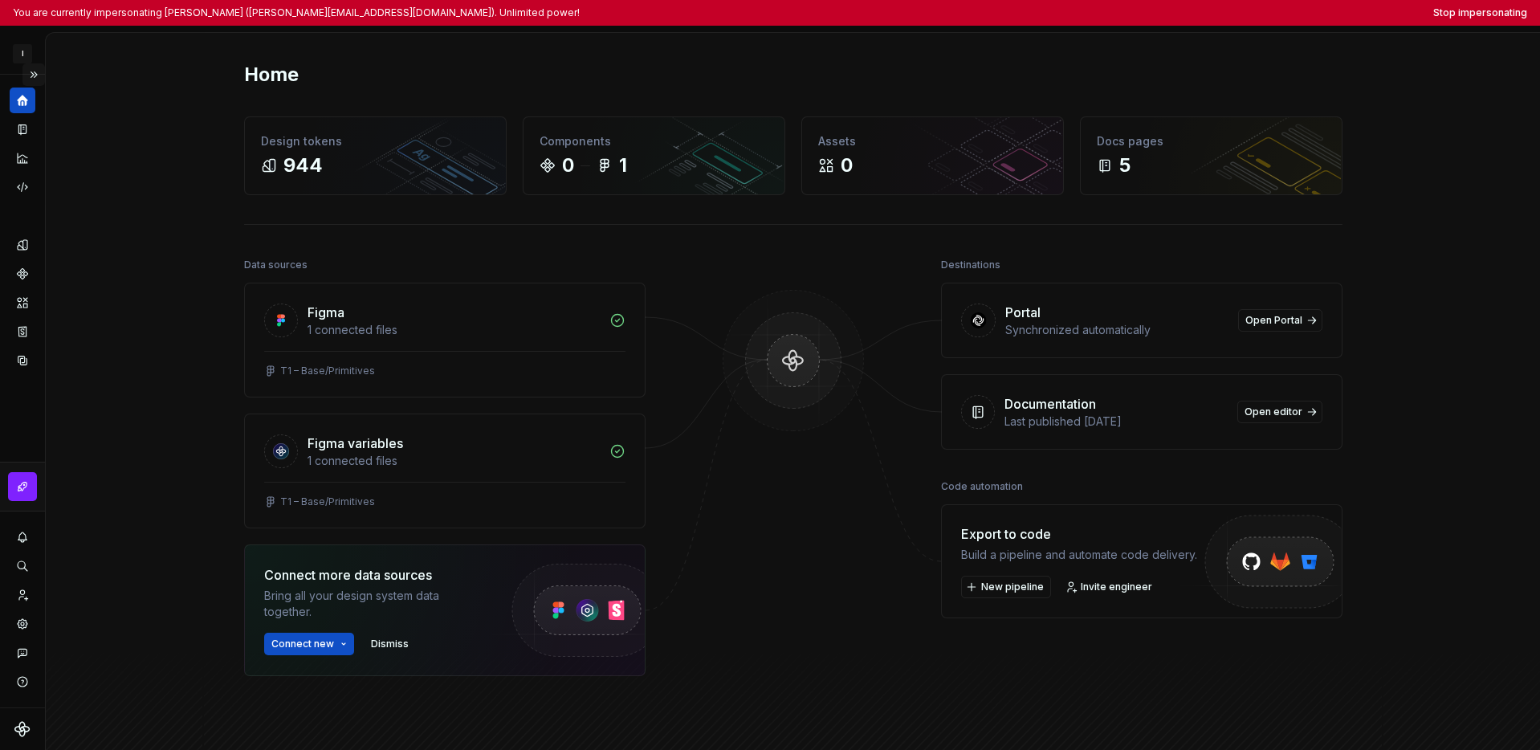
click at [34, 75] on button "Expand sidebar" at bounding box center [33, 74] width 22 height 22
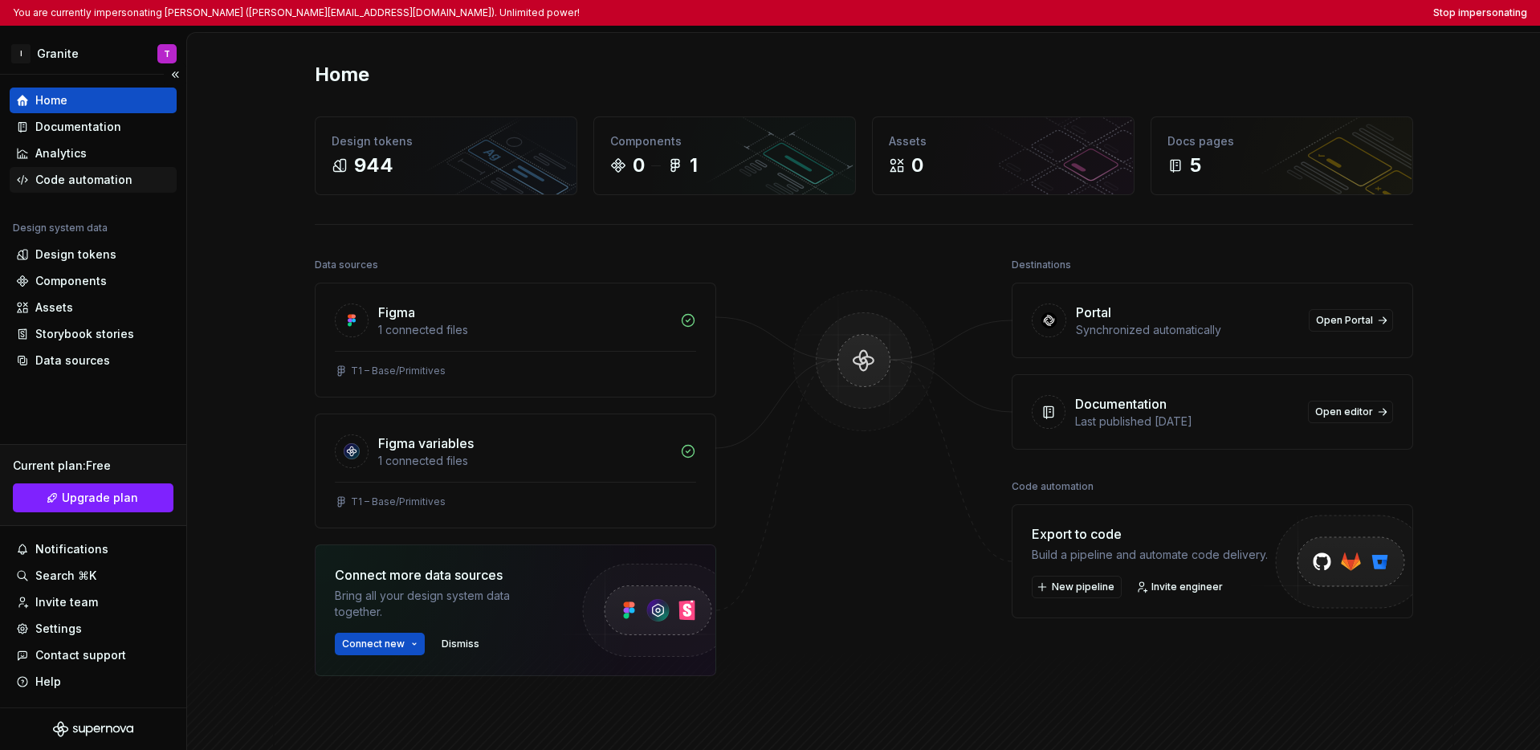
click at [80, 174] on div "Code automation" at bounding box center [83, 180] width 97 height 16
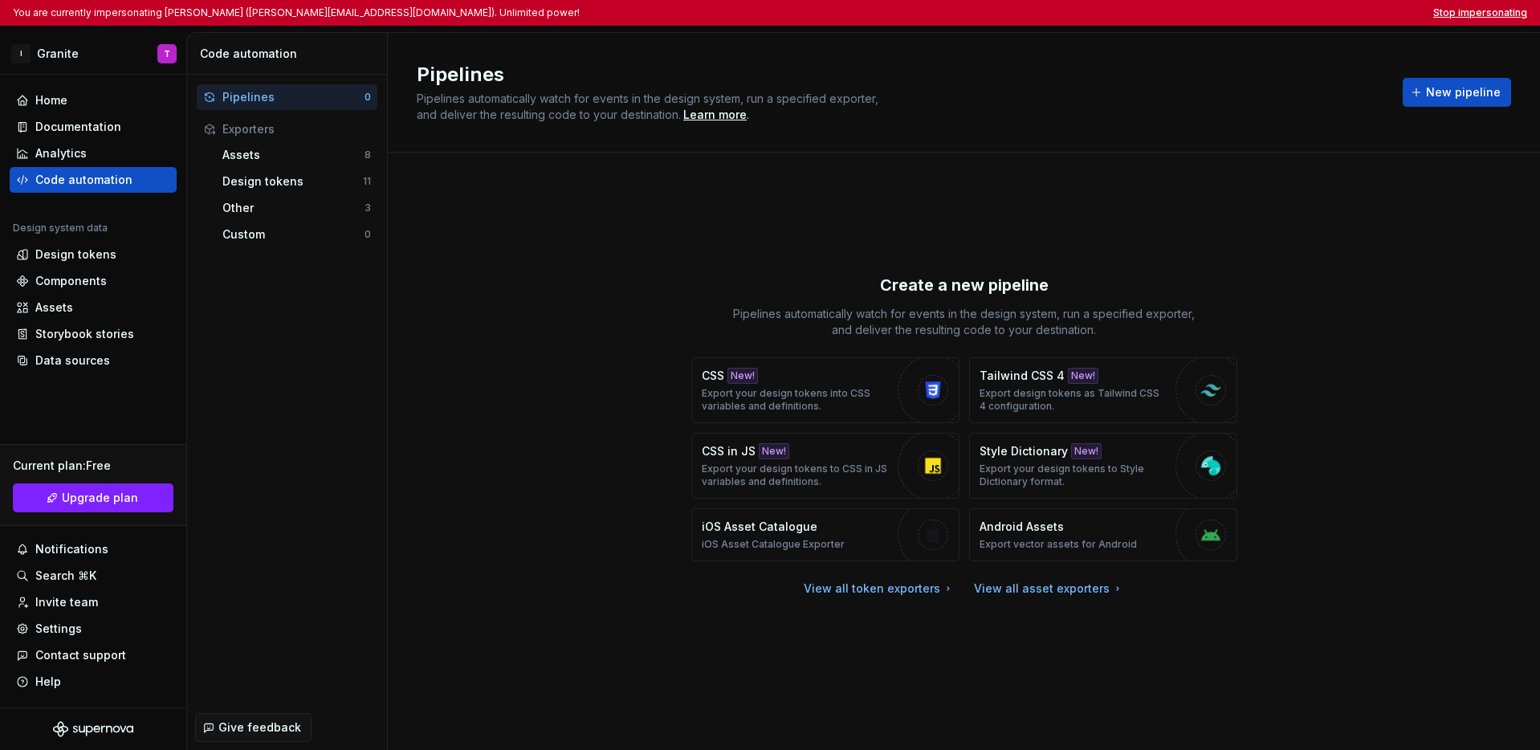
click at [1168, 17] on button "Stop impersonating" at bounding box center [1481, 12] width 94 height 13
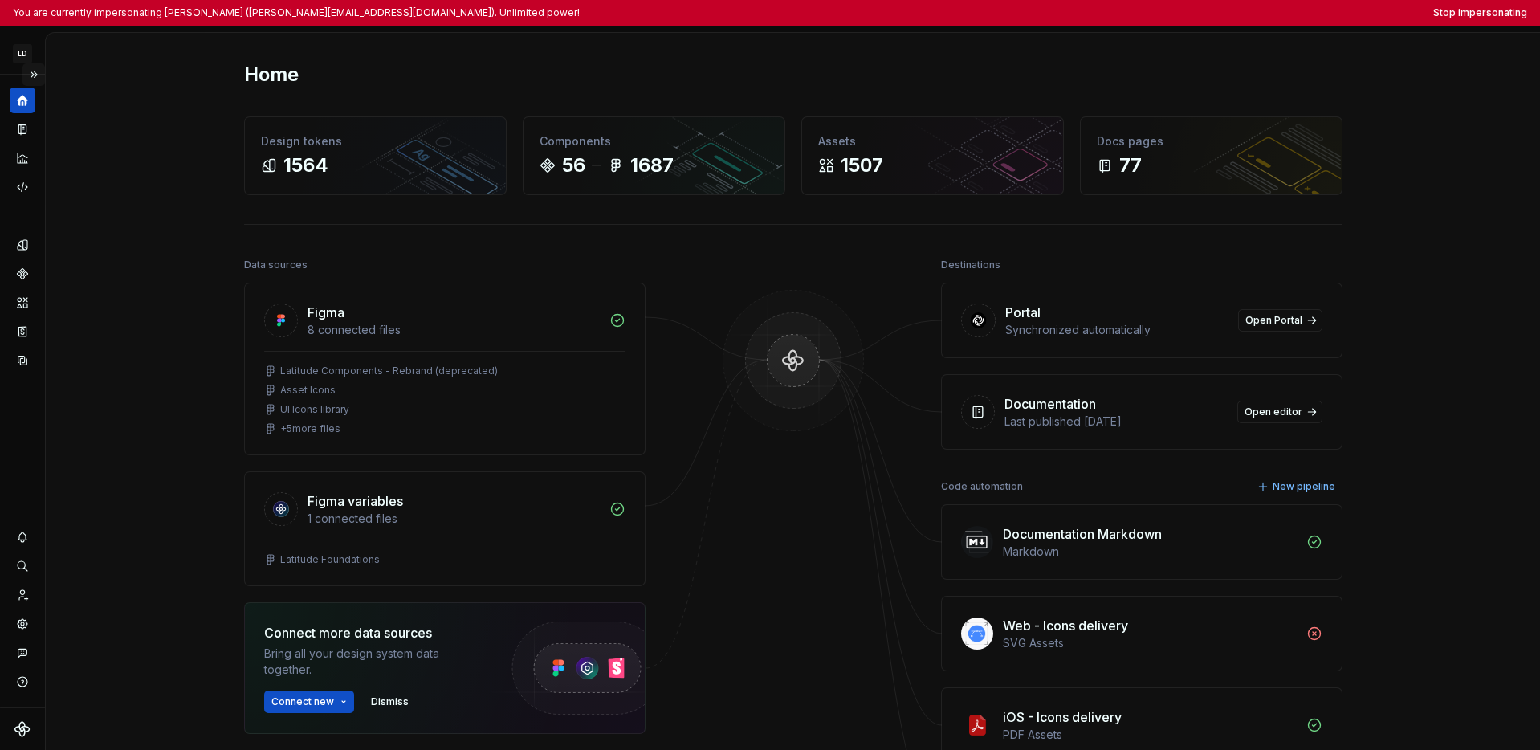
click at [35, 75] on button "Expand sidebar" at bounding box center [33, 74] width 22 height 22
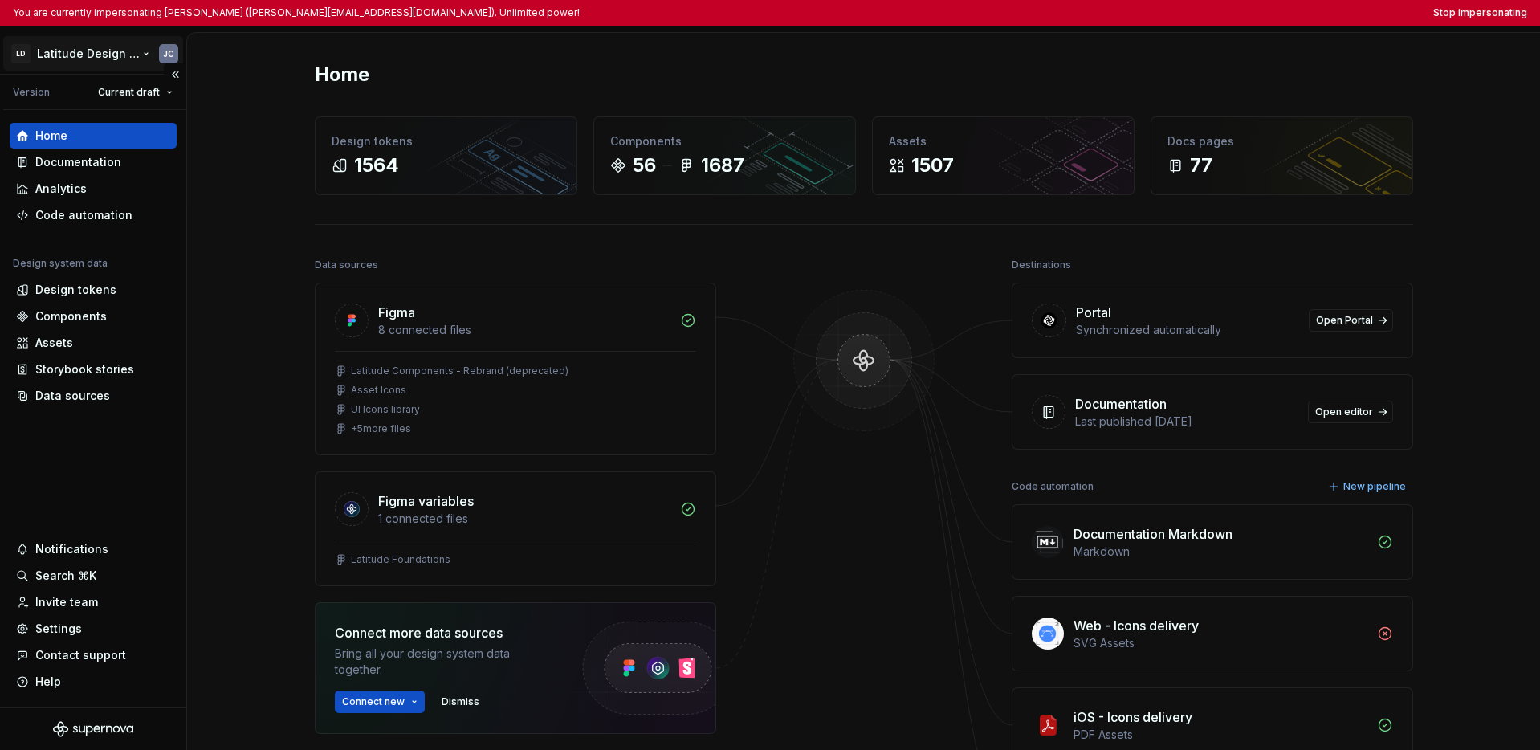
click at [74, 62] on html "You are currently impersonating João Costa (joao.costa@anchorlabs.com). Unlimit…" at bounding box center [770, 375] width 1540 height 750
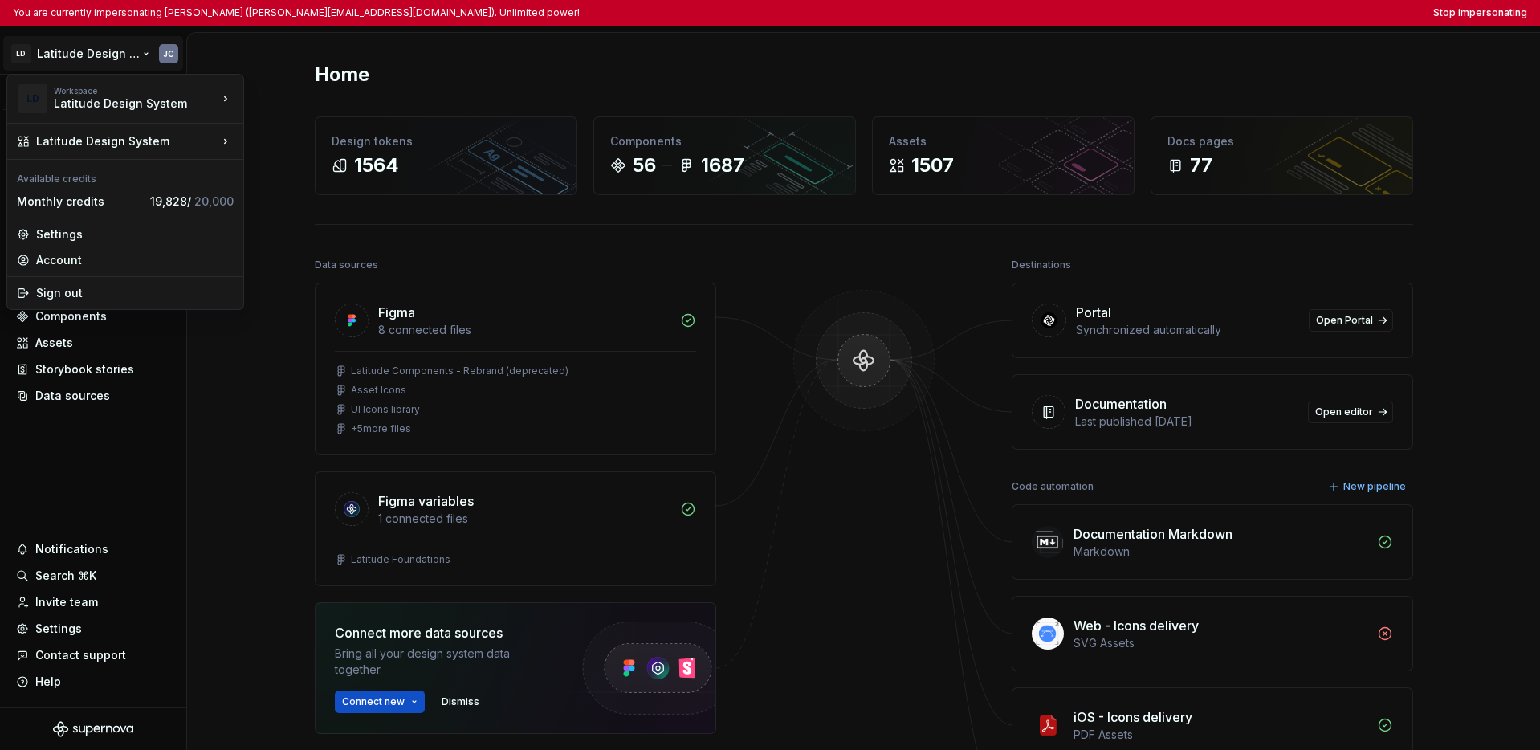
click at [133, 429] on html "You are currently impersonating João Costa (joao.costa@anchorlabs.com). Unlimit…" at bounding box center [770, 375] width 1540 height 750
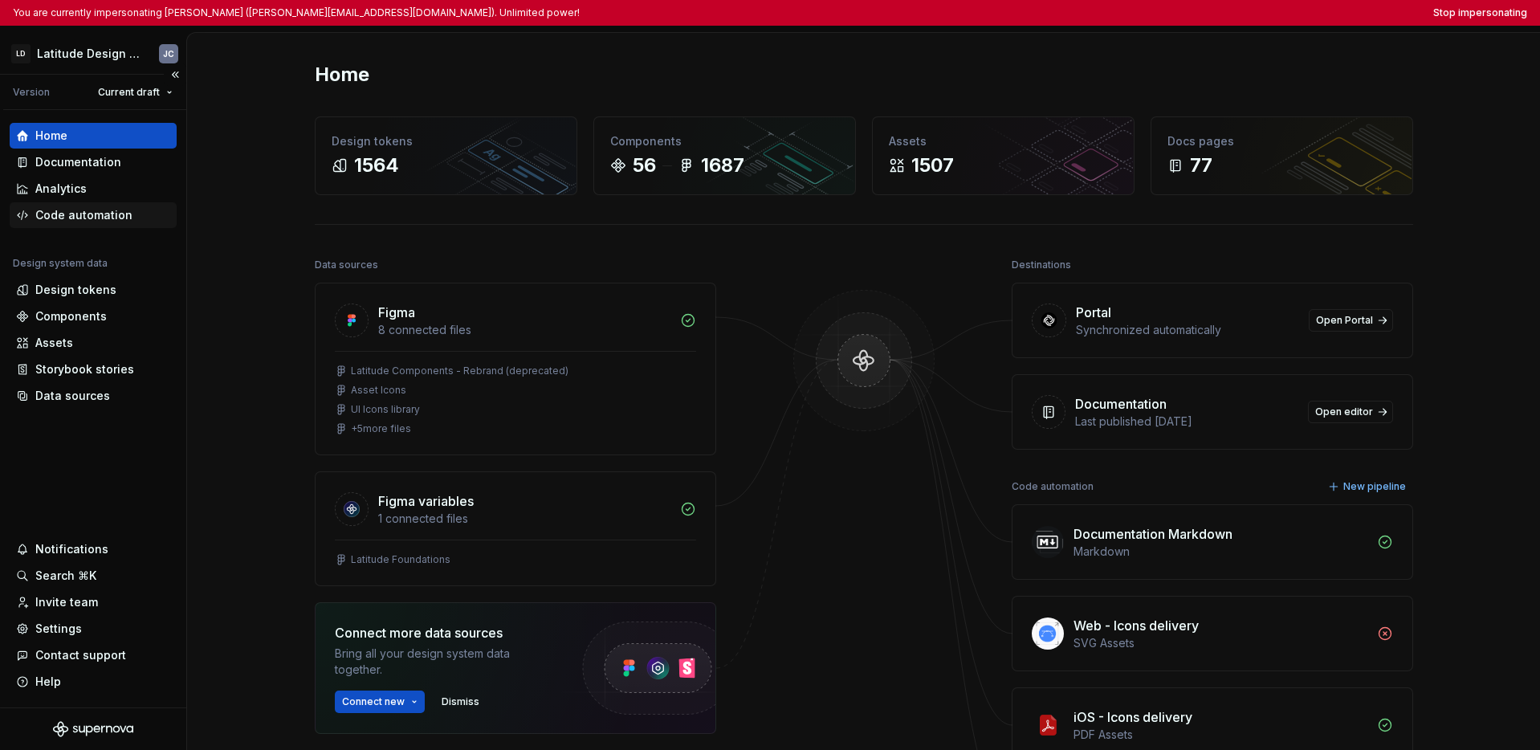
click at [81, 216] on div "Code automation" at bounding box center [83, 215] width 97 height 16
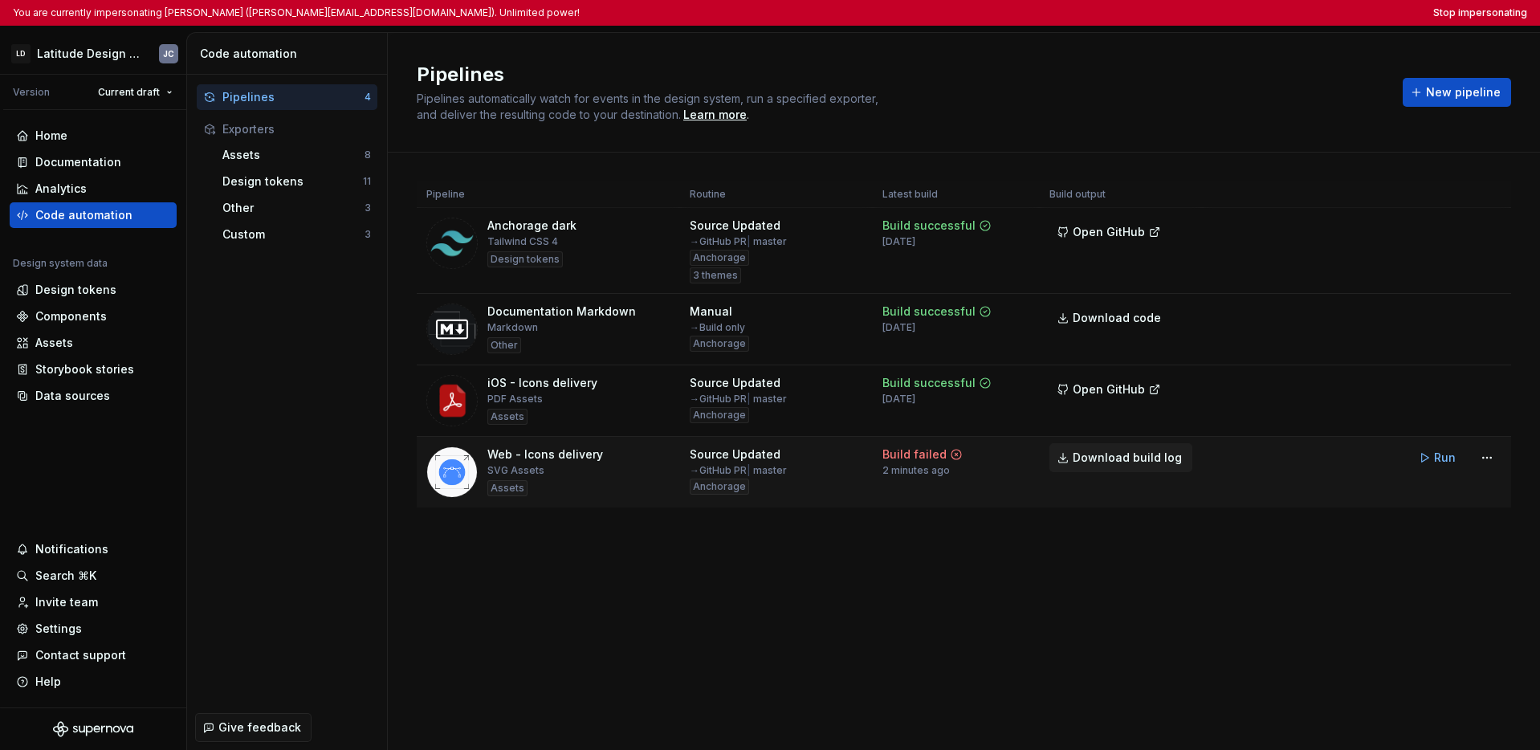
click at [1116, 465] on span "Download build log" at bounding box center [1127, 458] width 109 height 16
click at [912, 606] on div "Pipelines Pipelines automatically watch for events in the design system, run a …" at bounding box center [964, 391] width 1152 height 717
click at [80, 345] on div "Assets" at bounding box center [93, 343] width 154 height 16
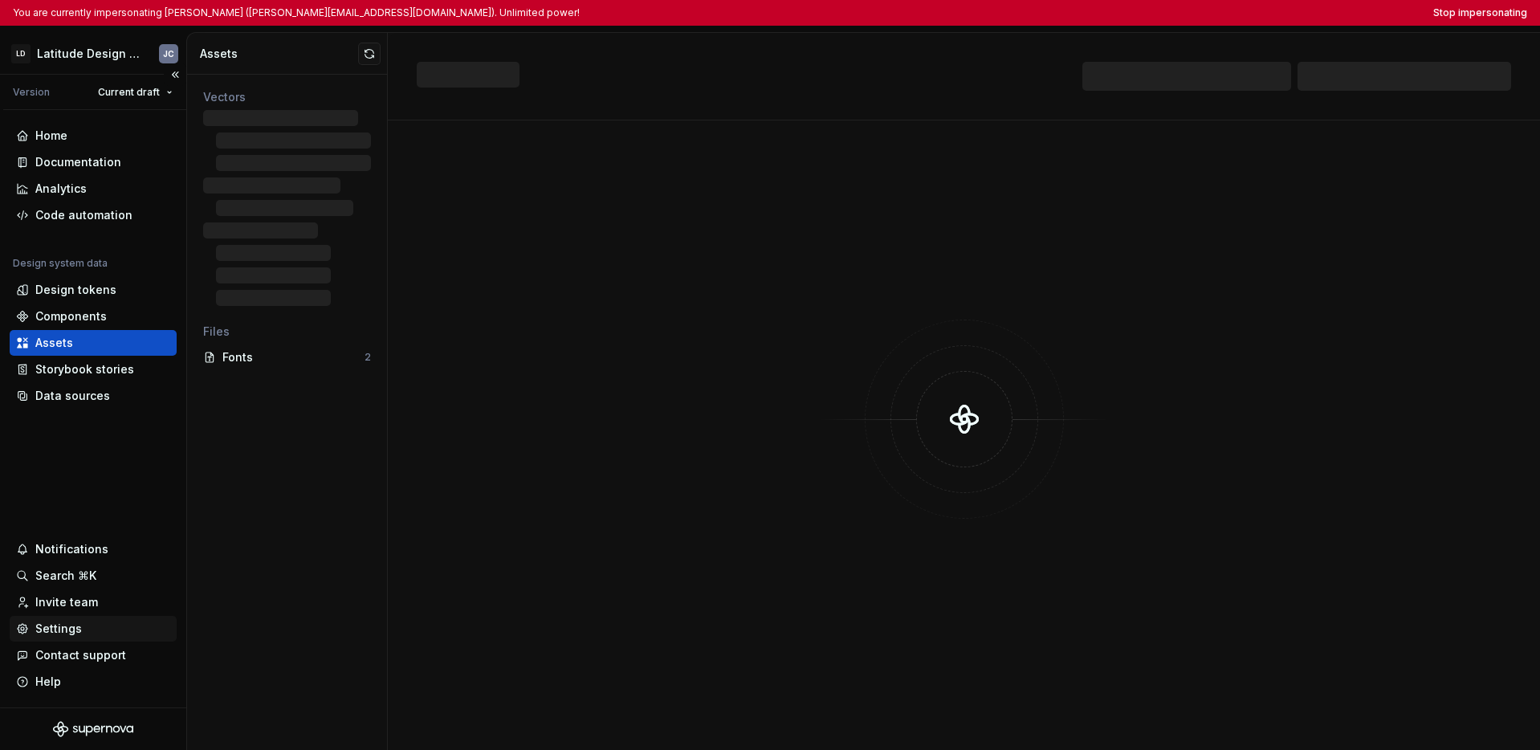
click at [74, 621] on div "Settings" at bounding box center [58, 629] width 47 height 16
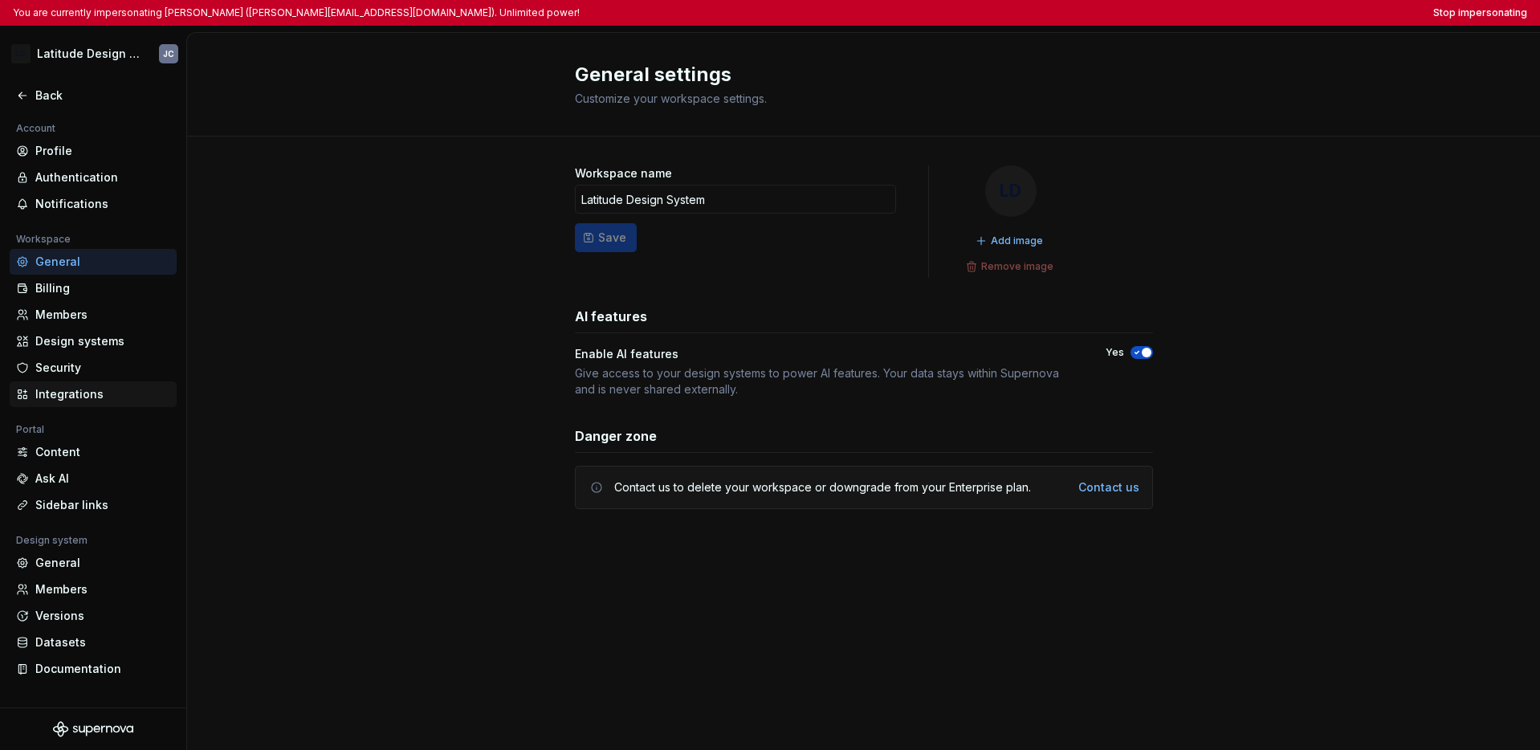
click at [79, 400] on div "Integrations" at bounding box center [102, 394] width 135 height 16
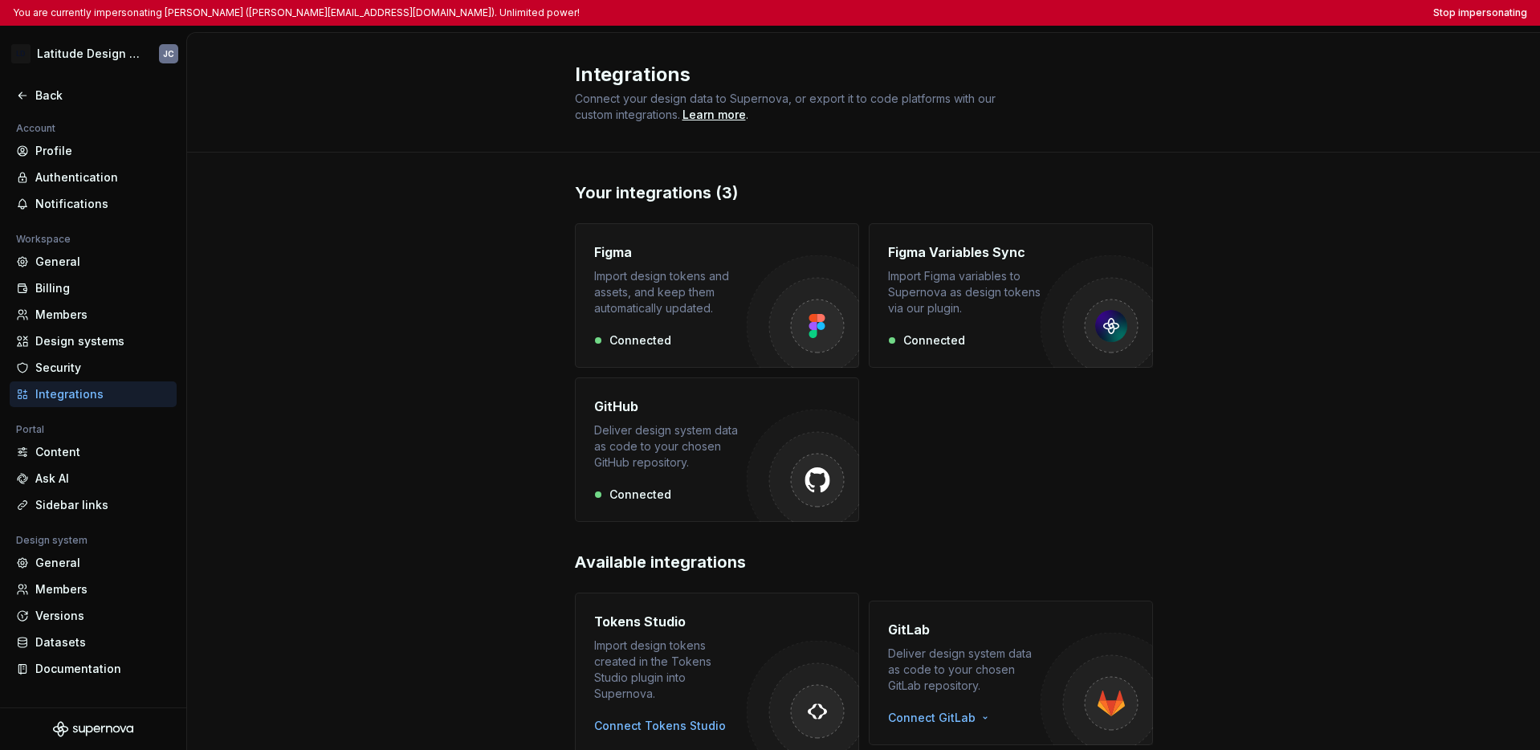
click at [655, 307] on div "Import design tokens and assets, and keep them automatically updated." at bounding box center [670, 292] width 153 height 48
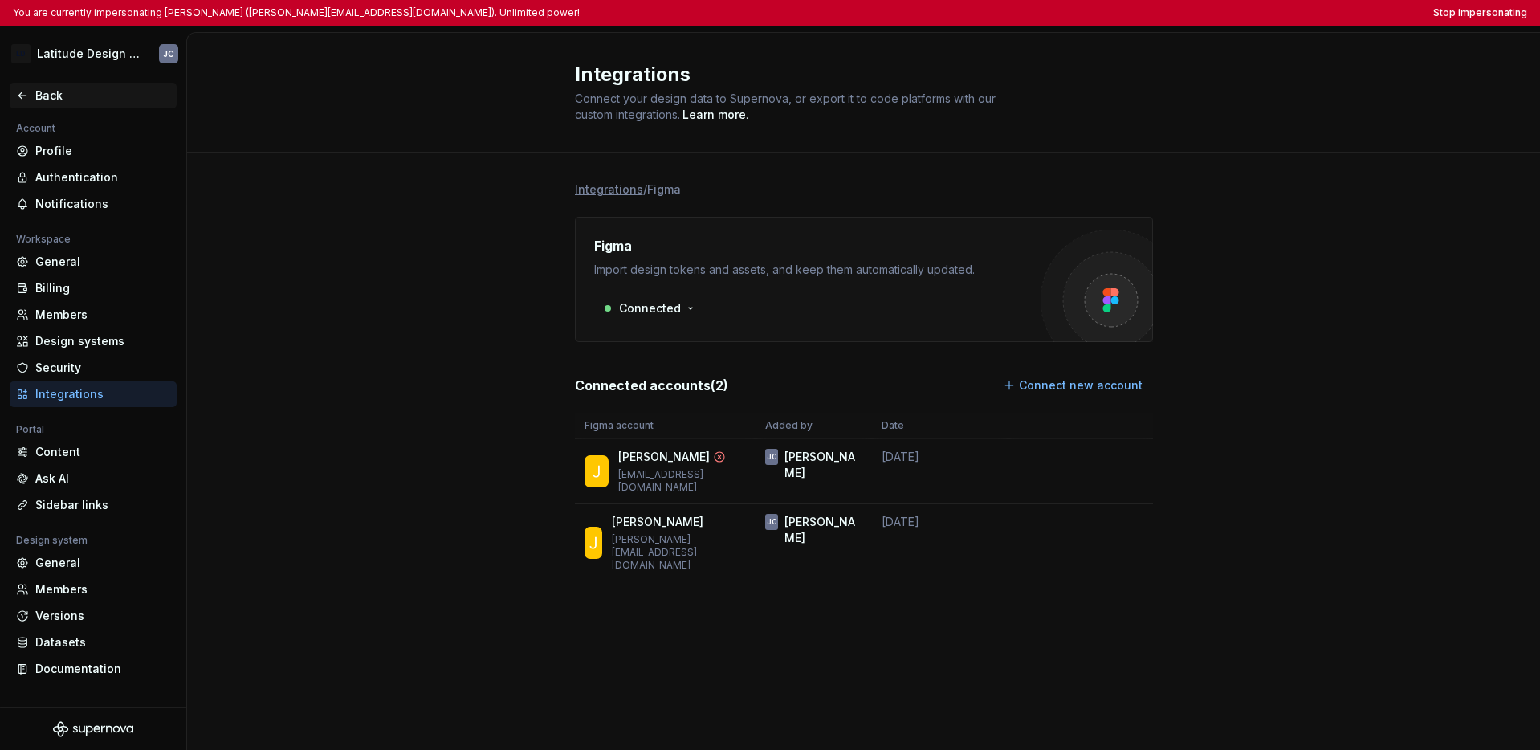
click at [18, 99] on icon at bounding box center [22, 95] width 13 height 13
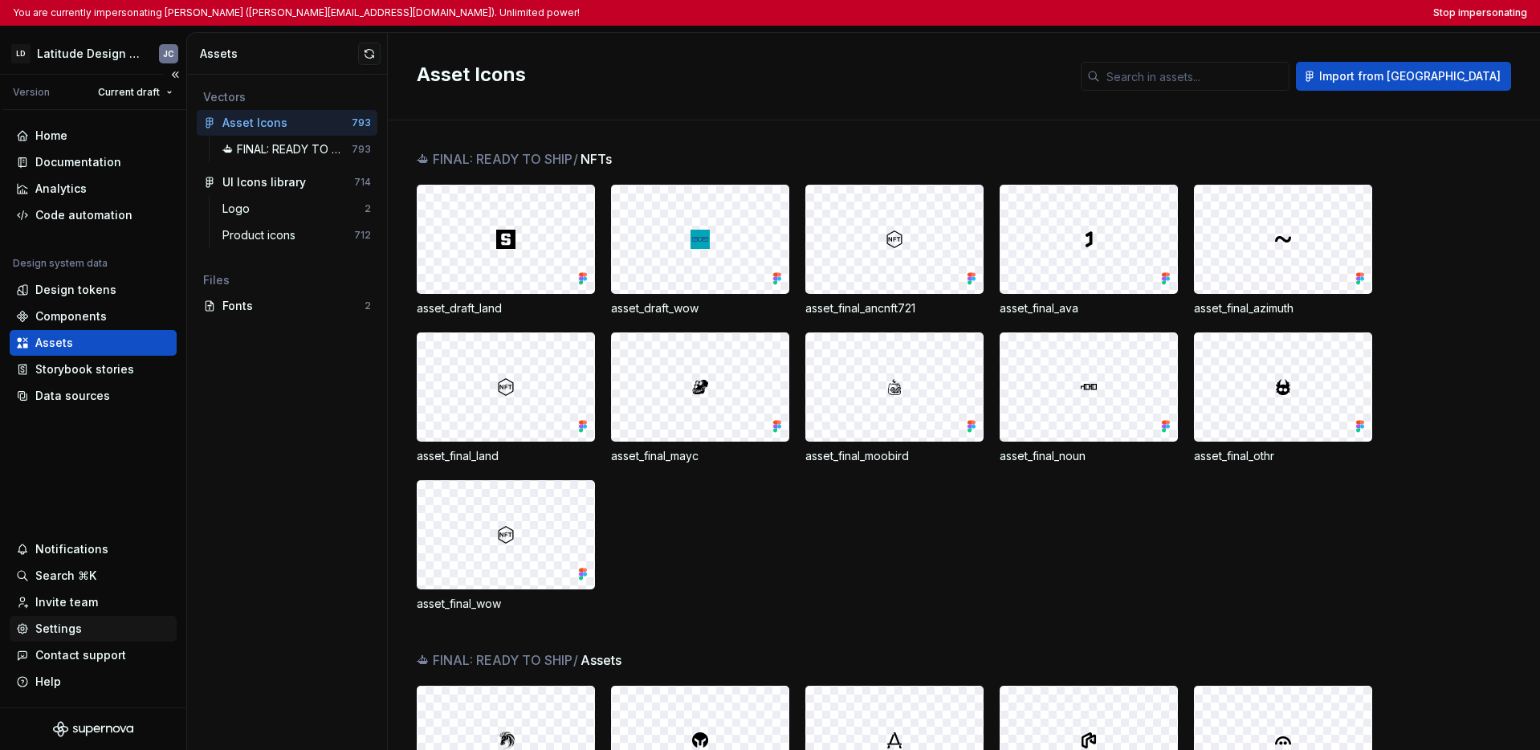
click at [53, 628] on div "Settings" at bounding box center [58, 629] width 47 height 16
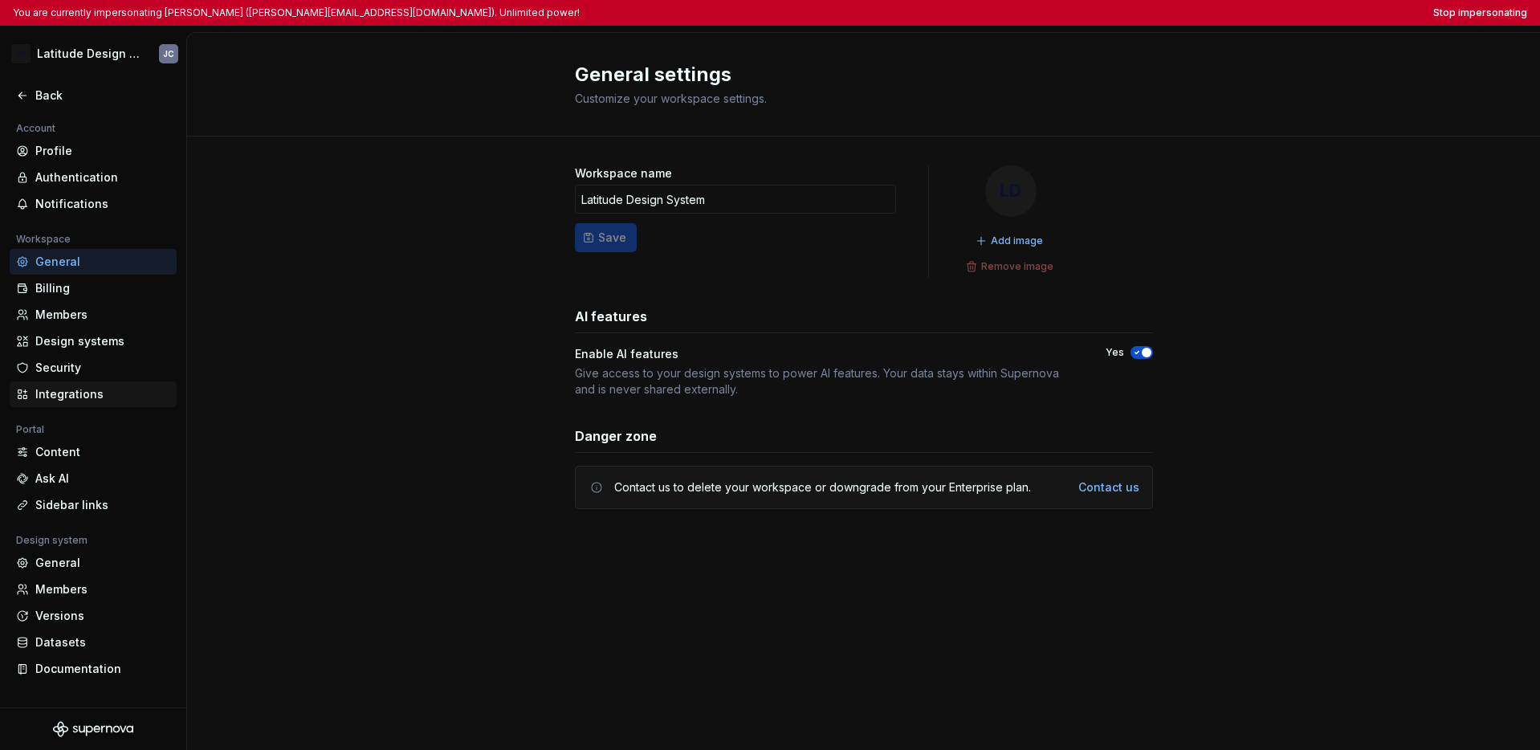
click at [99, 399] on div "Integrations" at bounding box center [102, 394] width 135 height 16
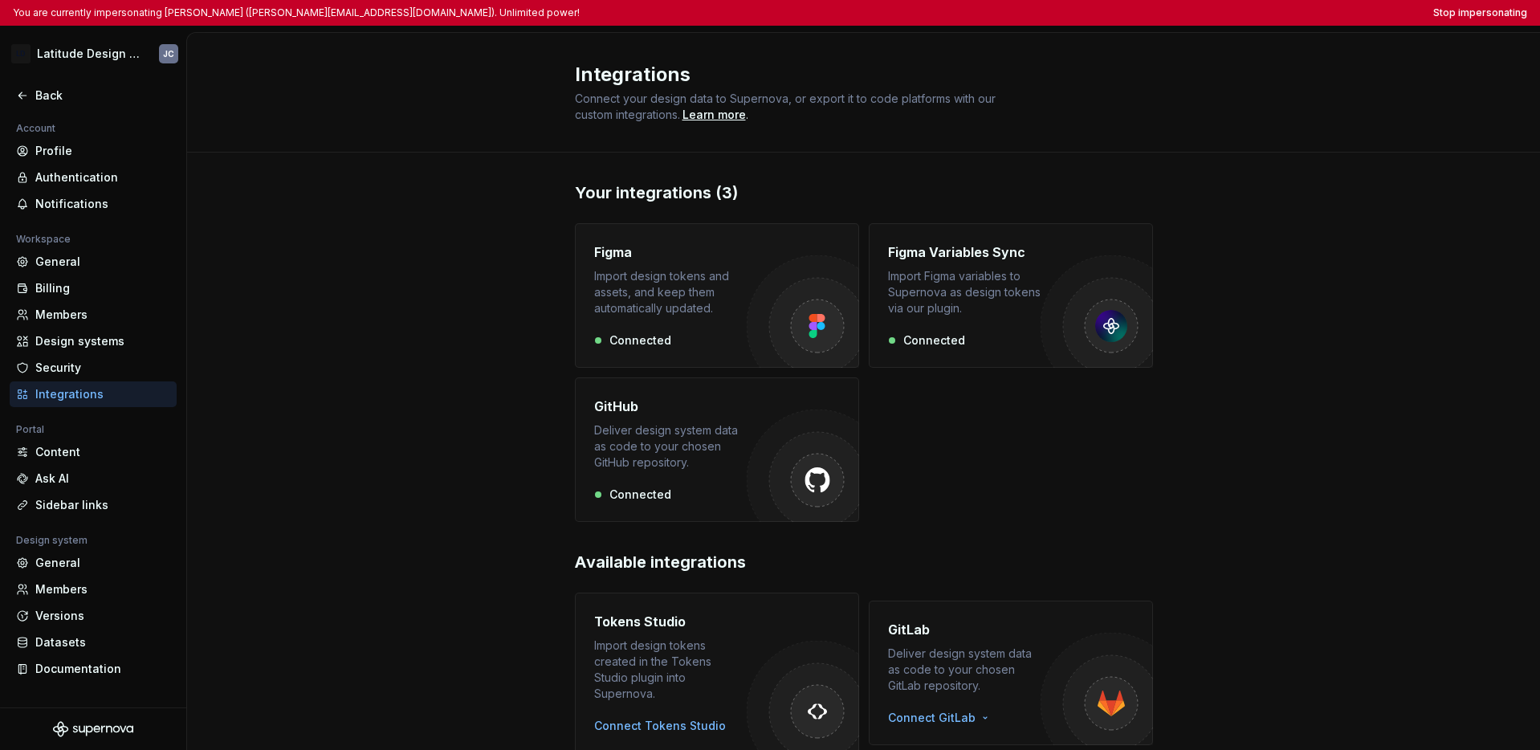
click at [730, 290] on div "Import design tokens and assets, and keep them automatically updated." at bounding box center [670, 292] width 153 height 48
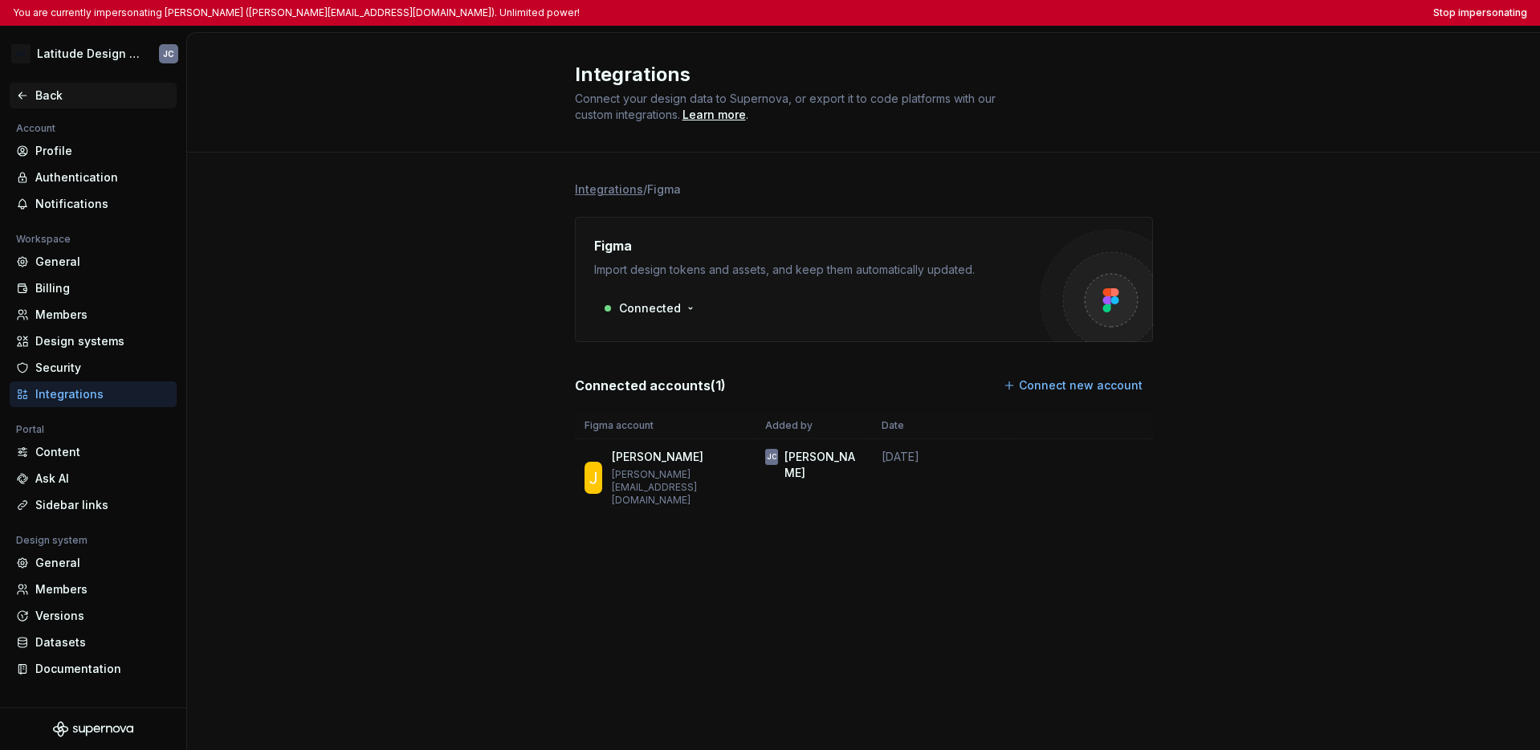
click at [11, 100] on div "Back" at bounding box center [93, 96] width 167 height 26
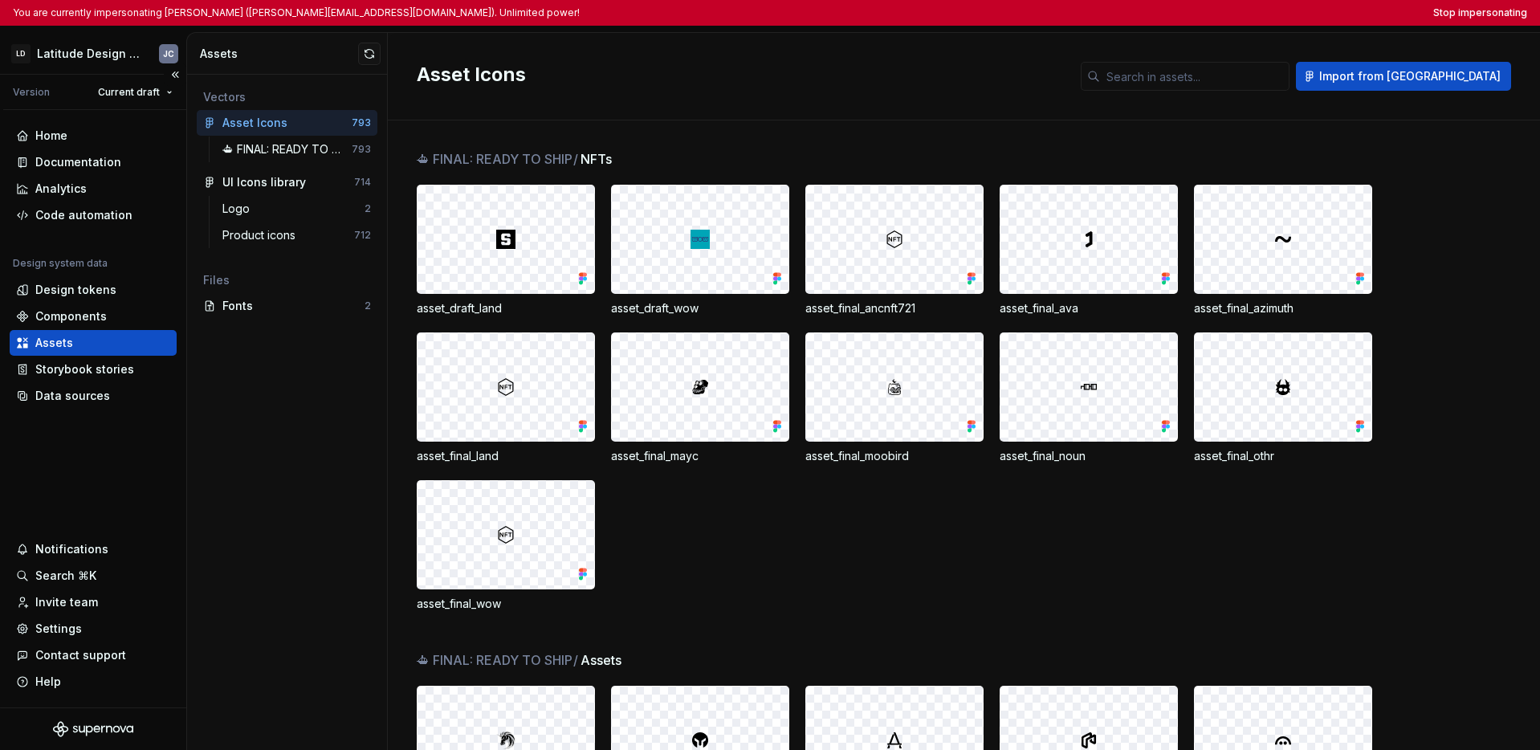
click at [78, 337] on div "Assets" at bounding box center [93, 343] width 154 height 16
click at [304, 157] on div "⛴ FINAL: READY TO SHIP 793" at bounding box center [296, 150] width 161 height 26
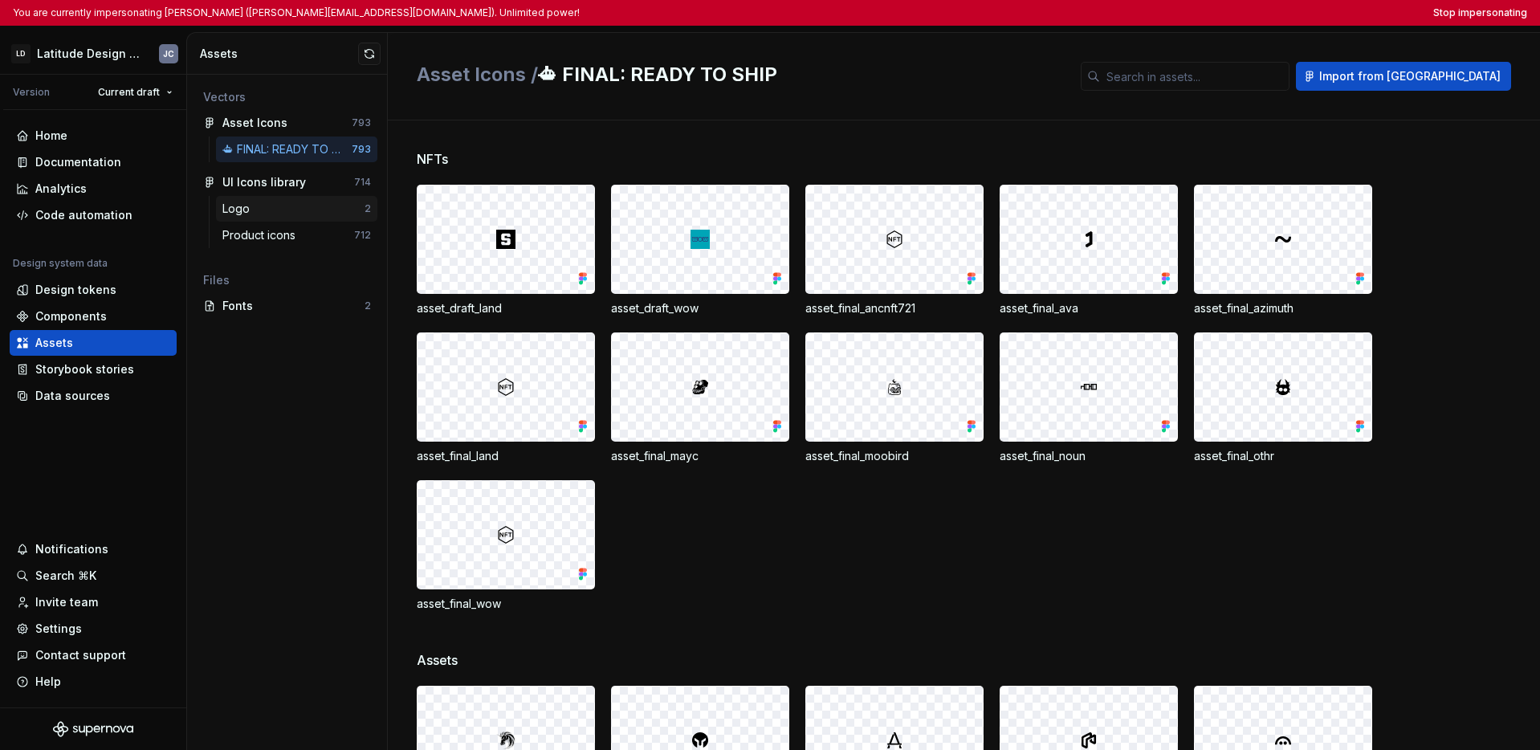
click at [297, 207] on div "Logo" at bounding box center [293, 209] width 142 height 16
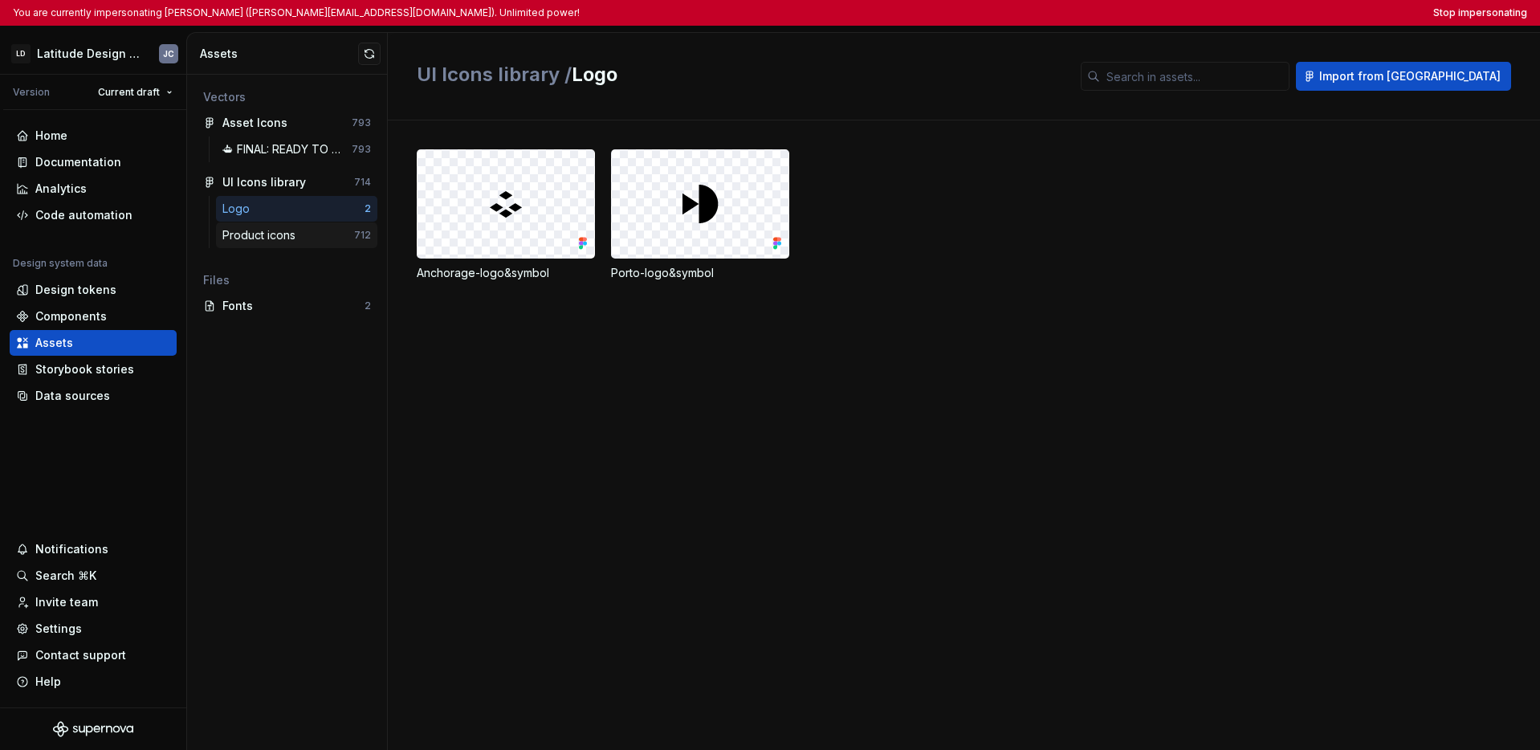
click at [302, 239] on div "Product icons" at bounding box center [288, 235] width 132 height 16
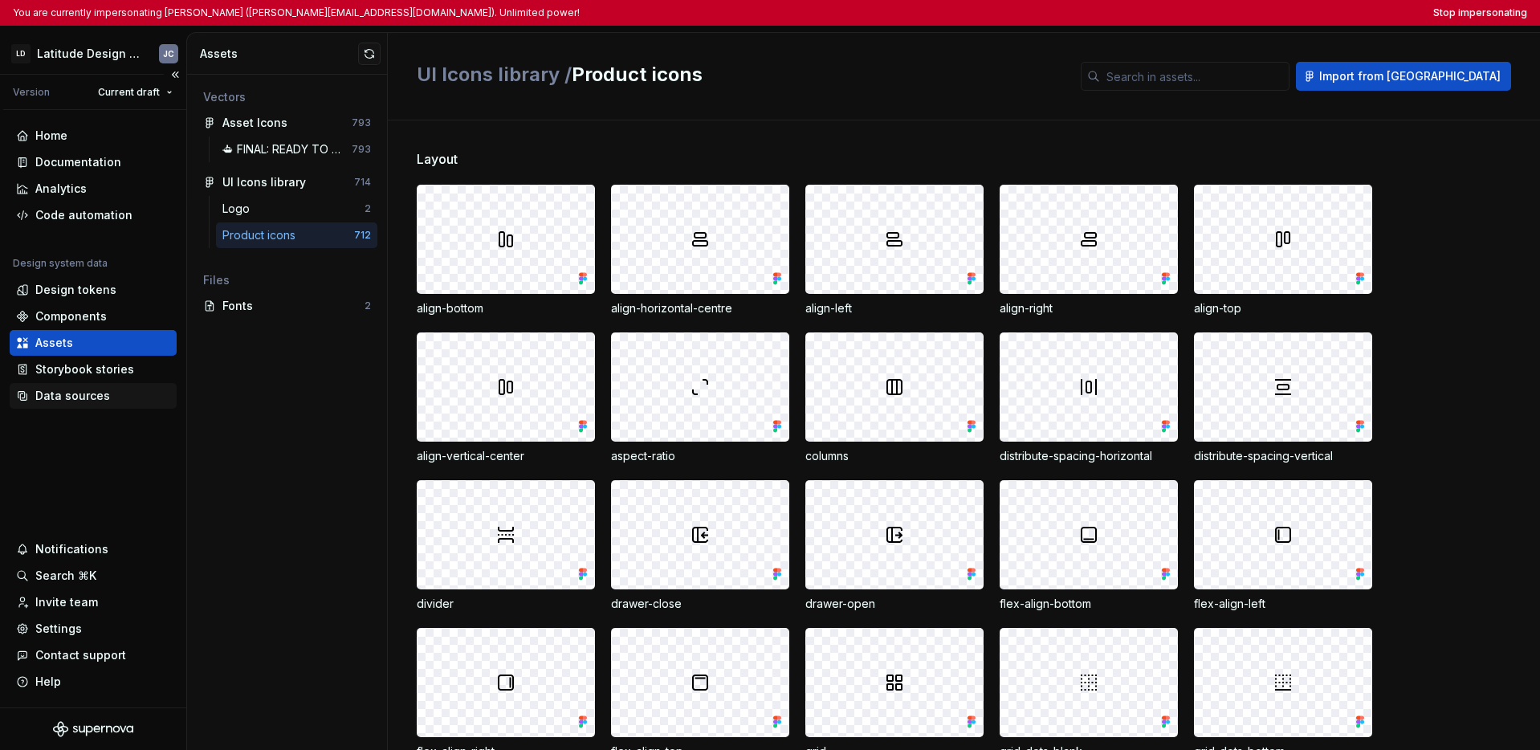
click at [112, 398] on div "Data sources" at bounding box center [93, 396] width 154 height 16
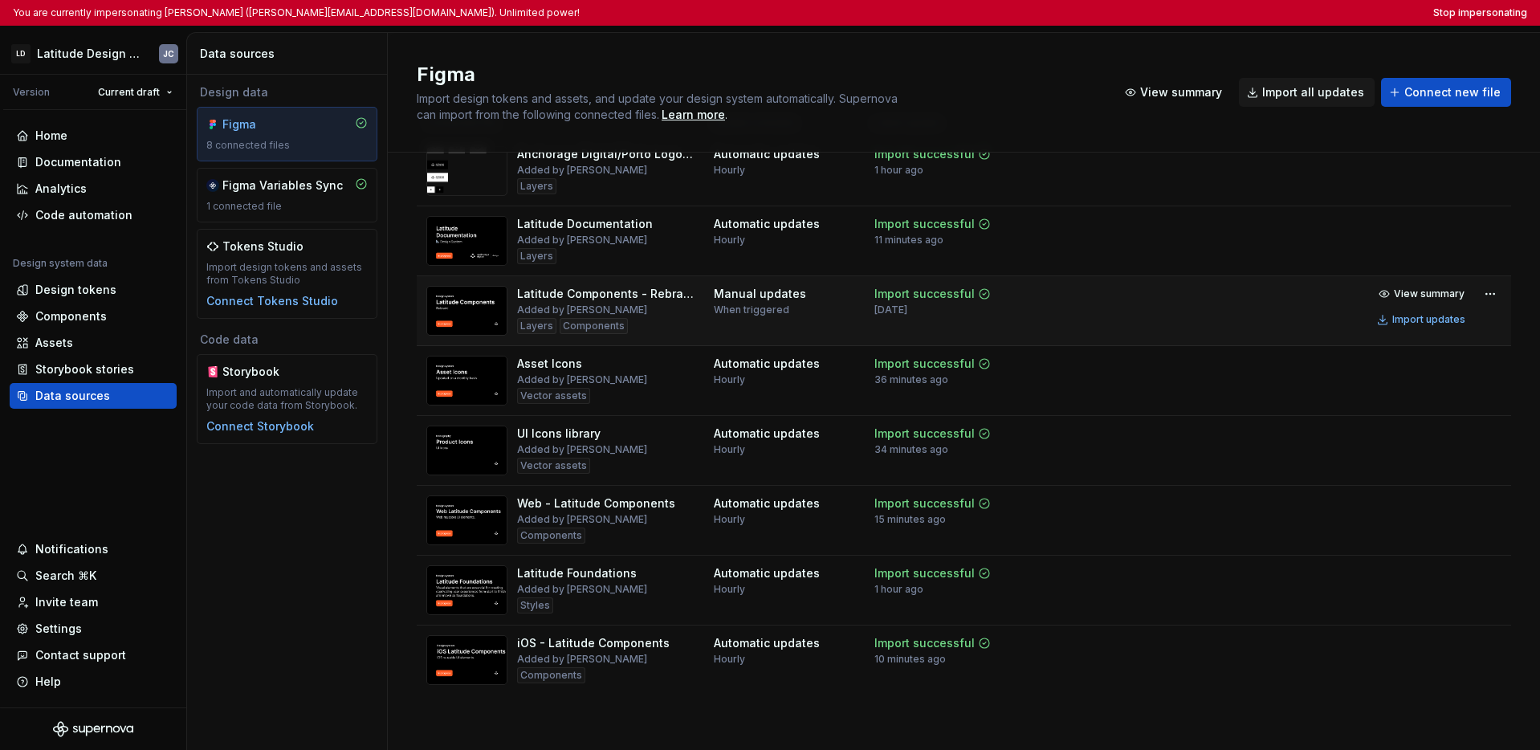
scroll to position [77, 0]
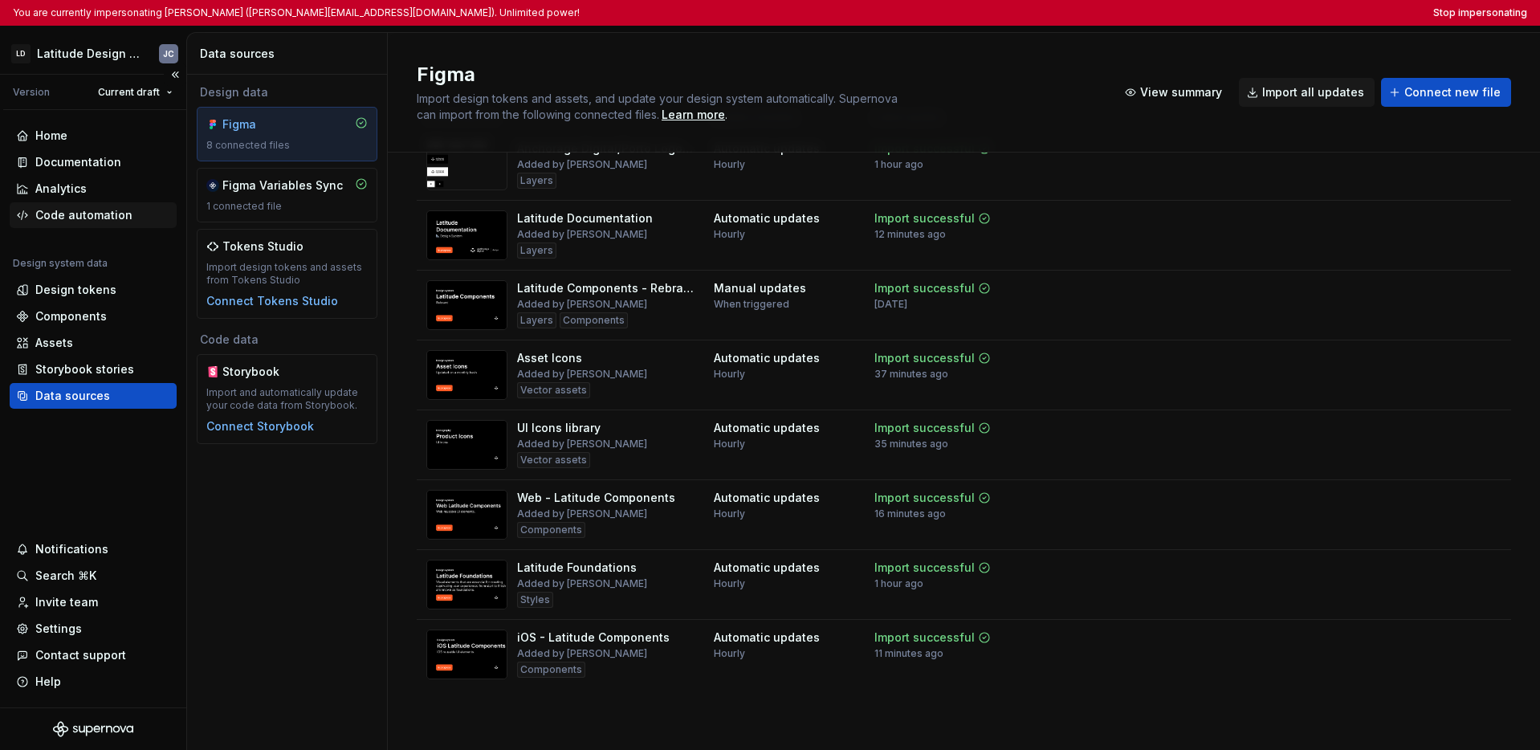
click at [111, 217] on div "Code automation" at bounding box center [83, 215] width 97 height 16
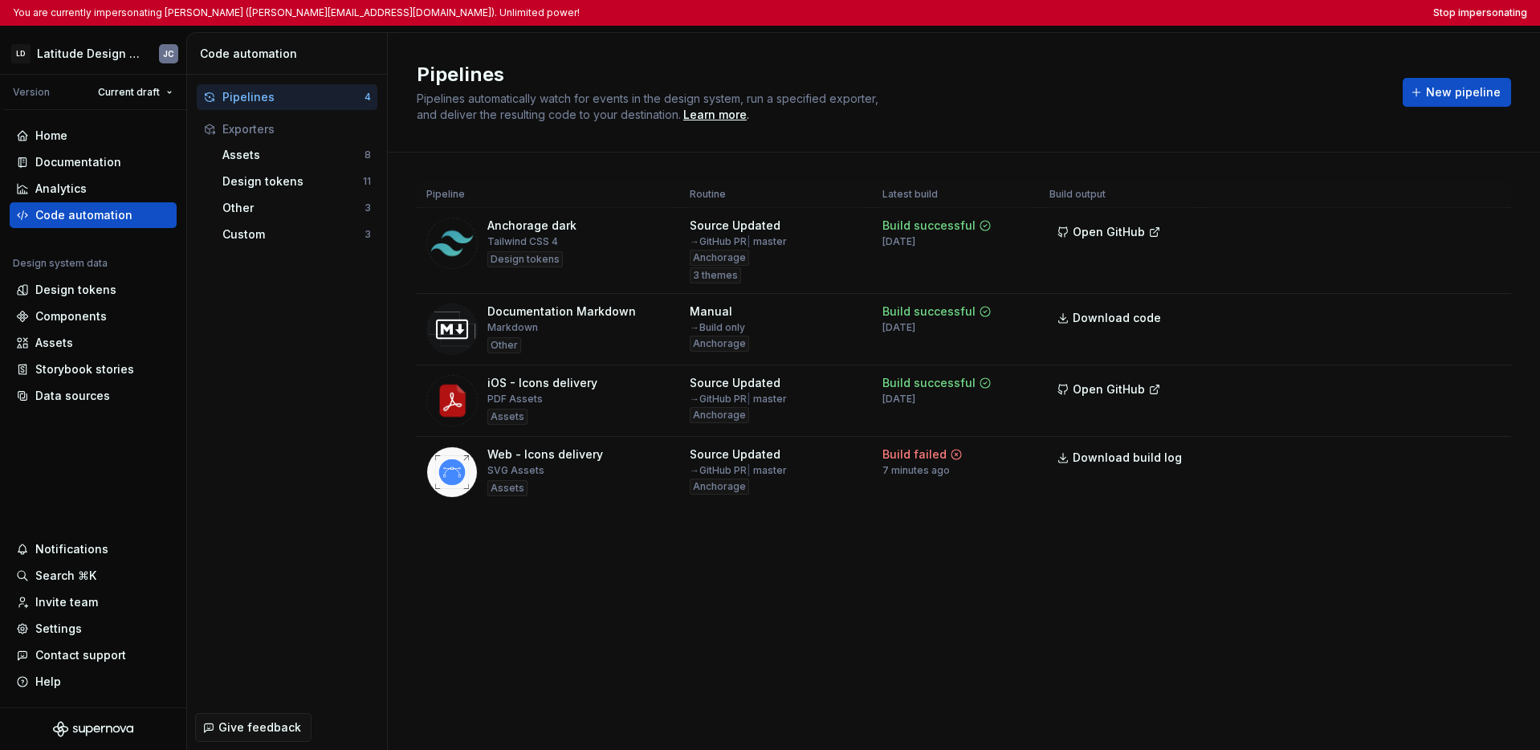
click at [1168, 19] on div "You are currently impersonating João Costa (joao.costa@anchorlabs.com). Unlimit…" at bounding box center [770, 13] width 1540 height 26
click at [1168, 17] on button "Stop impersonating" at bounding box center [1481, 12] width 94 height 13
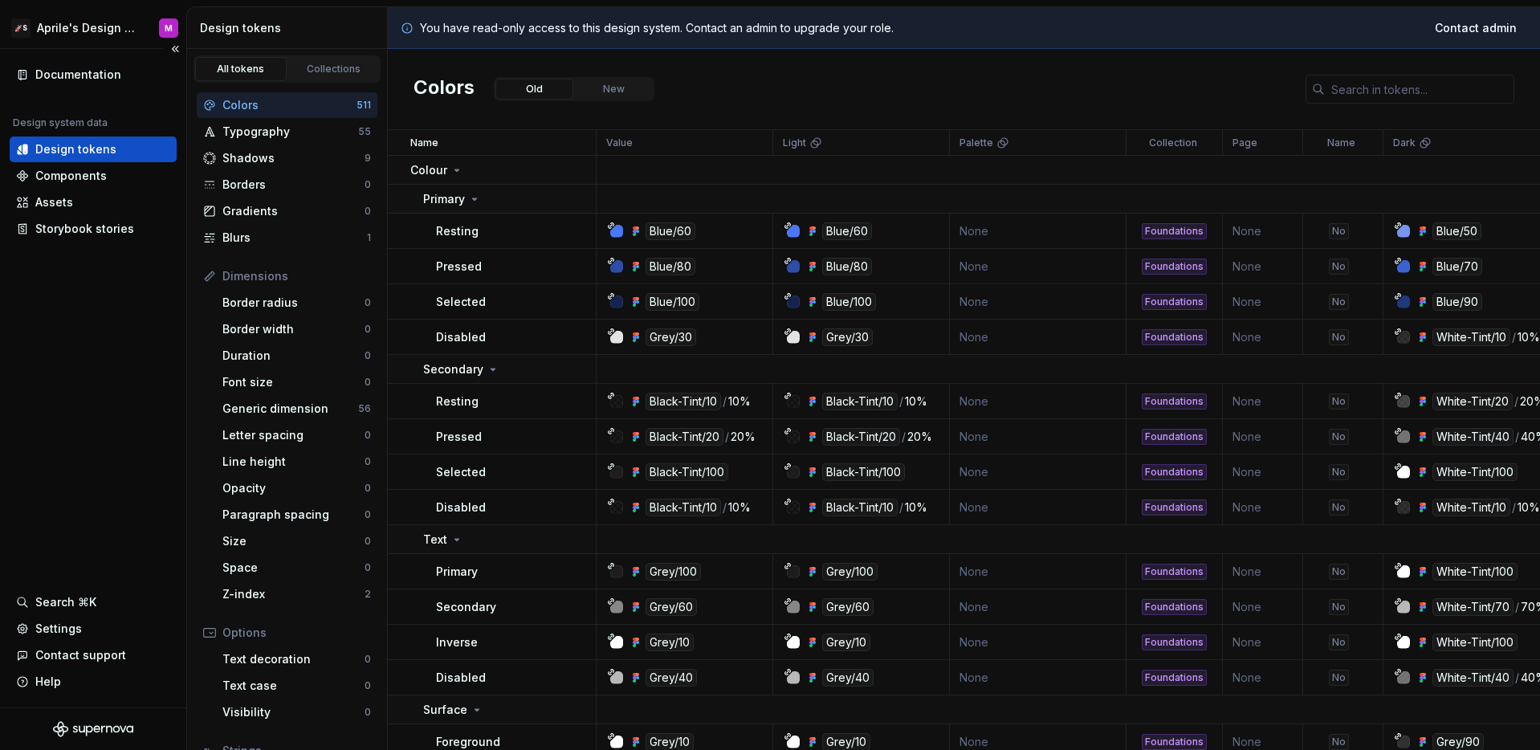
click at [155, 341] on div "Documentation Design system data Design tokens Components Assets Storybook stor…" at bounding box center [93, 378] width 186 height 659
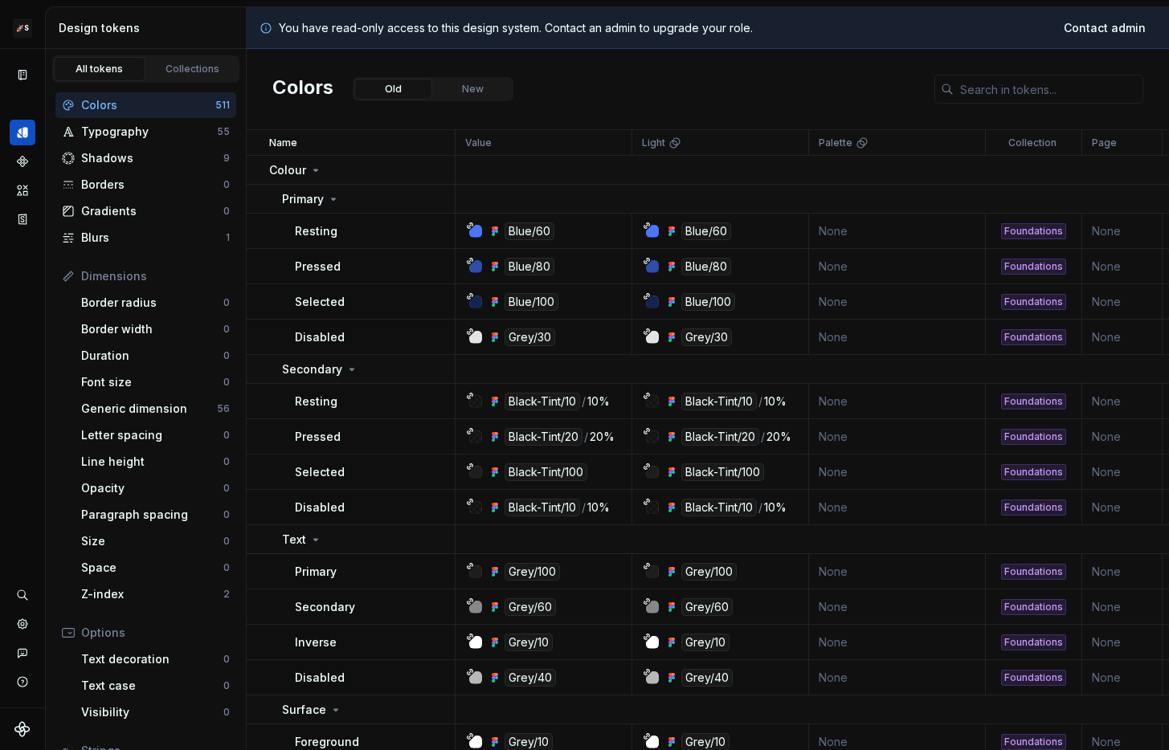
scroll to position [21, 0]
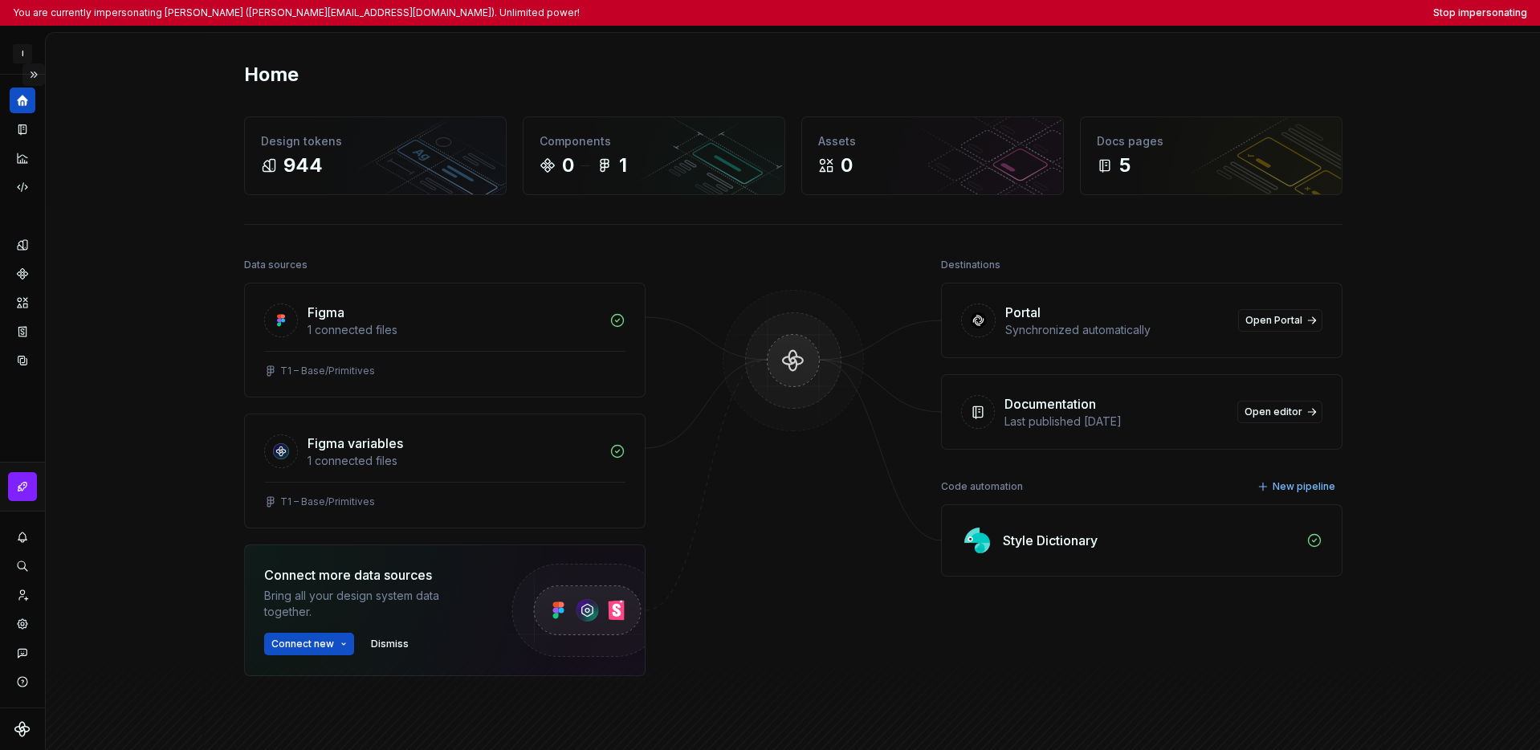
click at [36, 71] on button "Expand sidebar" at bounding box center [33, 74] width 22 height 22
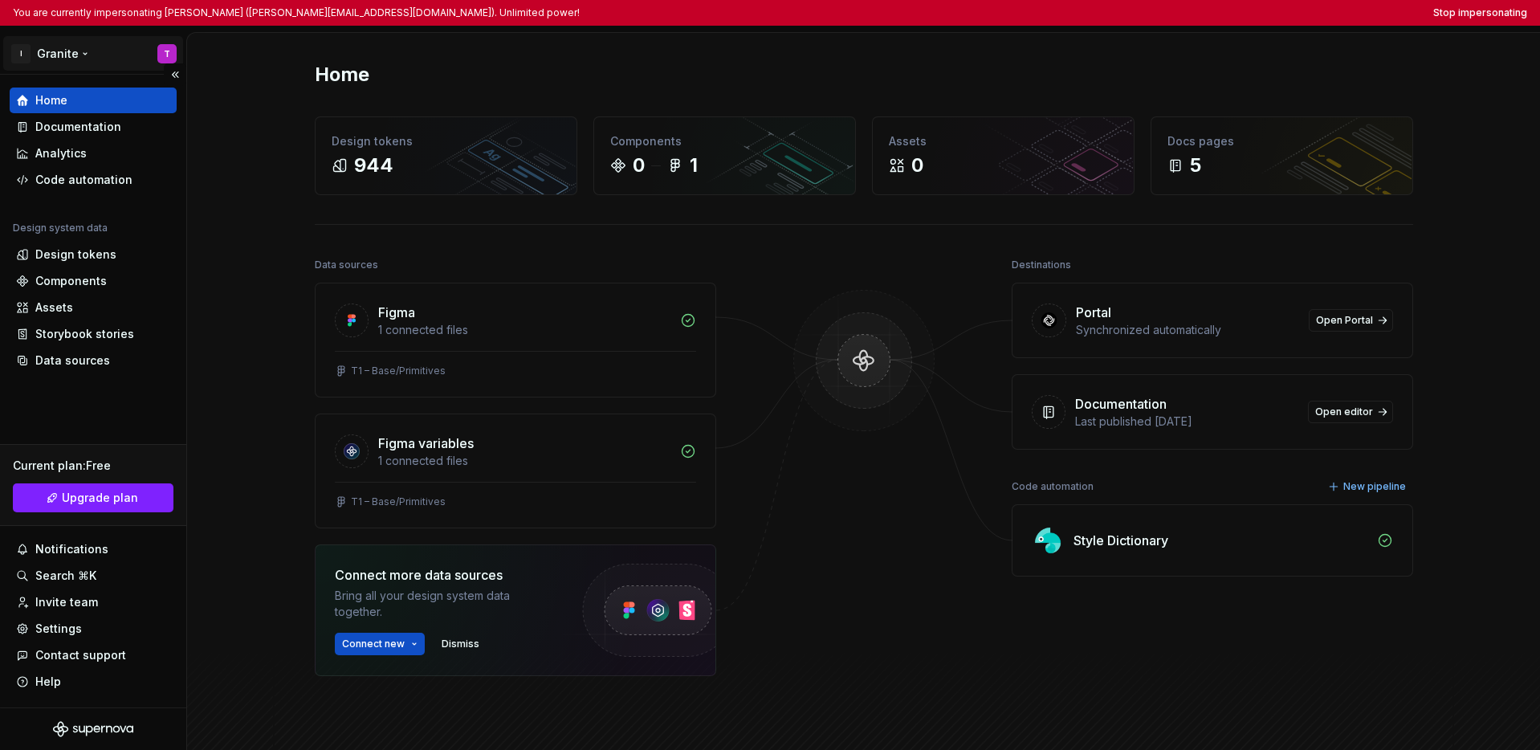
click at [67, 57] on html "You are currently impersonating [PERSON_NAME] ([PERSON_NAME][EMAIL_ADDRESS][DOM…" at bounding box center [770, 375] width 1540 height 750
click at [91, 408] on html "You are currently impersonating [PERSON_NAME] ([PERSON_NAME][EMAIL_ADDRESS][DOM…" at bounding box center [770, 375] width 1540 height 750
click at [69, 626] on div "Settings" at bounding box center [58, 629] width 47 height 16
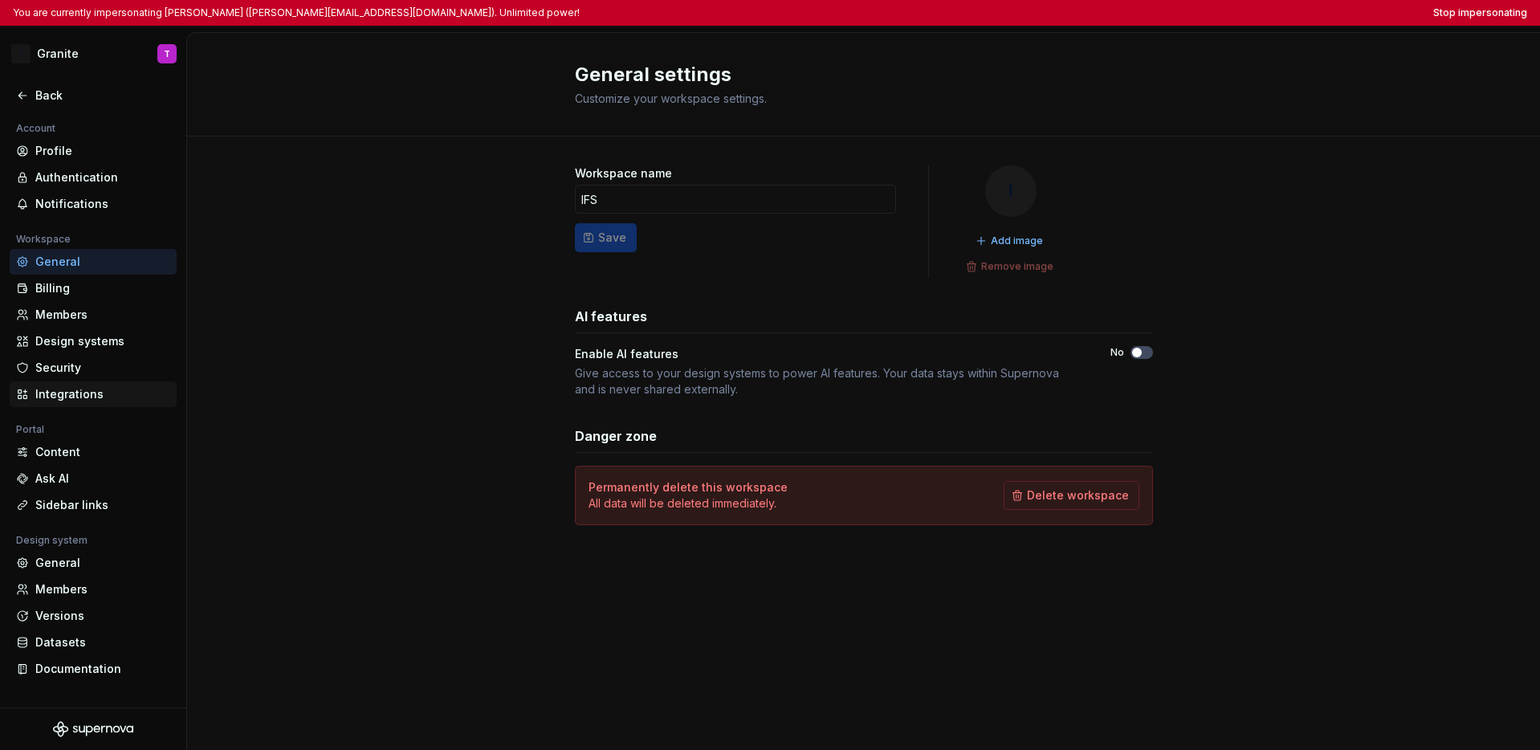
click at [71, 398] on div "Integrations" at bounding box center [102, 394] width 135 height 16
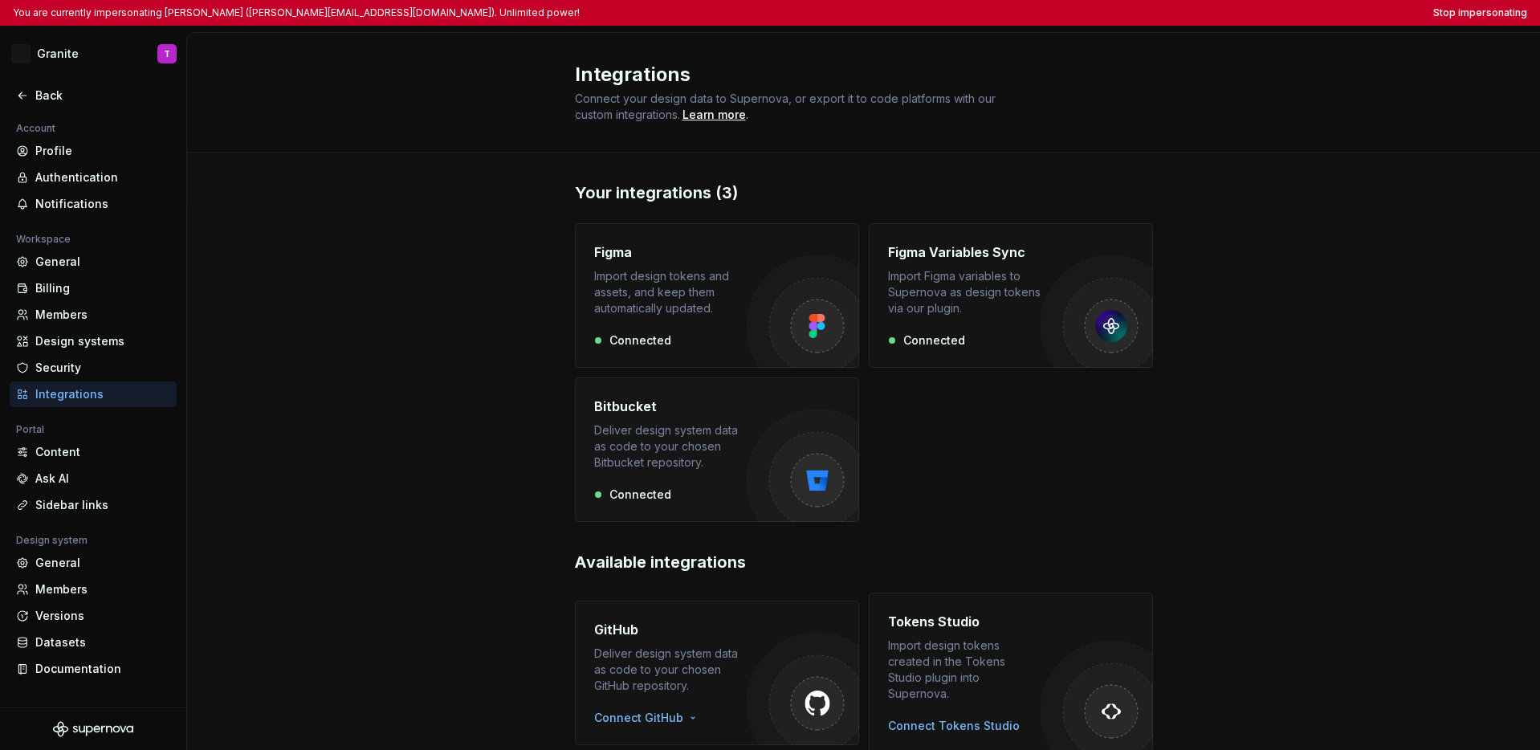
click at [702, 428] on div "Deliver design system data as code to your chosen Bitbucket repository." at bounding box center [670, 446] width 153 height 48
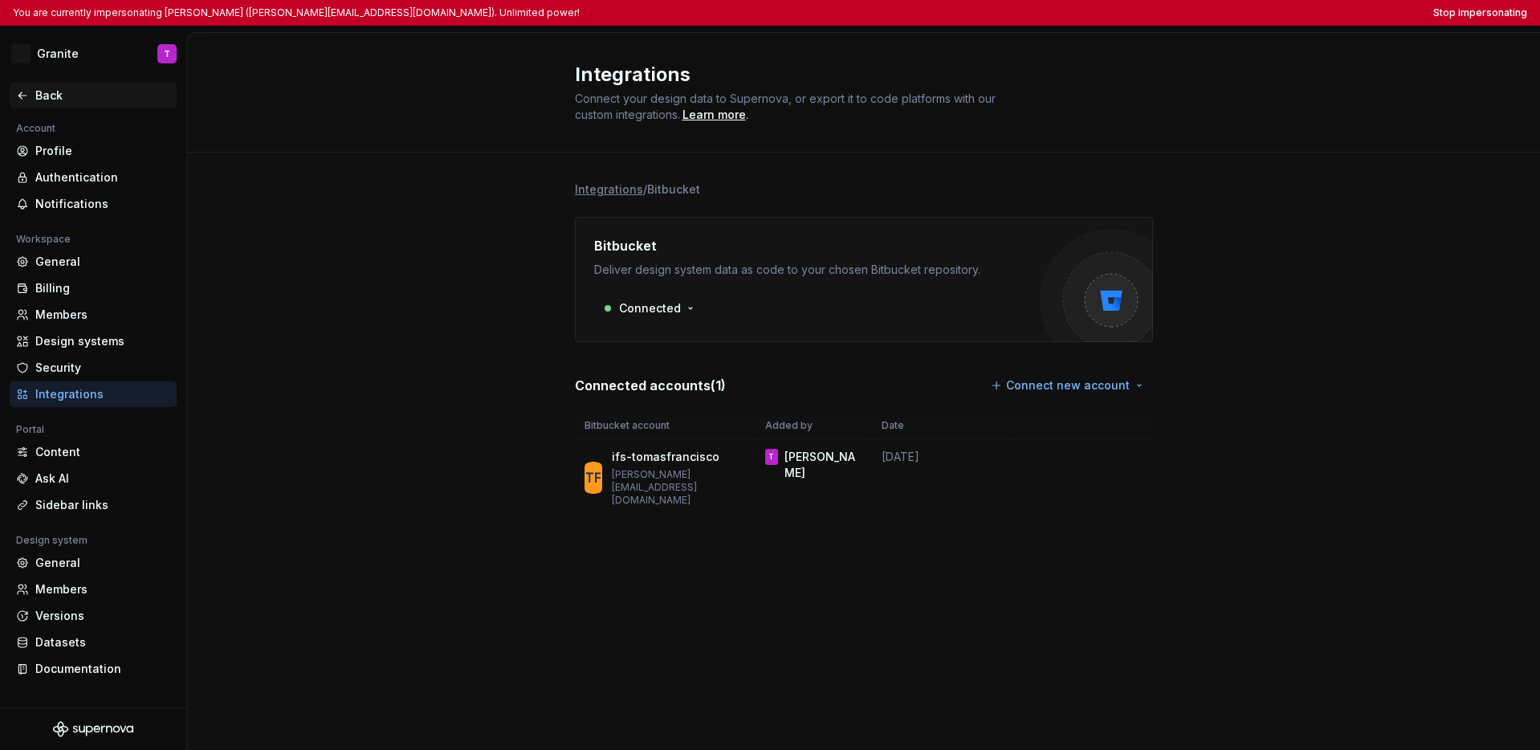
click at [31, 95] on div "Back" at bounding box center [93, 96] width 154 height 16
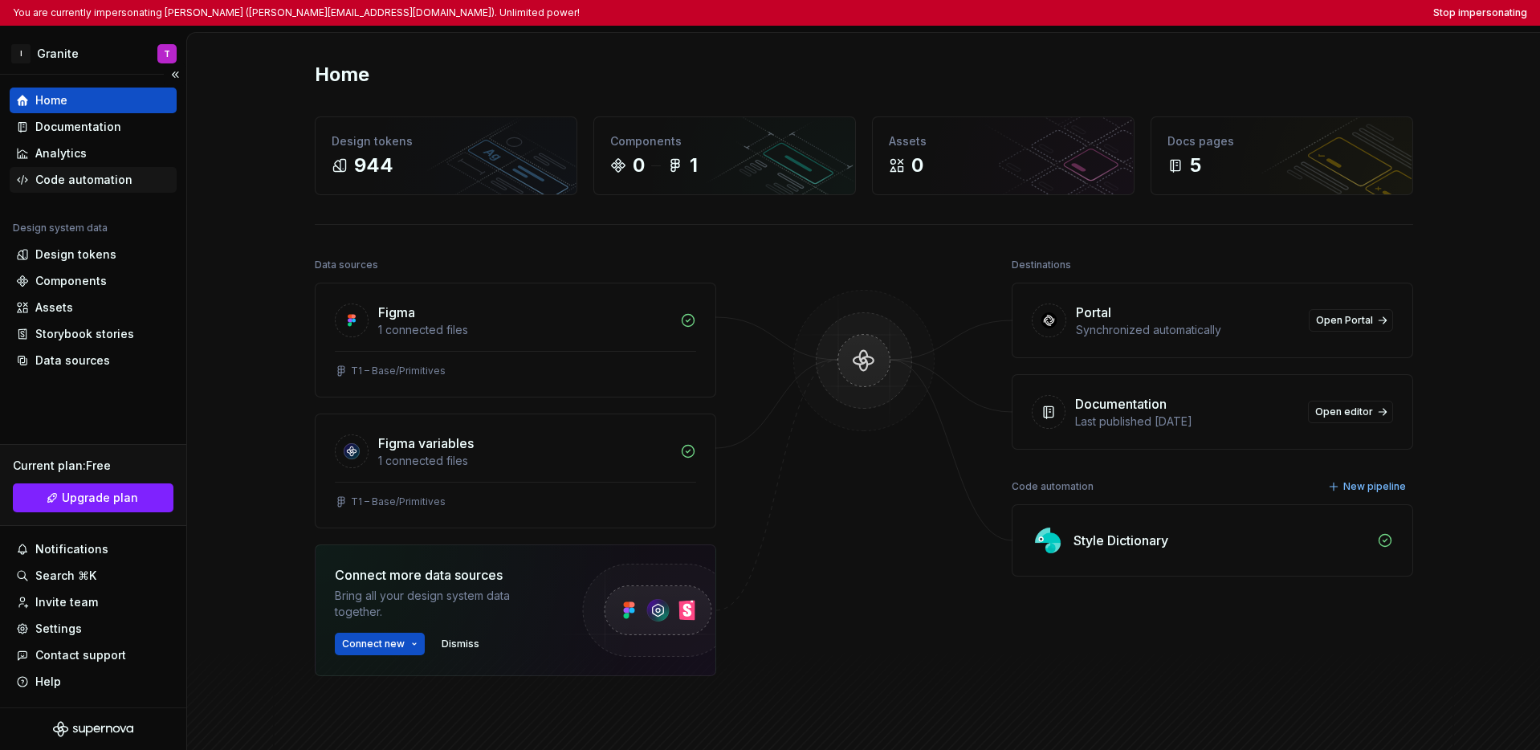
click at [88, 179] on div "Code automation" at bounding box center [83, 180] width 97 height 16
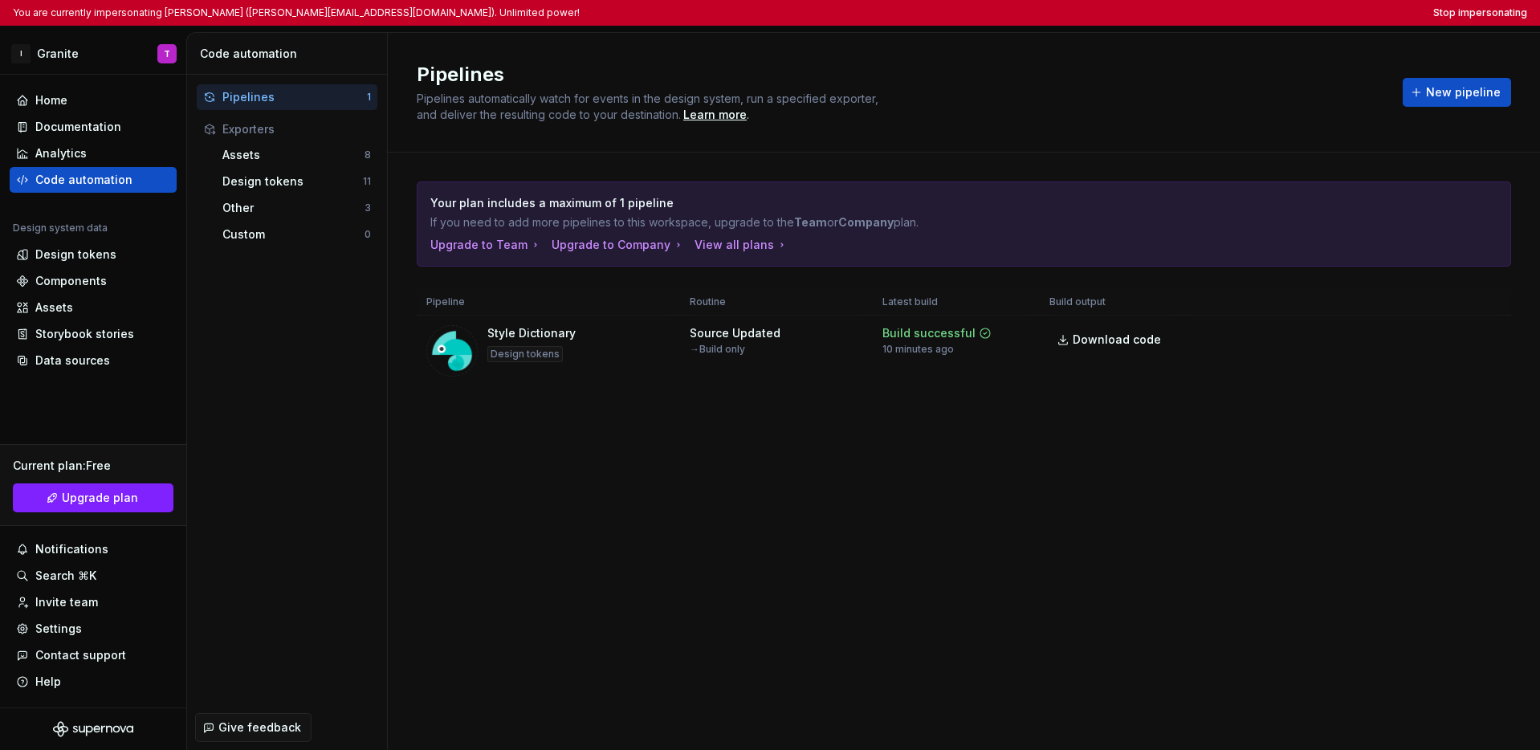
click at [765, 469] on div "Pipelines Pipelines automatically watch for events in the design system, run a …" at bounding box center [964, 391] width 1152 height 717
click at [1168, 11] on button "Stop impersonating" at bounding box center [1481, 12] width 94 height 13
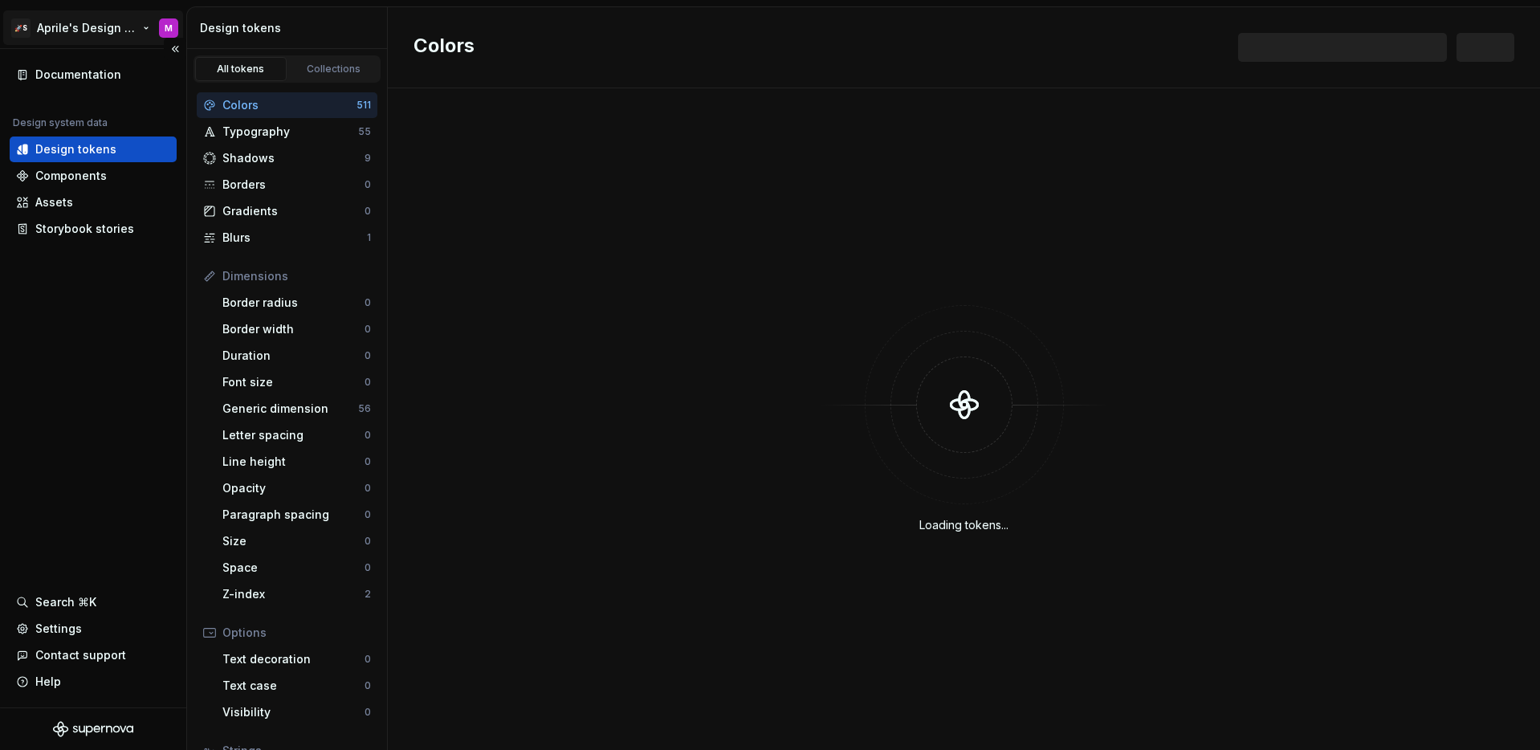
click at [85, 34] on html "🚀S Aprile's Design System M Documentation Design system data Design tokens Comp…" at bounding box center [770, 375] width 1540 height 750
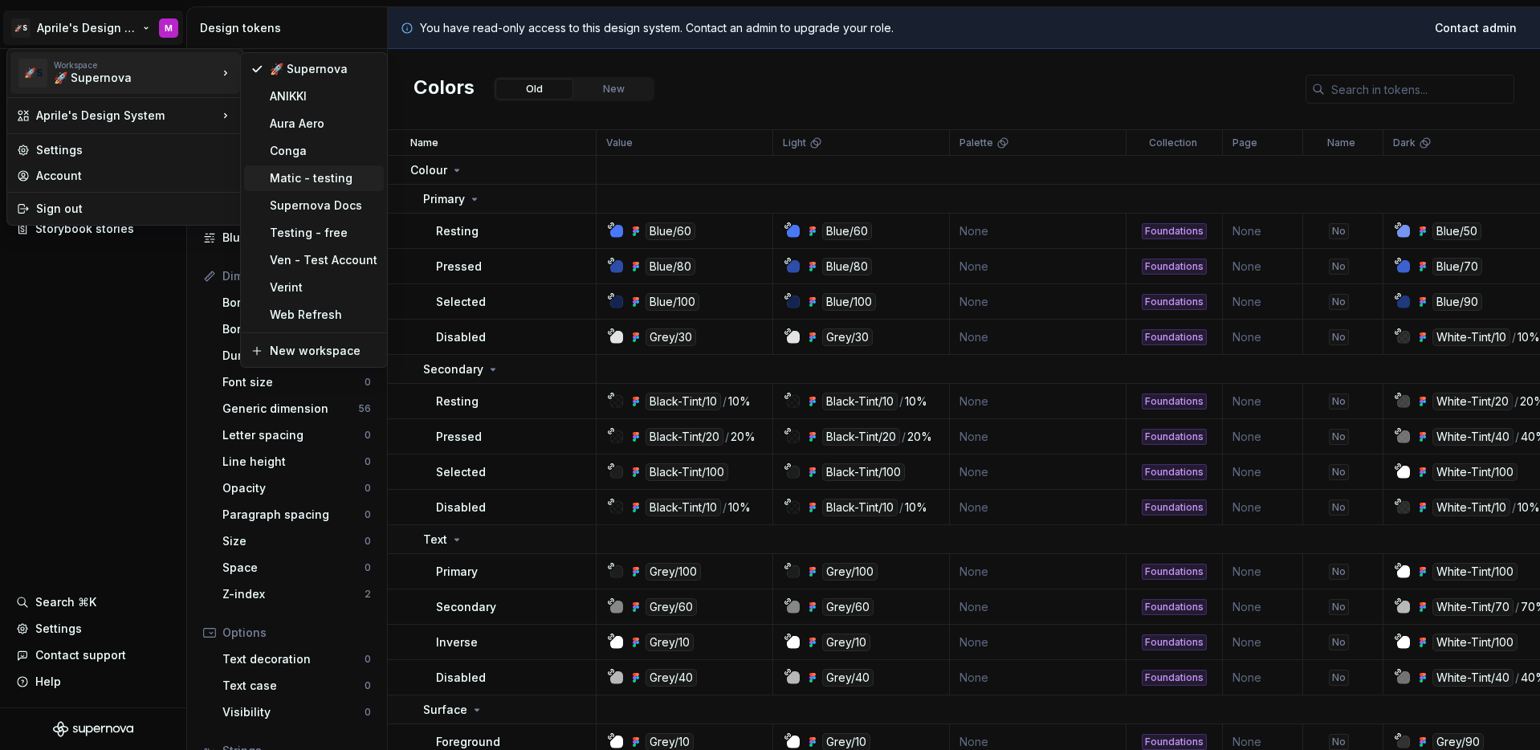
click at [306, 182] on div "Matic - testing" at bounding box center [324, 178] width 108 height 16
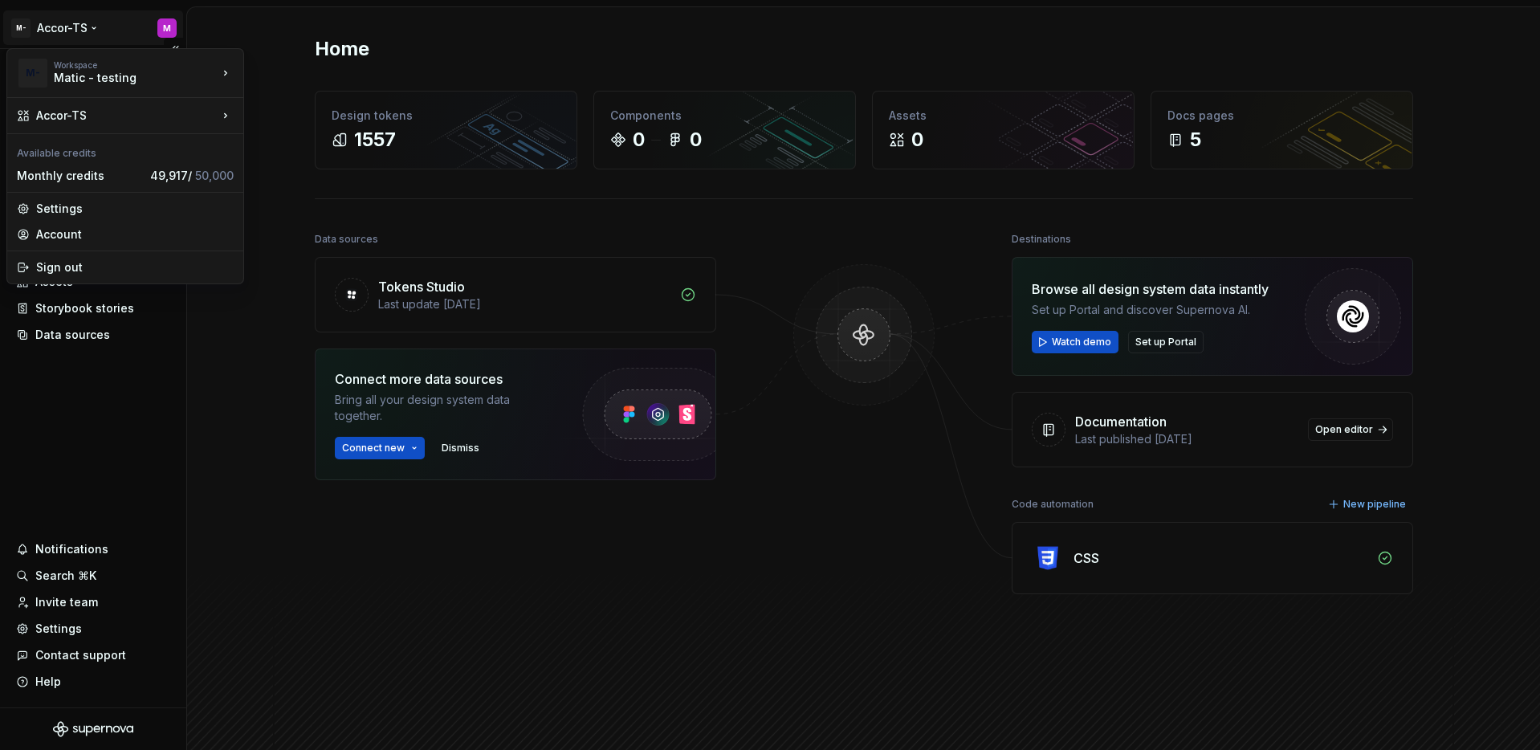
click at [82, 29] on html "M- Accor-TS M Home Documentation Analytics Code automation Design system data D…" at bounding box center [770, 375] width 1540 height 750
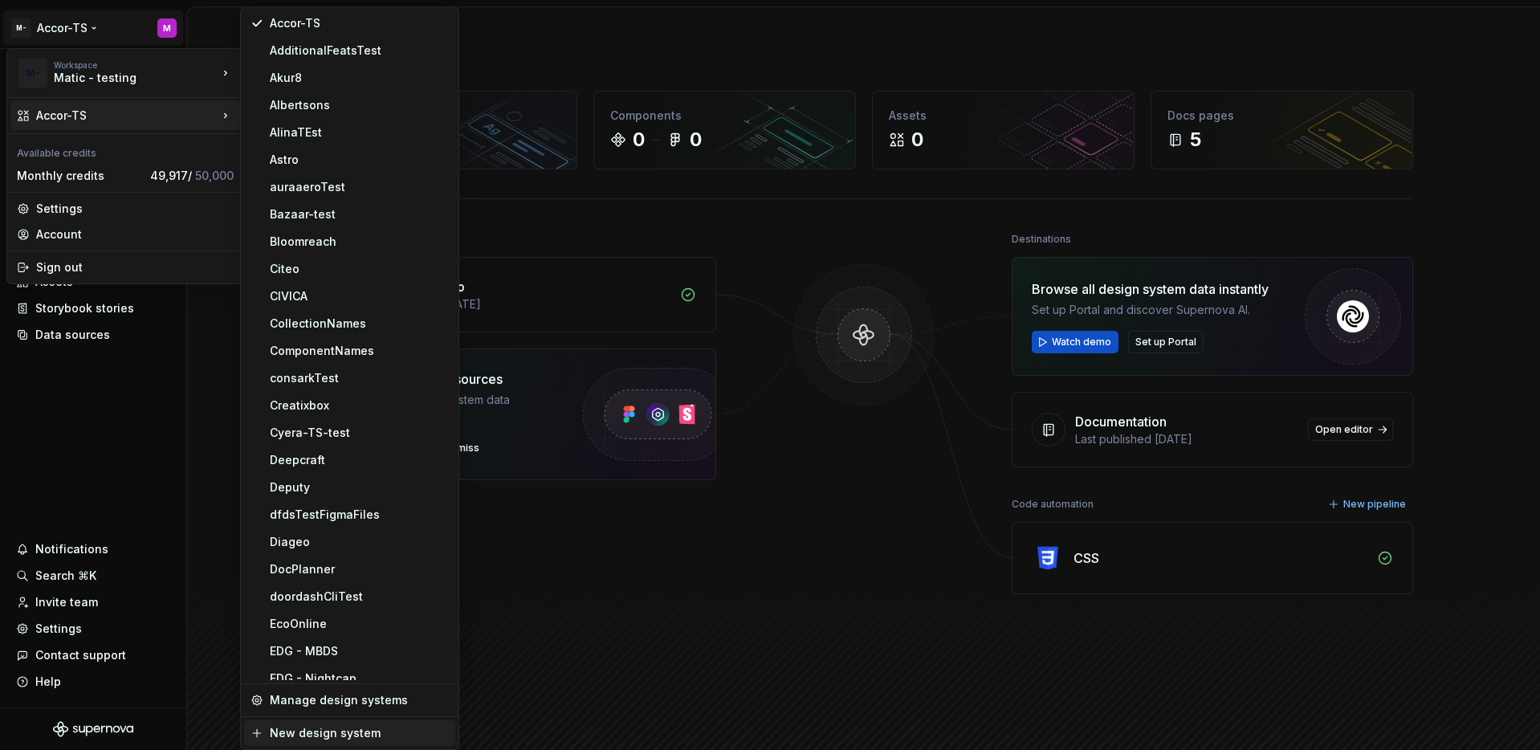
click at [364, 732] on div "New design system" at bounding box center [359, 733] width 179 height 16
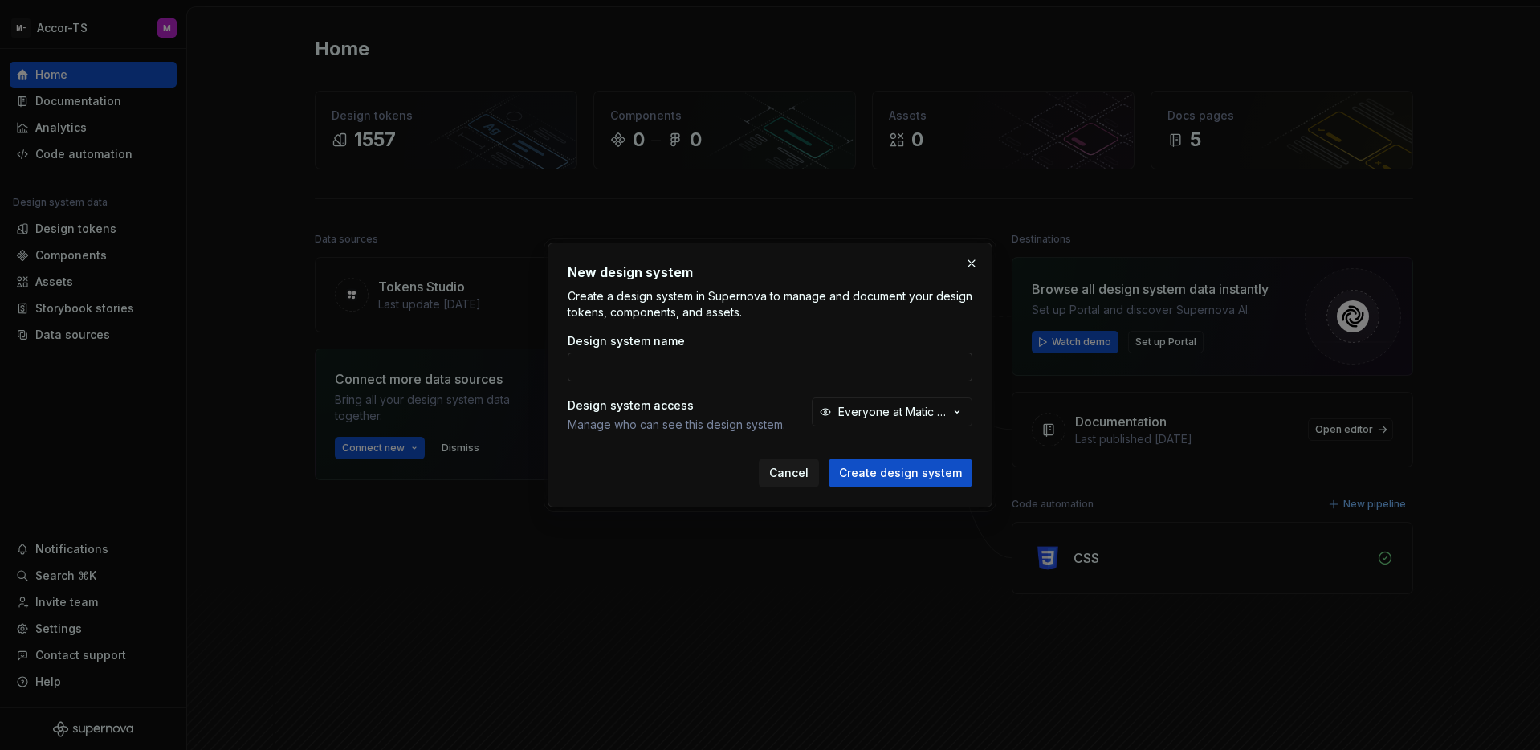
click at [702, 365] on input "Design system name" at bounding box center [770, 367] width 405 height 29
type input "AnchorLabs-testing"
click at [829, 459] on button "Create design system" at bounding box center [901, 473] width 144 height 29
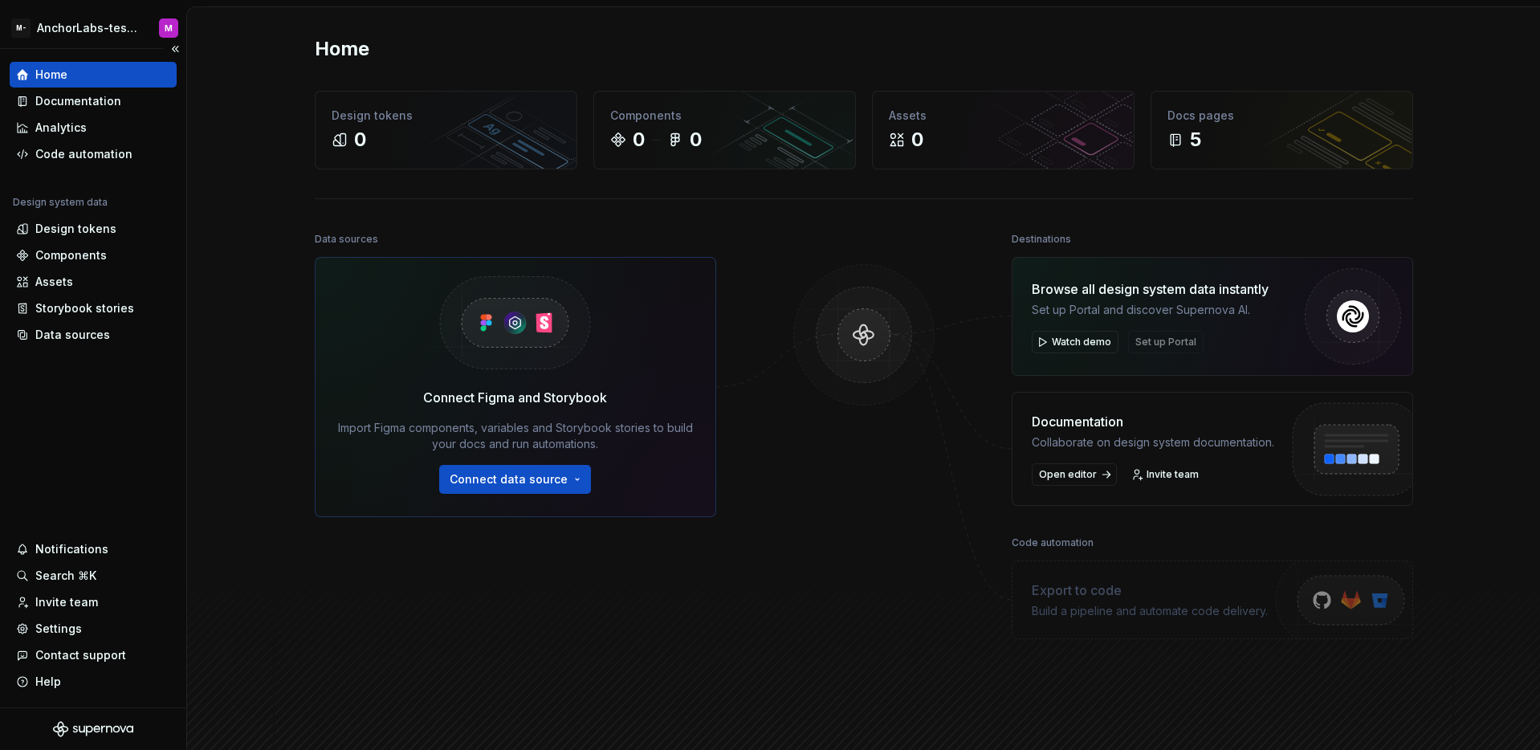
click at [157, 368] on div "Home Documentation Analytics Code automation Design system data Design tokens C…" at bounding box center [93, 378] width 186 height 659
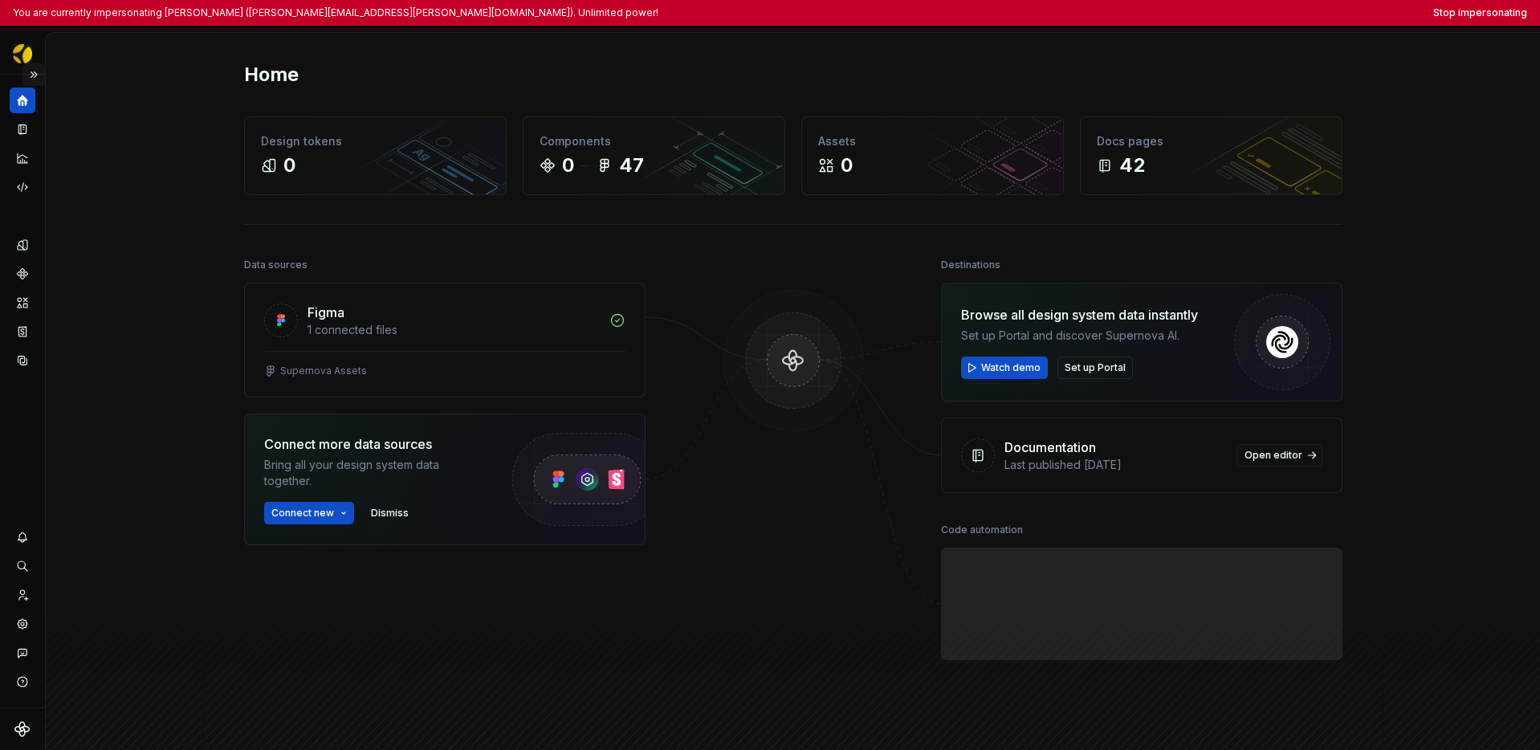
click at [36, 76] on button "Expand sidebar" at bounding box center [33, 74] width 22 height 22
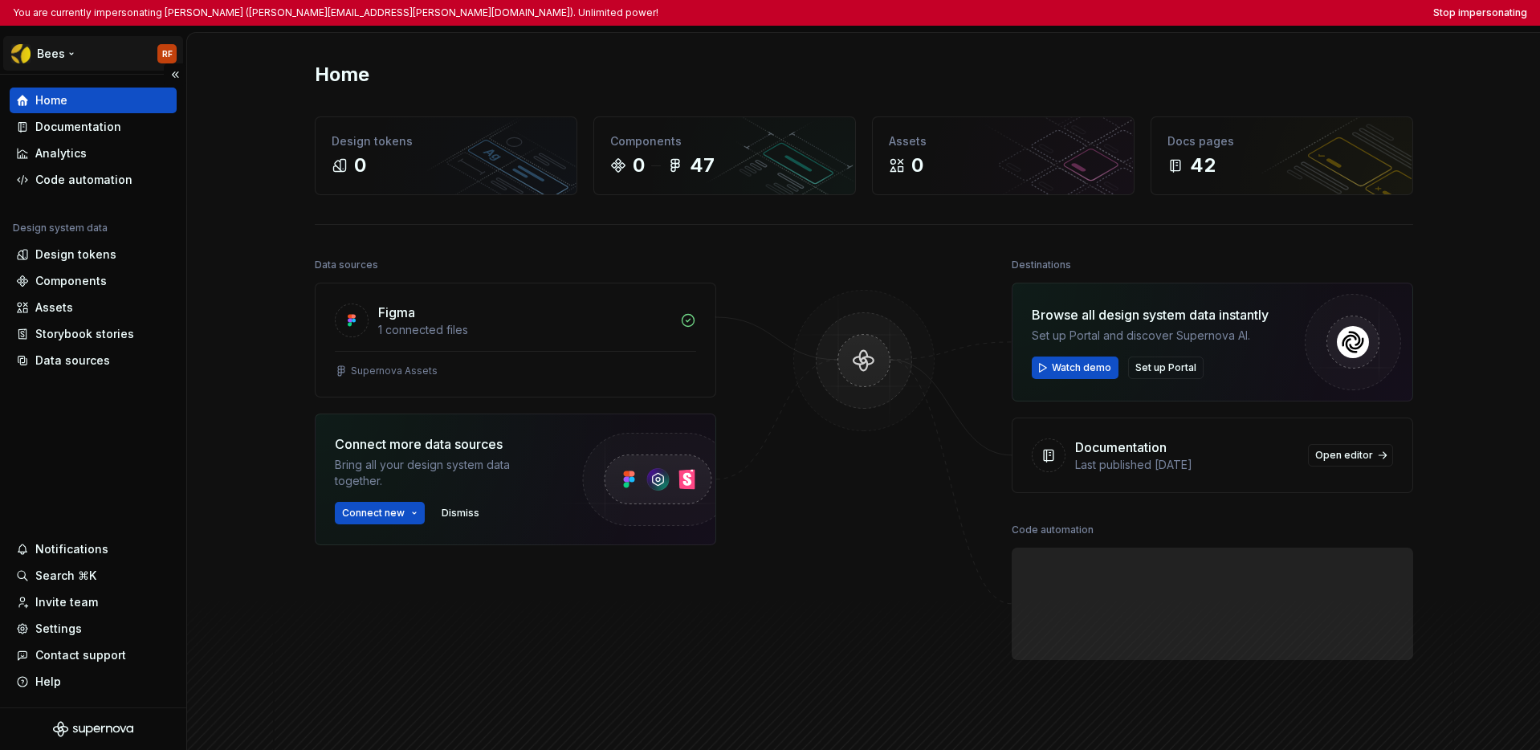
click at [45, 53] on html "You are currently impersonating [PERSON_NAME] ([PERSON_NAME][EMAIL_ADDRESS][PER…" at bounding box center [770, 375] width 1540 height 750
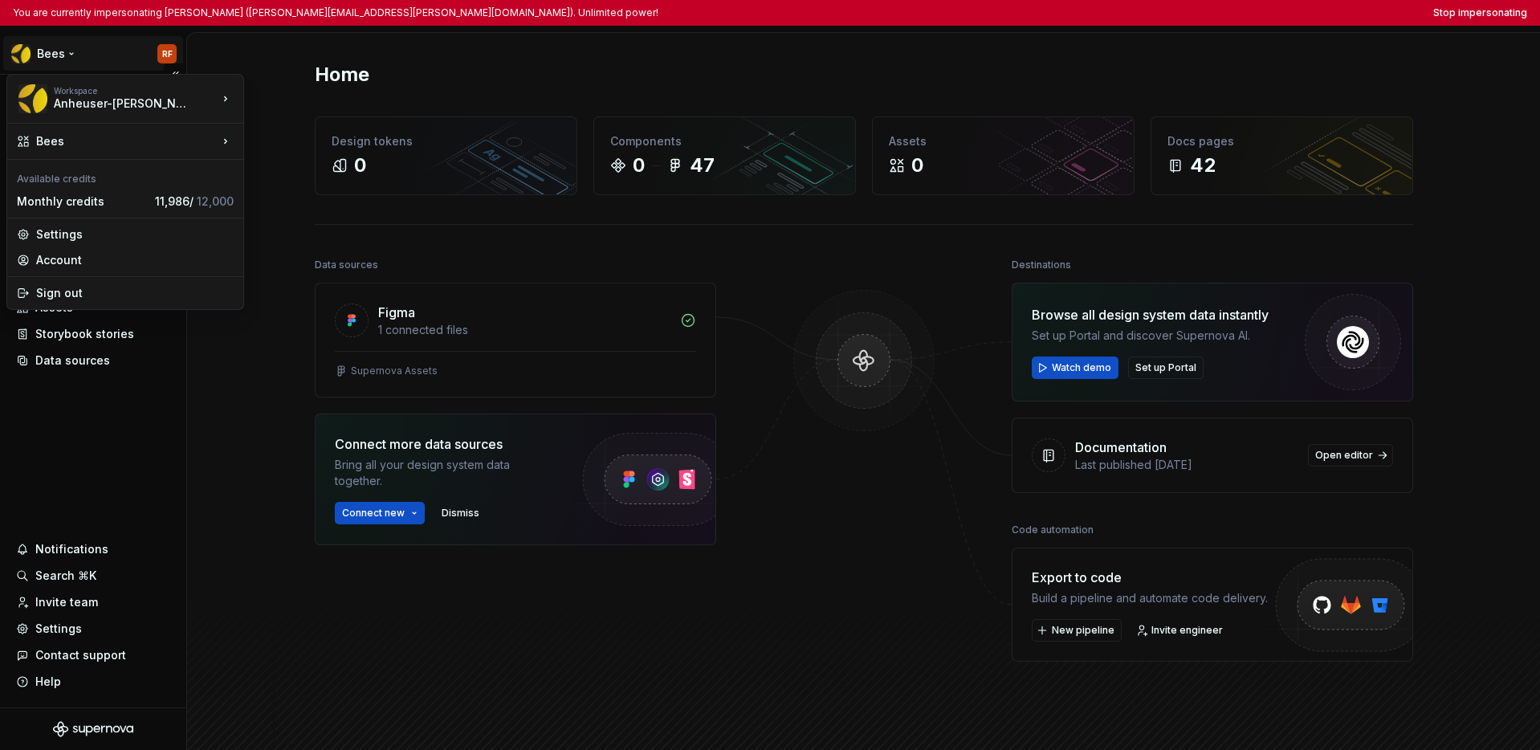
click at [71, 437] on html "You are currently impersonating [PERSON_NAME] ([PERSON_NAME][EMAIL_ADDRESS][PER…" at bounding box center [770, 375] width 1540 height 750
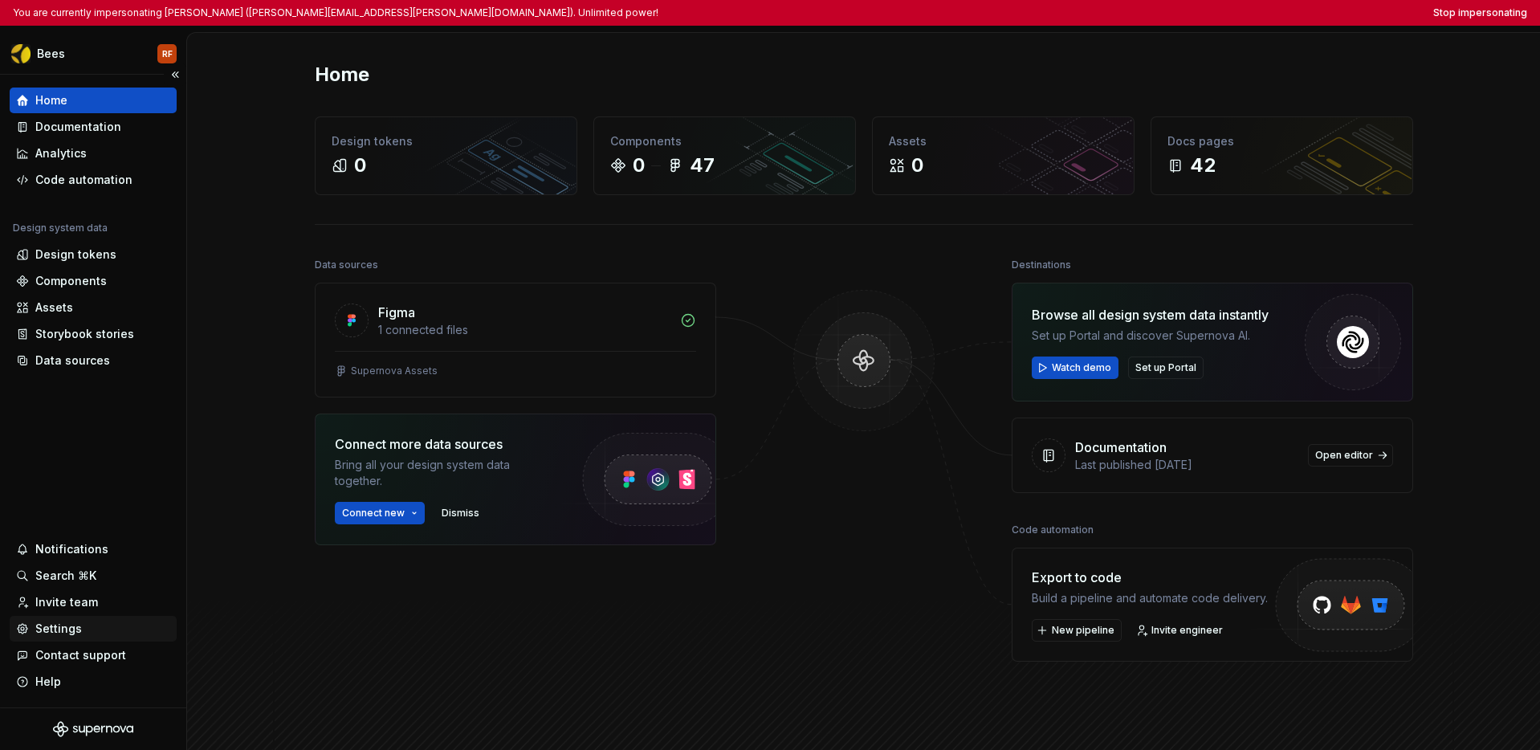
click at [67, 627] on div "Settings" at bounding box center [58, 629] width 47 height 16
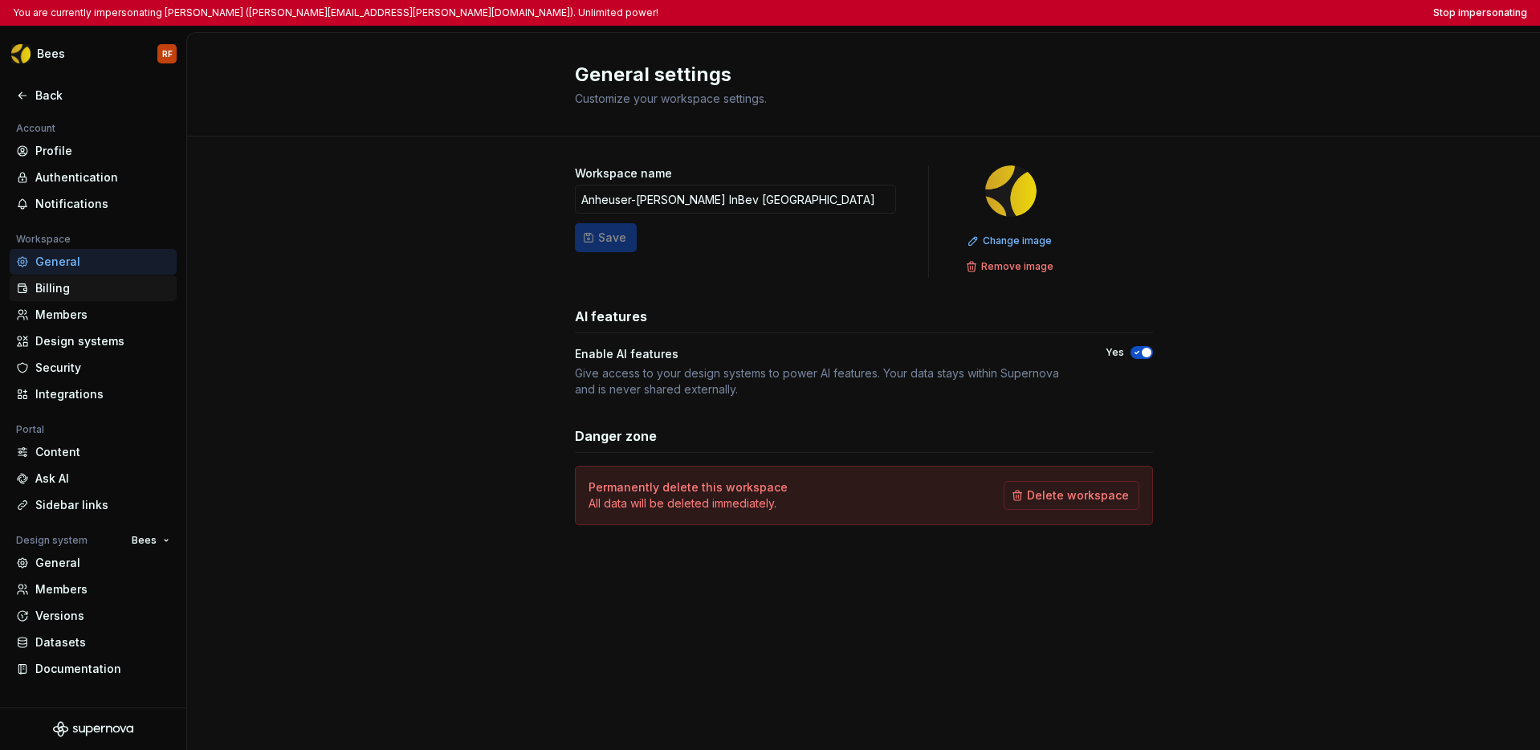
click at [63, 292] on div "Billing" at bounding box center [102, 288] width 135 height 16
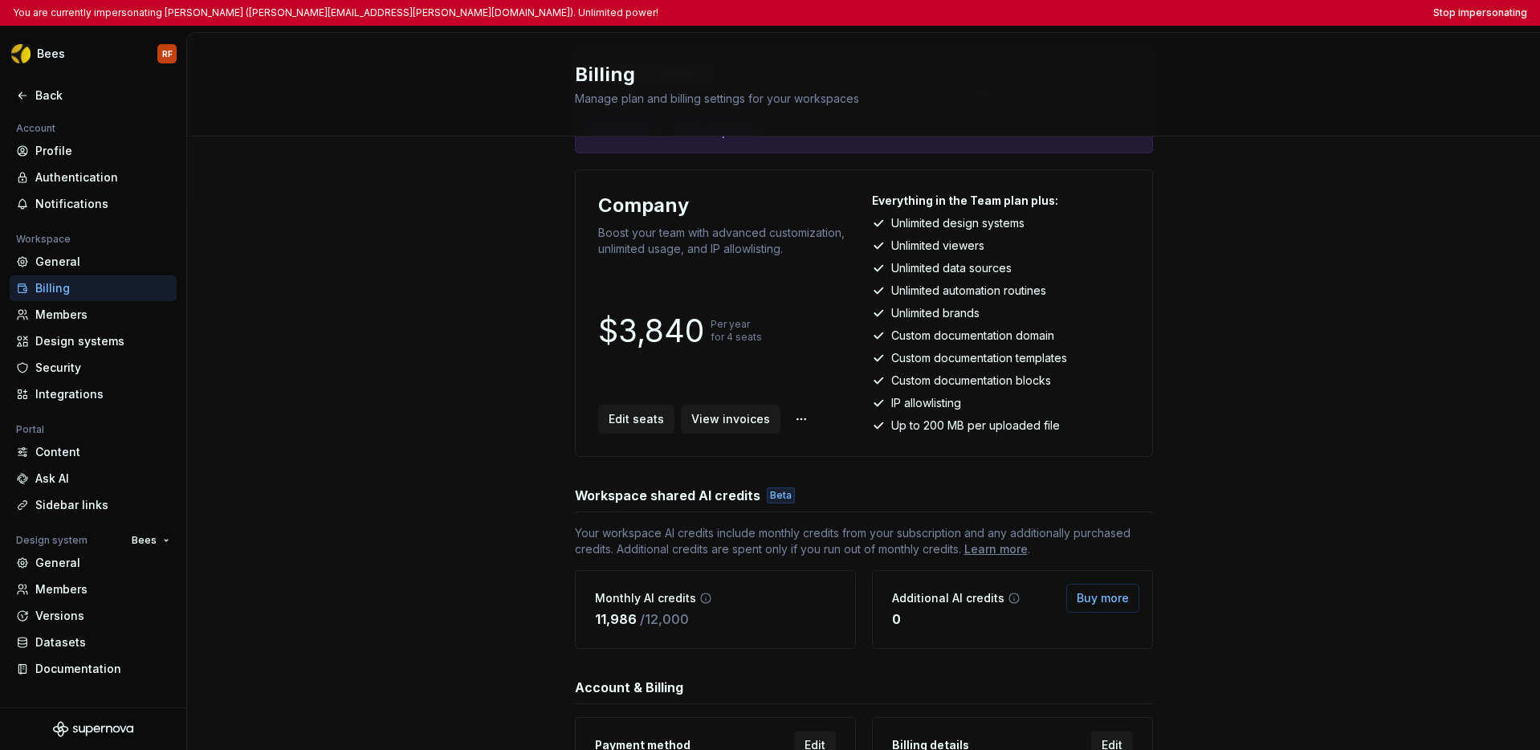
scroll to position [124, 0]
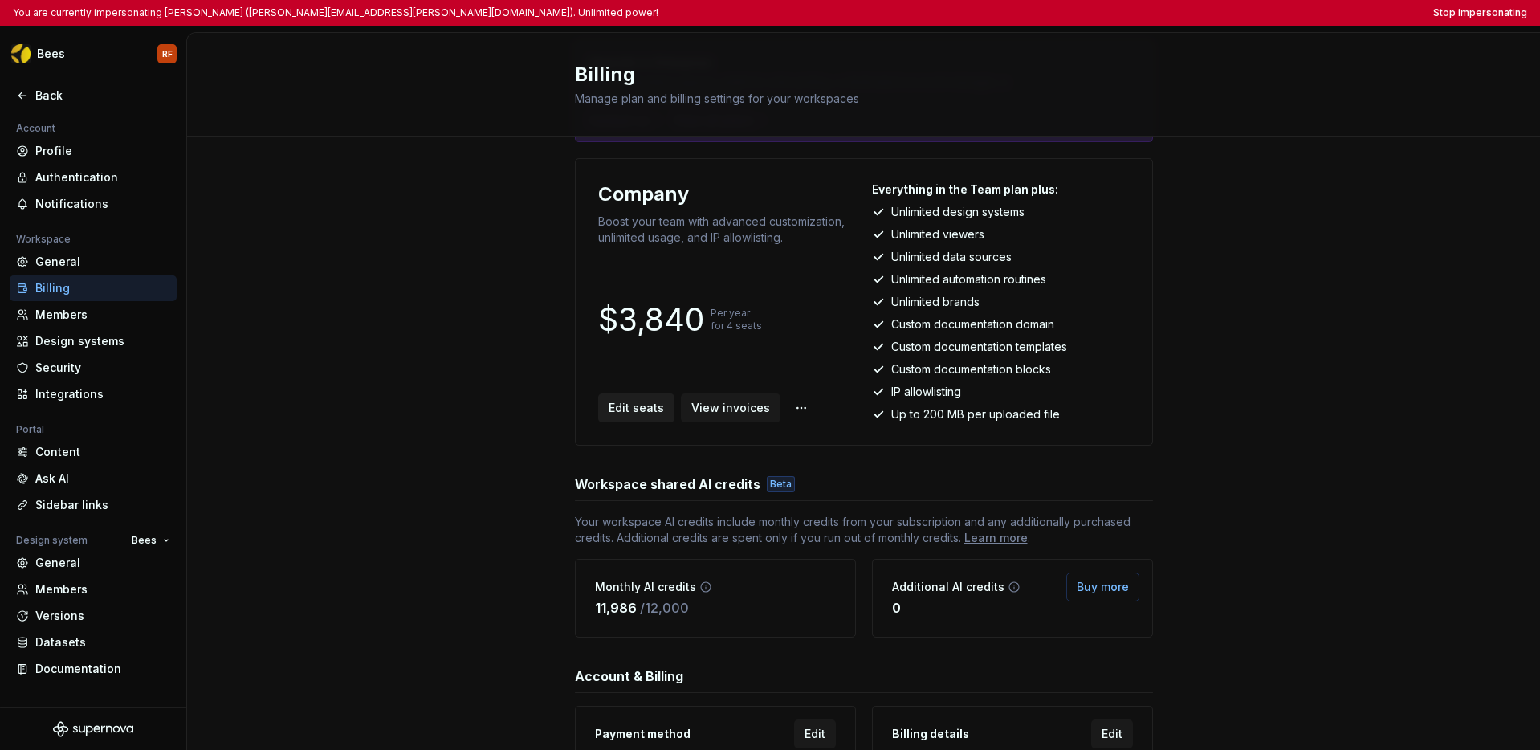
click at [622, 408] on span "Edit seats" at bounding box center [636, 408] width 55 height 16
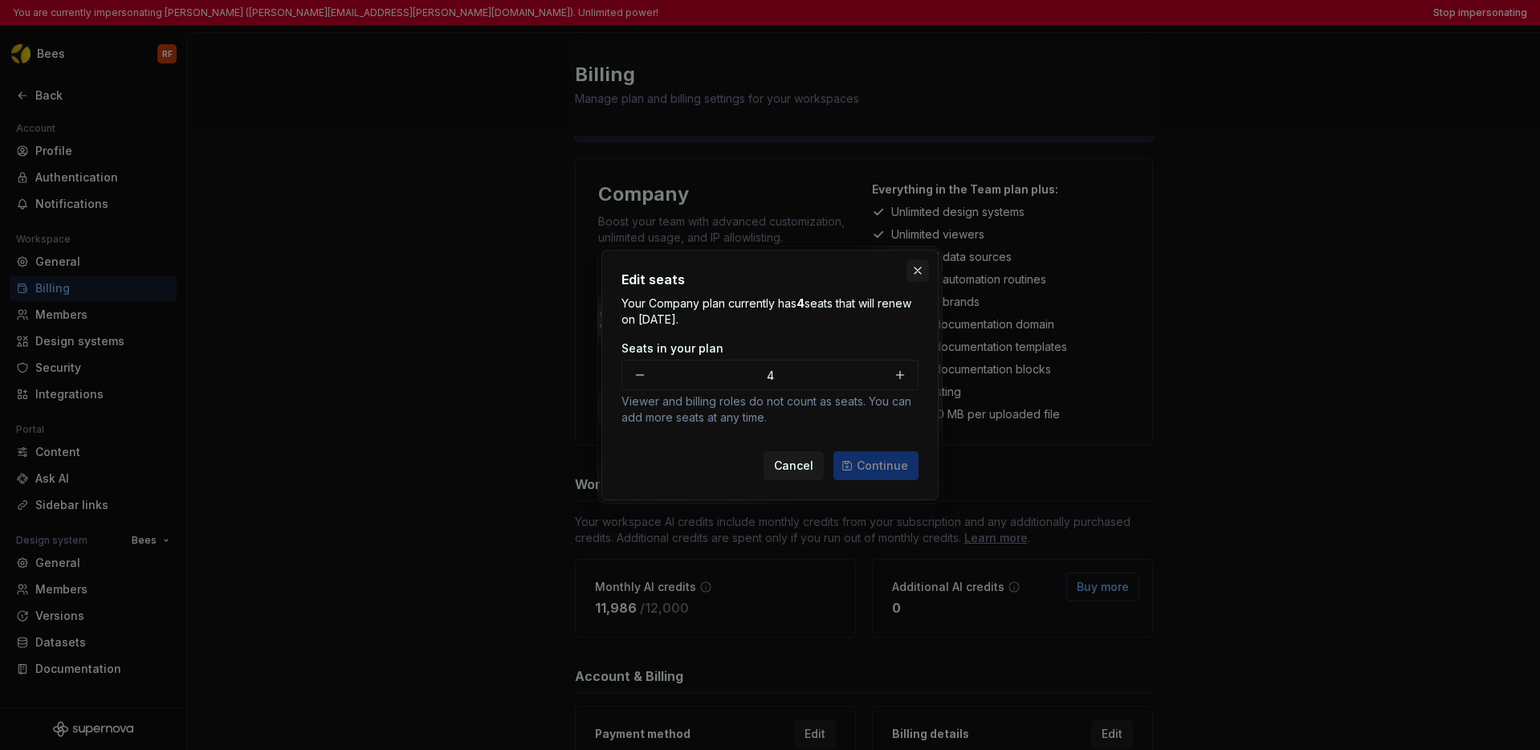
click at [917, 264] on button "button" at bounding box center [918, 270] width 22 height 22
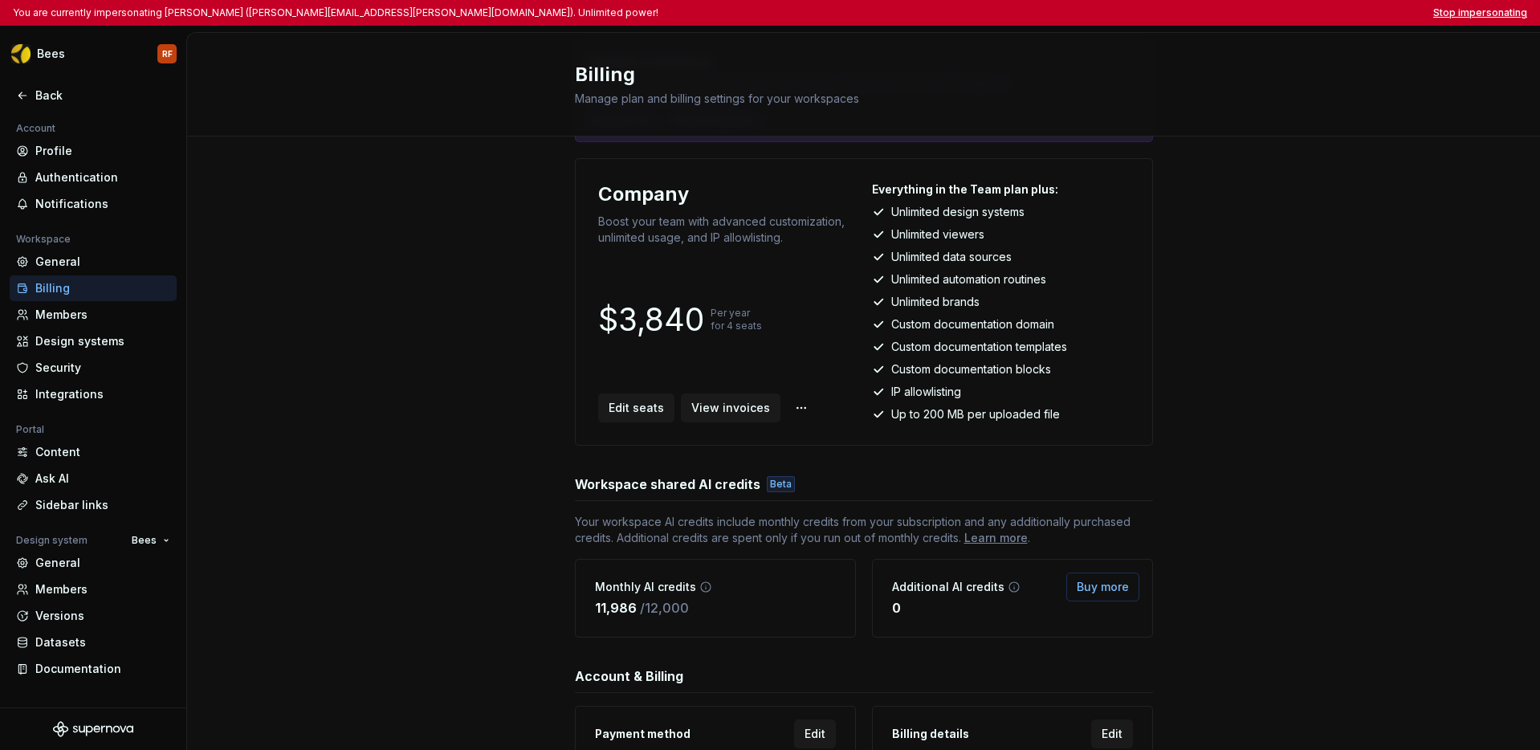
click at [1168, 16] on button "Stop impersonating" at bounding box center [1481, 12] width 94 height 13
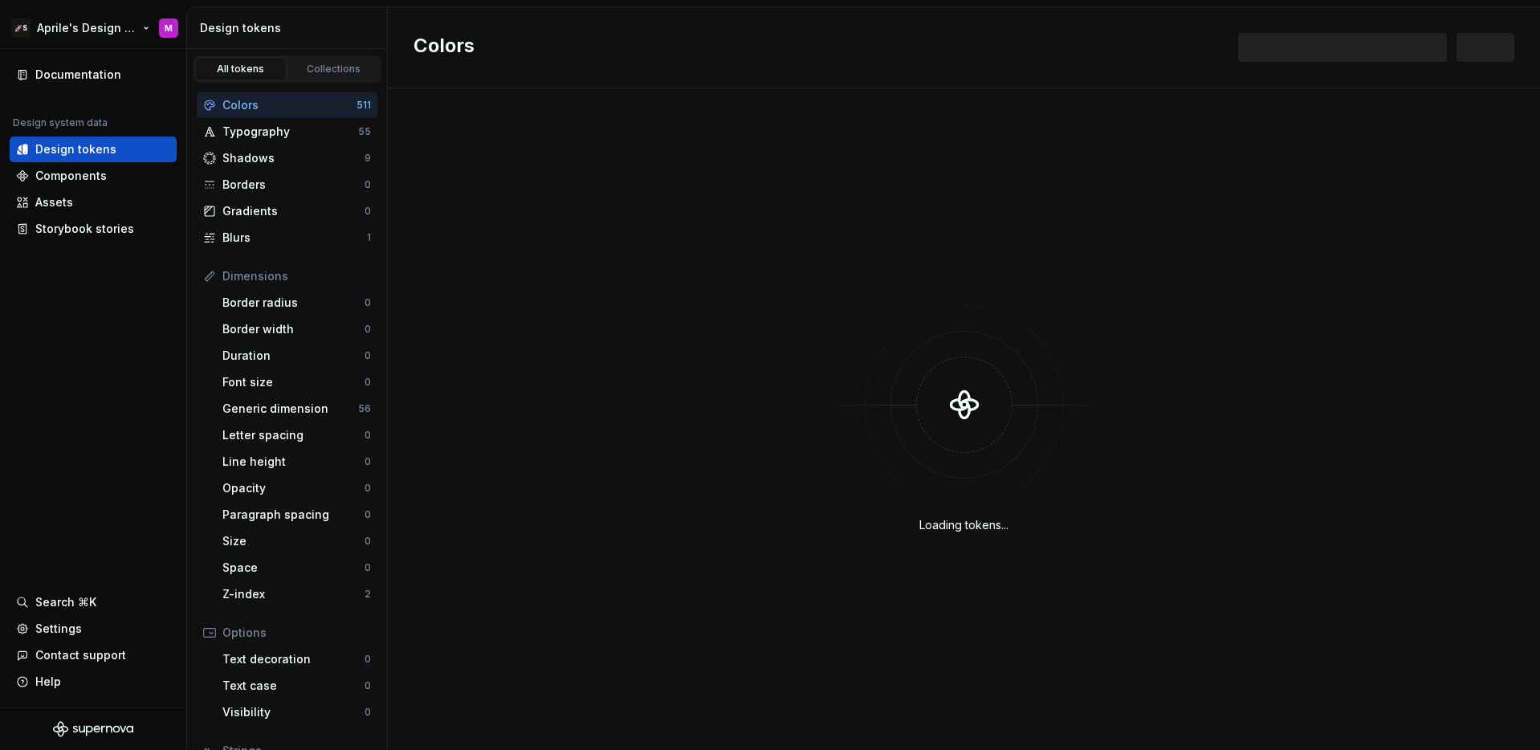
click at [63, 28] on html "🚀S Aprile's Design System M Documentation Design system data Design tokens Comp…" at bounding box center [770, 375] width 1540 height 750
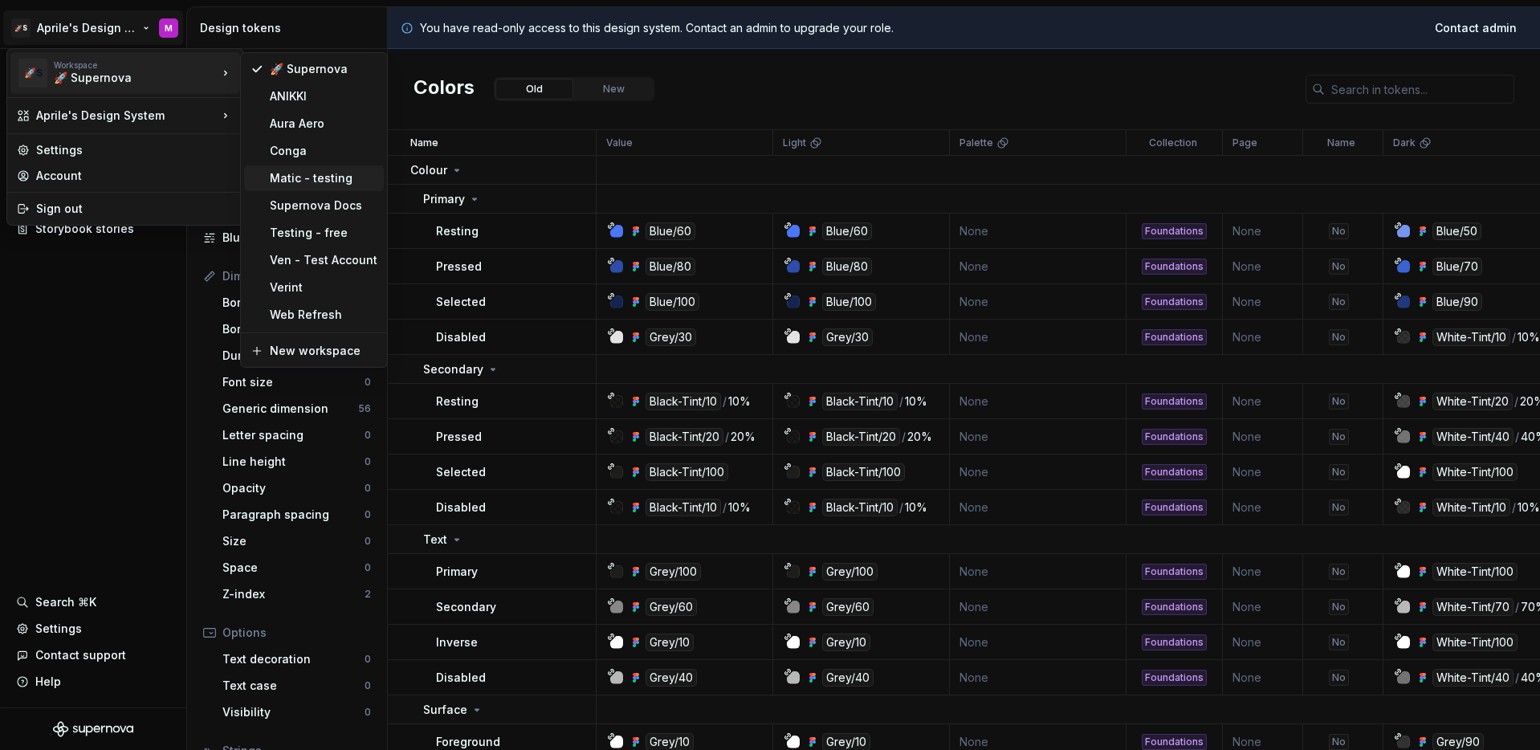
click at [287, 169] on div "Matic - testing" at bounding box center [314, 178] width 140 height 26
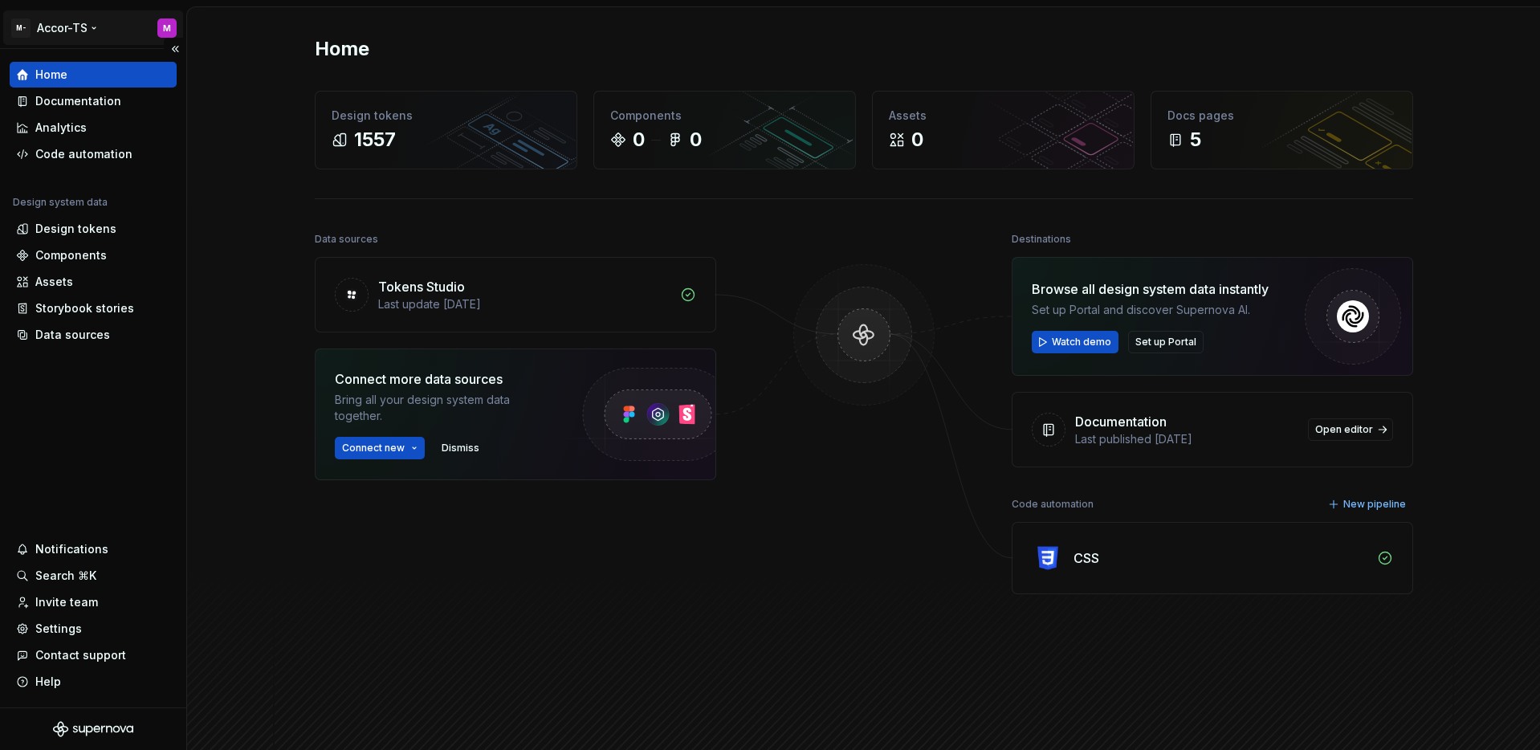
click at [66, 35] on html "M- Accor-TS M Home Documentation Analytics Code automation Design system data D…" at bounding box center [770, 375] width 1540 height 750
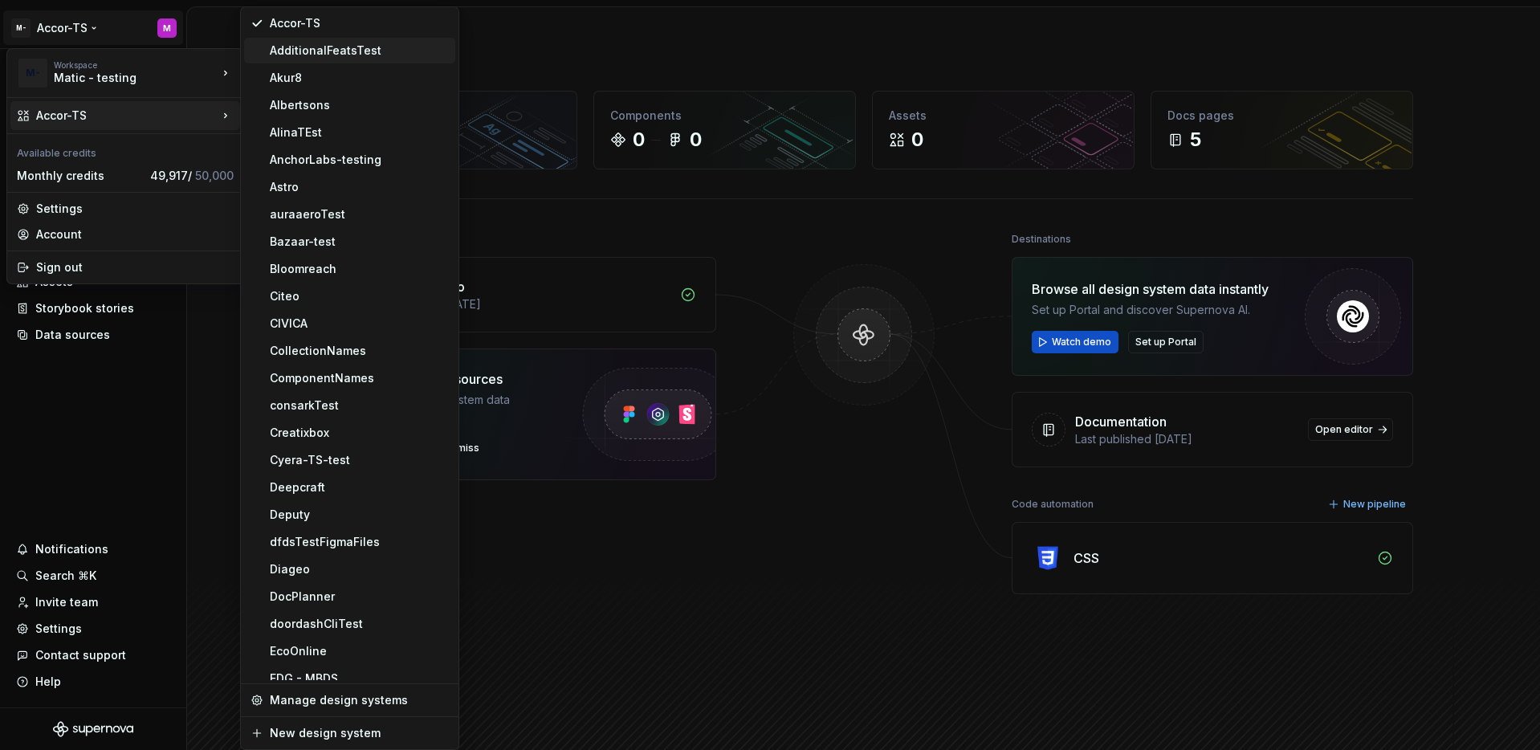
click at [317, 56] on div "AdditionalFeatsTest" at bounding box center [359, 51] width 179 height 16
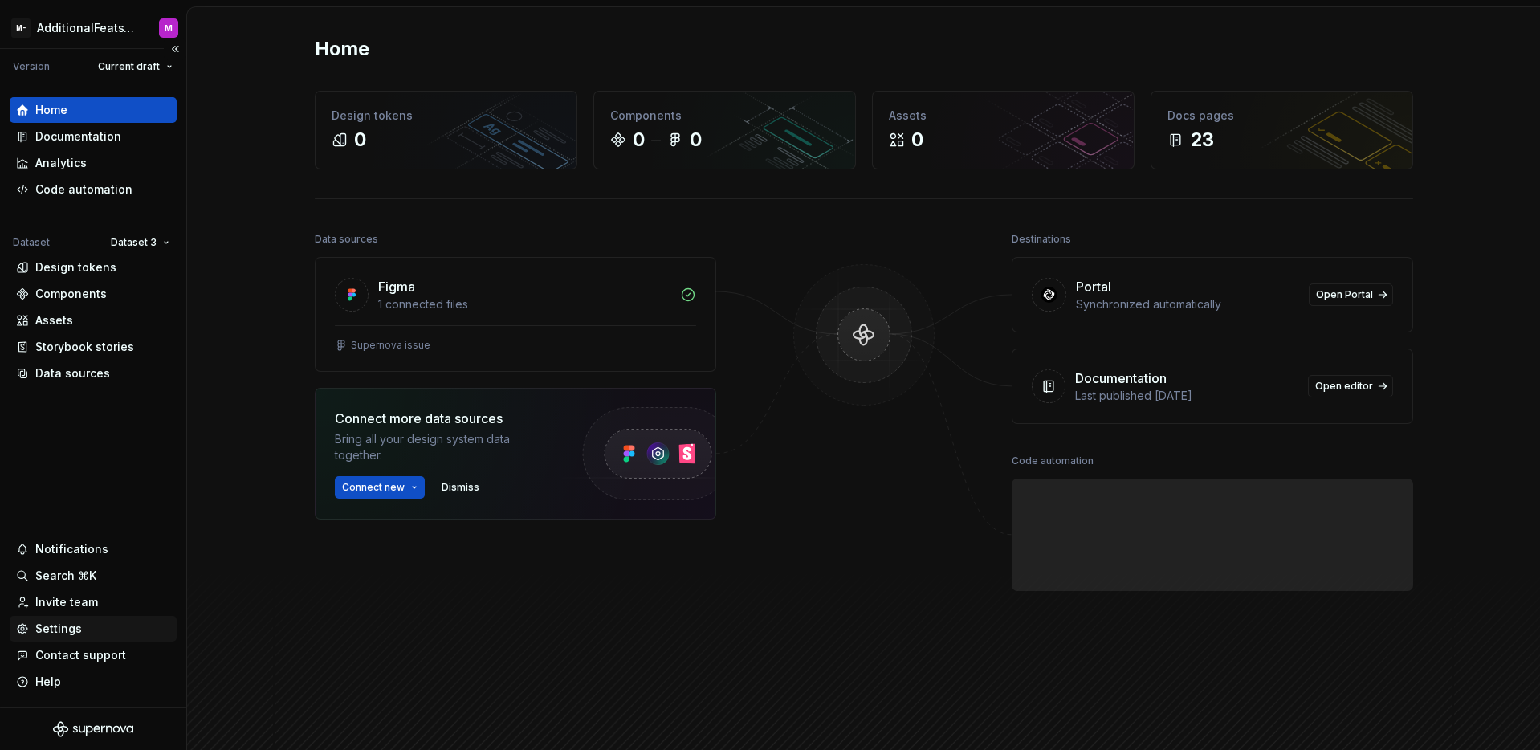
click at [76, 630] on div "Settings" at bounding box center [58, 629] width 47 height 16
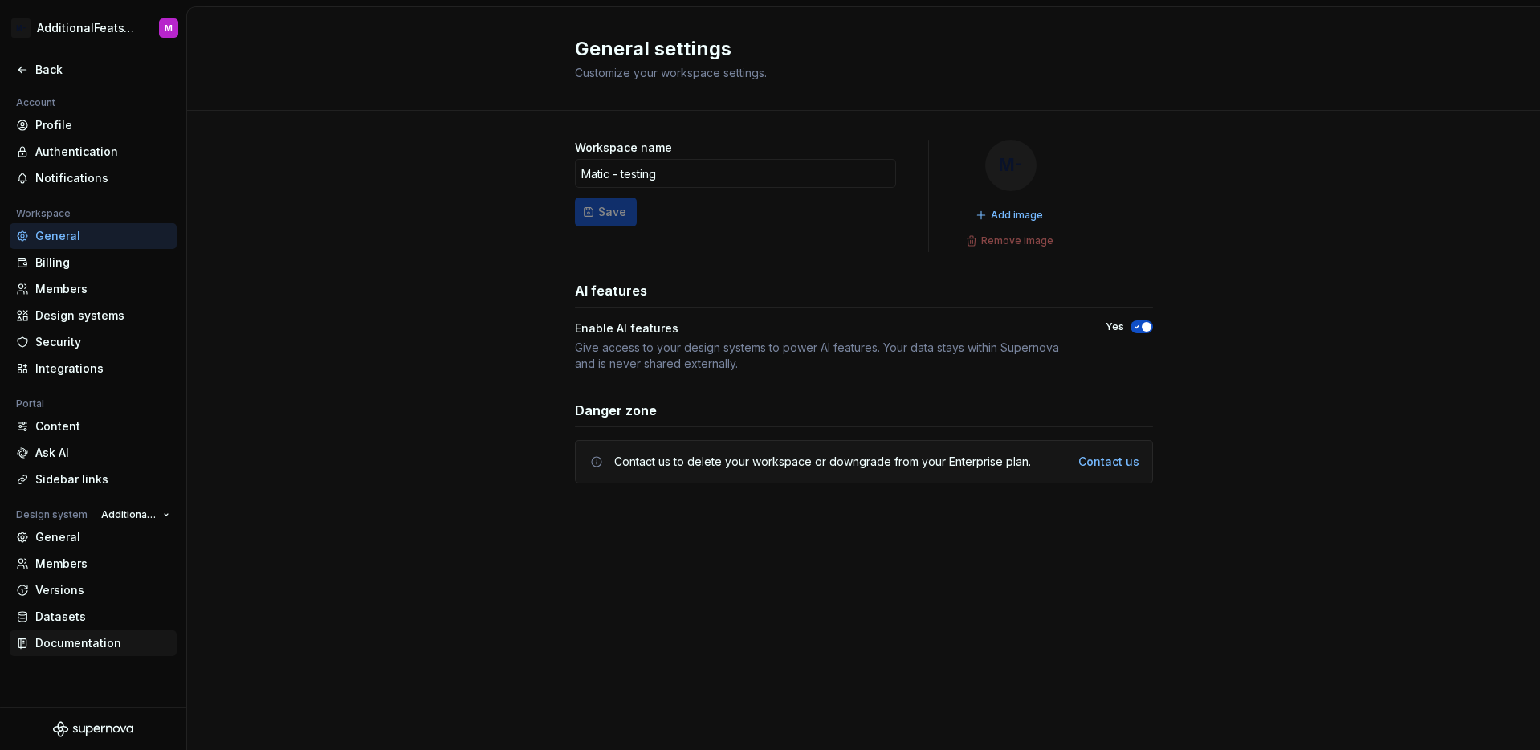
click at [84, 643] on div "Documentation" at bounding box center [102, 643] width 135 height 16
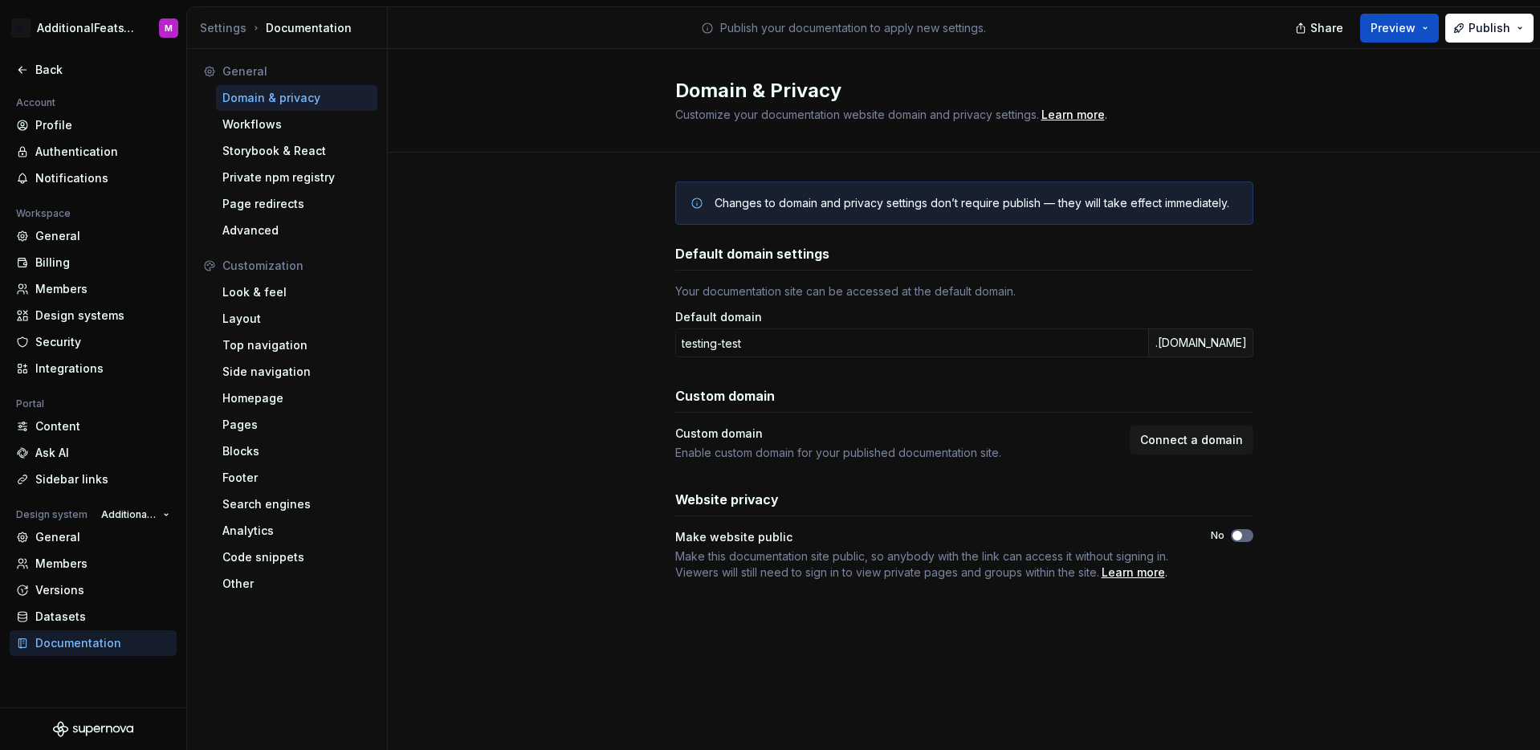
click at [1238, 537] on span "button" at bounding box center [1238, 536] width 10 height 10
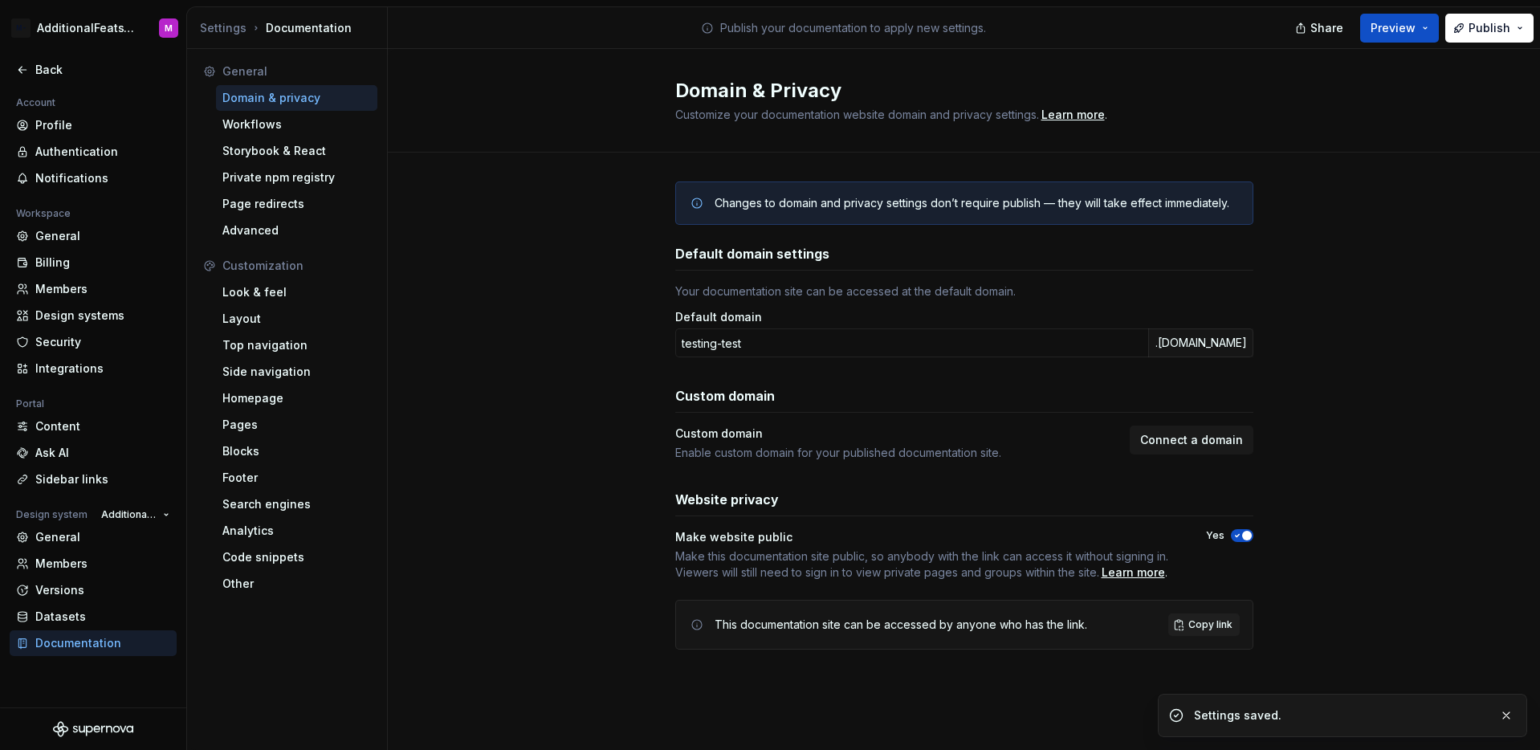
click at [1298, 535] on div "Changes to domain and privacy settings don’t require publish — they will take e…" at bounding box center [964, 432] width 1152 height 558
click at [1242, 538] on span "button" at bounding box center [1247, 536] width 10 height 10
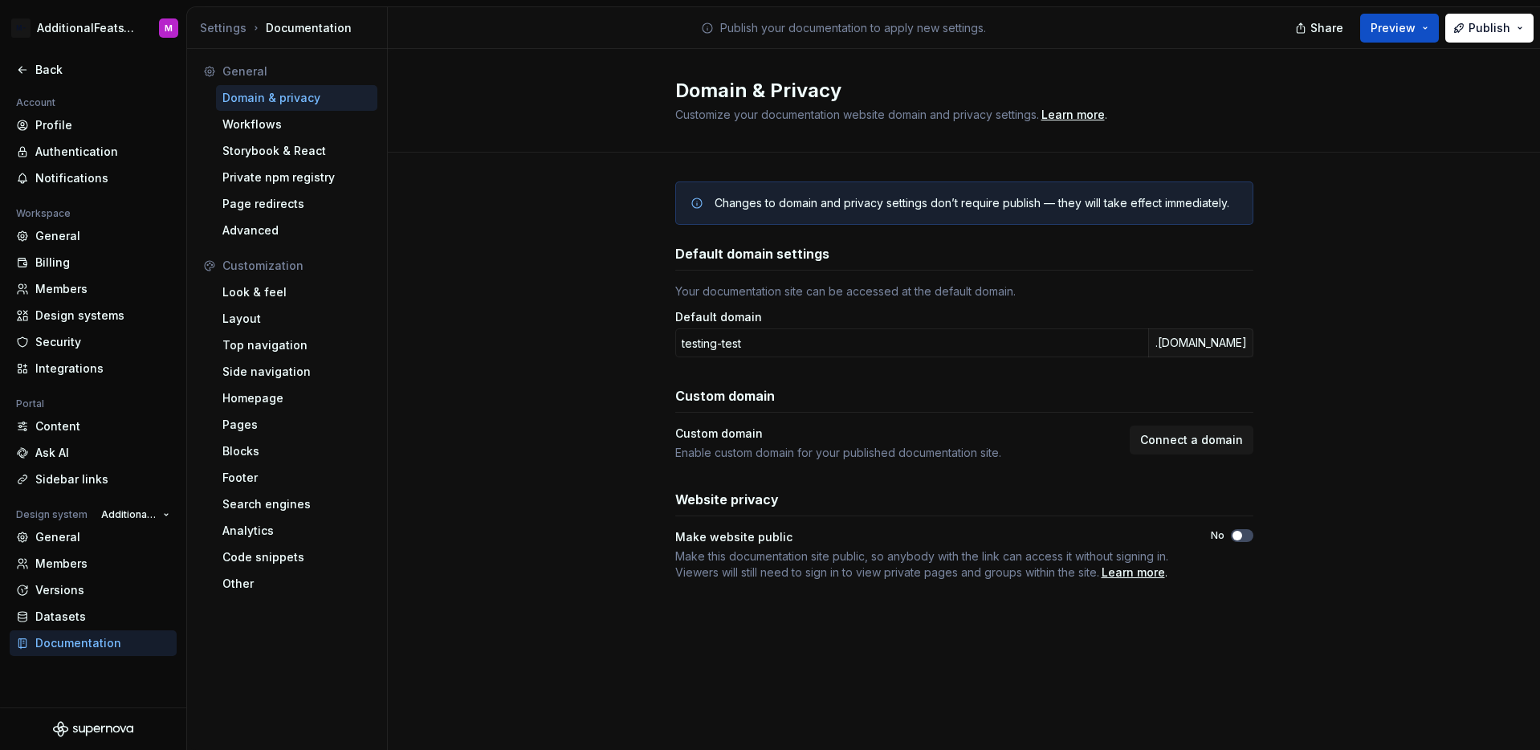
type button "on"
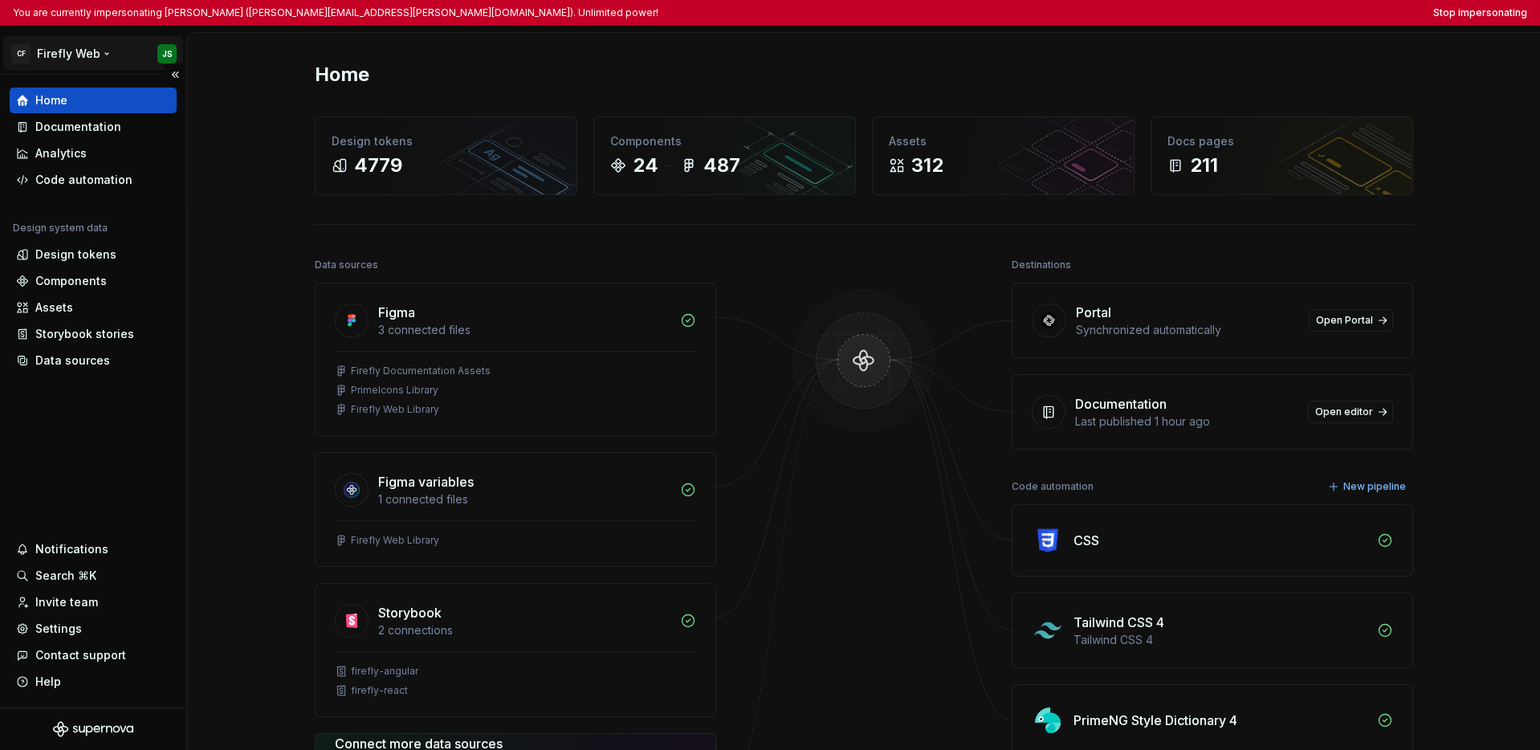
click at [83, 51] on html "You are currently impersonating [PERSON_NAME] ([PERSON_NAME][EMAIL_ADDRESS][PER…" at bounding box center [770, 375] width 1540 height 750
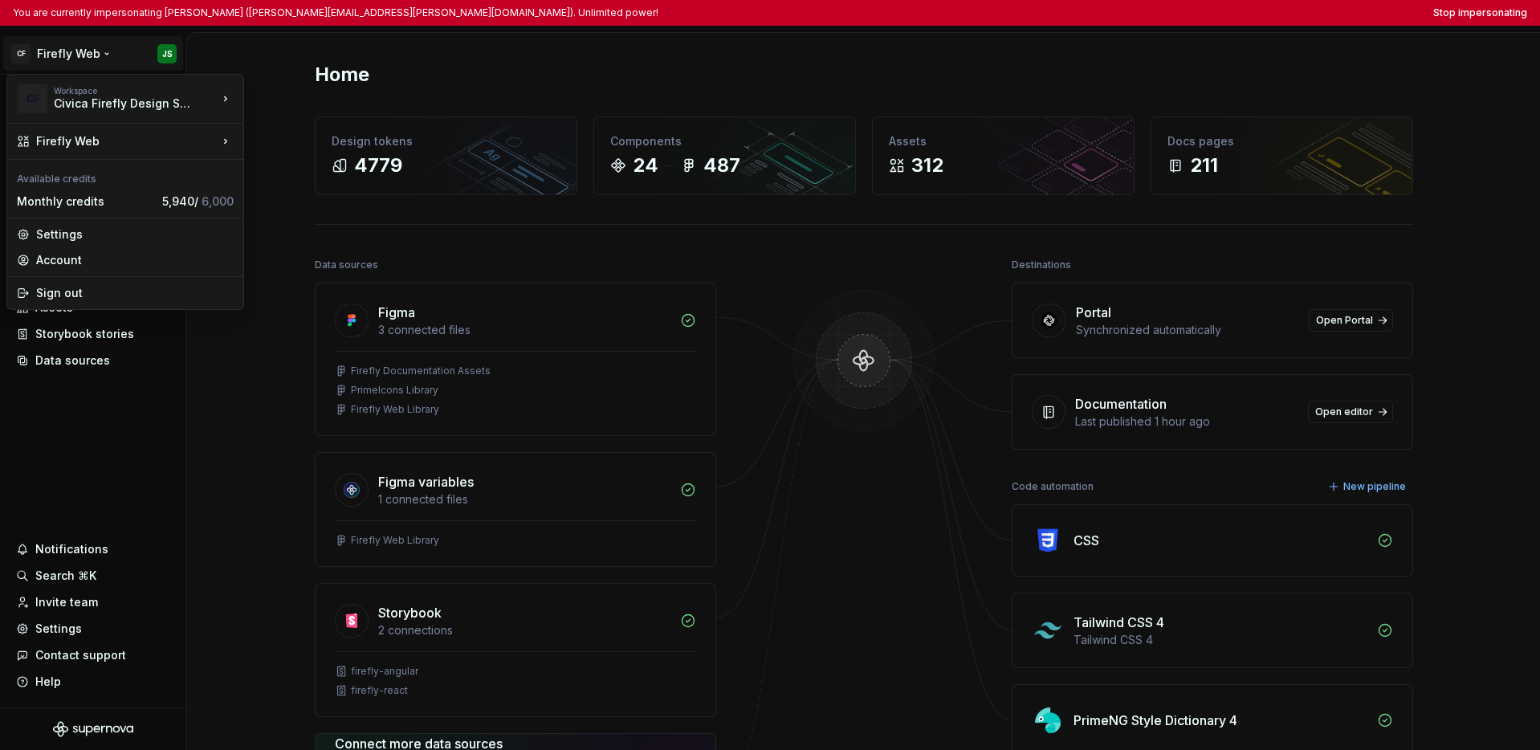
click at [103, 421] on html "You are currently impersonating [PERSON_NAME] ([PERSON_NAME][EMAIL_ADDRESS][PER…" at bounding box center [770, 375] width 1540 height 750
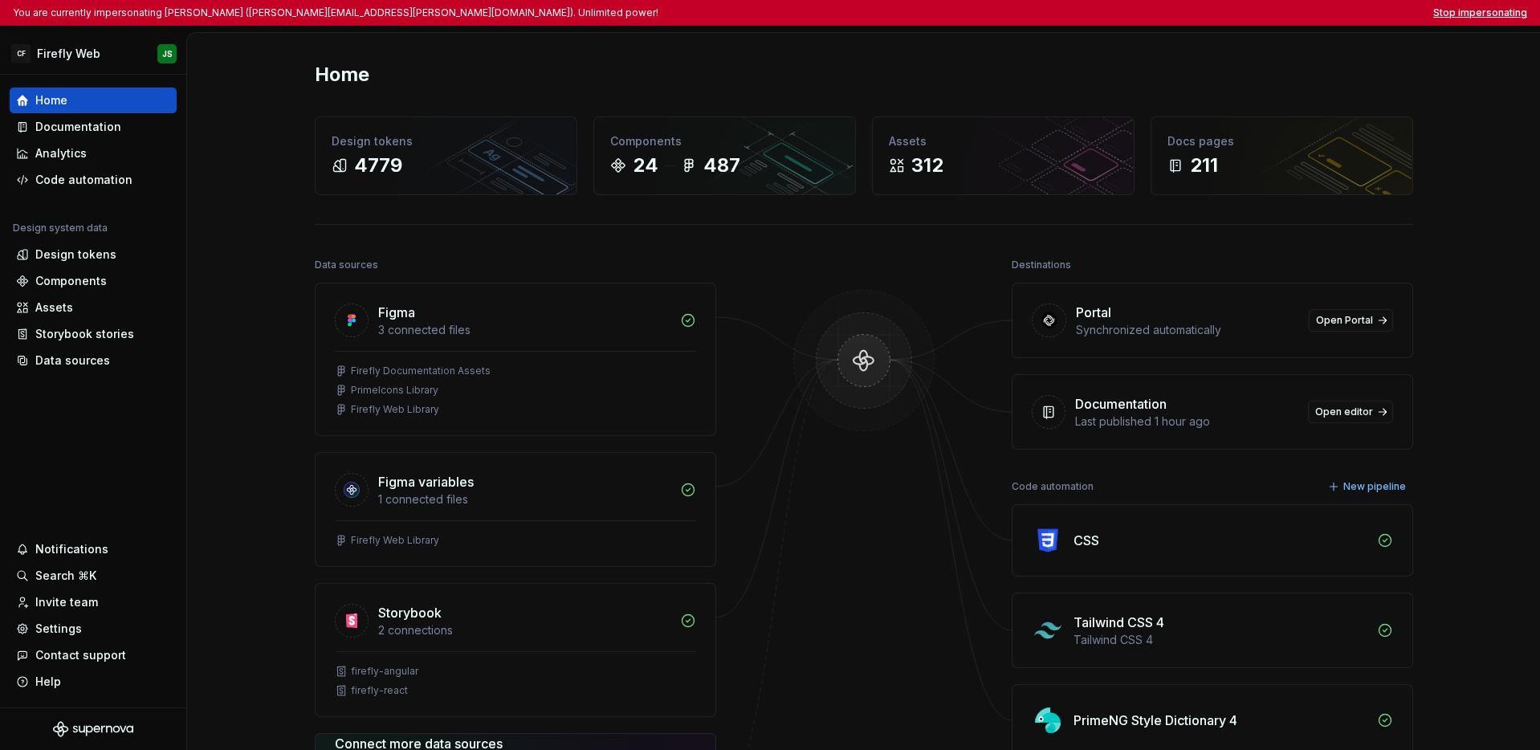
click at [1168, 15] on button "Stop impersonating" at bounding box center [1481, 12] width 94 height 13
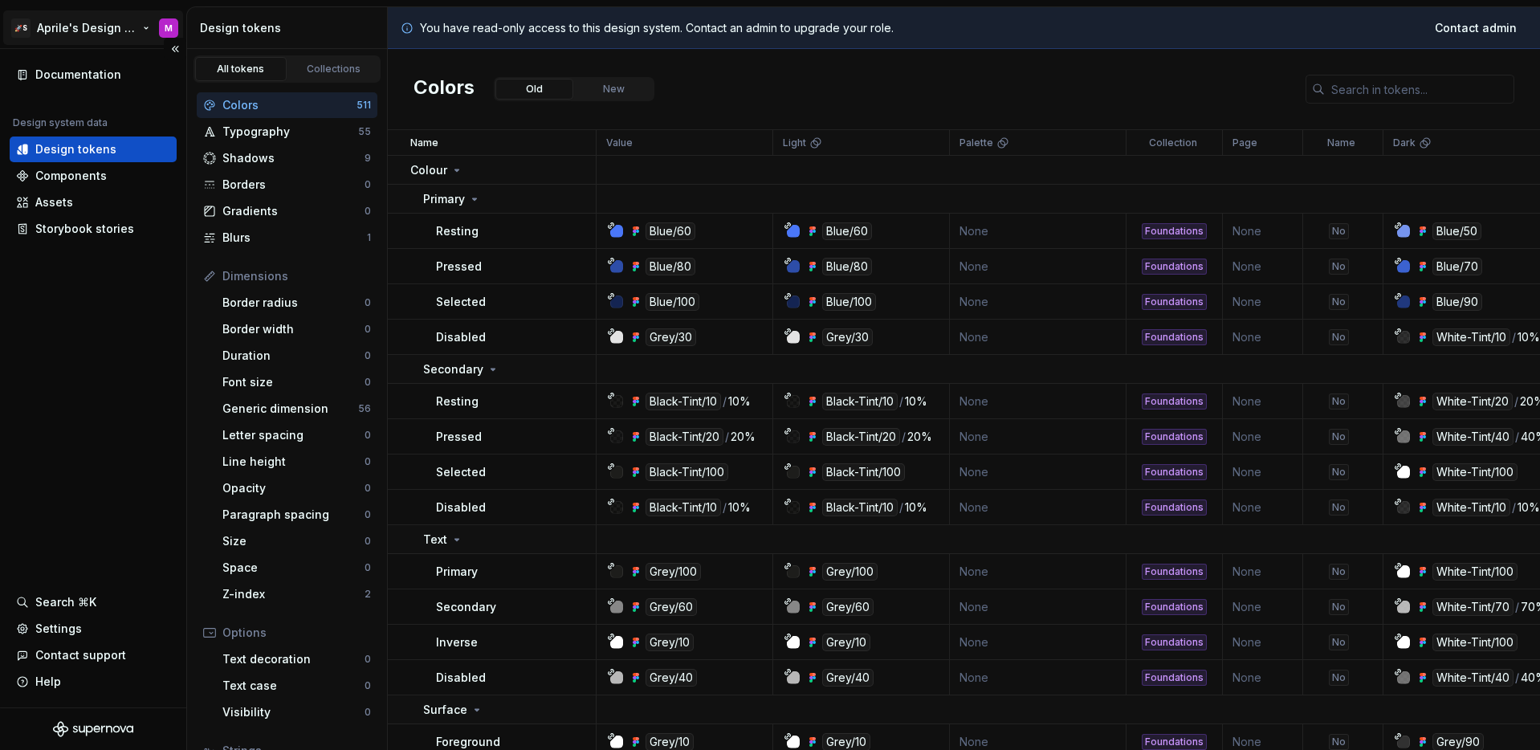
click at [43, 30] on html "🚀S Aprile's Design System M Documentation Design system data Design tokens Comp…" at bounding box center [770, 375] width 1540 height 750
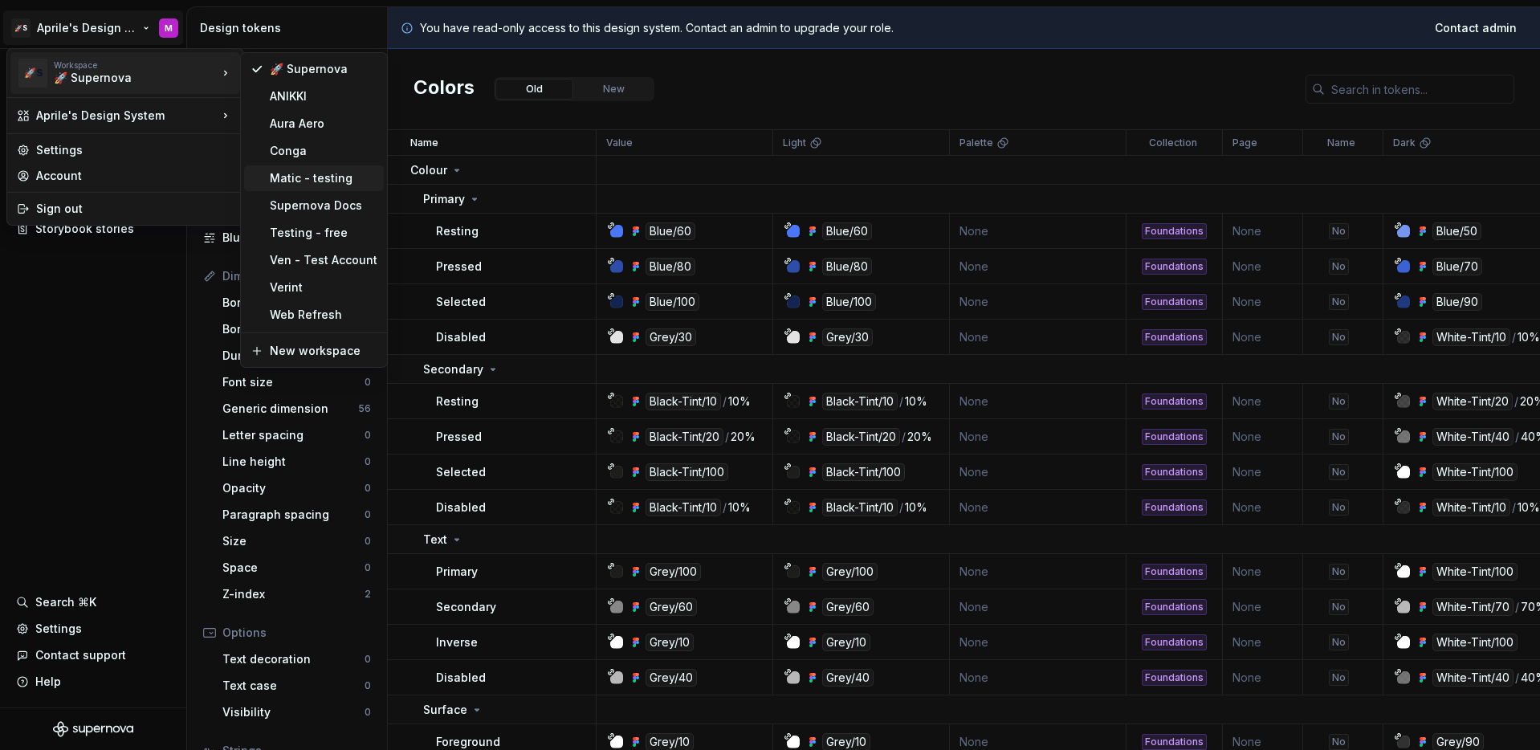
click at [304, 181] on div "Matic - testing" at bounding box center [324, 178] width 108 height 16
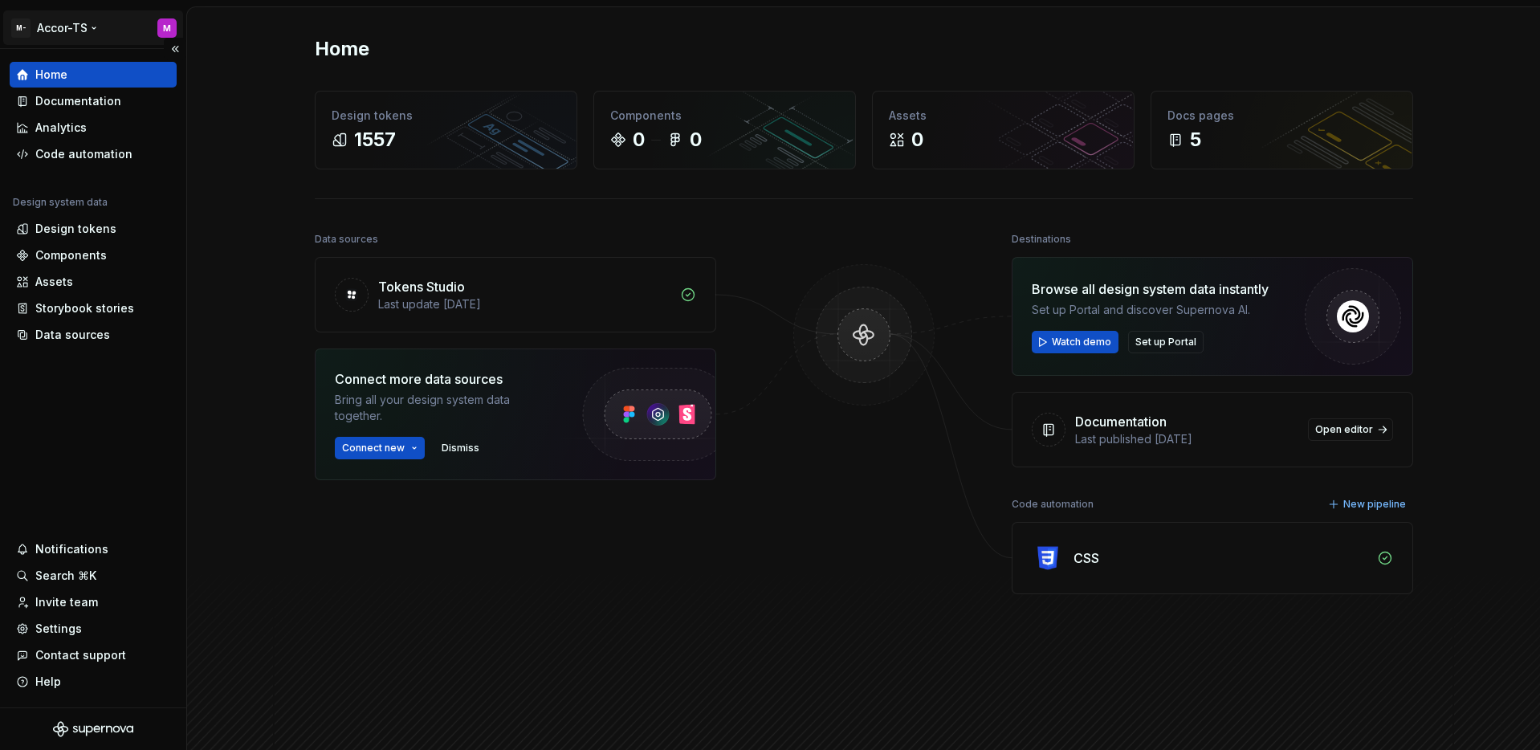
click at [63, 38] on html "M- Accor-TS M Home Documentation Analytics Code automation Design system data D…" at bounding box center [770, 375] width 1540 height 750
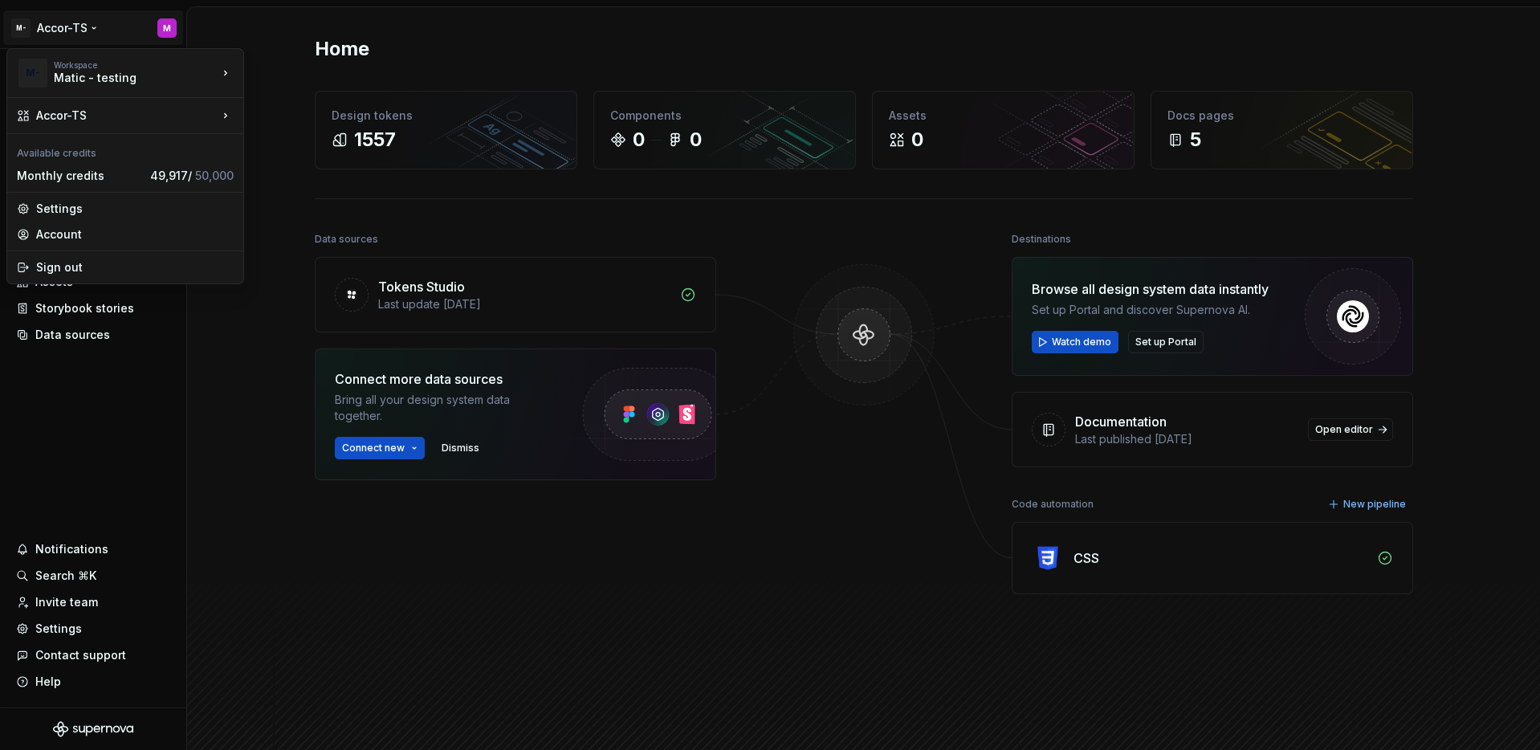
click at [63, 441] on html "M- Accor-TS M Home Documentation Analytics Code automation Design system data D…" at bounding box center [770, 375] width 1540 height 750
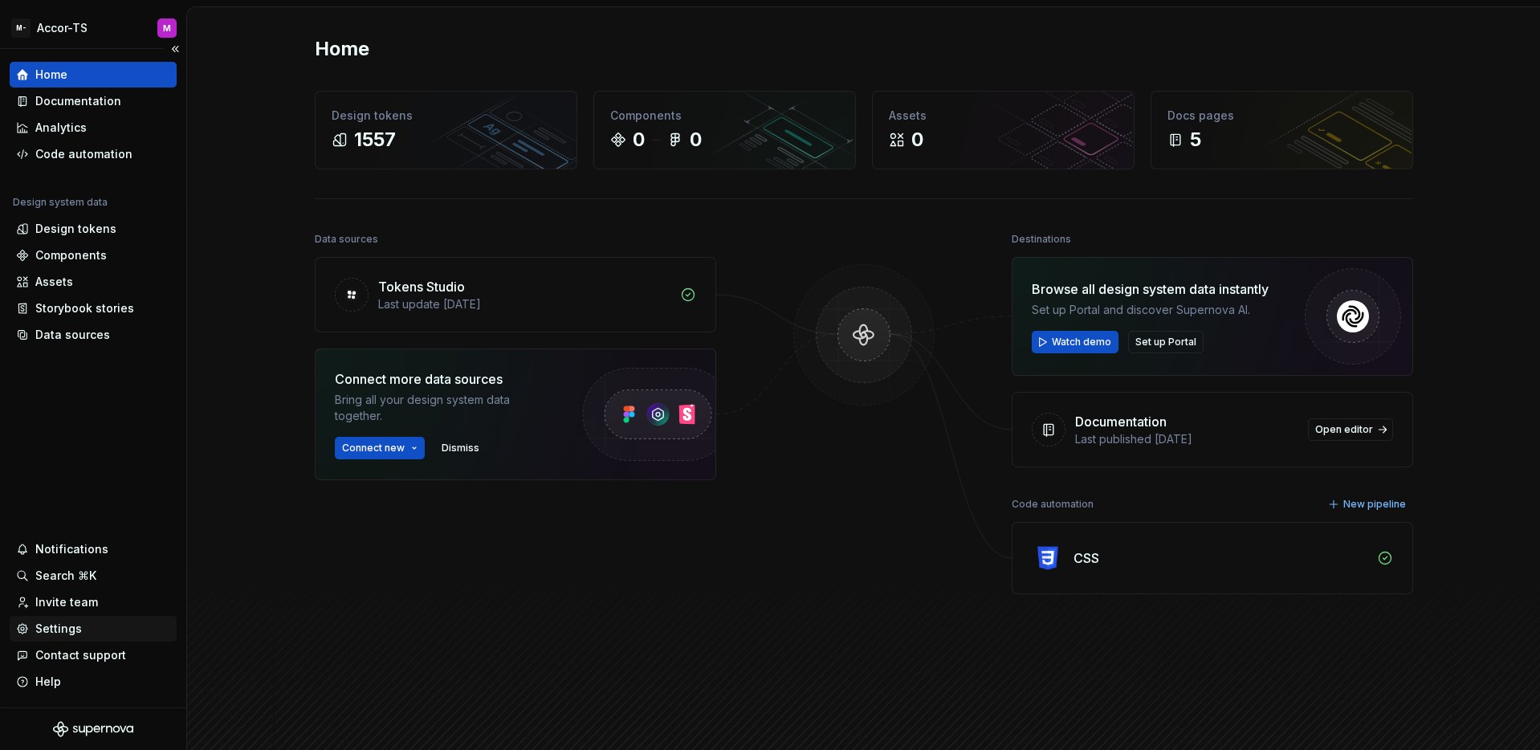
click at [69, 635] on div "Settings" at bounding box center [58, 629] width 47 height 16
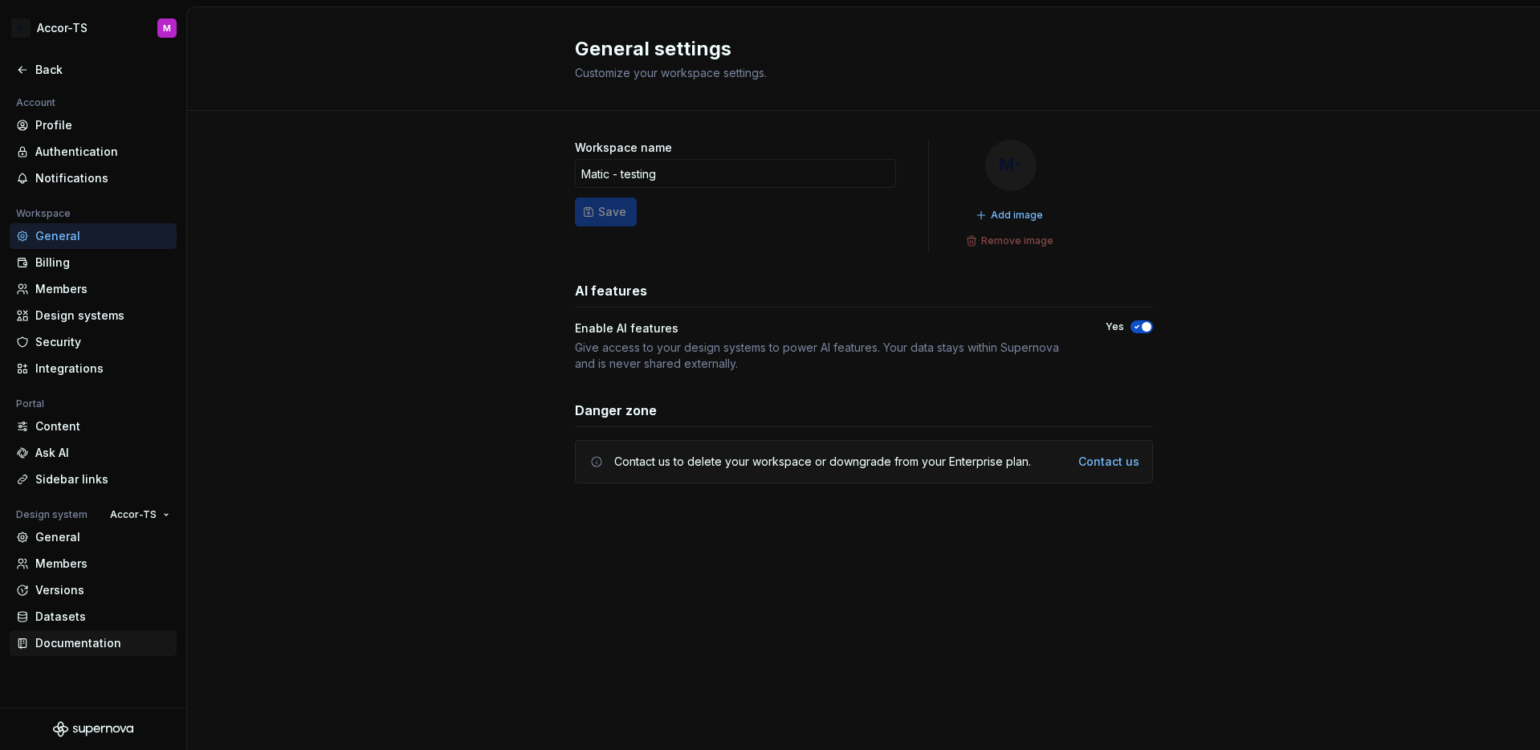
click at [80, 655] on div "Documentation" at bounding box center [93, 643] width 167 height 26
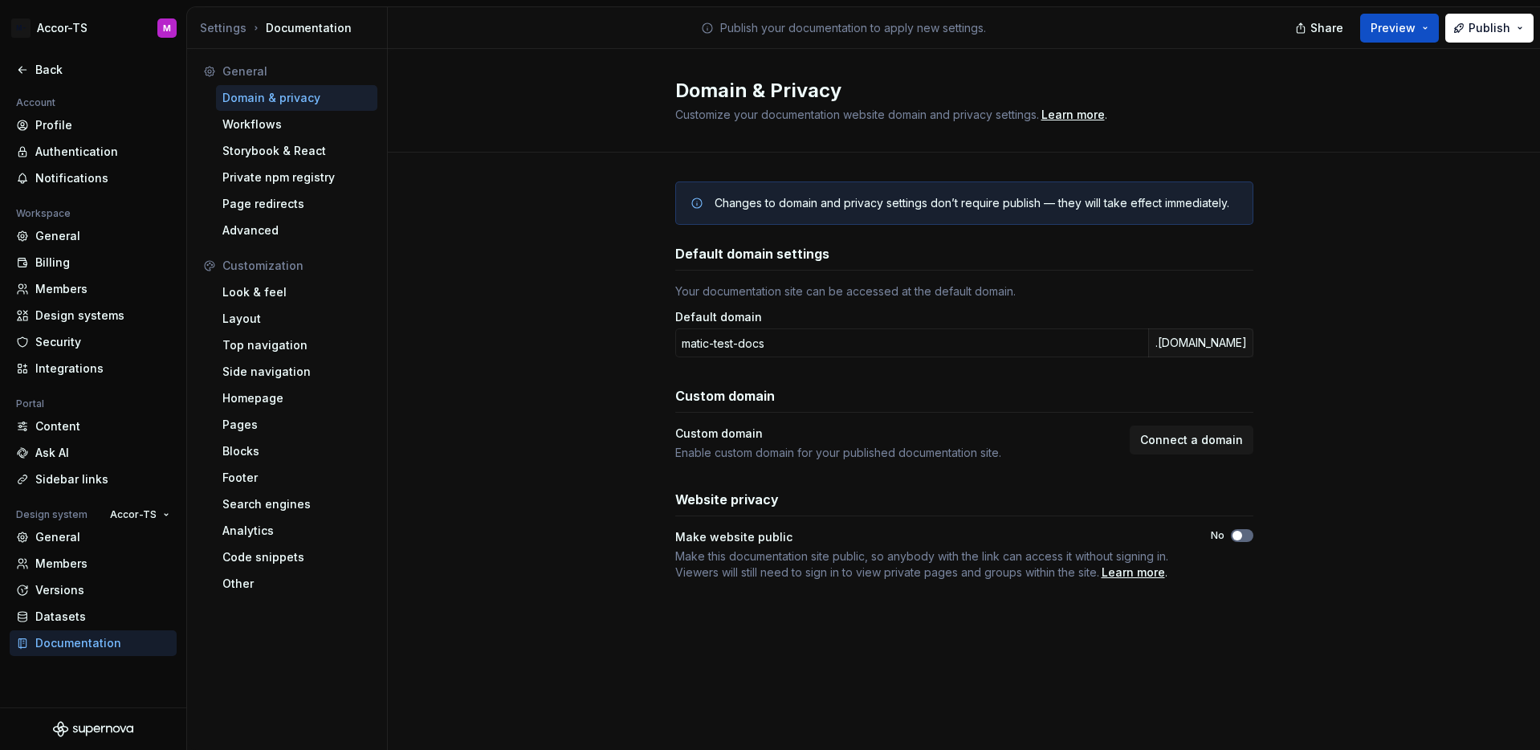
click at [1237, 535] on span "button" at bounding box center [1238, 536] width 10 height 10
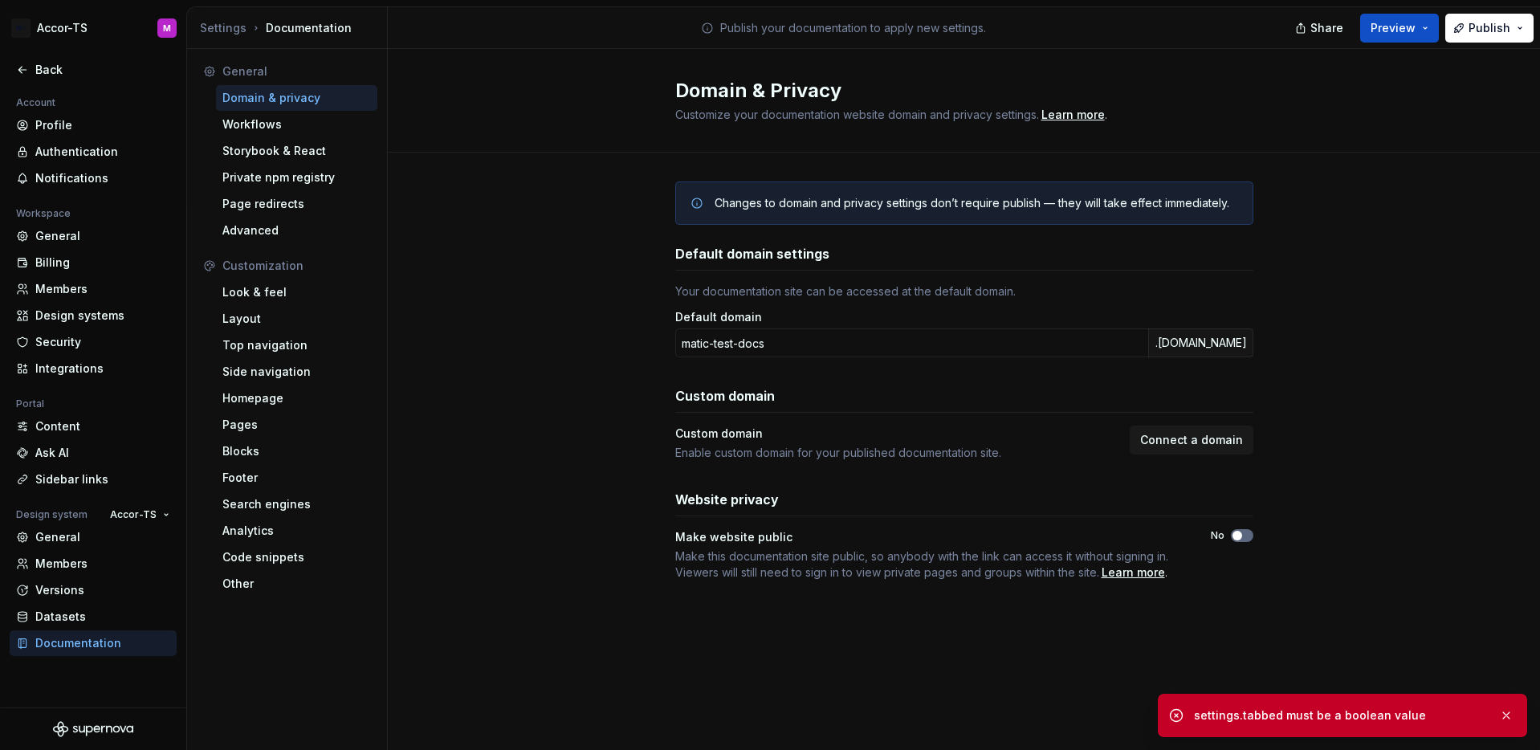
click at [1238, 541] on button "No" at bounding box center [1242, 535] width 22 height 13
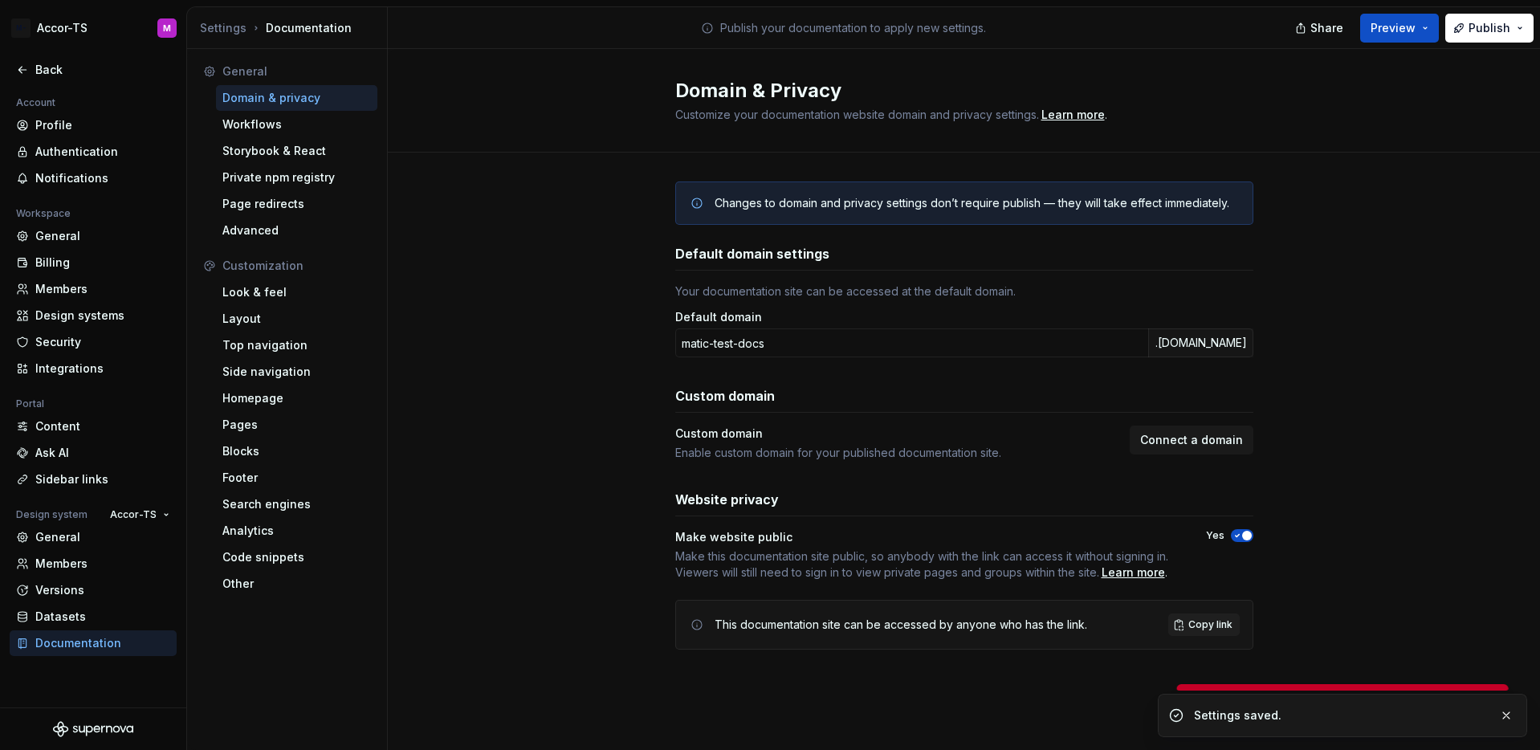
click at [1290, 536] on div "Changes to domain and privacy settings don’t require publish — they will take e…" at bounding box center [964, 432] width 1152 height 558
click at [1249, 537] on span "button" at bounding box center [1247, 536] width 10 height 10
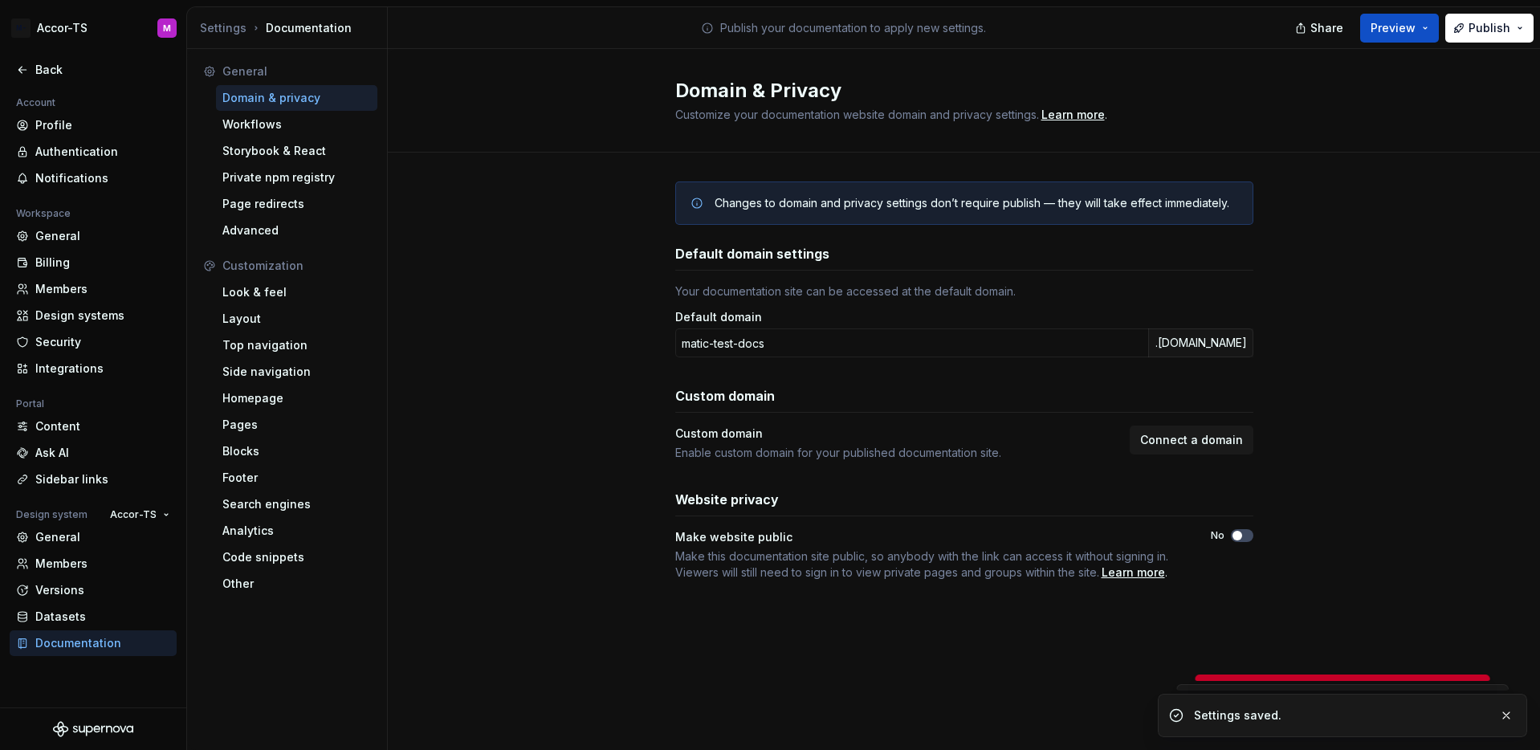
click at [1285, 538] on div "Changes to domain and privacy settings don’t require publish — they will take e…" at bounding box center [964, 397] width 1152 height 489
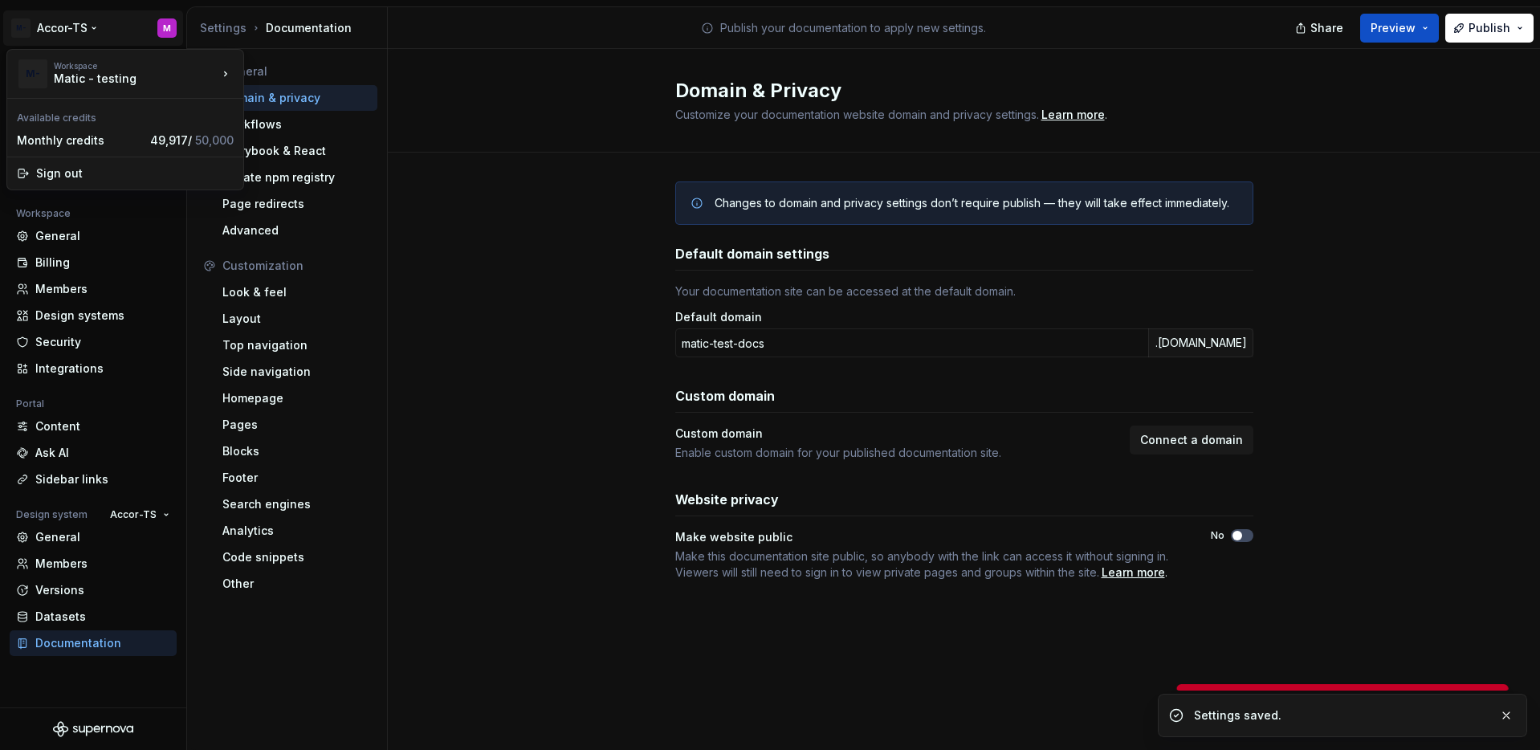
click at [64, 31] on html "M- Accor-TS M Back Account Profile Authentication Notifications Workspace Gener…" at bounding box center [770, 375] width 1540 height 750
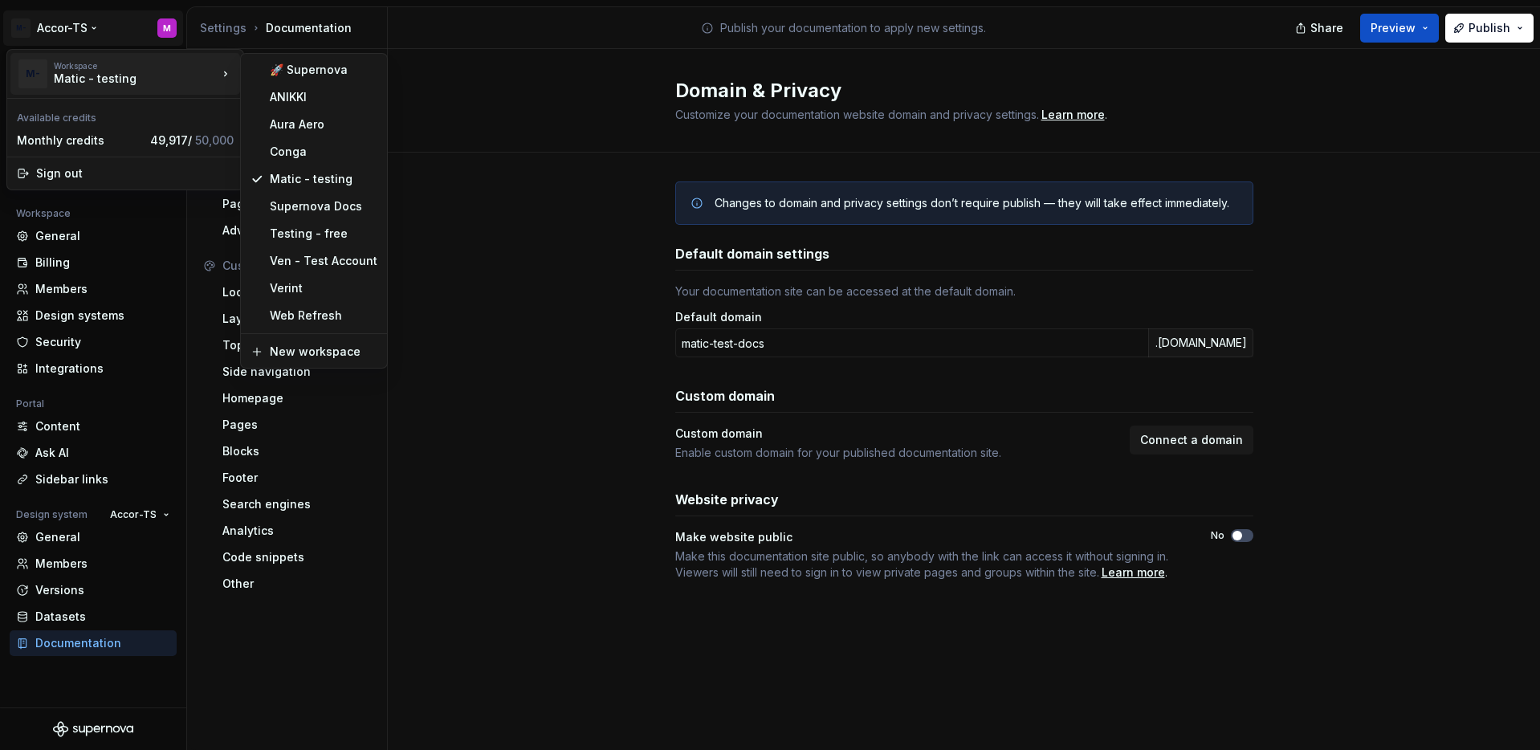
click at [66, 39] on html "M- Accor-TS M Back Account Profile Authentication Notifications Workspace Gener…" at bounding box center [770, 375] width 1540 height 750
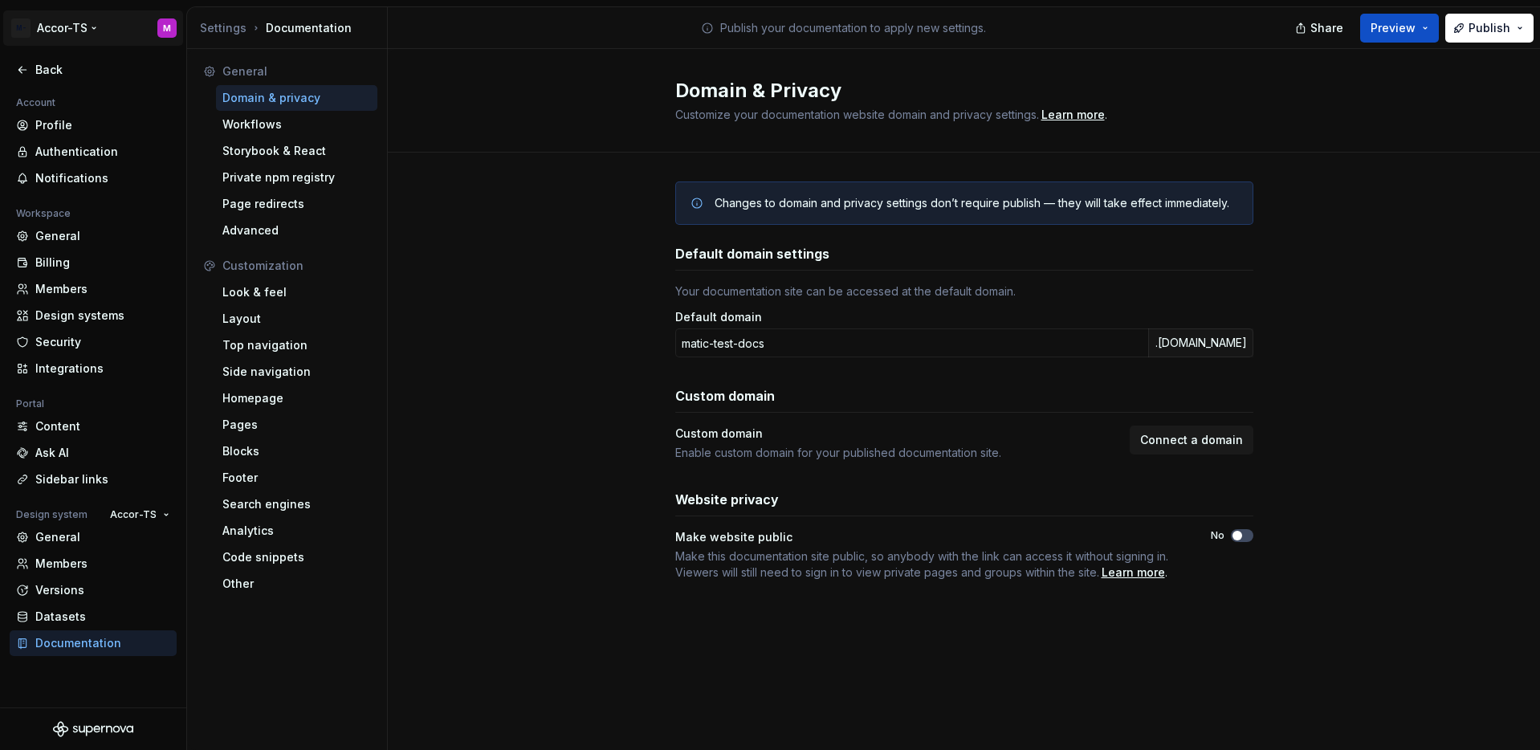
click at [67, 39] on html "M- Accor-TS M Back Account Profile Authentication Notifications Workspace Gener…" at bounding box center [770, 375] width 1540 height 750
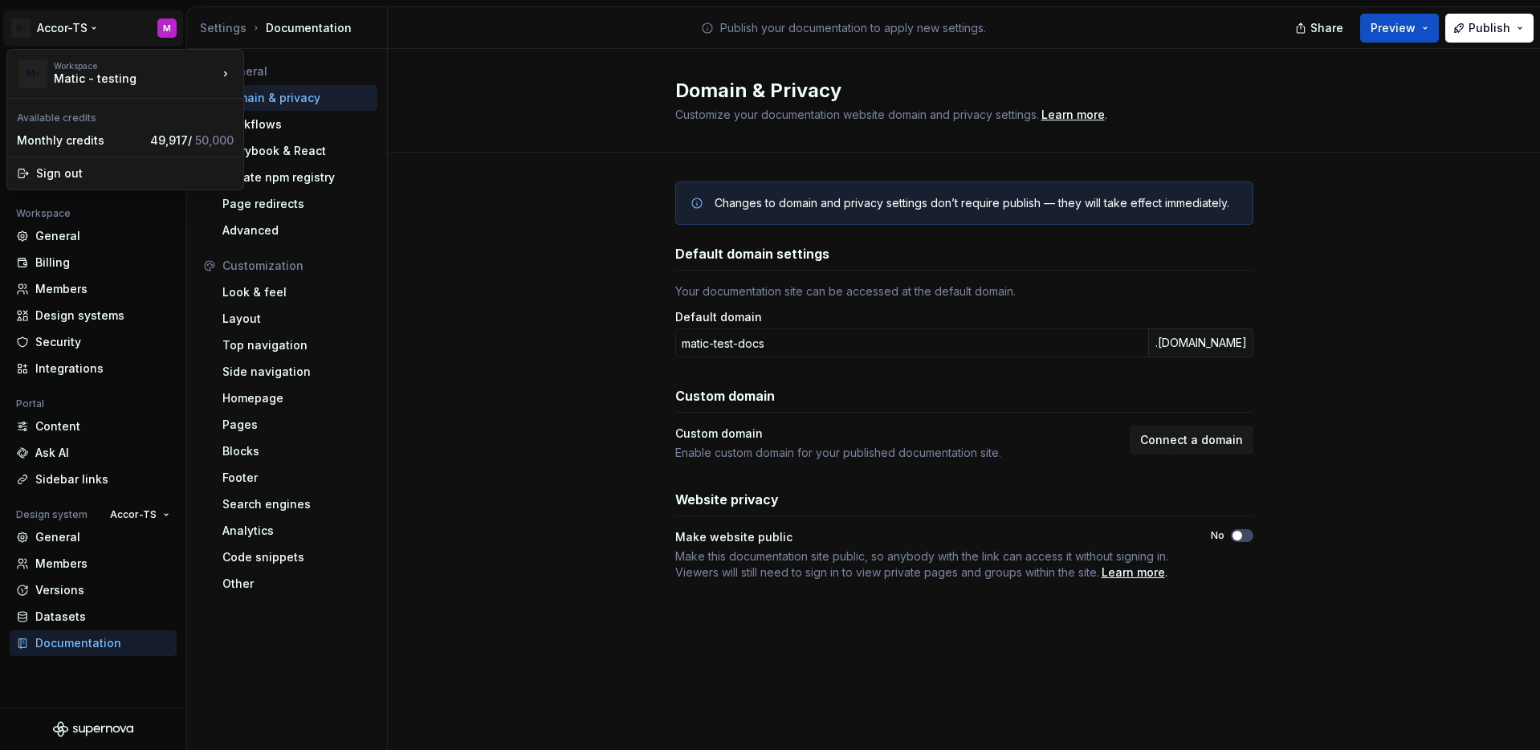
click at [135, 286] on html "M- Accor-TS M Back Account Profile Authentication Notifications Workspace Gener…" at bounding box center [770, 375] width 1540 height 750
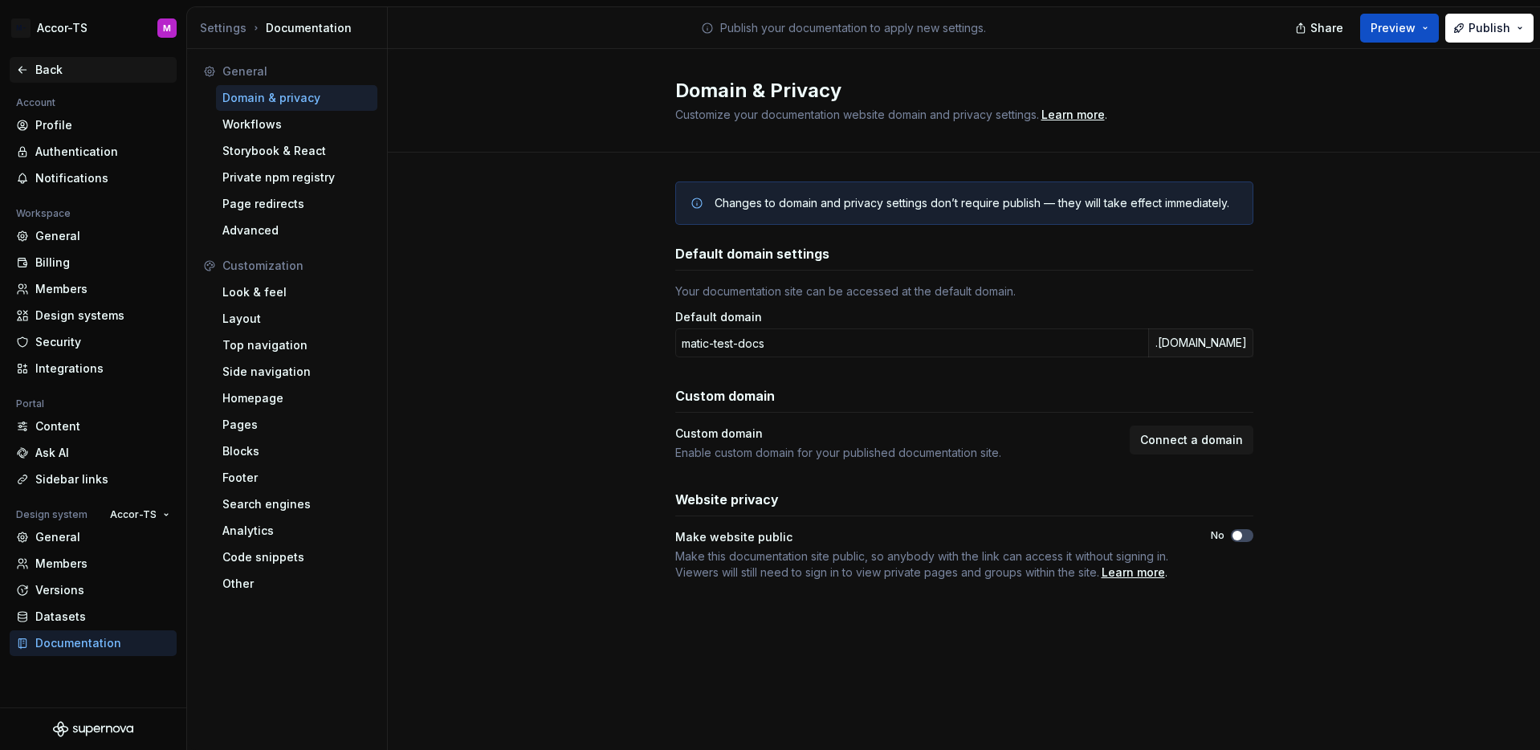
click at [26, 69] on icon at bounding box center [21, 70] width 7 height 6
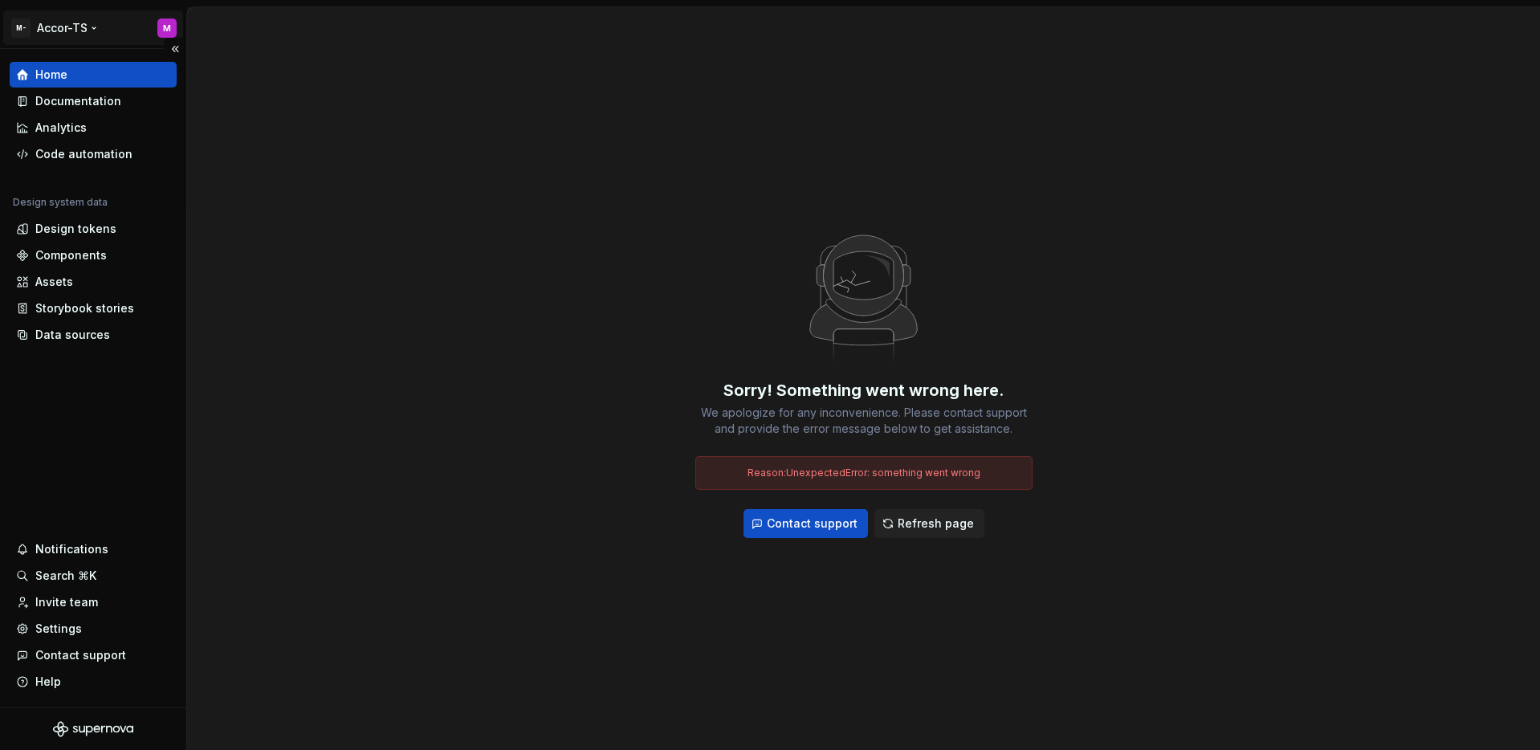
click at [88, 35] on html "M- Accor-TS M Home Documentation Analytics Code automation Design system data D…" at bounding box center [770, 375] width 1540 height 750
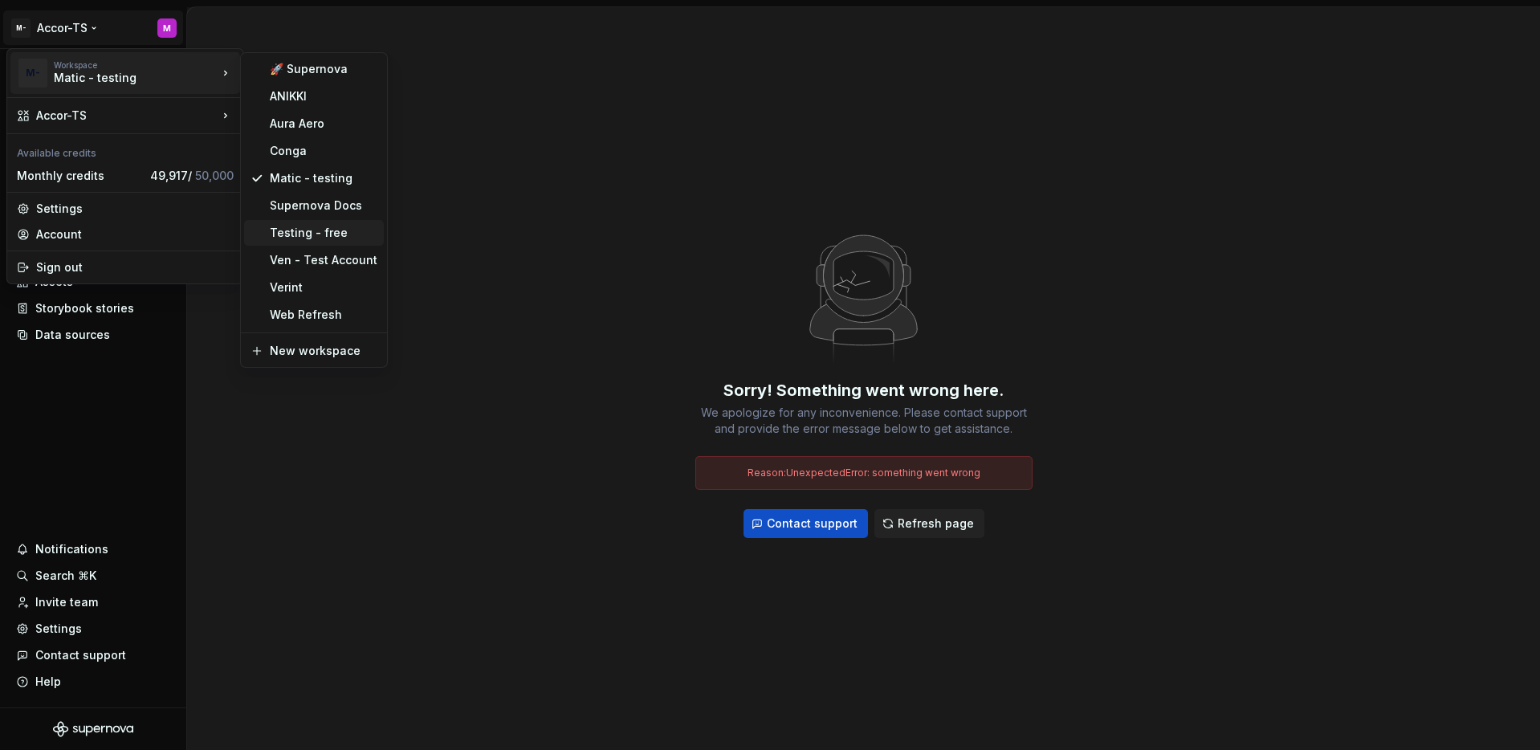
click at [319, 229] on div "Testing - free" at bounding box center [324, 233] width 108 height 16
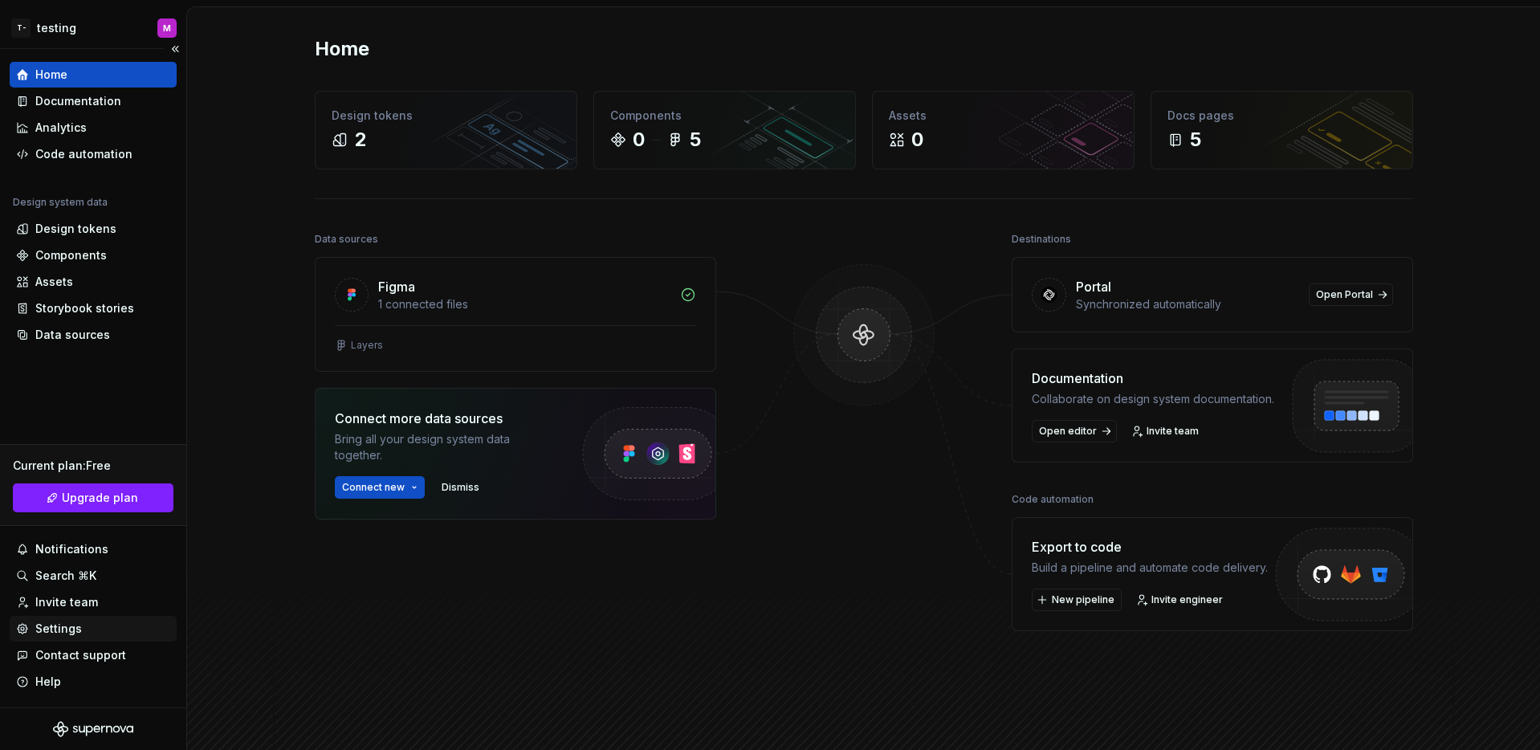
click at [88, 639] on div "Settings" at bounding box center [93, 629] width 167 height 26
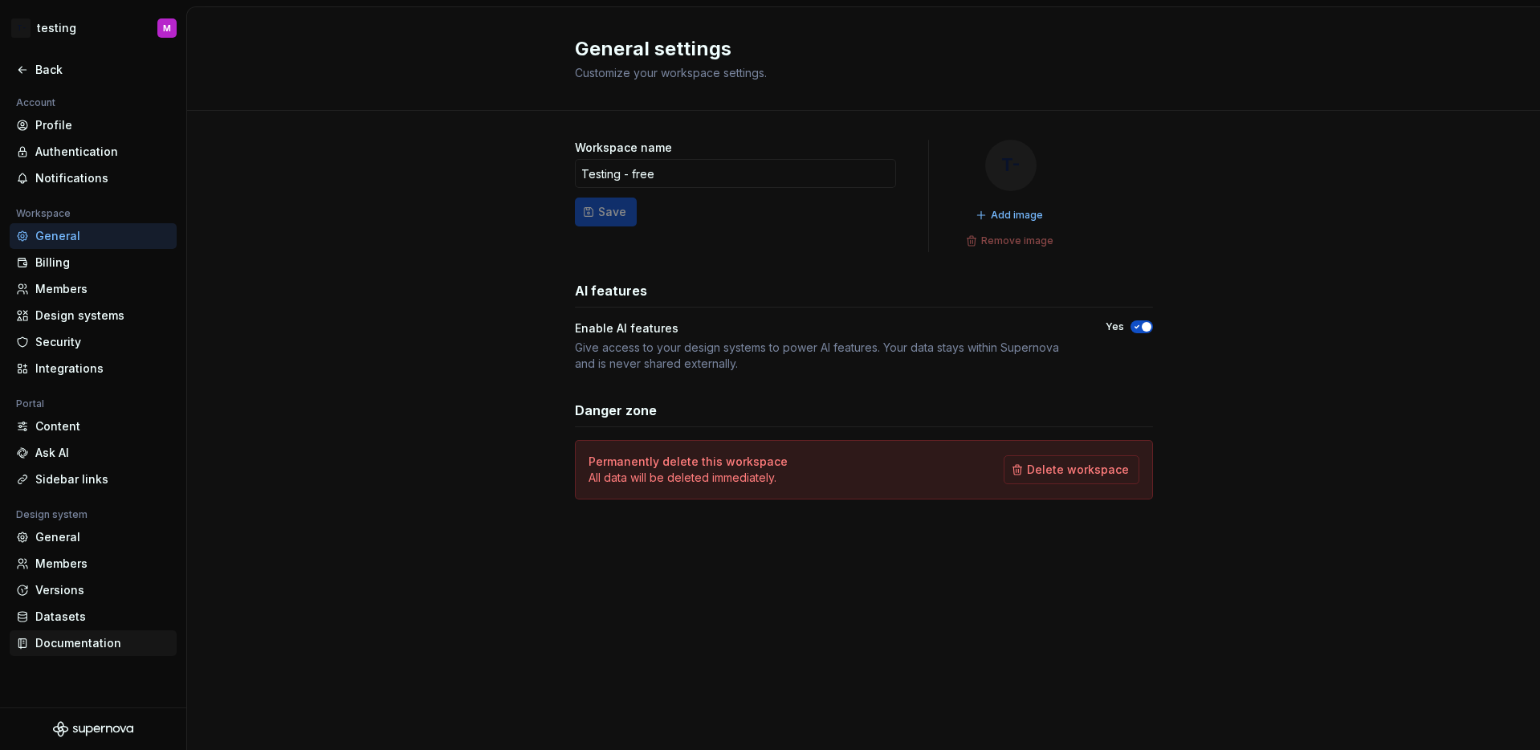
click at [88, 642] on div "Documentation" at bounding box center [102, 643] width 135 height 16
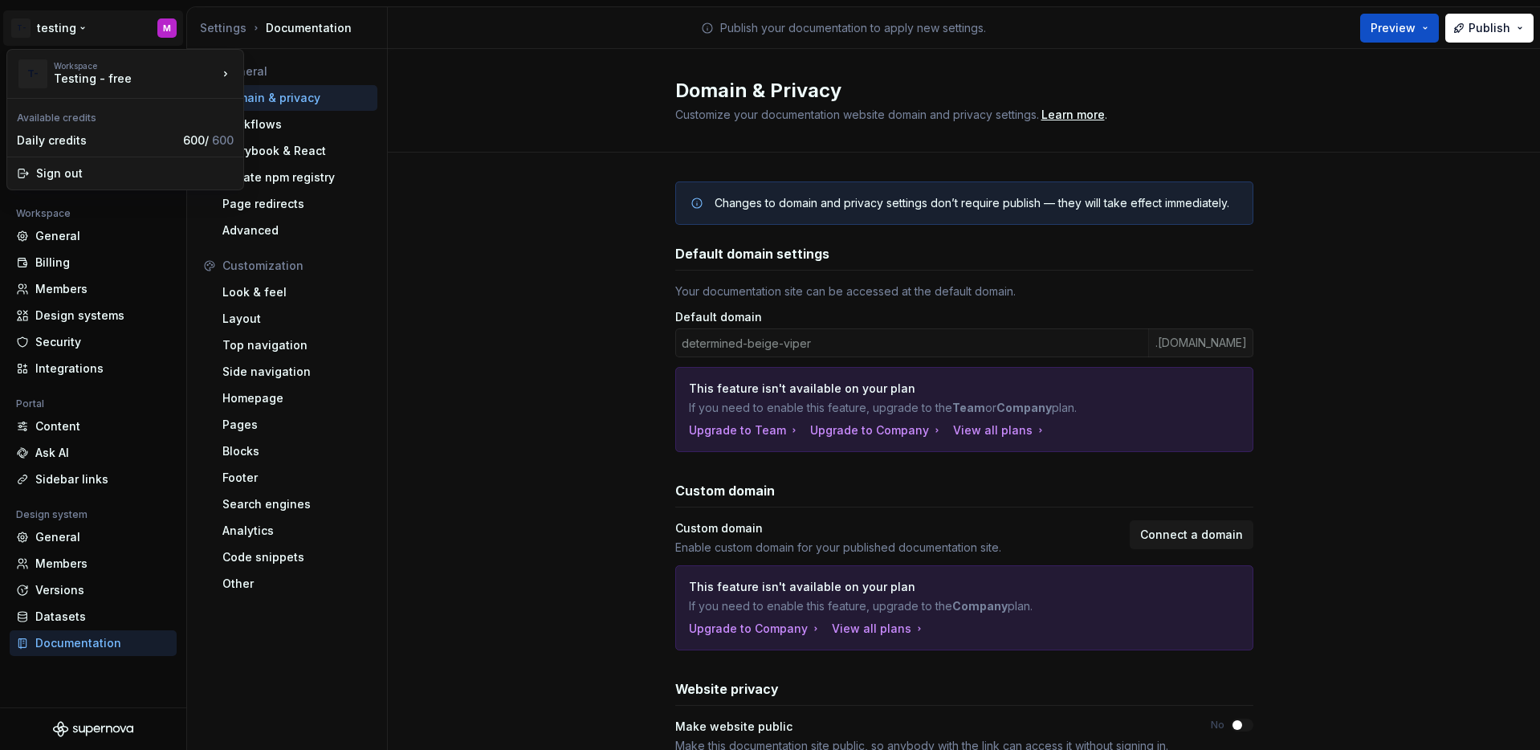
click at [56, 27] on html "T- testing M Back Account Profile Authentication Notifications Workspace Genera…" at bounding box center [770, 375] width 1540 height 750
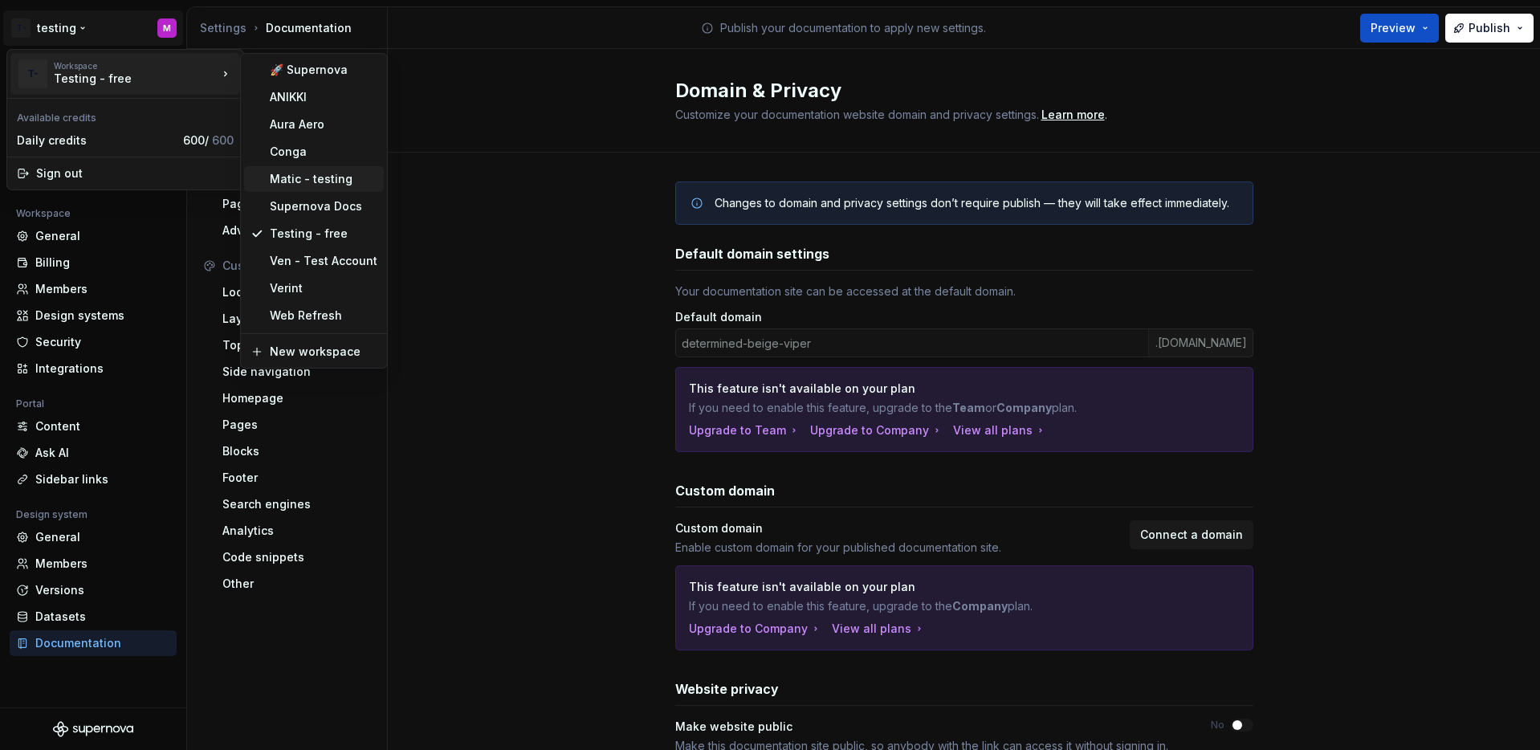
click at [316, 182] on div "Matic - testing" at bounding box center [324, 179] width 108 height 16
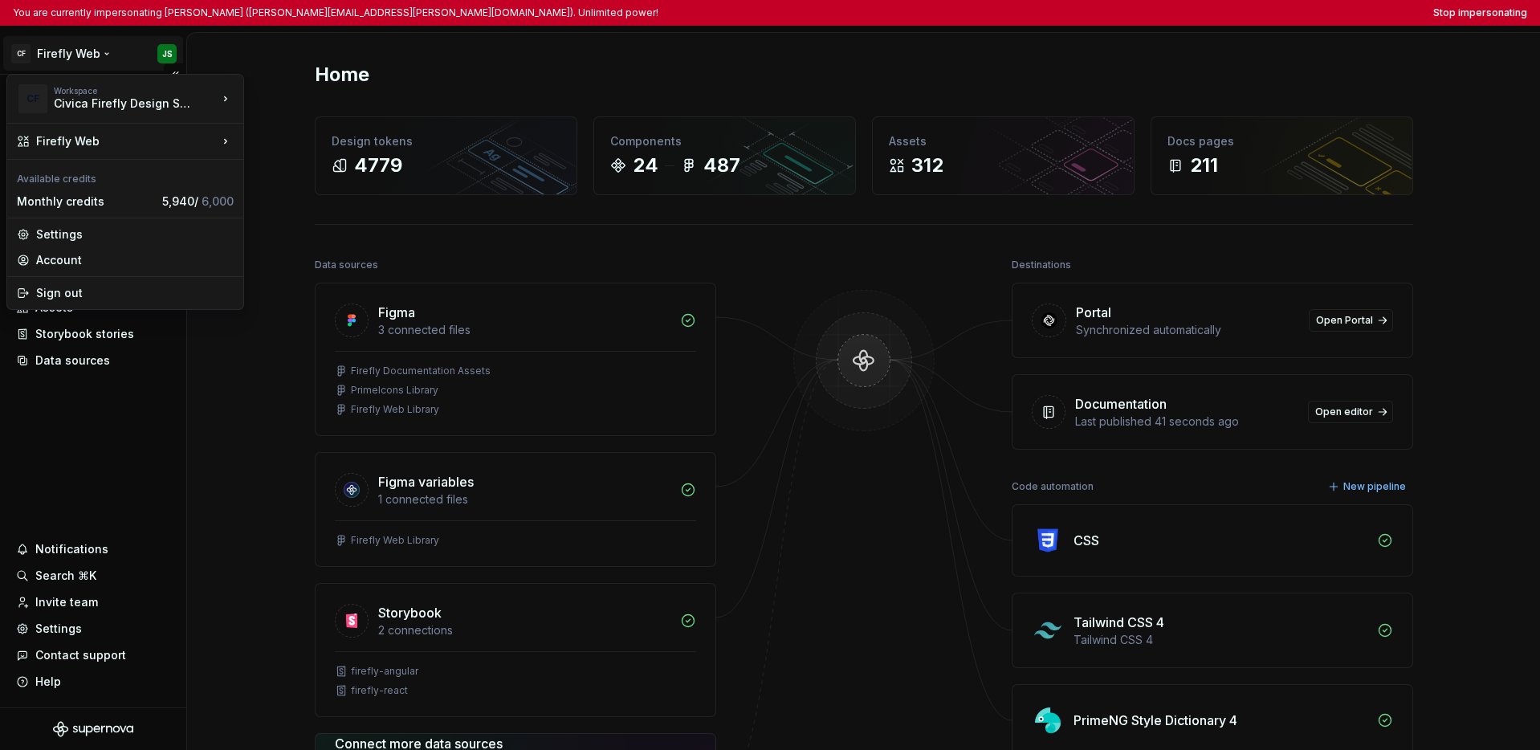
click at [67, 59] on html "You are currently impersonating [PERSON_NAME] ([PERSON_NAME][EMAIL_ADDRESS][PER…" at bounding box center [770, 375] width 1540 height 750
click at [120, 427] on html "You are currently impersonating [PERSON_NAME] ([PERSON_NAME][EMAIL_ADDRESS][PER…" at bounding box center [770, 375] width 1540 height 750
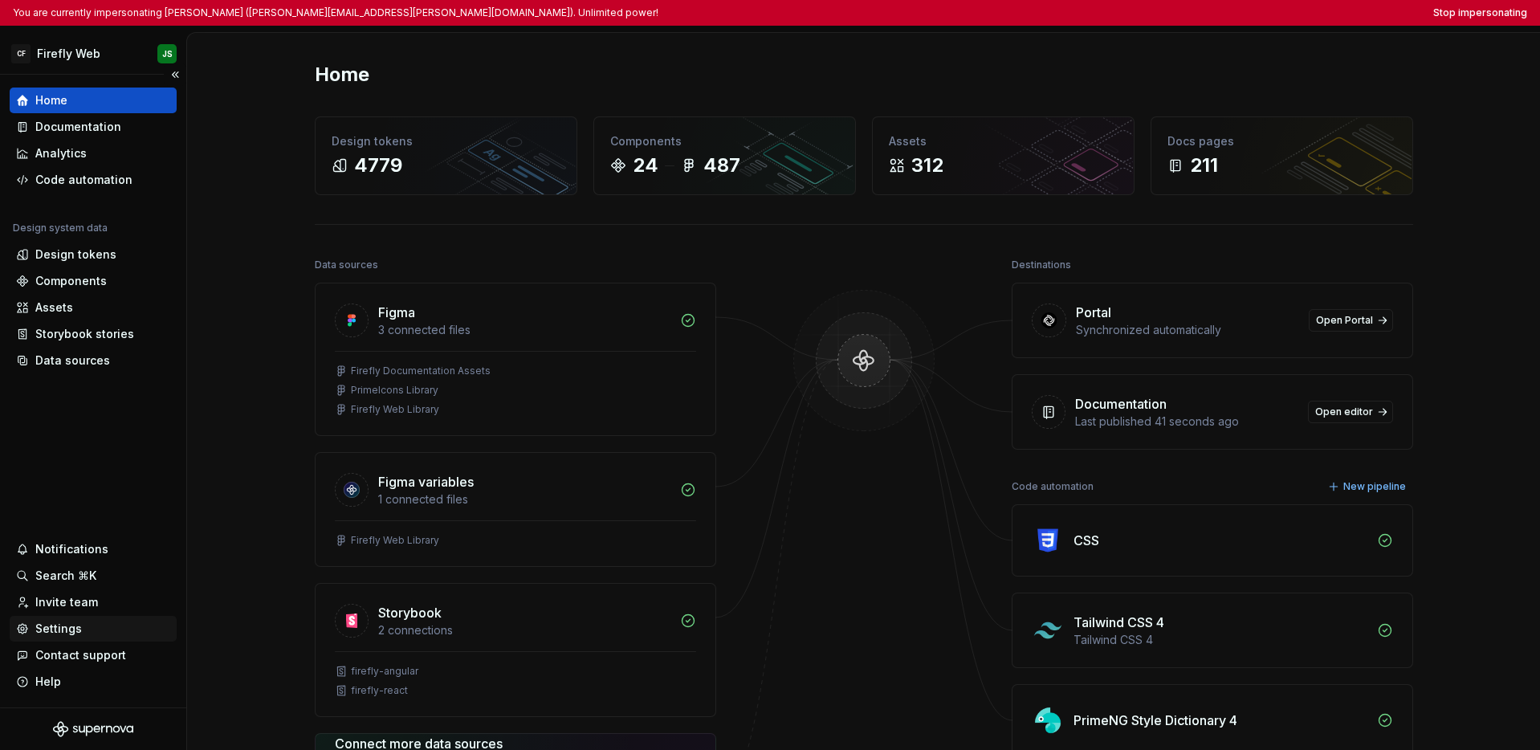
click at [63, 635] on div "Settings" at bounding box center [58, 629] width 47 height 16
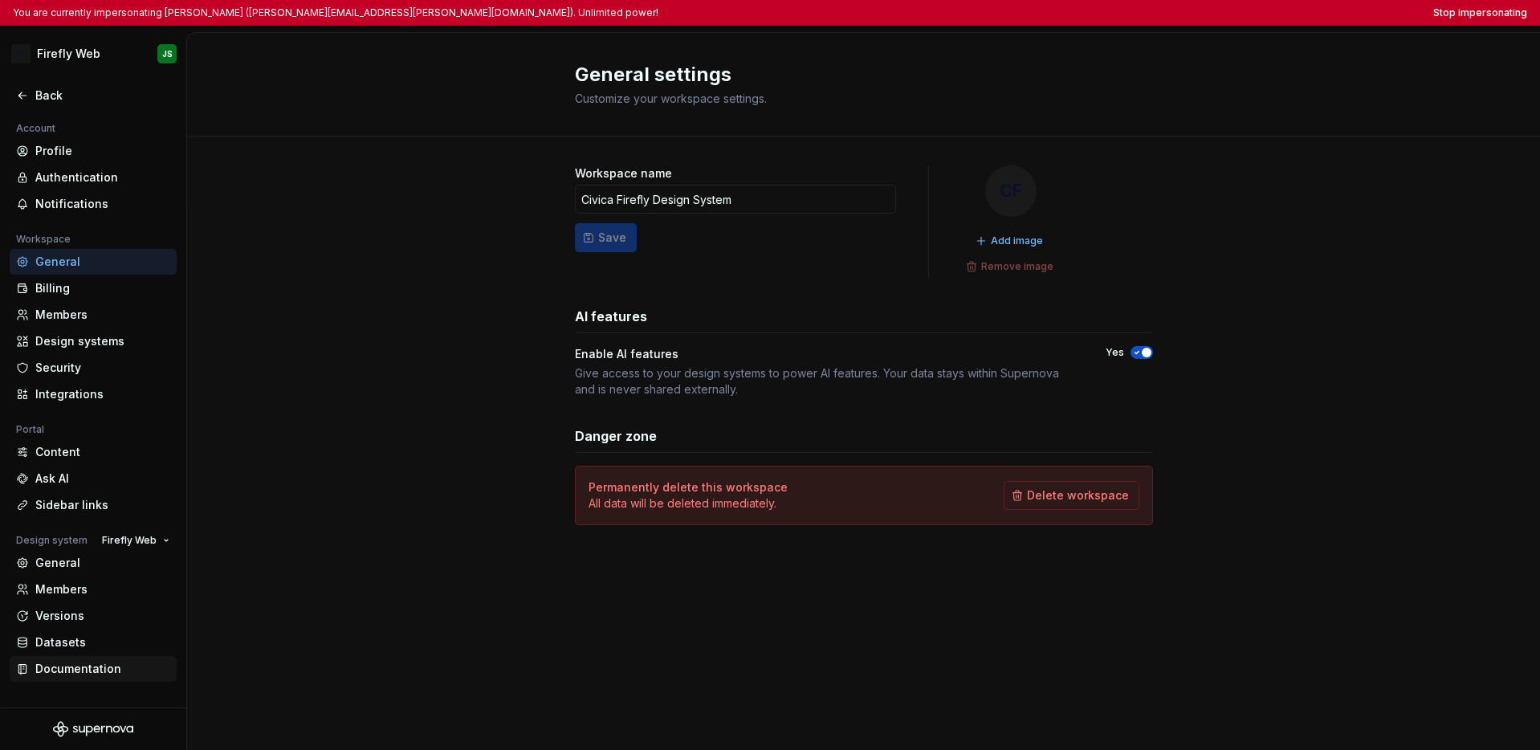
click at [74, 669] on div "Documentation" at bounding box center [102, 669] width 135 height 16
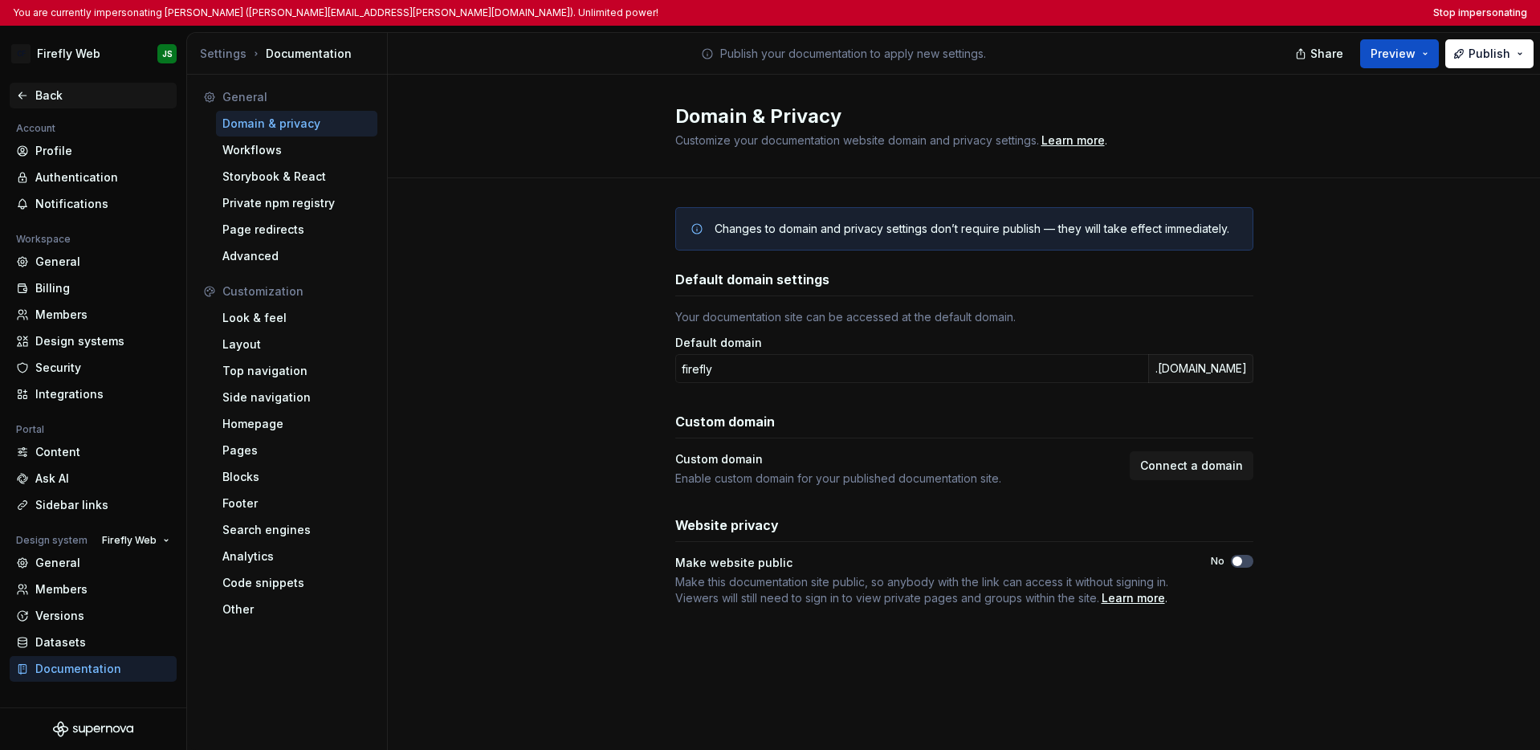
click at [25, 92] on icon at bounding box center [22, 95] width 13 height 13
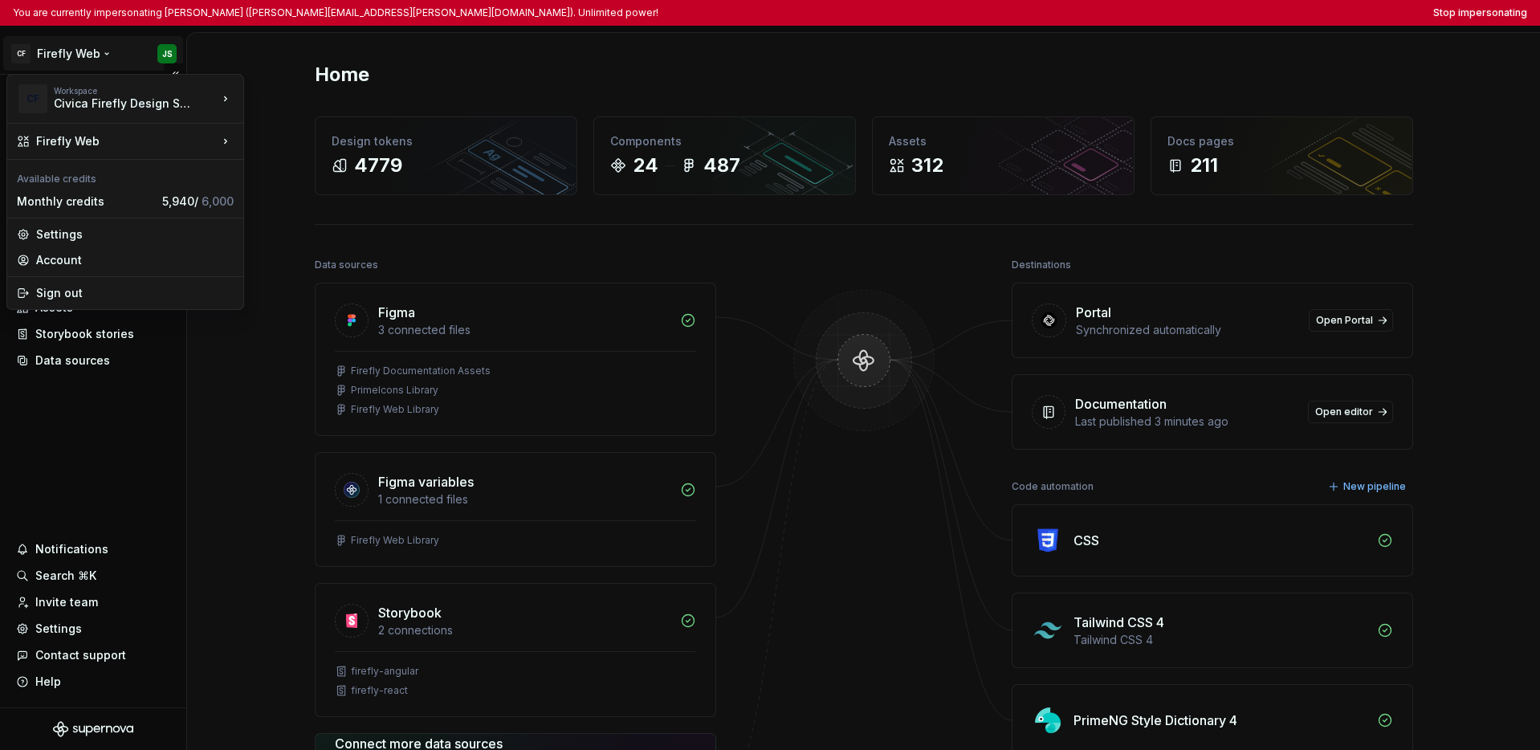
click at [87, 52] on html "You are currently impersonating [PERSON_NAME] ([PERSON_NAME][EMAIL_ADDRESS][PER…" at bounding box center [770, 375] width 1540 height 750
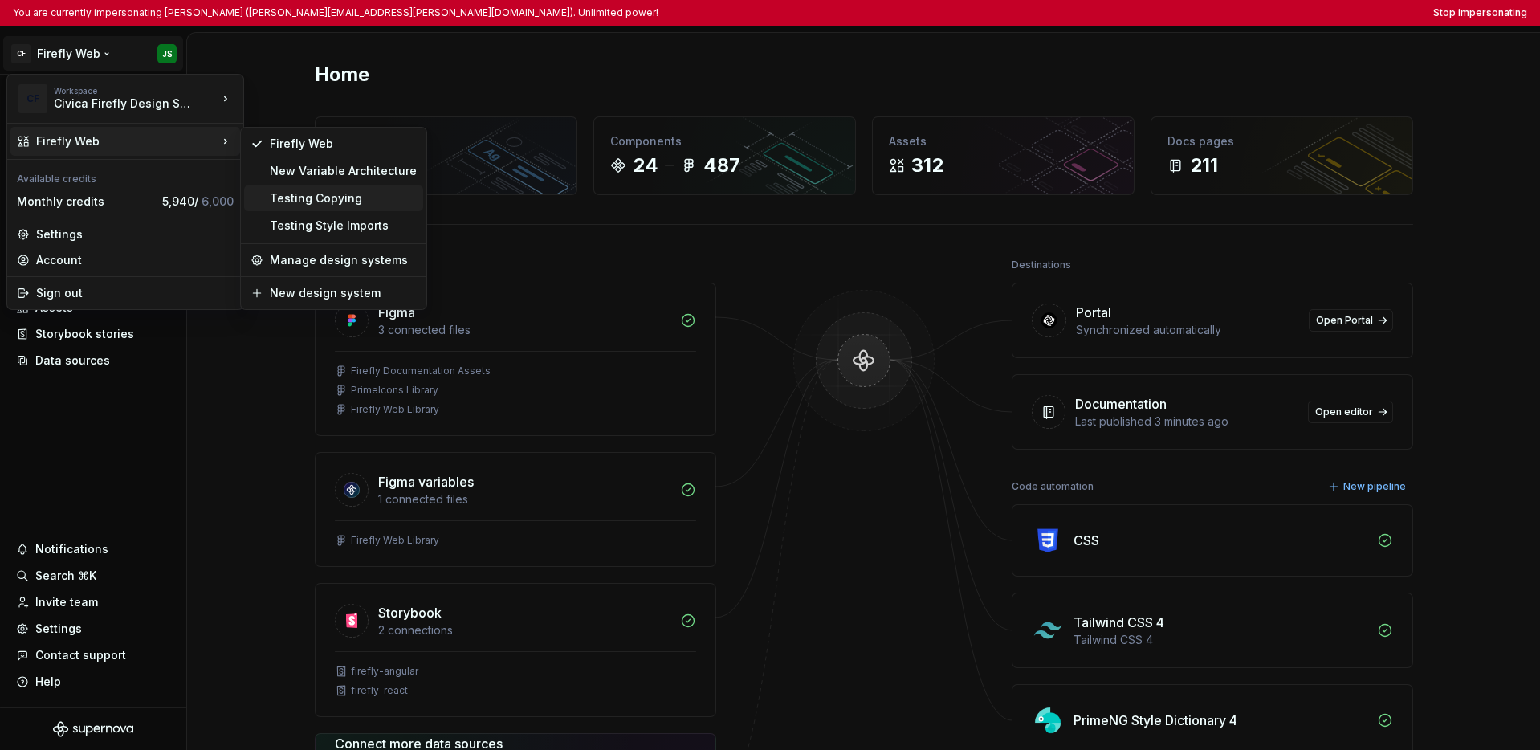
click at [303, 195] on div "Testing Copying" at bounding box center [343, 198] width 147 height 16
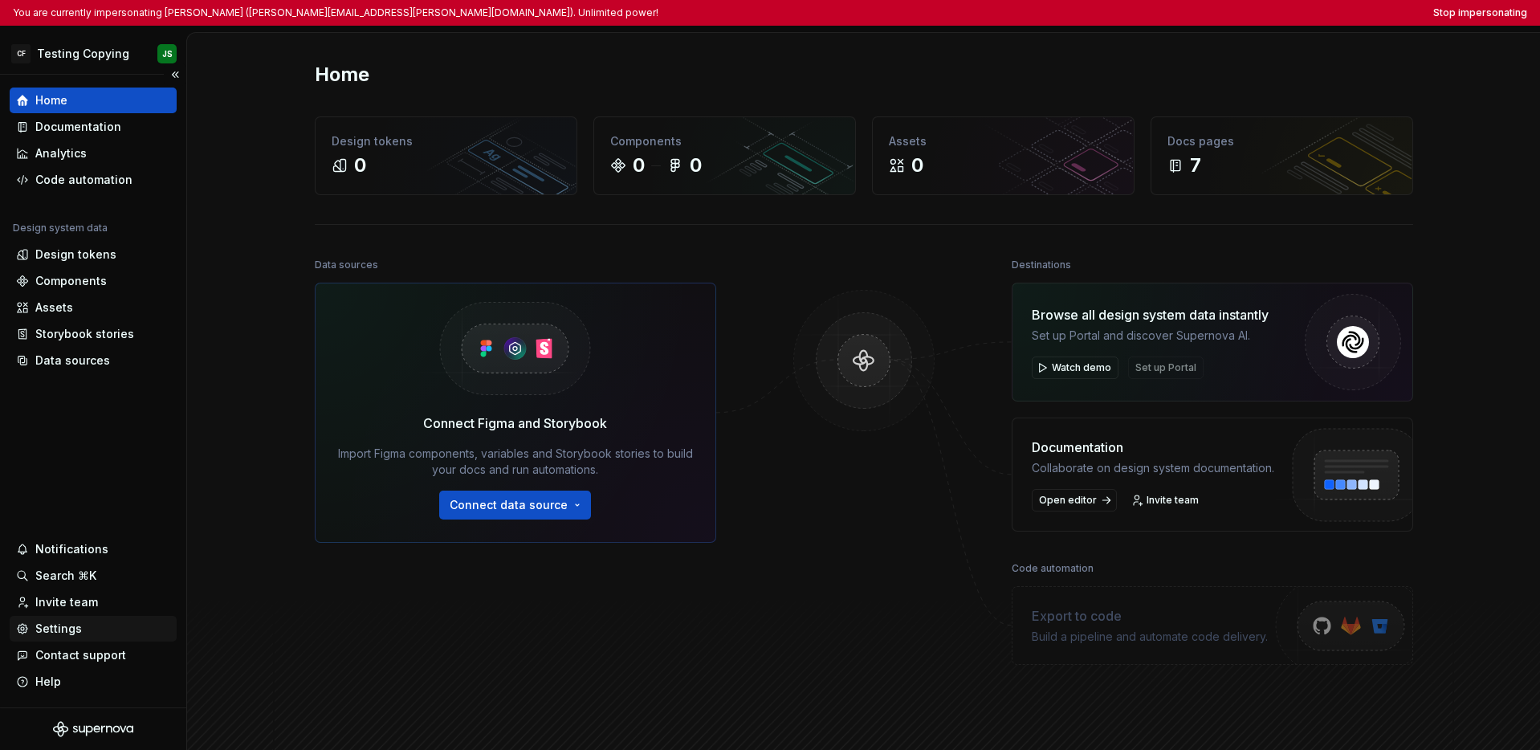
click at [71, 626] on div "Settings" at bounding box center [58, 629] width 47 height 16
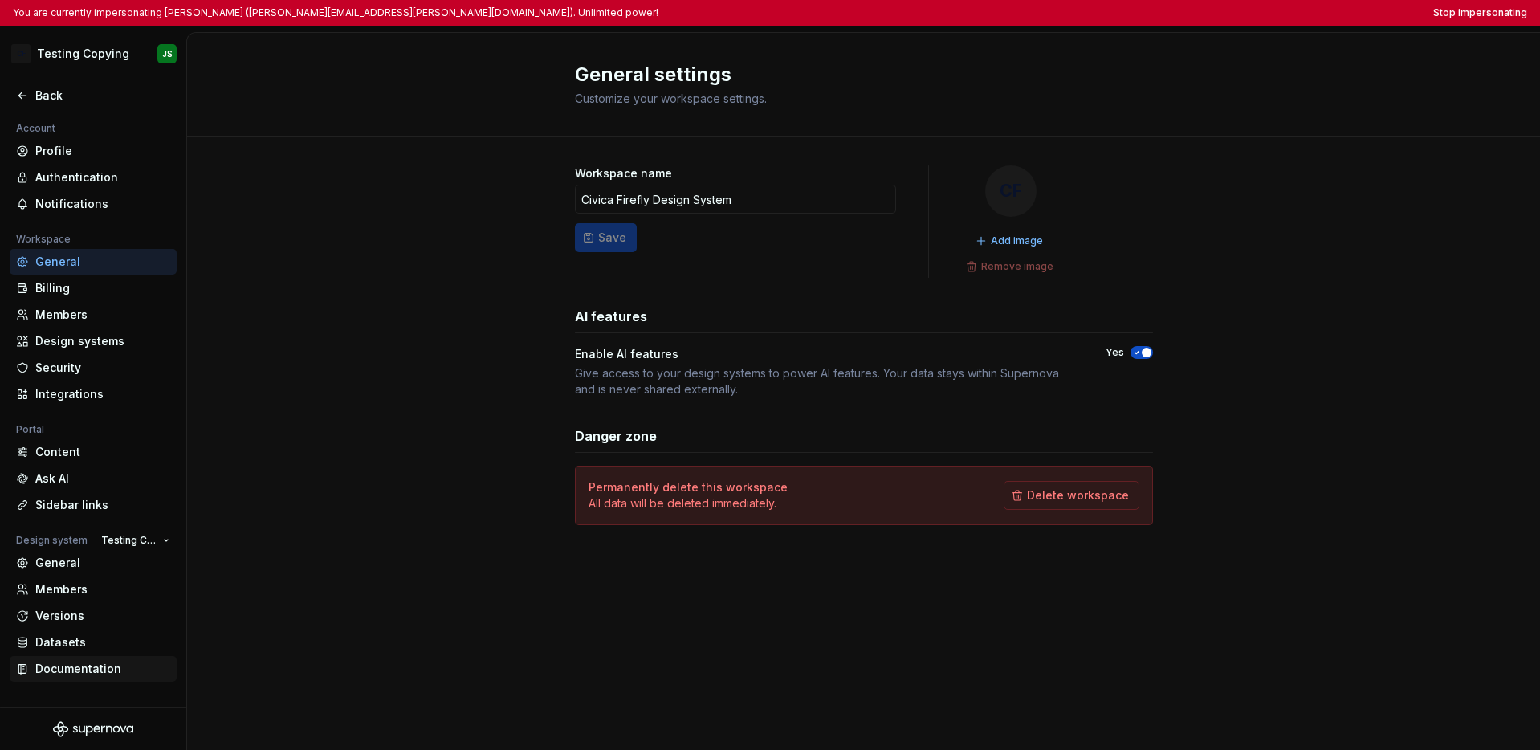
click at [71, 676] on div "Documentation" at bounding box center [102, 669] width 135 height 16
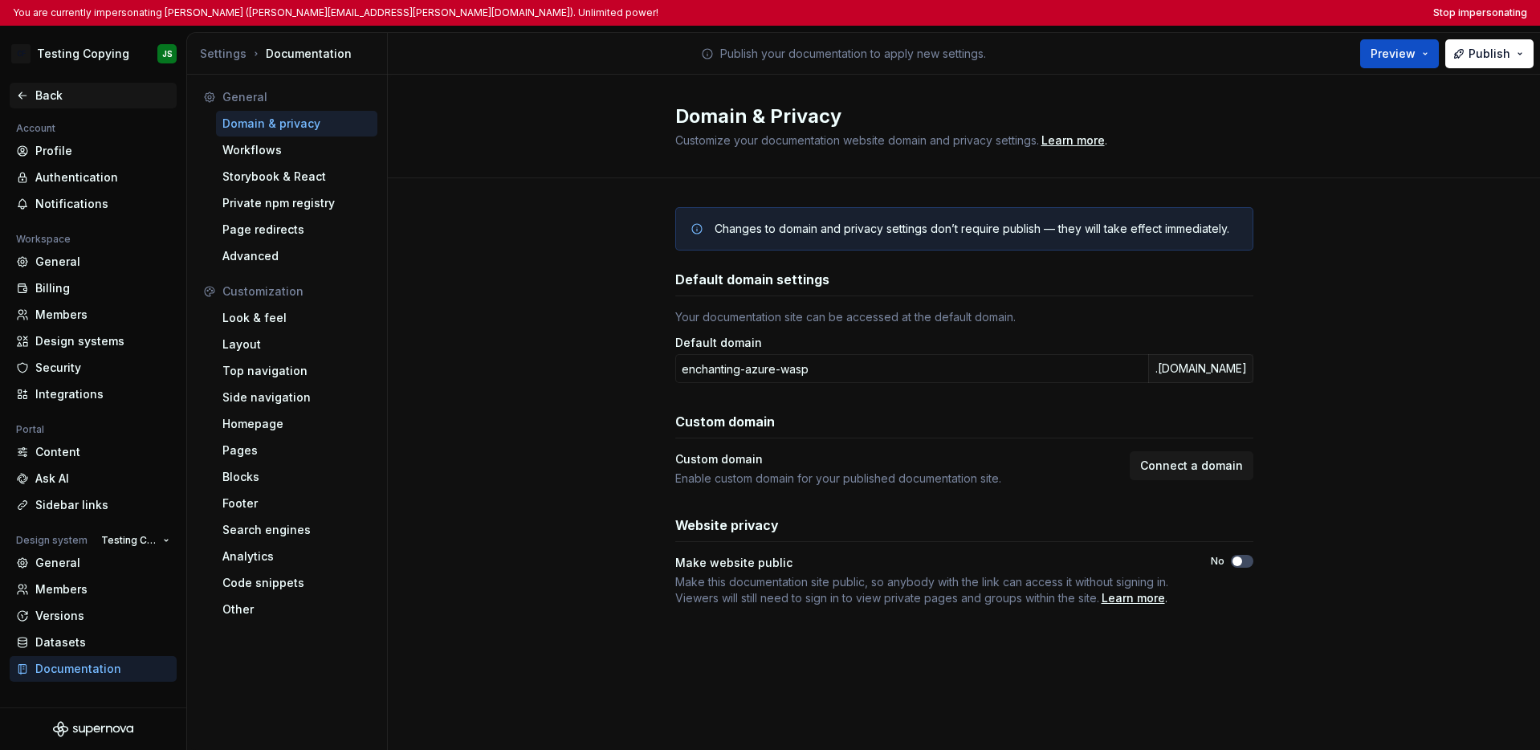
click at [18, 98] on icon at bounding box center [22, 95] width 13 height 13
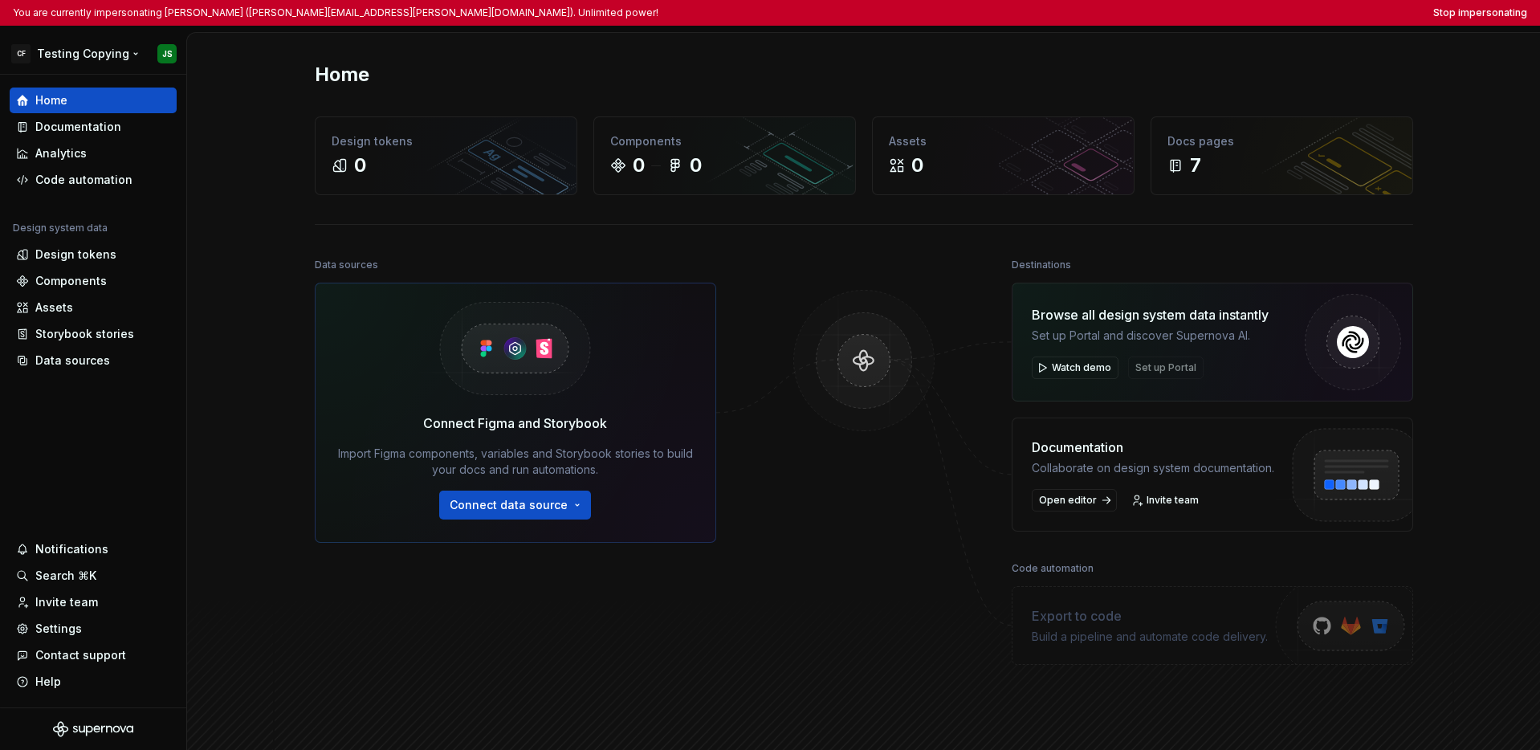
click at [84, 60] on html "You are currently impersonating [PERSON_NAME] ([PERSON_NAME][EMAIL_ADDRESS][PER…" at bounding box center [770, 375] width 1540 height 750
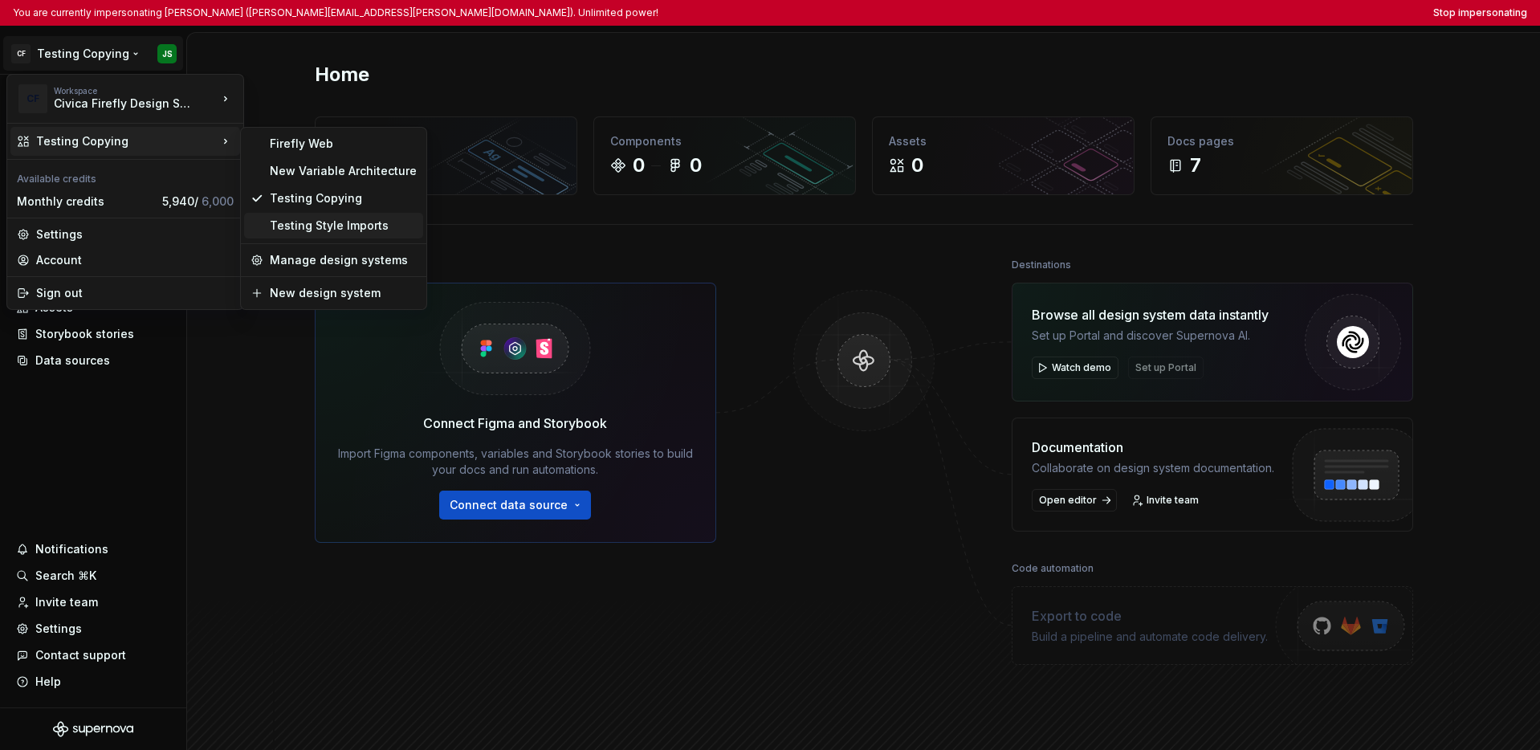
click at [289, 222] on div "Testing Style Imports" at bounding box center [343, 226] width 147 height 16
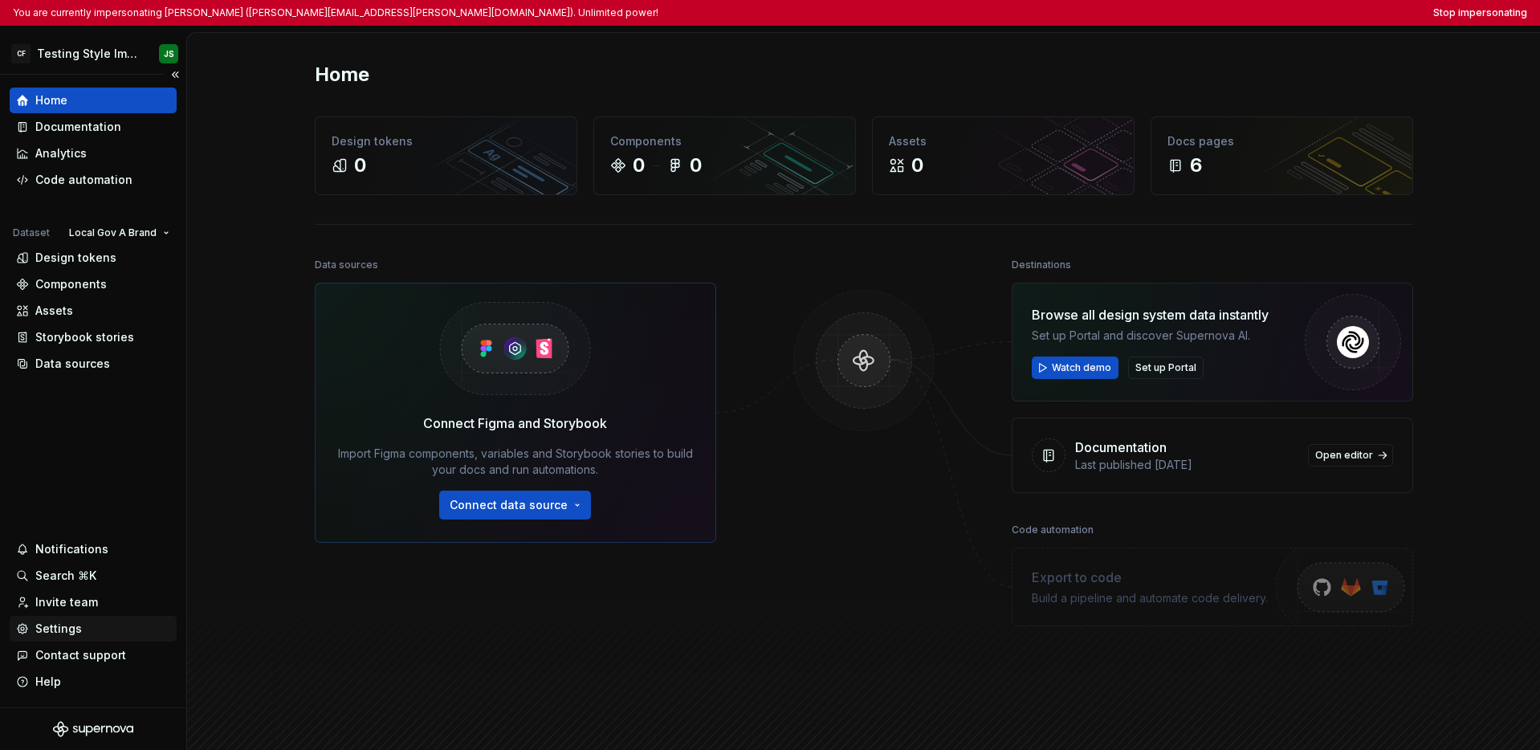
click at [75, 629] on div "Settings" at bounding box center [58, 629] width 47 height 16
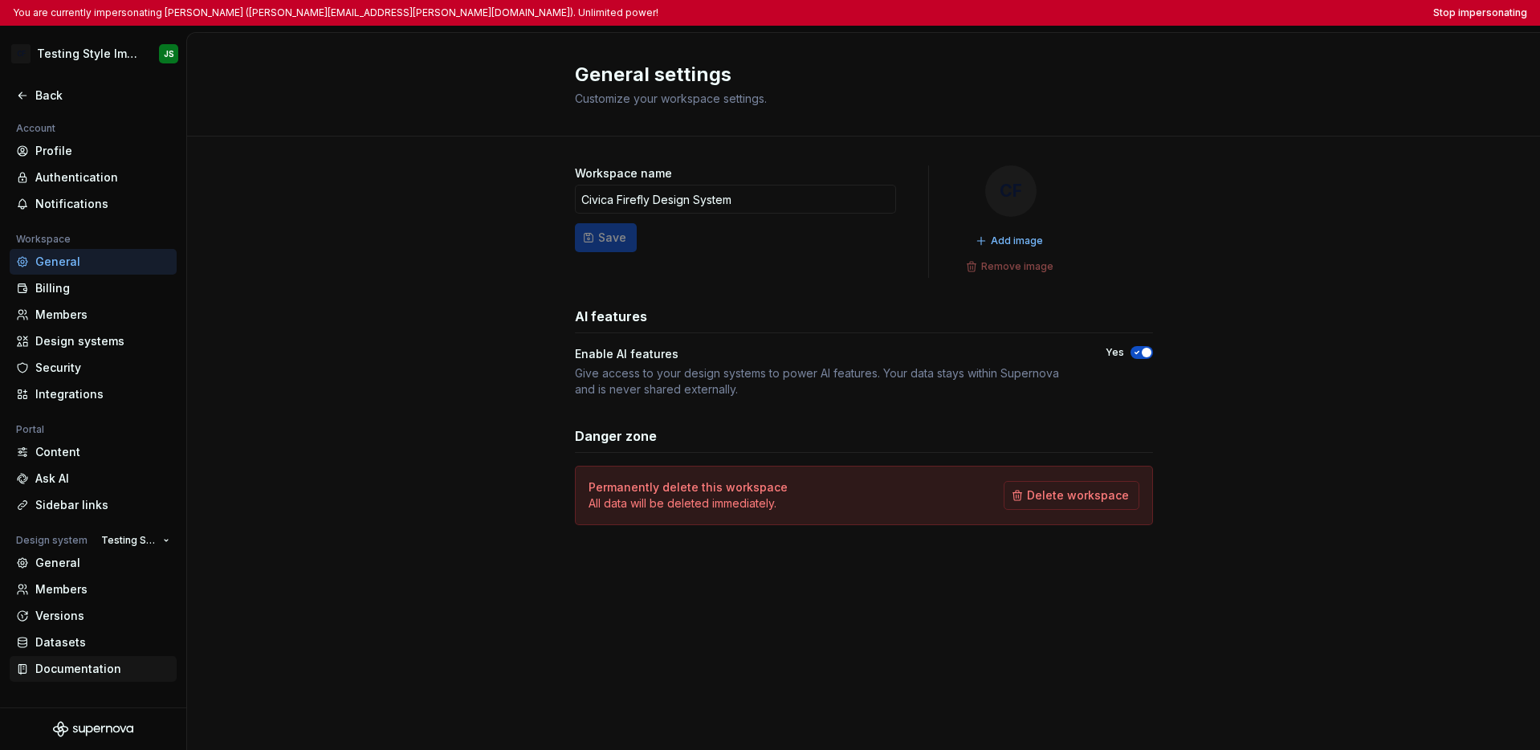
click at [84, 668] on div "Documentation" at bounding box center [102, 669] width 135 height 16
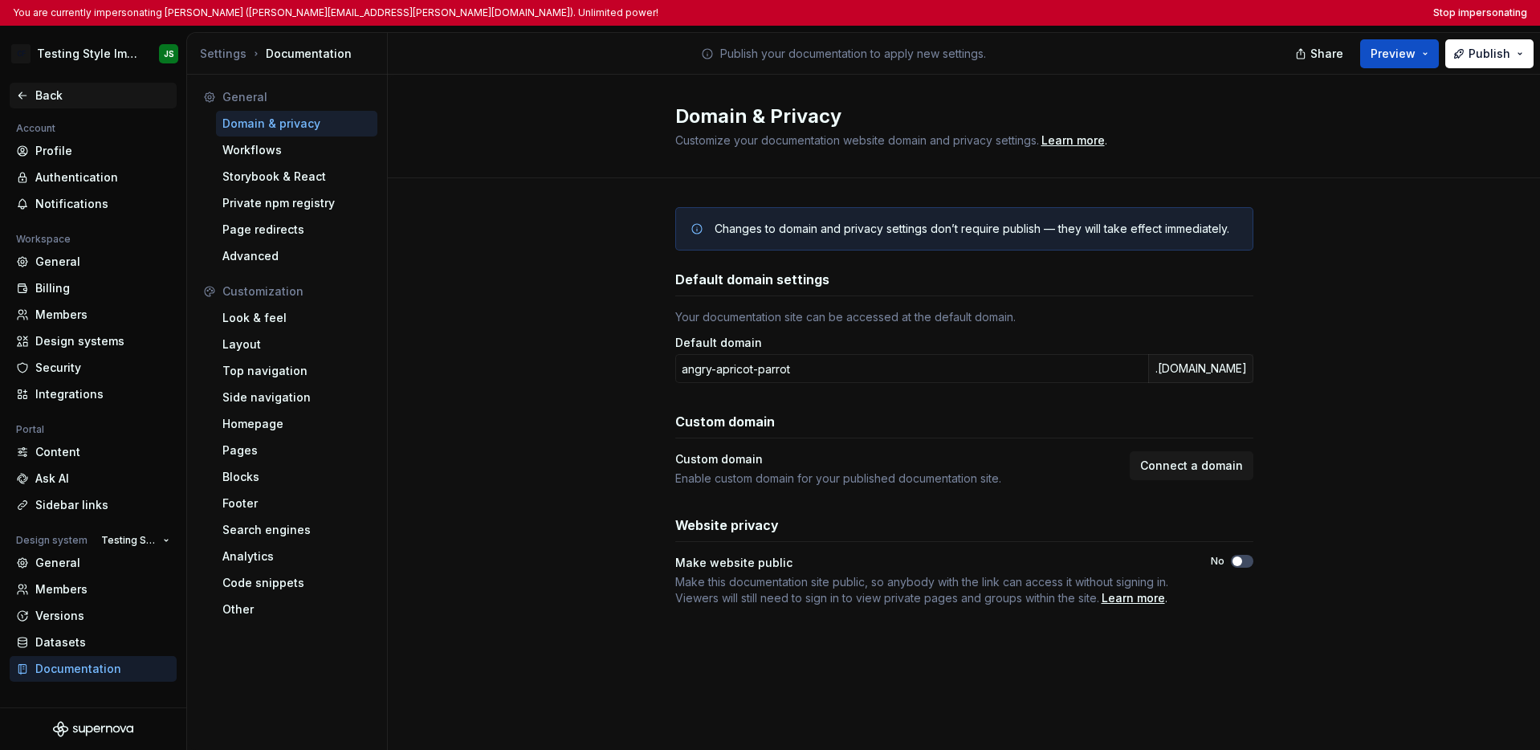
click at [40, 92] on div "Back" at bounding box center [102, 96] width 135 height 16
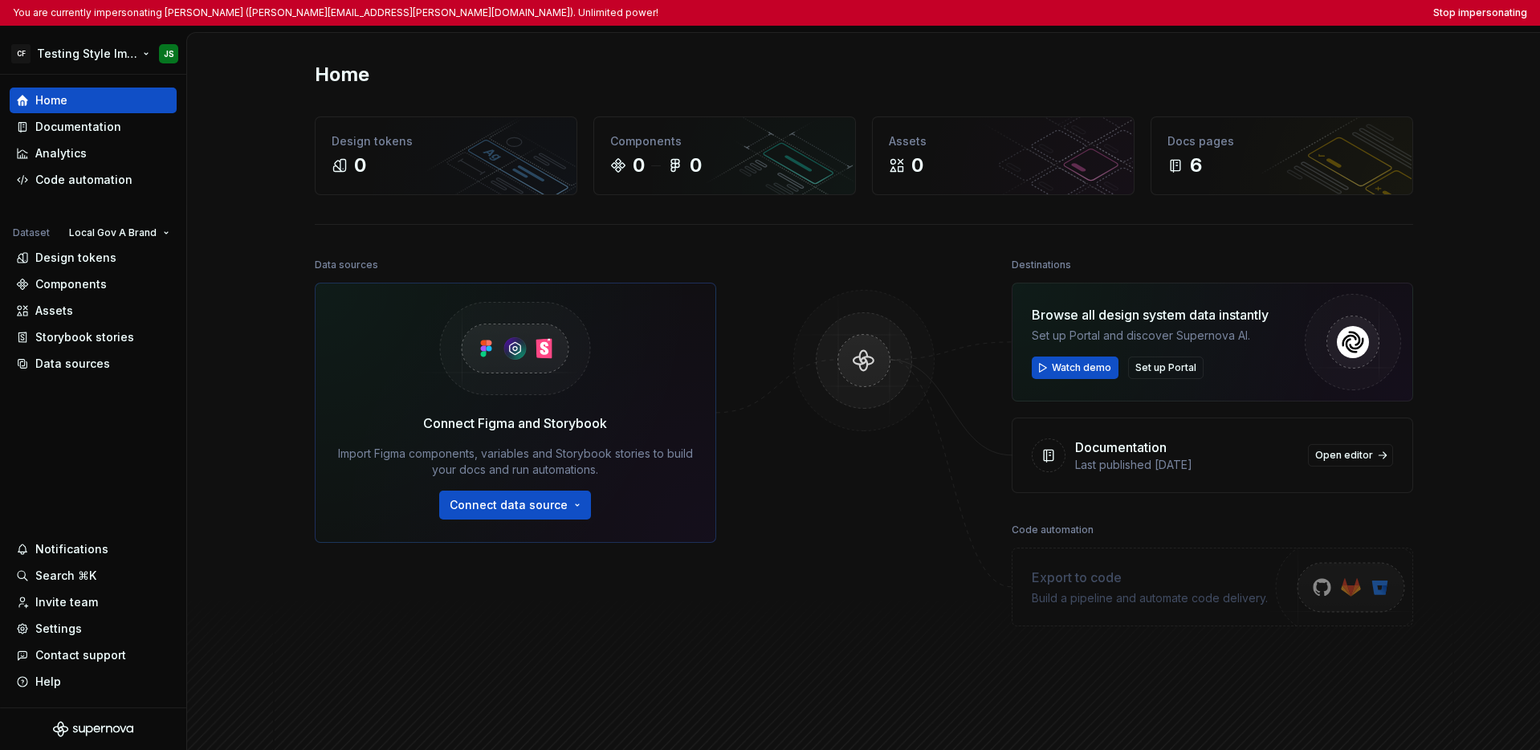
click at [91, 60] on html "You are currently impersonating [PERSON_NAME] ([PERSON_NAME][EMAIL_ADDRESS][PER…" at bounding box center [770, 375] width 1540 height 750
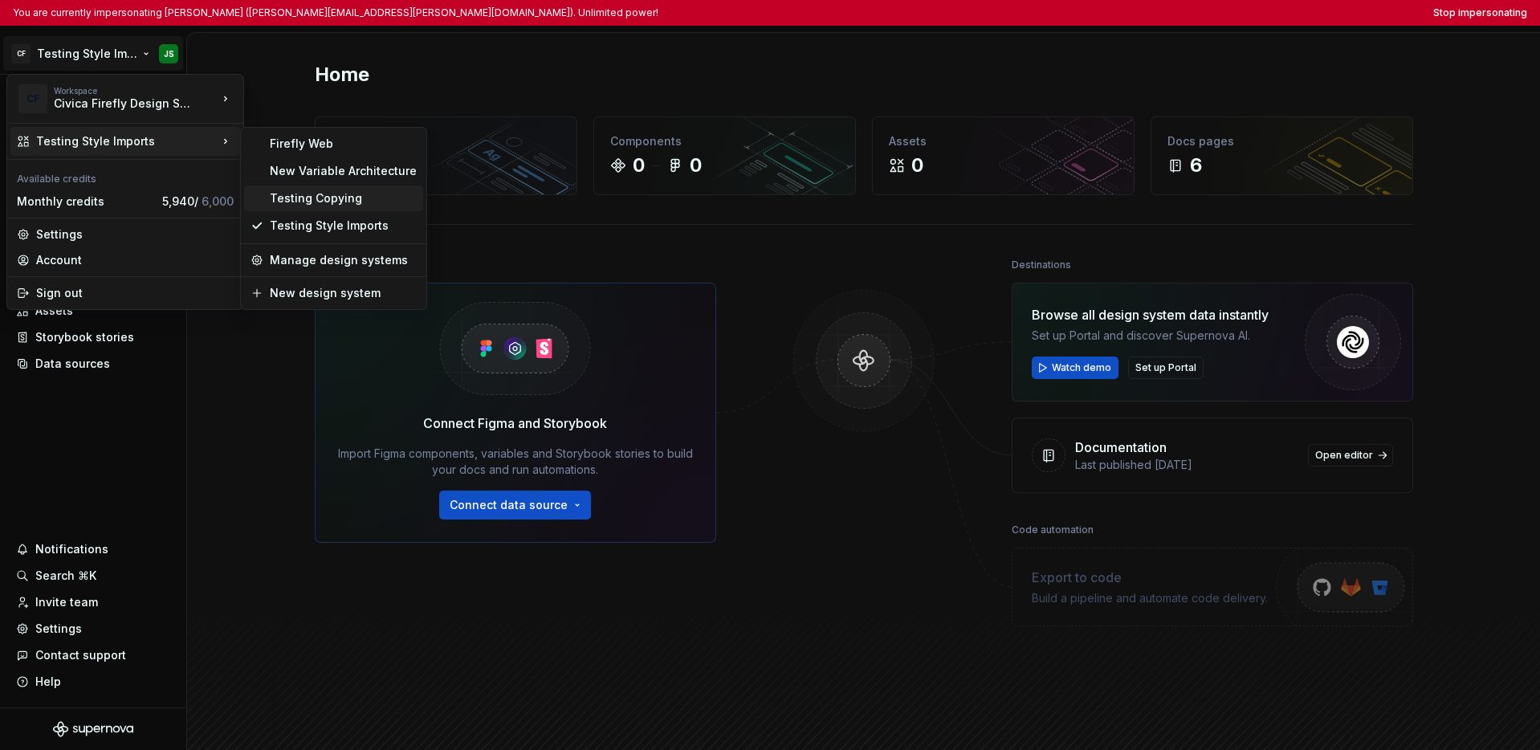
click at [283, 198] on div "Testing Copying" at bounding box center [343, 198] width 147 height 16
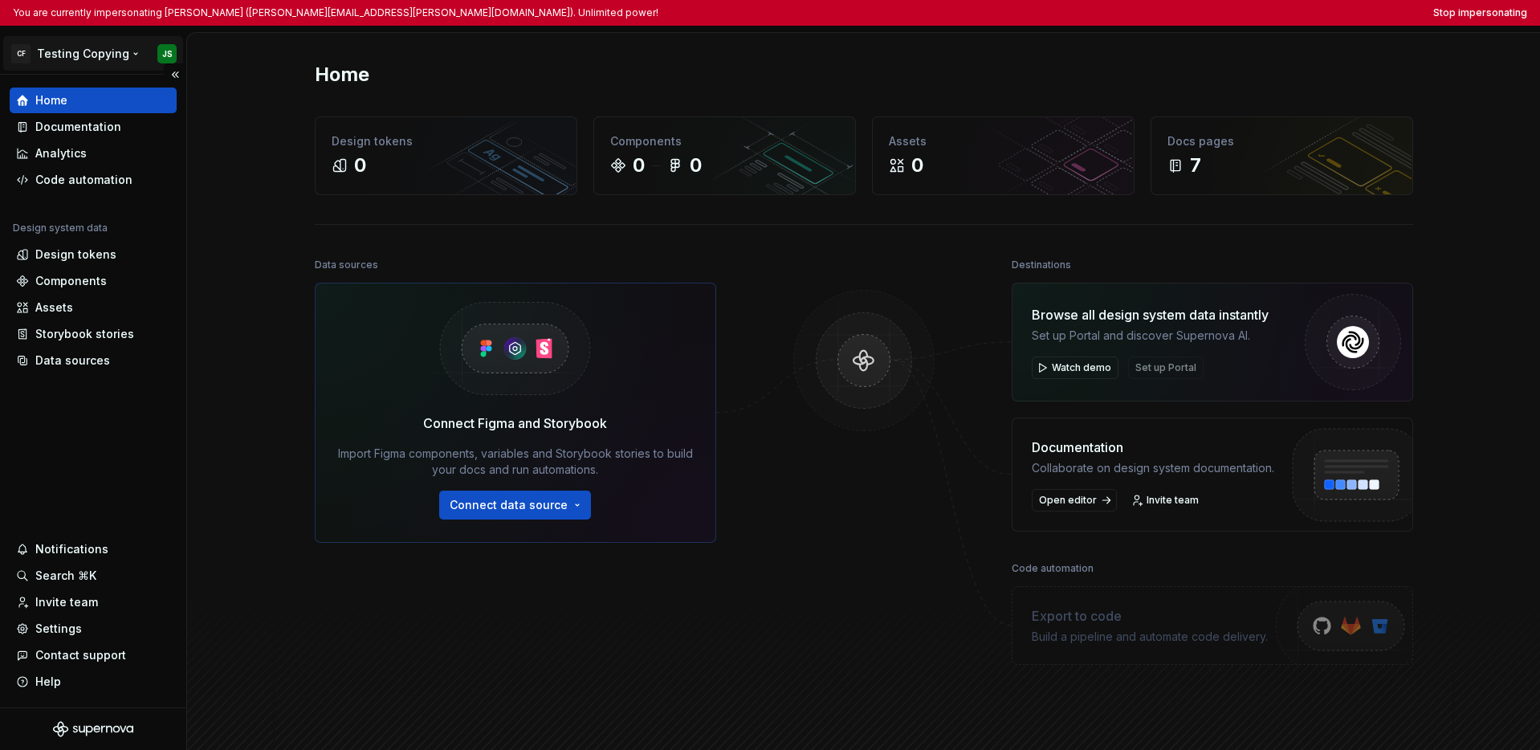
click at [93, 56] on html "You are currently impersonating [PERSON_NAME] ([PERSON_NAME][EMAIL_ADDRESS][PER…" at bounding box center [770, 375] width 1540 height 750
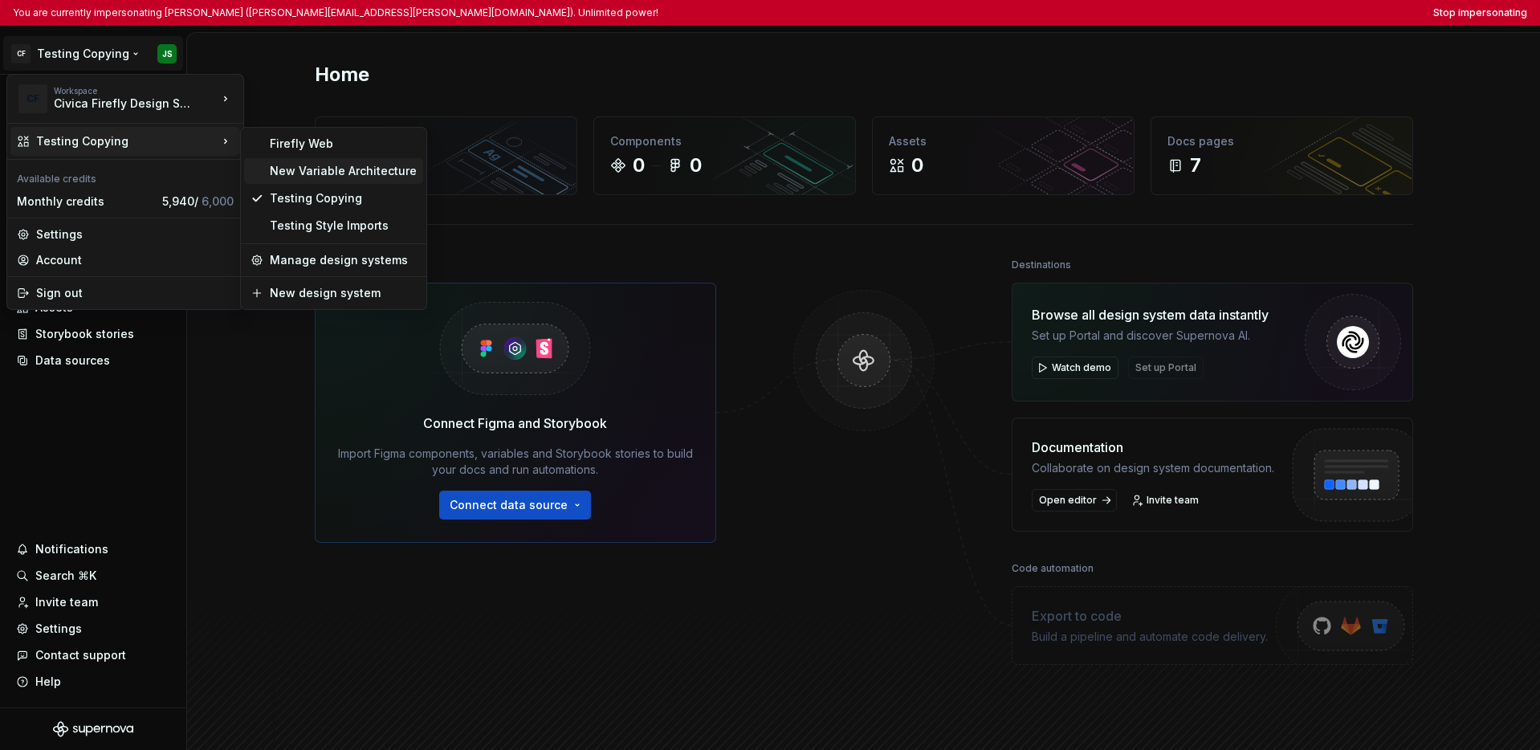
click at [279, 171] on div "New Variable Architecture" at bounding box center [343, 171] width 147 height 16
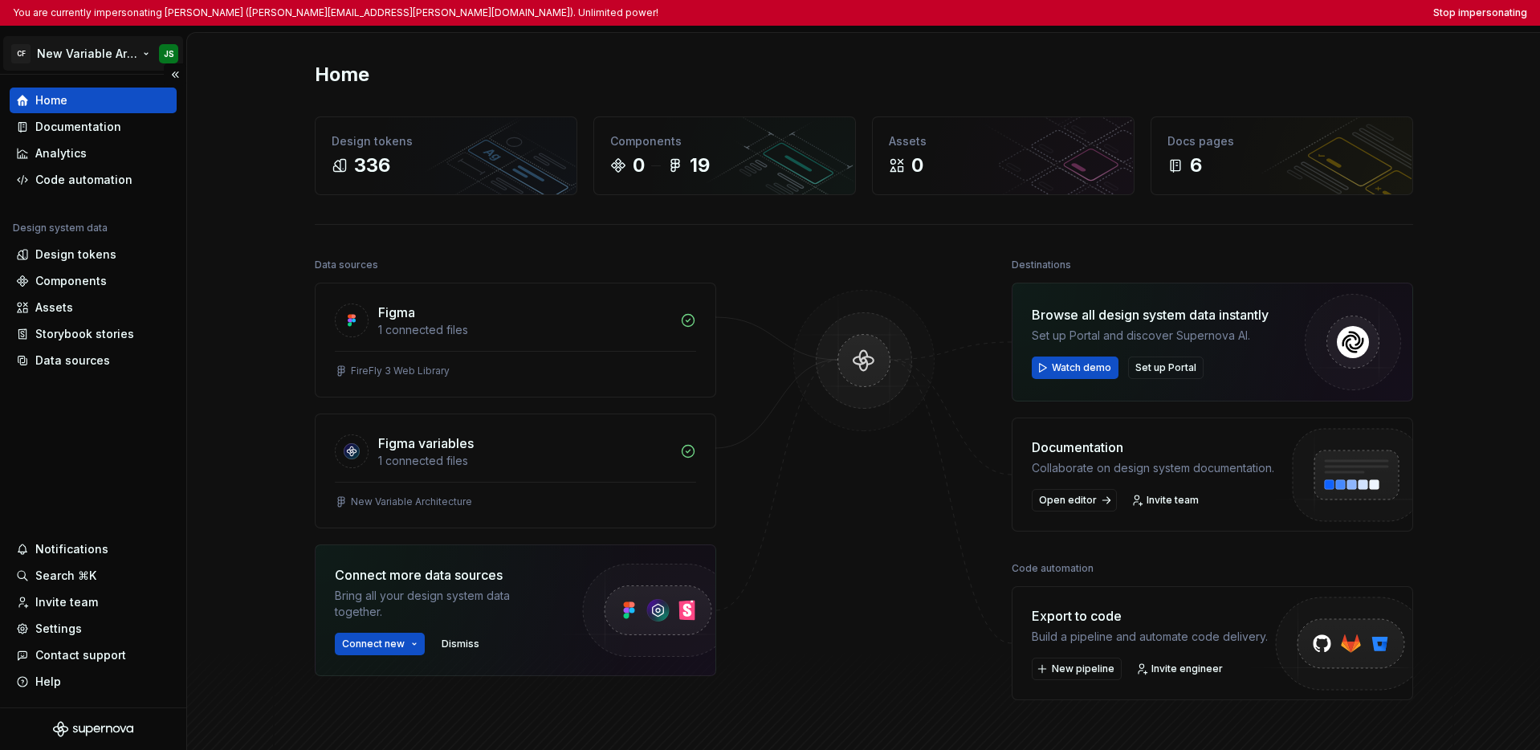
click at [96, 60] on html "You are currently impersonating [PERSON_NAME] ([PERSON_NAME][EMAIL_ADDRESS][PER…" at bounding box center [770, 375] width 1540 height 750
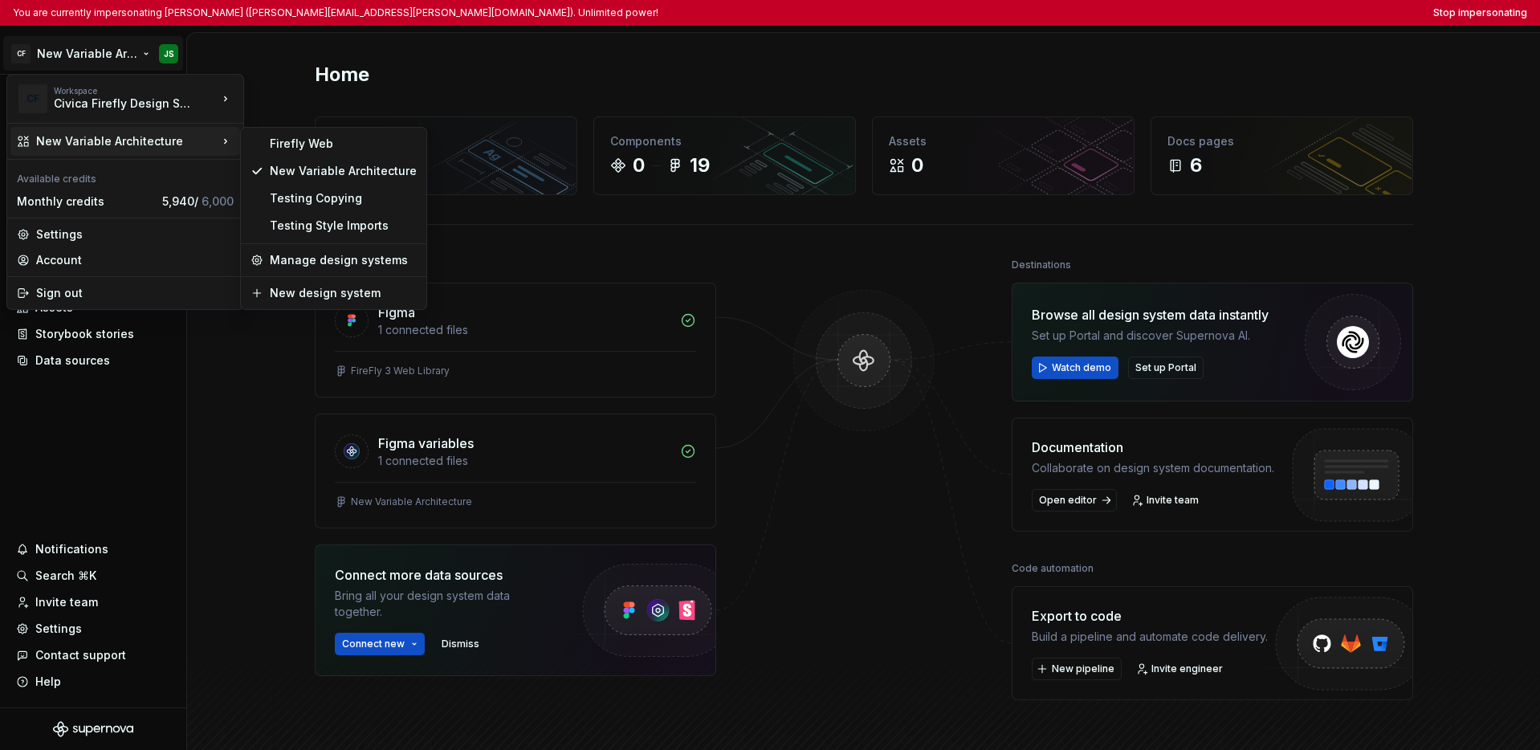
click at [259, 104] on html "You are currently impersonating [PERSON_NAME] ([PERSON_NAME][EMAIL_ADDRESS][PER…" at bounding box center [770, 375] width 1540 height 750
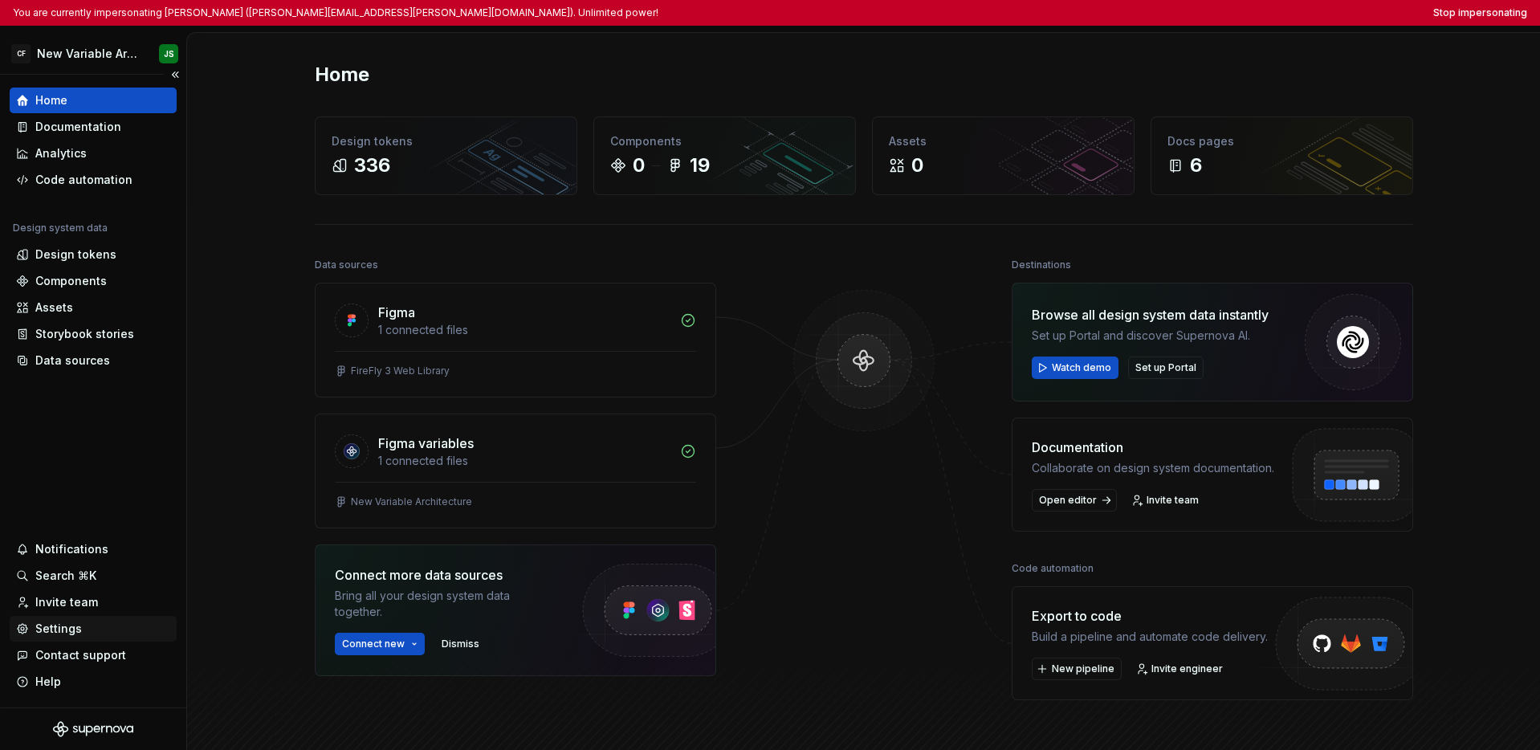
click at [65, 623] on div "Settings" at bounding box center [58, 629] width 47 height 16
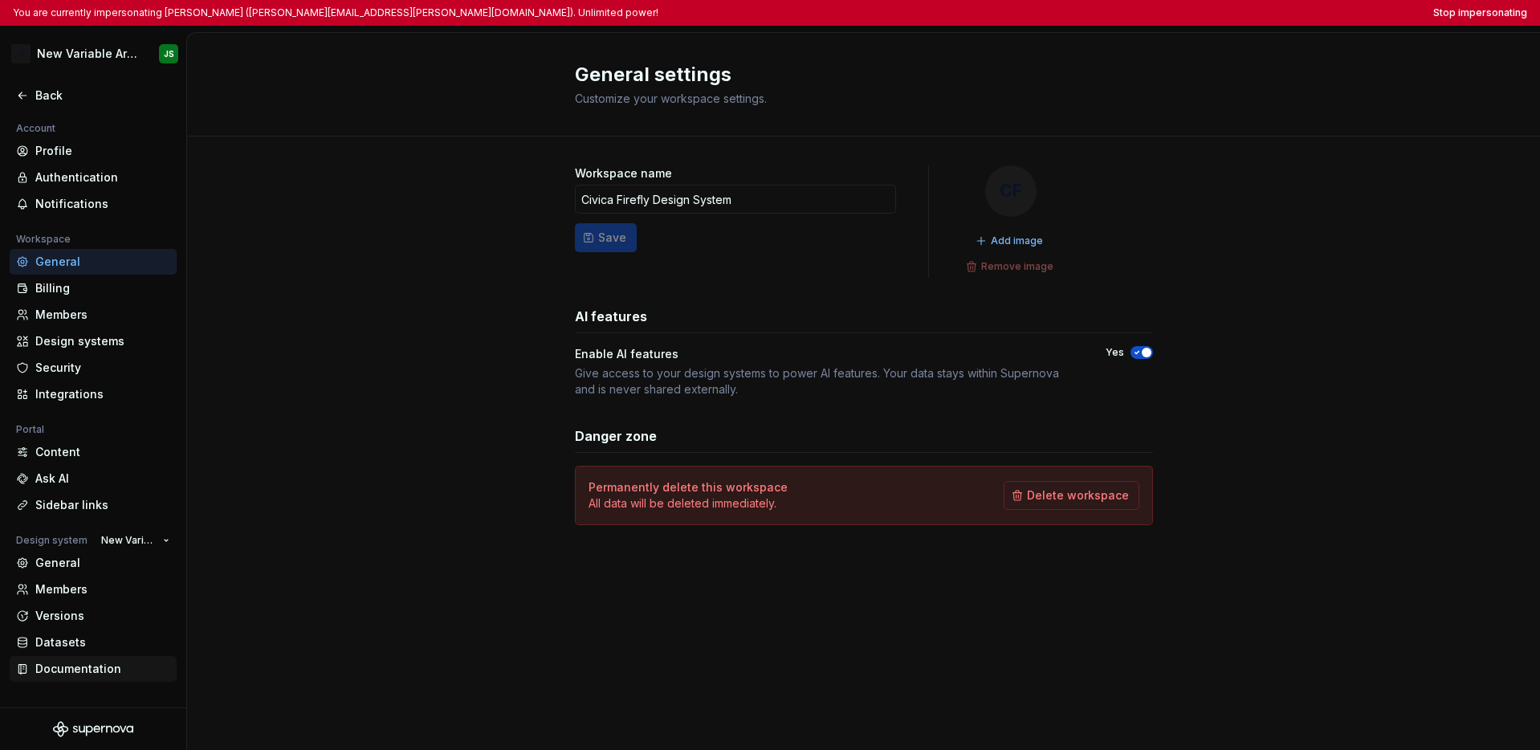
click at [91, 664] on div "Documentation" at bounding box center [102, 669] width 135 height 16
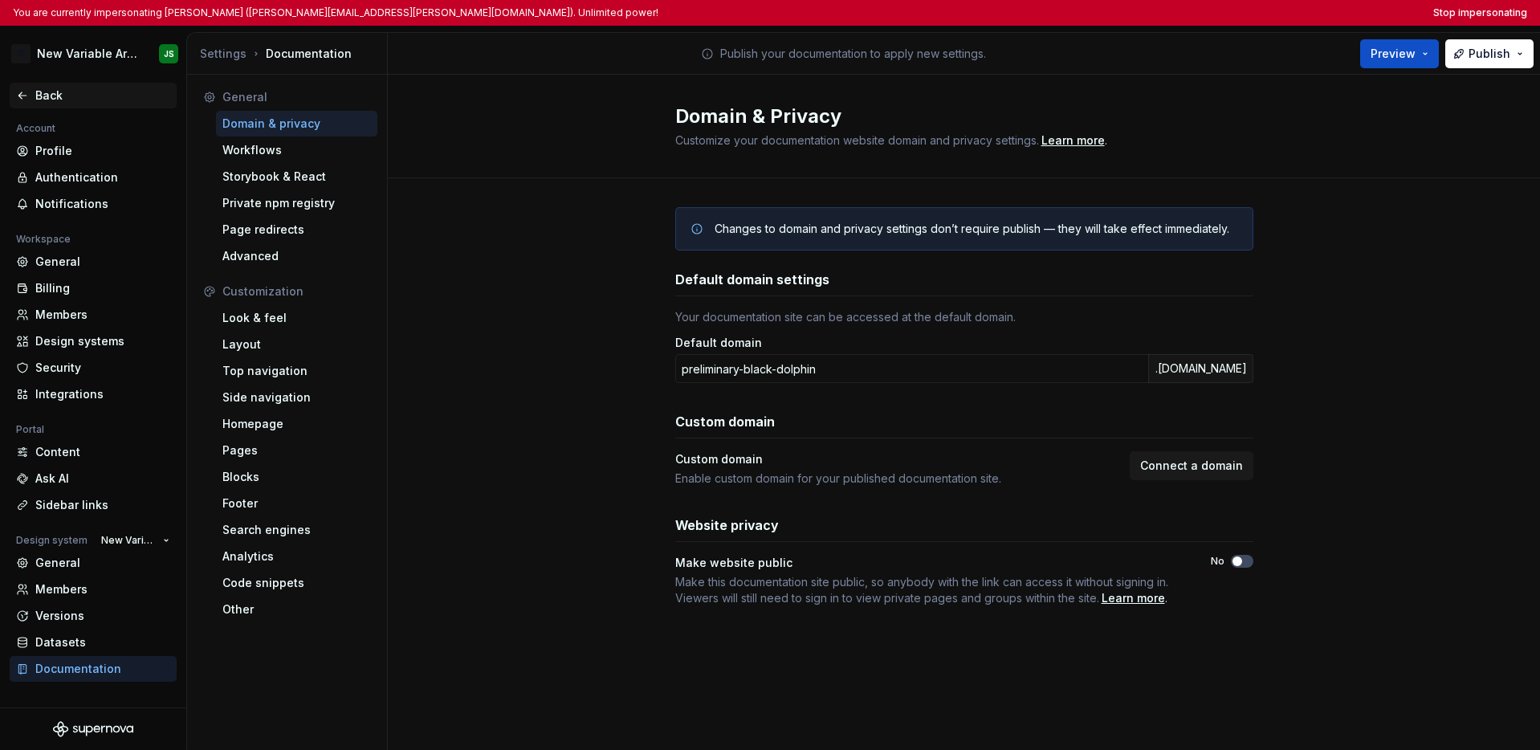
click at [36, 94] on div "Back" at bounding box center [102, 96] width 135 height 16
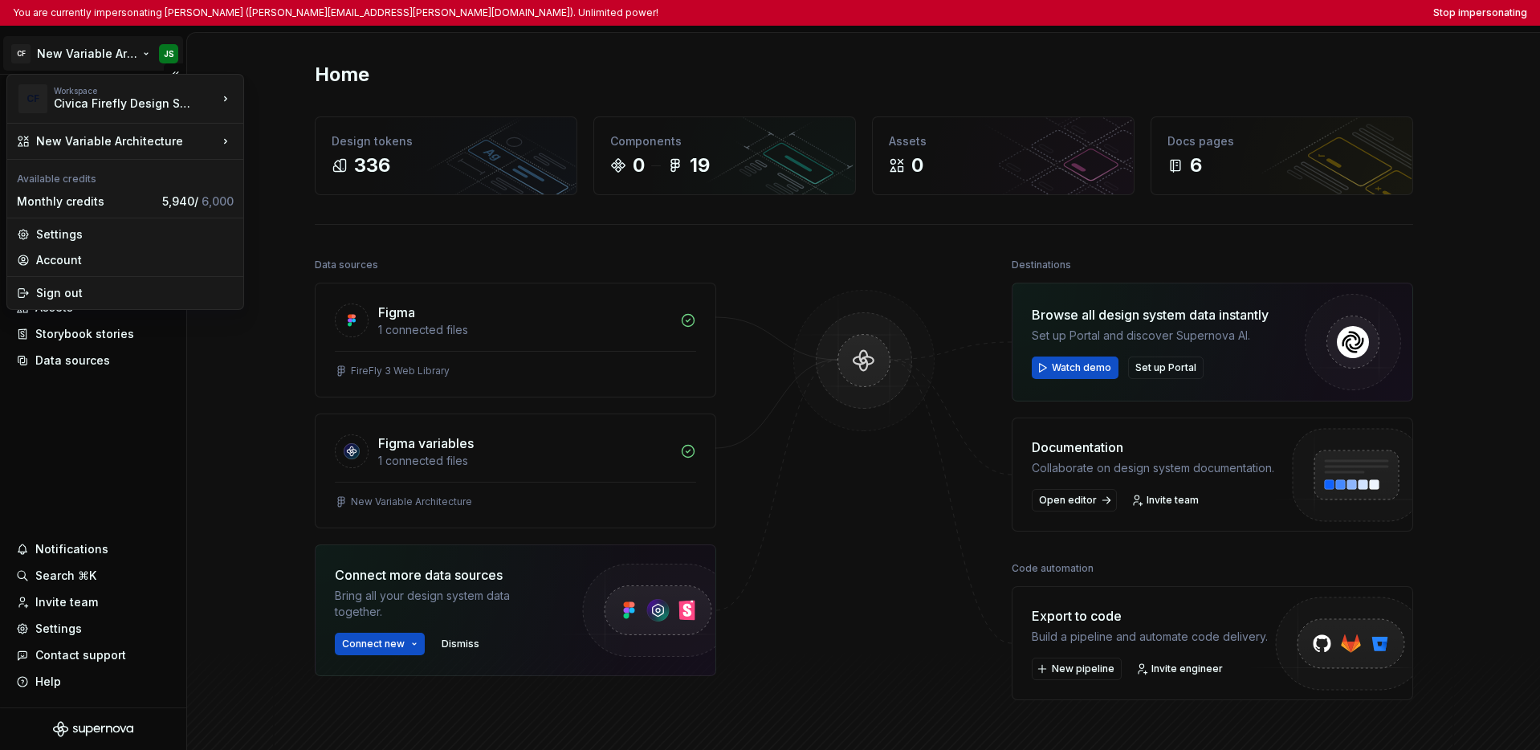
click at [80, 55] on html "You are currently impersonating [PERSON_NAME] ([PERSON_NAME][EMAIL_ADDRESS][PER…" at bounding box center [770, 375] width 1540 height 750
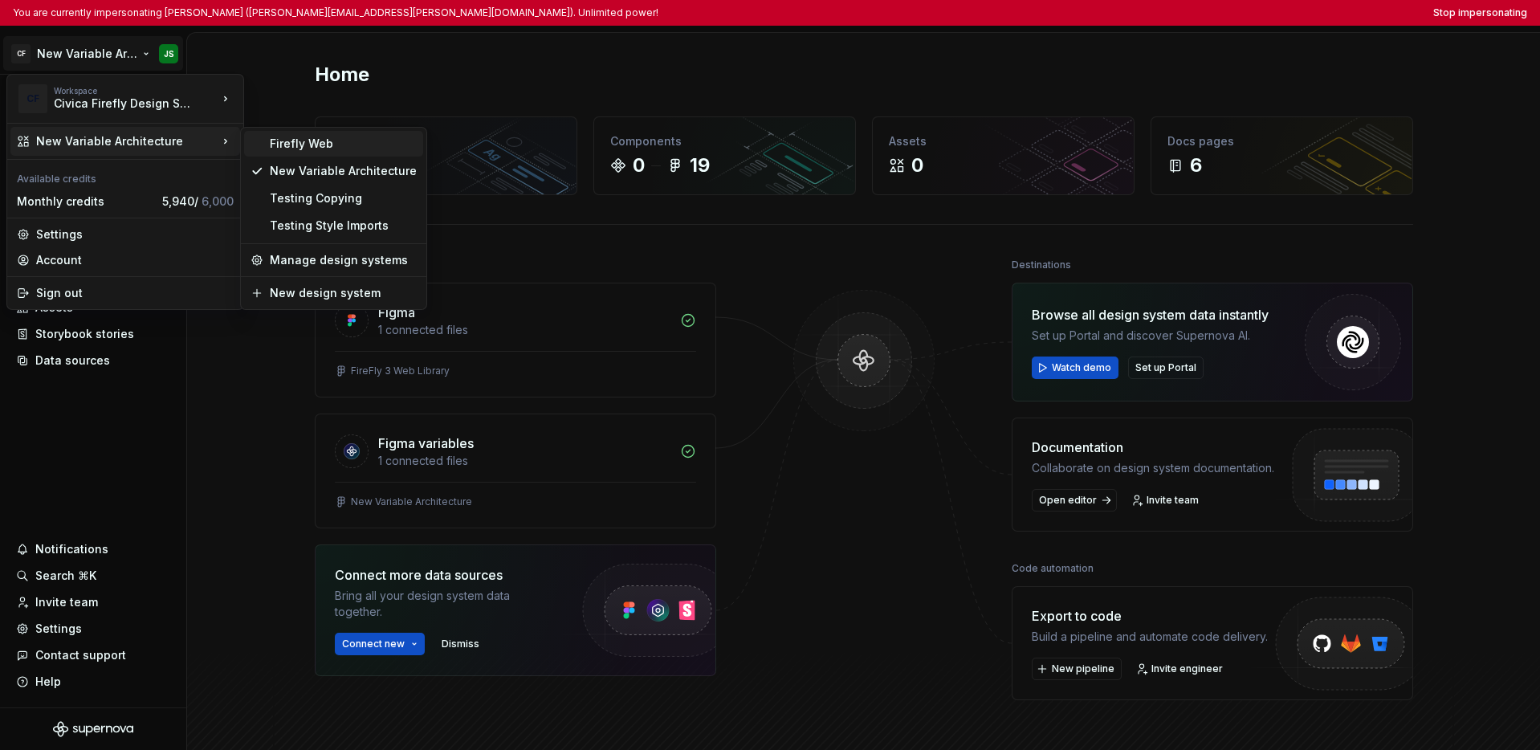
click at [280, 147] on div "Firefly Web" at bounding box center [343, 144] width 147 height 16
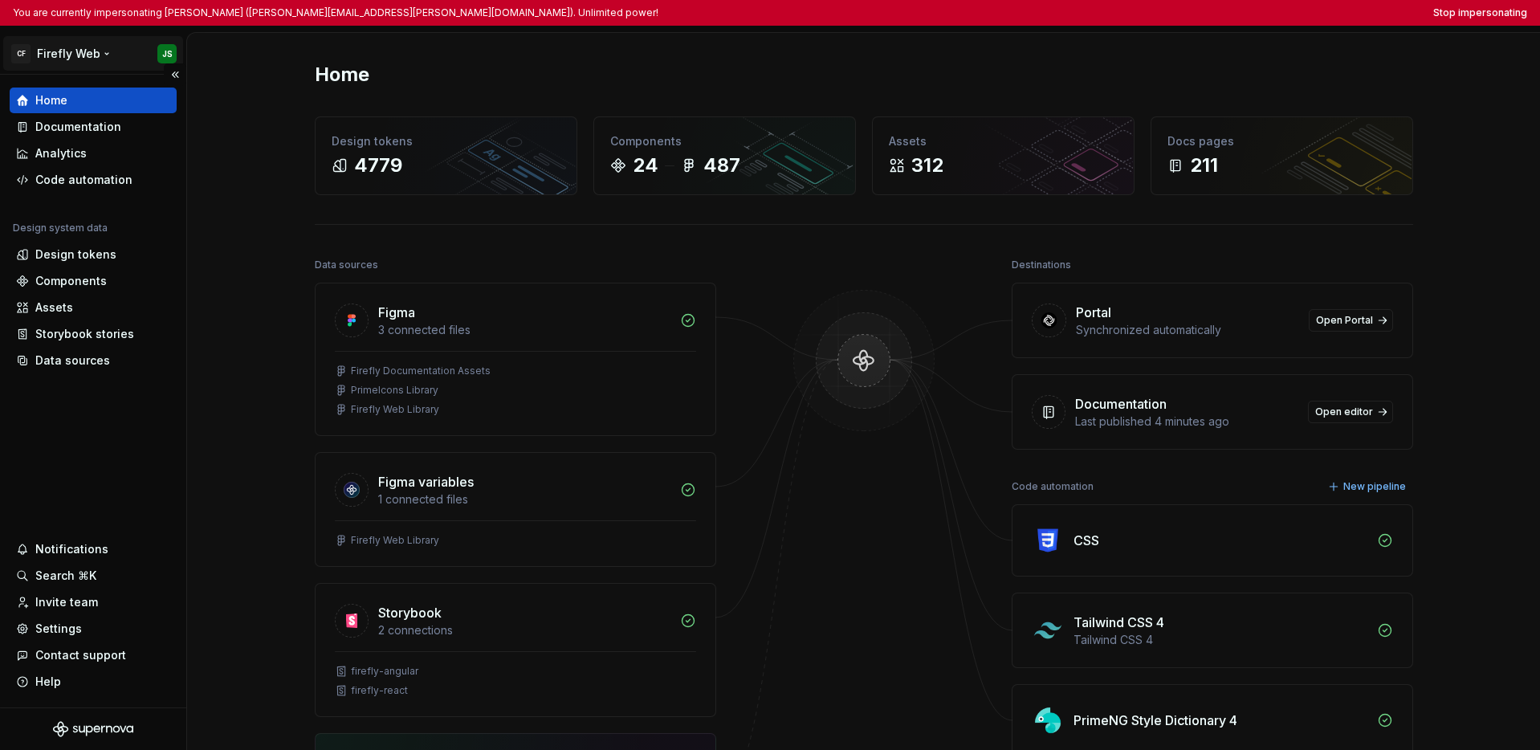
click at [57, 54] on html "You are currently impersonating [PERSON_NAME] ([PERSON_NAME][EMAIL_ADDRESS][PER…" at bounding box center [770, 375] width 1540 height 750
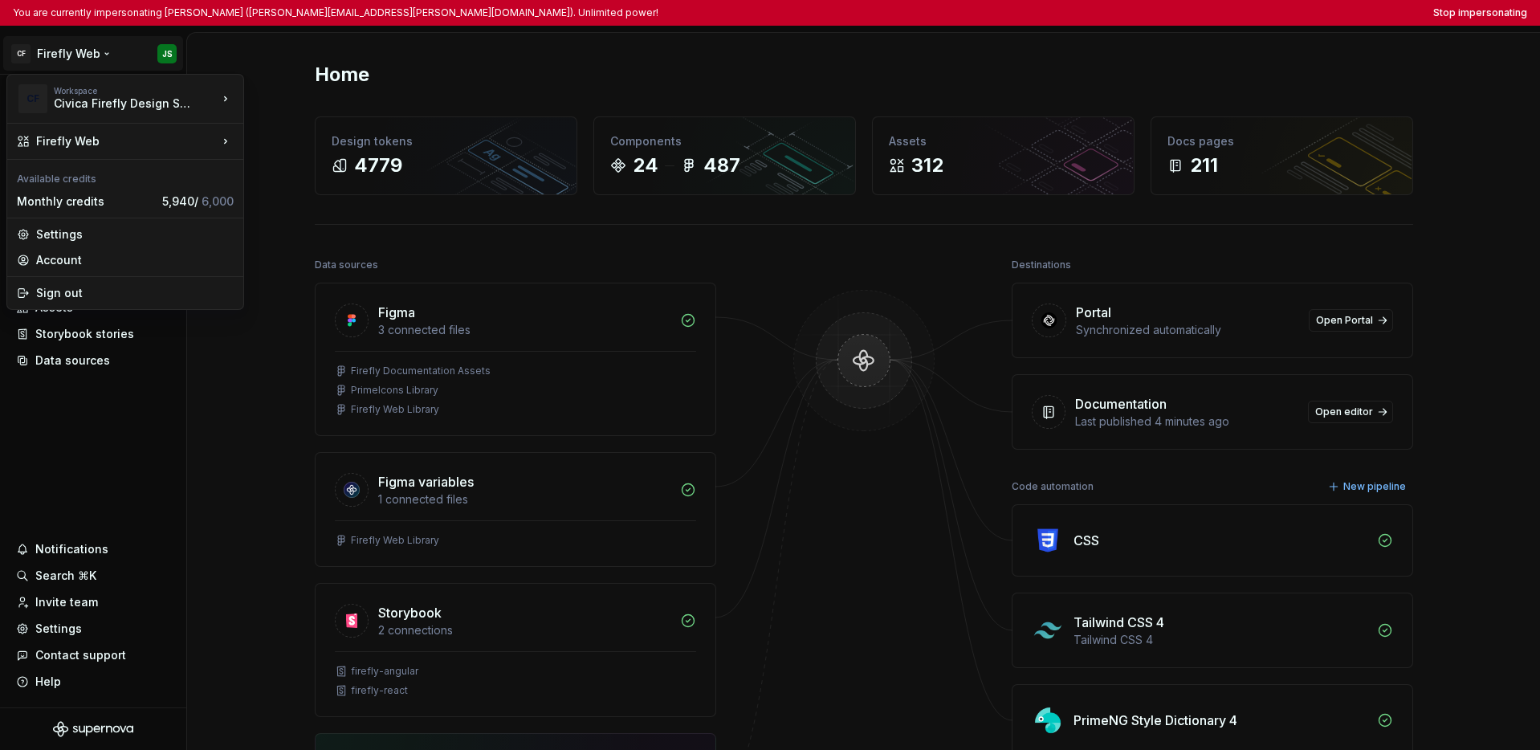
click at [76, 451] on html "You are currently impersonating [PERSON_NAME] ([PERSON_NAME][EMAIL_ADDRESS][PER…" at bounding box center [770, 375] width 1540 height 750
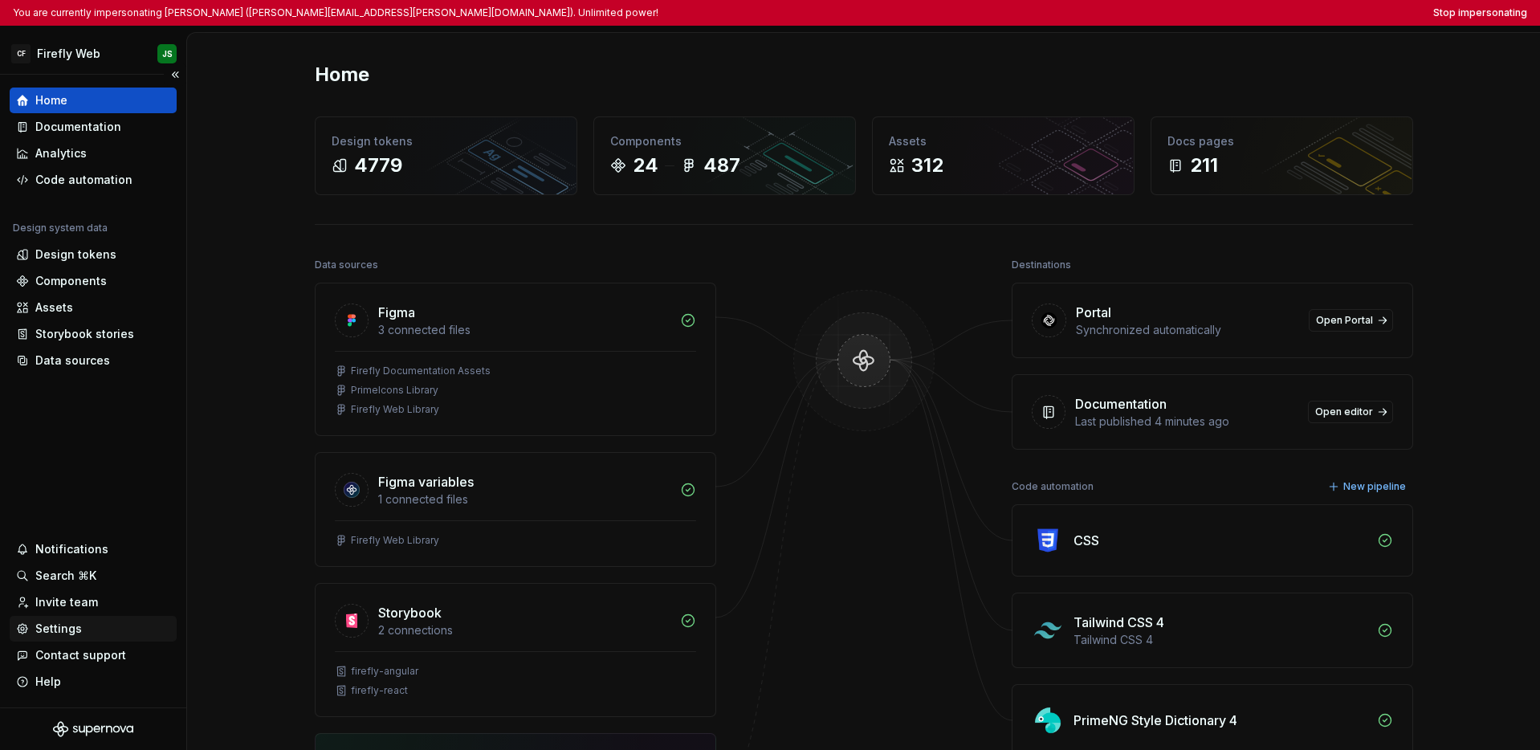
click at [63, 630] on div "Settings" at bounding box center [58, 629] width 47 height 16
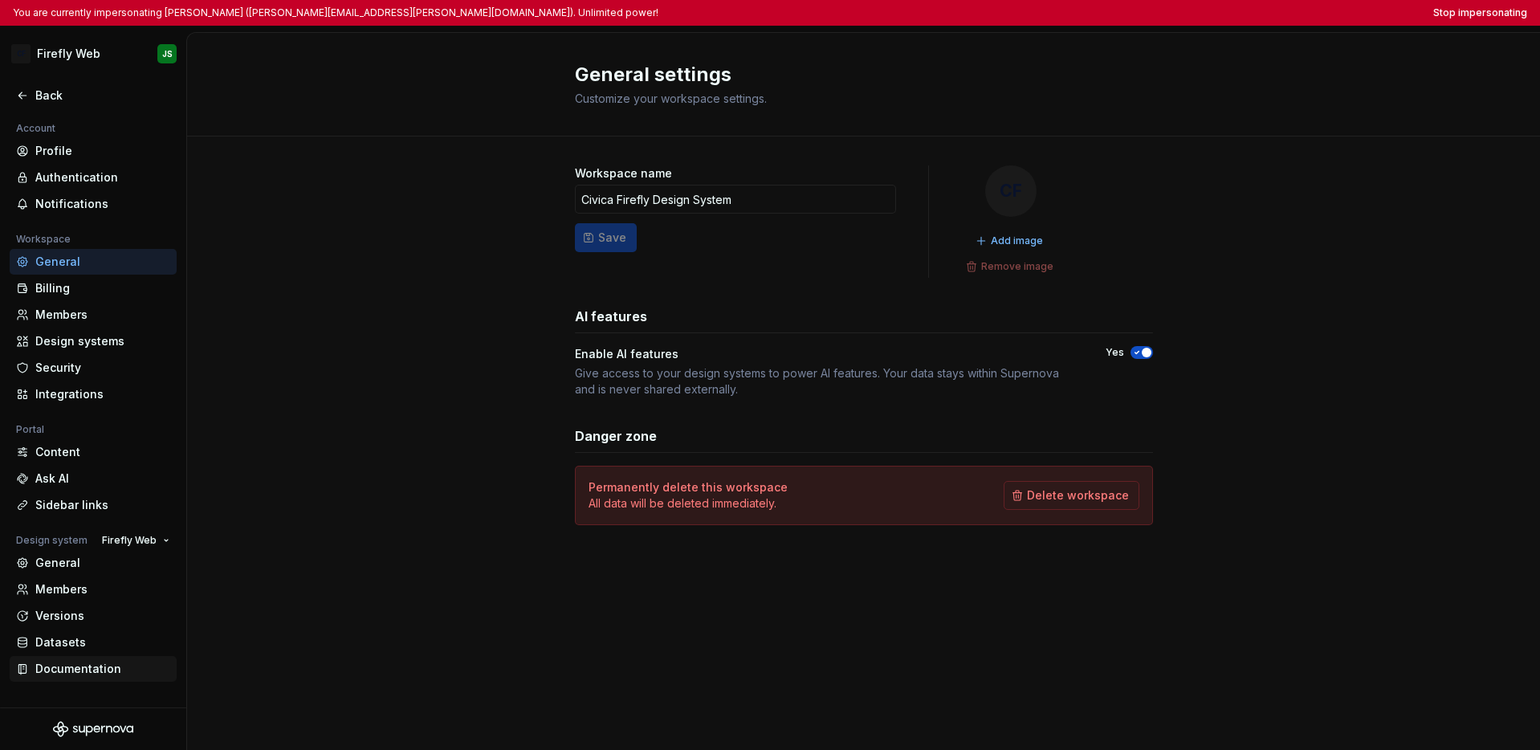
click at [71, 669] on div "Documentation" at bounding box center [102, 669] width 135 height 16
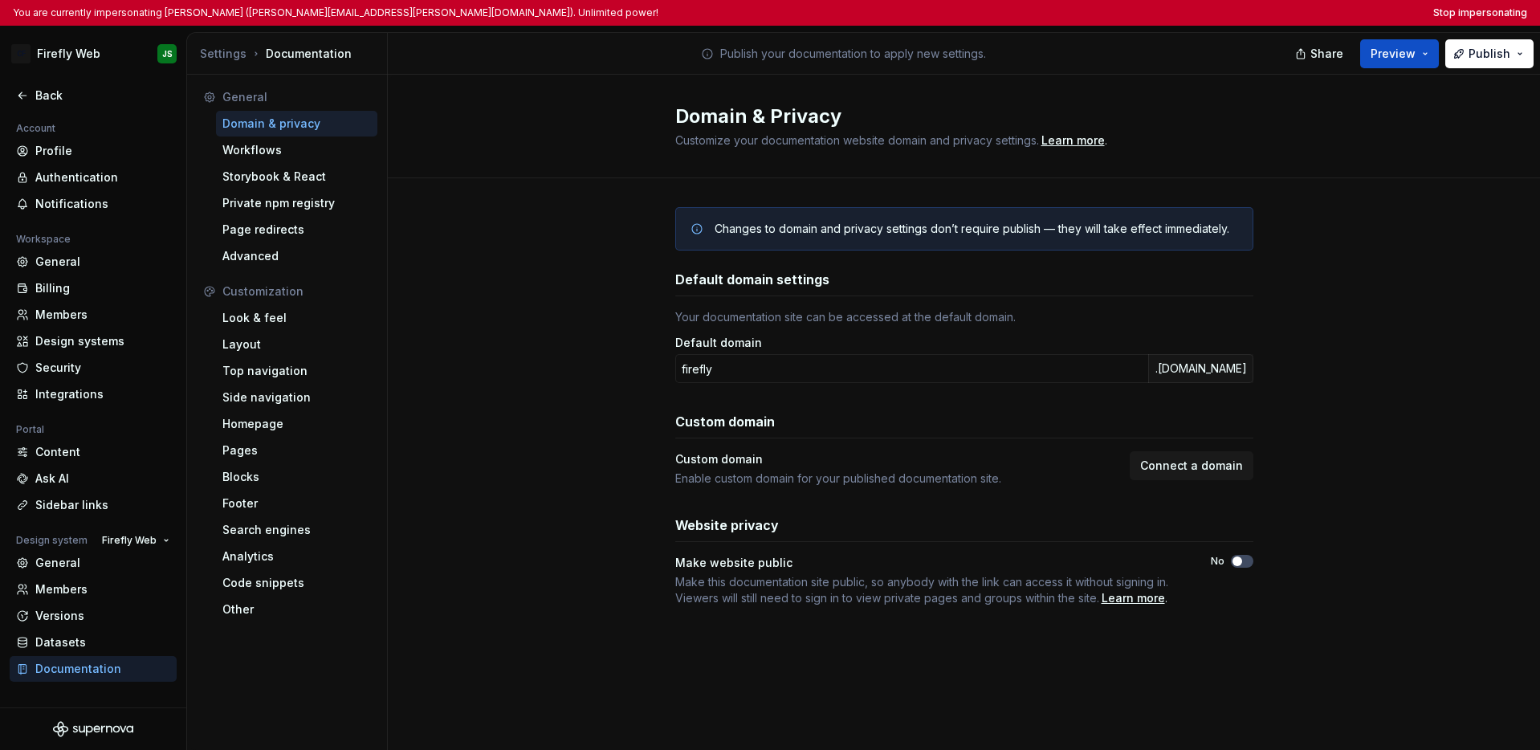
click at [1168, 500] on div "Changes to domain and privacy settings don’t require publish — they will take e…" at bounding box center [964, 422] width 1152 height 489
click at [1168, 14] on button "Stop impersonating" at bounding box center [1481, 12] width 94 height 13
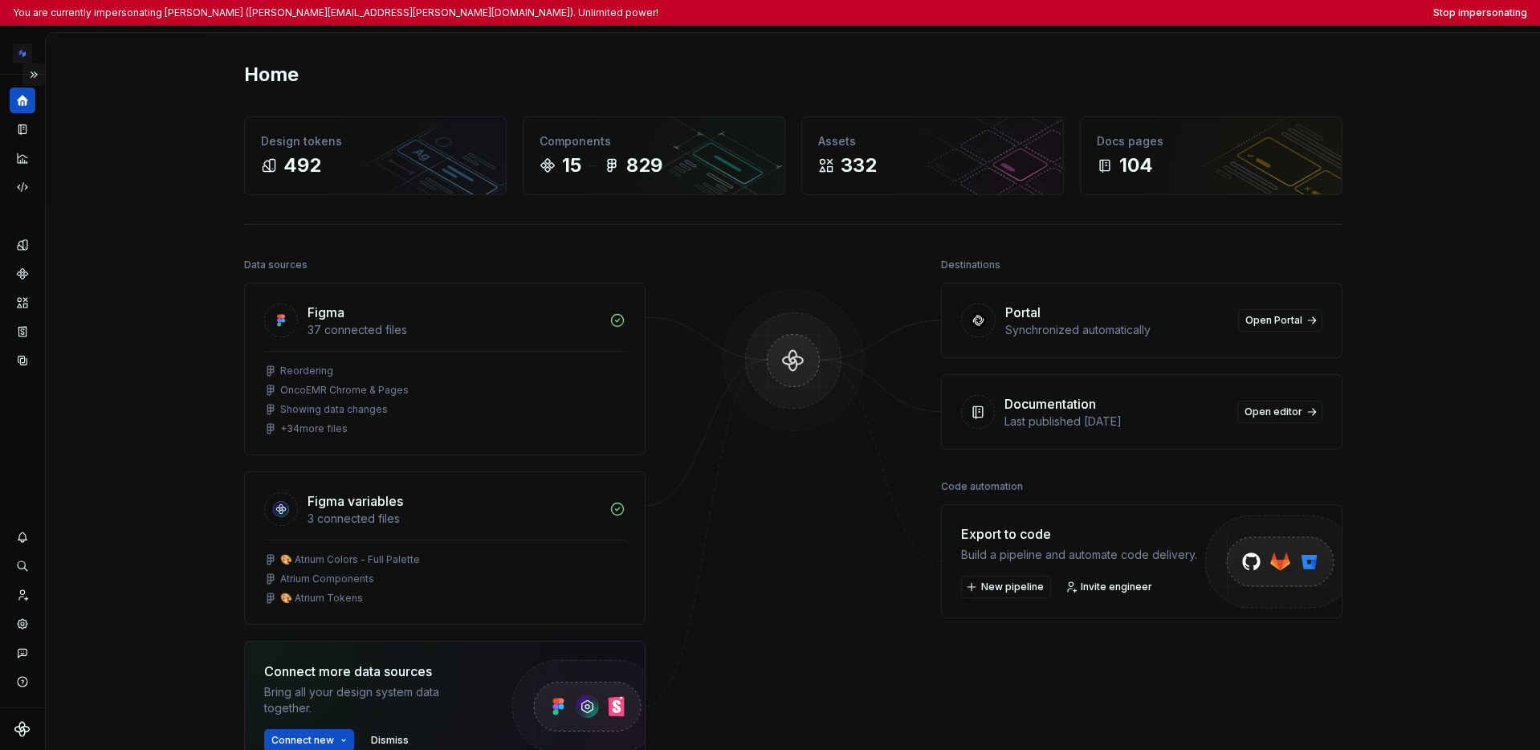
click at [39, 74] on button "Expand sidebar" at bounding box center [33, 74] width 22 height 22
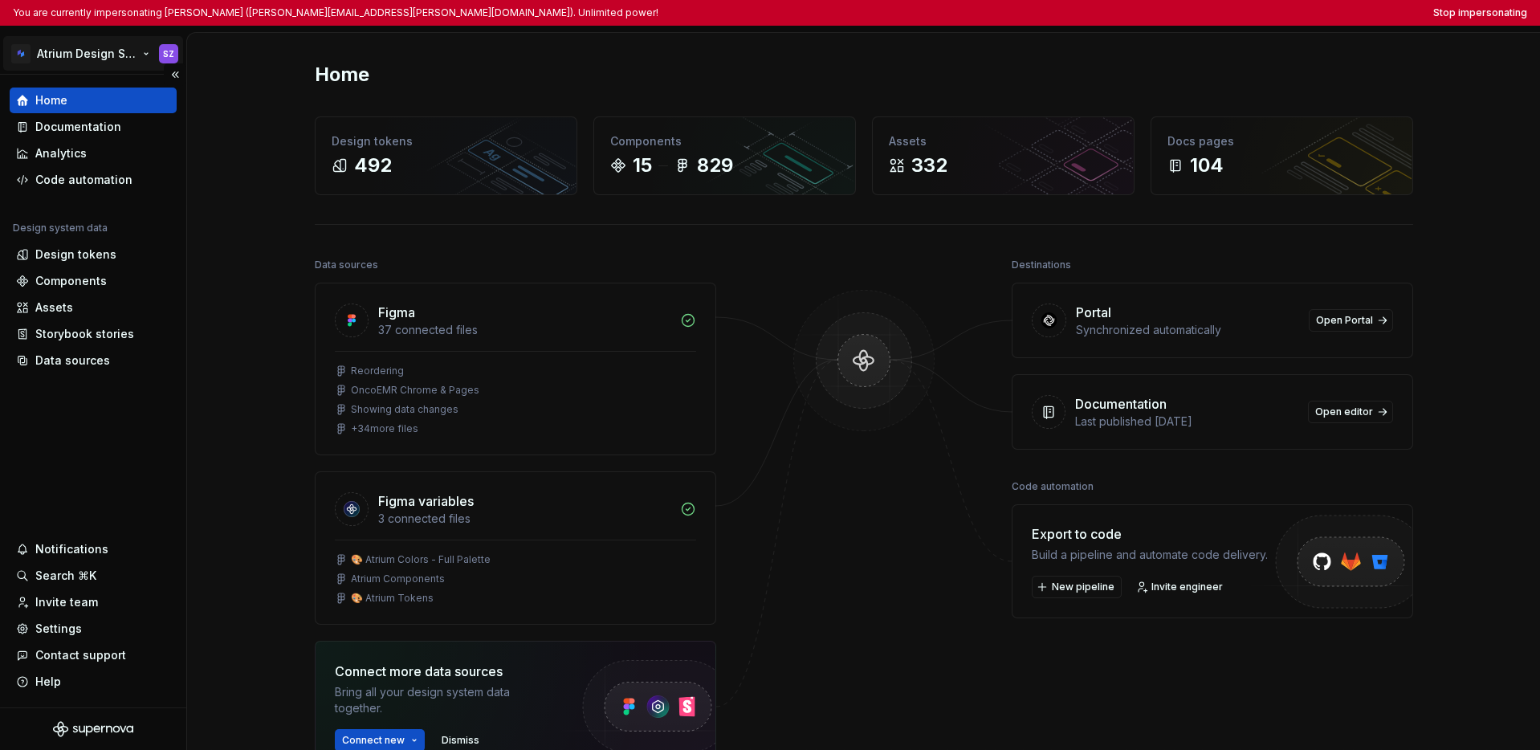
click at [57, 59] on html "You are currently impersonating [PERSON_NAME] ([PERSON_NAME][EMAIL_ADDRESS][PER…" at bounding box center [770, 375] width 1540 height 750
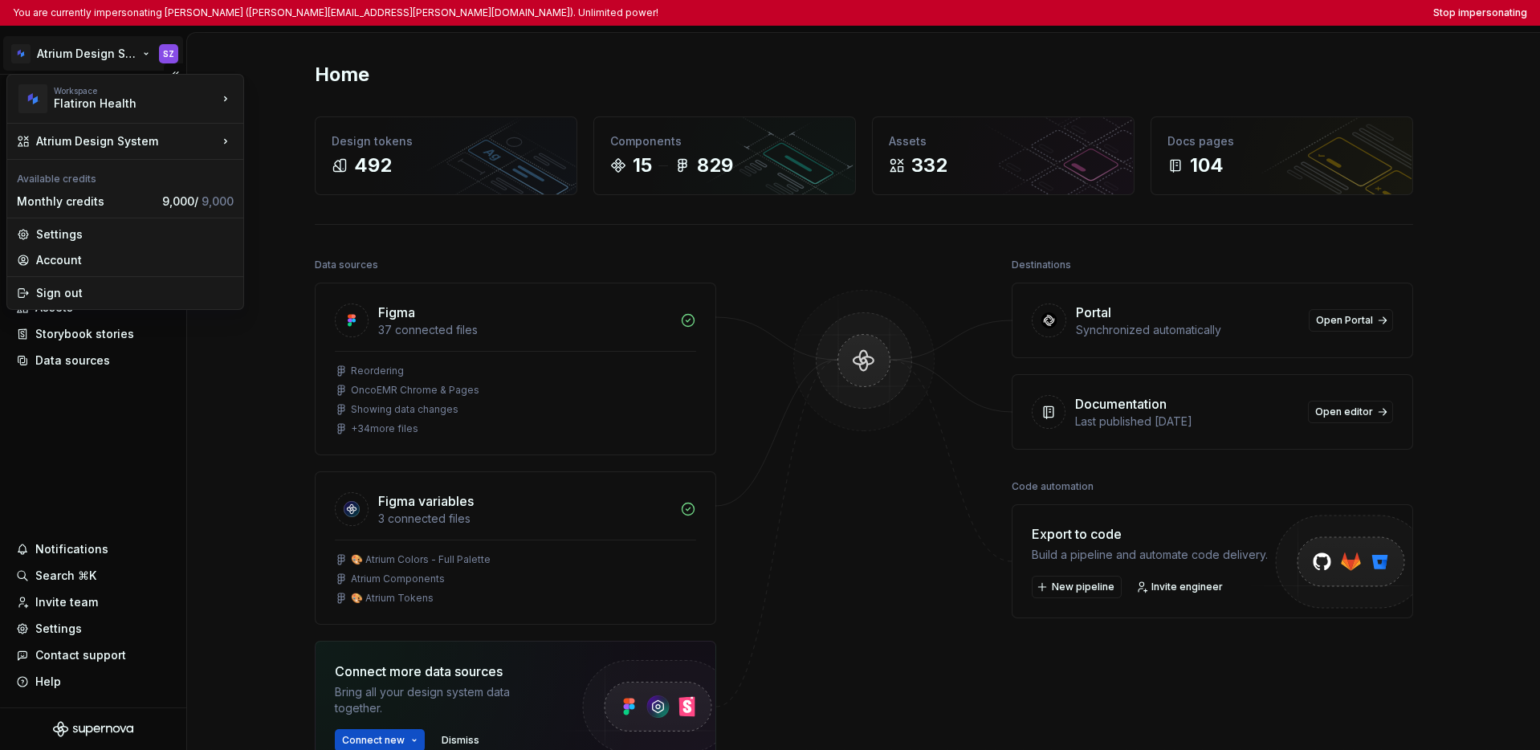
click at [51, 413] on html "You are currently impersonating [PERSON_NAME] ([PERSON_NAME][EMAIL_ADDRESS][PER…" at bounding box center [770, 375] width 1540 height 750
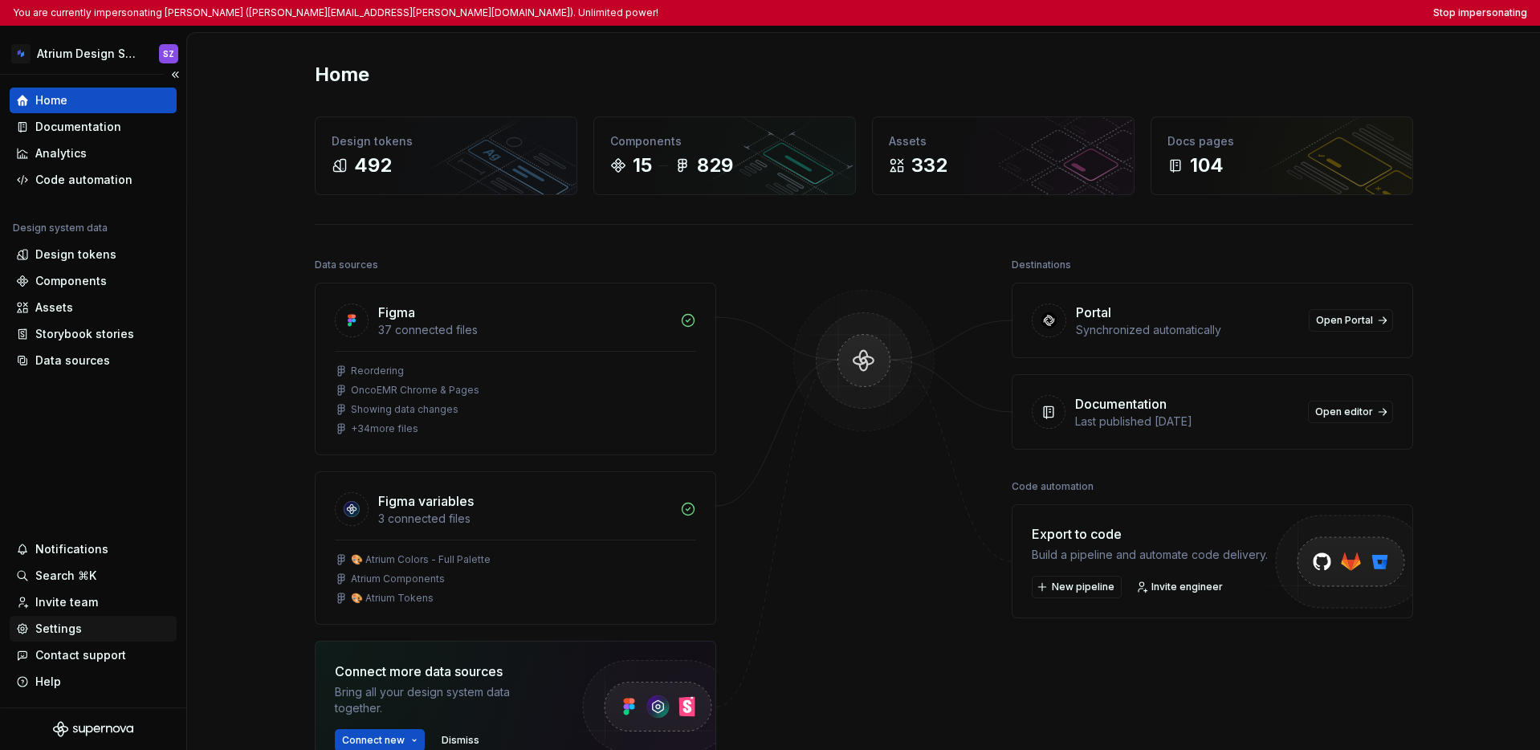
click at [76, 631] on div "Settings" at bounding box center [58, 629] width 47 height 16
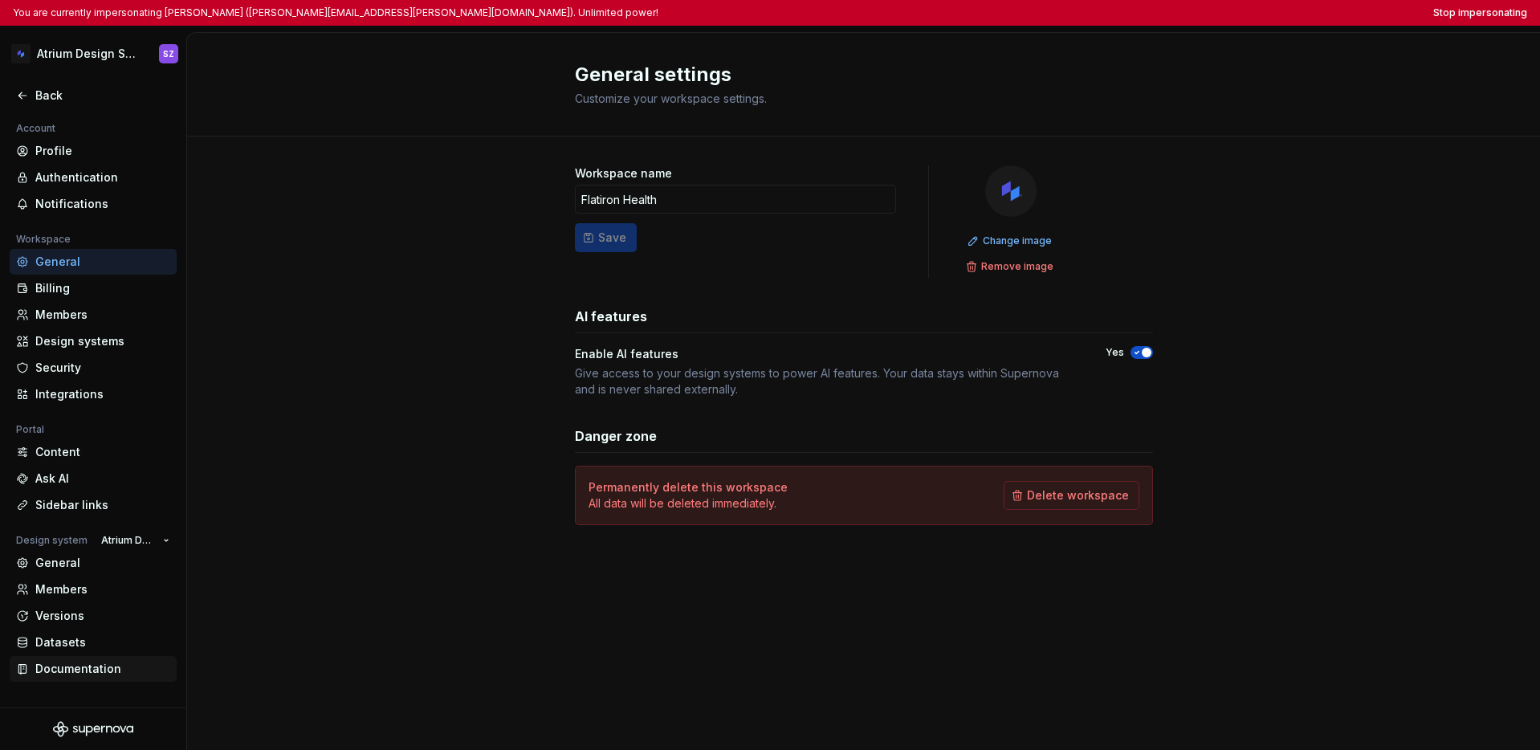
click at [84, 667] on div "Documentation" at bounding box center [102, 669] width 135 height 16
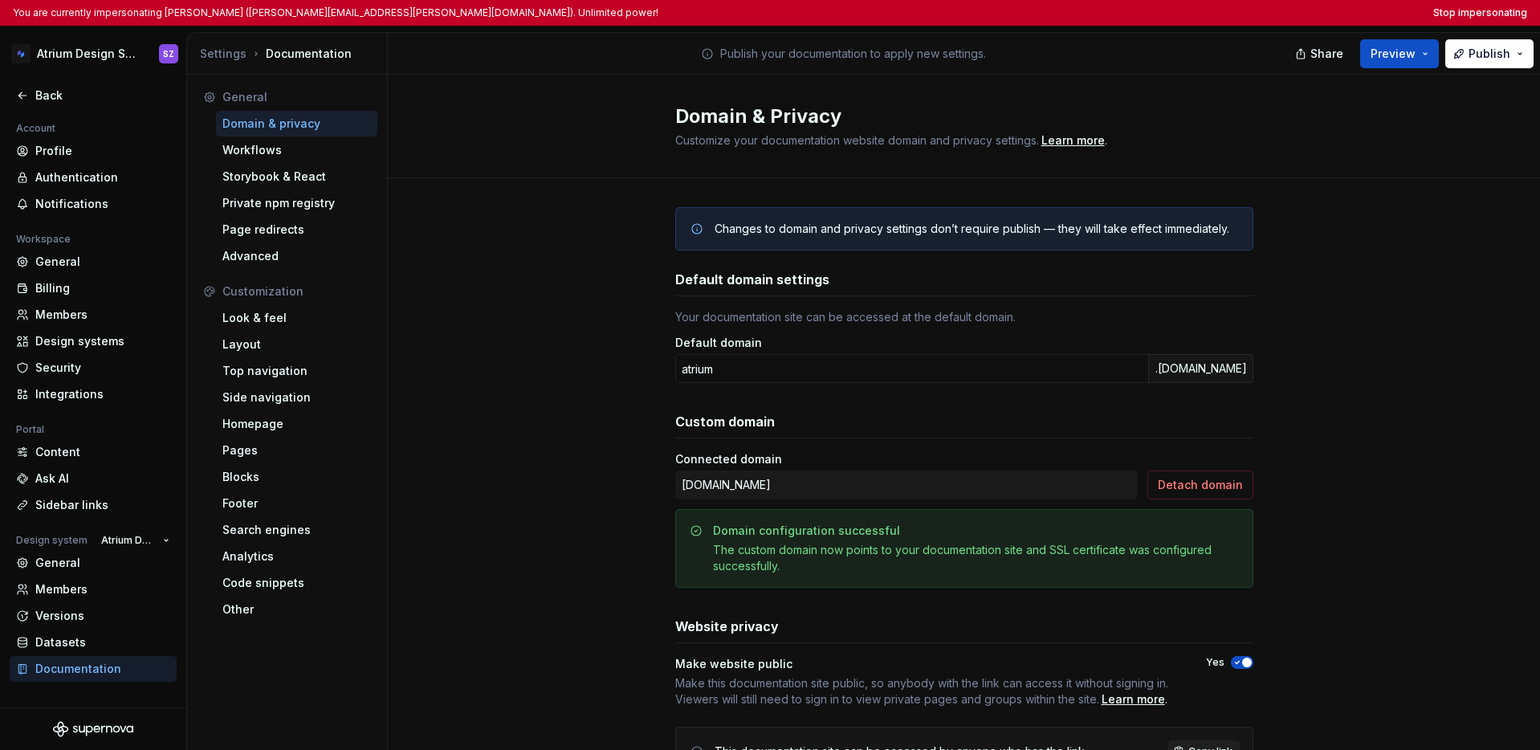
scroll to position [55, 0]
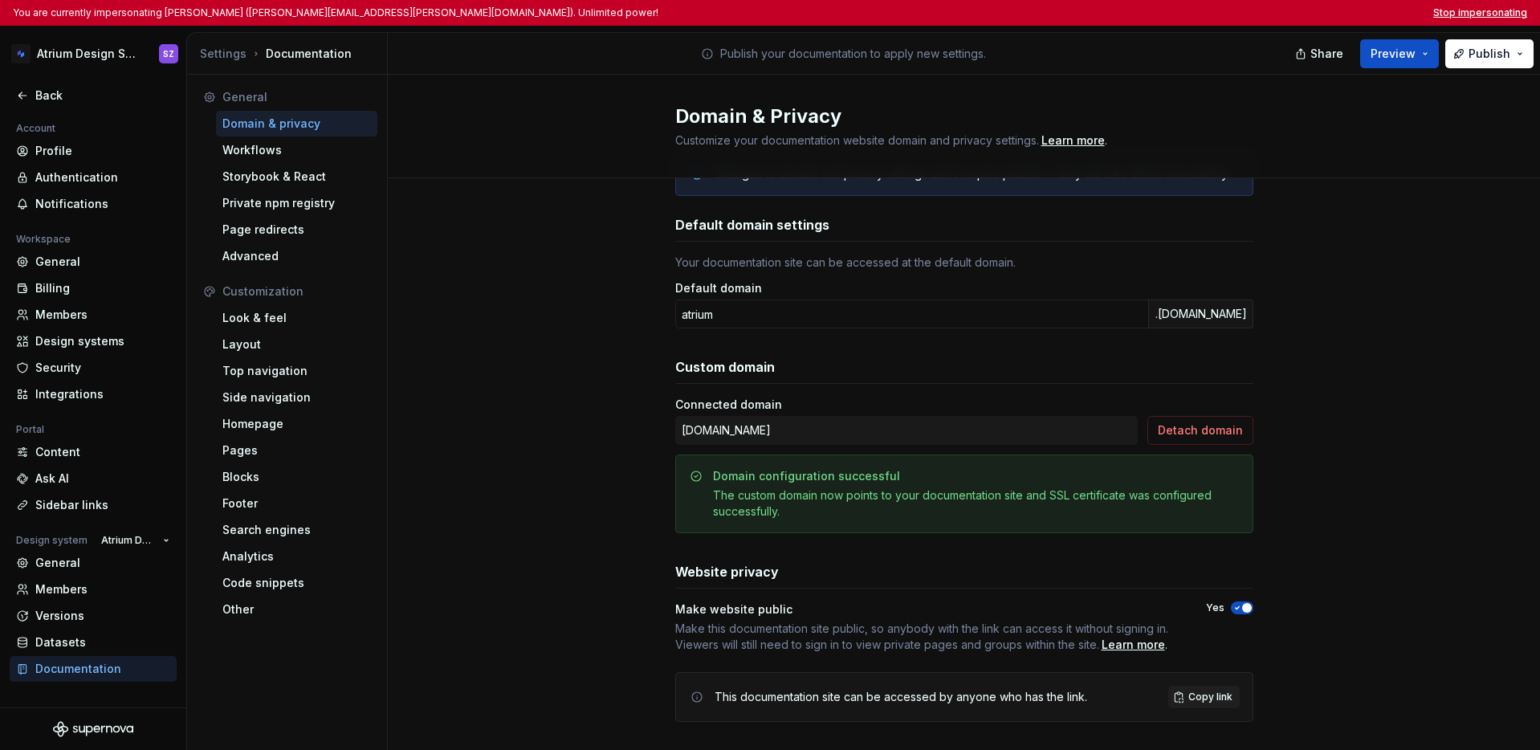
click at [1168, 6] on button "Stop impersonating" at bounding box center [1481, 12] width 94 height 13
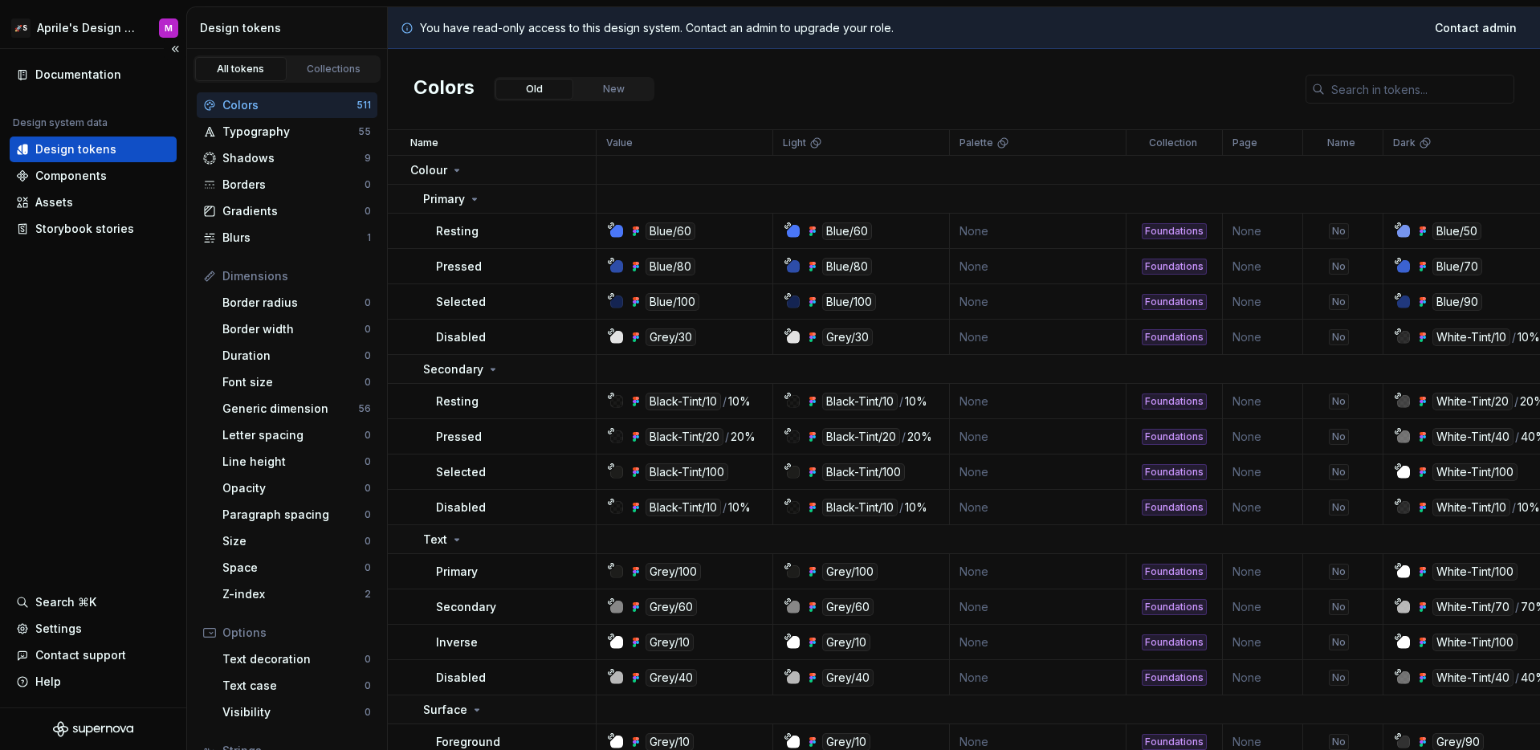
click at [142, 295] on div "Documentation Design system data Design tokens Components Assets Storybook stor…" at bounding box center [93, 378] width 186 height 659
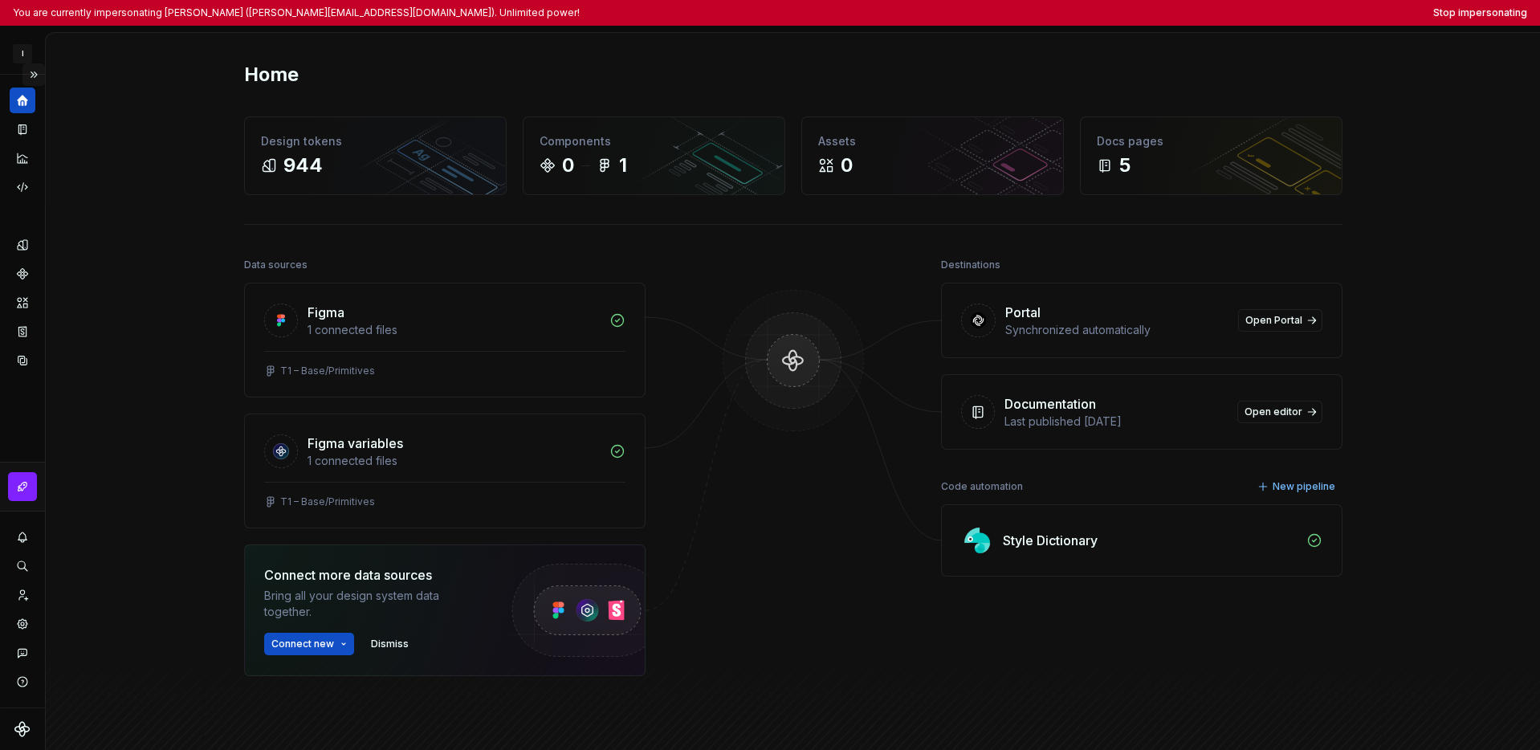
click at [34, 75] on button "Expand sidebar" at bounding box center [33, 74] width 22 height 22
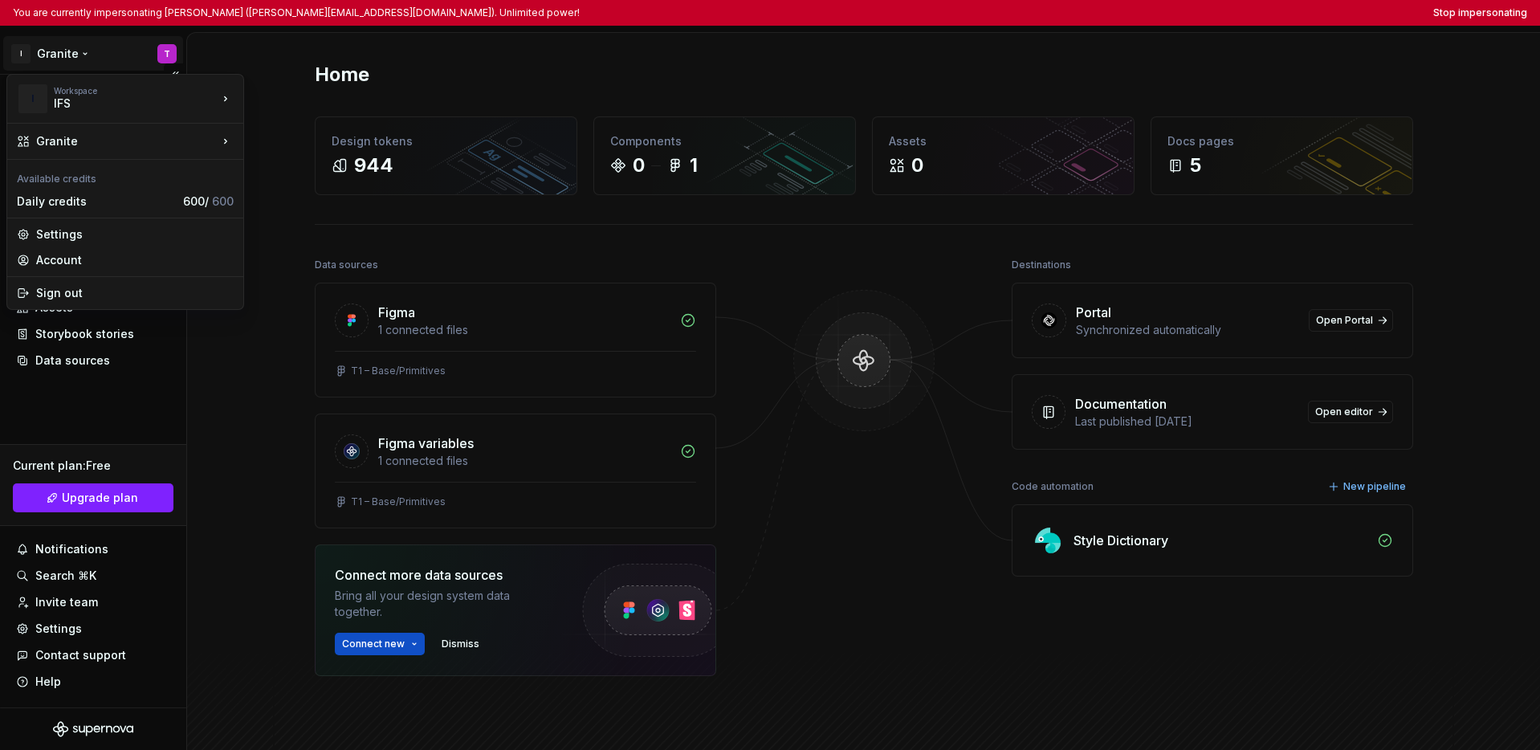
click at [88, 51] on html "You are currently impersonating [PERSON_NAME] ([PERSON_NAME][EMAIL_ADDRESS][DOM…" at bounding box center [770, 375] width 1540 height 750
click at [138, 395] on html "You are currently impersonating [PERSON_NAME] ([PERSON_NAME][EMAIL_ADDRESS][DOM…" at bounding box center [770, 375] width 1540 height 750
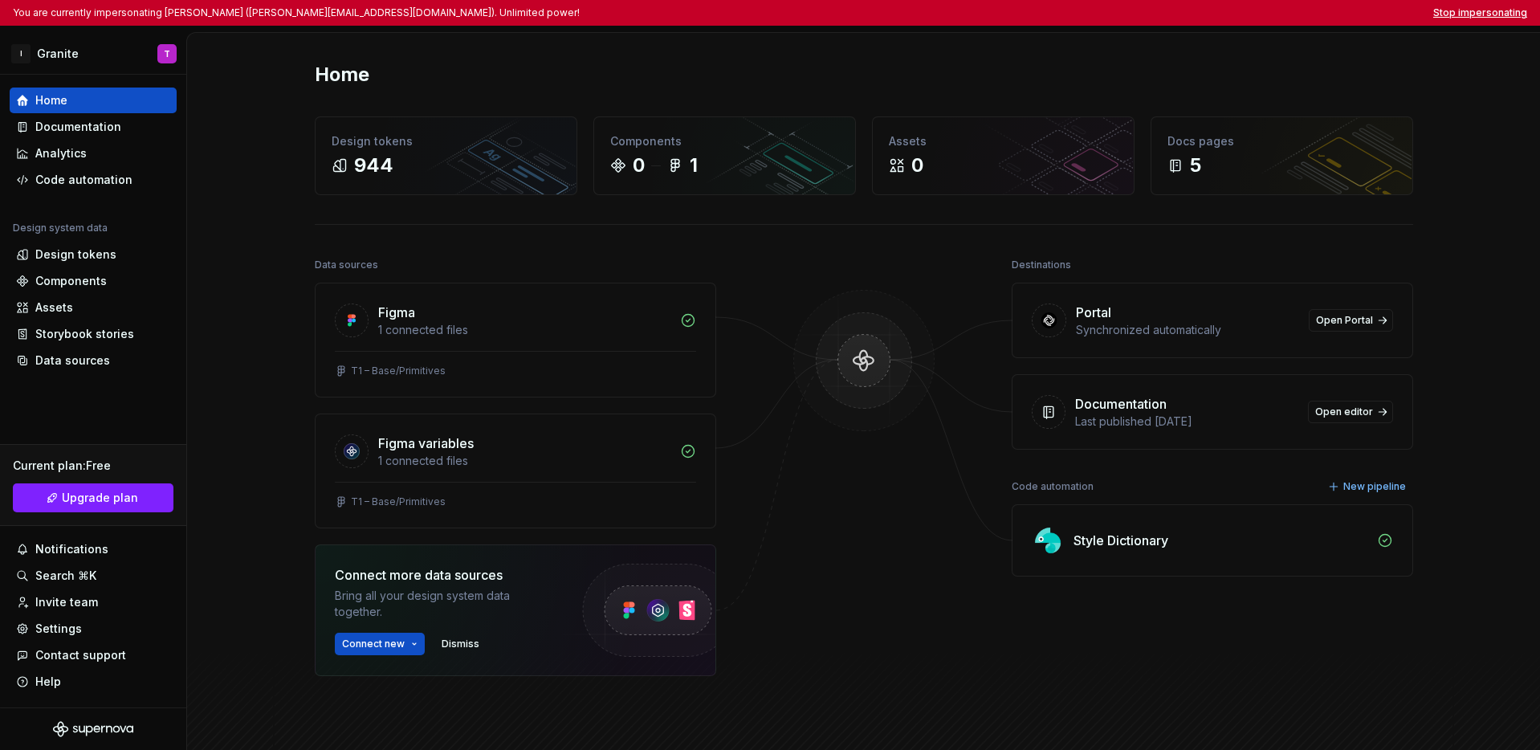
click at [1168, 15] on button "Stop impersonating" at bounding box center [1481, 12] width 94 height 13
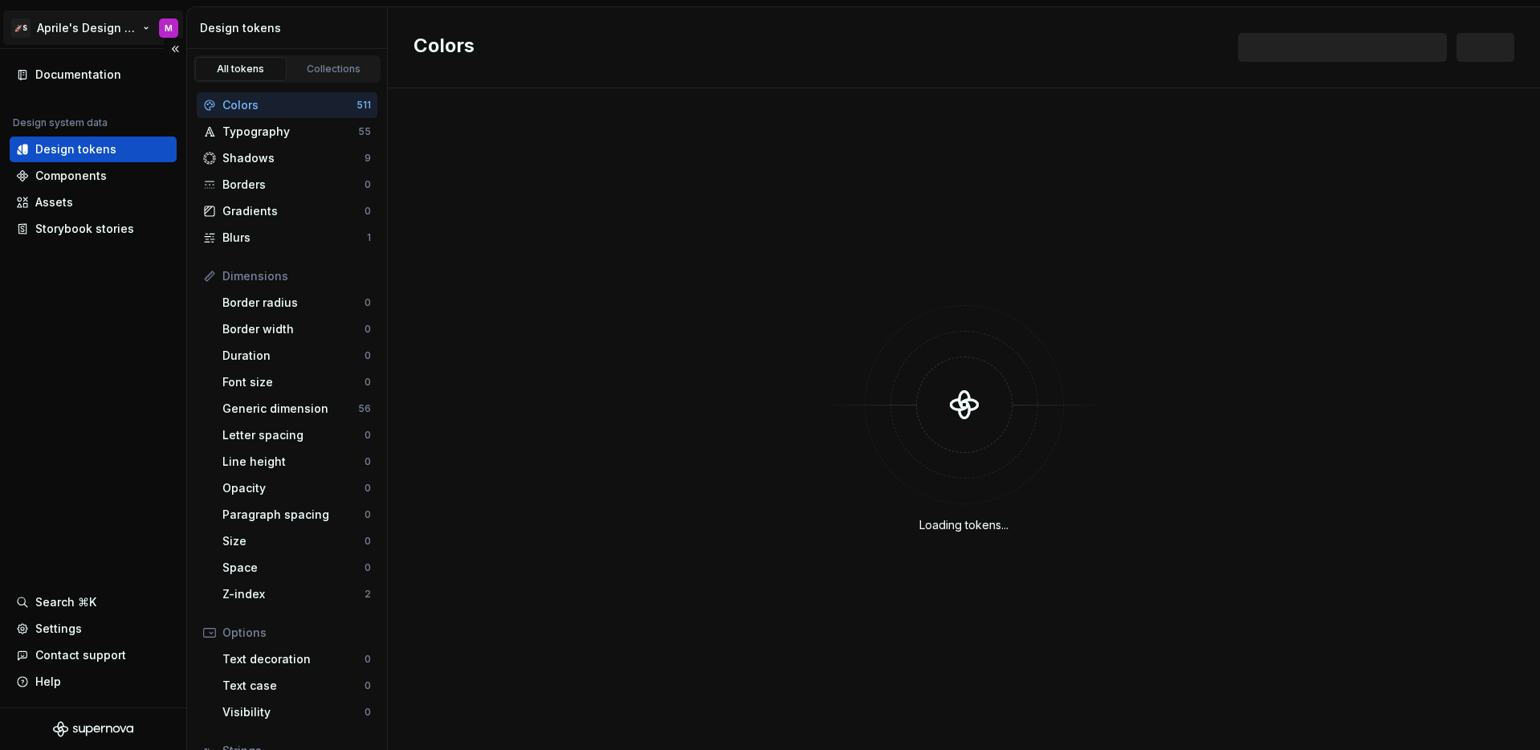
click at [93, 37] on html "🚀S Aprile's Design System M Documentation Design system data Design tokens Comp…" at bounding box center [770, 375] width 1540 height 750
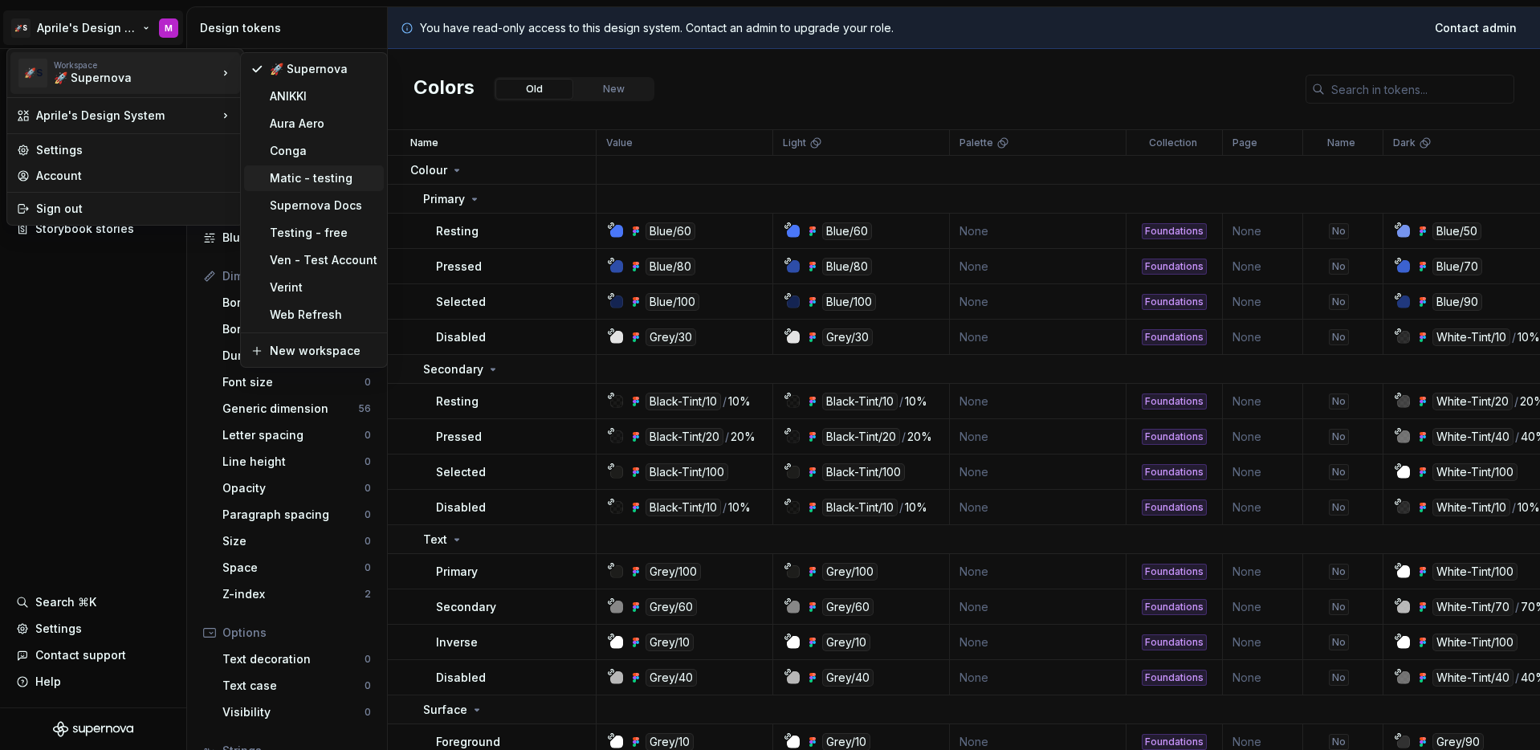
click at [316, 189] on div "Matic - testing" at bounding box center [314, 178] width 140 height 26
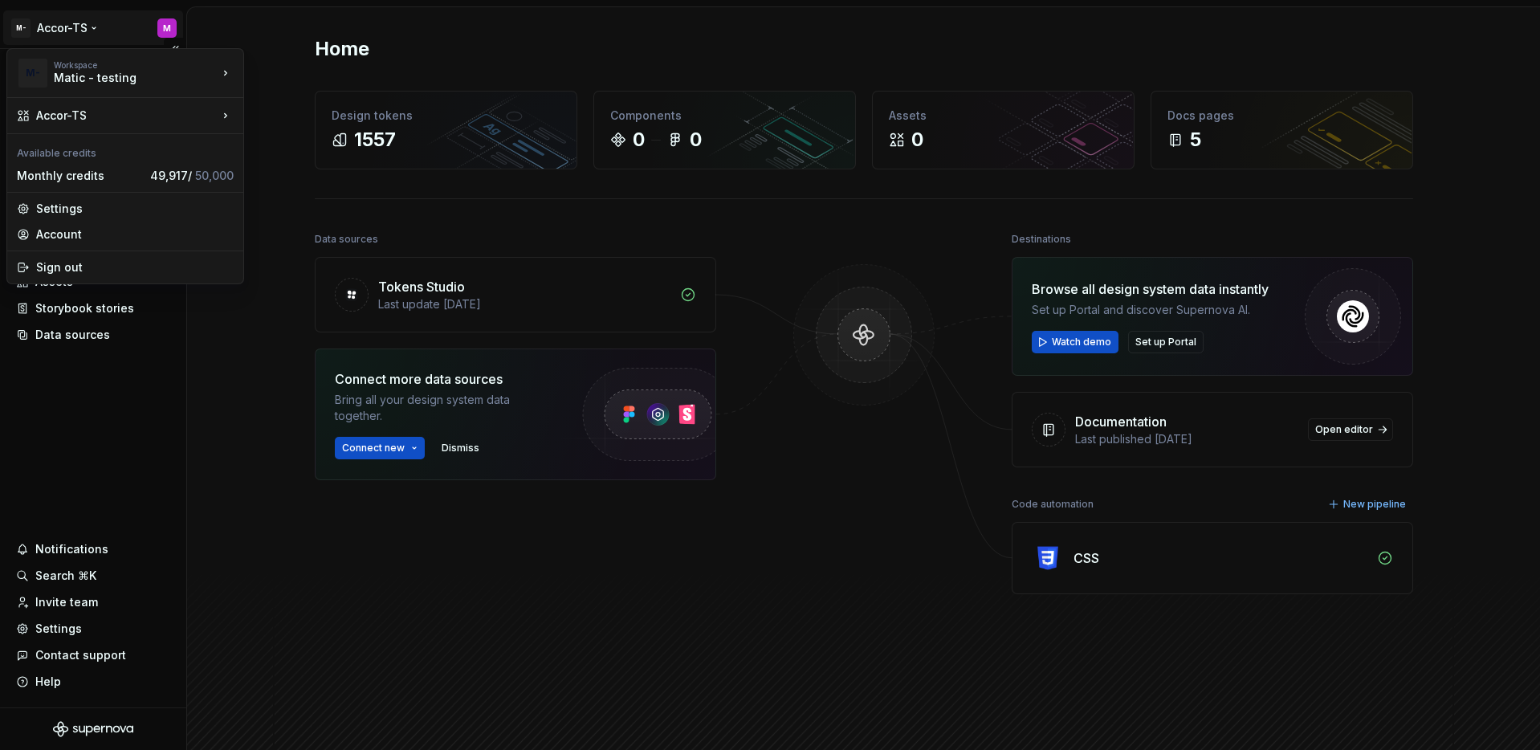
click at [64, 35] on html "M- Accor-TS M Home Documentation Analytics Code automation Design system data D…" at bounding box center [770, 375] width 1540 height 750
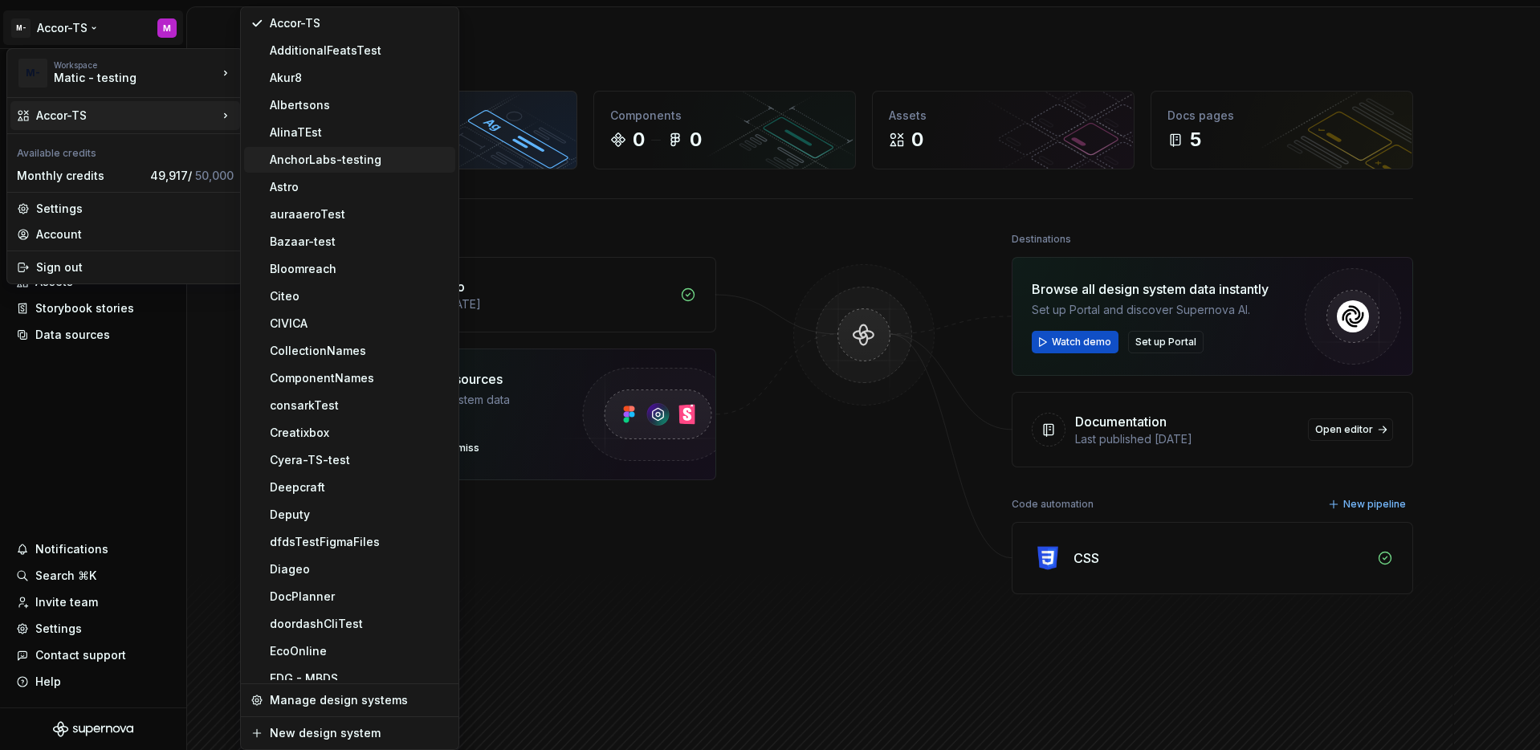
click at [361, 159] on div "AnchorLabs-testing" at bounding box center [359, 160] width 179 height 16
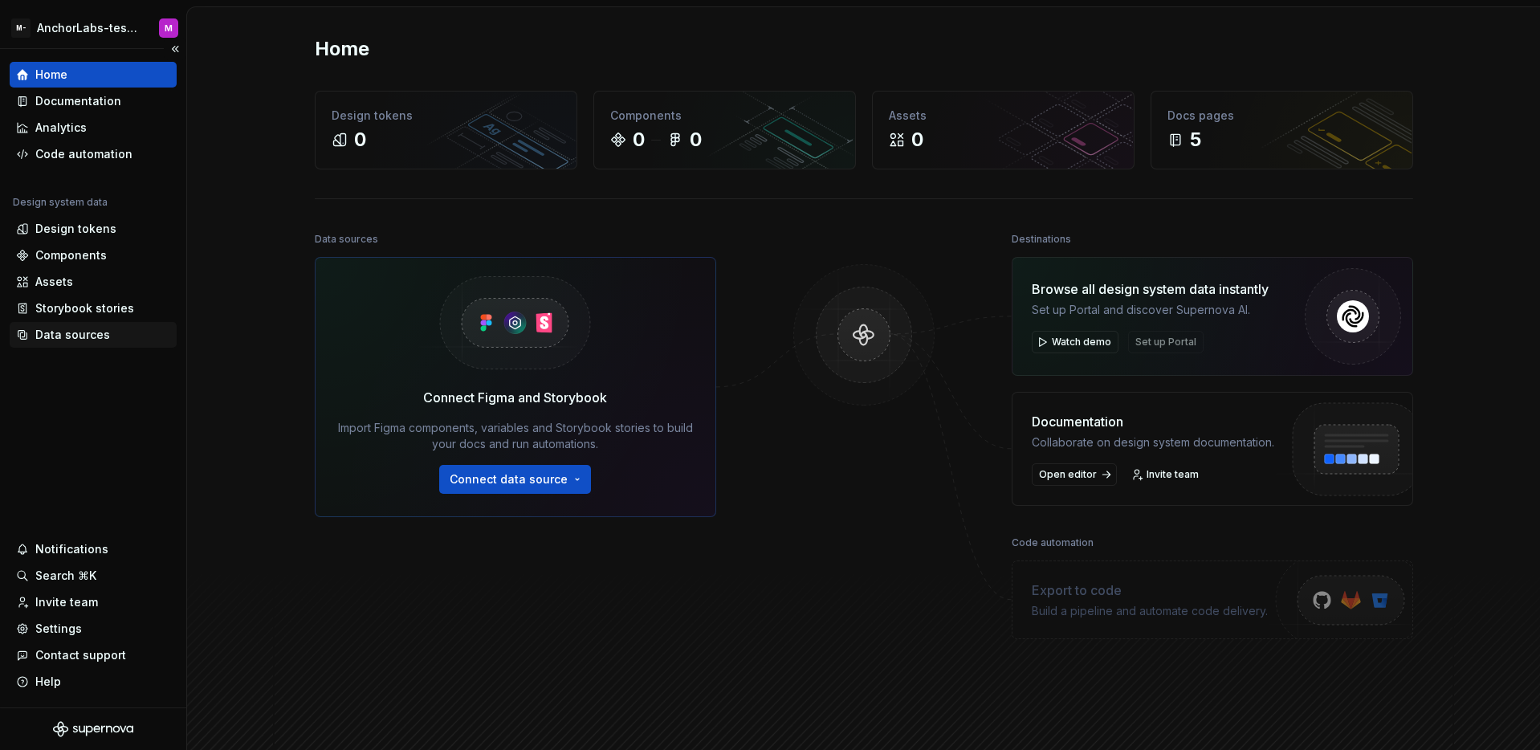
click at [116, 341] on div "Data sources" at bounding box center [93, 335] width 154 height 16
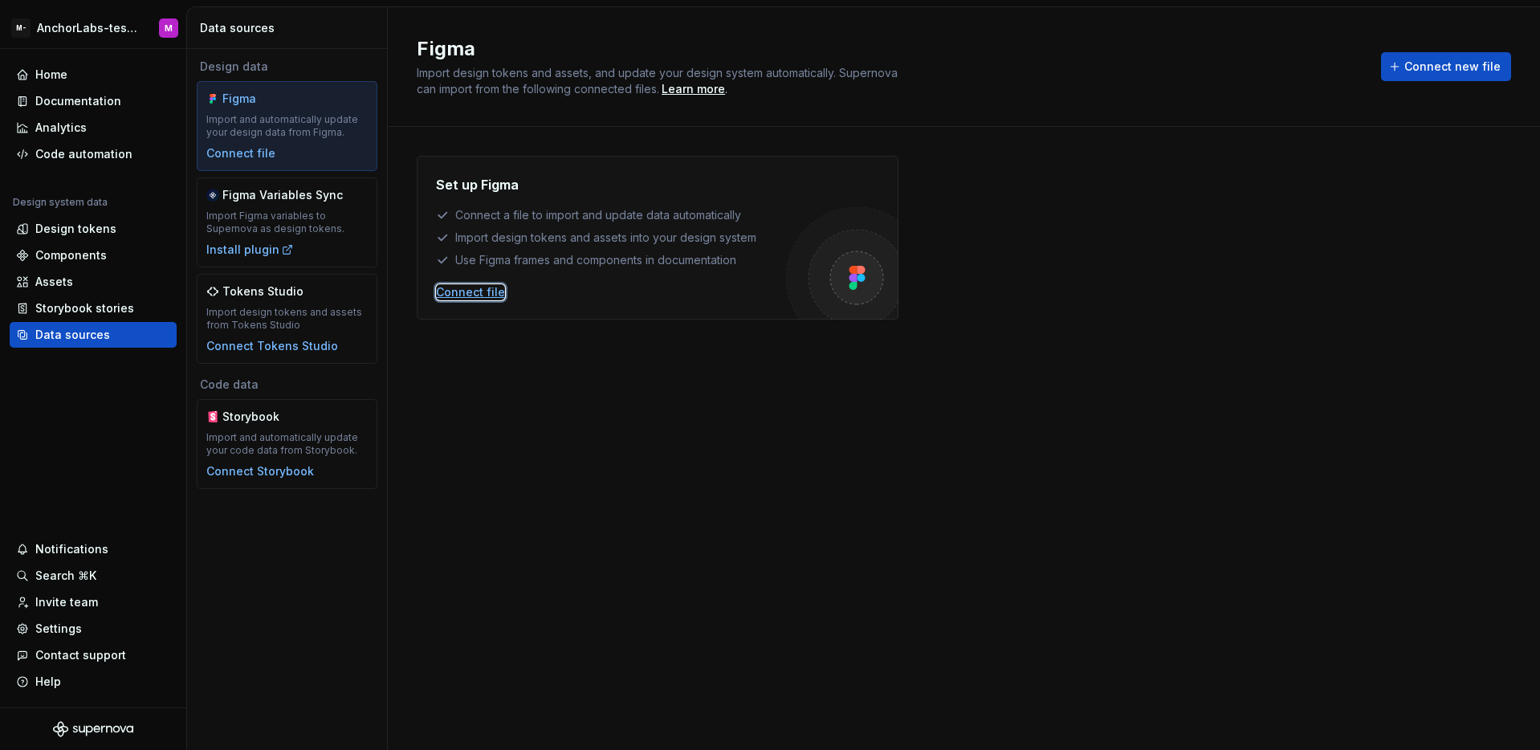
click at [475, 296] on div "Connect file" at bounding box center [470, 292] width 69 height 16
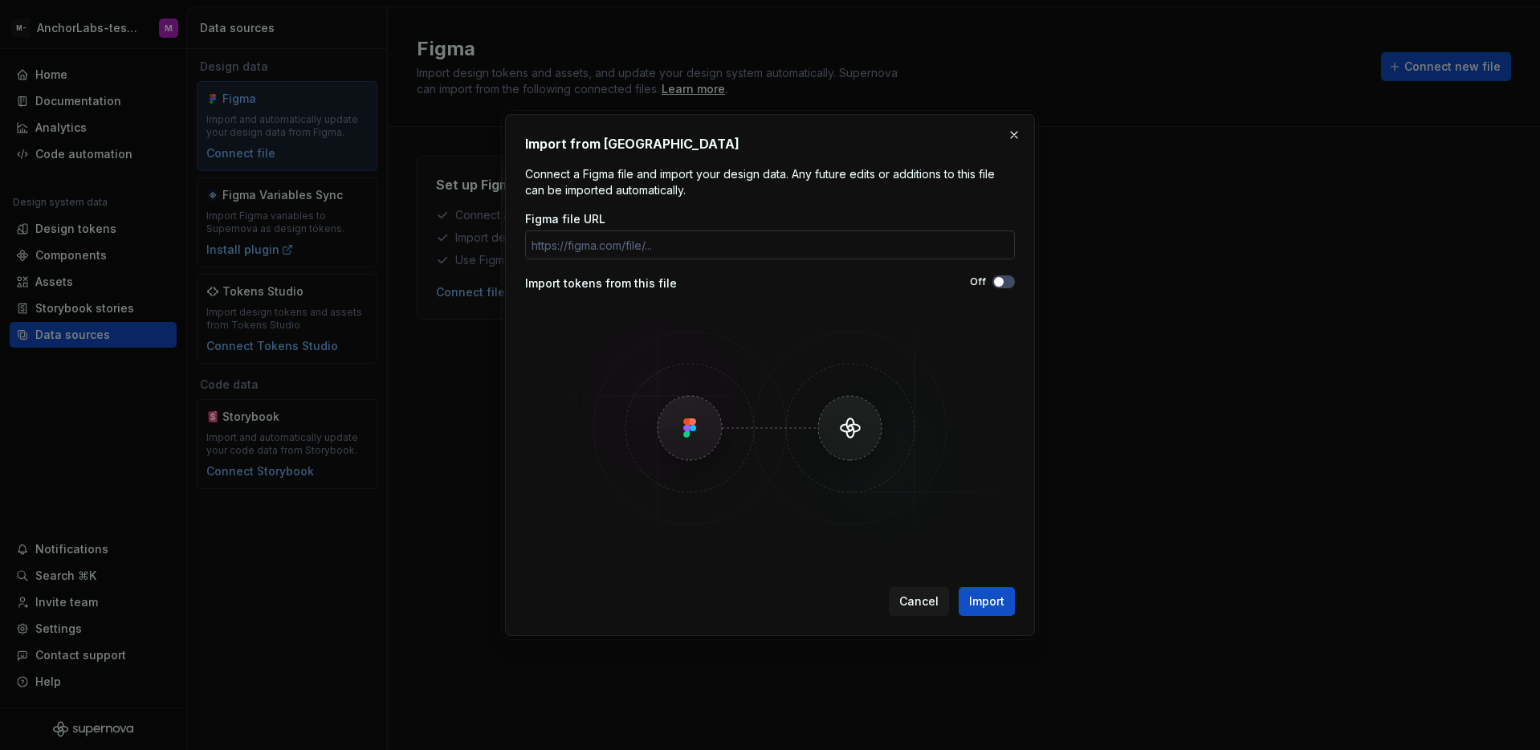
click at [806, 251] on input "Figma file URL" at bounding box center [770, 244] width 490 height 29
type input "[URL][DOMAIN_NAME]"
click at [993, 610] on button "Import" at bounding box center [987, 601] width 56 height 29
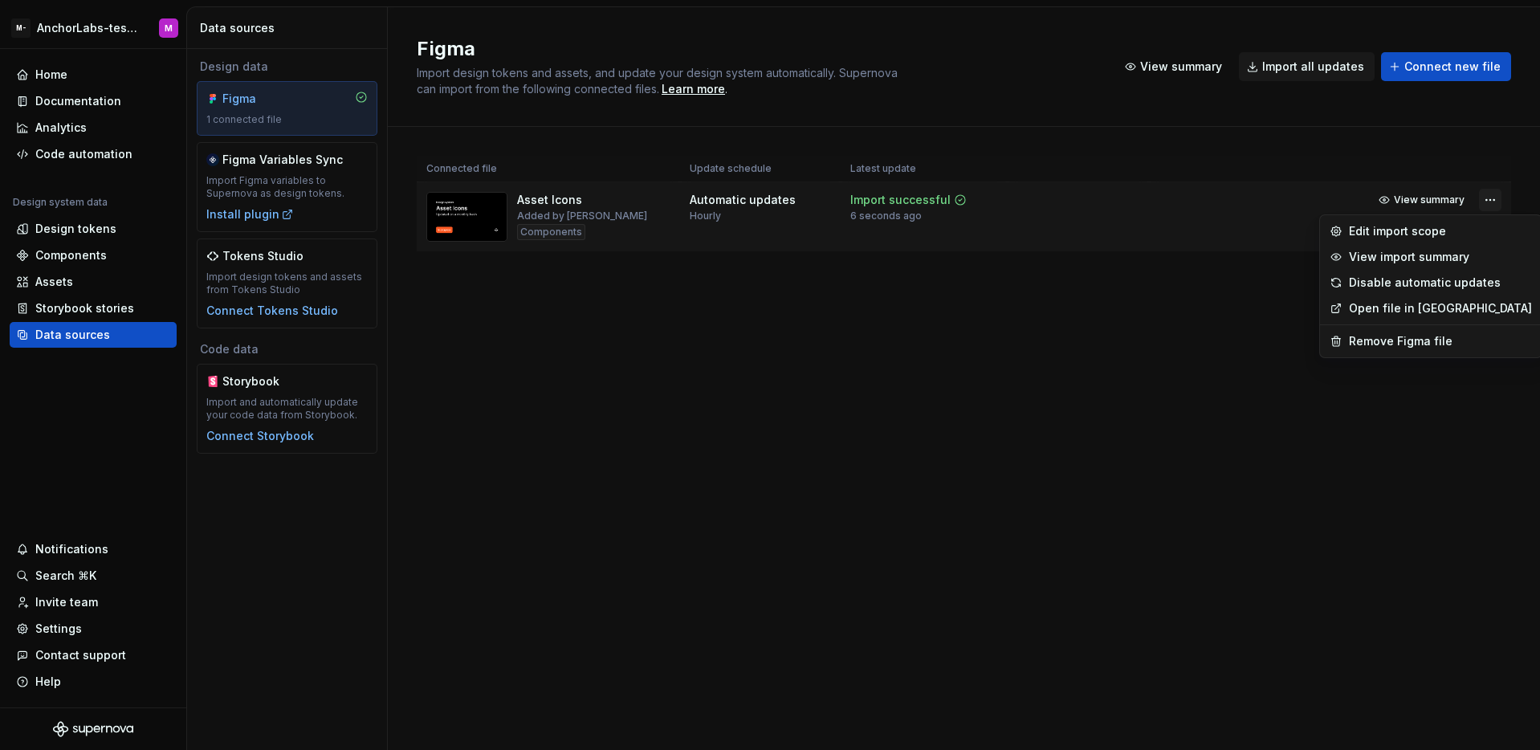
click at [1484, 205] on html "M- AnchorLabs-testing M Home Documentation Analytics Code automation Design sys…" at bounding box center [770, 375] width 1540 height 750
click at [1409, 281] on div "Disable automatic updates" at bounding box center [1440, 283] width 183 height 16
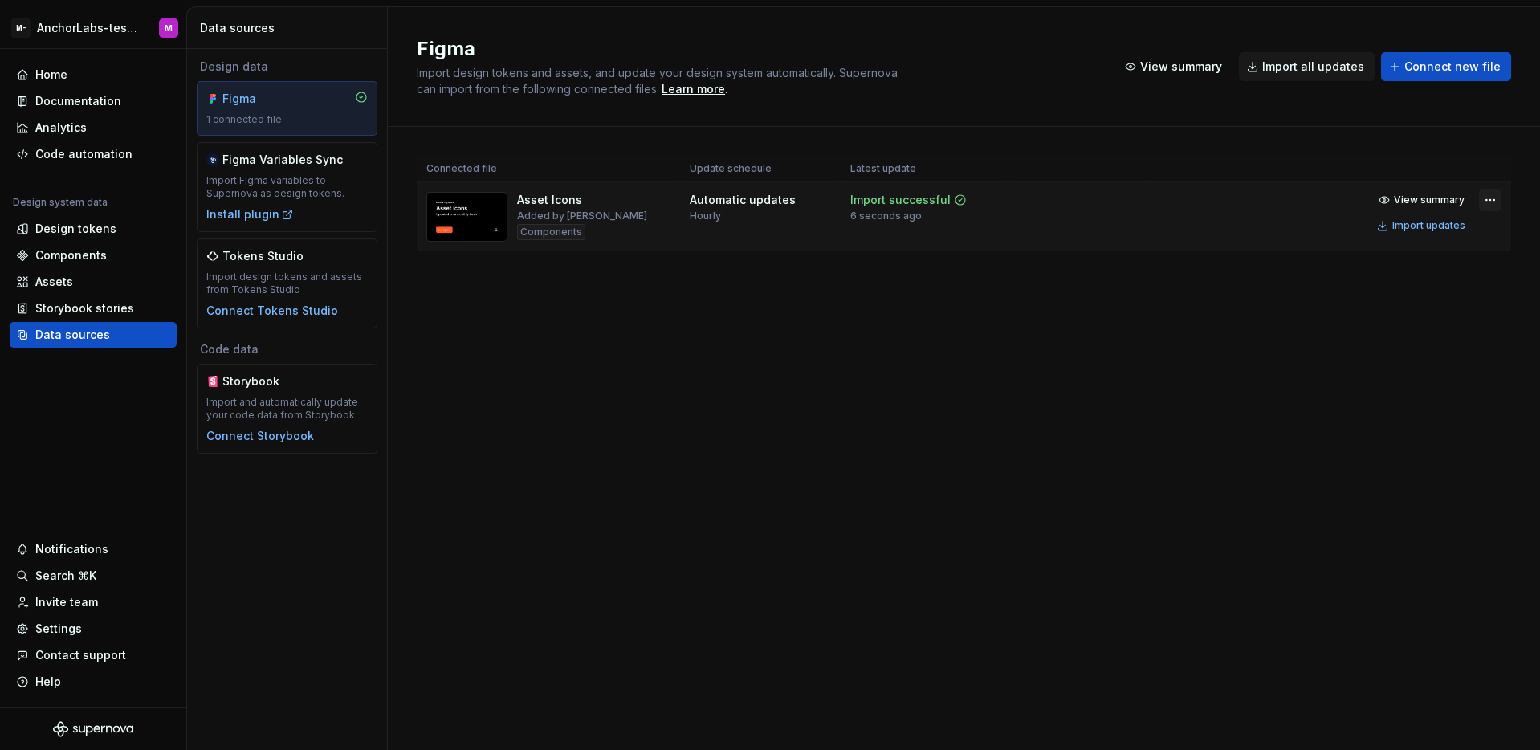
click at [1490, 196] on html "M- AnchorLabs-testing M Home Documentation Analytics Code automation Design sys…" at bounding box center [770, 375] width 1540 height 750
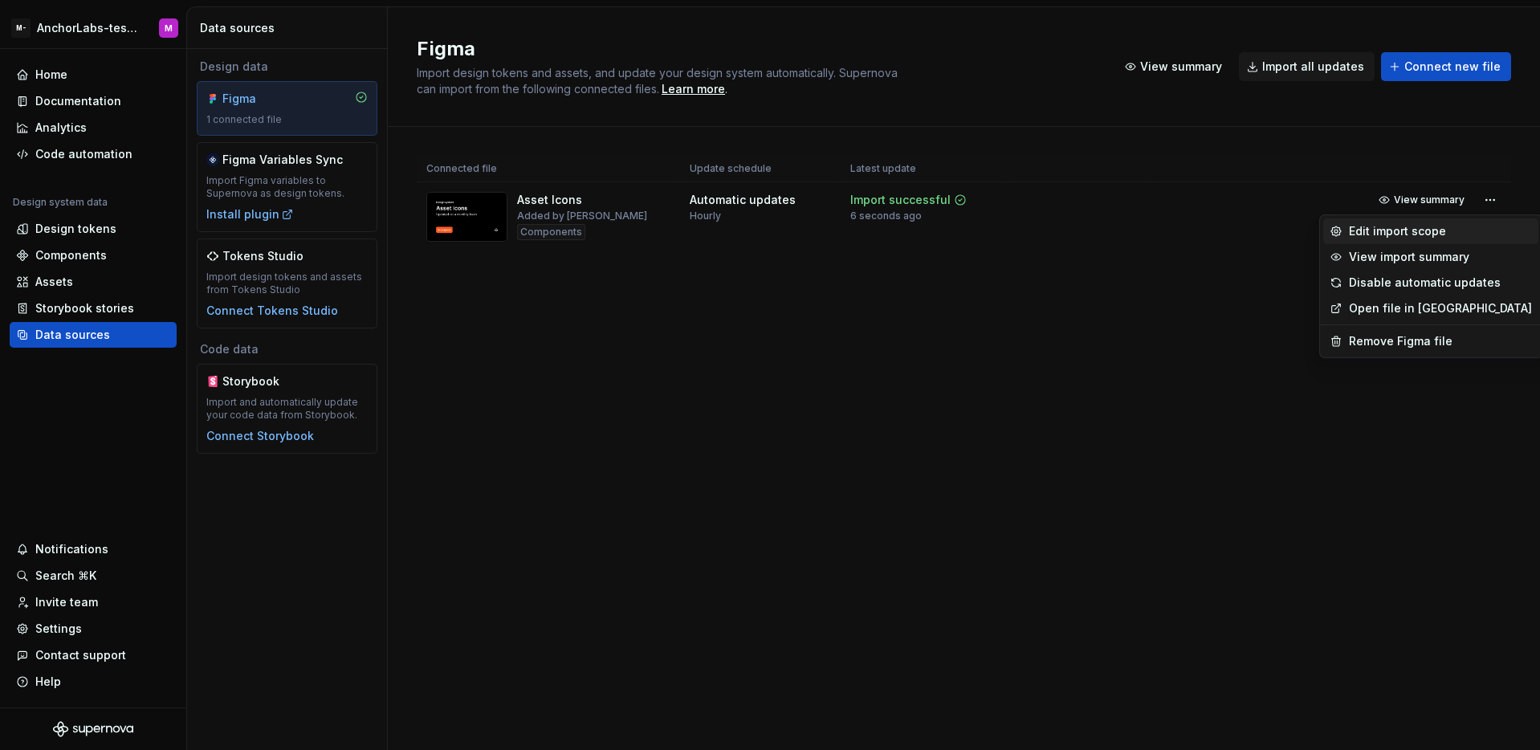
click at [1442, 232] on div "Edit import scope" at bounding box center [1440, 231] width 183 height 16
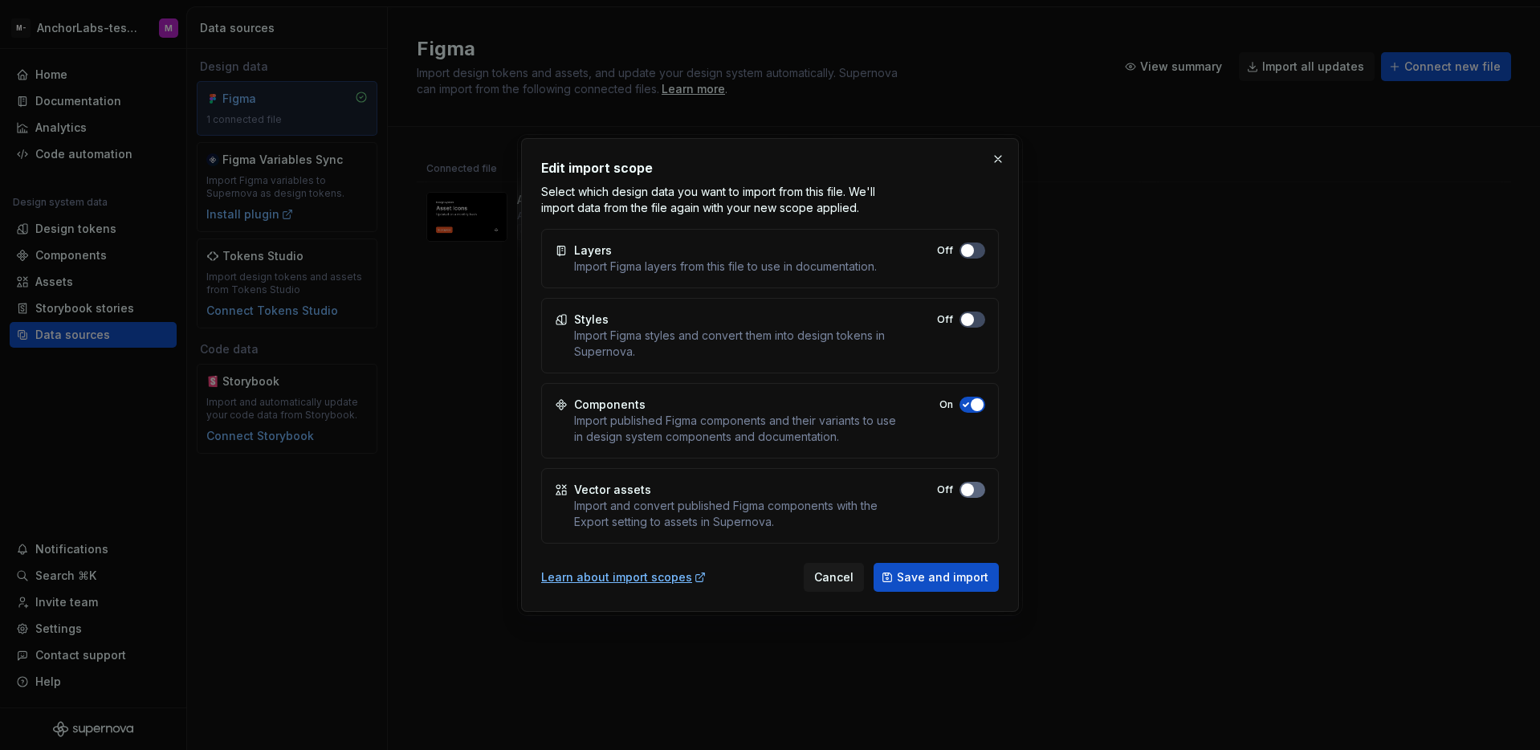
drag, startPoint x: 987, startPoint y: 492, endPoint x: 979, endPoint y: 491, distance: 8.1
click at [987, 492] on div "Vector assets Import and convert published Figma components with the Export set…" at bounding box center [770, 505] width 458 height 75
click at [979, 491] on button "Off" at bounding box center [973, 490] width 26 height 16
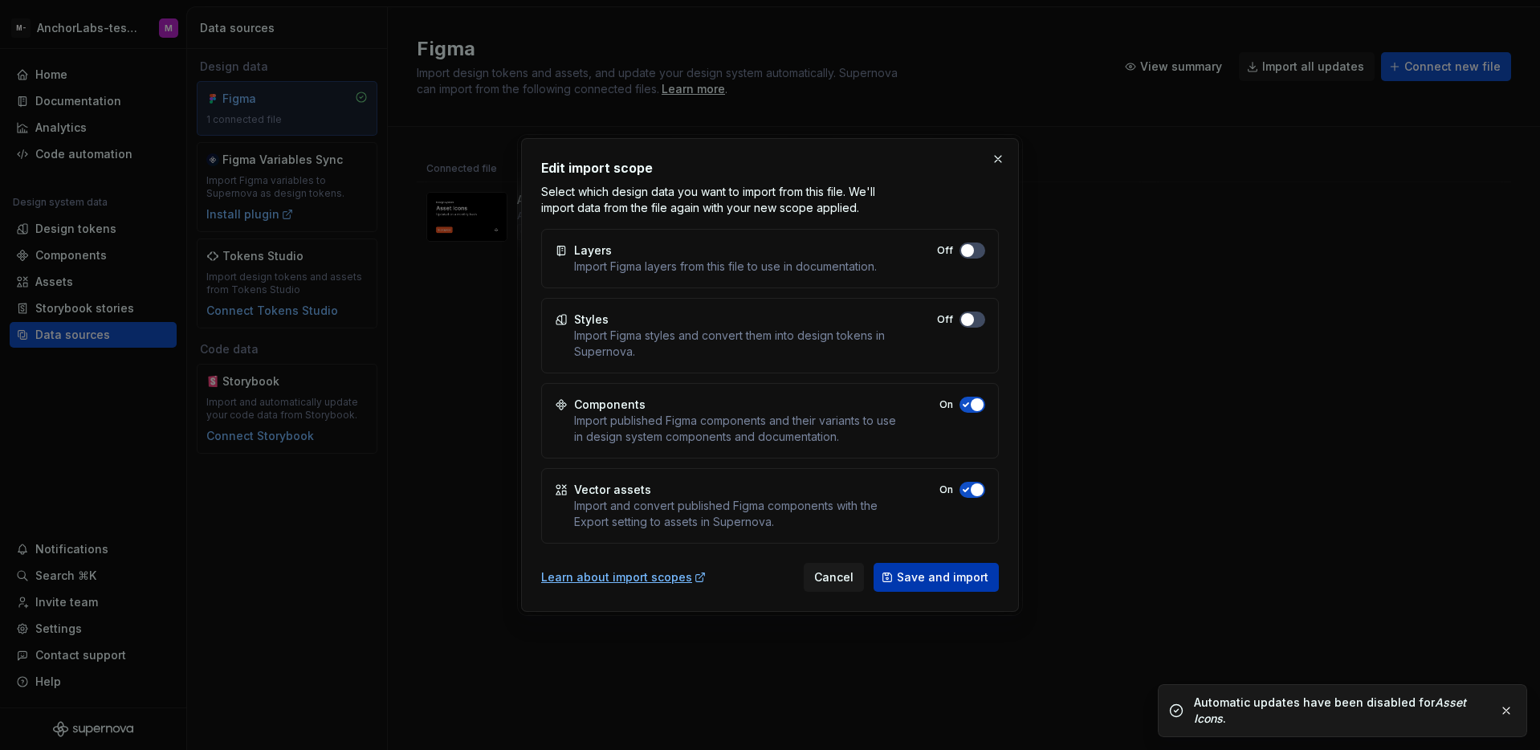
click at [954, 576] on span "Save and import" at bounding box center [943, 577] width 92 height 16
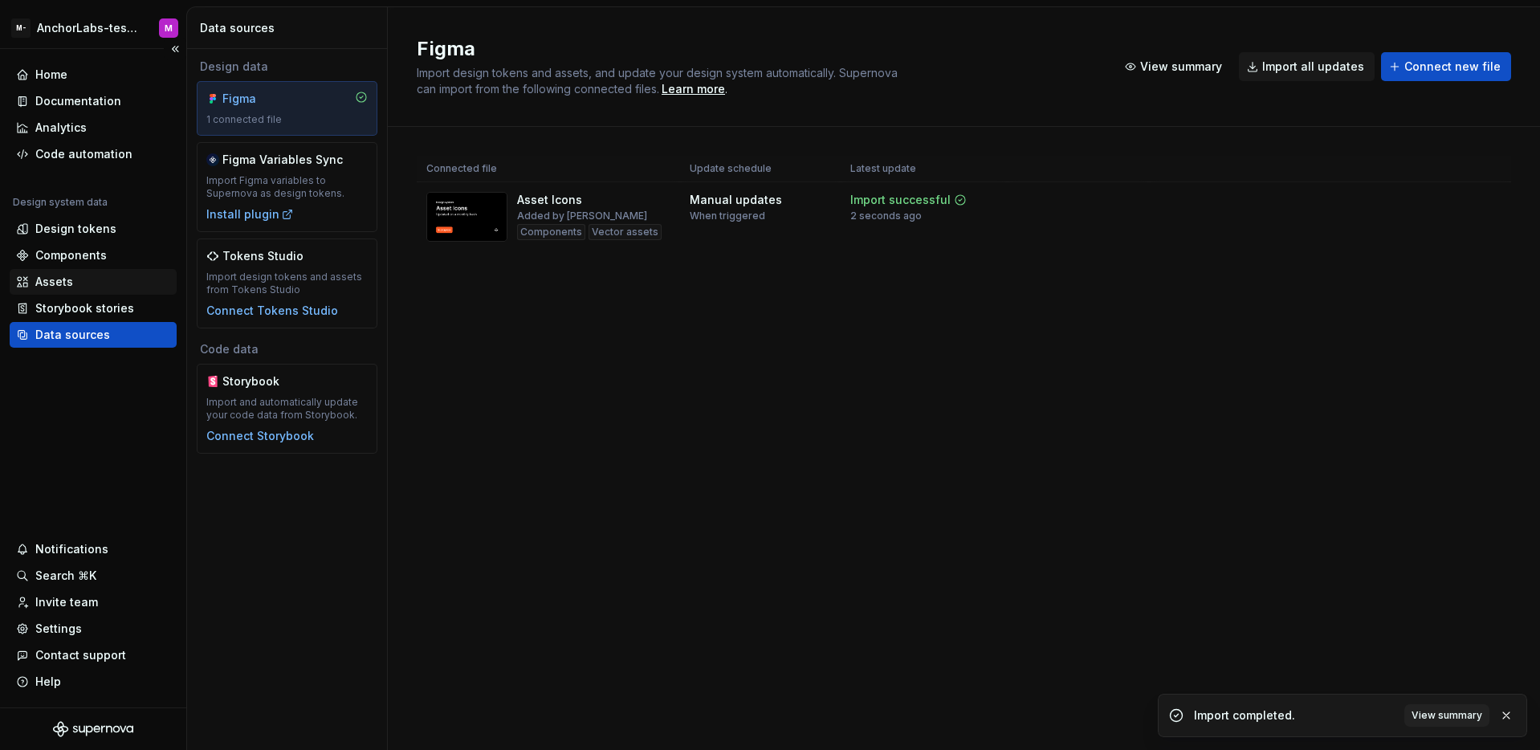
click at [94, 274] on div "Assets" at bounding box center [93, 282] width 154 height 16
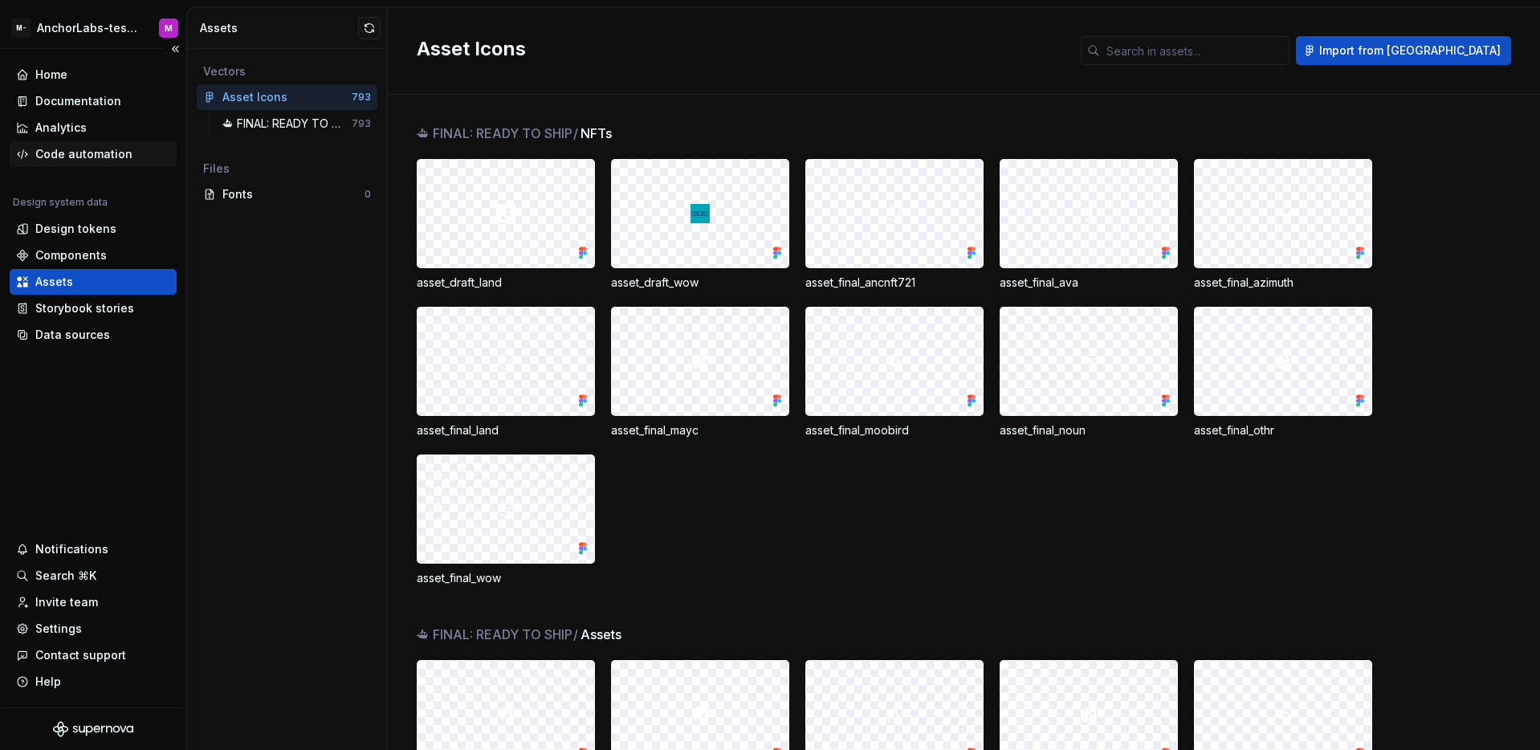
click at [103, 155] on div "Code automation" at bounding box center [83, 154] width 97 height 16
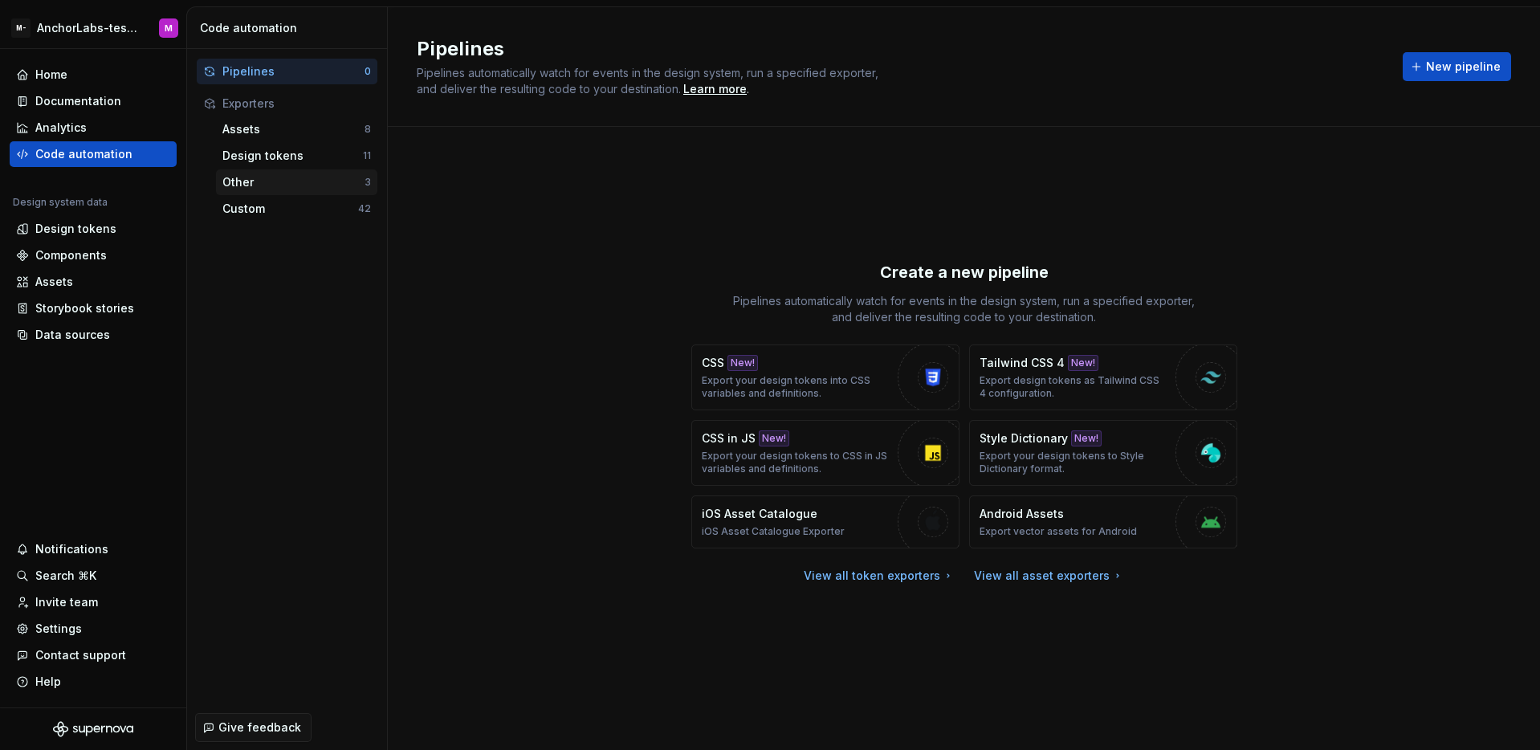
click at [296, 190] on div "Other 3" at bounding box center [296, 182] width 161 height 26
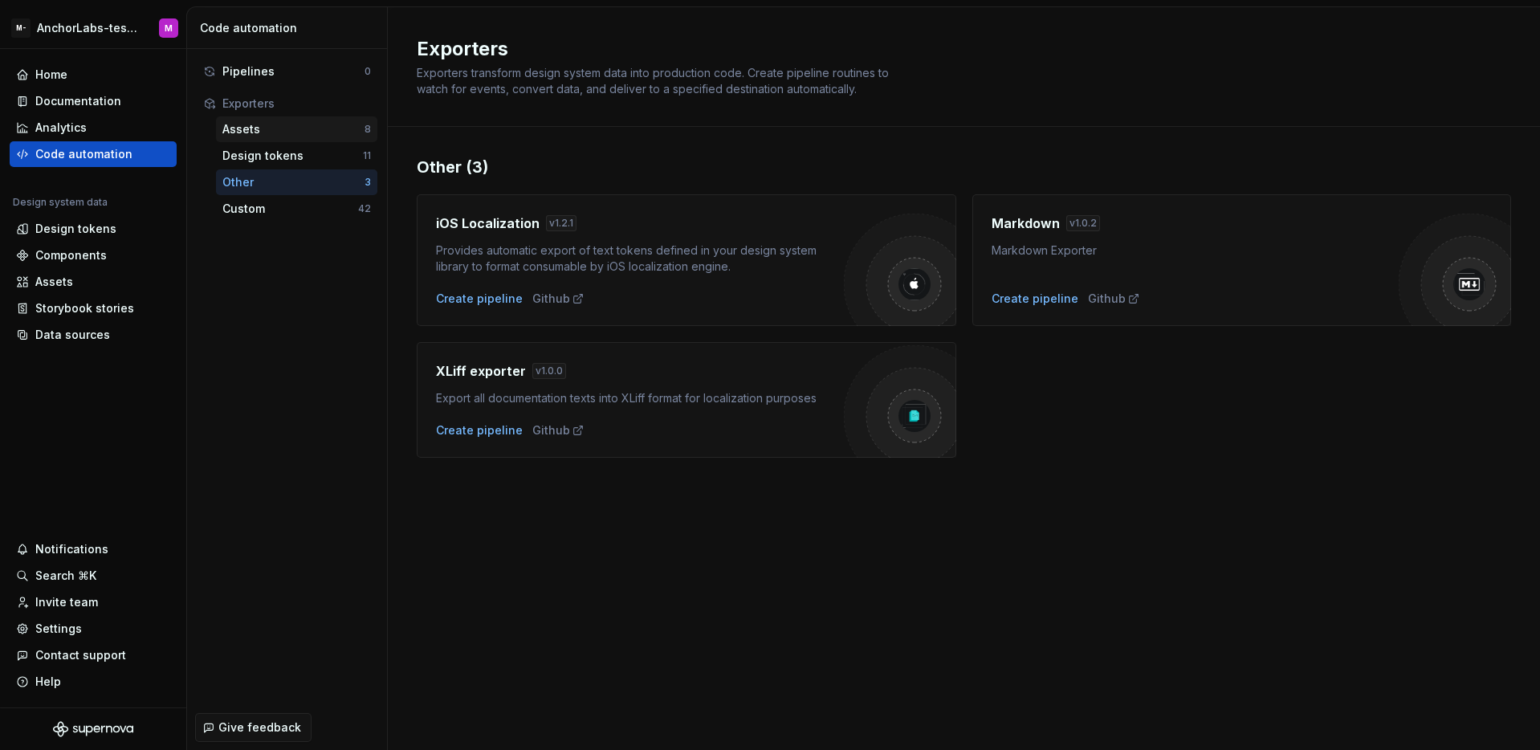
click at [283, 135] on div "Assets" at bounding box center [293, 129] width 142 height 16
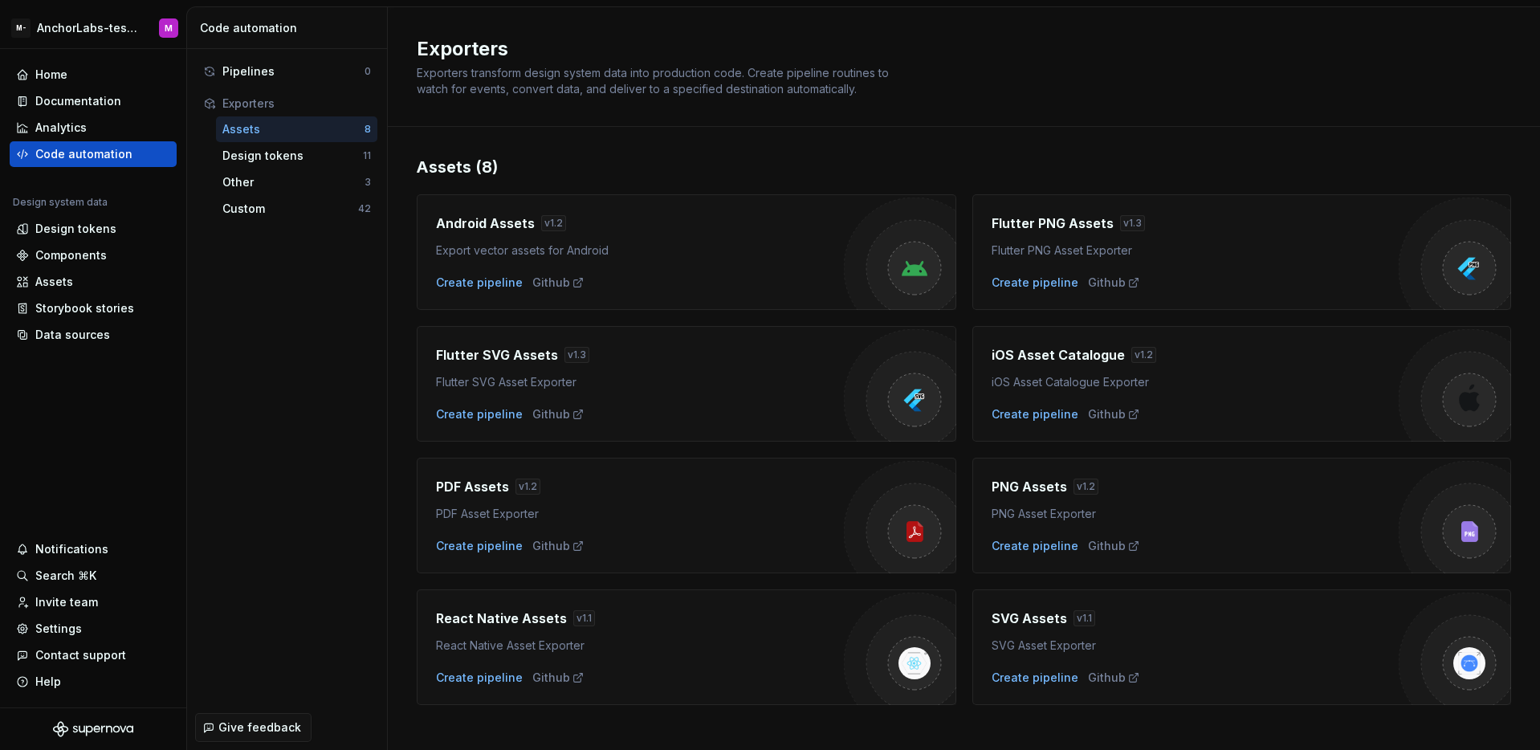
scroll to position [16, 0]
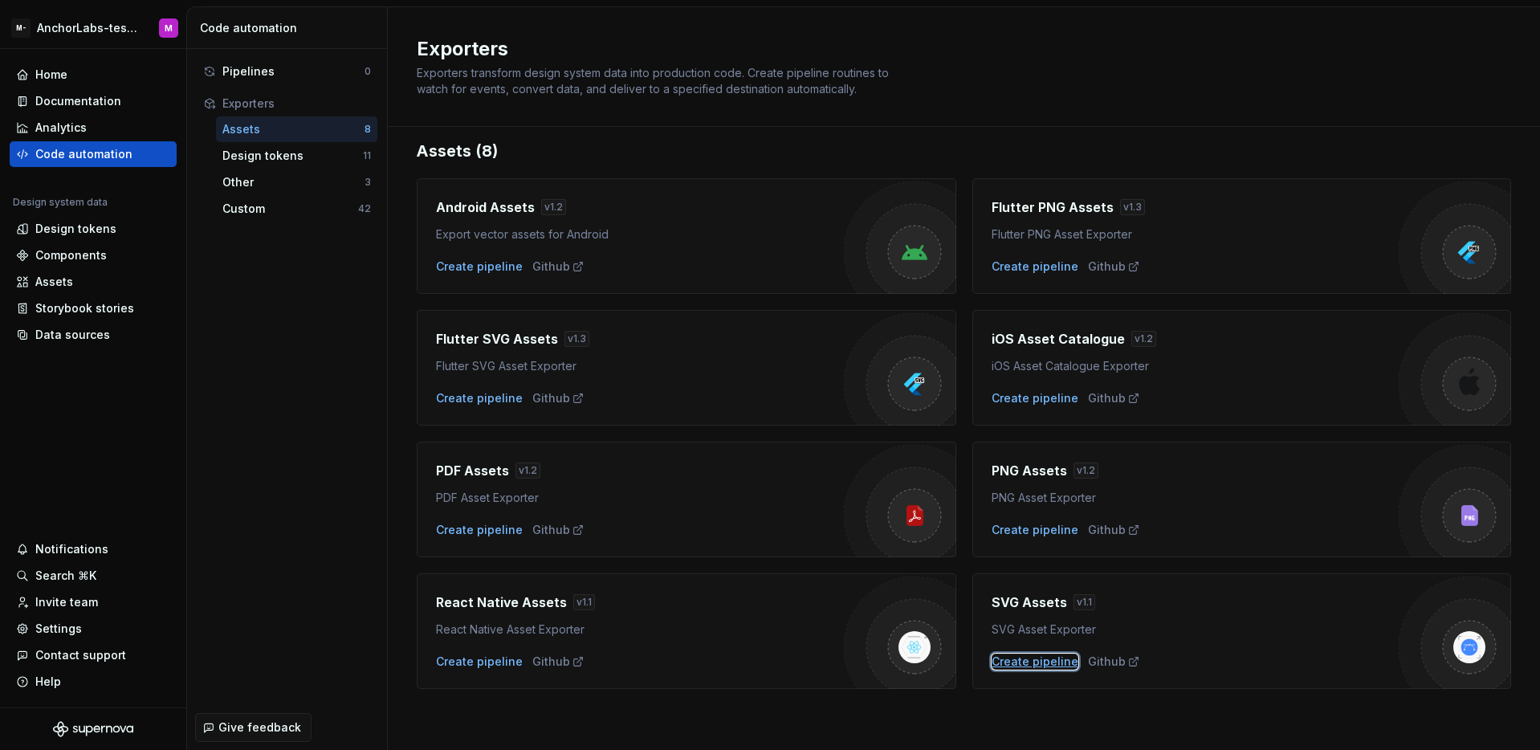
click at [1034, 668] on div "Create pipeline" at bounding box center [1035, 662] width 87 height 16
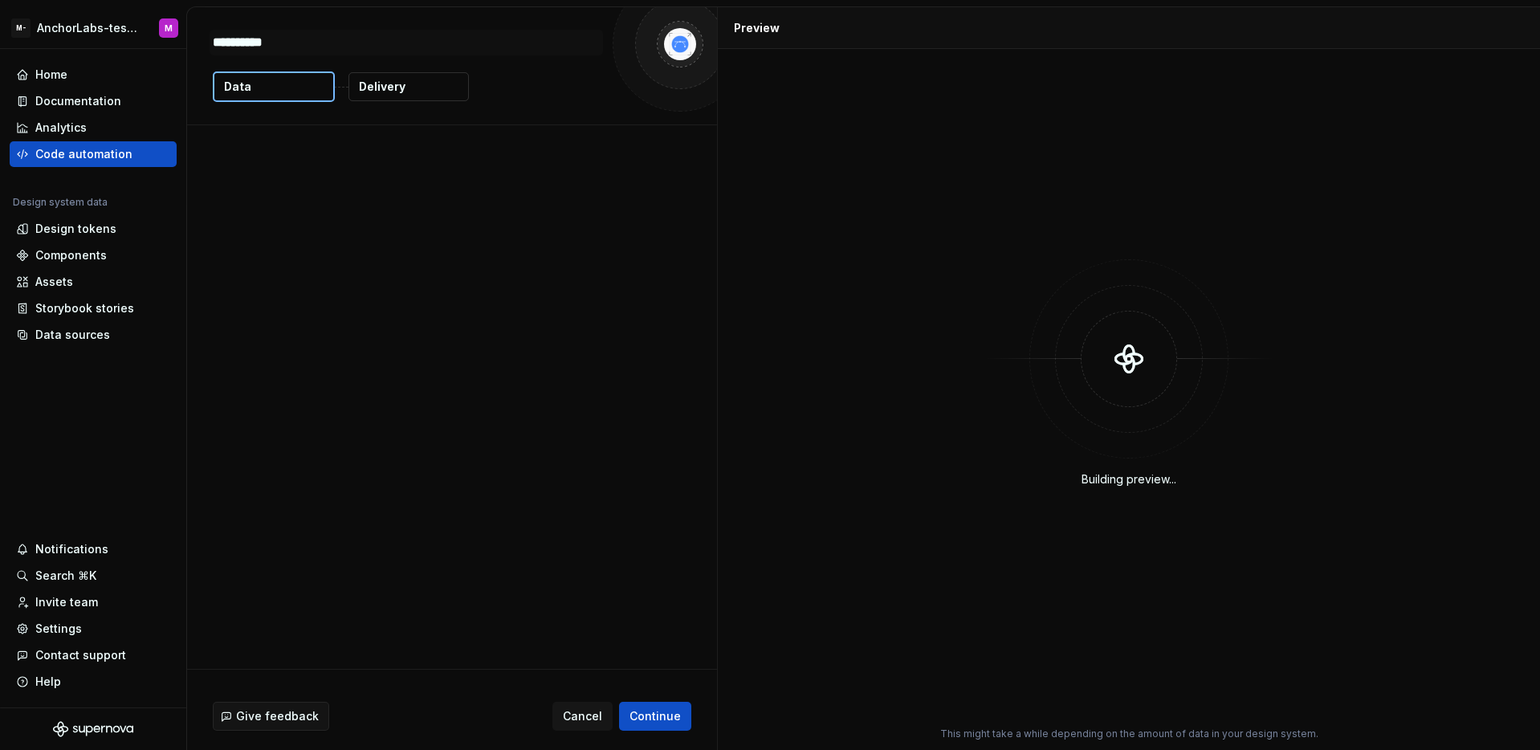
type textarea "*"
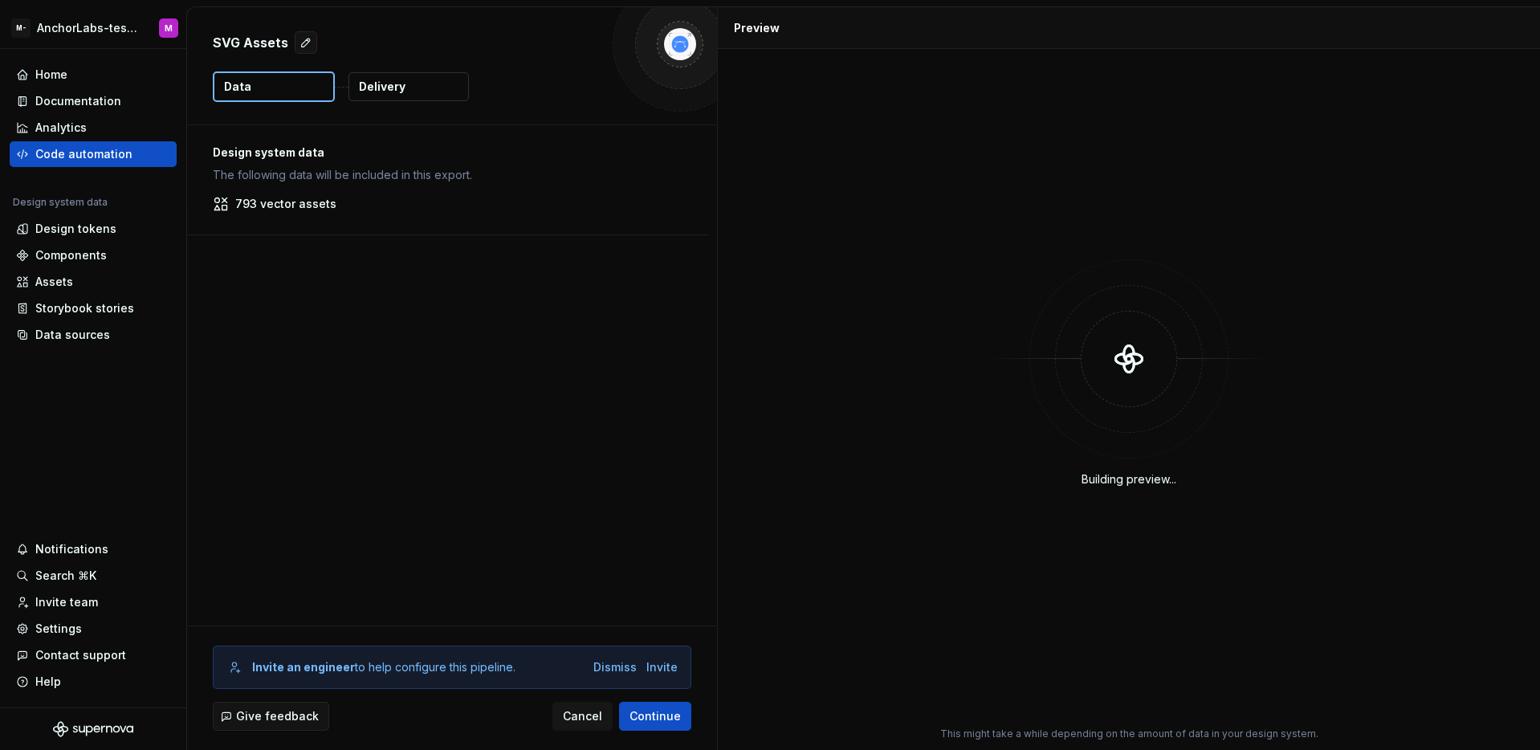
click at [401, 88] on p "Delivery" at bounding box center [382, 87] width 47 height 16
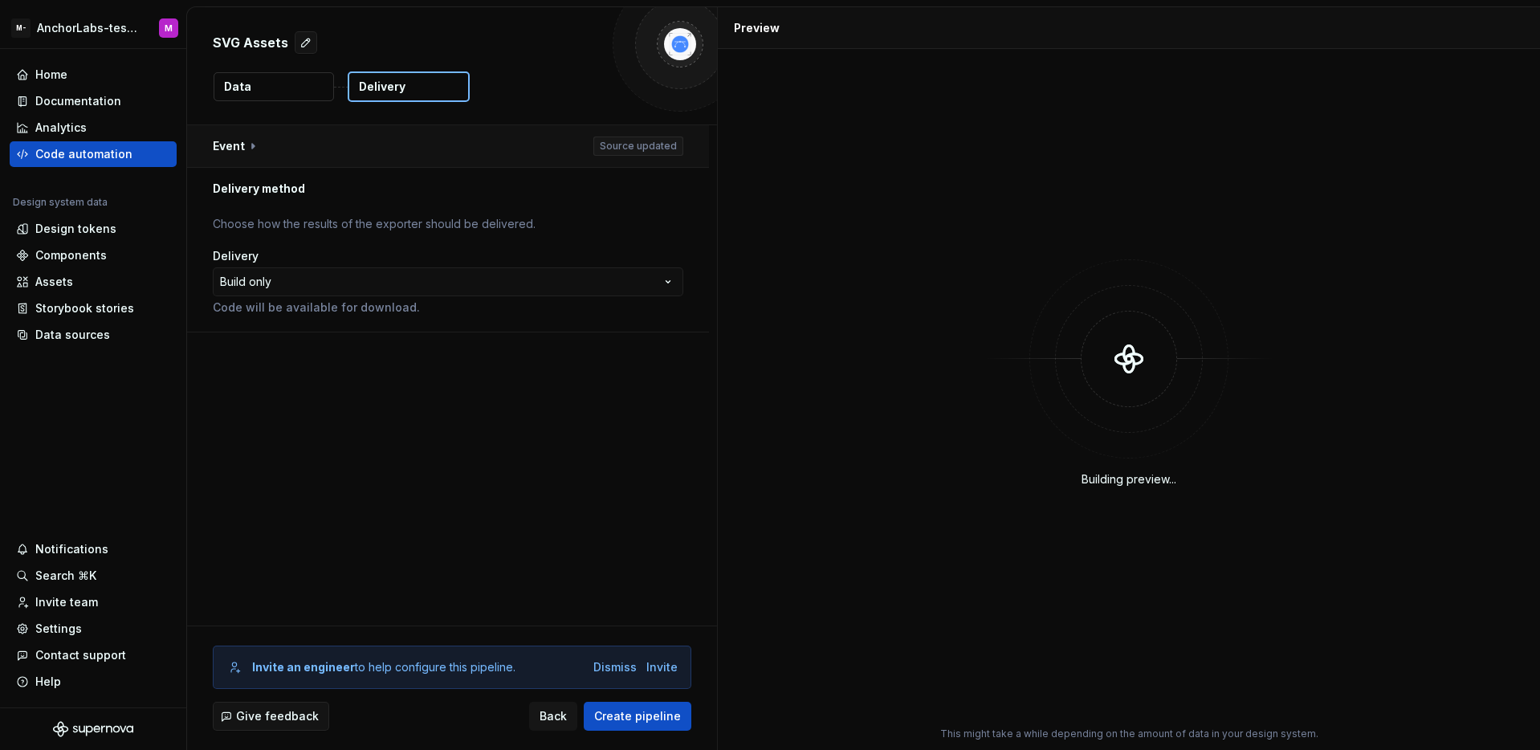
click at [312, 145] on button "button" at bounding box center [448, 146] width 522 height 42
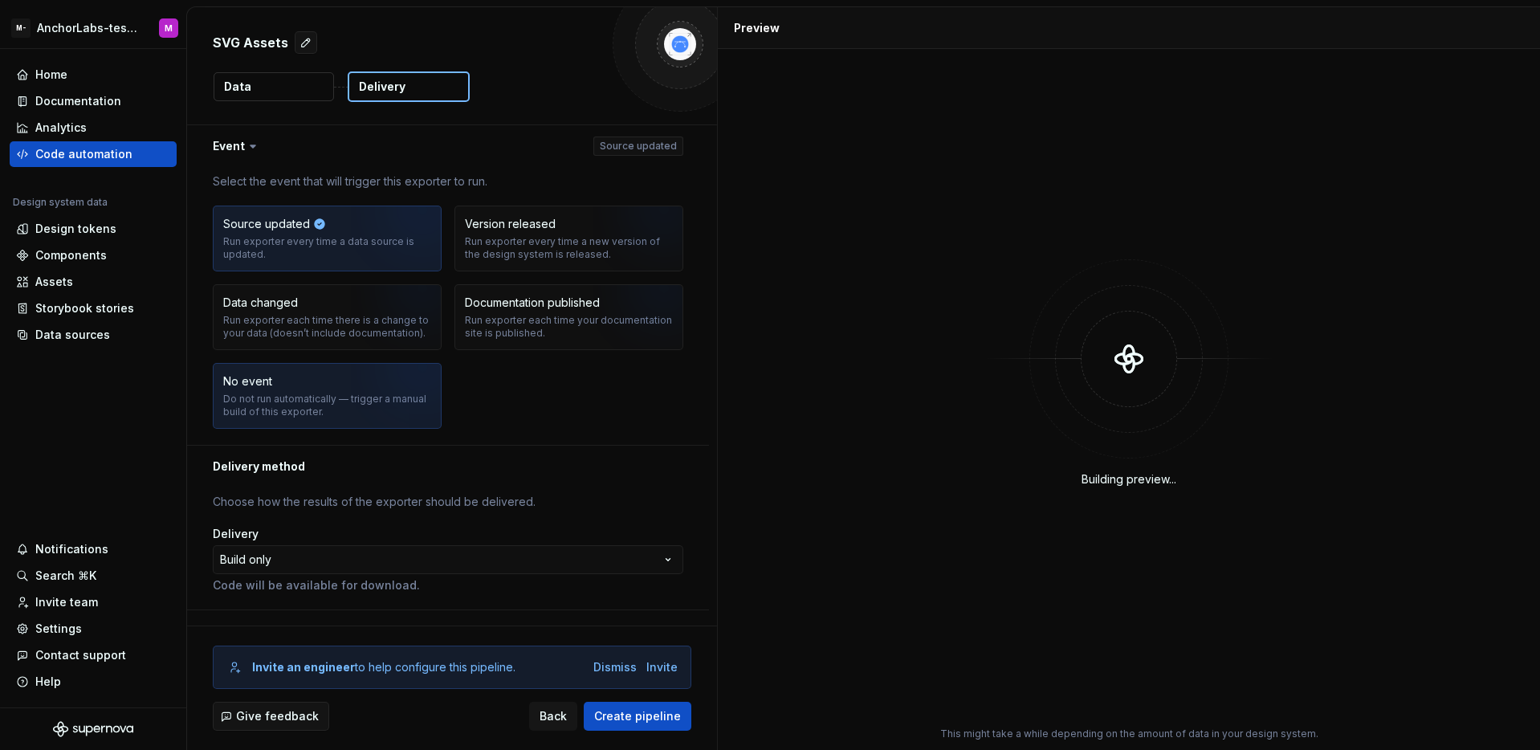
click at [249, 402] on div "Do not run automatically — trigger a manual build of this exporter." at bounding box center [327, 406] width 208 height 26
click at [513, 118] on div "SVG Assets Data Delivery" at bounding box center [452, 65] width 530 height 117
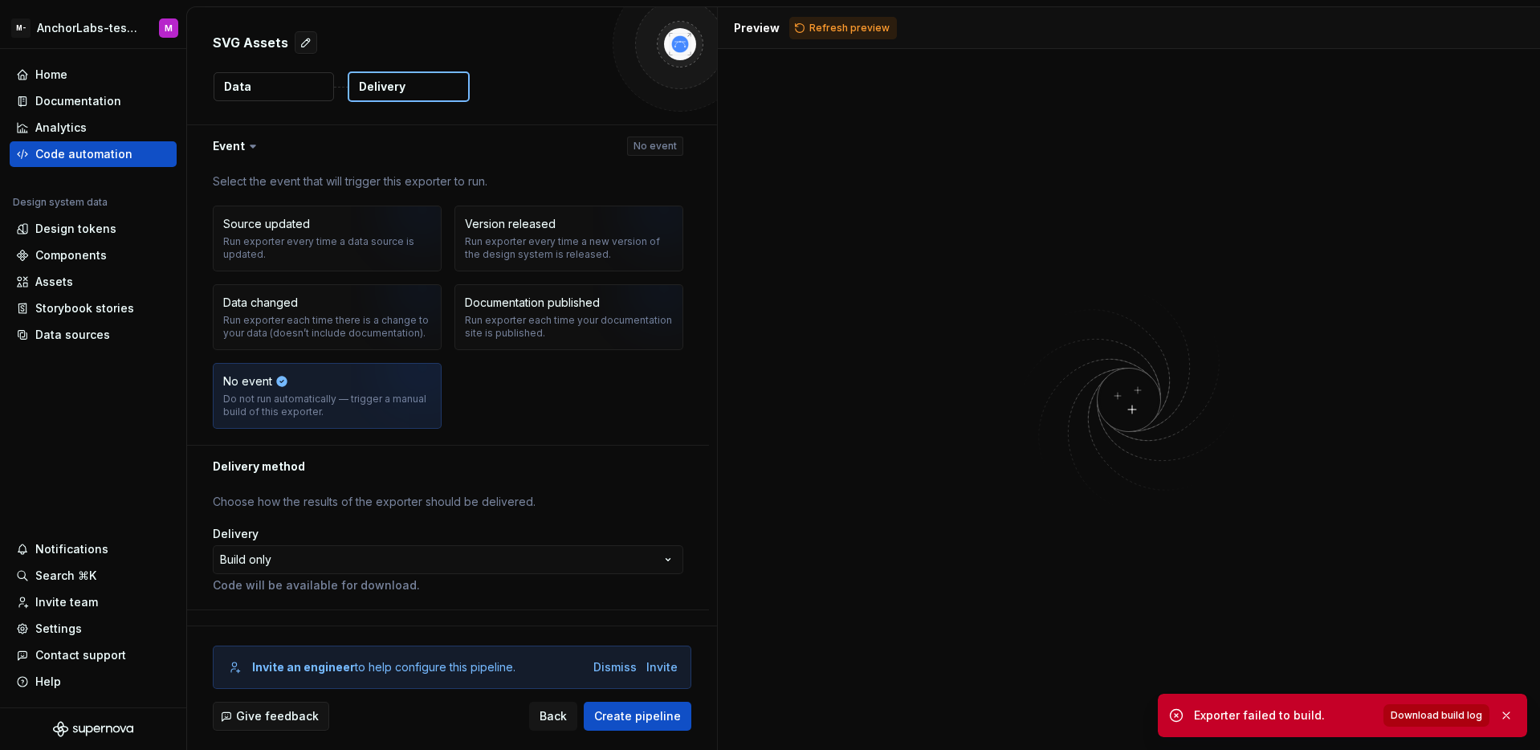
click at [1455, 716] on span "Download build log" at bounding box center [1437, 715] width 92 height 13
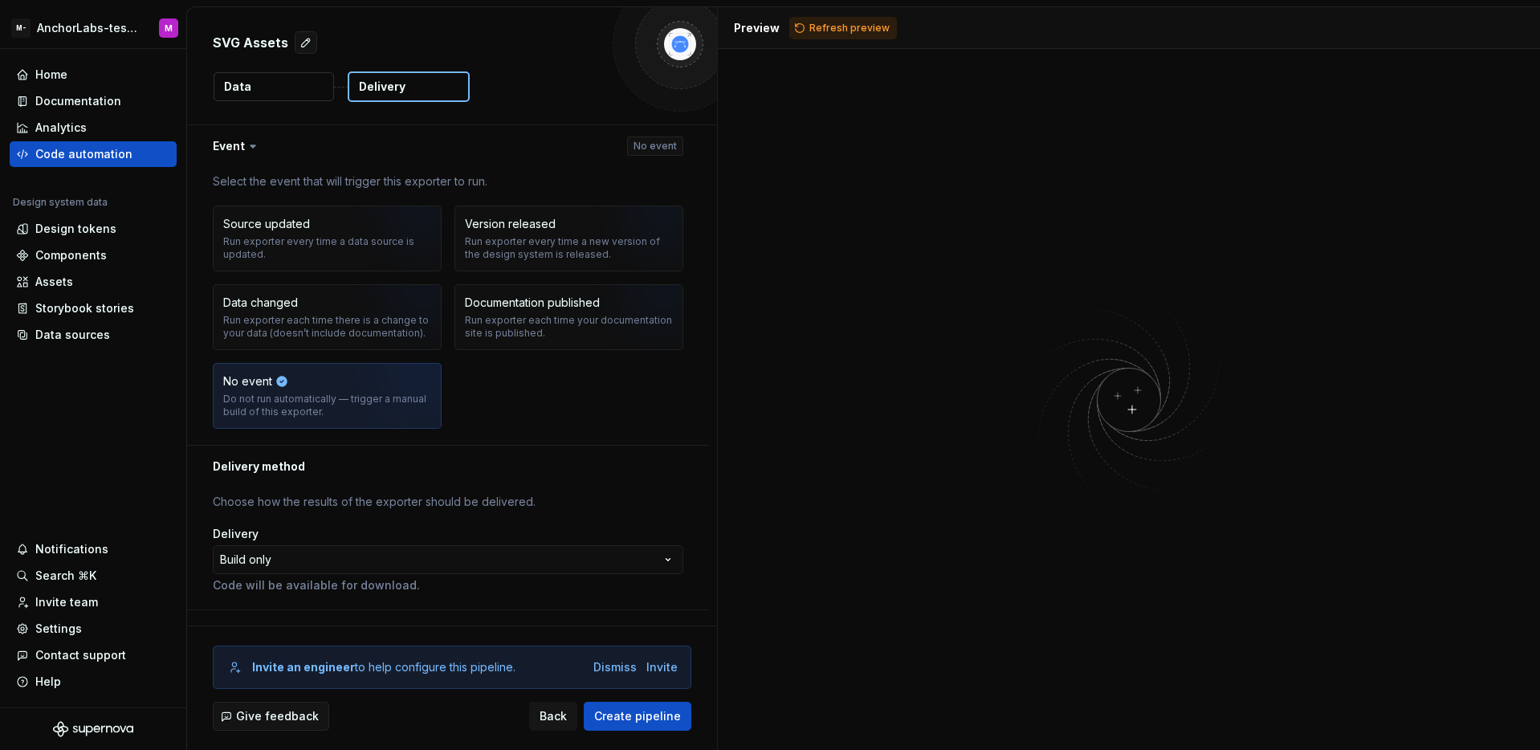
click at [874, 149] on div at bounding box center [1129, 399] width 822 height 701
click at [270, 88] on button "Data" at bounding box center [274, 86] width 120 height 29
click at [72, 158] on div "Code automation" at bounding box center [83, 154] width 97 height 16
click at [553, 708] on span "Back" at bounding box center [553, 716] width 27 height 16
click at [559, 716] on span "Back" at bounding box center [553, 716] width 27 height 16
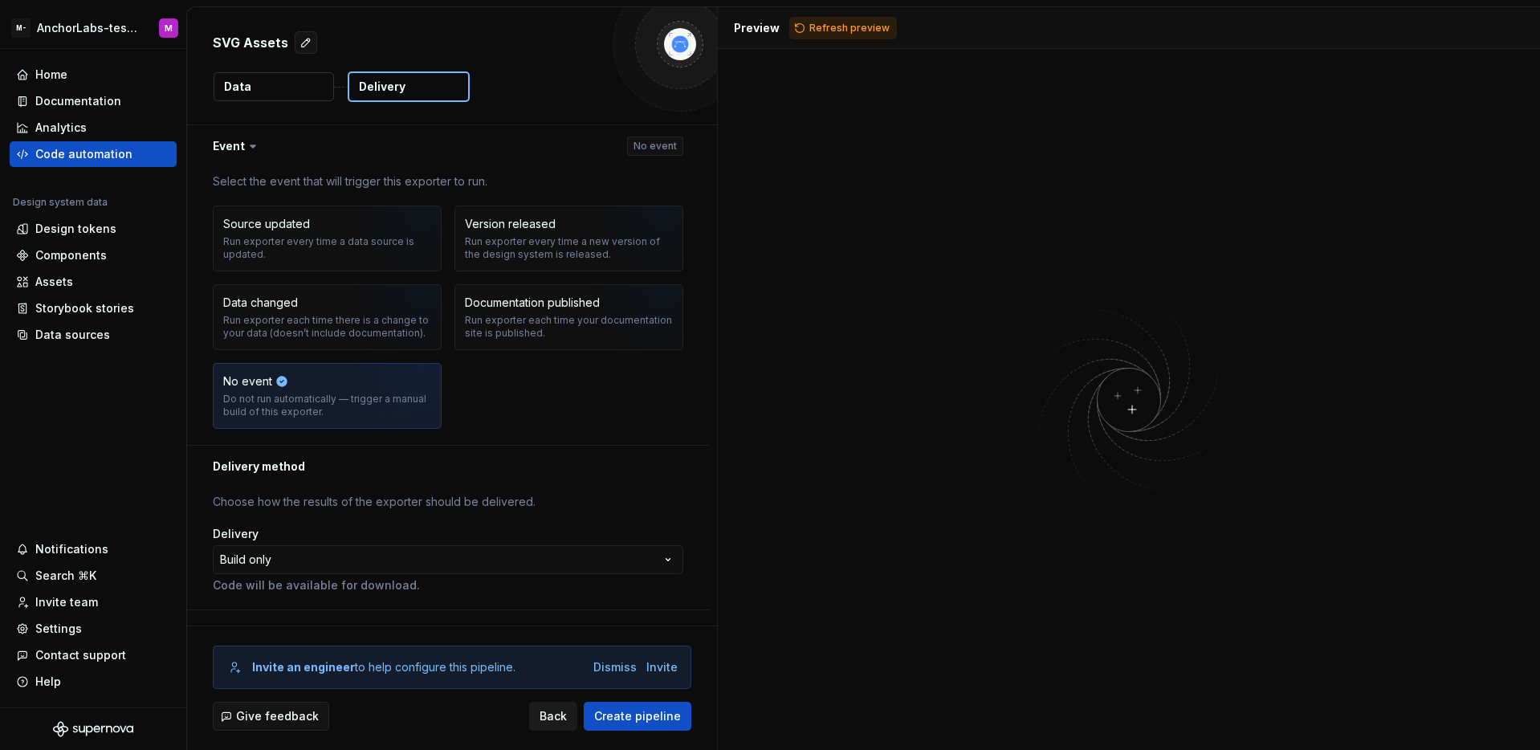
click at [559, 716] on span "Back" at bounding box center [553, 716] width 27 height 16
click at [97, 118] on div "Analytics" at bounding box center [93, 128] width 167 height 26
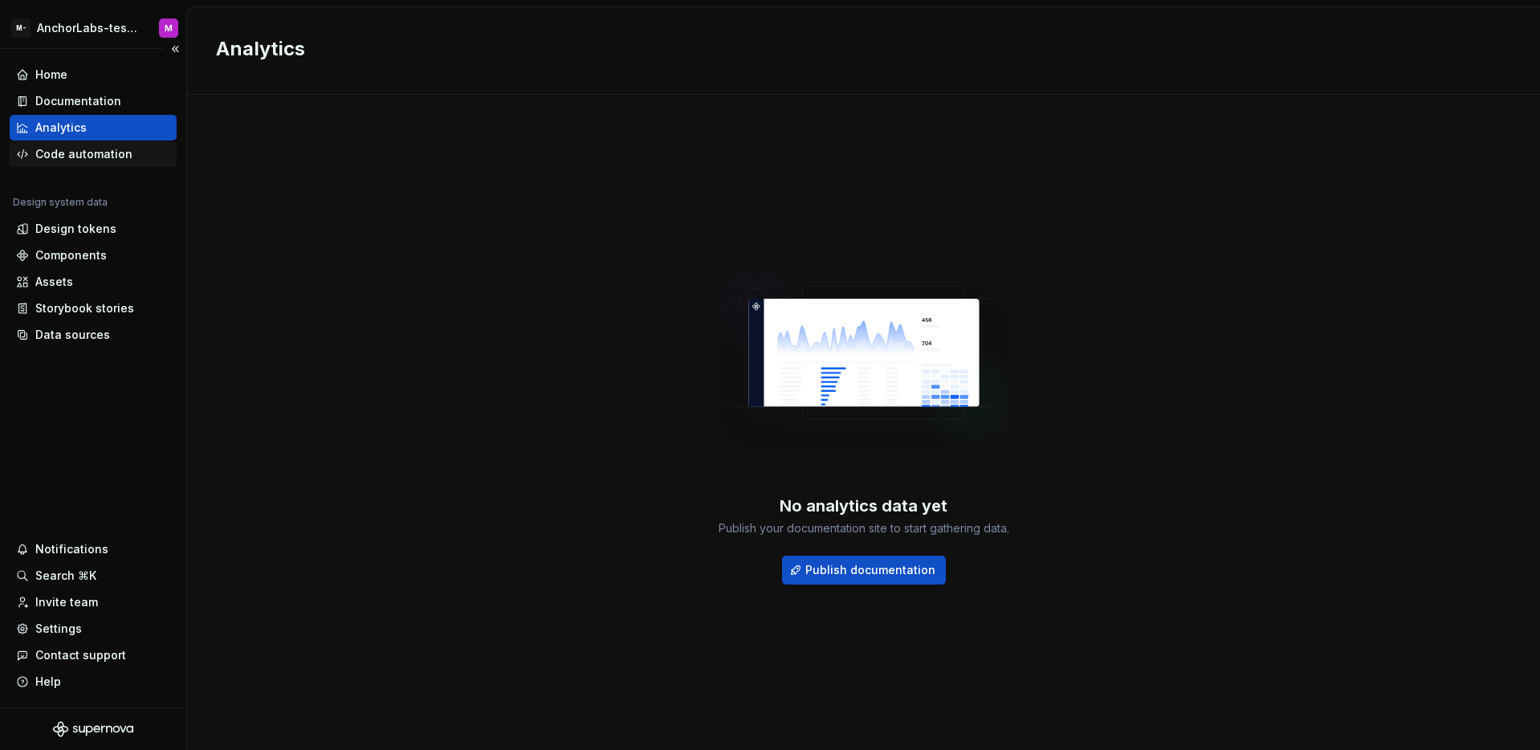
click at [108, 153] on div "Code automation" at bounding box center [83, 154] width 97 height 16
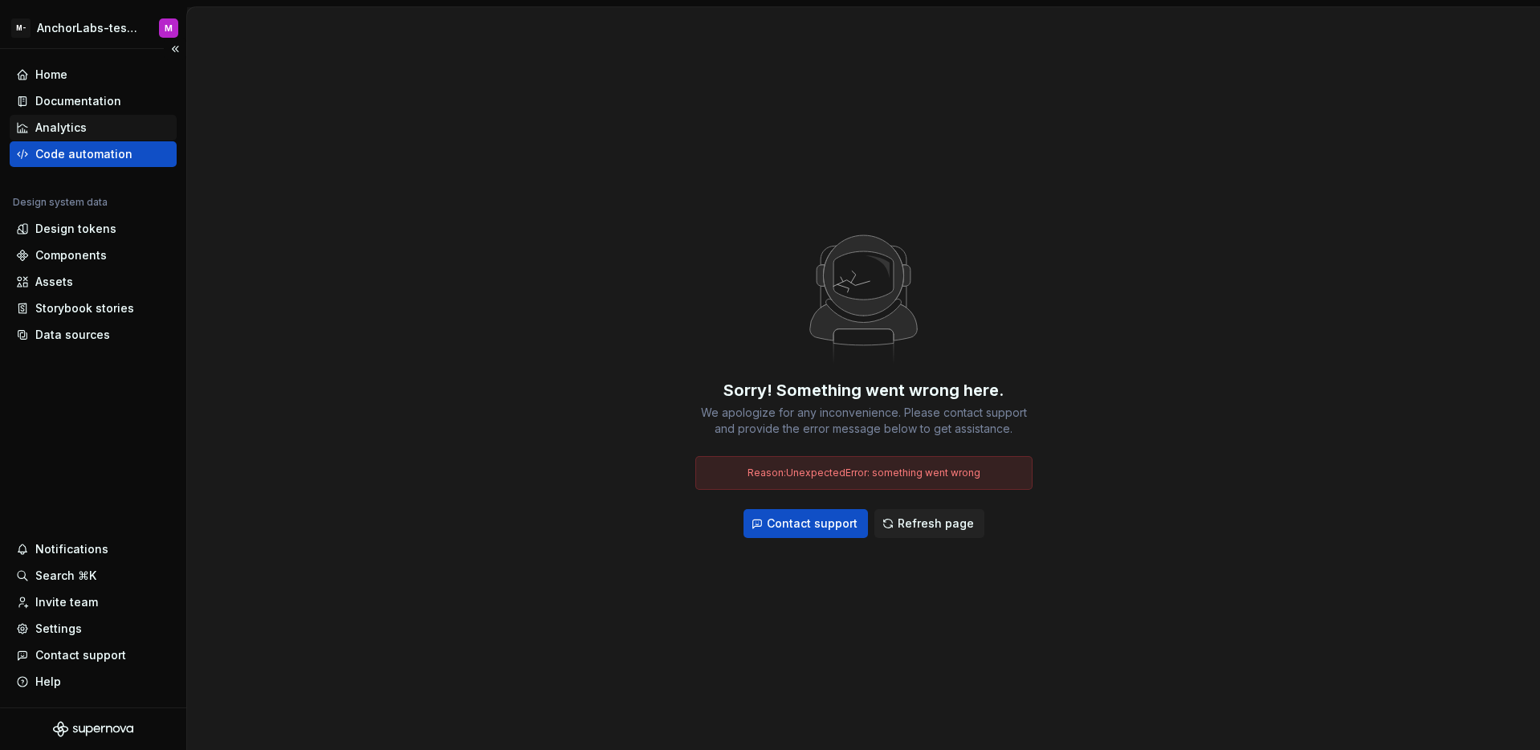
click at [108, 136] on div "Analytics" at bounding box center [93, 128] width 167 height 26
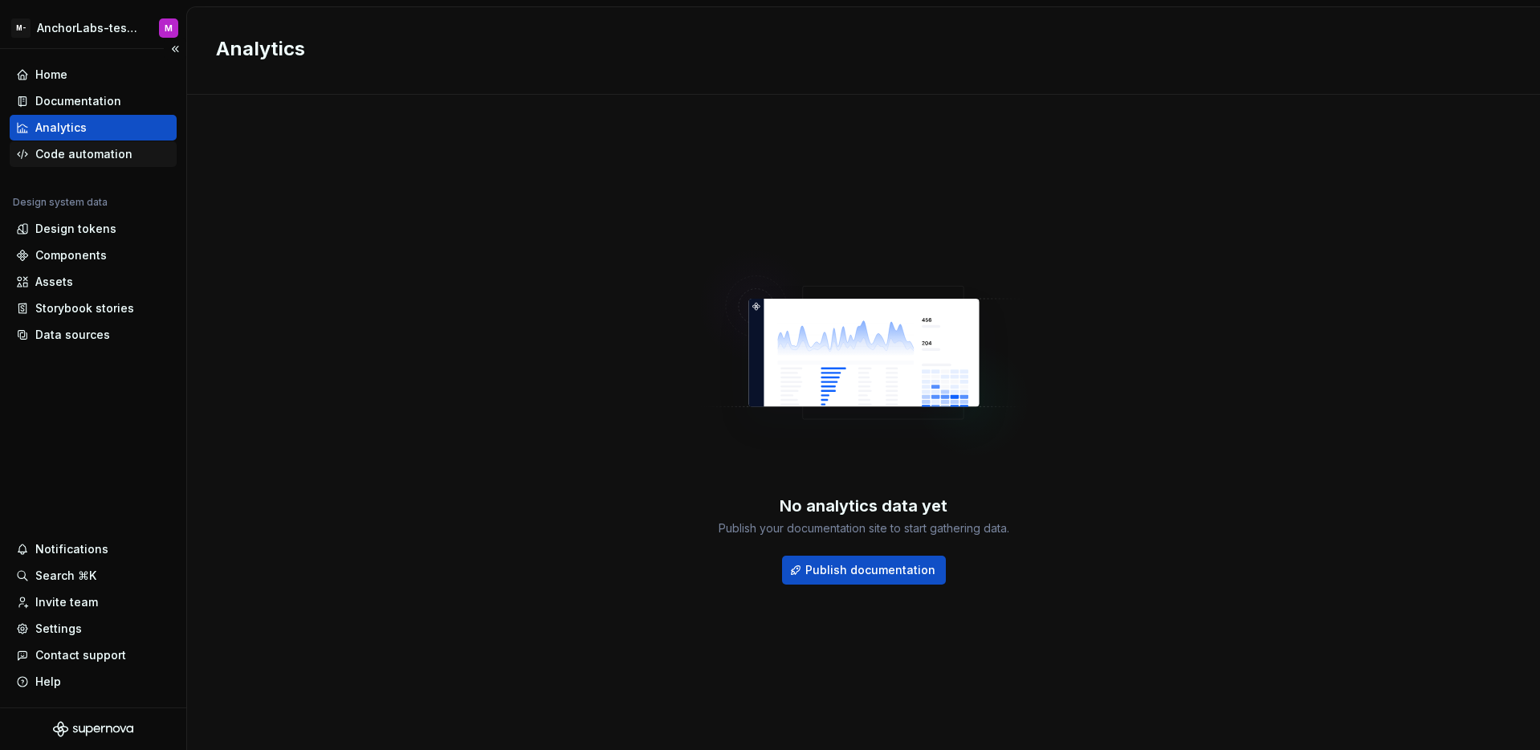
click at [112, 161] on div "Code automation" at bounding box center [83, 154] width 97 height 16
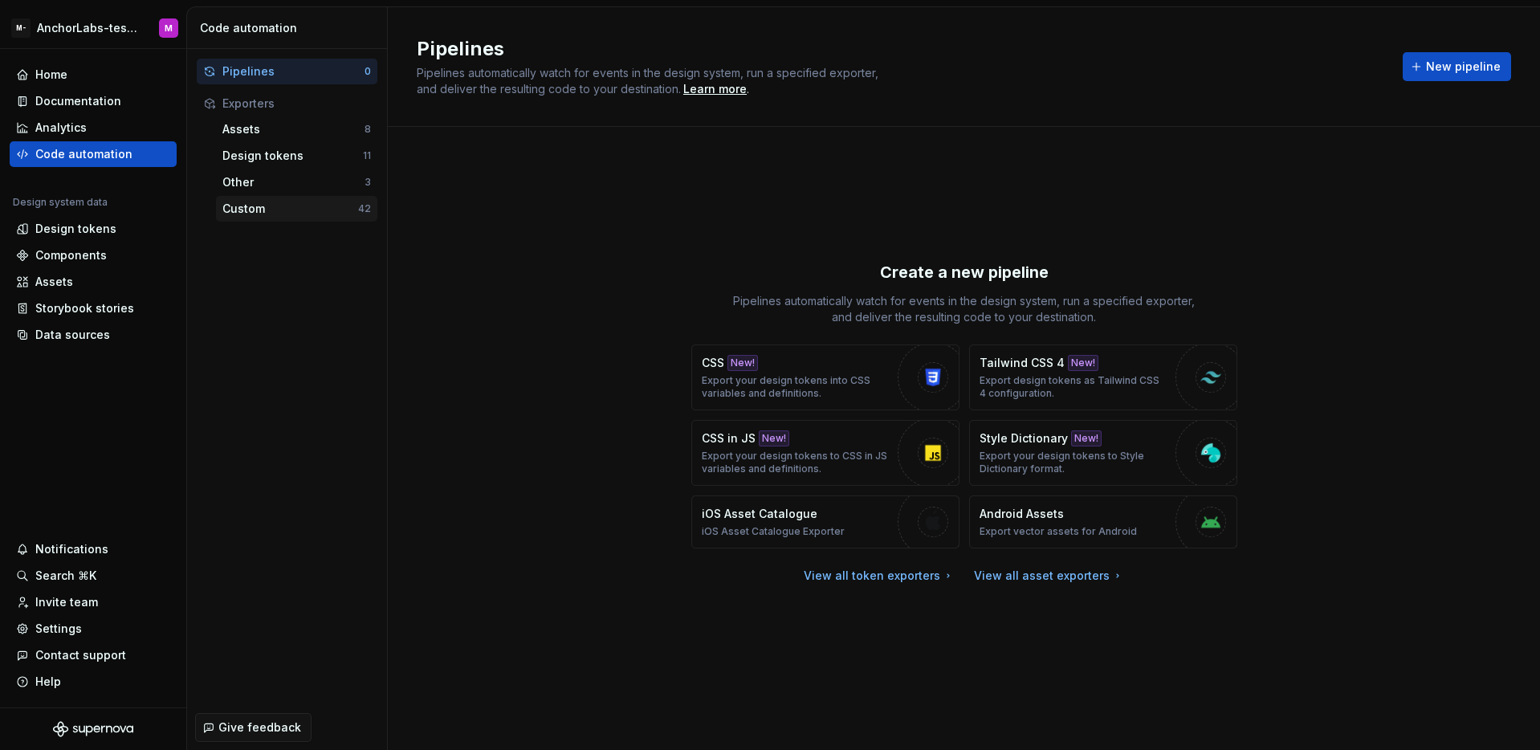
click at [288, 205] on div "Custom" at bounding box center [290, 209] width 136 height 16
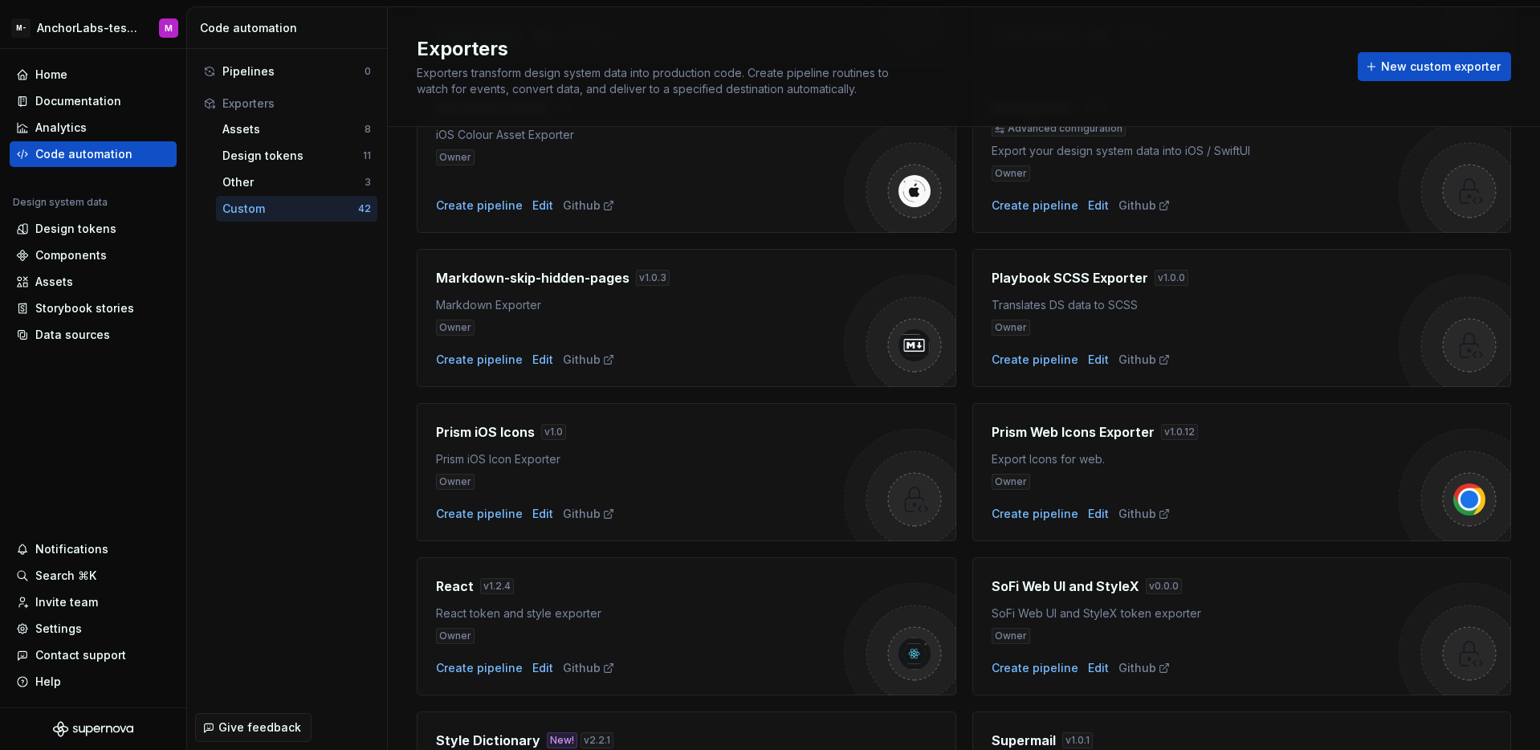
scroll to position [1687, 0]
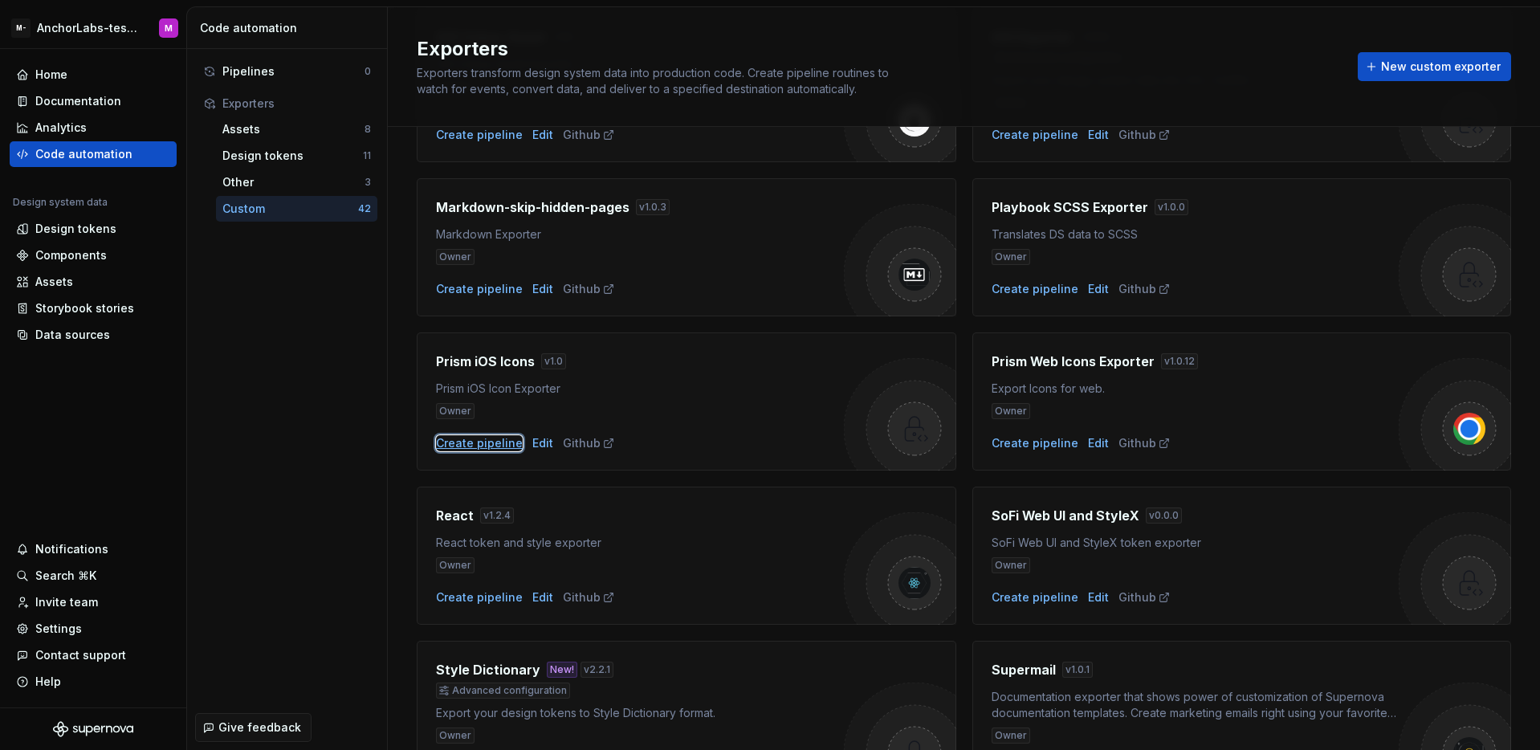
click at [479, 447] on div "Create pipeline" at bounding box center [479, 443] width 87 height 16
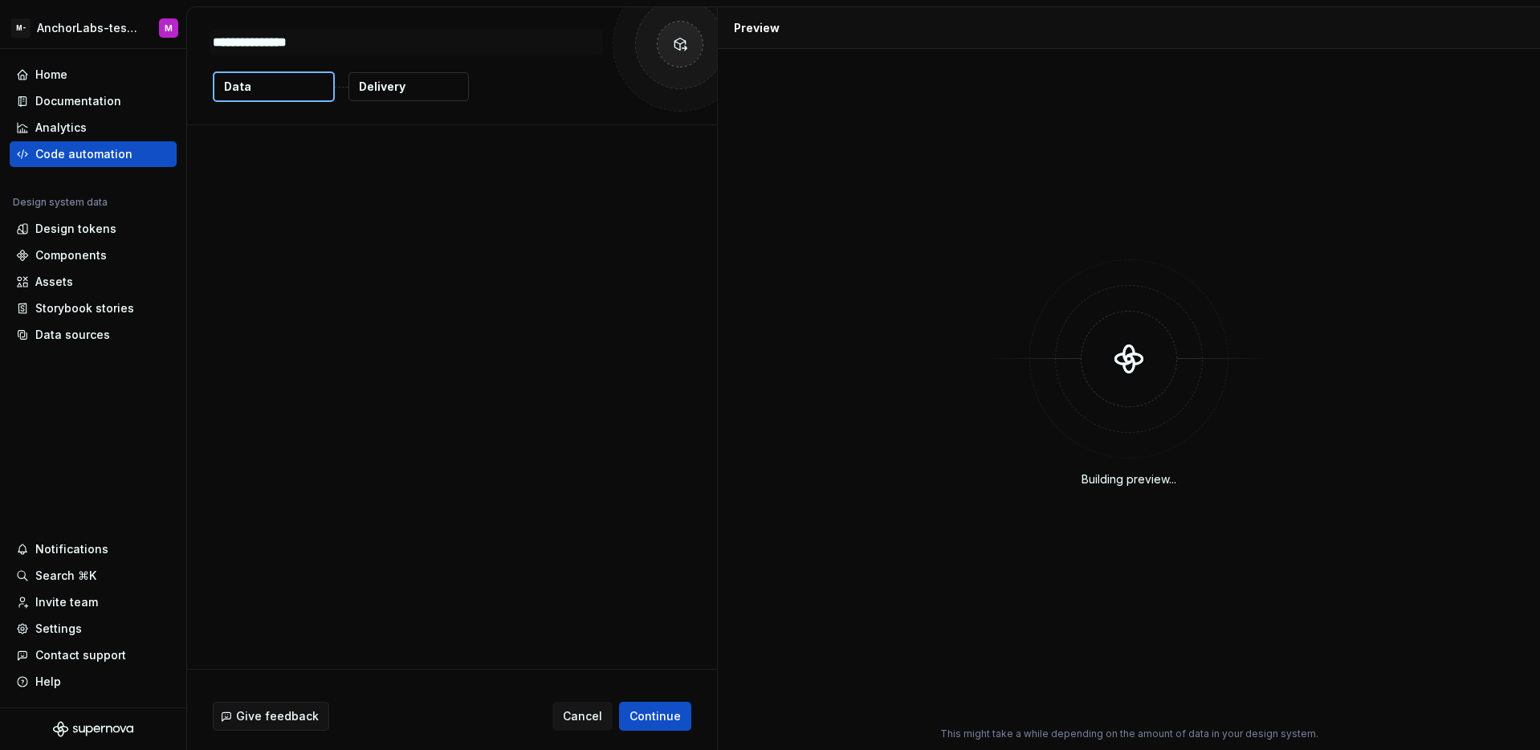
type textarea "*"
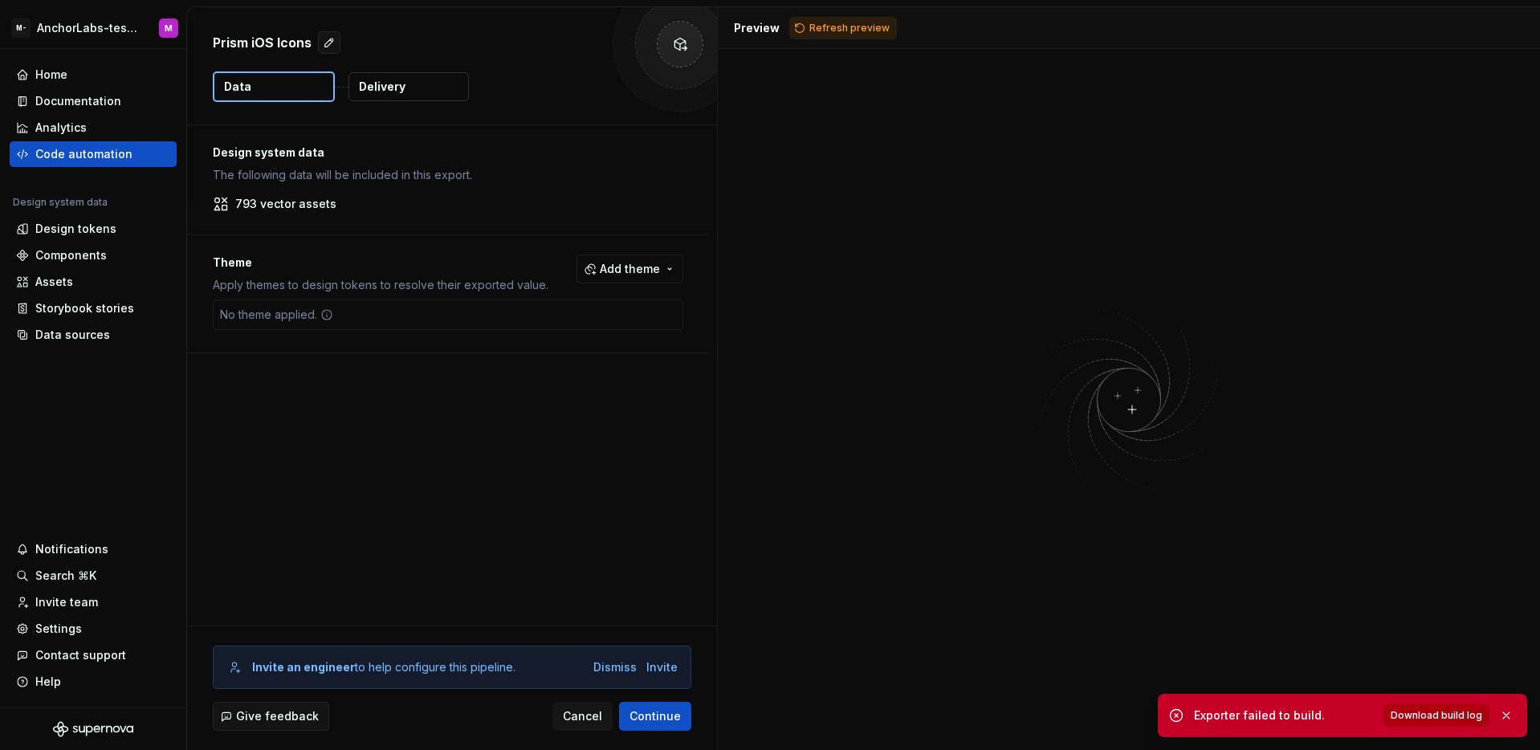
click at [1414, 714] on span "Download build log" at bounding box center [1437, 715] width 92 height 13
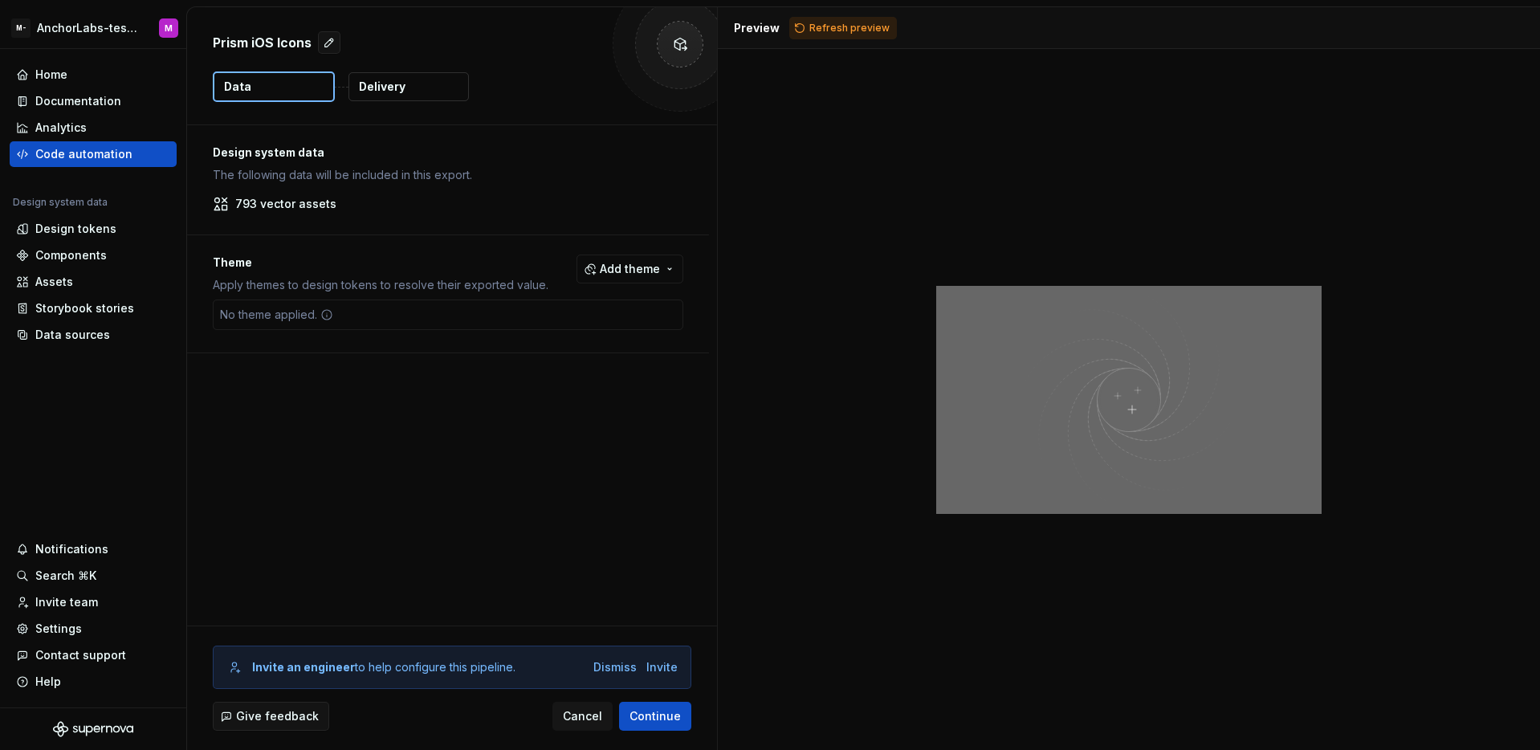
click at [1172, 8] on div "Preview Refresh preview" at bounding box center [1129, 28] width 822 height 42
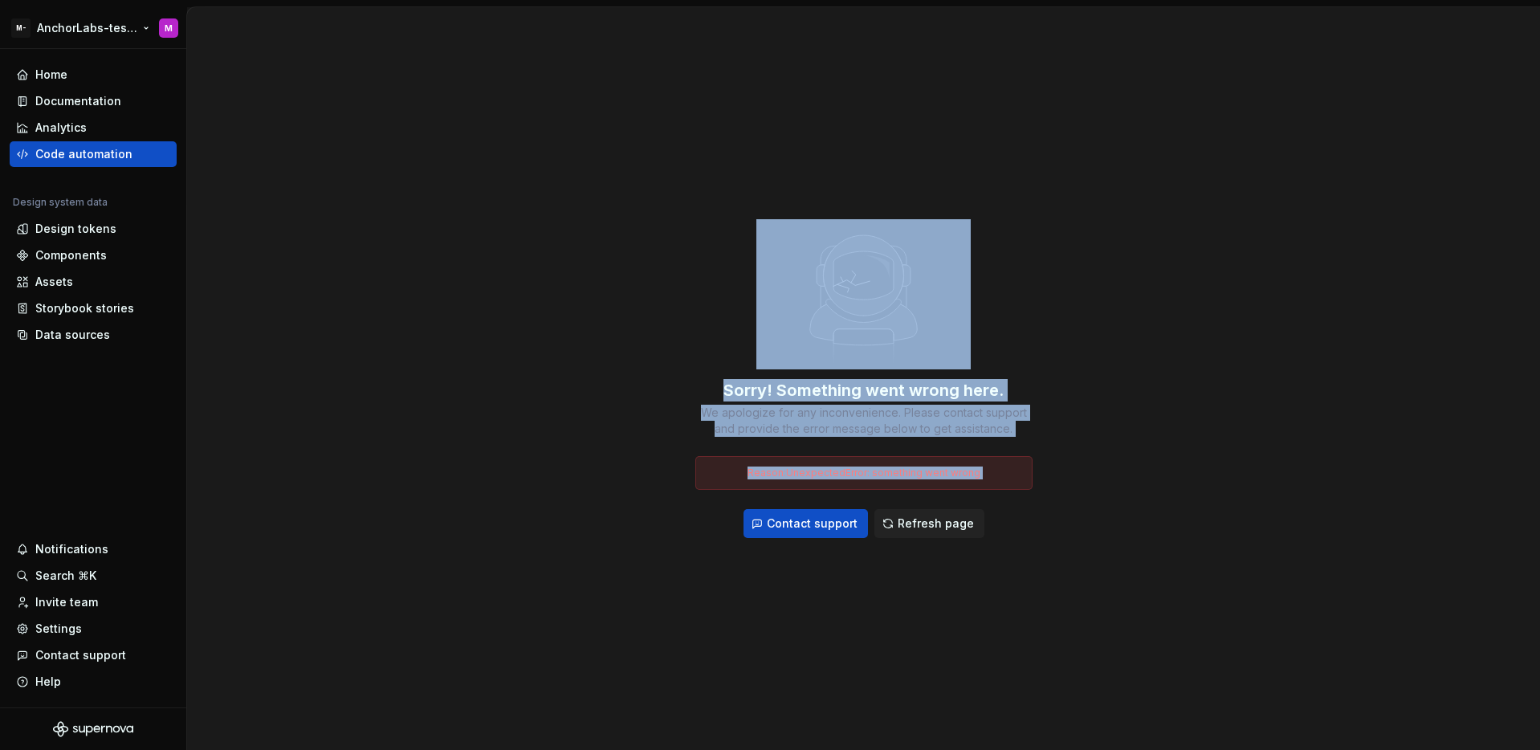
click at [336, 123] on div "Sorry! Something went wrong here. We apologize for any inconvenience. Please co…" at bounding box center [863, 378] width 1353 height 743
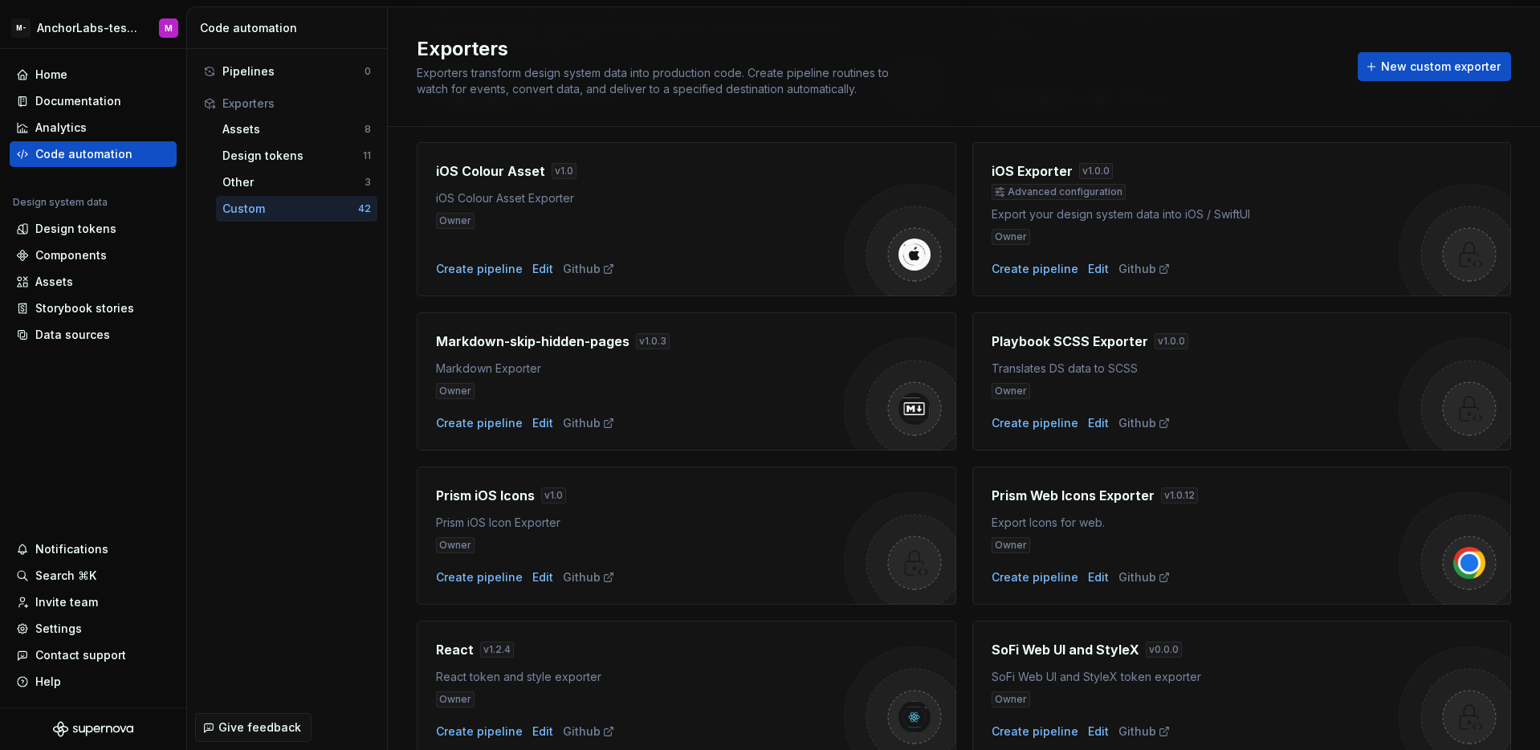
scroll to position [1573, 0]
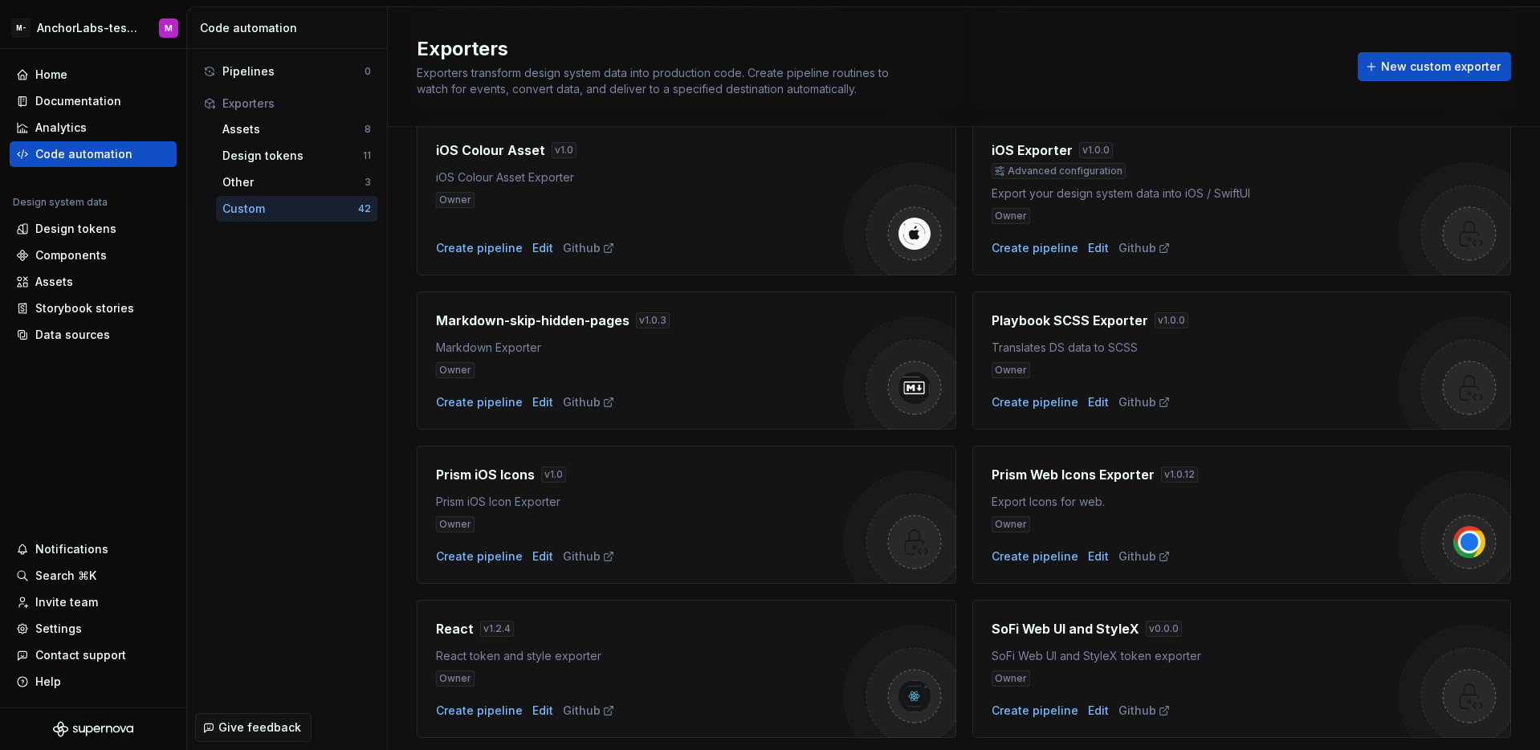
click at [1018, 566] on div "Prism Web Icons Exporter v 1.0.12 Export Icons for web. Owner Create pipeline E…" at bounding box center [1243, 515] width 540 height 138
click at [1018, 564] on div "Create pipeline" at bounding box center [1035, 557] width 87 height 16
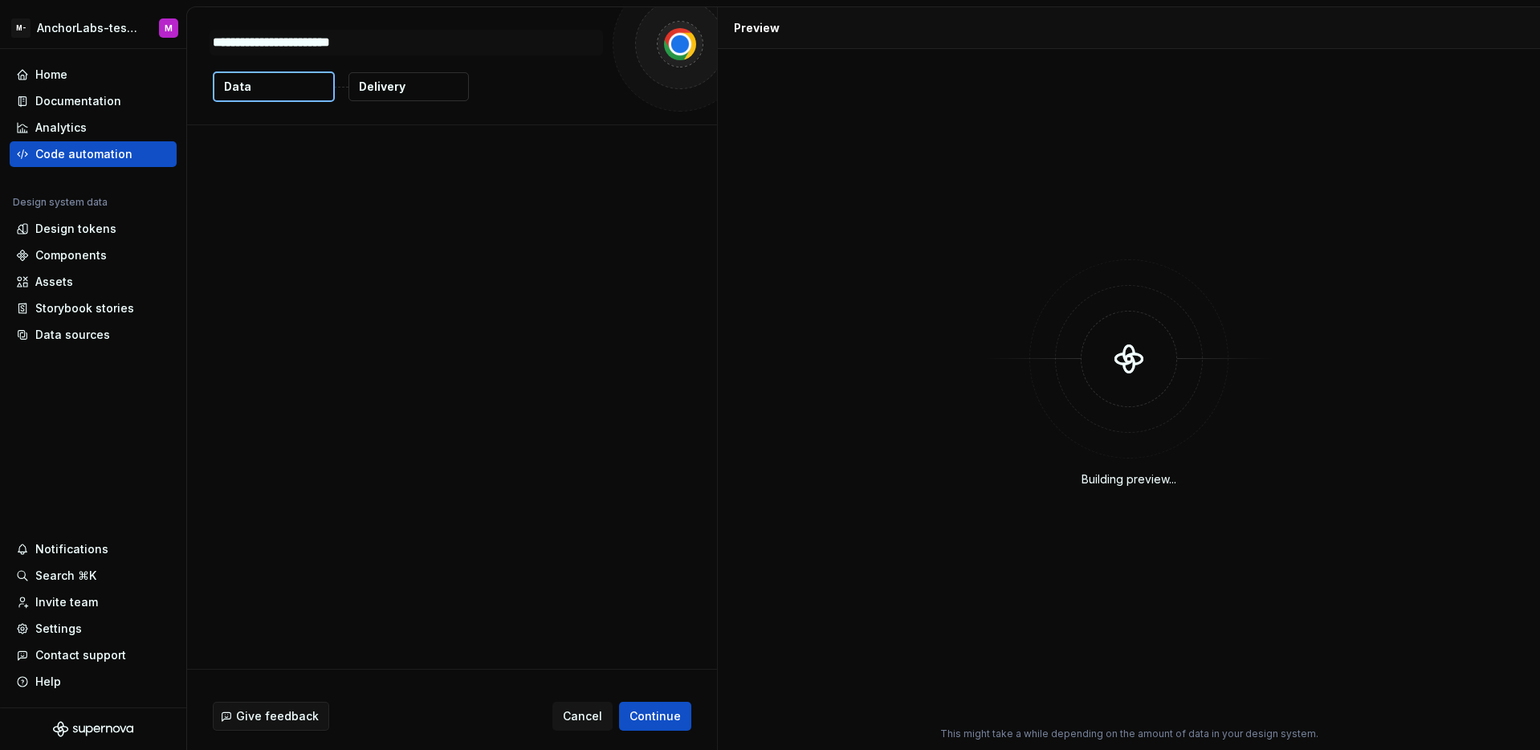
type textarea "*"
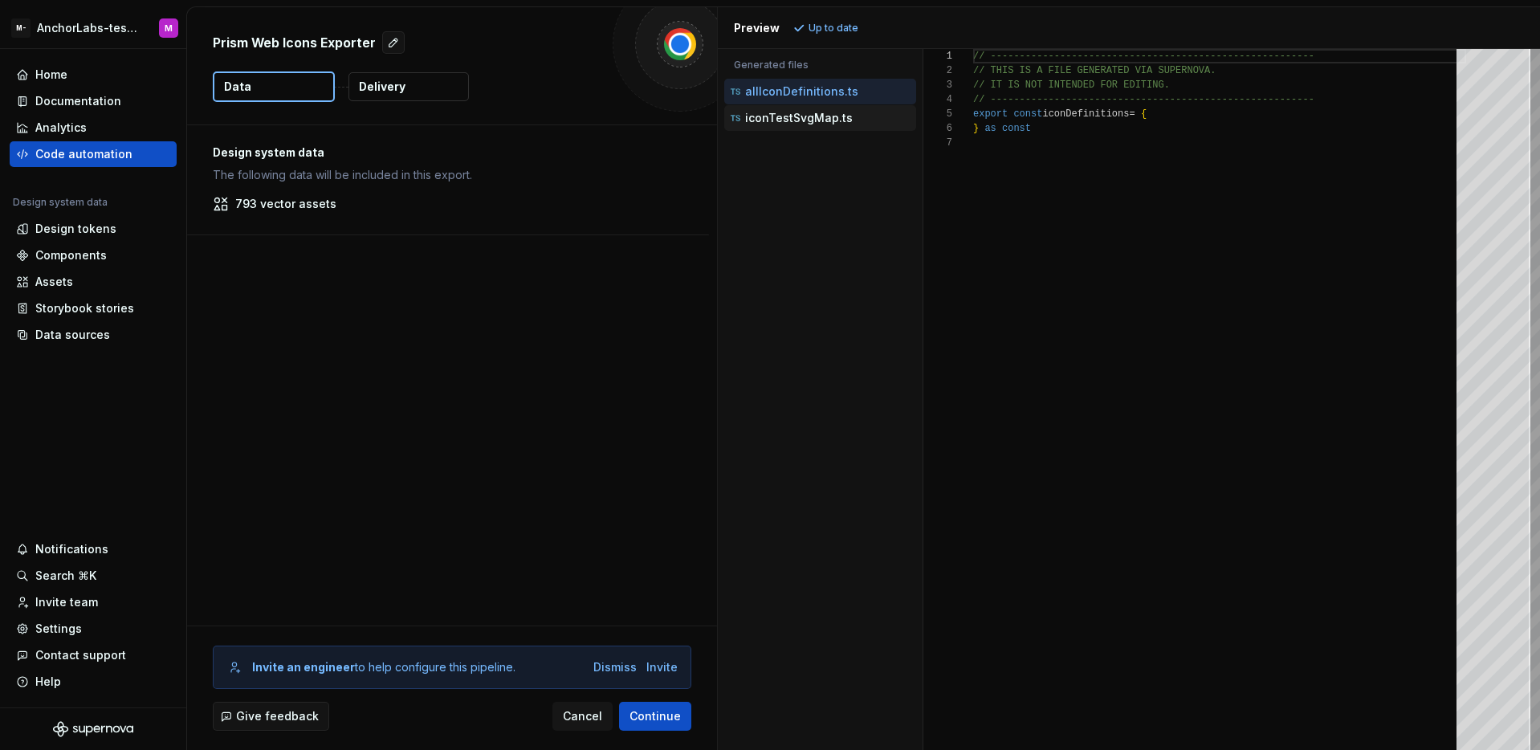
click at [789, 122] on p "iconTestSvgMap.ts" at bounding box center [799, 118] width 108 height 13
click at [800, 97] on p "allIconDefinitions.ts" at bounding box center [801, 91] width 113 height 13
click at [801, 122] on p "iconTestSvgMap.ts" at bounding box center [799, 118] width 108 height 13
click at [801, 97] on p "allIconDefinitions.ts" at bounding box center [801, 91] width 113 height 13
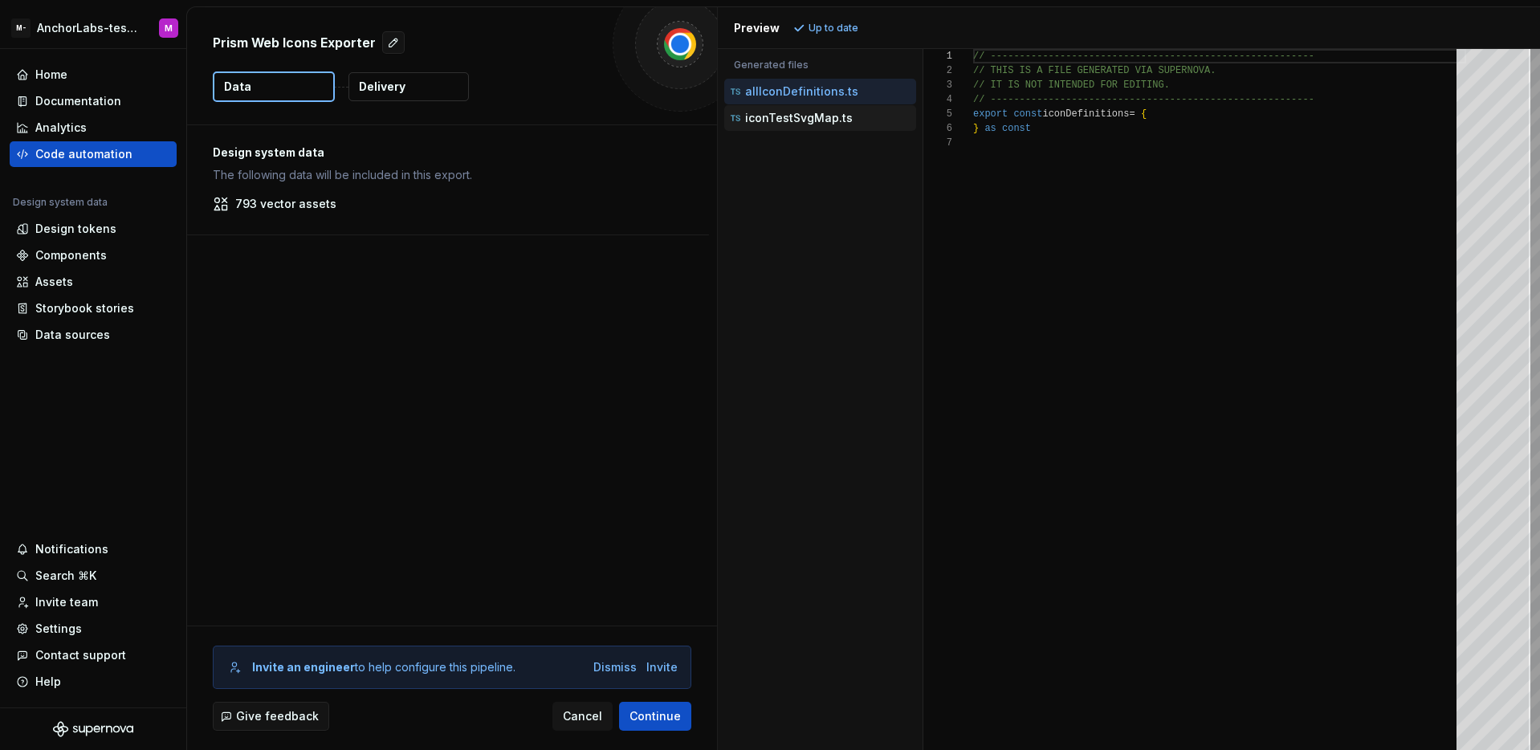
click at [806, 116] on p "iconTestSvgMap.ts" at bounding box center [799, 118] width 108 height 13
click at [810, 92] on p "allIconDefinitions.ts" at bounding box center [801, 91] width 113 height 13
click at [802, 120] on p "iconTestSvgMap.ts" at bounding box center [799, 118] width 108 height 13
click at [807, 96] on p "allIconDefinitions.ts" at bounding box center [801, 91] width 113 height 13
click at [810, 123] on p "iconTestSvgMap.ts" at bounding box center [799, 118] width 108 height 13
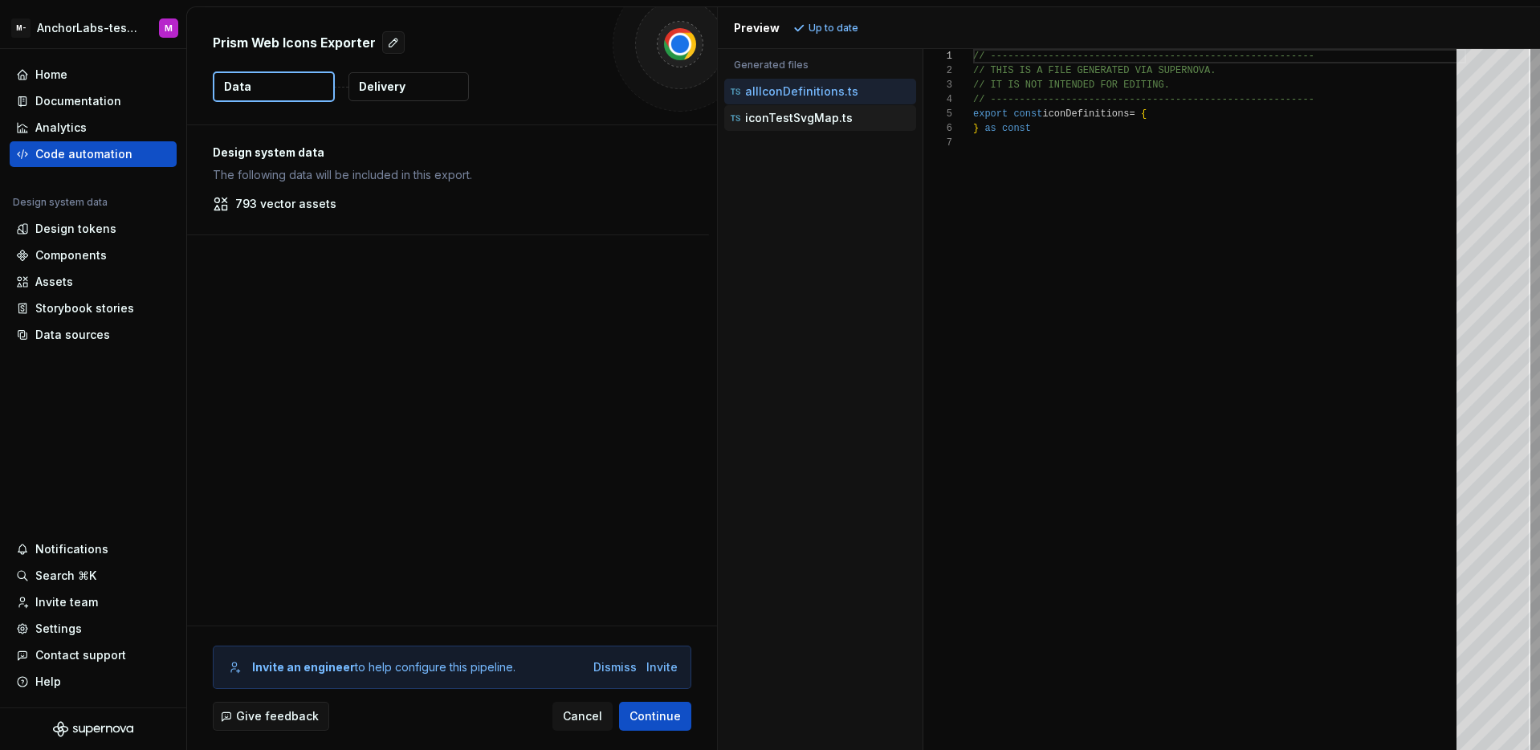
type textarea "**********"
click at [86, 153] on div "Code automation" at bounding box center [83, 154] width 97 height 16
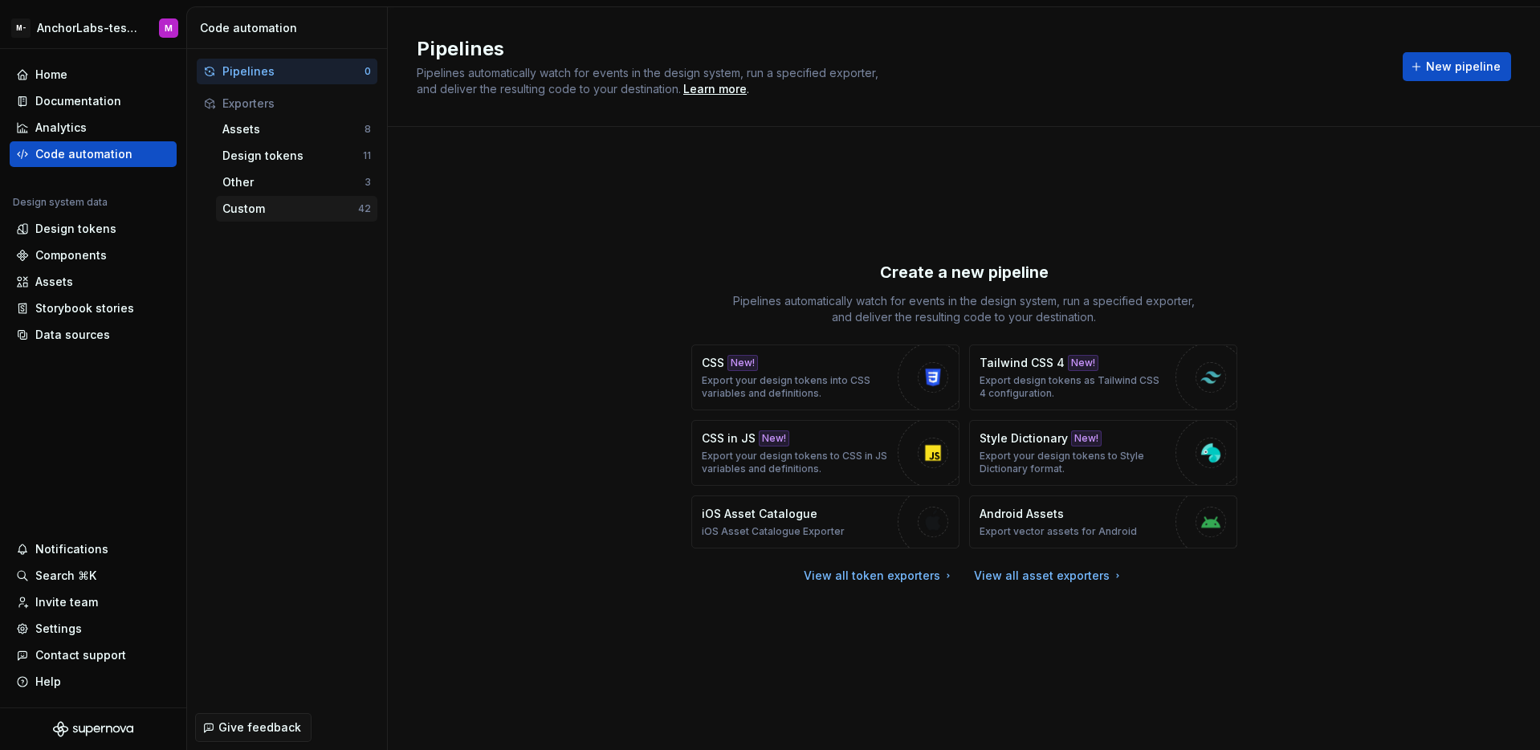
click at [309, 206] on div "Custom" at bounding box center [290, 209] width 136 height 16
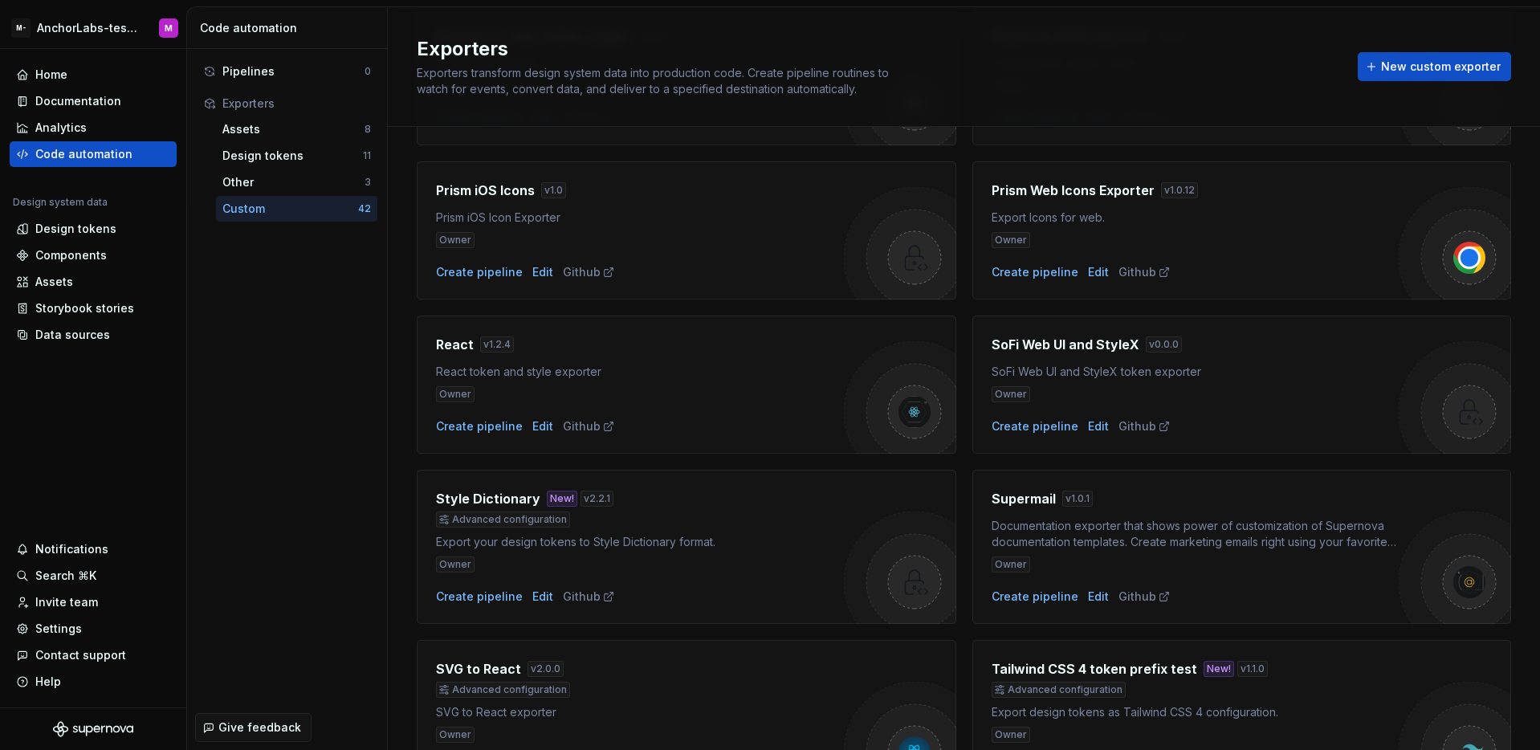
scroll to position [1868, 0]
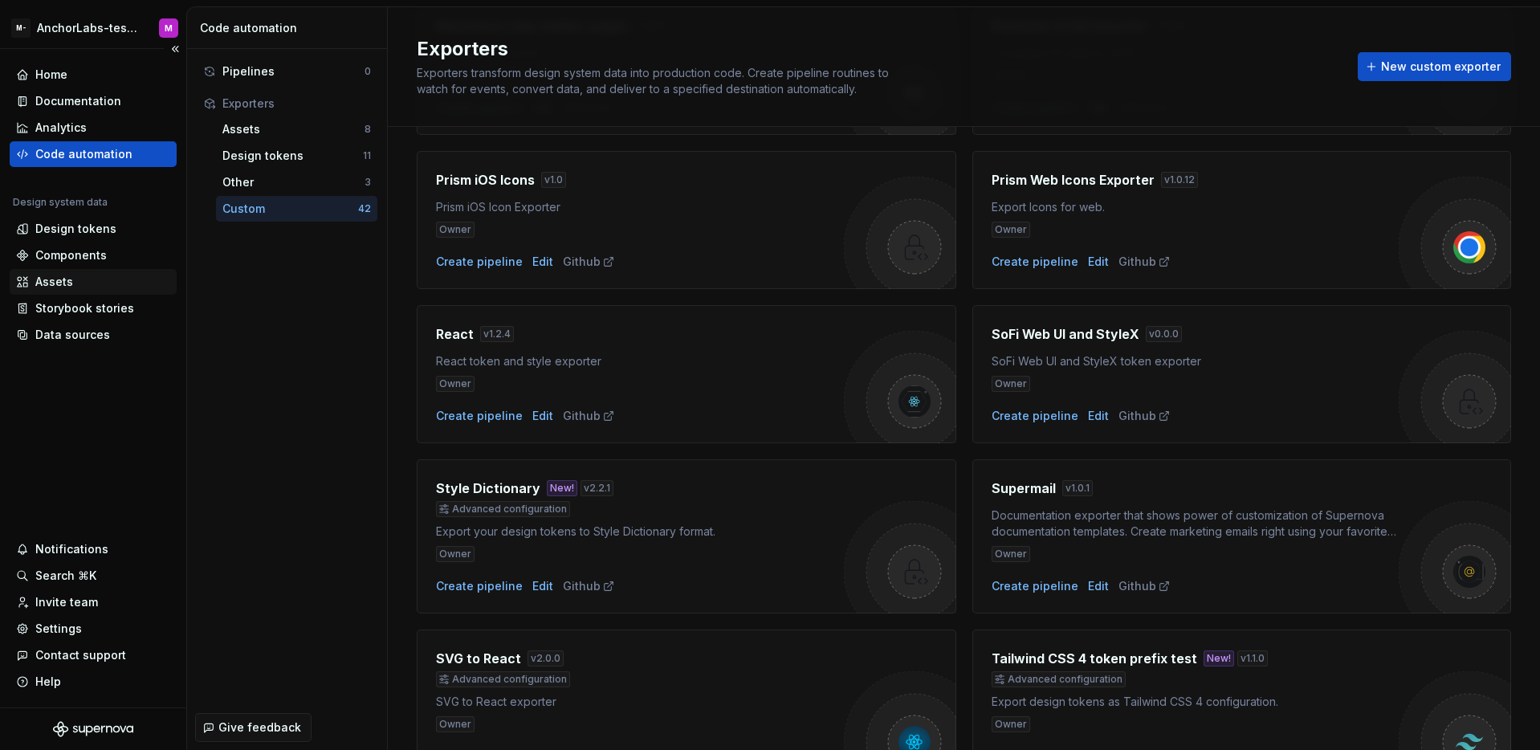
click at [56, 281] on div "Assets" at bounding box center [54, 282] width 38 height 16
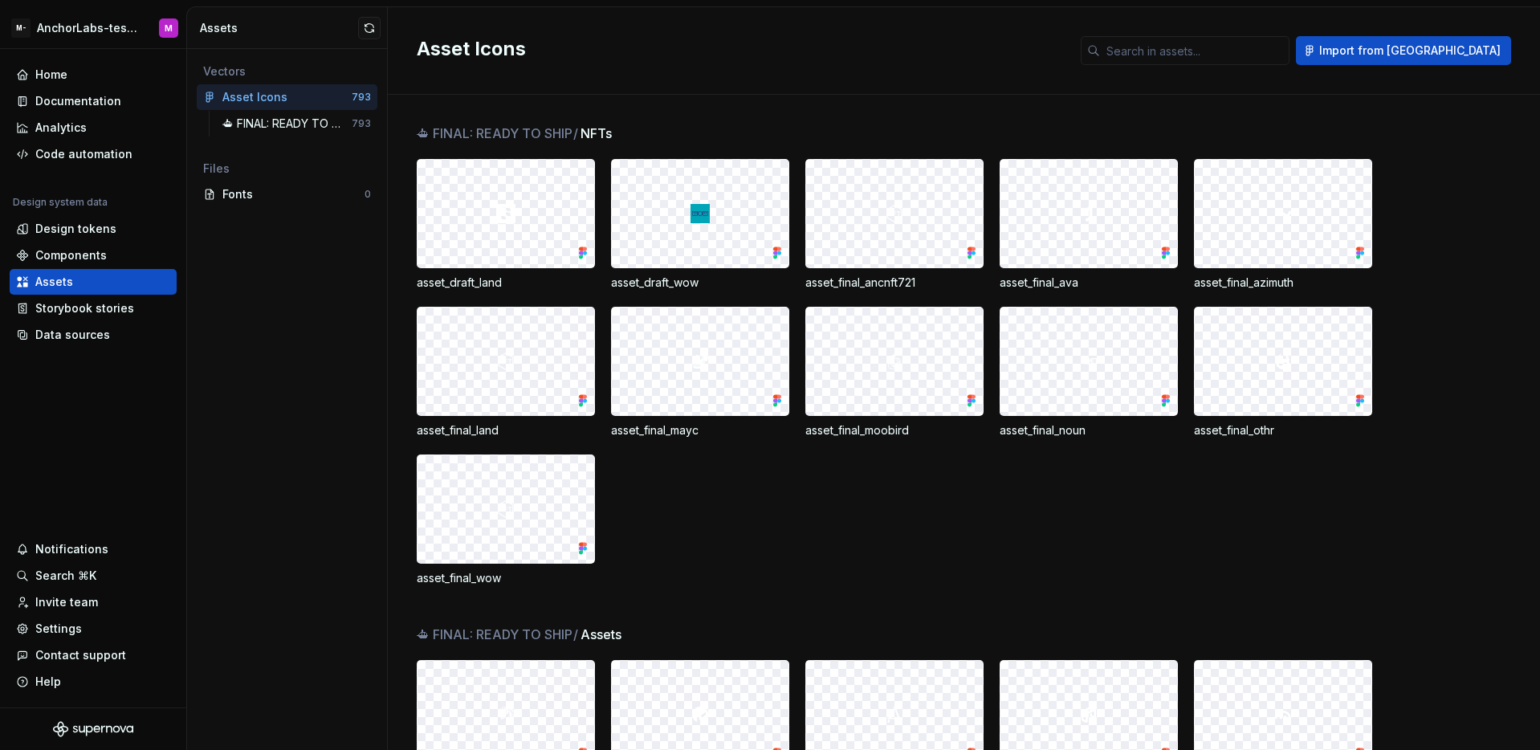
drag, startPoint x: 416, startPoint y: 279, endPoint x: 577, endPoint y: 341, distance: 172.4
click at [588, 349] on div "asset_draft_land asset_draft_wow asset_final_ancnft721 asset_final_ava asset_fi…" at bounding box center [979, 372] width 1124 height 427
drag, startPoint x: 416, startPoint y: 283, endPoint x: 471, endPoint y: 292, distance: 56.1
click at [588, 306] on div "asset_draft_land asset_draft_wow asset_final_ancnft721 asset_final_ava asset_fi…" at bounding box center [979, 372] width 1124 height 427
drag, startPoint x: 518, startPoint y: 279, endPoint x: 509, endPoint y: 278, distance: 9.0
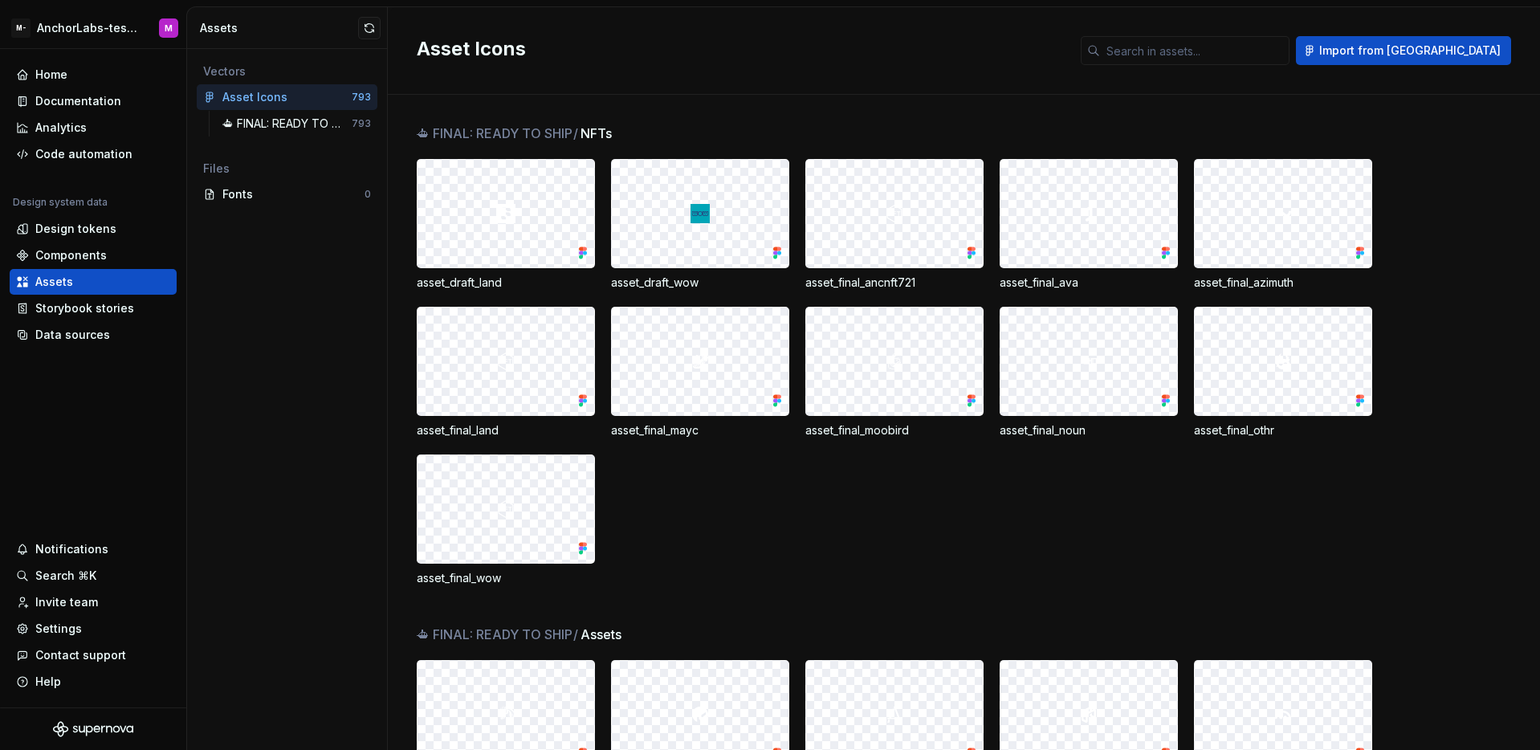
click at [520, 279] on div "asset_draft_land asset_draft_wow asset_final_ancnft721 asset_final_ava asset_fi…" at bounding box center [979, 372] width 1124 height 427
drag, startPoint x: 463, startPoint y: 277, endPoint x: 482, endPoint y: 285, distance: 20.1
click at [483, 285] on div "asset_draft_land" at bounding box center [506, 283] width 178 height 16
click at [426, 285] on div "asset_draft_land" at bounding box center [506, 283] width 178 height 16
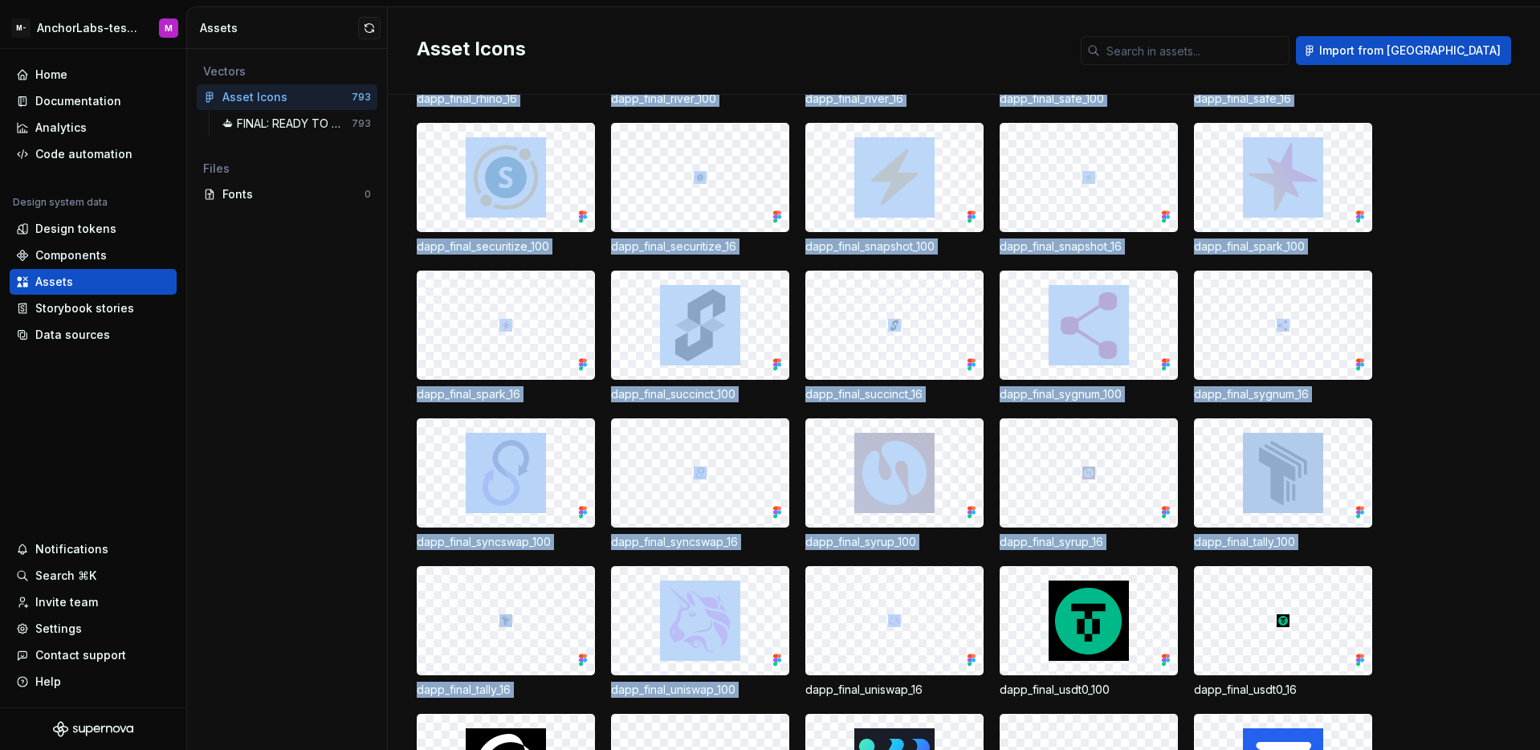
scroll to position [23416, 0]
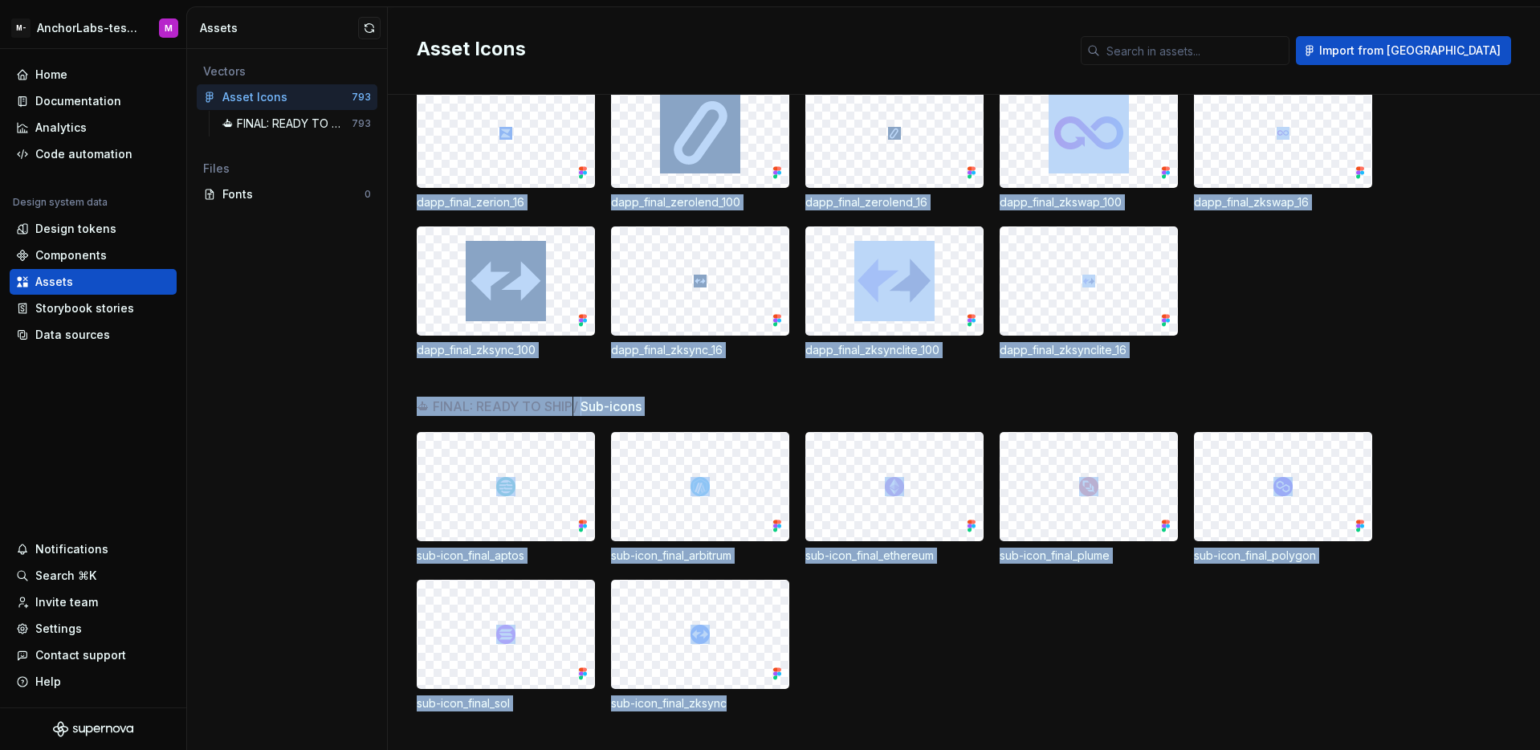
drag, startPoint x: 417, startPoint y: 285, endPoint x: 867, endPoint y: 710, distance: 619.3
copy div "⛴ FINAL: READY TO SHIP / Dapps dapp_final_1inch_100 dapp_final_1inch_16 dapp_fi…"
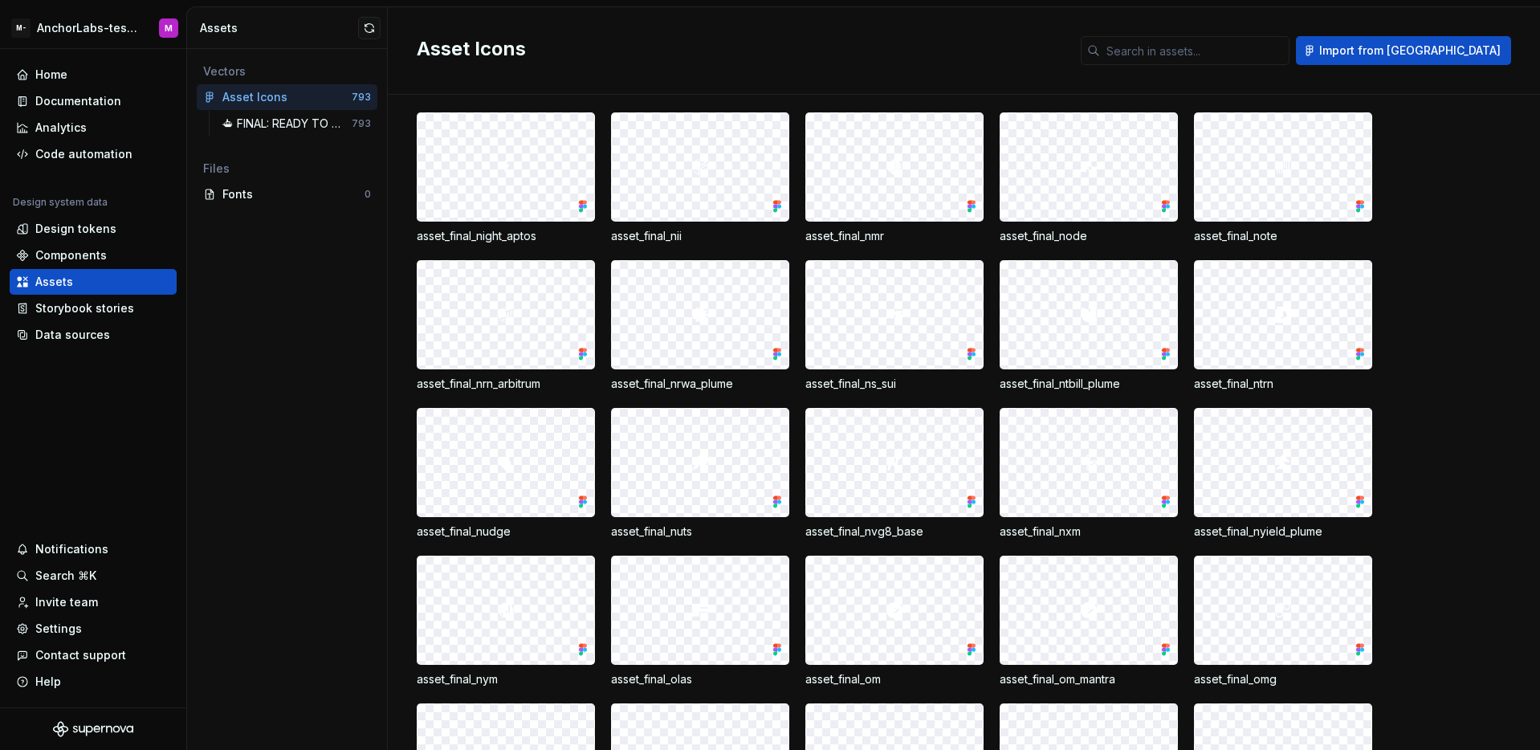
scroll to position [11009, 0]
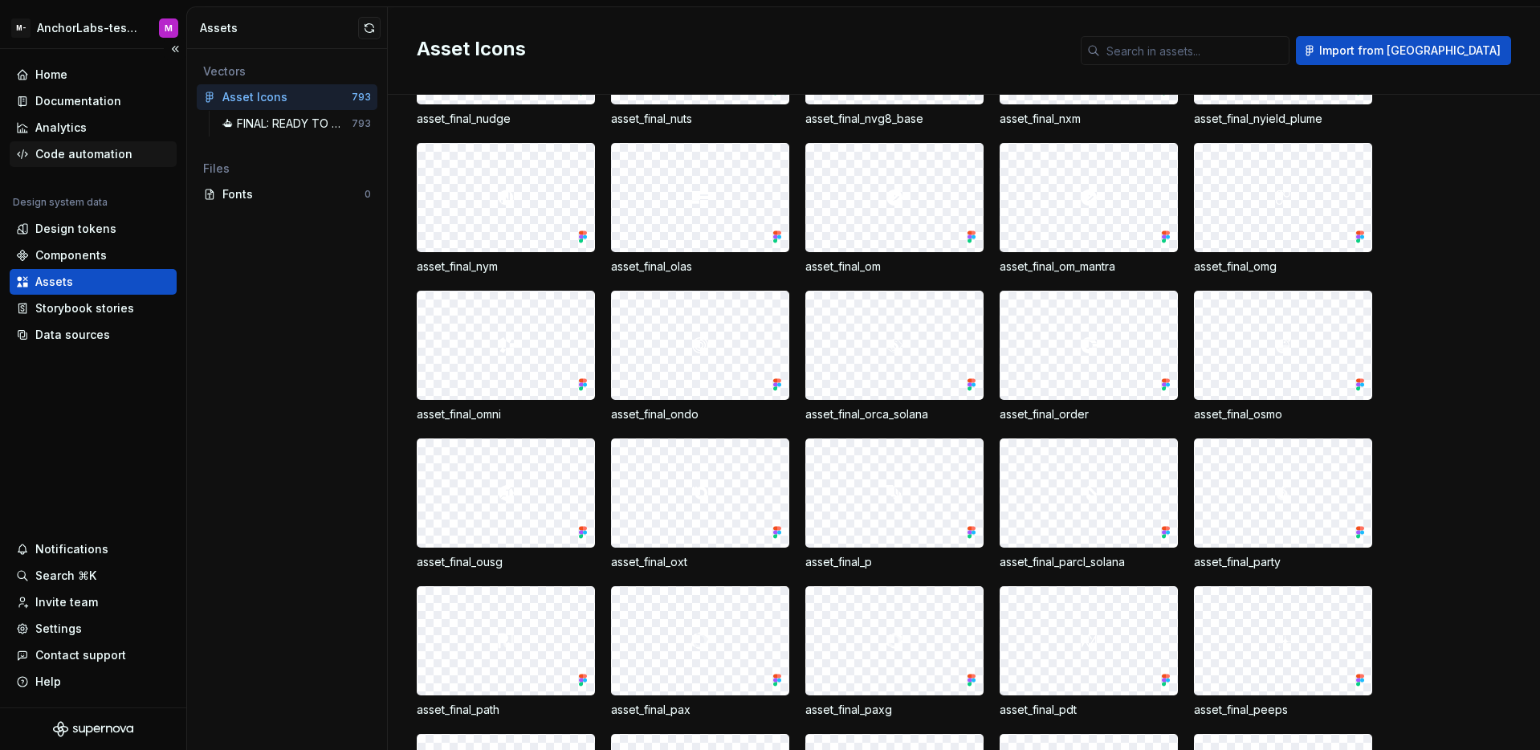
click at [92, 151] on div "Code automation" at bounding box center [83, 154] width 97 height 16
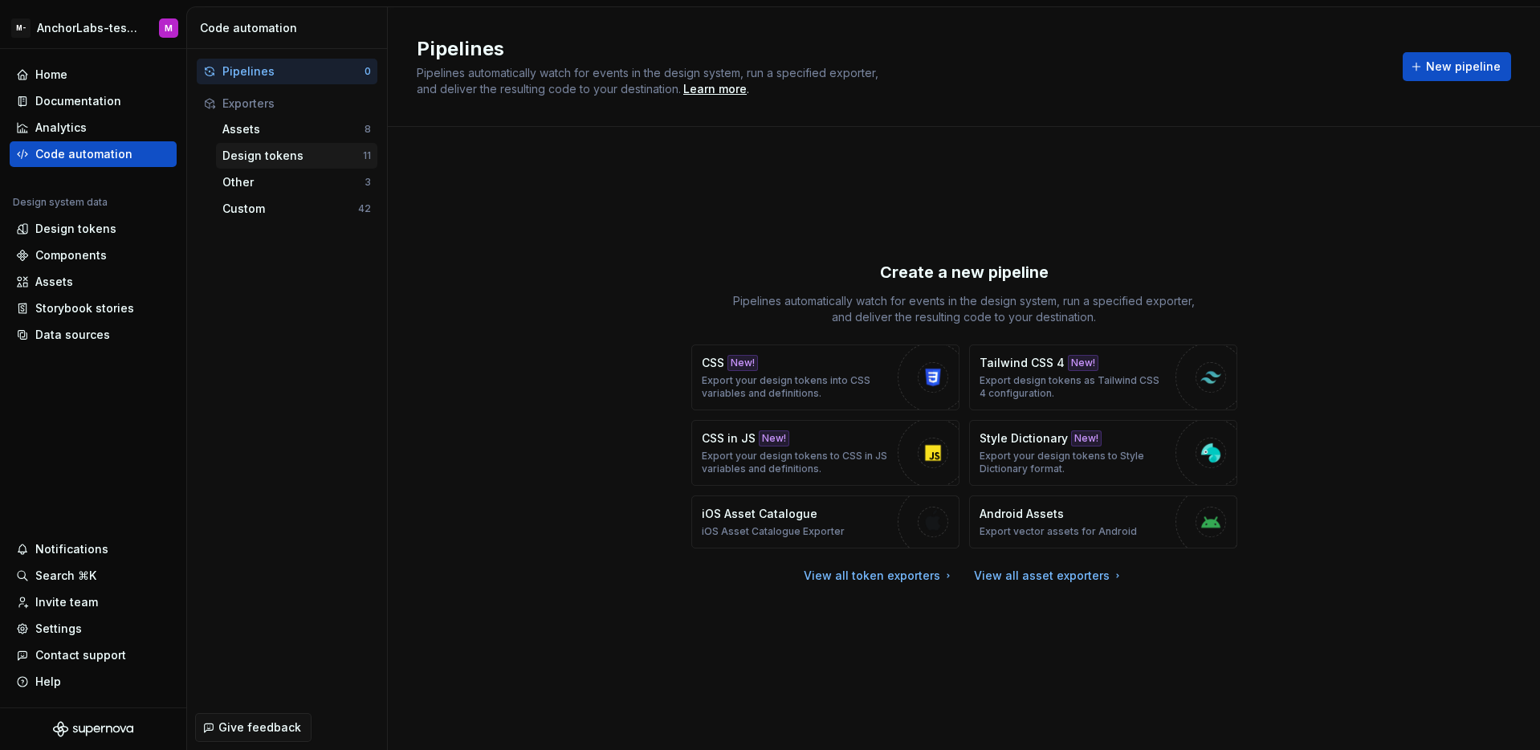
click at [300, 157] on div "Design tokens" at bounding box center [292, 156] width 141 height 16
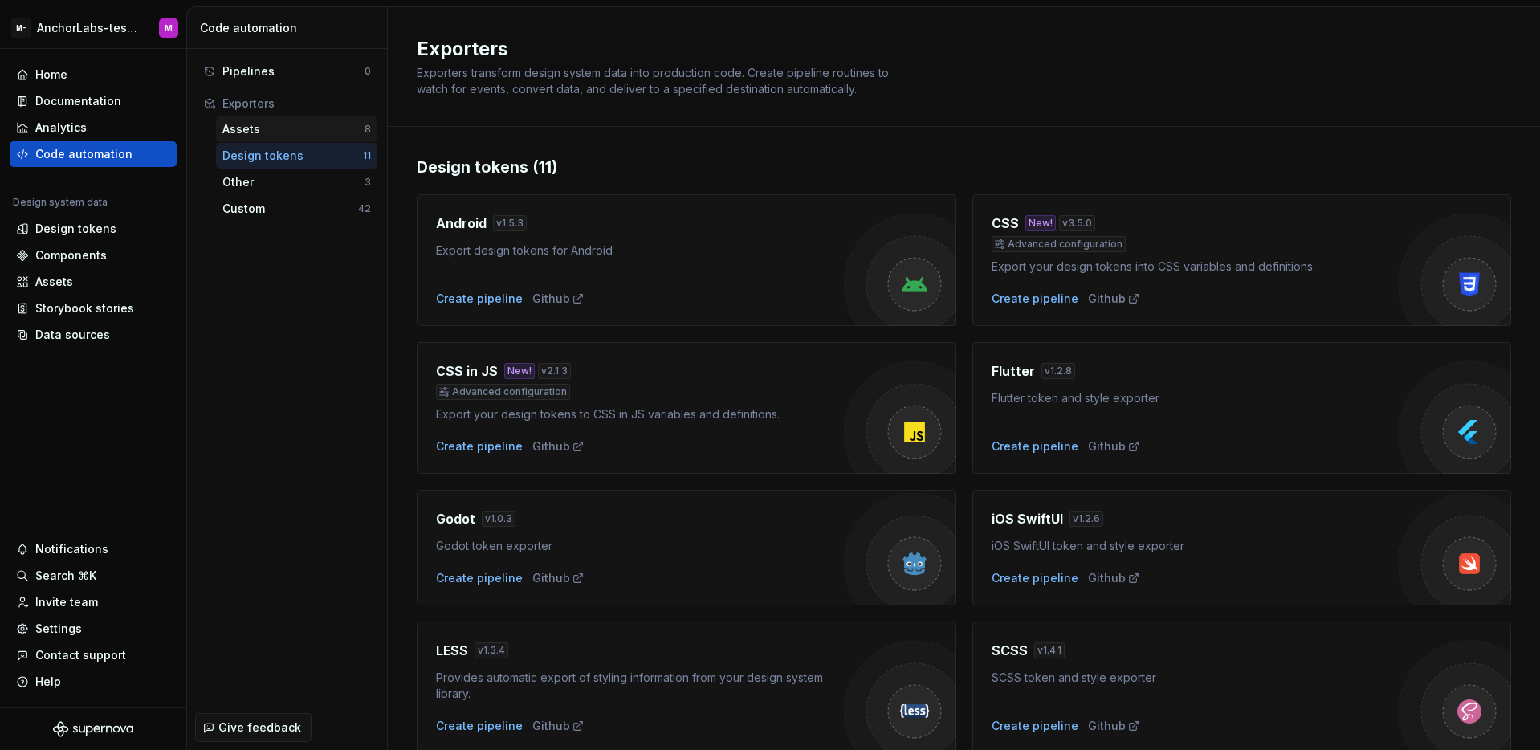
click at [296, 134] on div "Assets" at bounding box center [293, 129] width 142 height 16
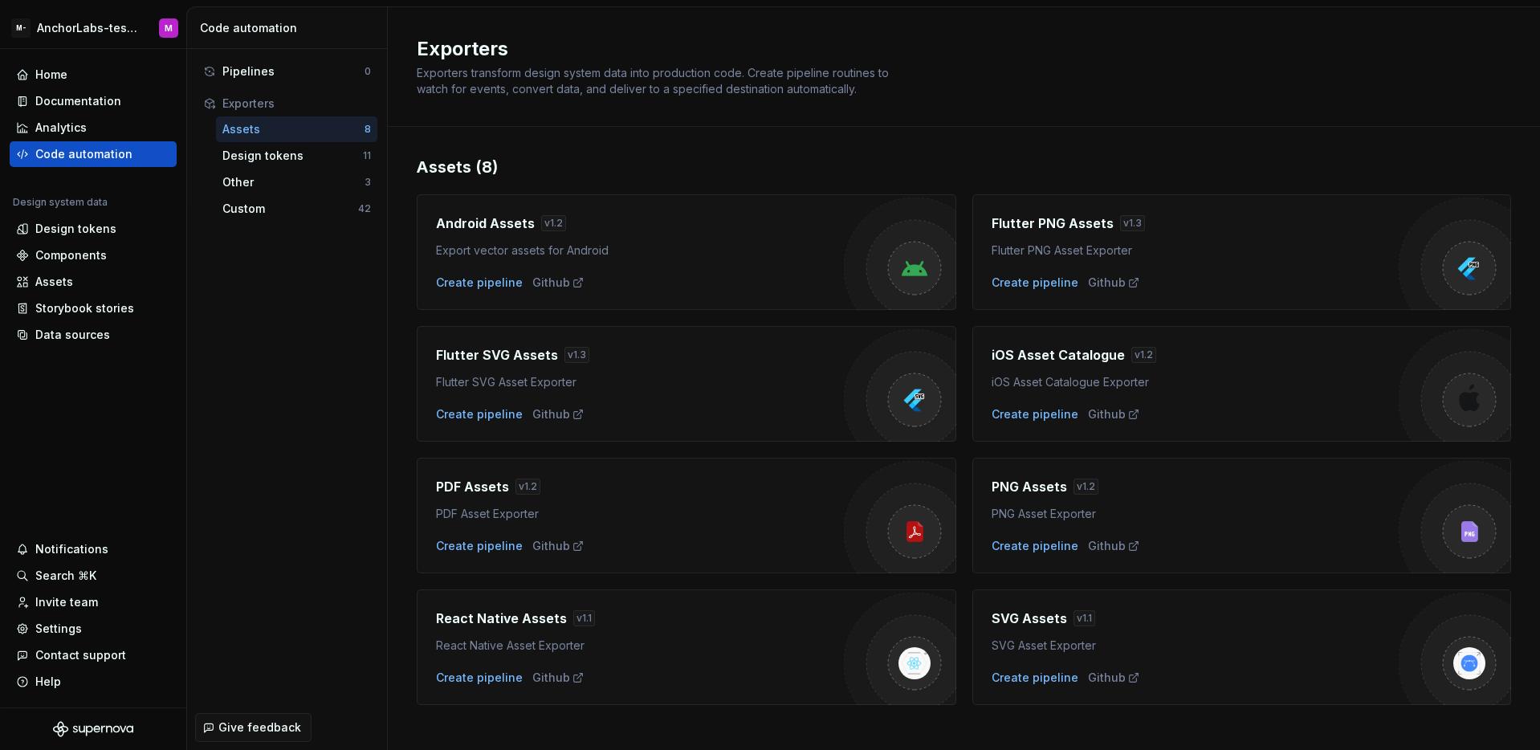
scroll to position [16, 0]
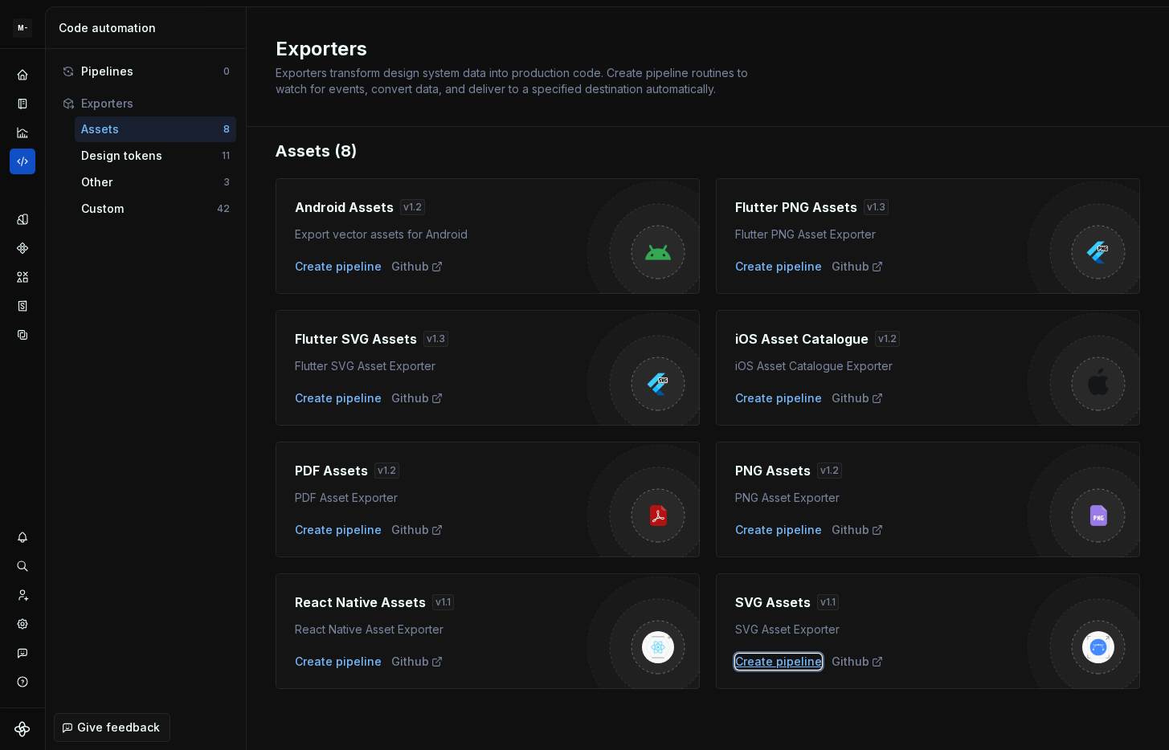
click at [768, 663] on div "Create pipeline" at bounding box center [778, 662] width 87 height 16
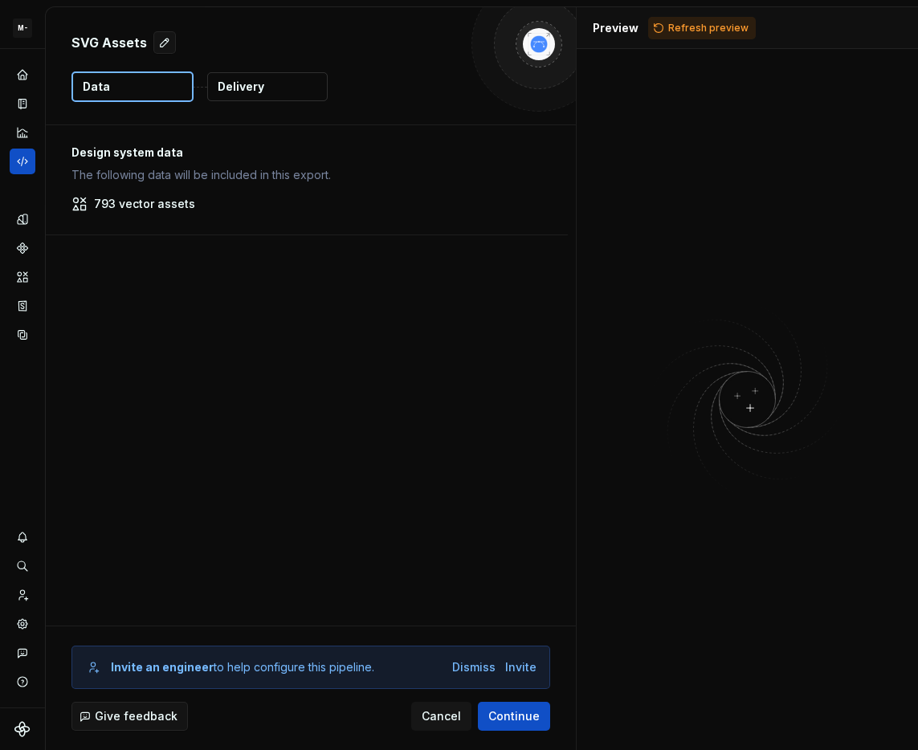
click at [271, 97] on button "Delivery" at bounding box center [267, 86] width 120 height 29
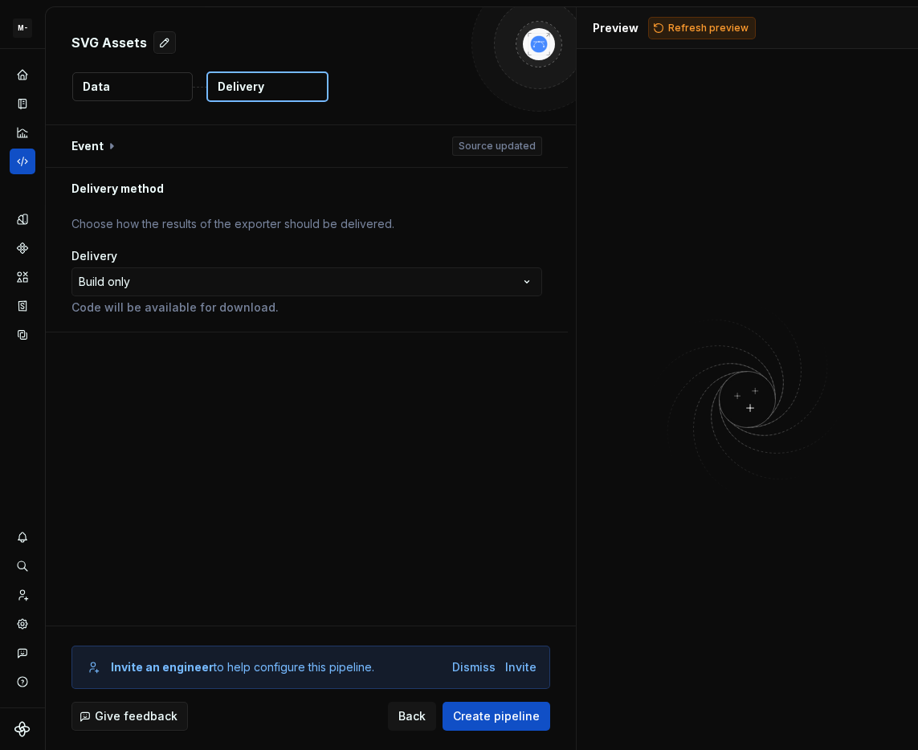
click at [730, 31] on span "Refresh preview" at bounding box center [708, 28] width 80 height 13
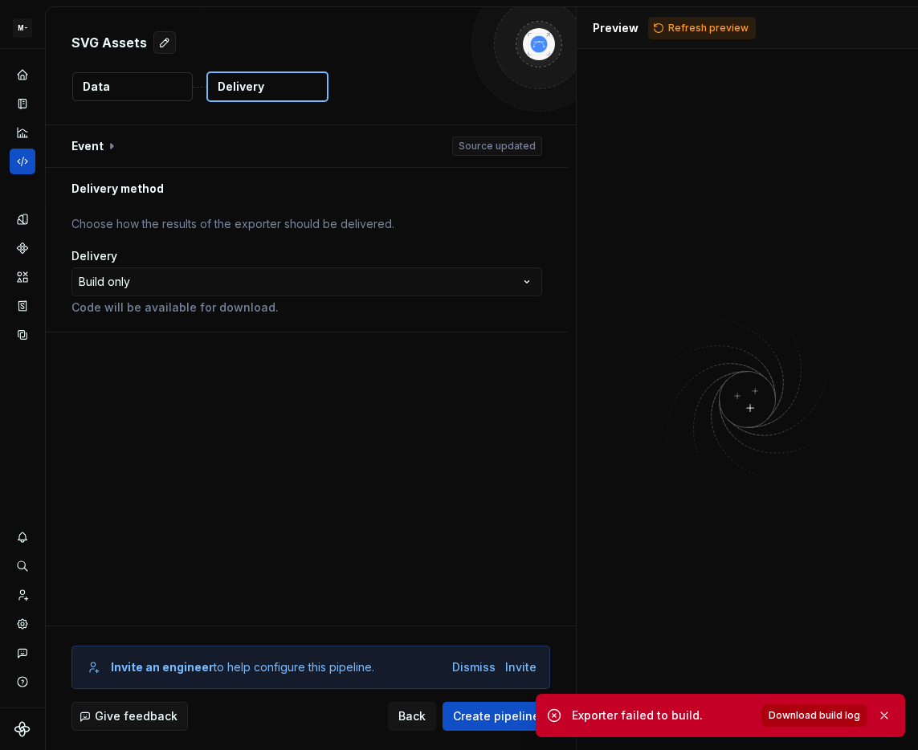
click at [839, 708] on button "Download build log" at bounding box center [814, 715] width 106 height 22
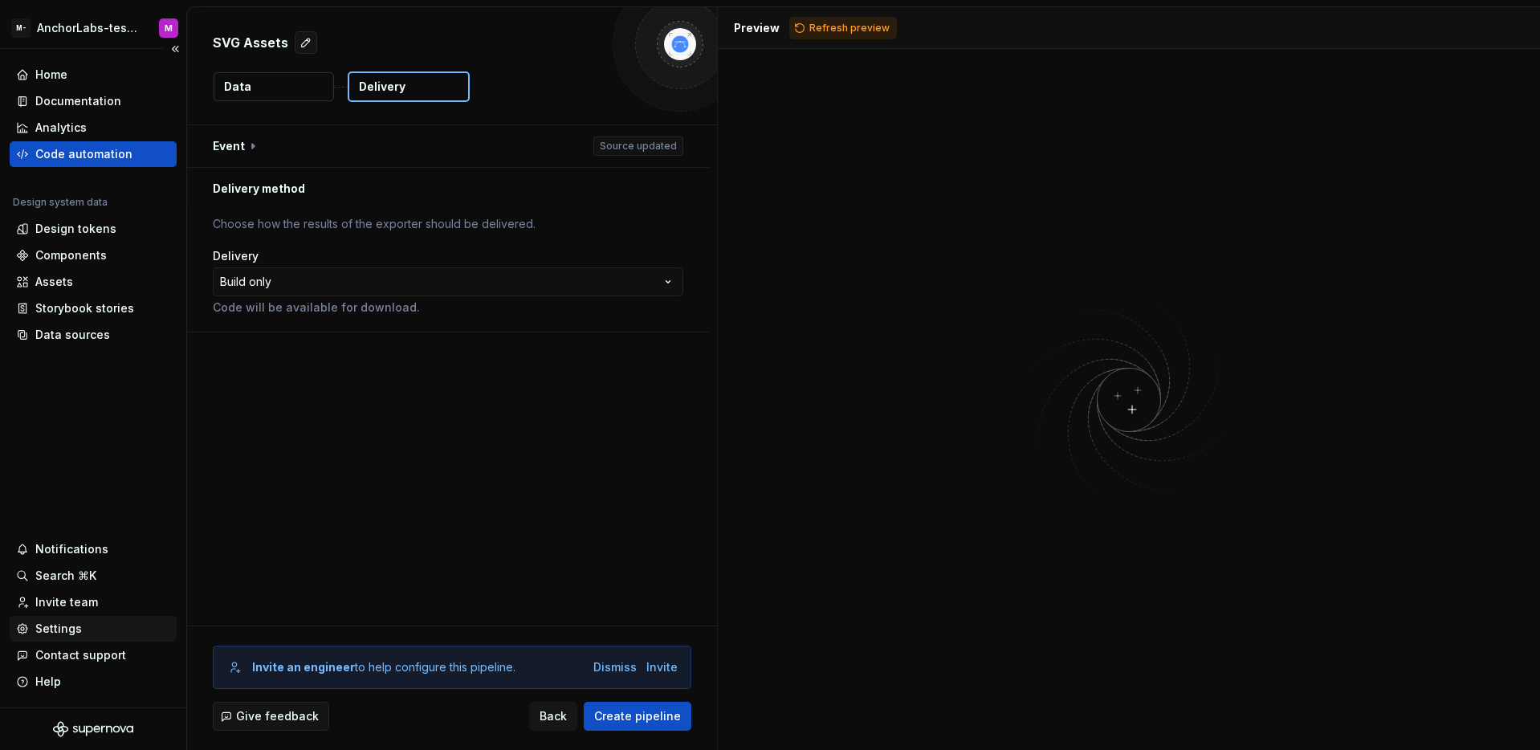
click at [75, 638] on div "Settings" at bounding box center [93, 629] width 167 height 26
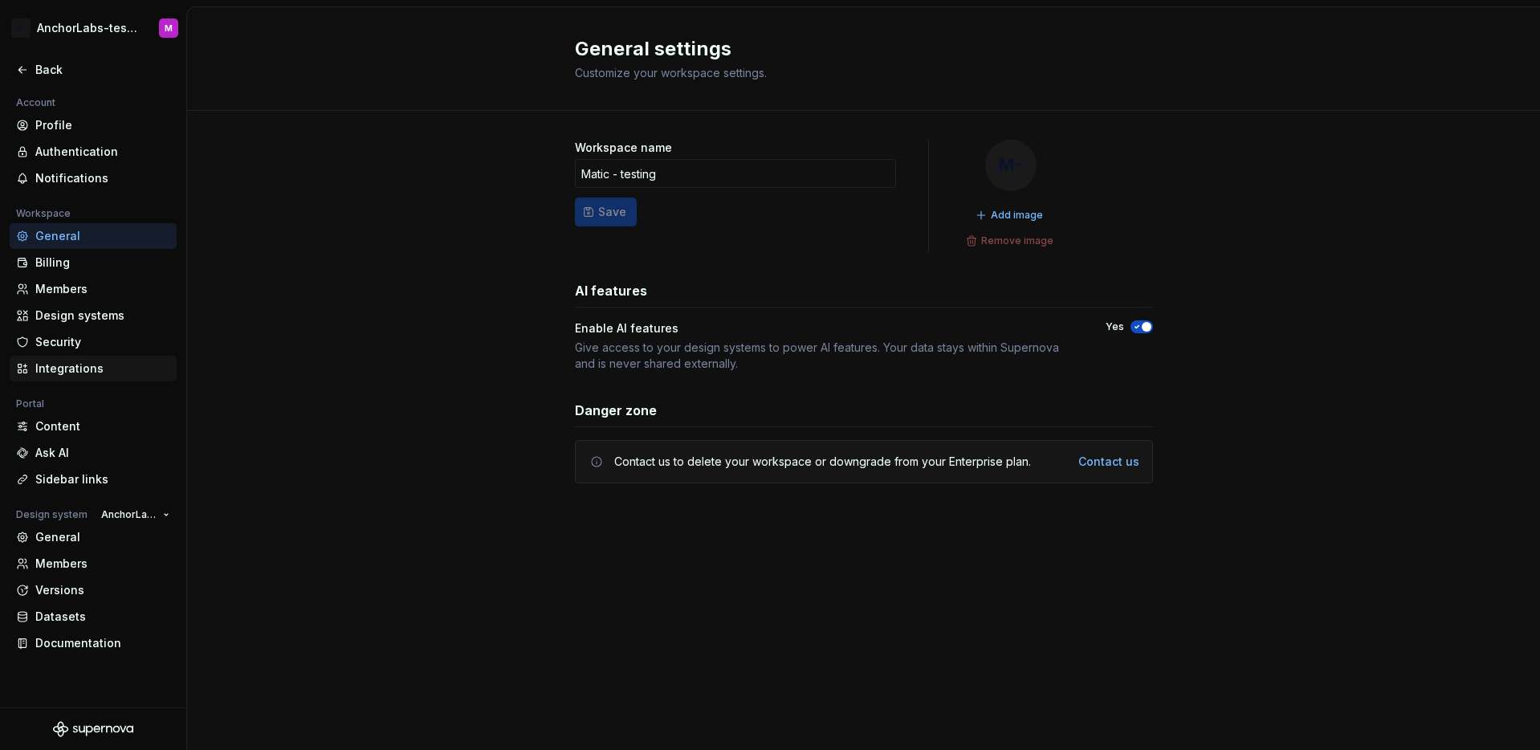
click at [90, 367] on div "Integrations" at bounding box center [102, 369] width 135 height 16
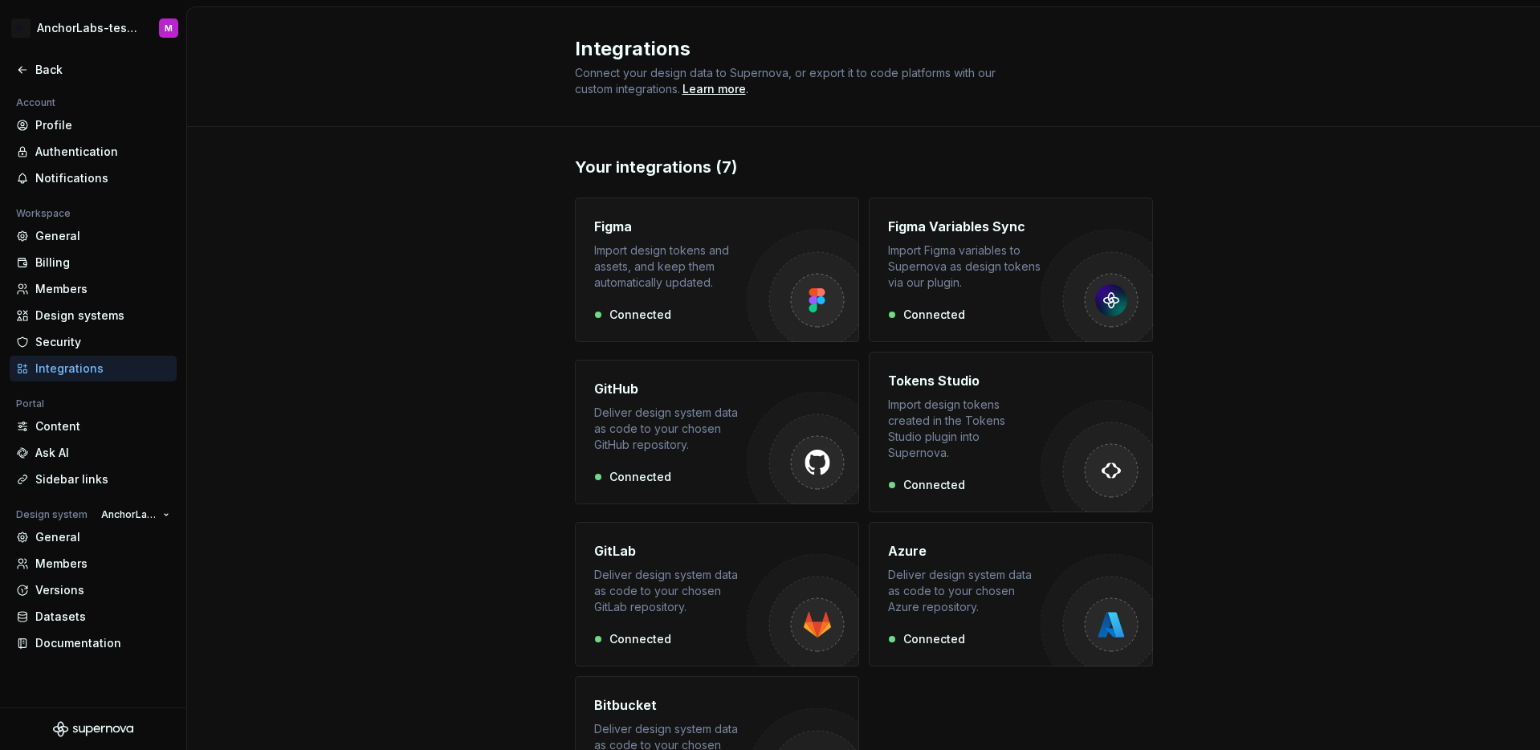
click at [708, 275] on div "Import design tokens and assets, and keep them automatically updated." at bounding box center [670, 267] width 153 height 48
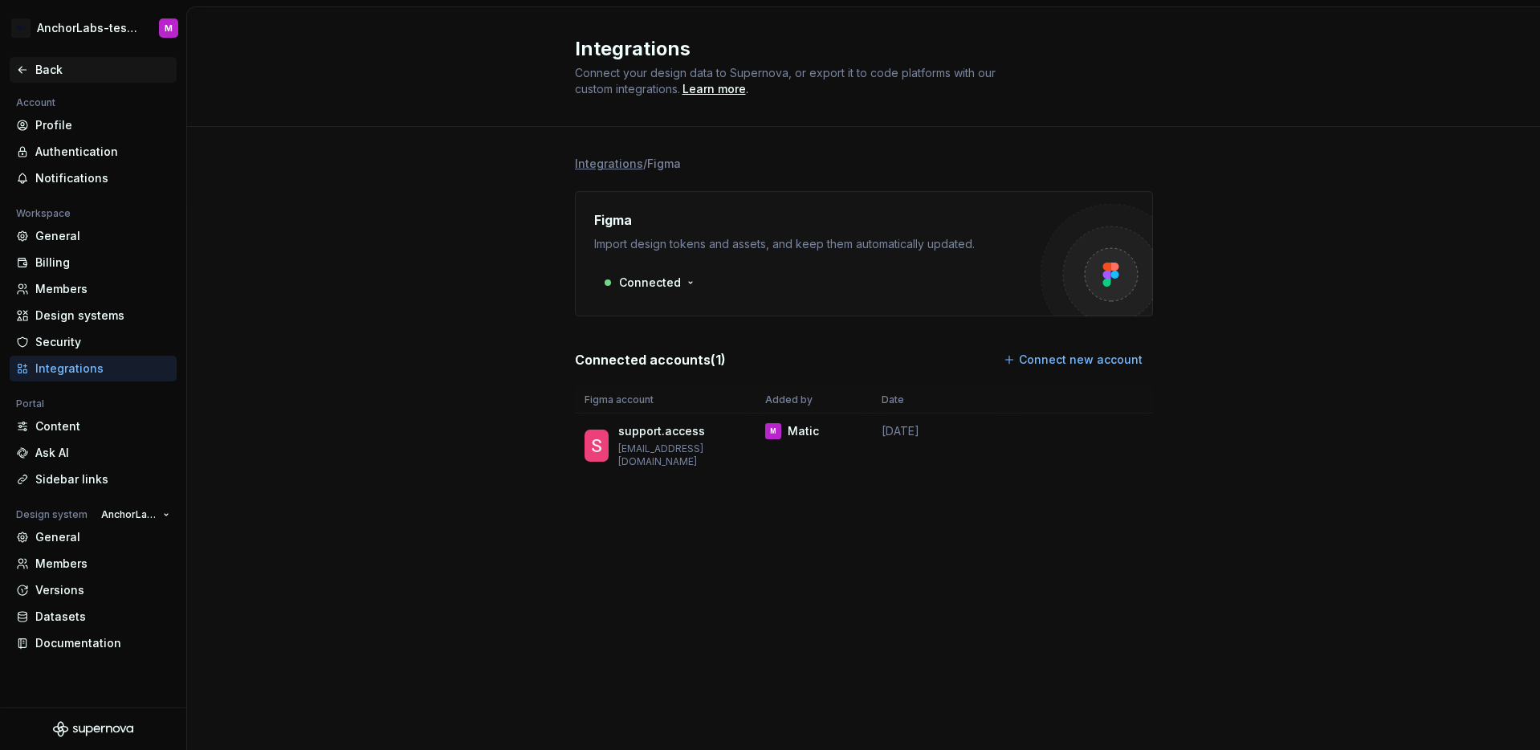
click at [46, 69] on div "Back" at bounding box center [102, 70] width 135 height 16
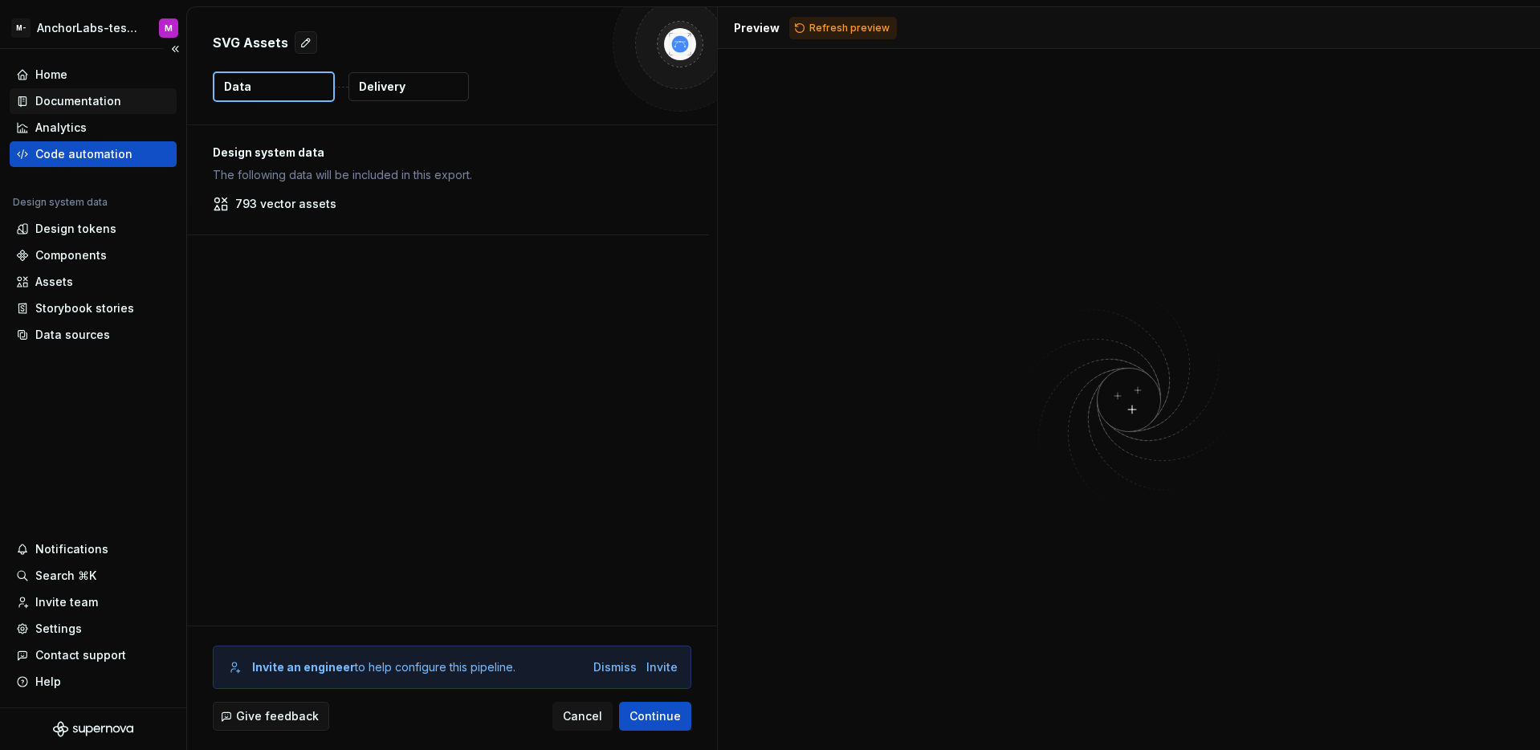
click at [122, 111] on div "Documentation" at bounding box center [93, 101] width 167 height 26
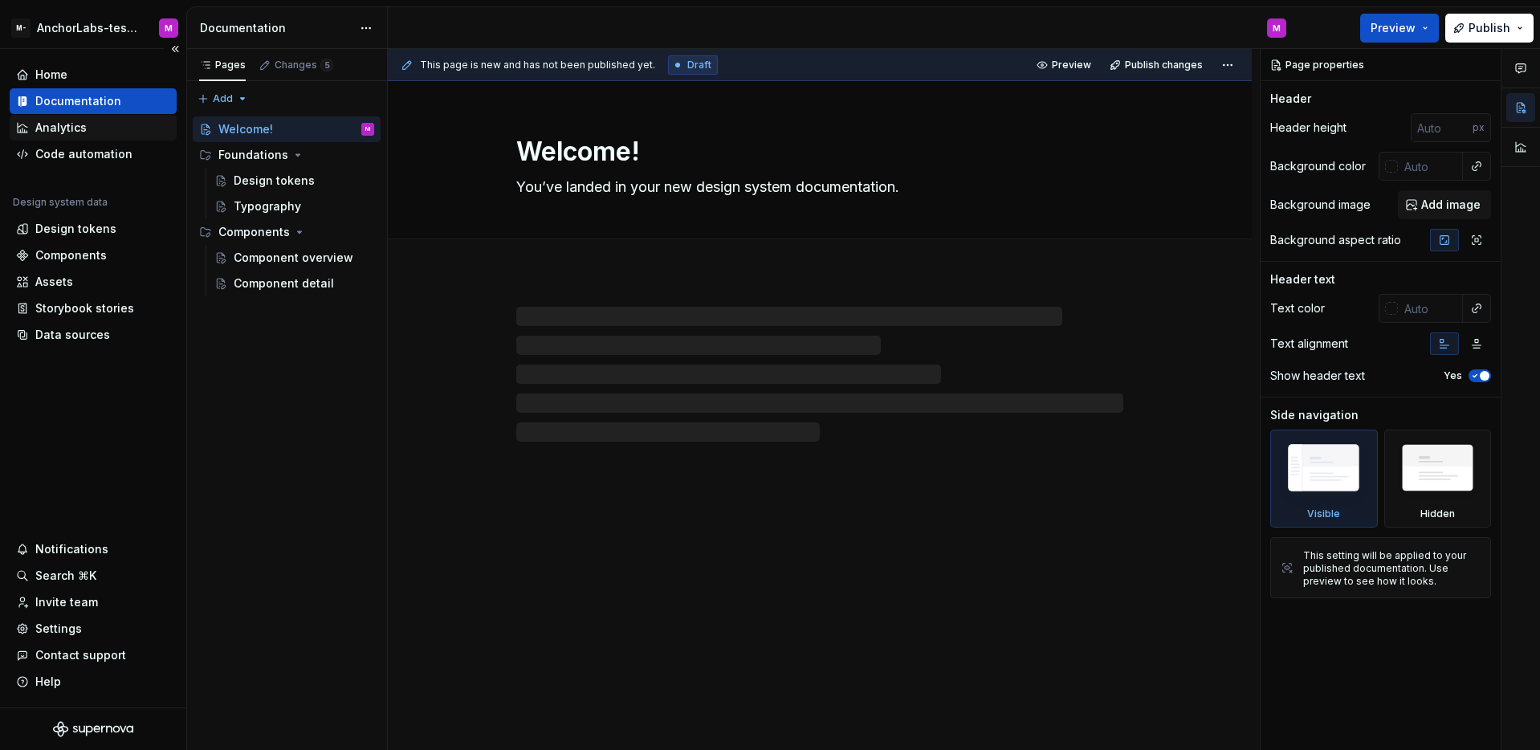
click at [122, 124] on div "Analytics" at bounding box center [93, 128] width 154 height 16
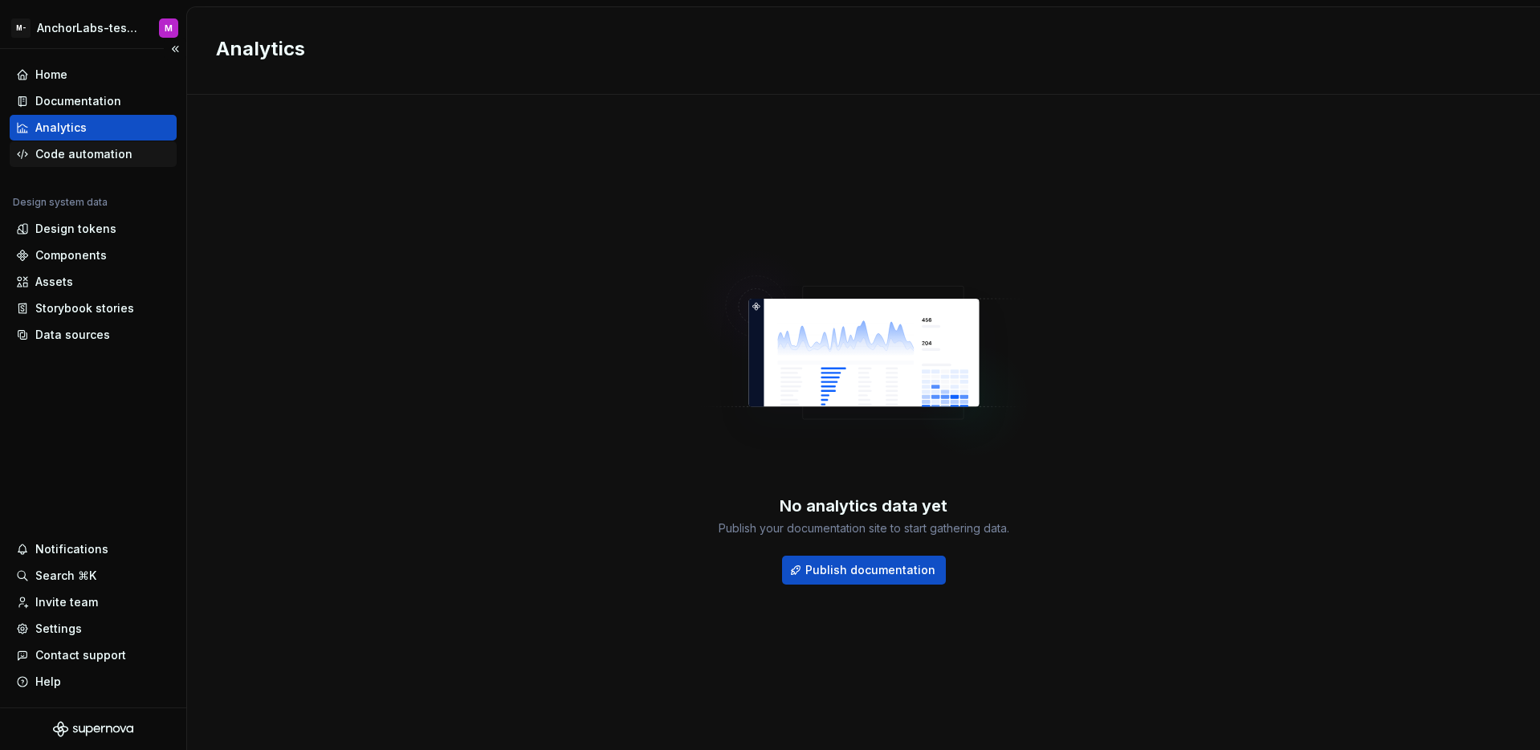
click at [120, 151] on div "Code automation" at bounding box center [83, 154] width 97 height 16
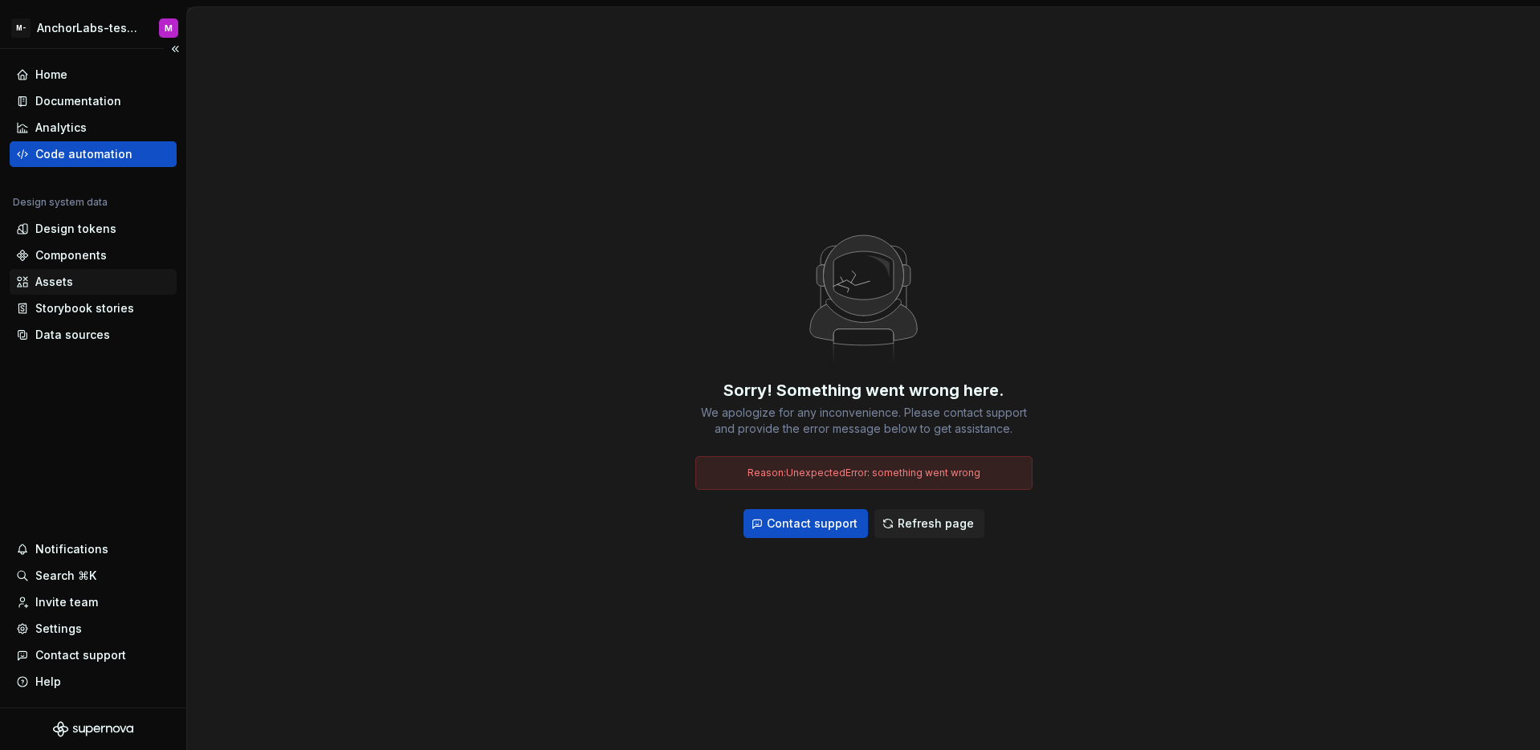
click at [86, 275] on div "Assets" at bounding box center [93, 282] width 154 height 16
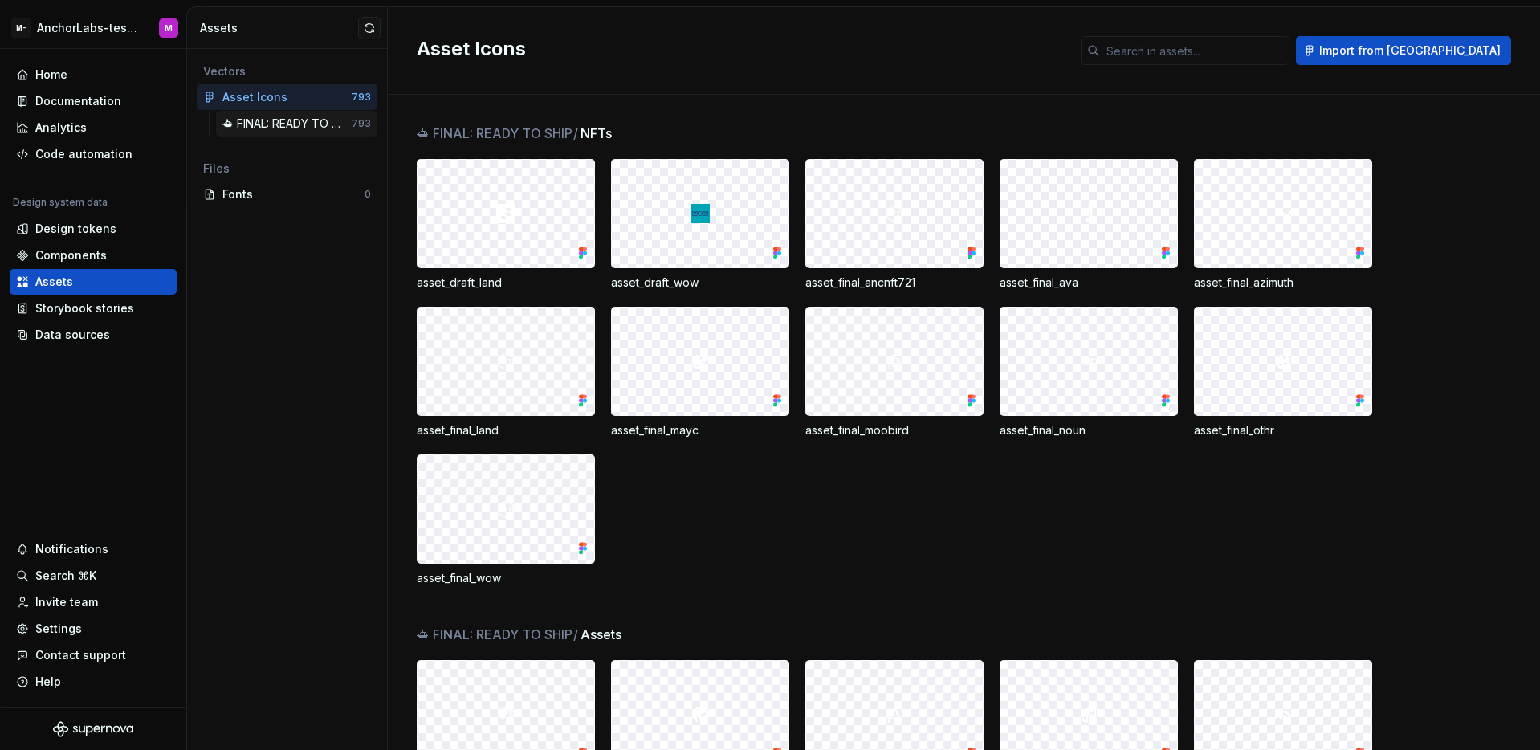
click at [296, 126] on div "⛴ FINAL: READY TO SHIP" at bounding box center [286, 124] width 129 height 16
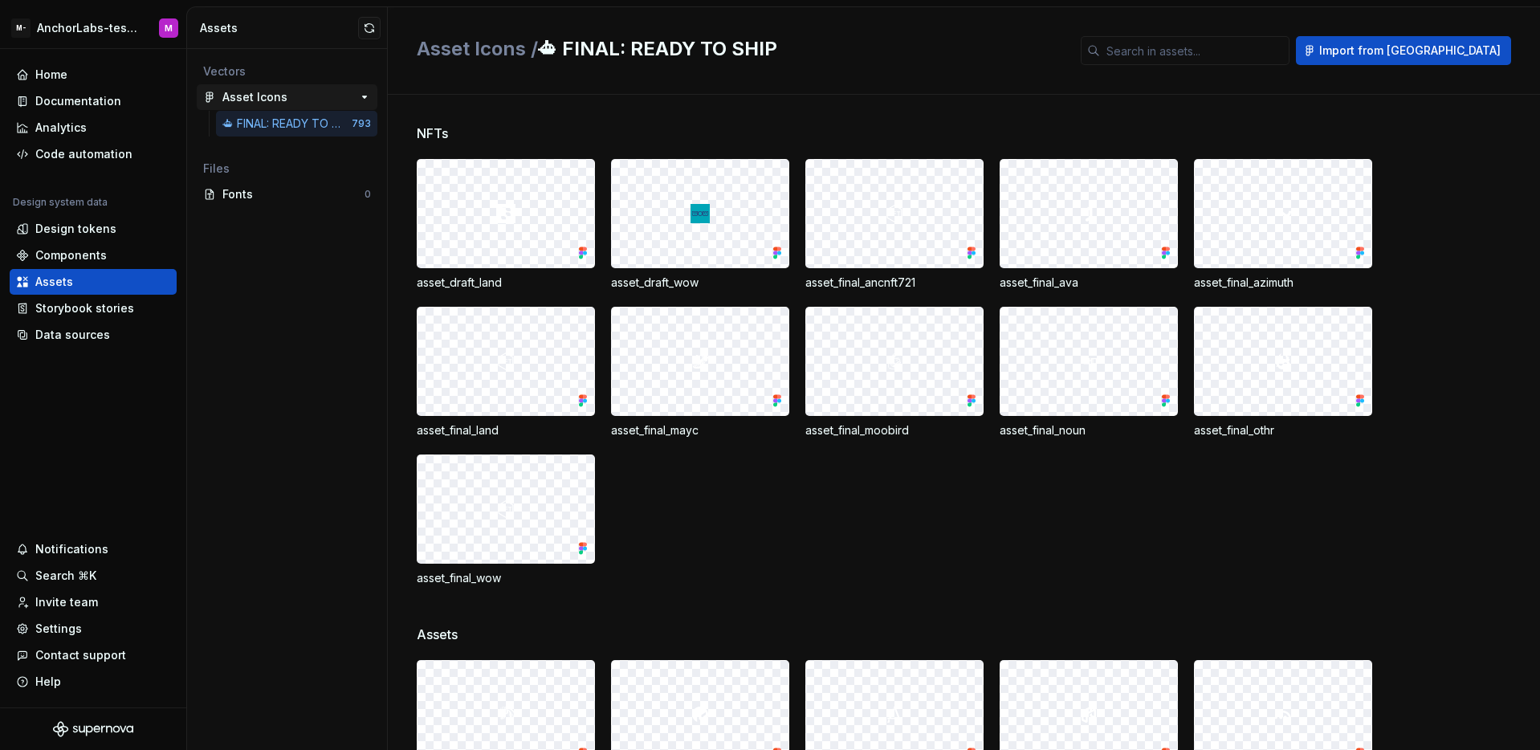
click at [320, 98] on div "Asset Icons" at bounding box center [282, 97] width 120 height 16
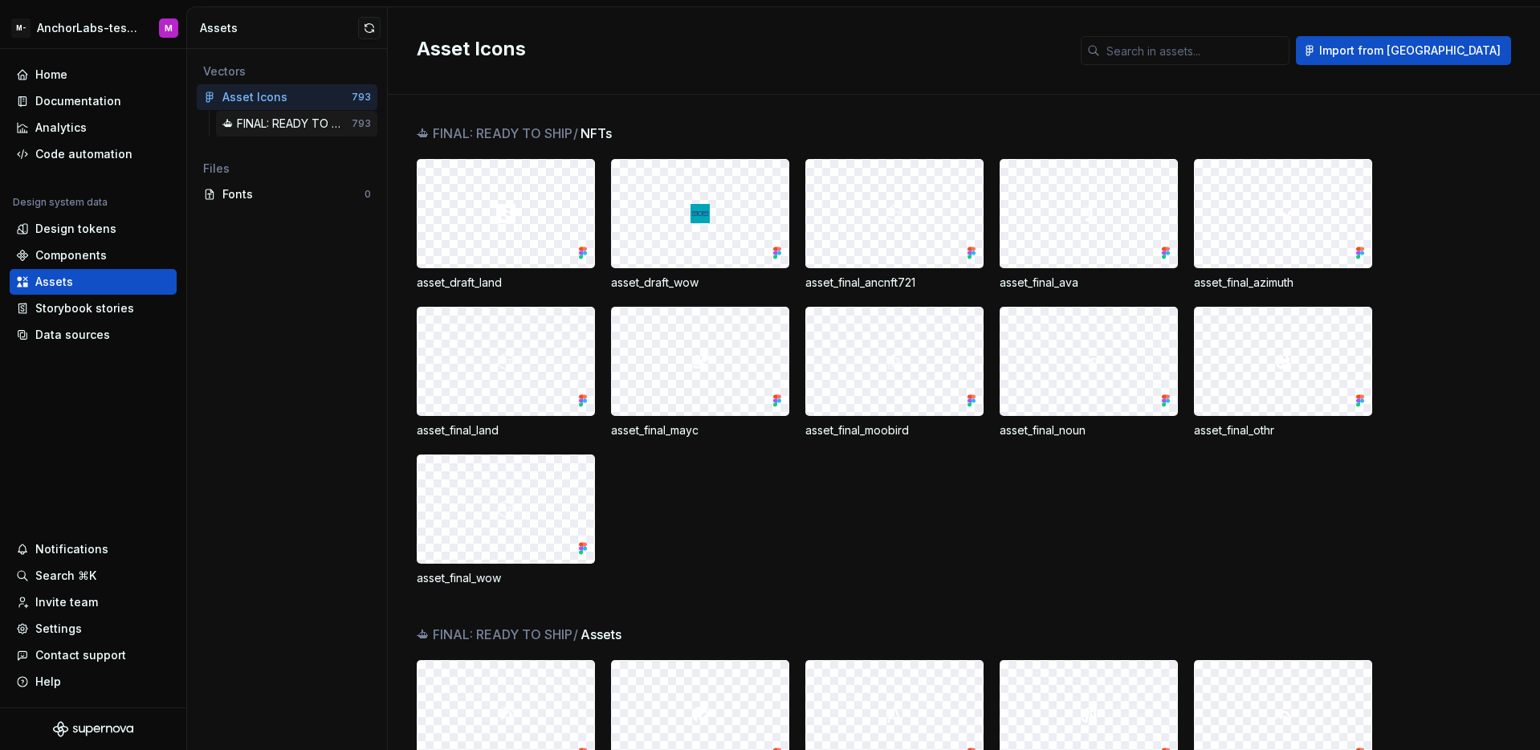
click at [301, 124] on div "⛴ FINAL: READY TO SHIP" at bounding box center [286, 124] width 129 height 16
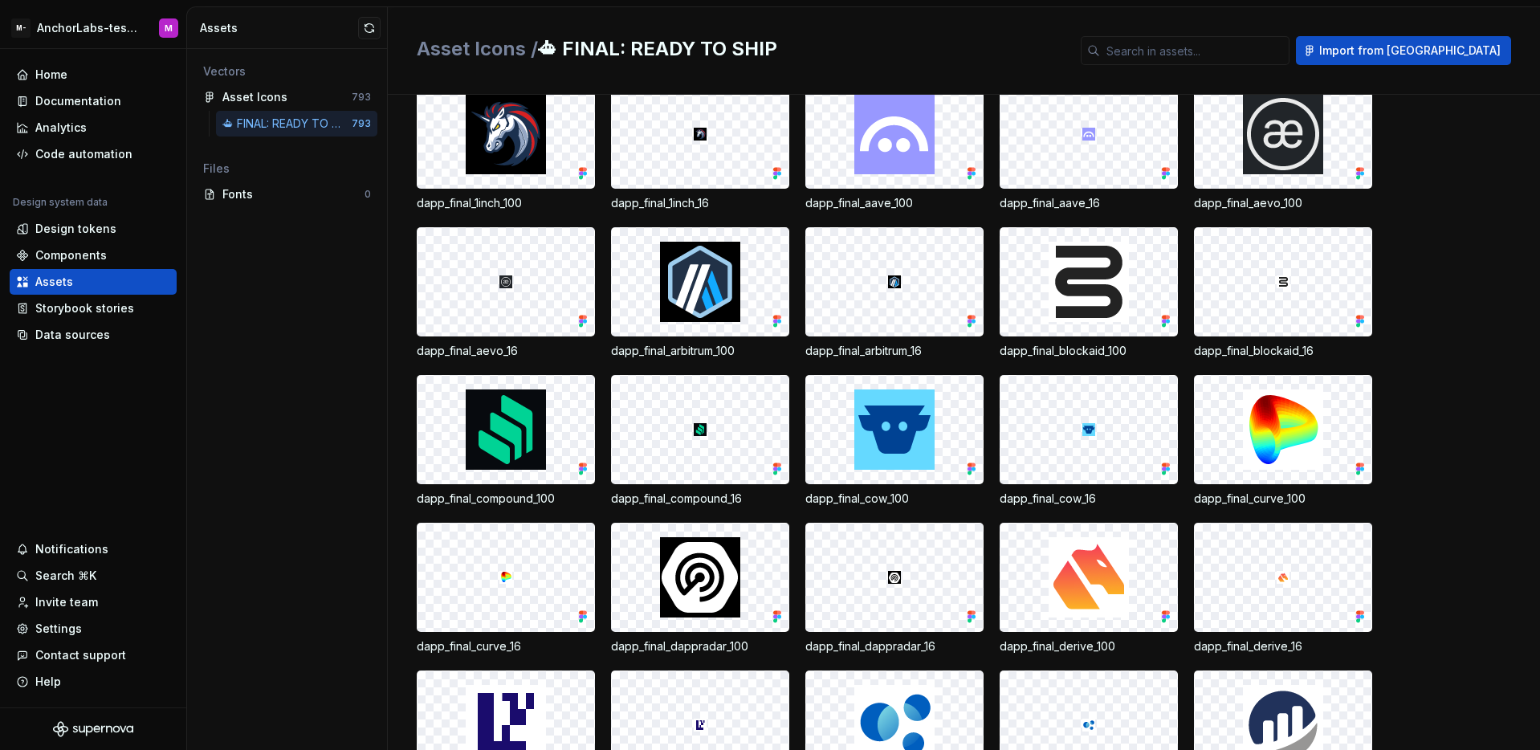
scroll to position [19907, 0]
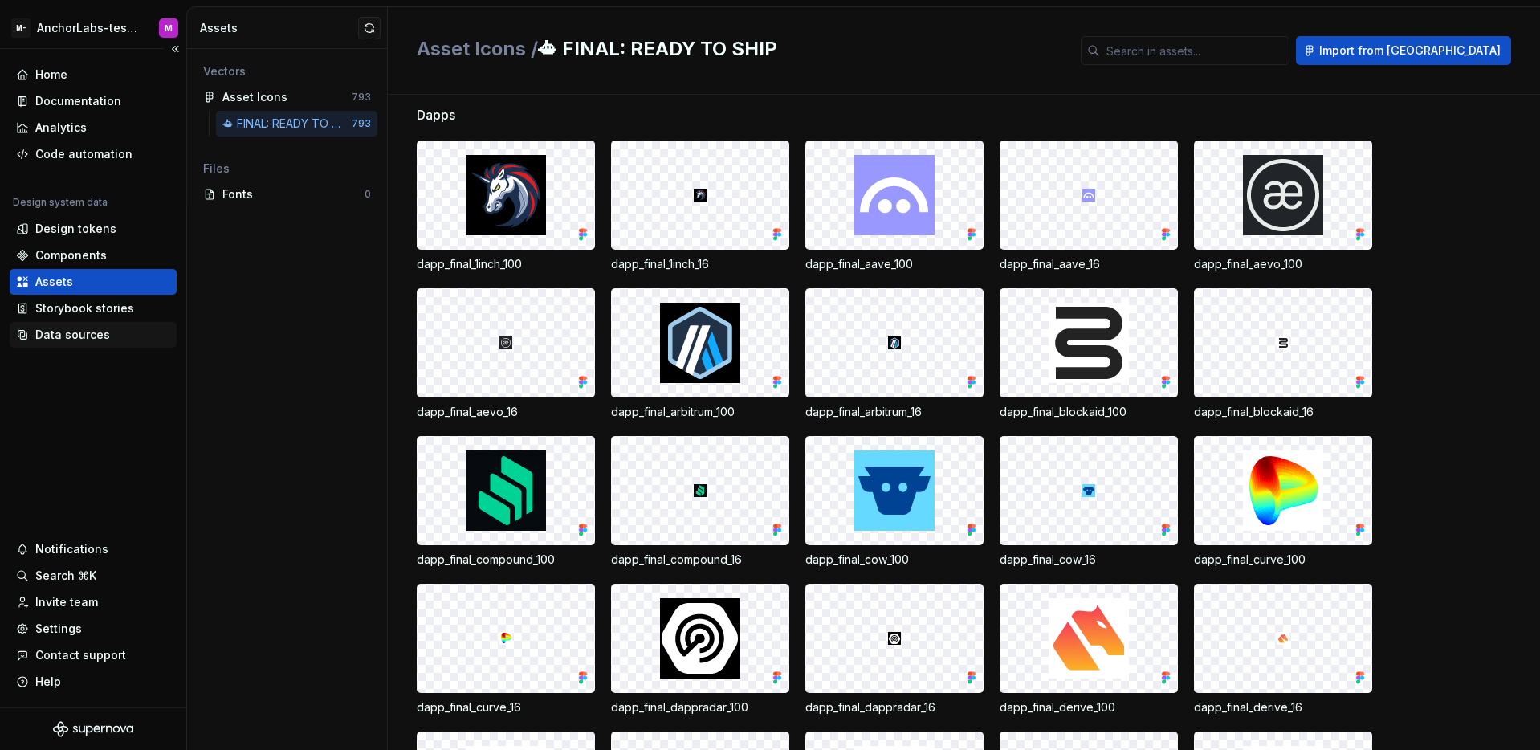
click at [88, 332] on div "Data sources" at bounding box center [72, 335] width 75 height 16
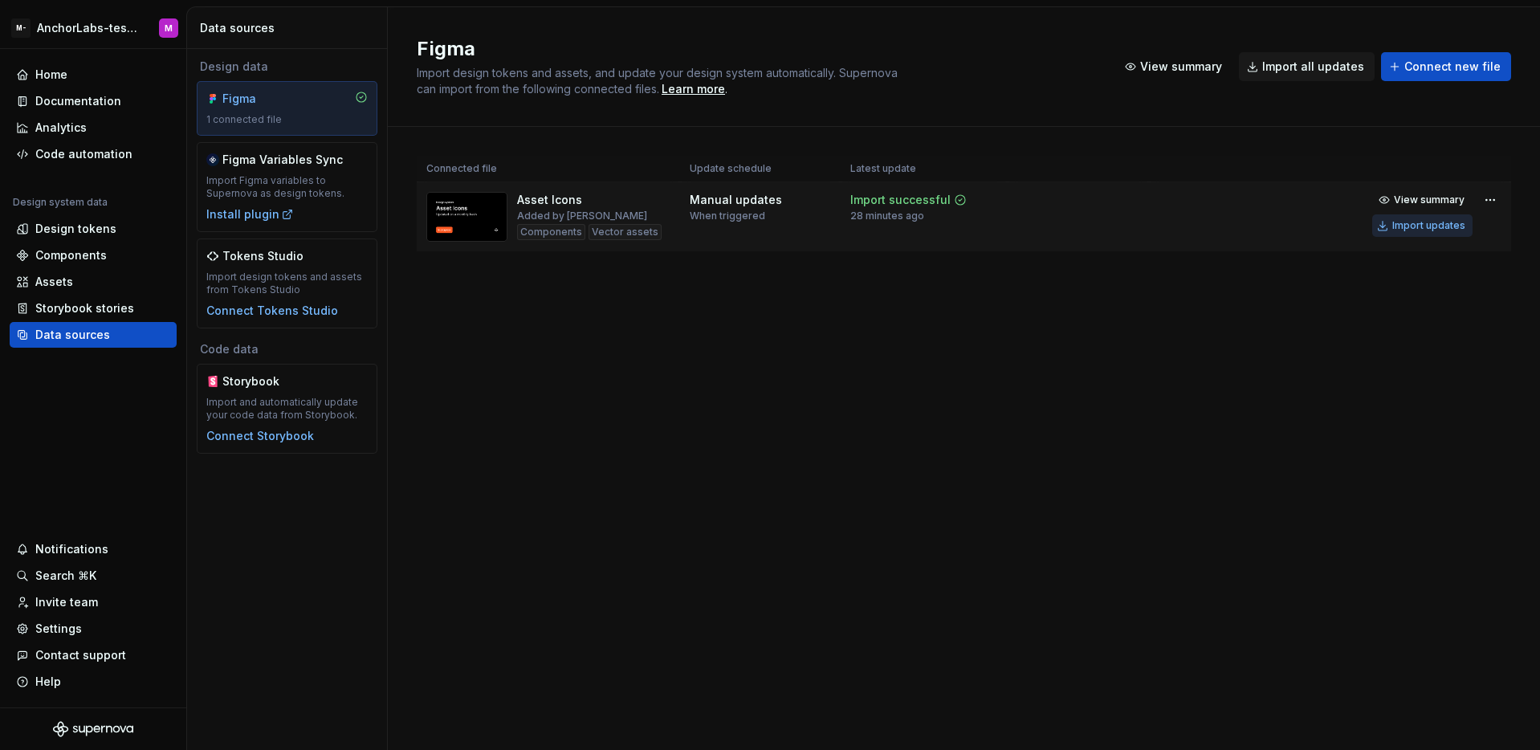
click at [1423, 231] on div "Import updates" at bounding box center [1429, 225] width 73 height 13
click at [87, 280] on div "Assets" at bounding box center [93, 282] width 154 height 16
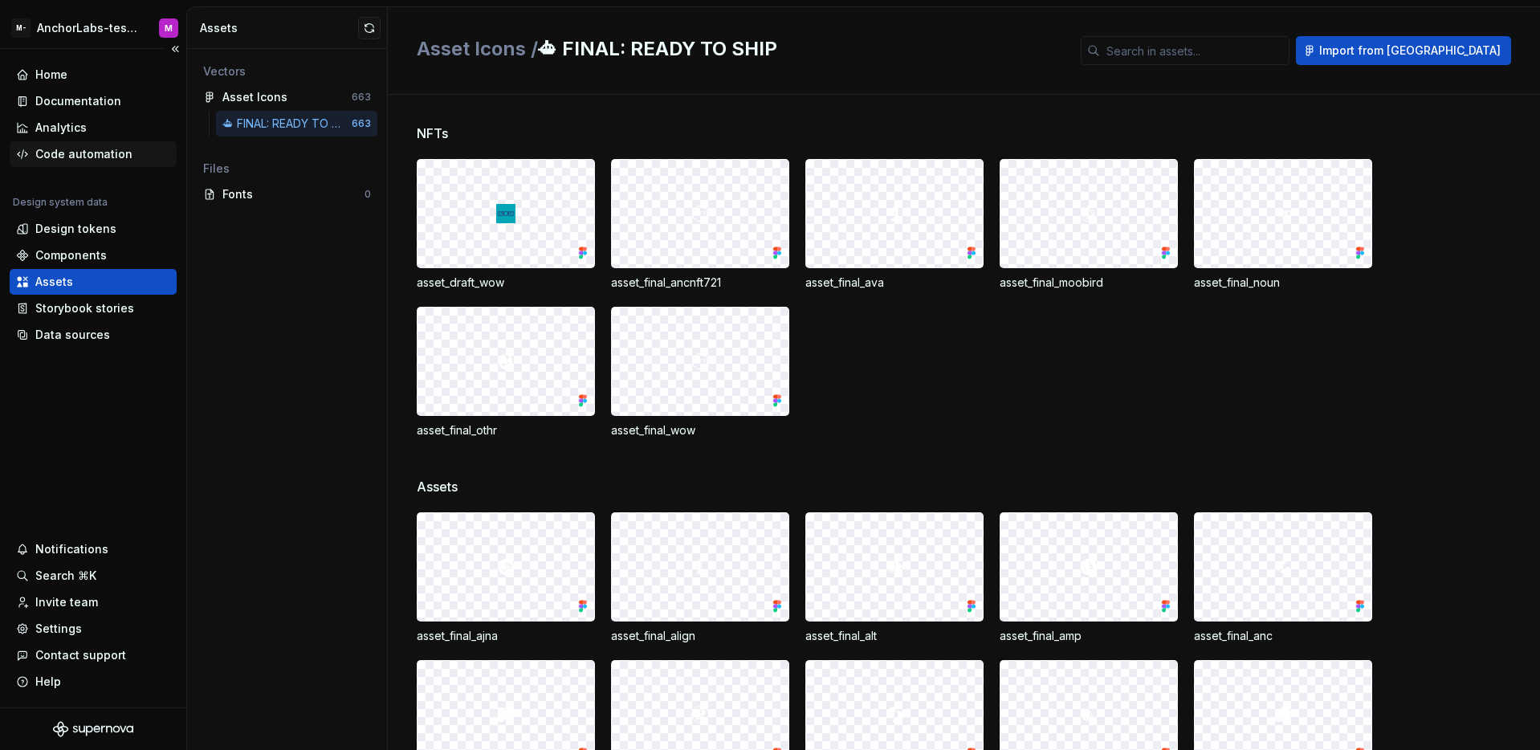
click at [53, 156] on div "Code automation" at bounding box center [83, 154] width 97 height 16
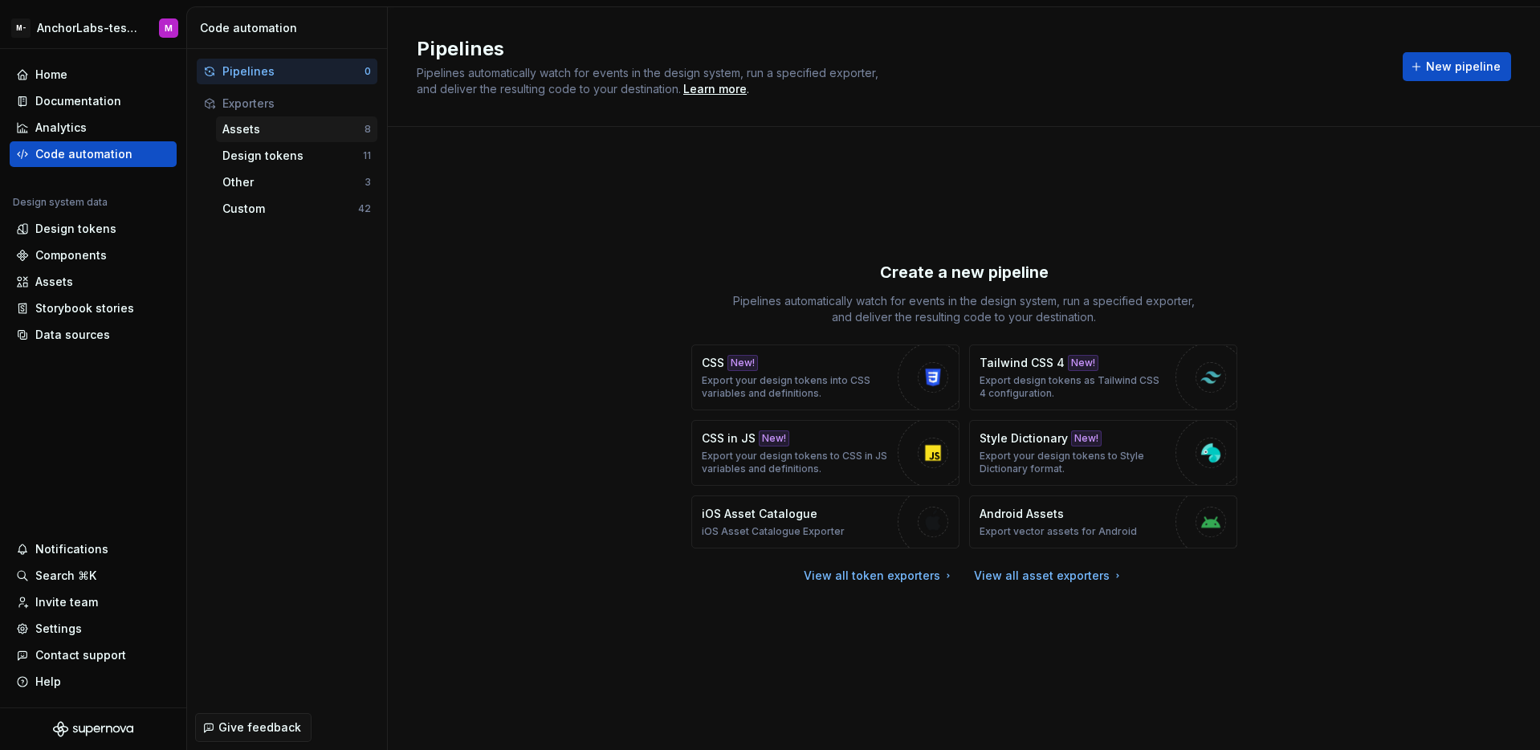
click at [270, 124] on div "Assets" at bounding box center [293, 129] width 142 height 16
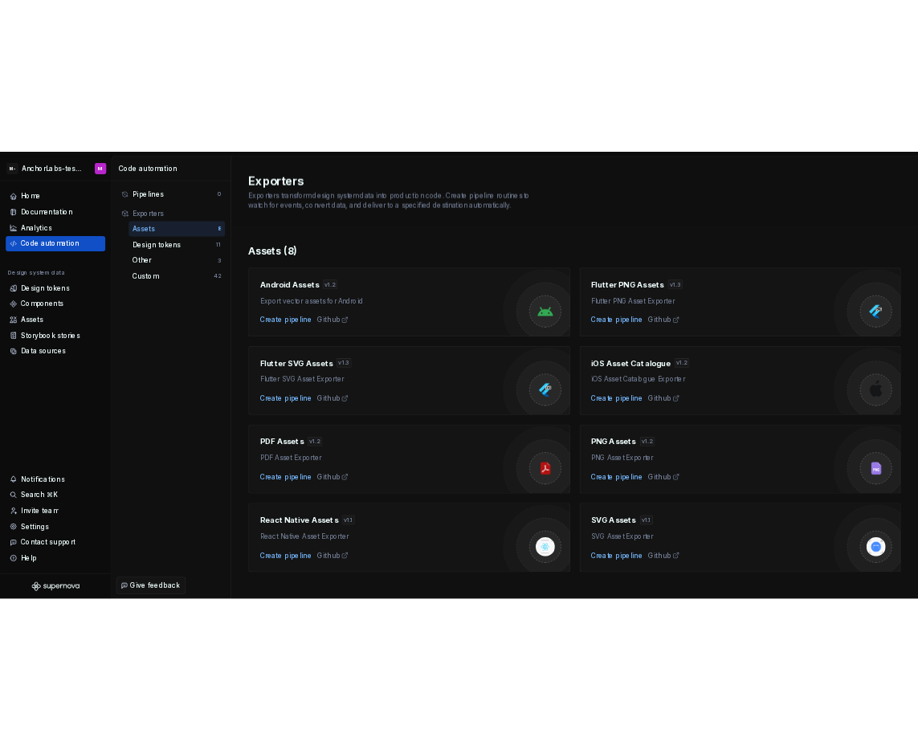
scroll to position [16, 0]
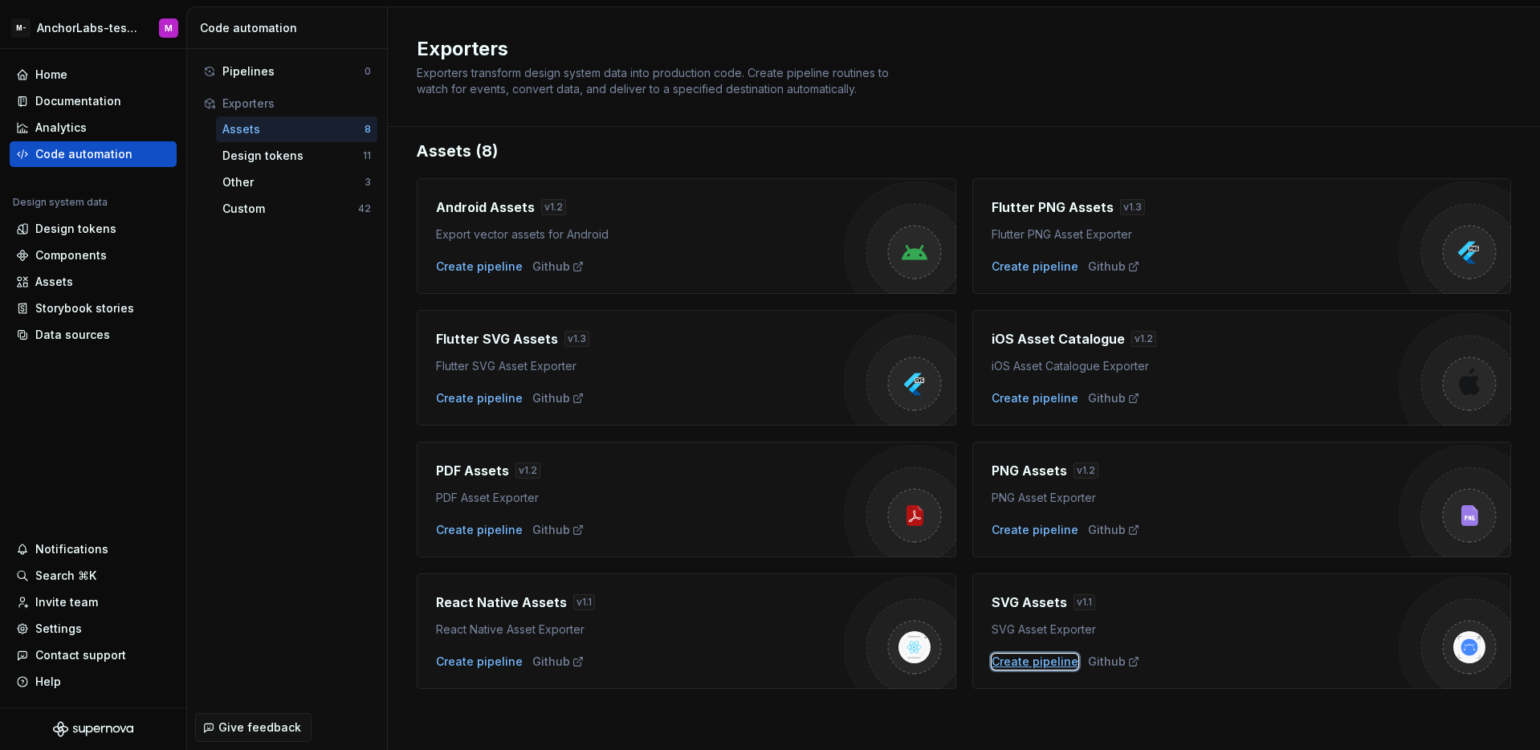
click at [1028, 659] on div "Create pipeline" at bounding box center [1035, 662] width 87 height 16
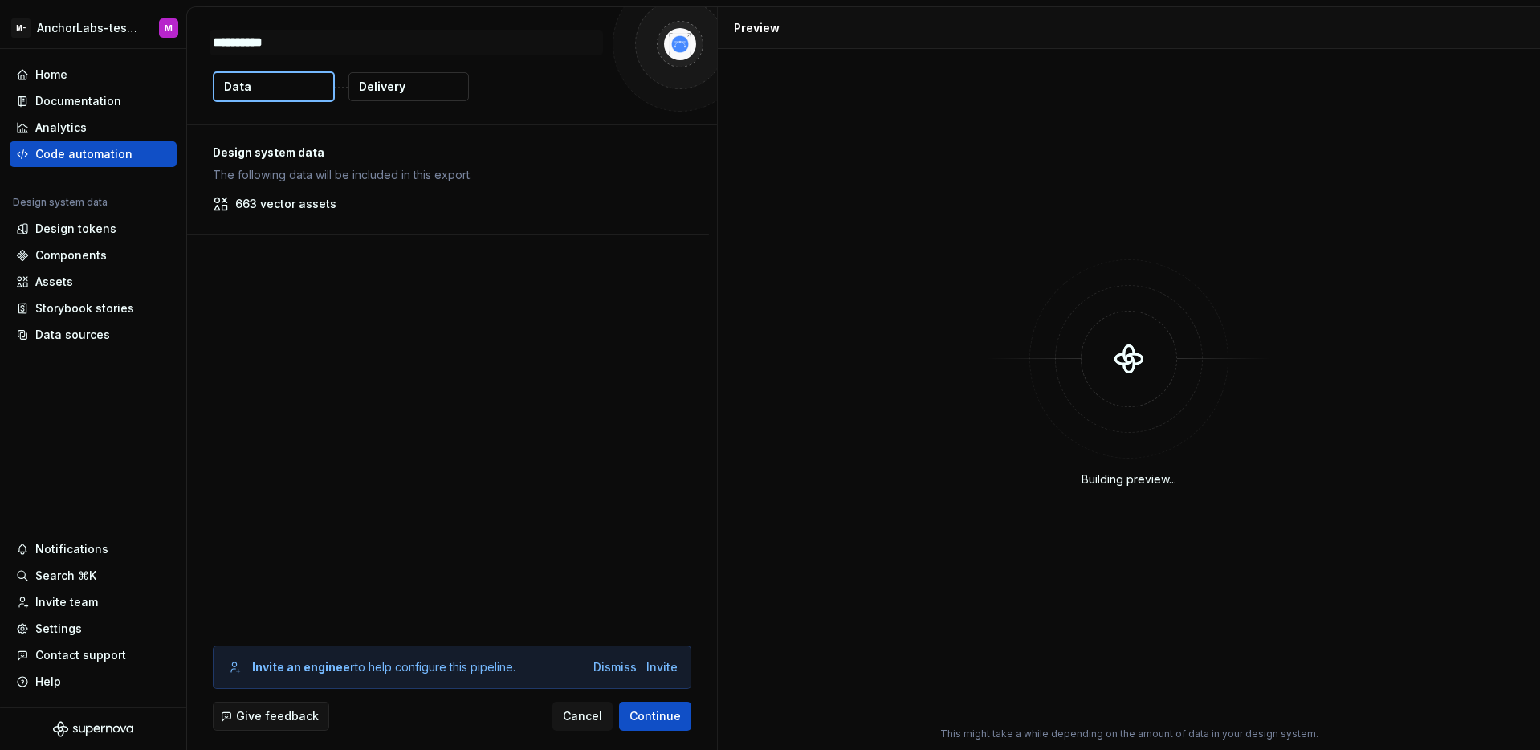
type textarea "*"
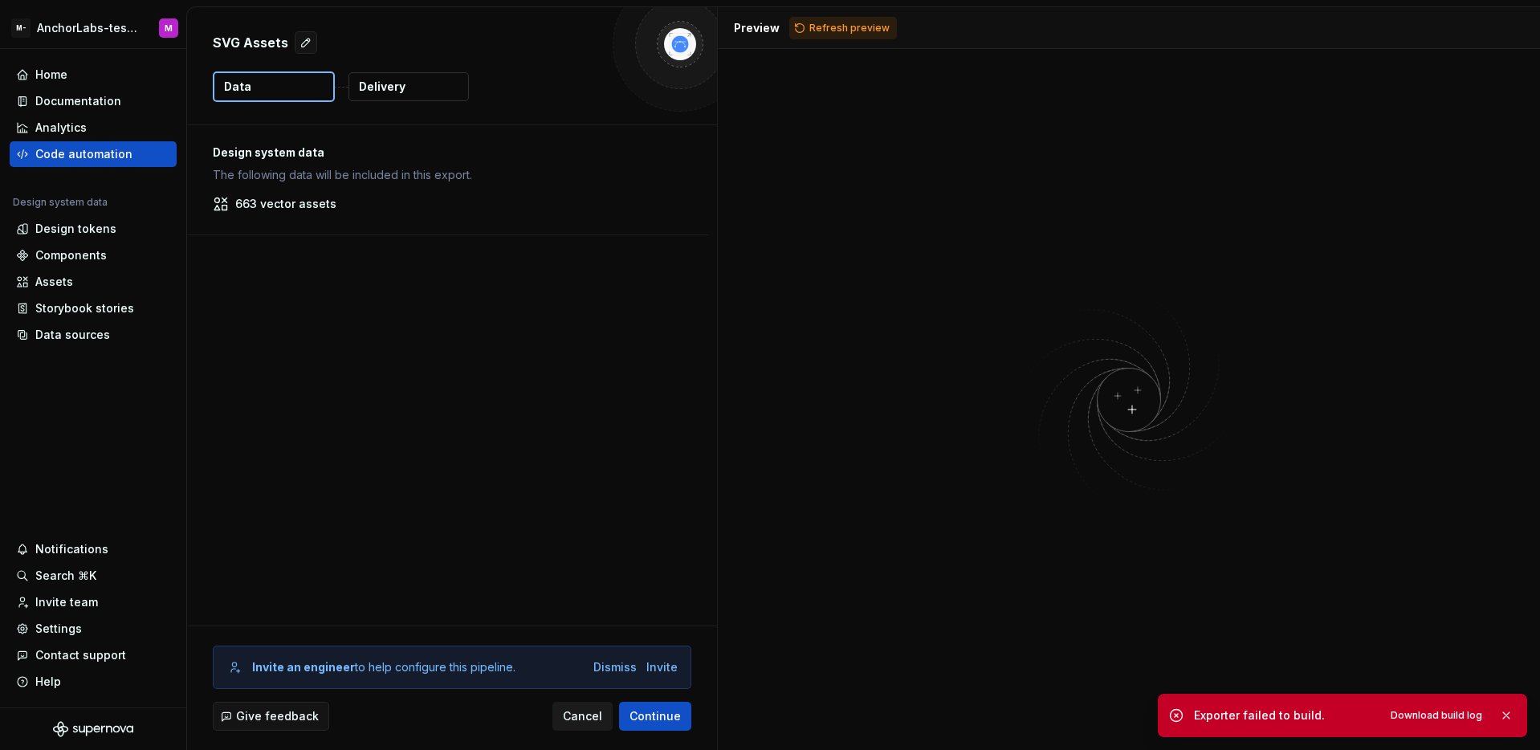
click at [573, 715] on span "Cancel" at bounding box center [582, 716] width 39 height 16
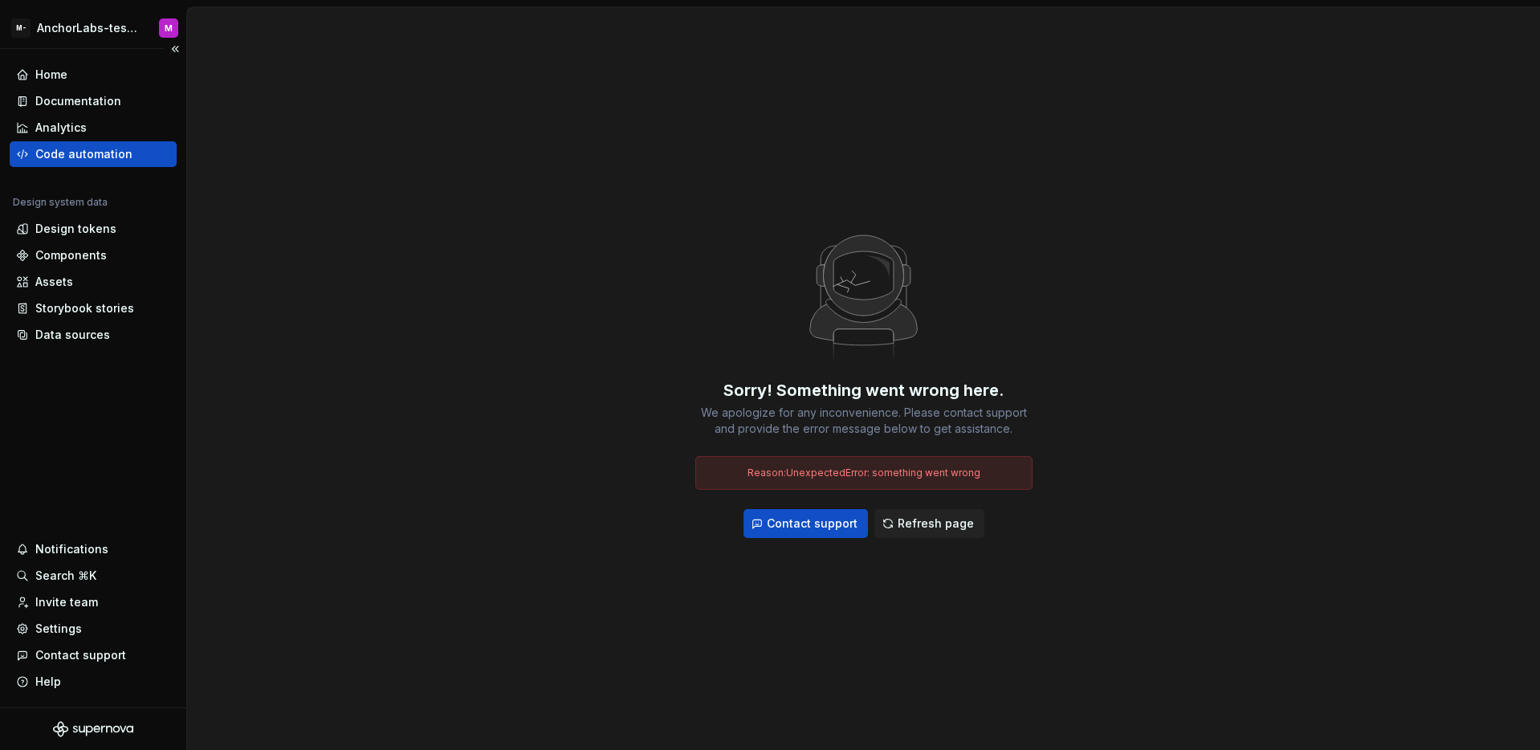
click at [158, 446] on div "Home Documentation Analytics Code automation Design system data Design tokens C…" at bounding box center [93, 378] width 186 height 659
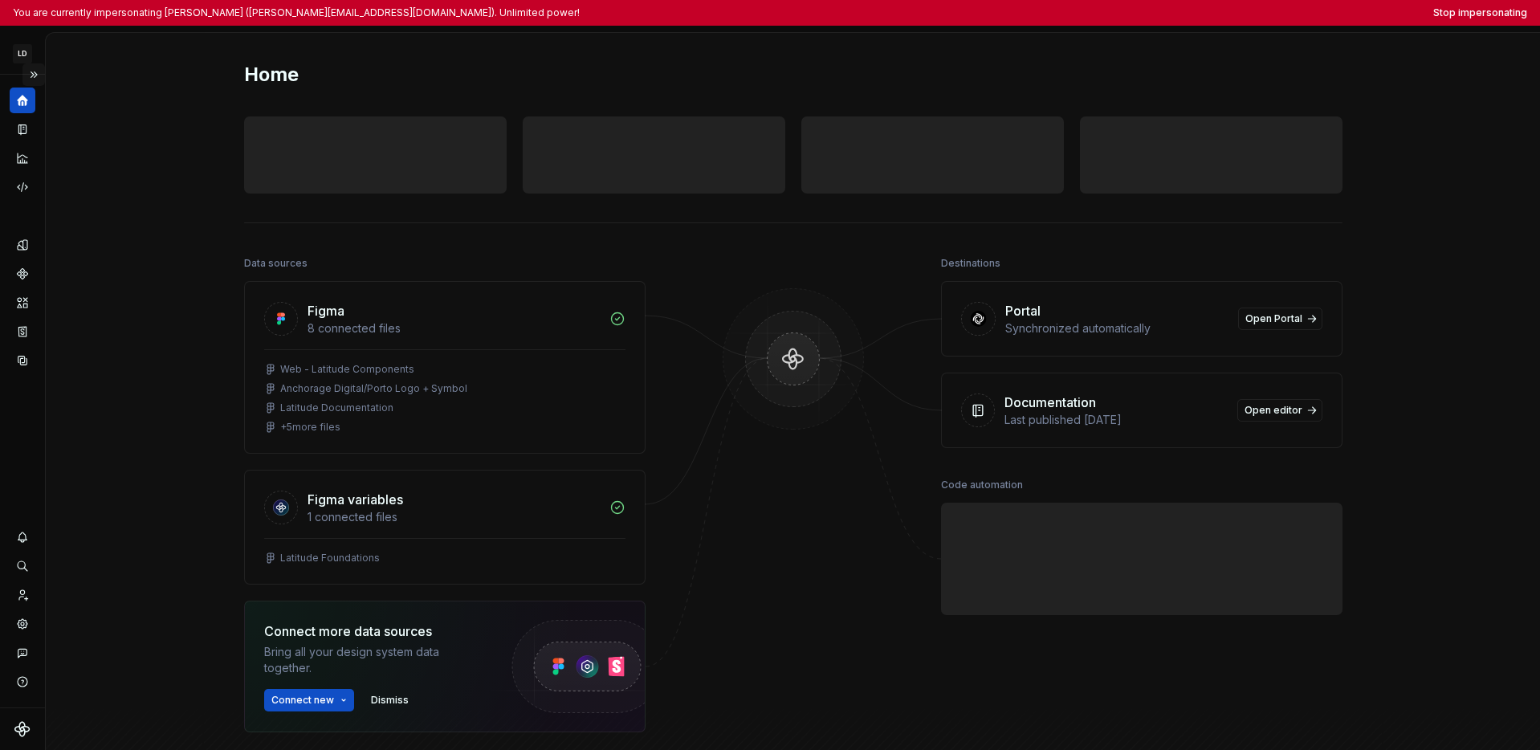
click at [41, 75] on button "Expand sidebar" at bounding box center [33, 74] width 22 height 22
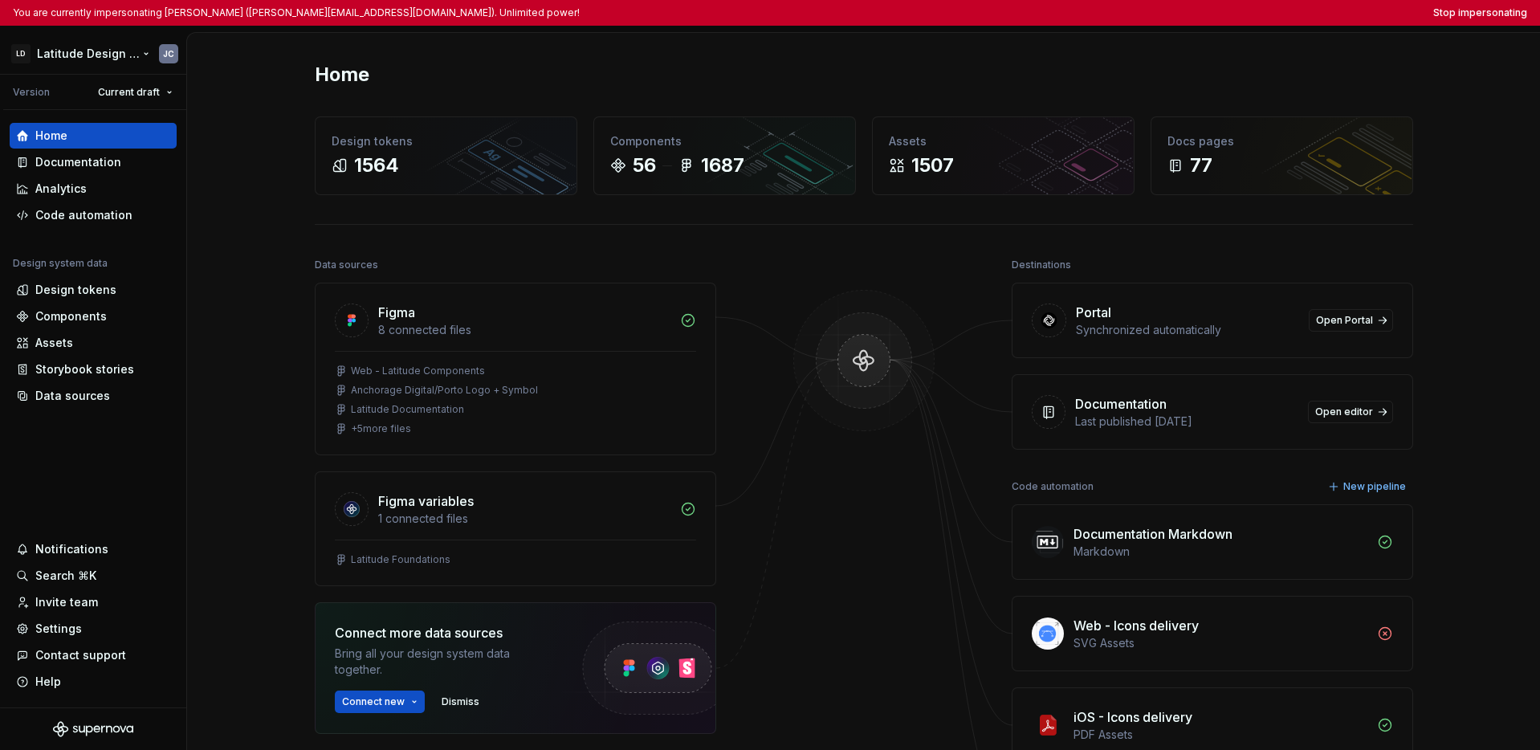
click at [54, 59] on html "You are currently impersonating [PERSON_NAME] ([PERSON_NAME][EMAIL_ADDRESS][DOM…" at bounding box center [770, 375] width 1540 height 750
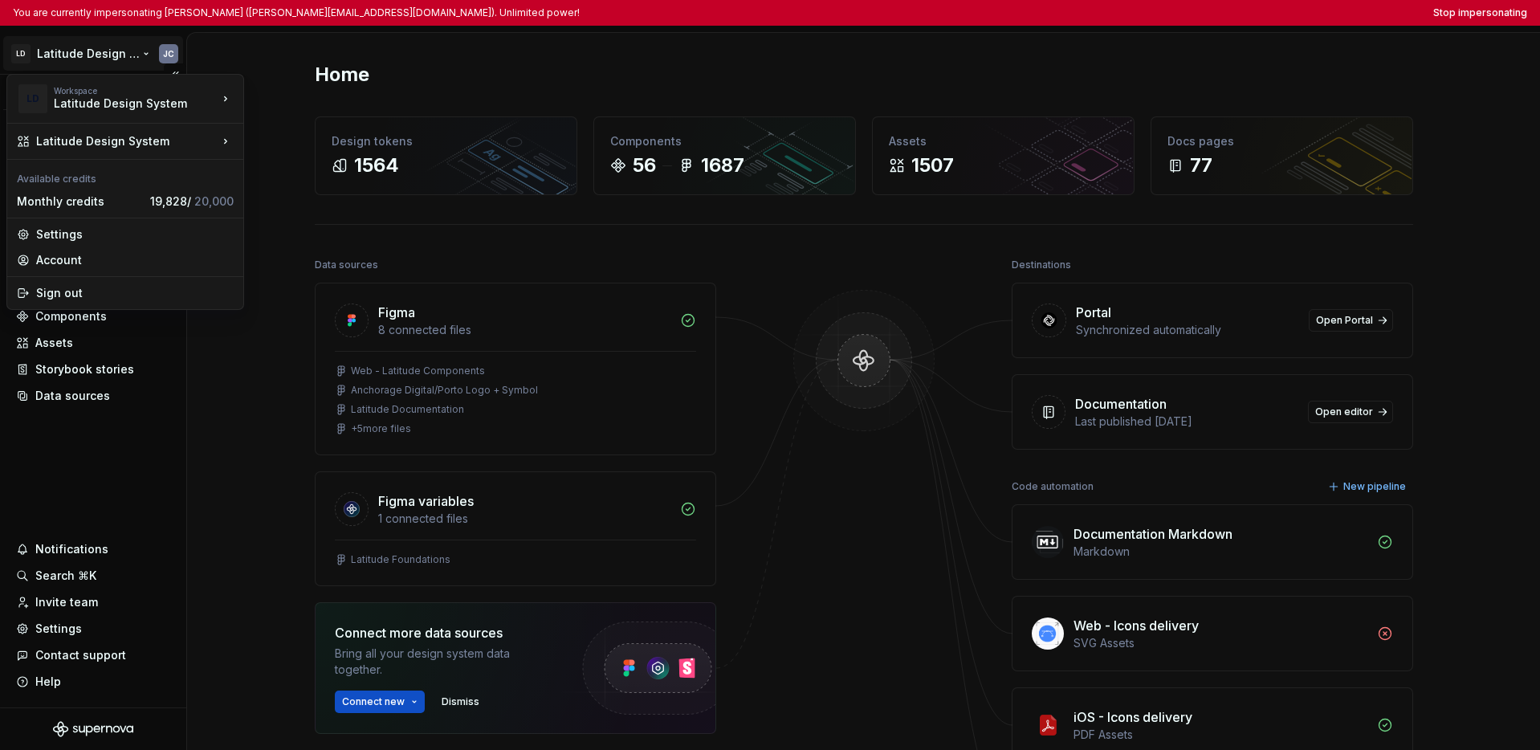
click at [106, 432] on html "You are currently impersonating [PERSON_NAME] ([PERSON_NAME][EMAIL_ADDRESS][DOM…" at bounding box center [770, 375] width 1540 height 750
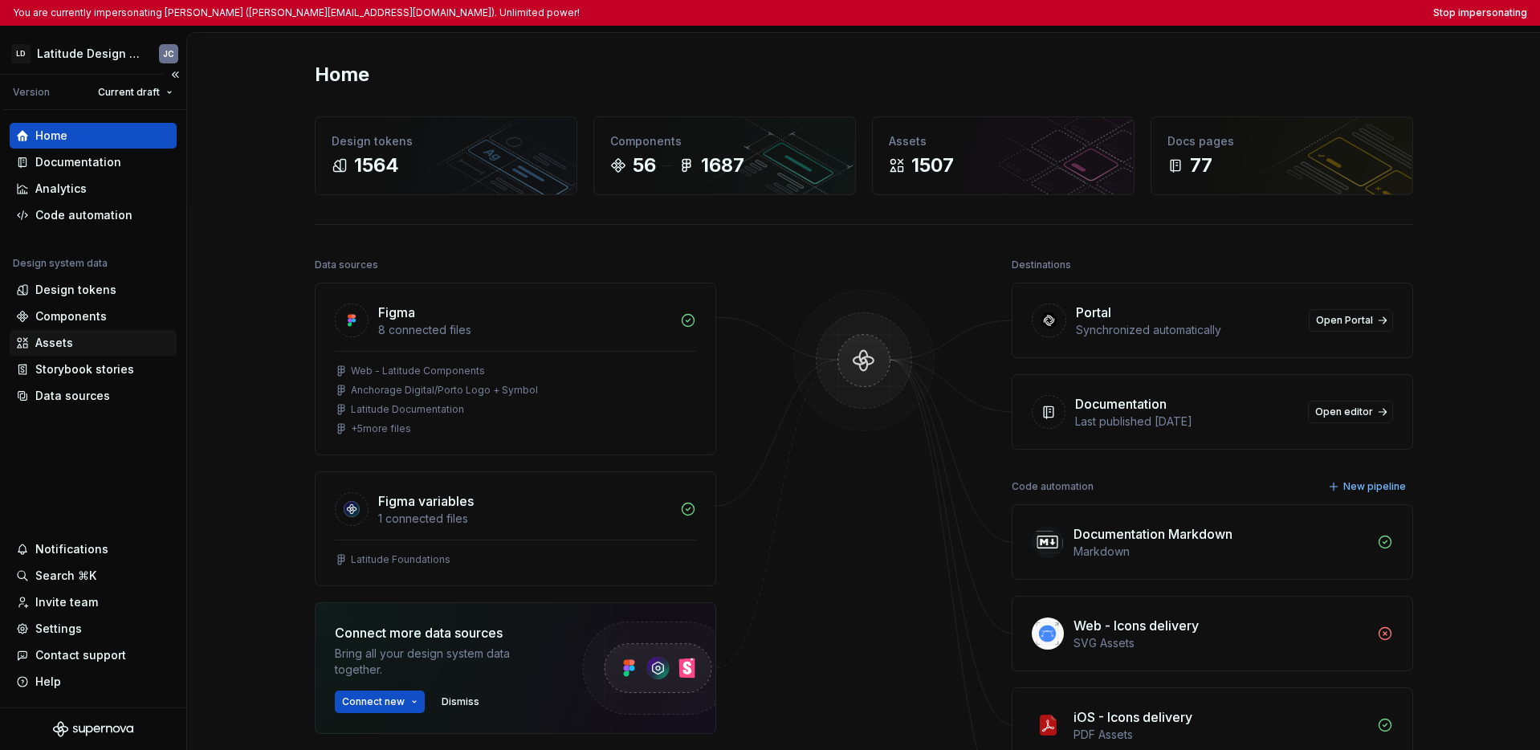
click at [83, 341] on div "Assets" at bounding box center [93, 343] width 154 height 16
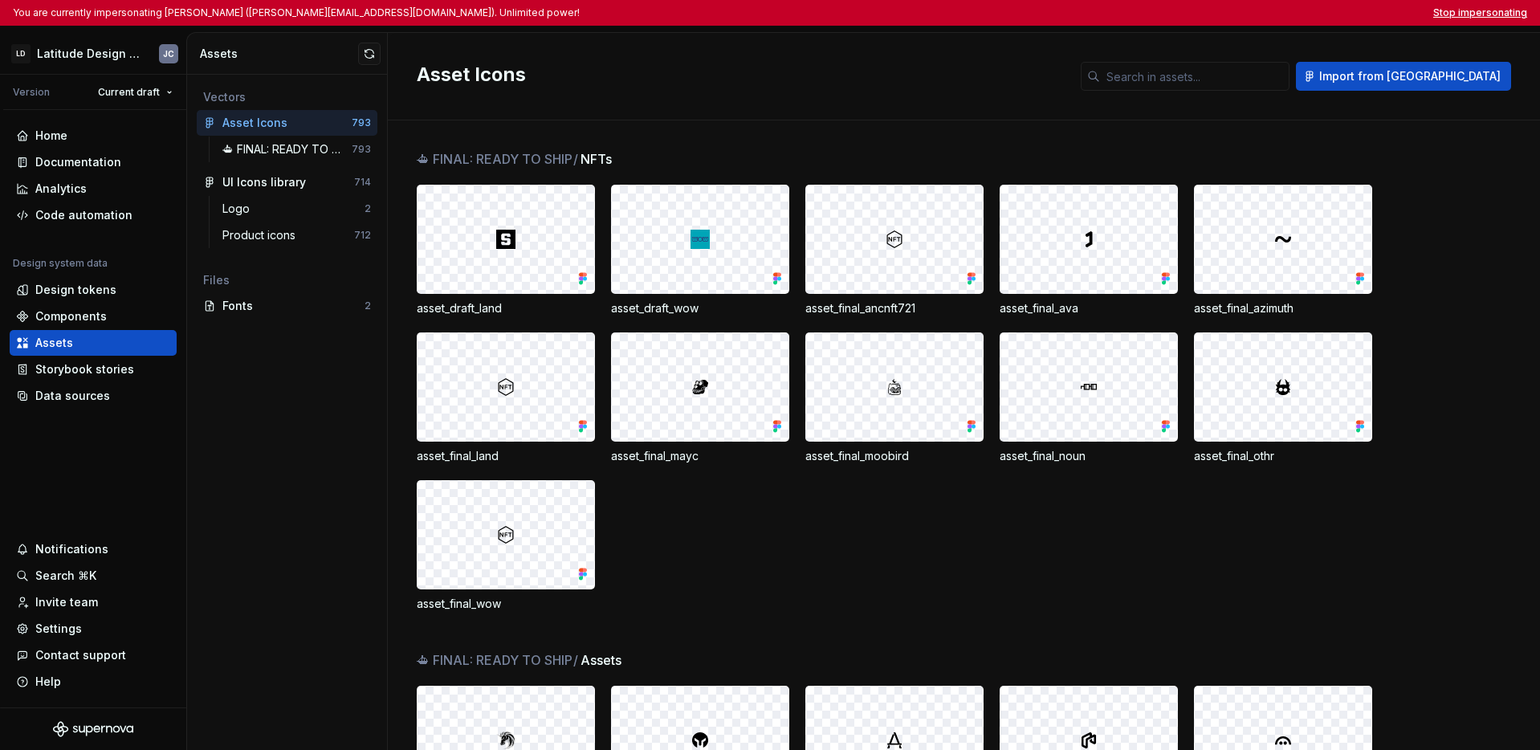
click at [917, 18] on button "Stop impersonating" at bounding box center [1481, 12] width 94 height 13
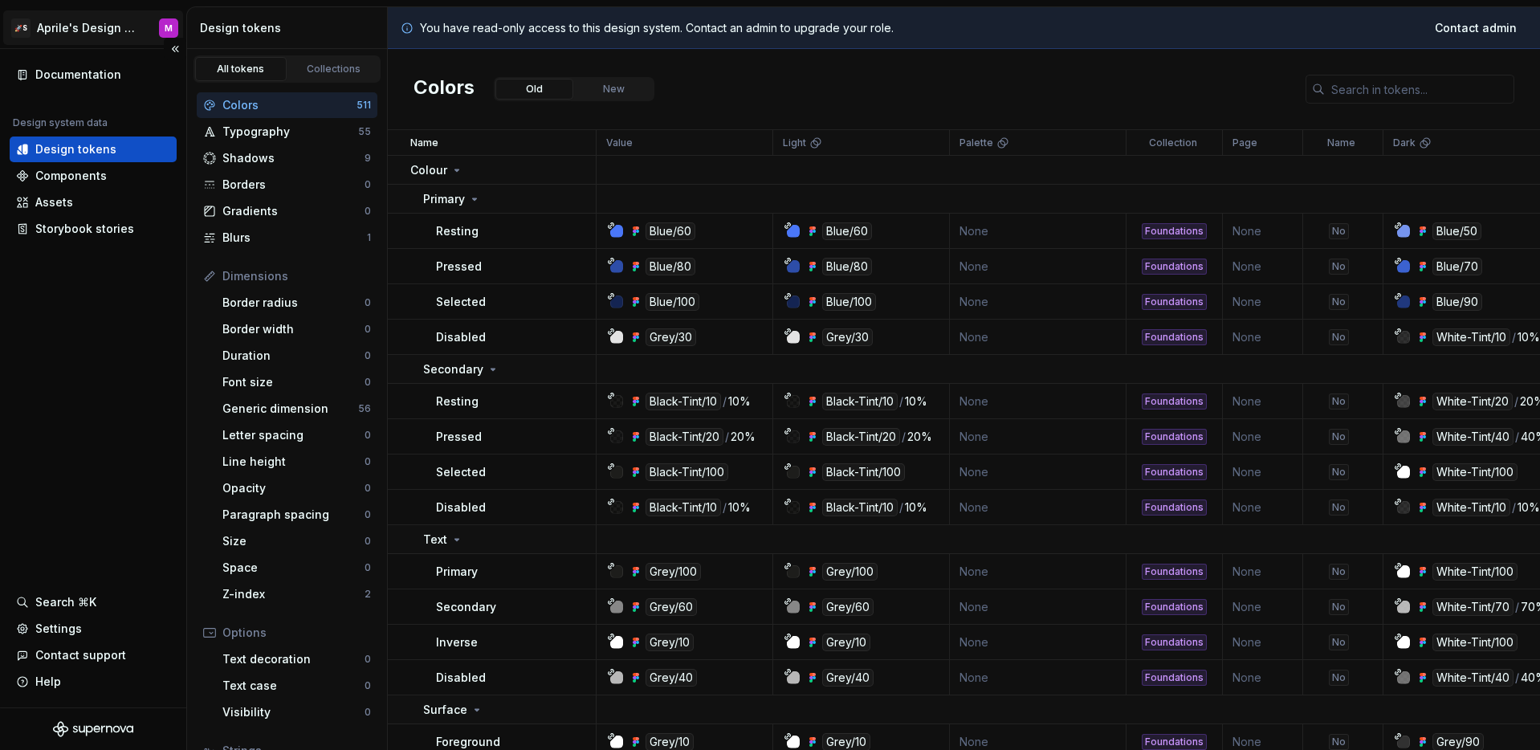
click at [71, 30] on html "🚀S Aprile's Design System M Documentation Design system data Design tokens Comp…" at bounding box center [770, 375] width 1540 height 750
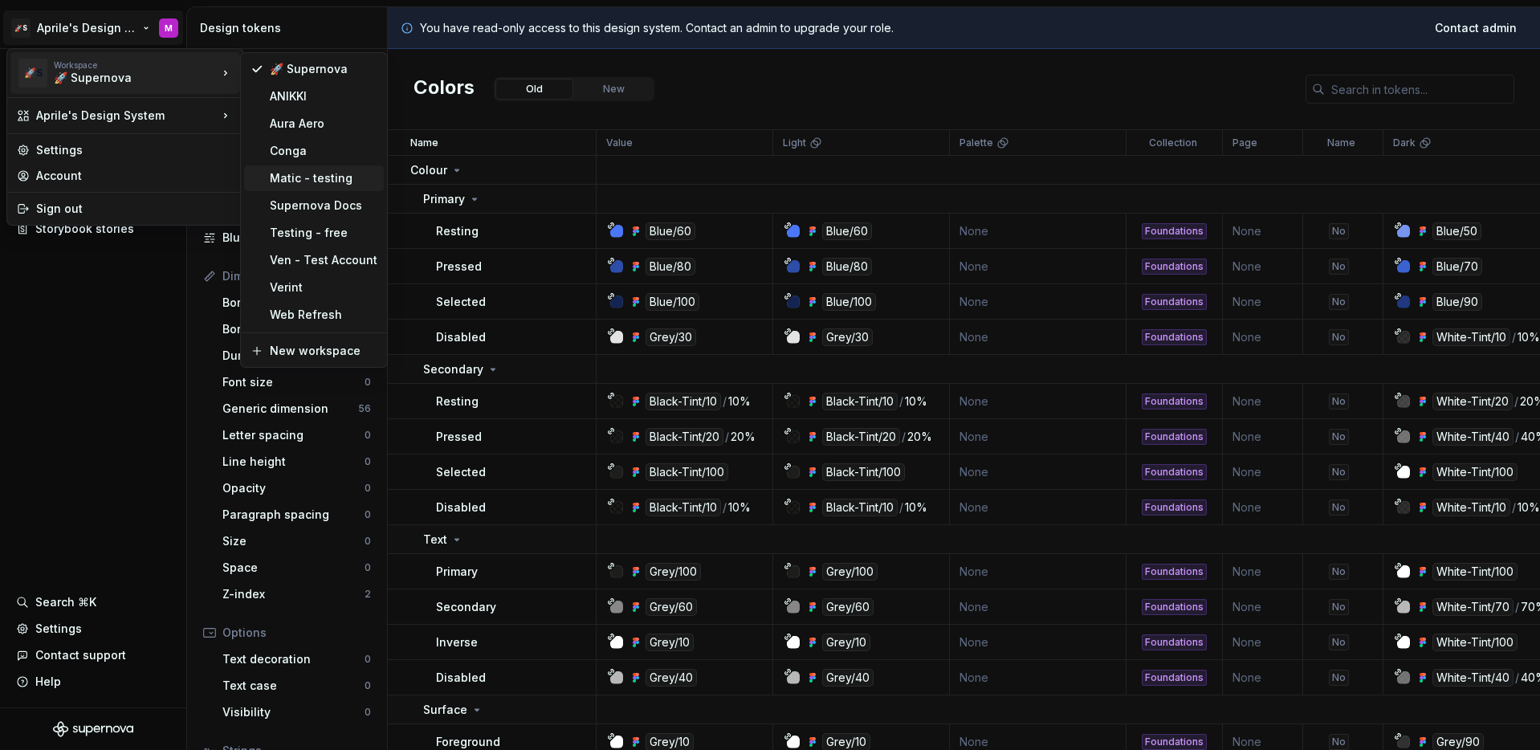
click at [321, 175] on div "Matic - testing" at bounding box center [324, 178] width 108 height 16
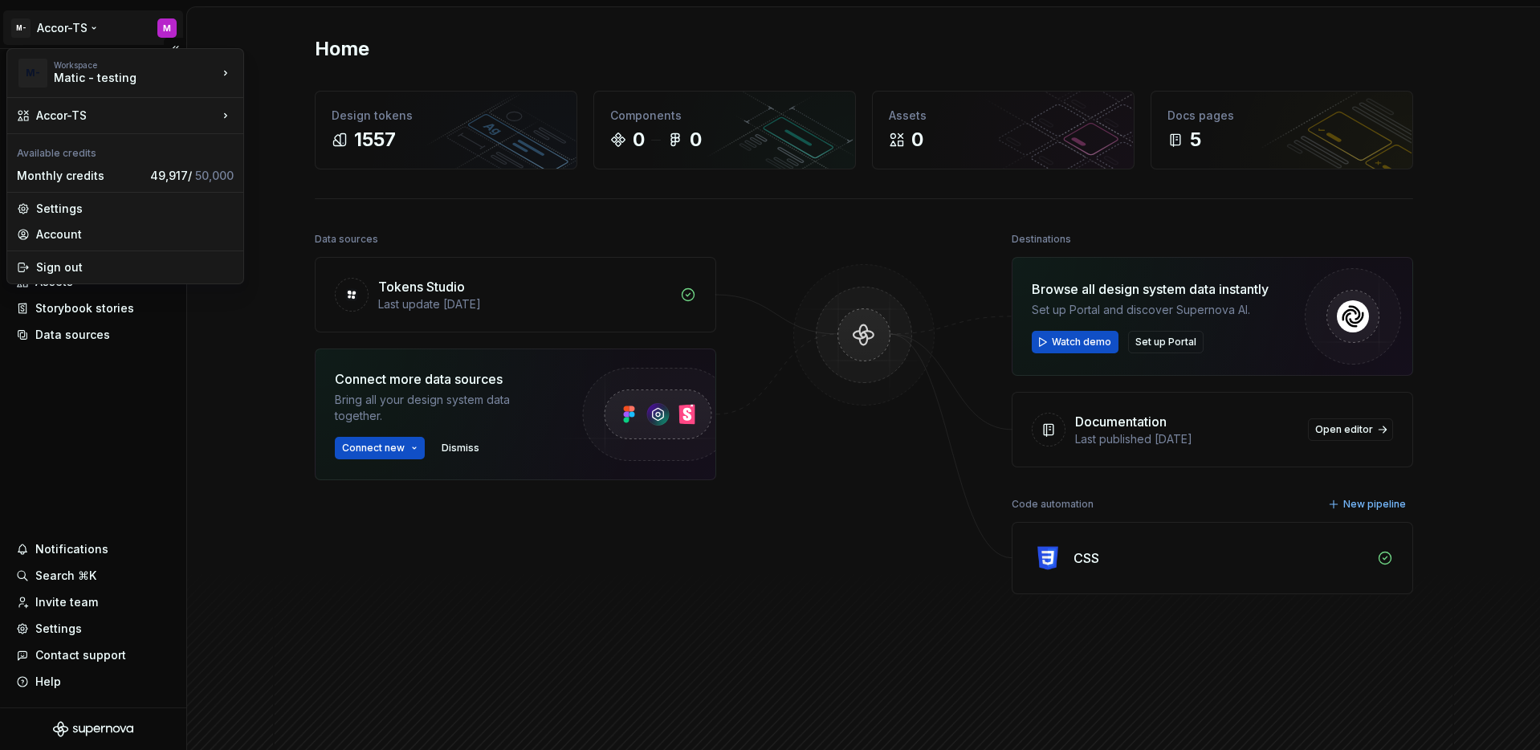
click at [75, 28] on html "M- Accor-TS M Home Documentation Analytics Code automation Design system data D…" at bounding box center [770, 375] width 1540 height 750
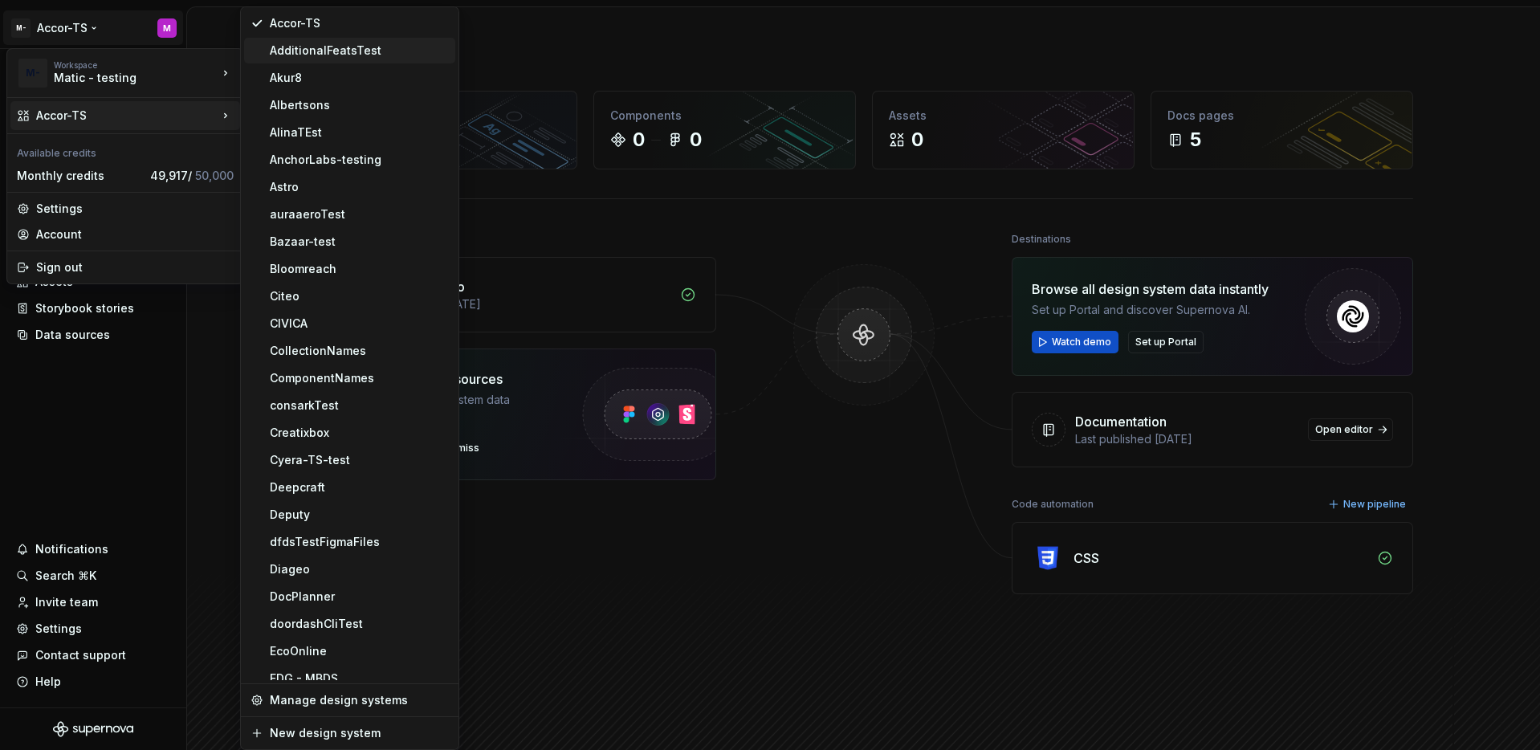
click at [343, 49] on div "AdditionalFeatsTest" at bounding box center [359, 51] width 179 height 16
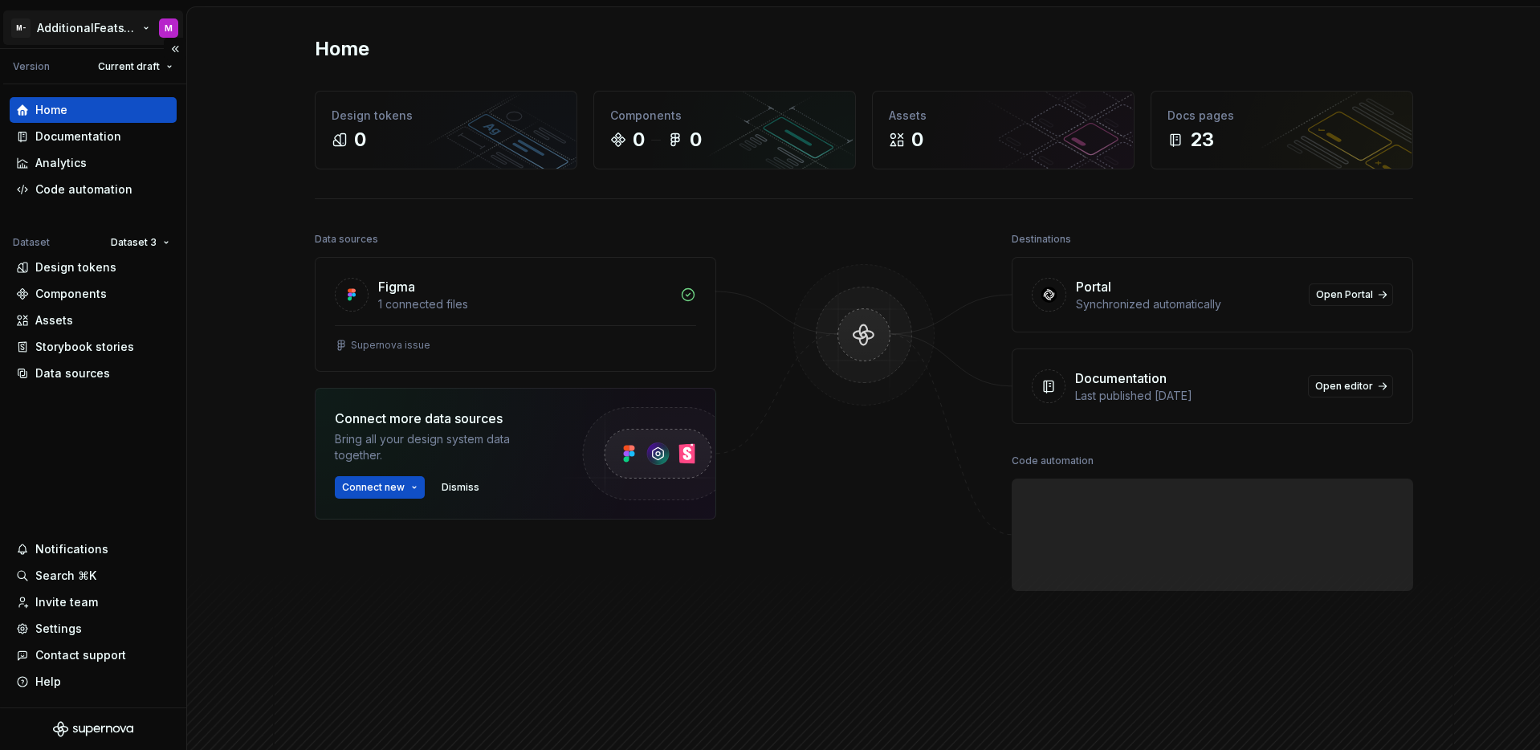
click at [103, 28] on html "M- AdditionalFeatsTest M Version Current draft Home Documentation Analytics Cod…" at bounding box center [770, 375] width 1540 height 750
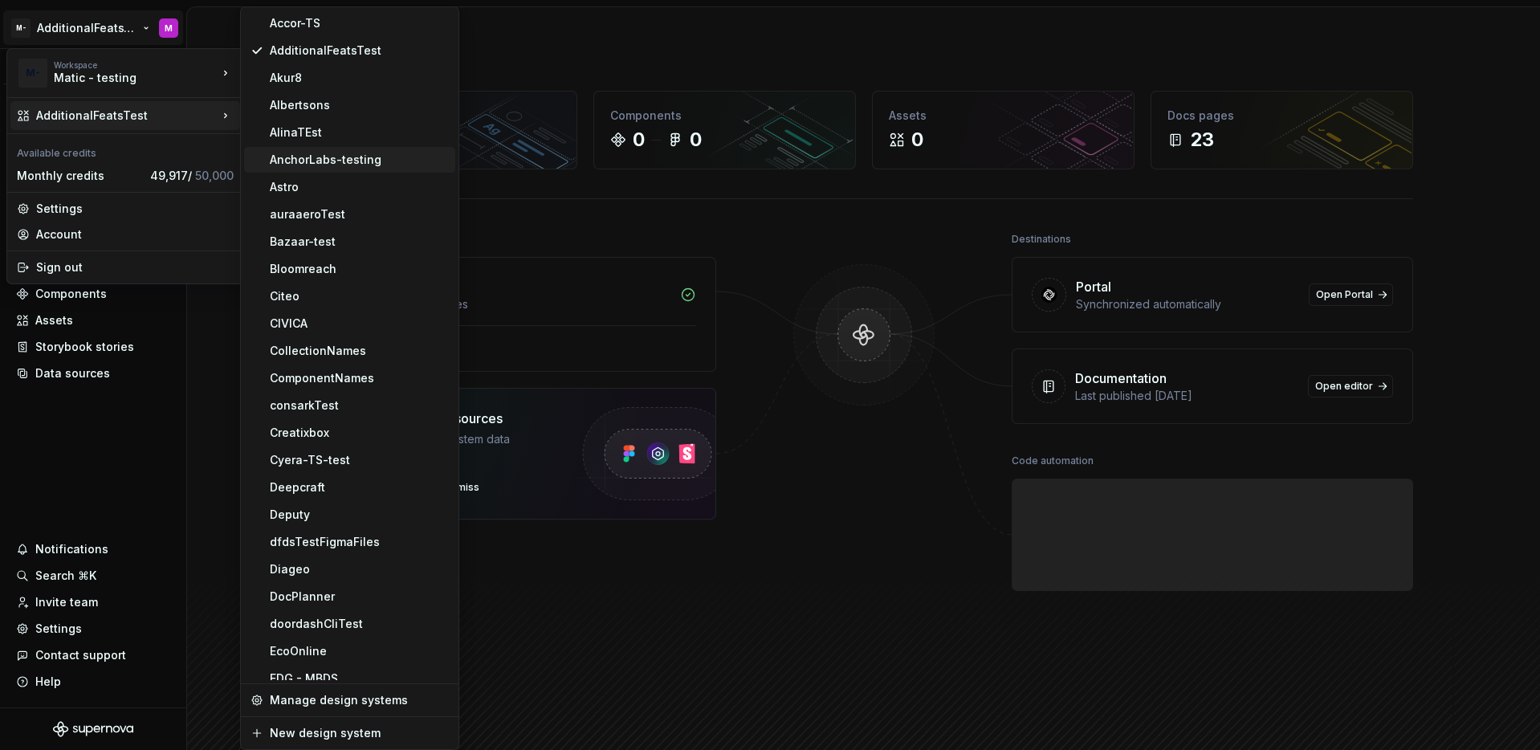
click at [334, 161] on div "AnchorLabs-testing" at bounding box center [359, 160] width 179 height 16
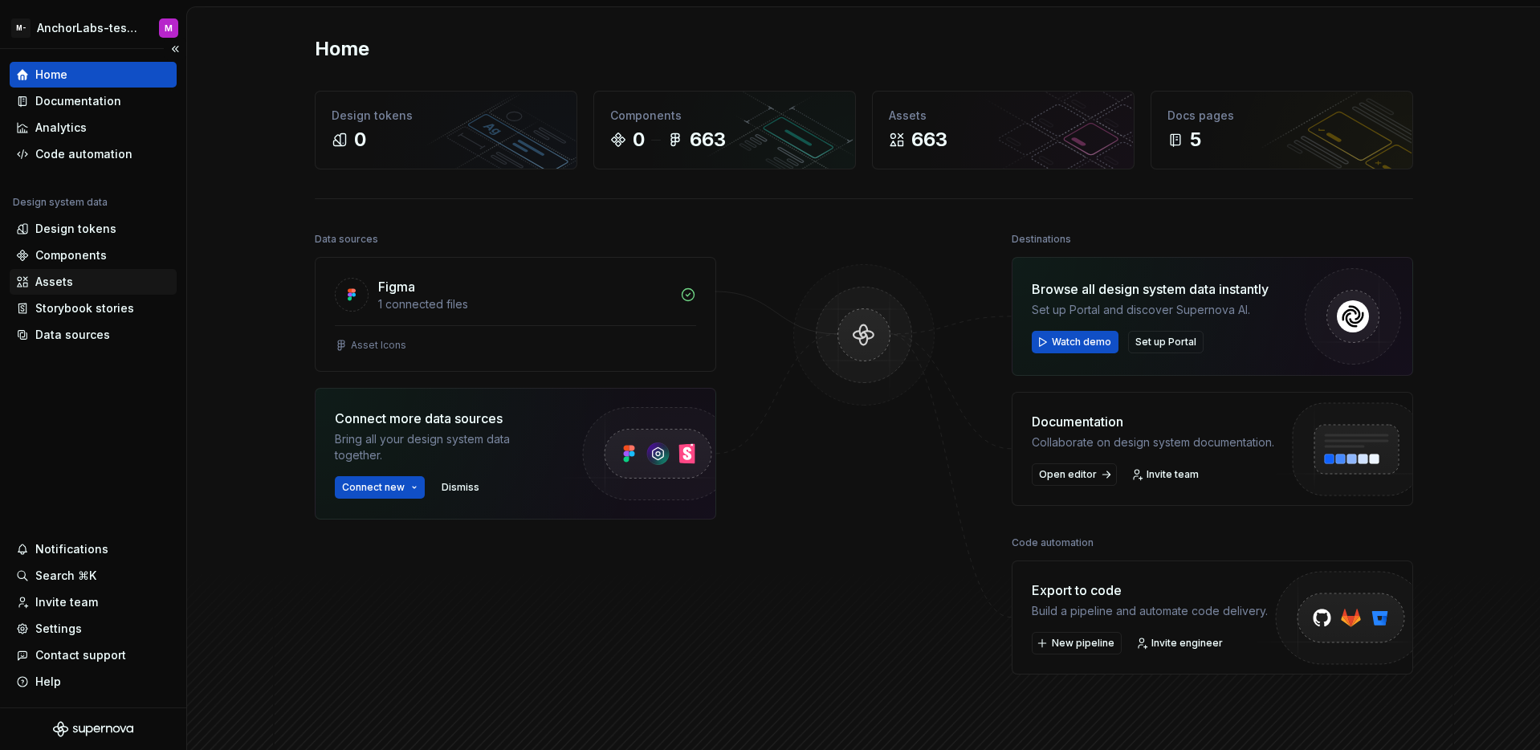
click at [100, 274] on div "Assets" at bounding box center [93, 282] width 154 height 16
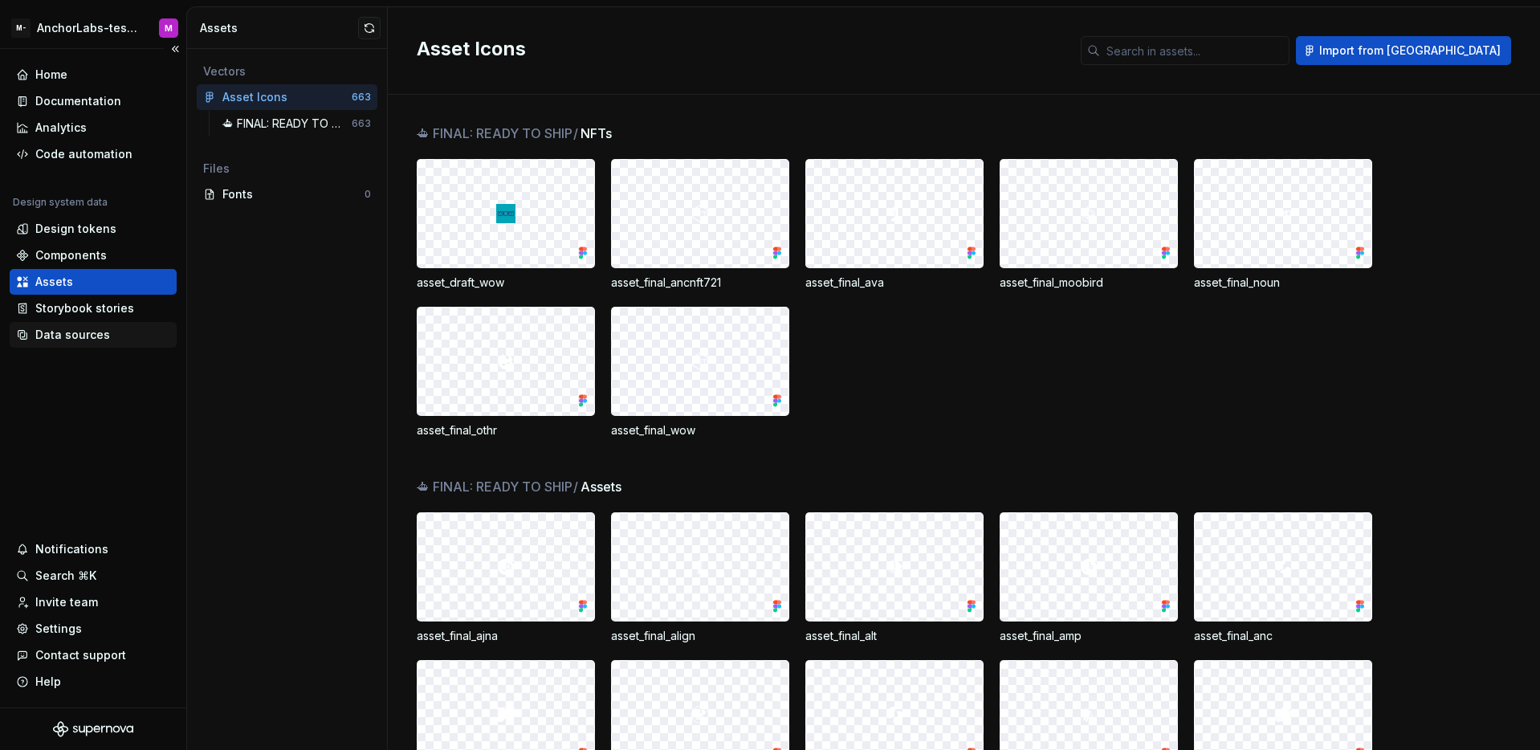
click at [94, 337] on div "Data sources" at bounding box center [72, 335] width 75 height 16
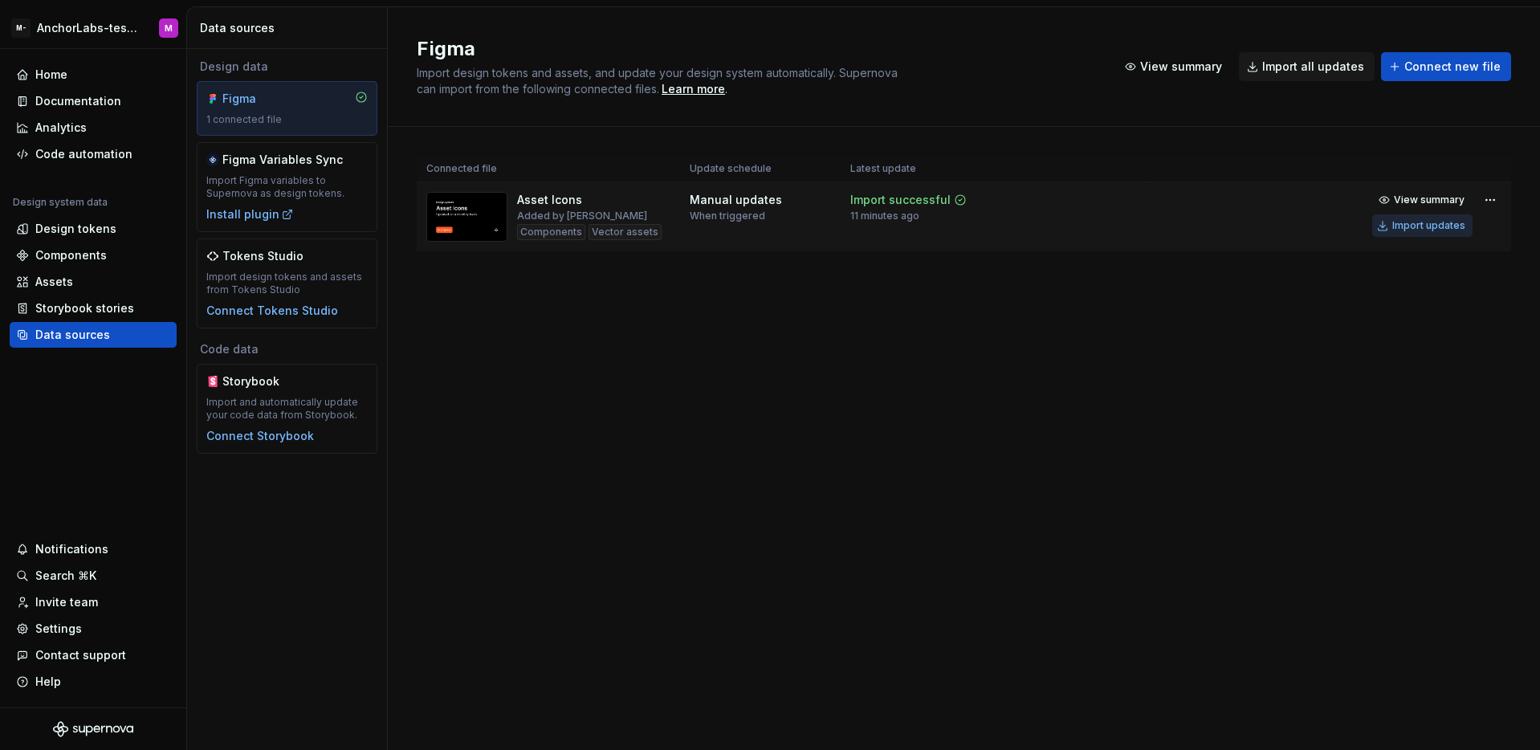
click at [1407, 227] on div "Import updates" at bounding box center [1429, 225] width 73 height 13
click at [86, 281] on div "Assets" at bounding box center [93, 282] width 154 height 16
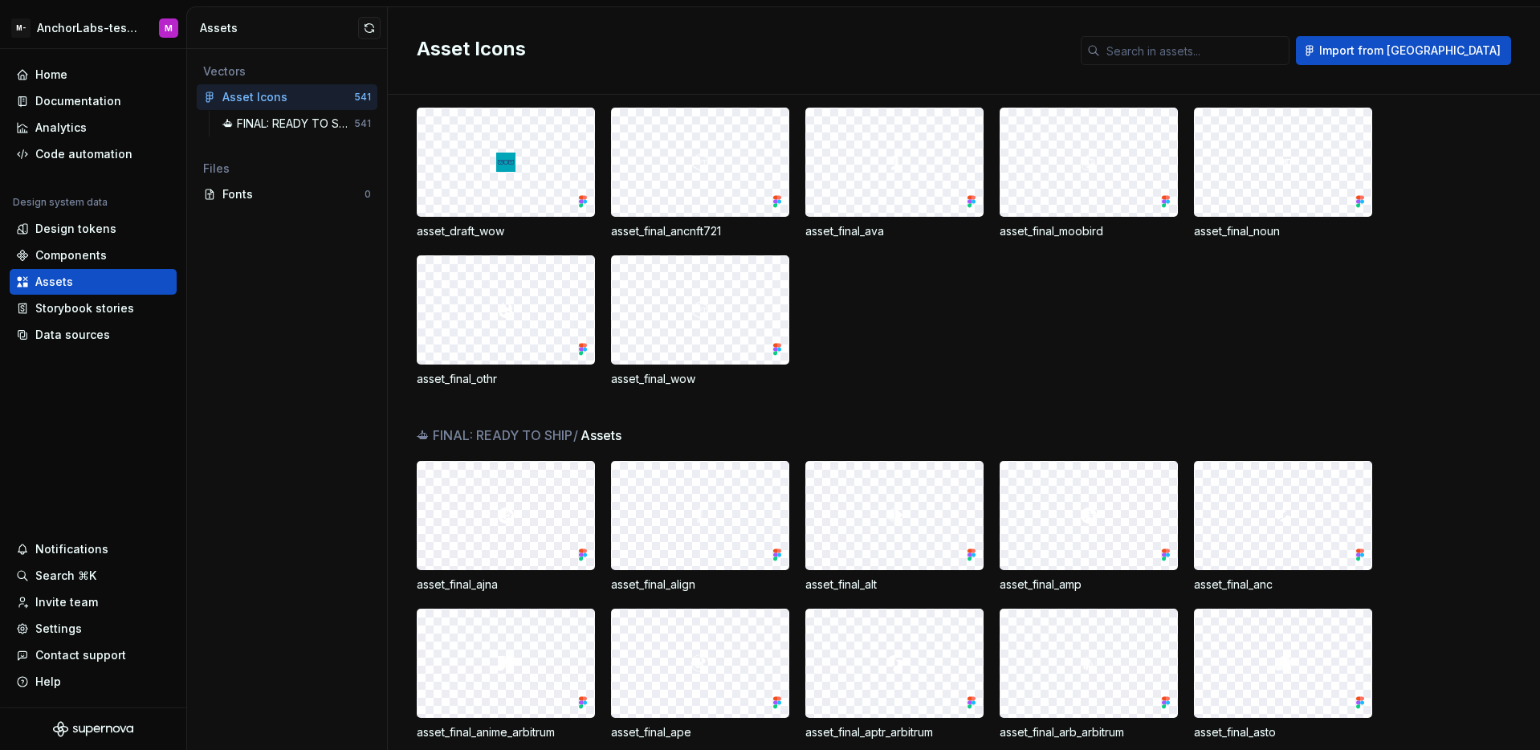
scroll to position [89, 0]
